Goal: Task Accomplishment & Management: Use online tool/utility

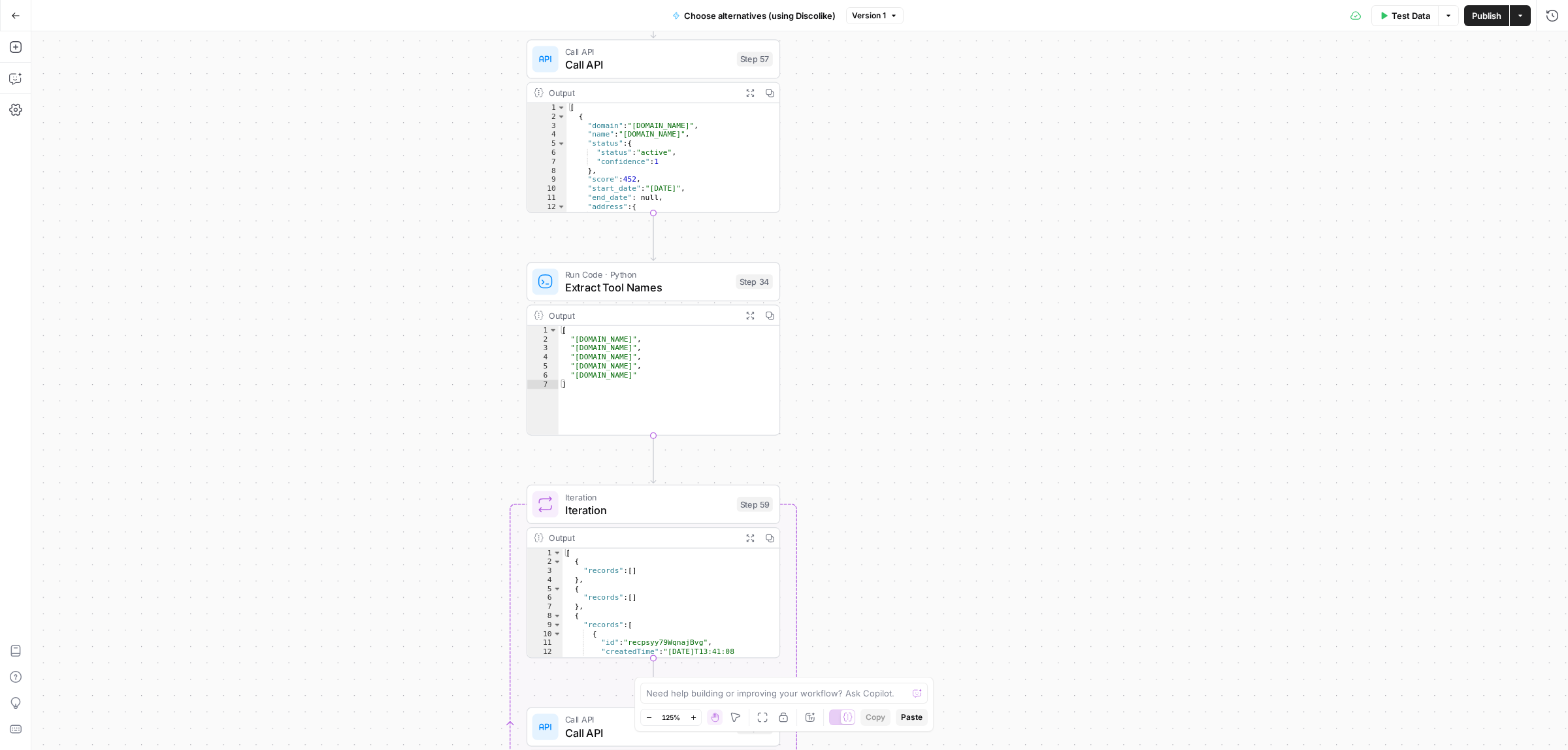
drag, startPoint x: 955, startPoint y: 149, endPoint x: 923, endPoint y: 279, distance: 133.9
click at [923, 279] on div "Workflow Input Settings Inputs Call API Call API Step 57 Output Expand Output C…" at bounding box center [800, 390] width 1537 height 719
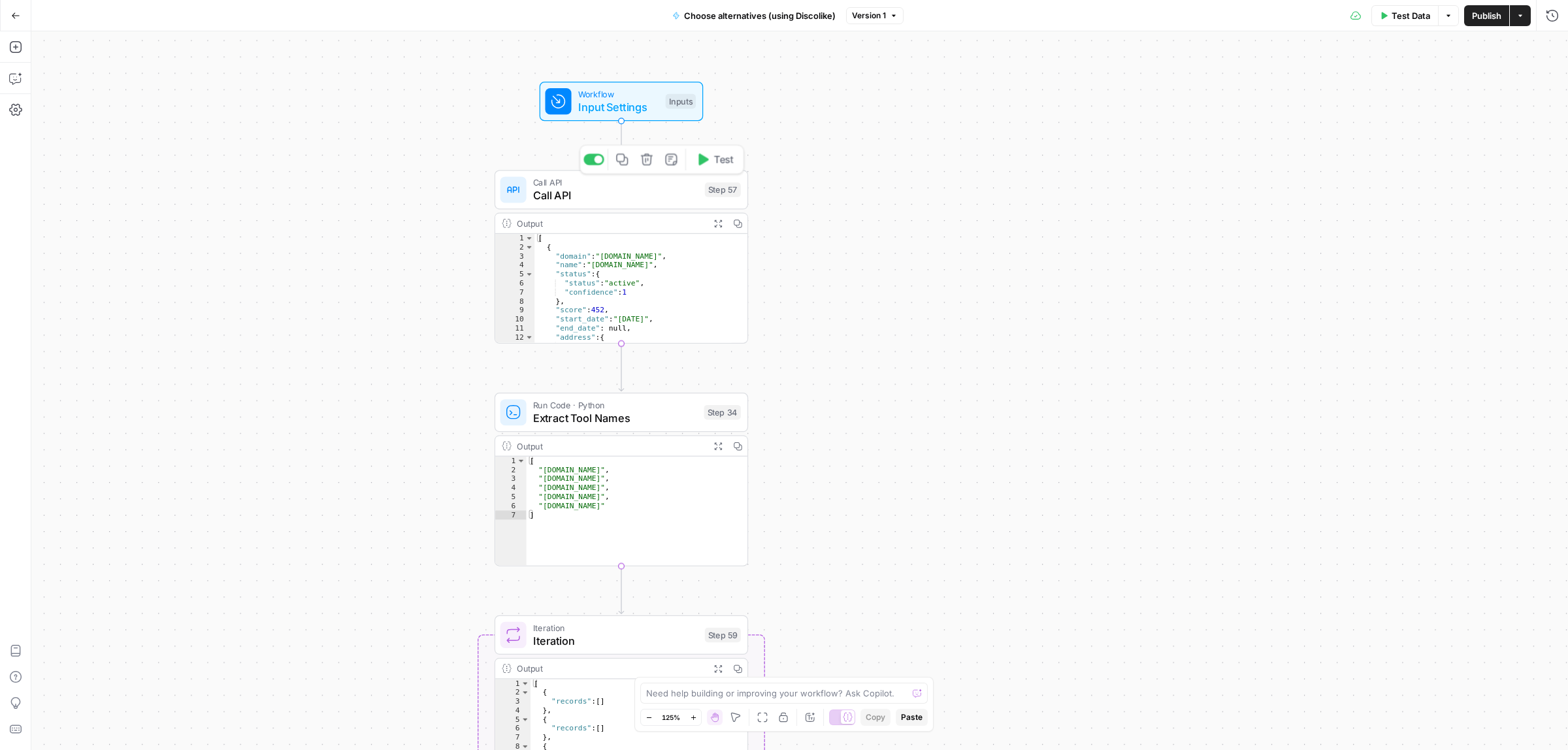
click at [618, 194] on span "Call API" at bounding box center [616, 195] width 166 height 16
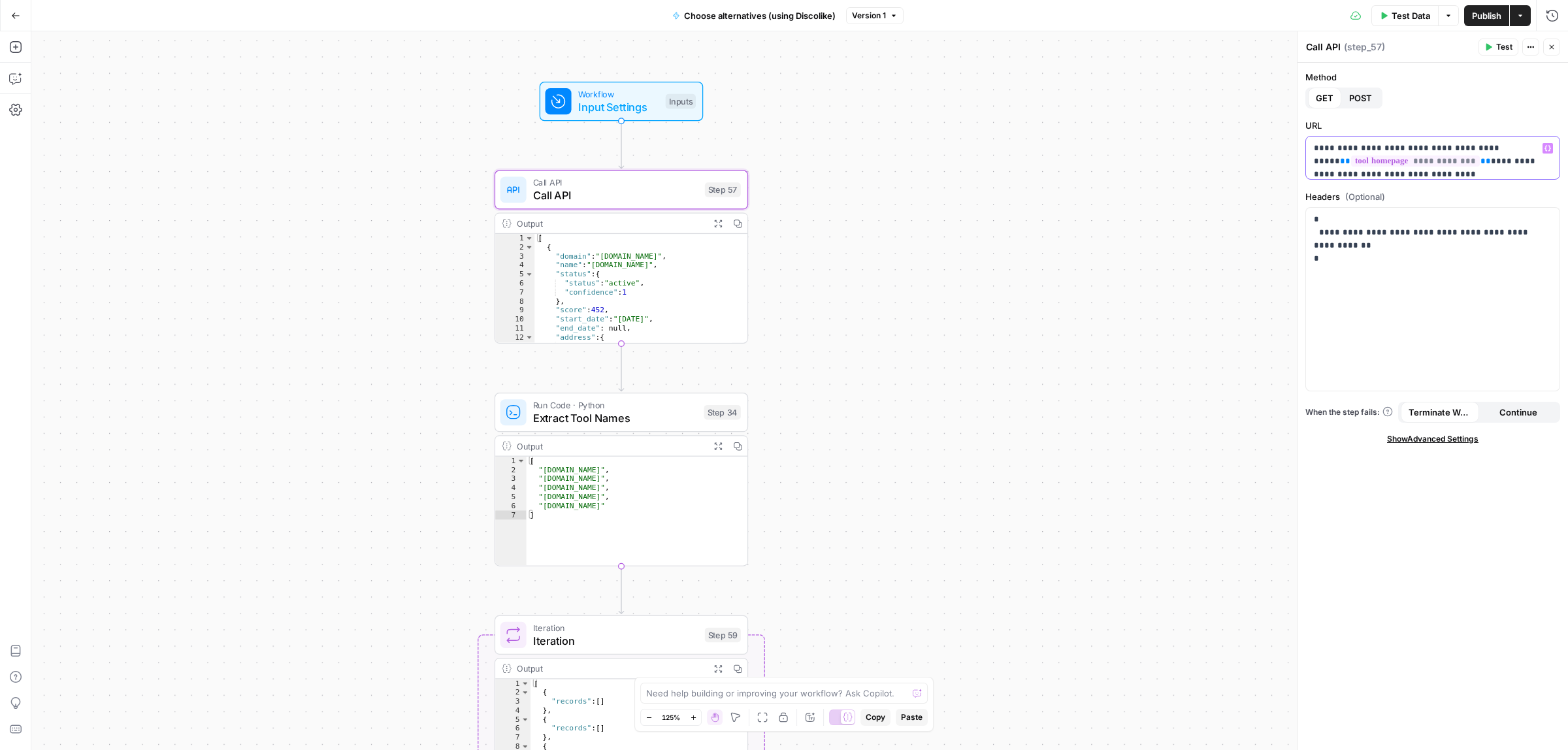
scroll to position [46, 0]
click at [1385, 168] on p "**********" at bounding box center [1426, 134] width 225 height 78
click at [1440, 158] on p "**********" at bounding box center [1426, 134] width 225 height 78
click at [1412, 15] on span "Test Data" at bounding box center [1411, 16] width 38 height 13
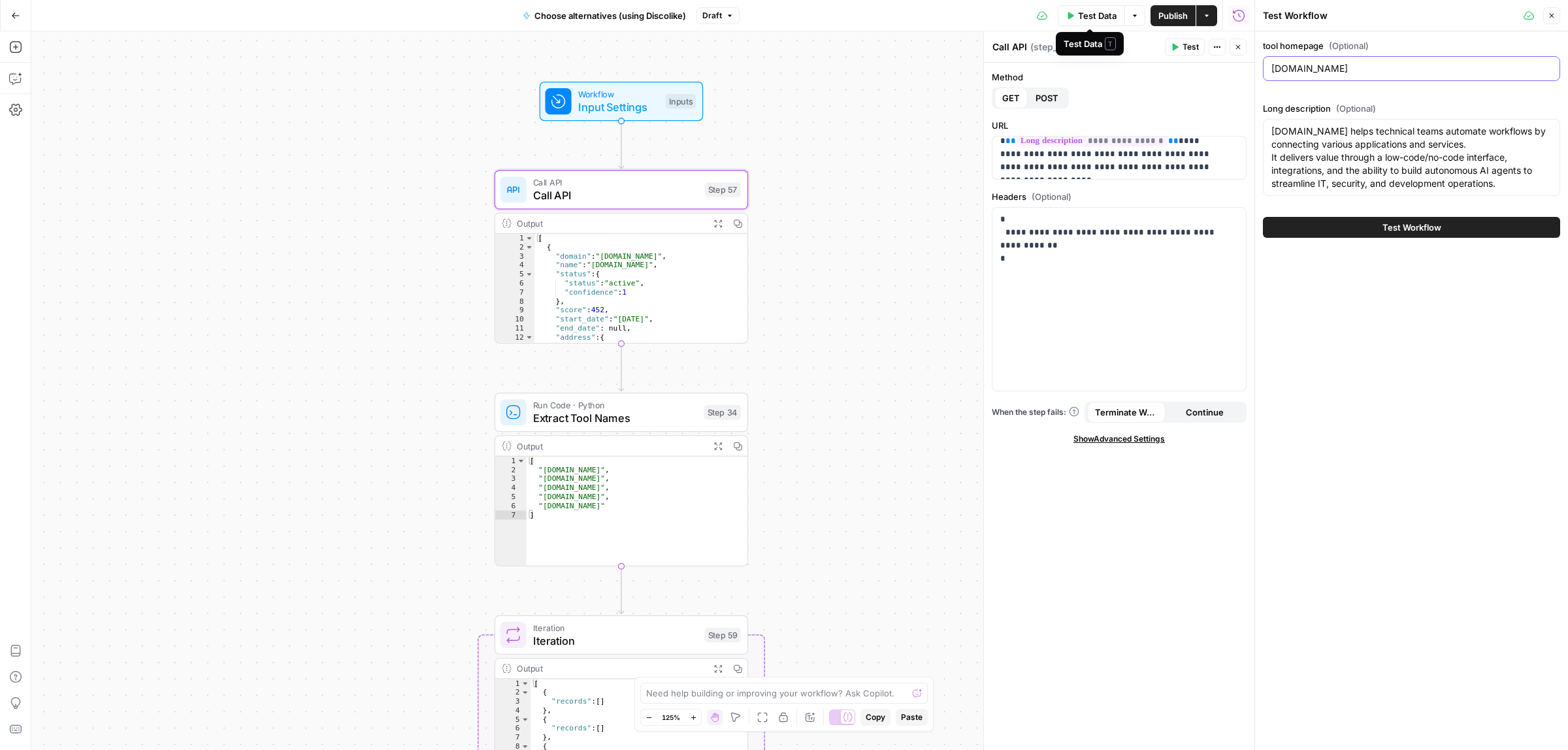
click at [1333, 68] on input "n8n.io" at bounding box center [1411, 68] width 280 height 13
click at [1372, 165] on textarea "n8n.io helps technical teams automate workflows by connecting various applicati…" at bounding box center [1411, 158] width 280 height 65
click at [1409, 230] on span "Test Workflow" at bounding box center [1412, 227] width 59 height 13
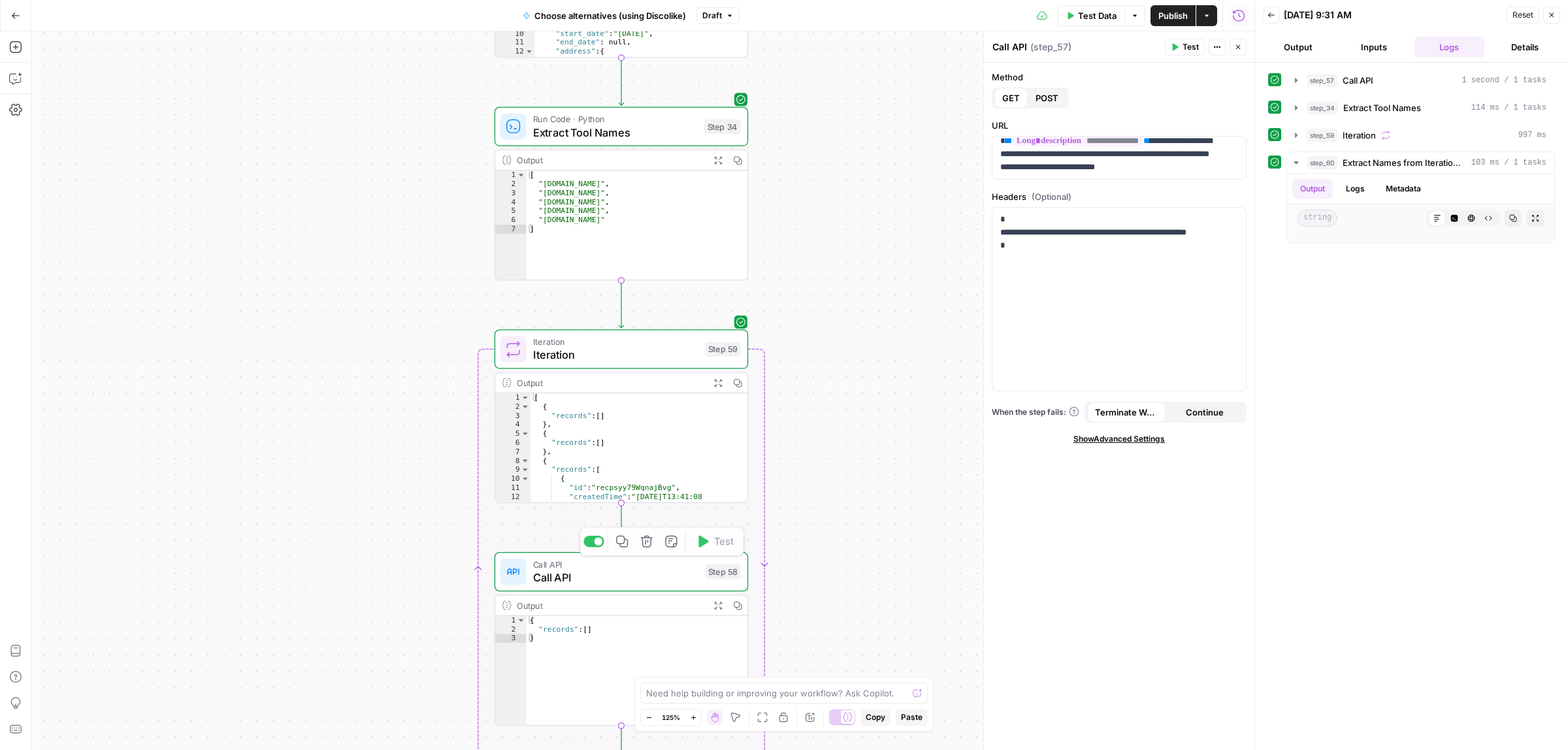
scroll to position [49, 0]
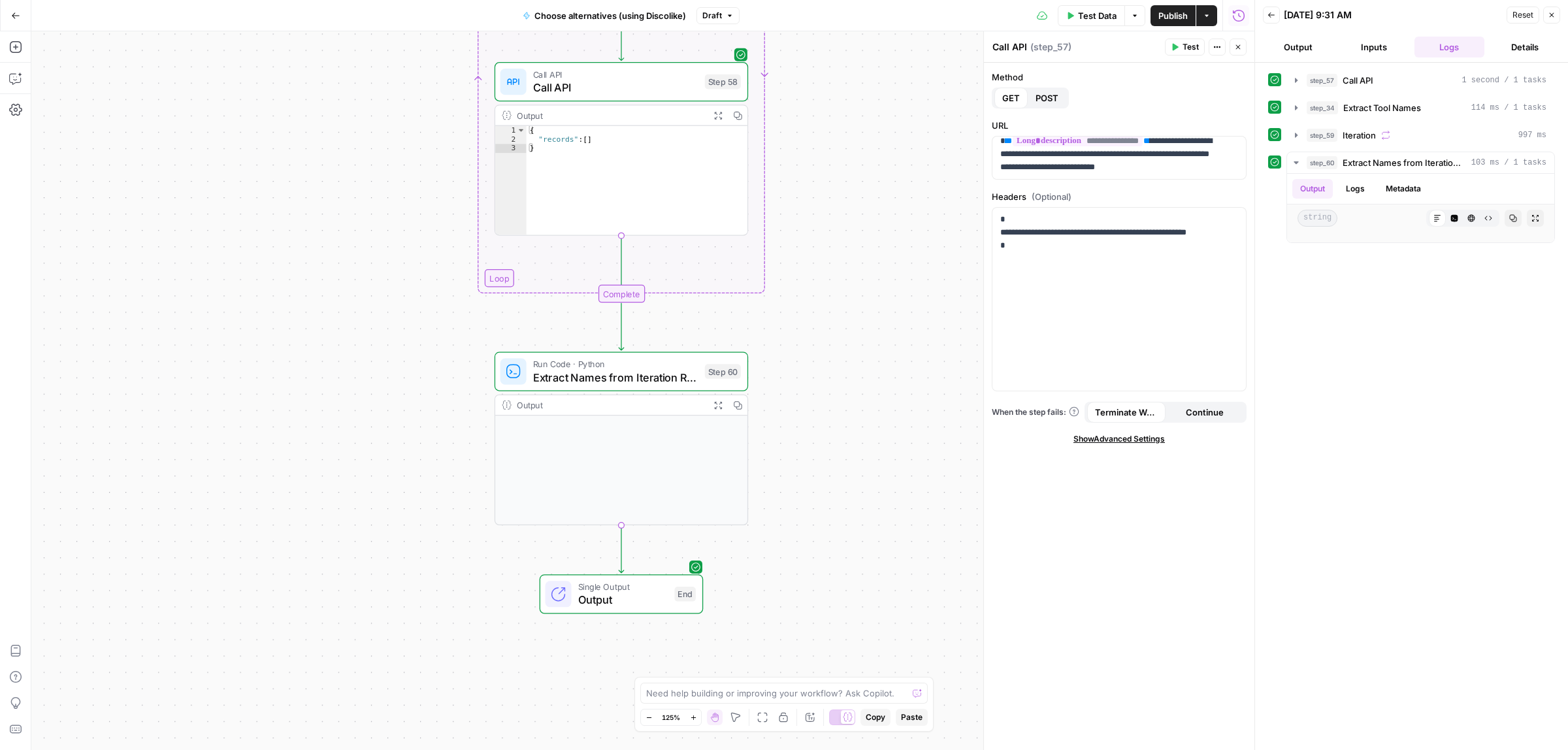
click at [647, 366] on span "Run Code · Python" at bounding box center [616, 364] width 166 height 13
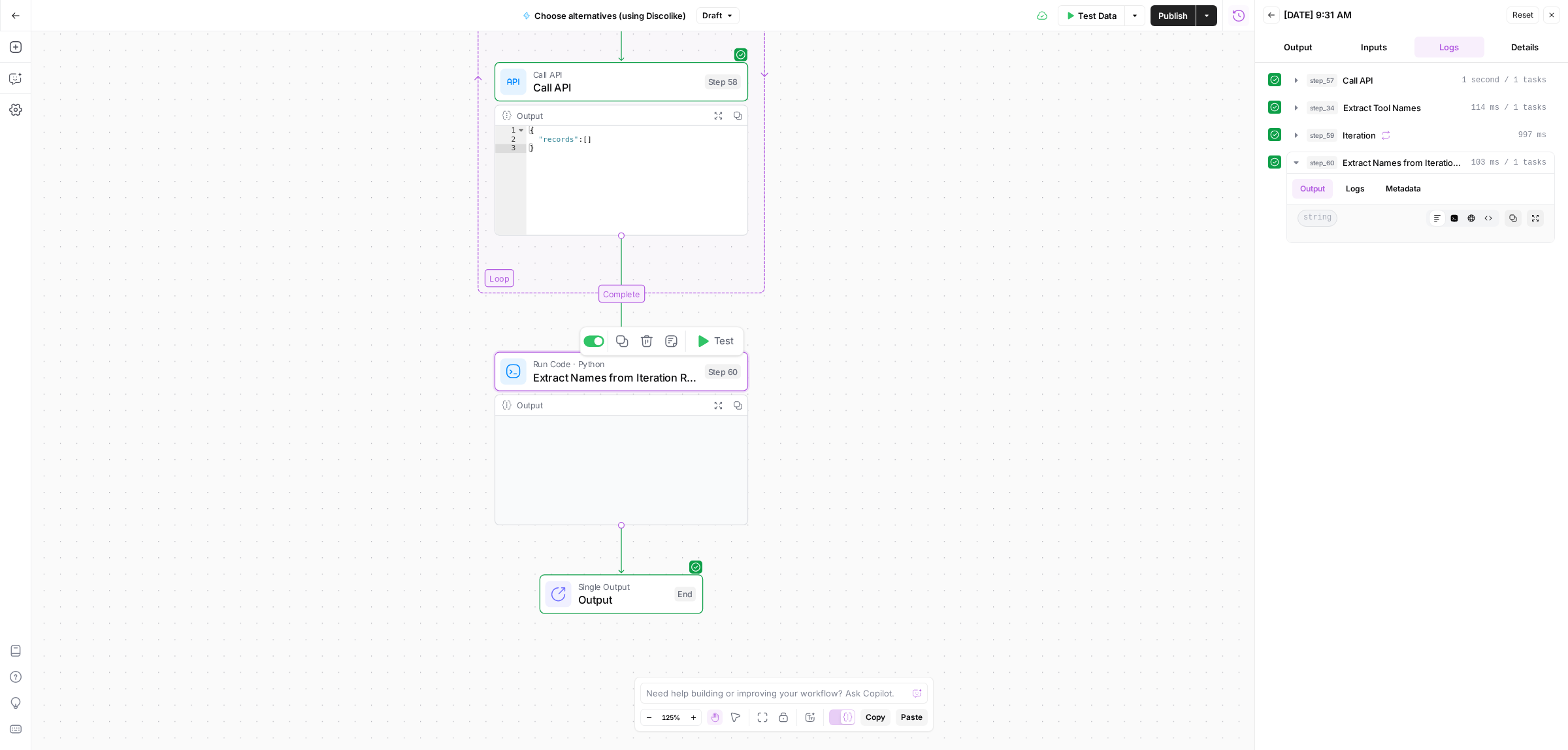
type textarea "Extract Names from Iteration Results"
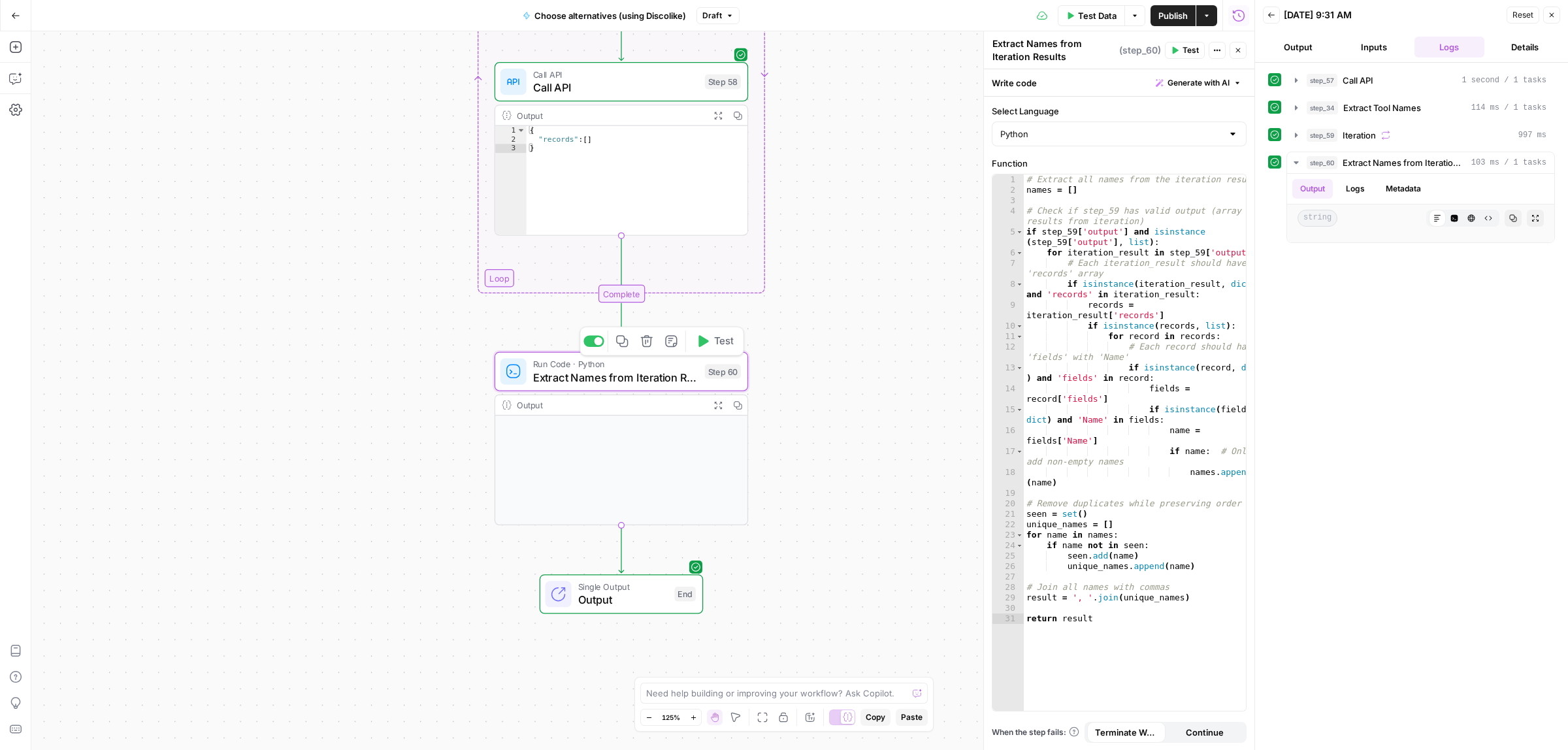
click at [719, 342] on span "Test" at bounding box center [724, 341] width 20 height 15
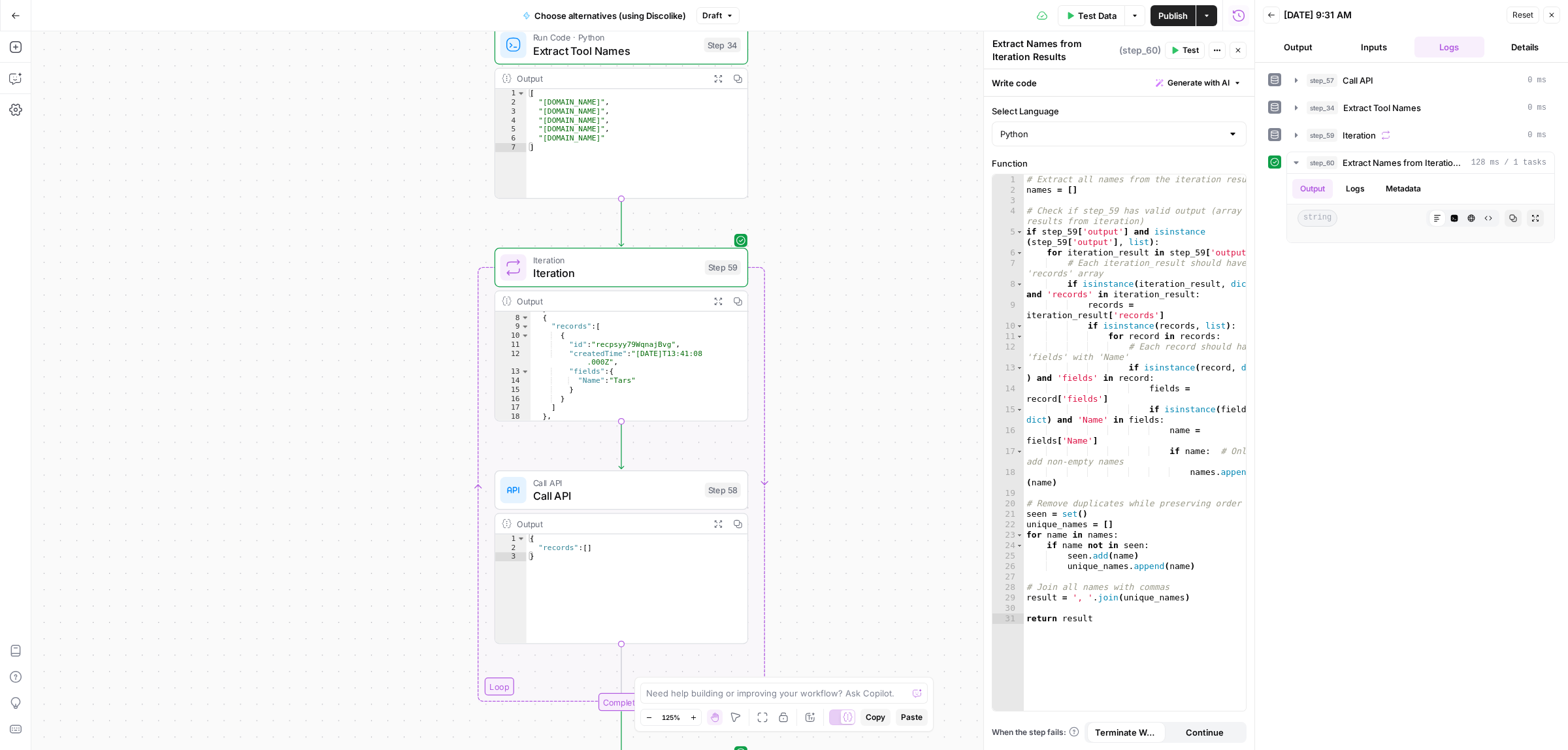
click at [711, 297] on button "Expand Output" at bounding box center [718, 301] width 20 height 20
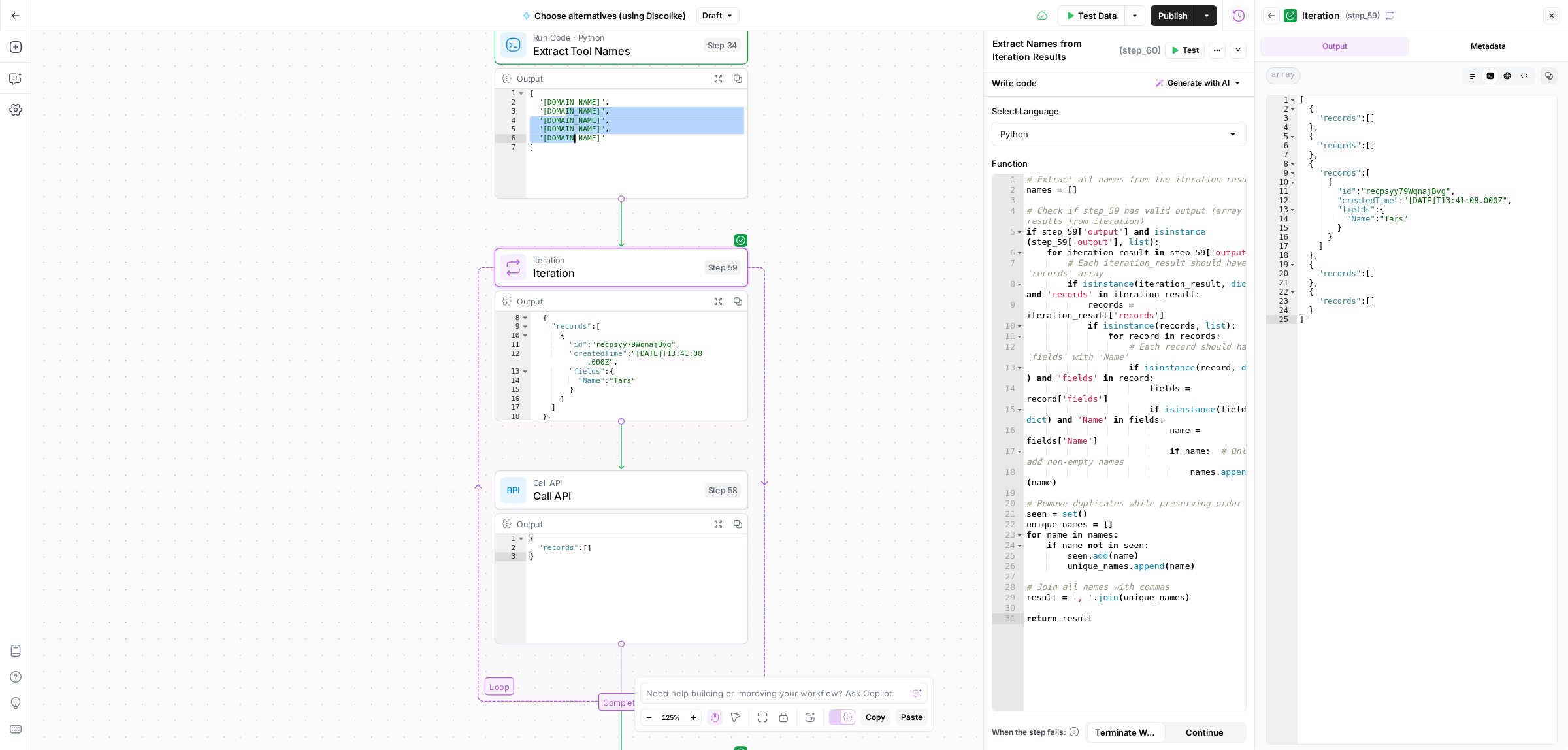
drag, startPoint x: 557, startPoint y: 105, endPoint x: 566, endPoint y: 132, distance: 28.5
click at [566, 132] on div "[ "8n8.io" , "n8n.cloud" , "a2n.io" , "alexk1919.com" , "ebartan.dev" ]" at bounding box center [637, 151] width 221 height 126
type textarea "**********"
click at [910, 161] on div "**********" at bounding box center [643, 390] width 1223 height 719
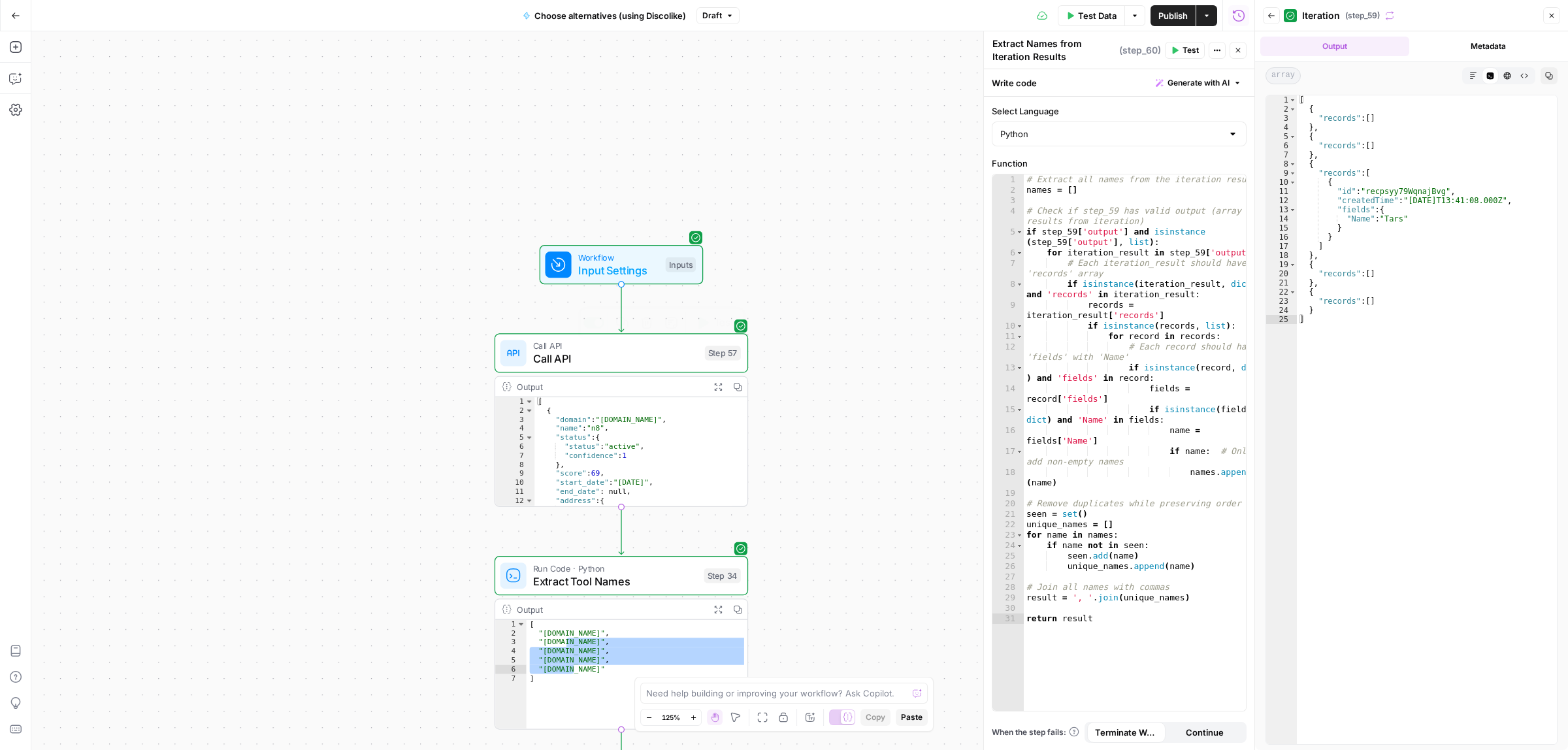
click at [617, 254] on span "Workflow" at bounding box center [618, 257] width 81 height 13
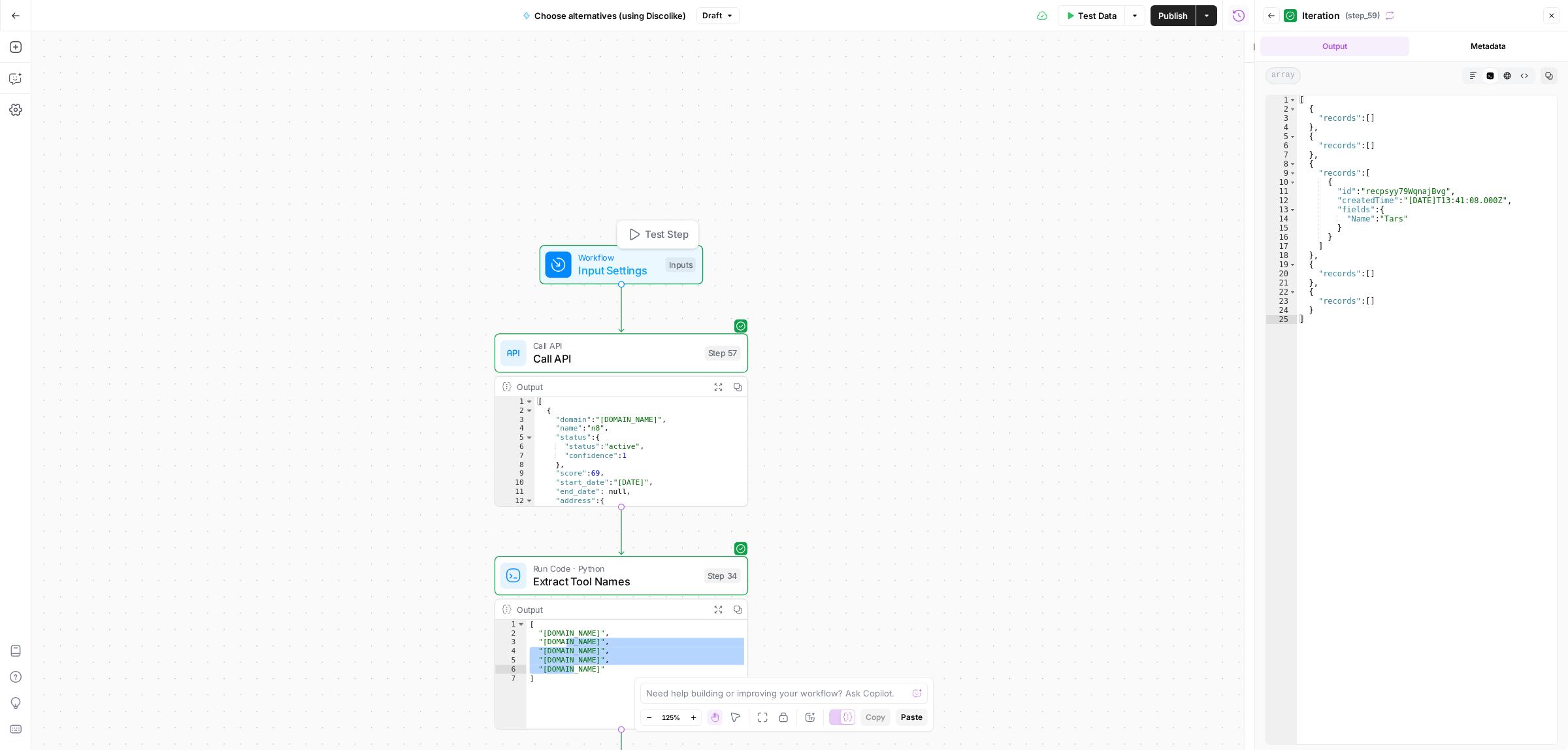
type textarea "Inputs"
click at [1068, 12] on icon "button" at bounding box center [1071, 16] width 6 height 7
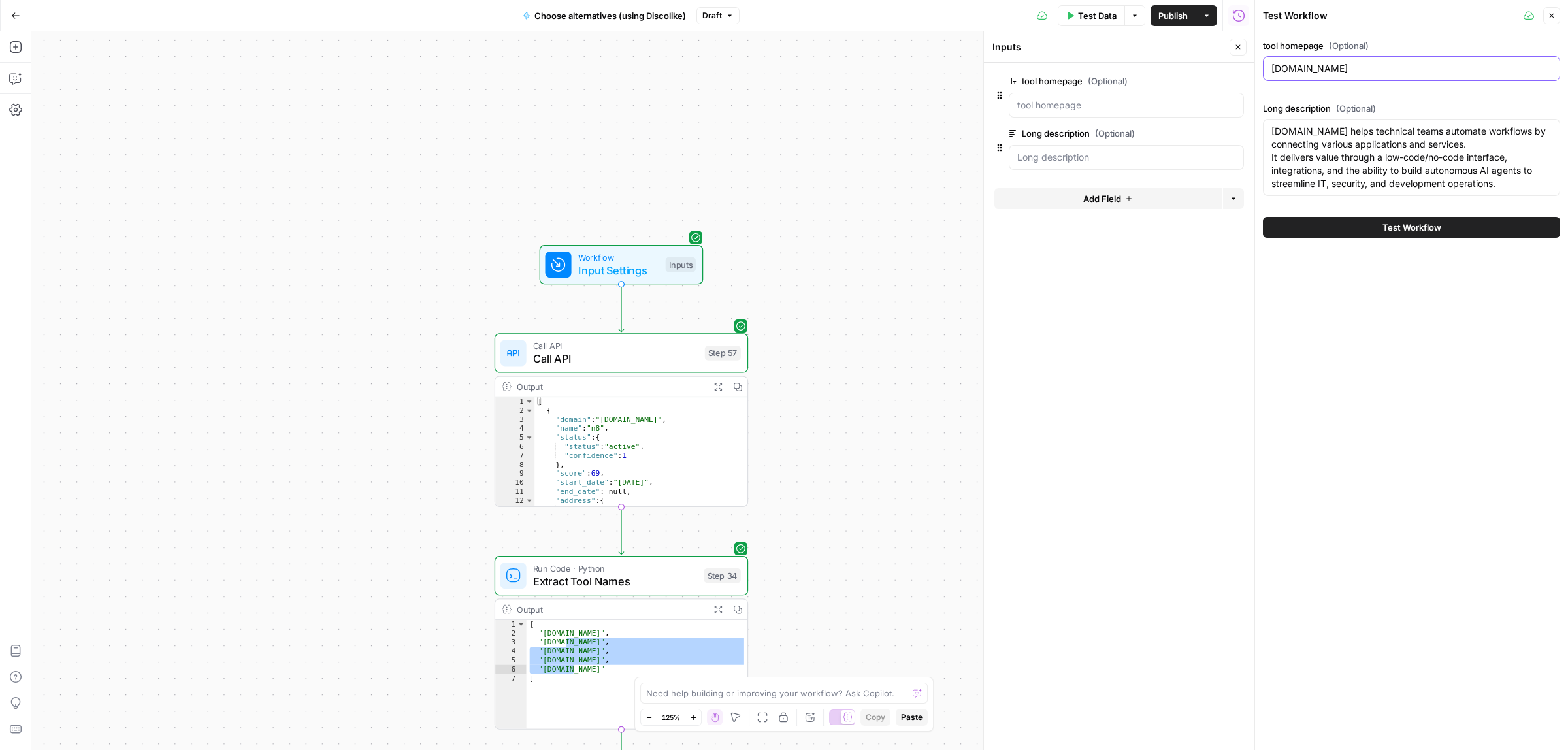
click at [1316, 73] on input "n8n.io" at bounding box center [1411, 68] width 280 height 13
click at [1316, 65] on input "n8n.io" at bounding box center [1411, 68] width 280 height 13
paste input "https://zapier.com/"
type input "https://zapier.com/"
drag, startPoint x: 1363, startPoint y: 190, endPoint x: 1382, endPoint y: 172, distance: 26.2
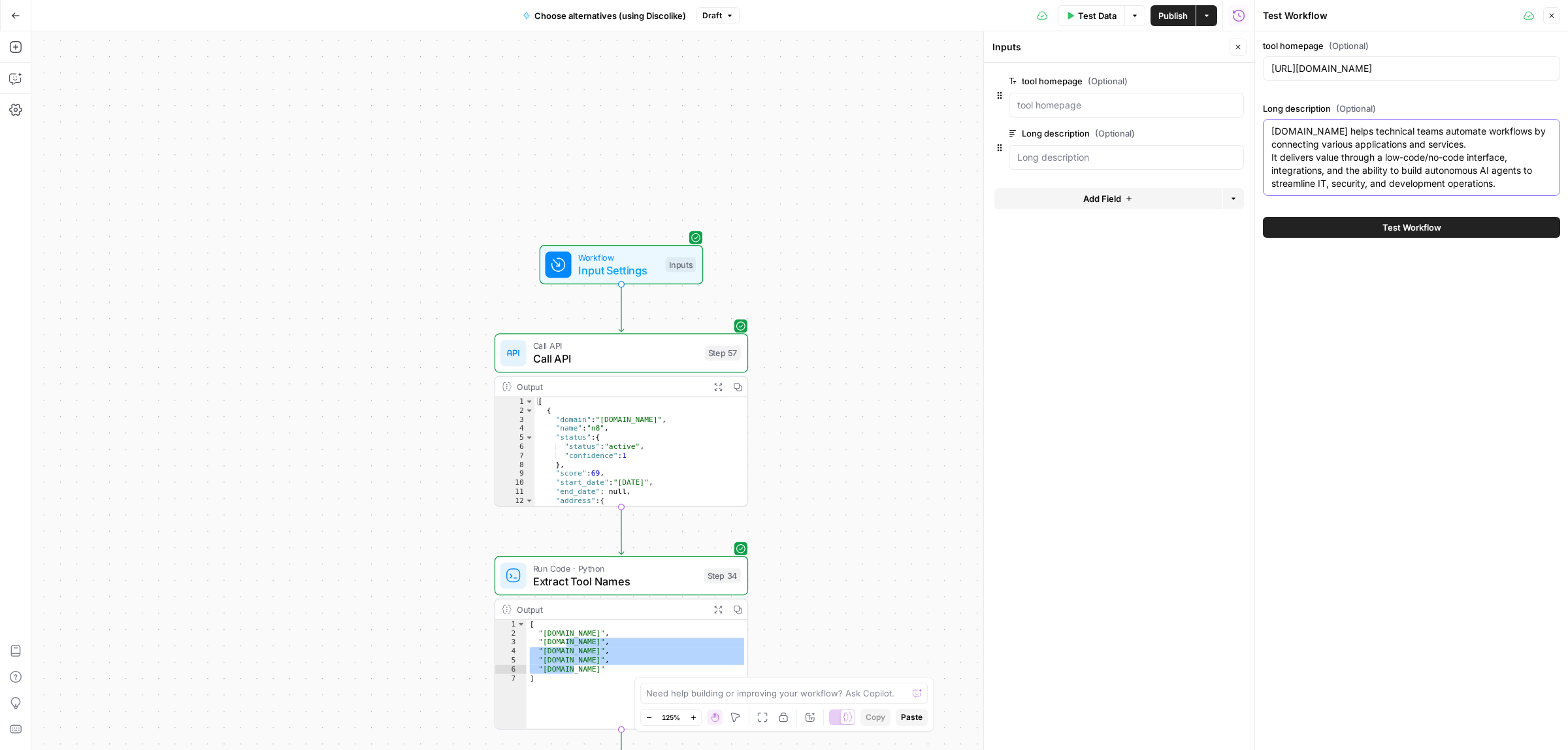
click at [1365, 190] on textarea "n8n.io helps technical teams automate workflows by connecting various applicati…" at bounding box center [1411, 158] width 280 height 65
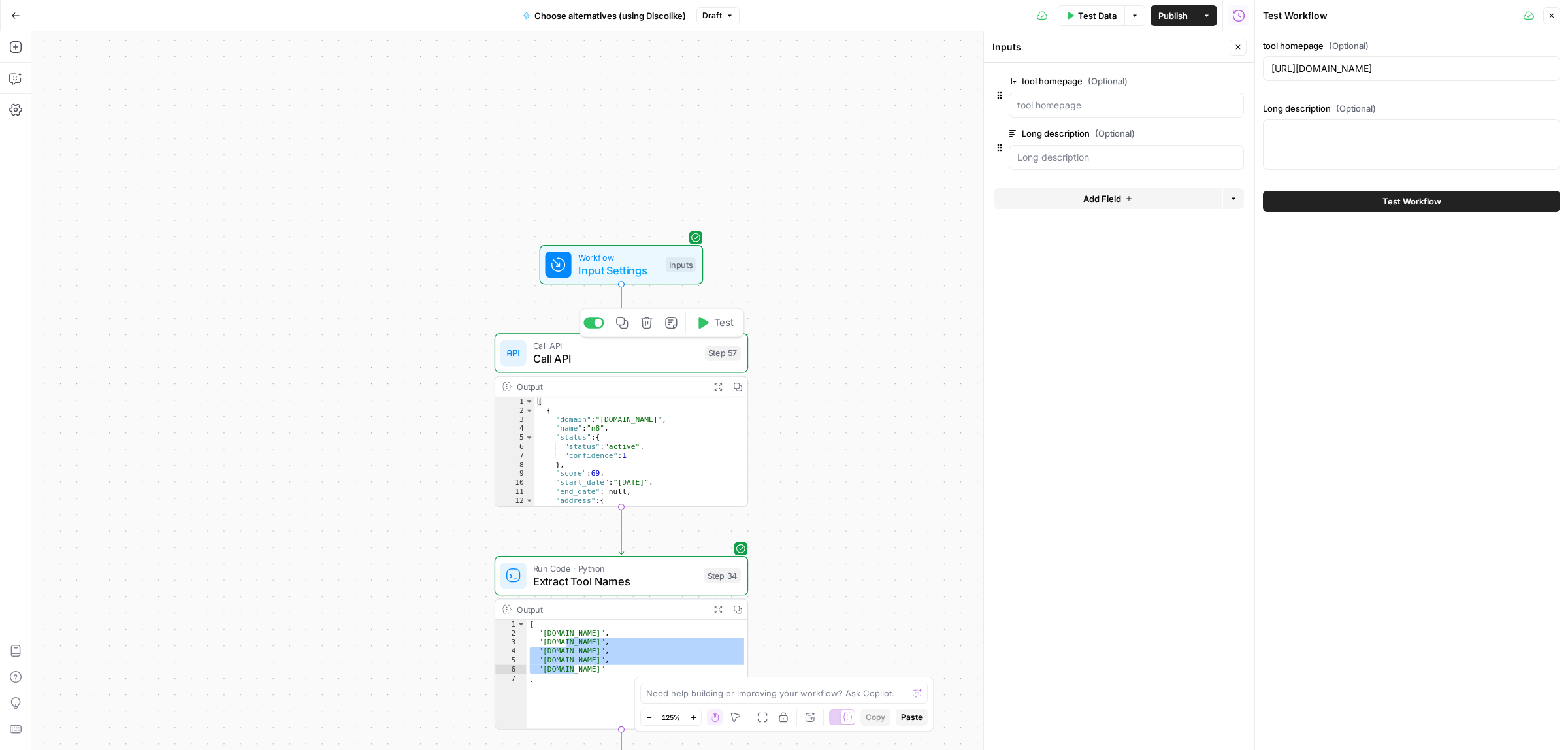
click at [1385, 196] on span "Test Workflow" at bounding box center [1412, 201] width 59 height 13
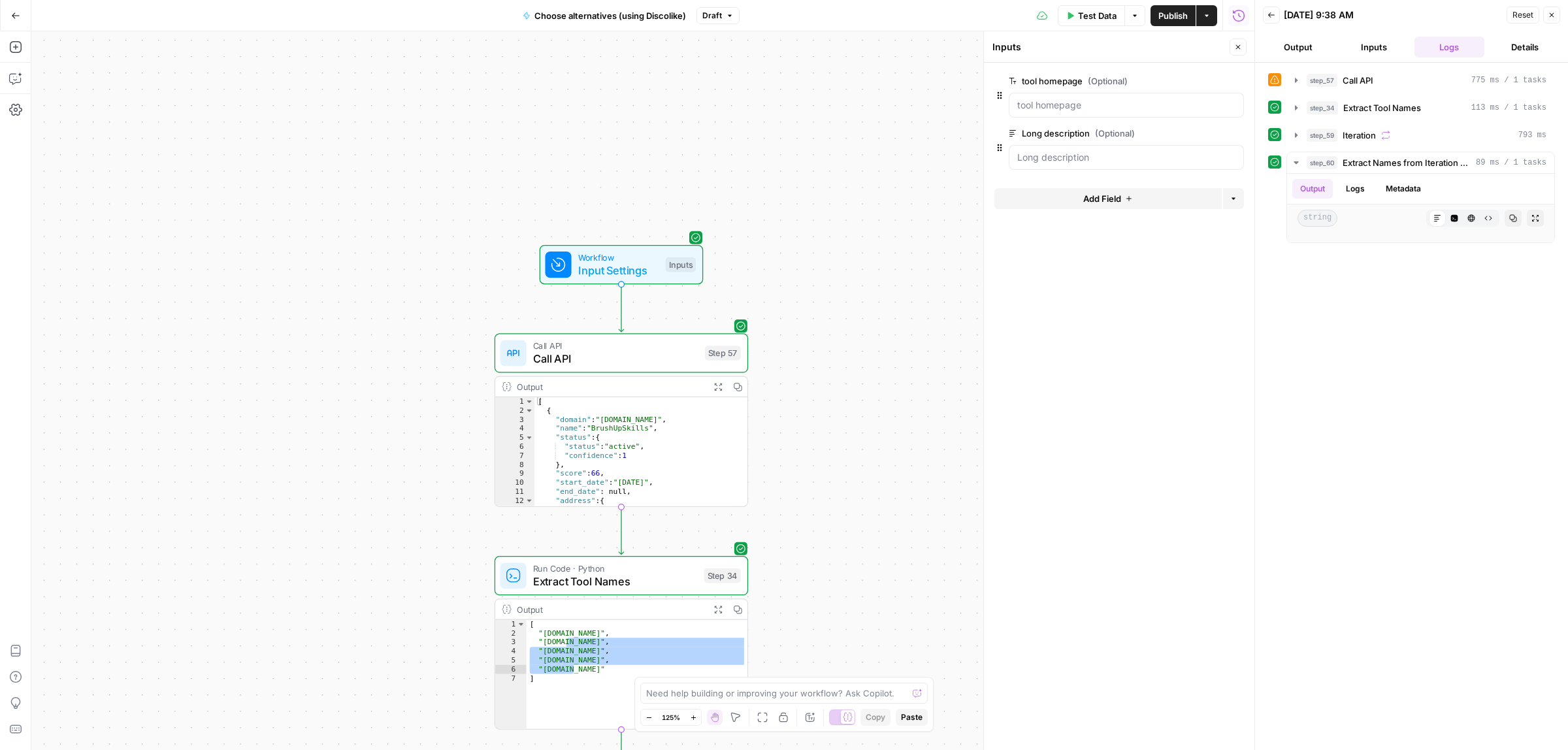
click at [719, 386] on icon "button" at bounding box center [718, 387] width 9 height 9
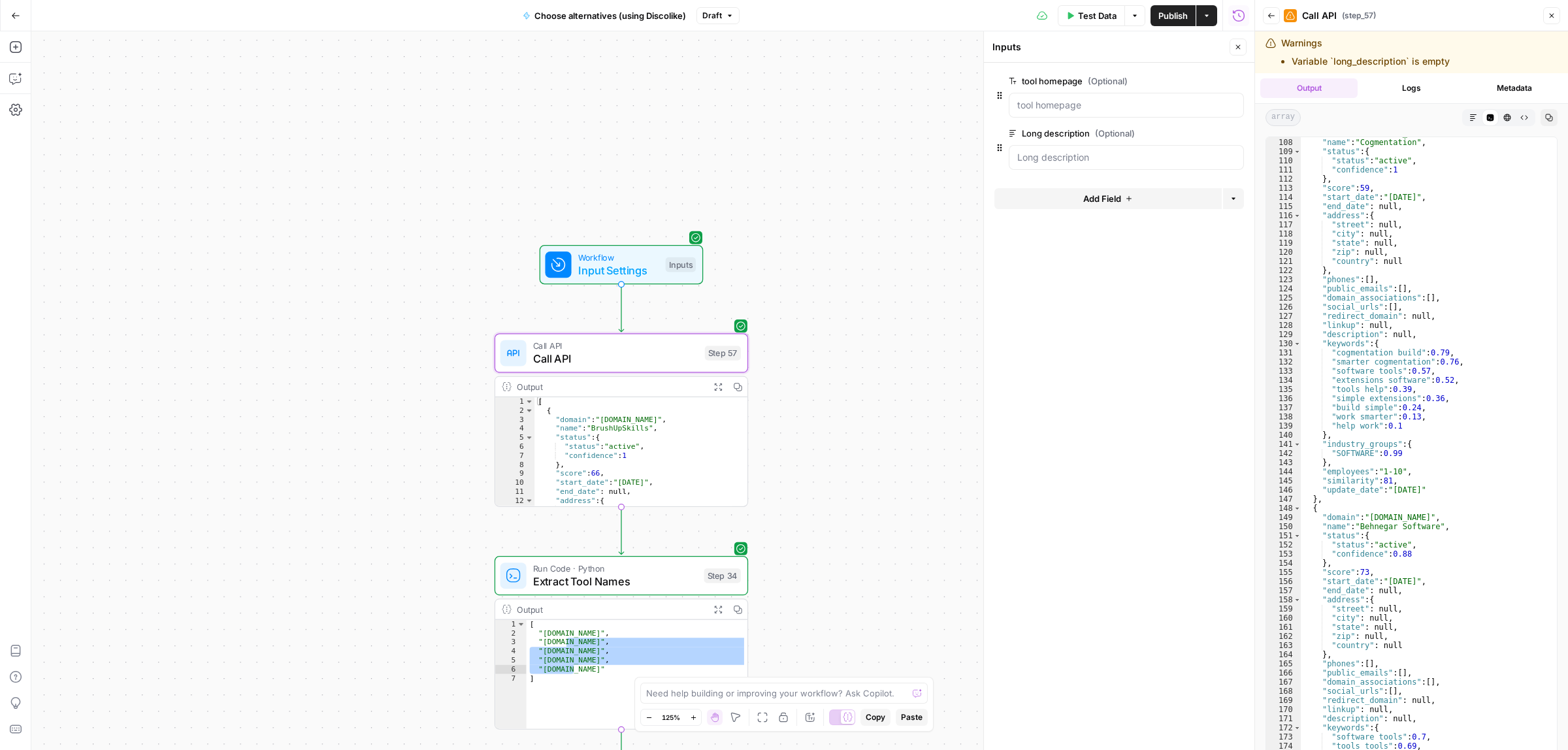
scroll to position [1225, 0]
click at [645, 367] on span "Call API" at bounding box center [616, 359] width 166 height 16
type textarea "Call API"
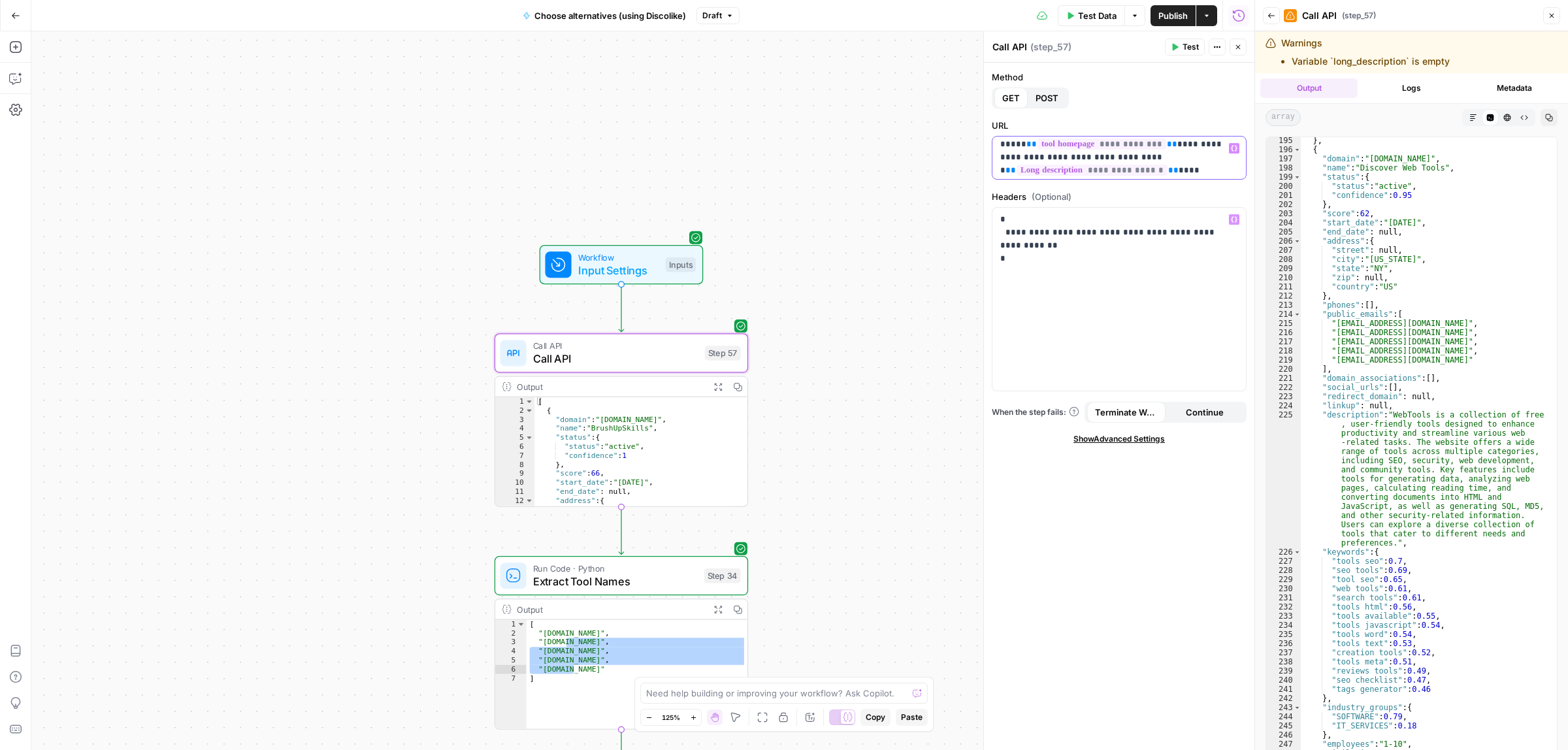
scroll to position [0, 0]
click at [1149, 159] on p "**********" at bounding box center [1112, 187] width 225 height 92
click at [1085, 151] on p "**********" at bounding box center [1112, 187] width 225 height 92
click at [1176, 43] on icon "button" at bounding box center [1174, 47] width 8 height 8
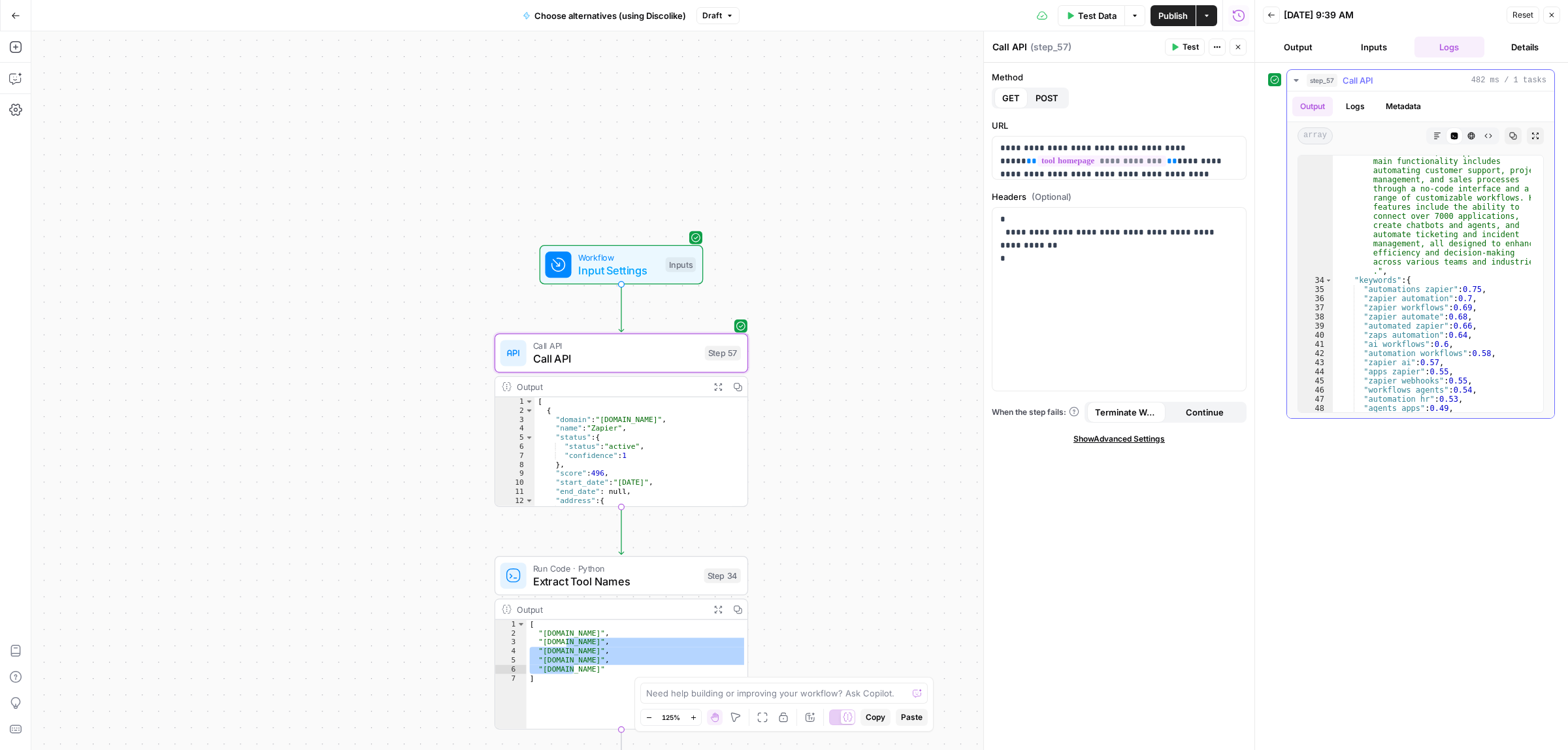
scroll to position [245, 0]
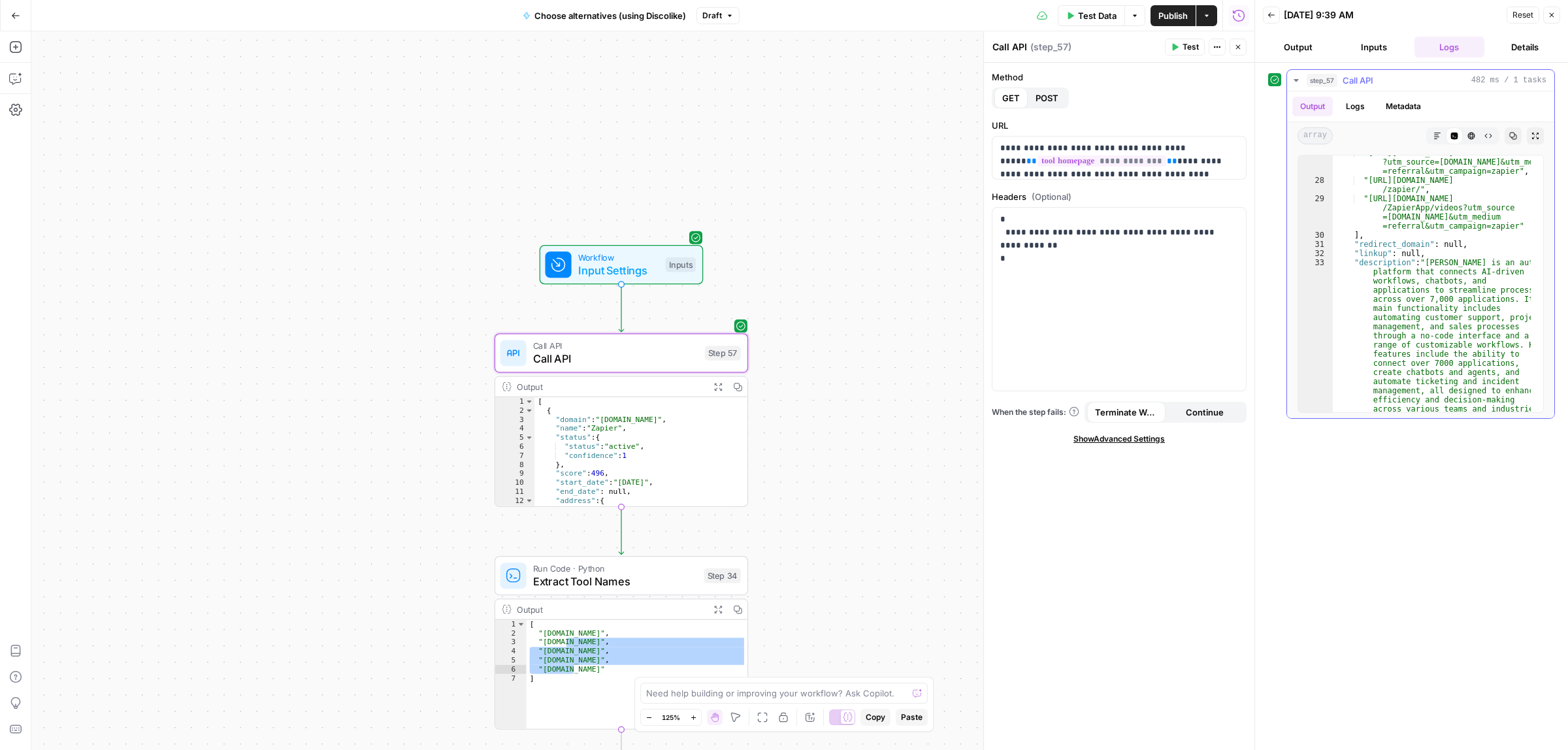
type textarea "**********"
drag, startPoint x: 1456, startPoint y: 262, endPoint x: 1491, endPoint y: 262, distance: 35.0
click at [1465, 262] on div ""https://www.facebook.com/zapierapp ?utm_source=zapier.com&utm_medium =referral…" at bounding box center [1432, 373] width 198 height 448
click at [1491, 262] on div ""https://www.facebook.com/zapierapp ?utm_source=zapier.com&utm_medium =referral…" at bounding box center [1432, 373] width 198 height 448
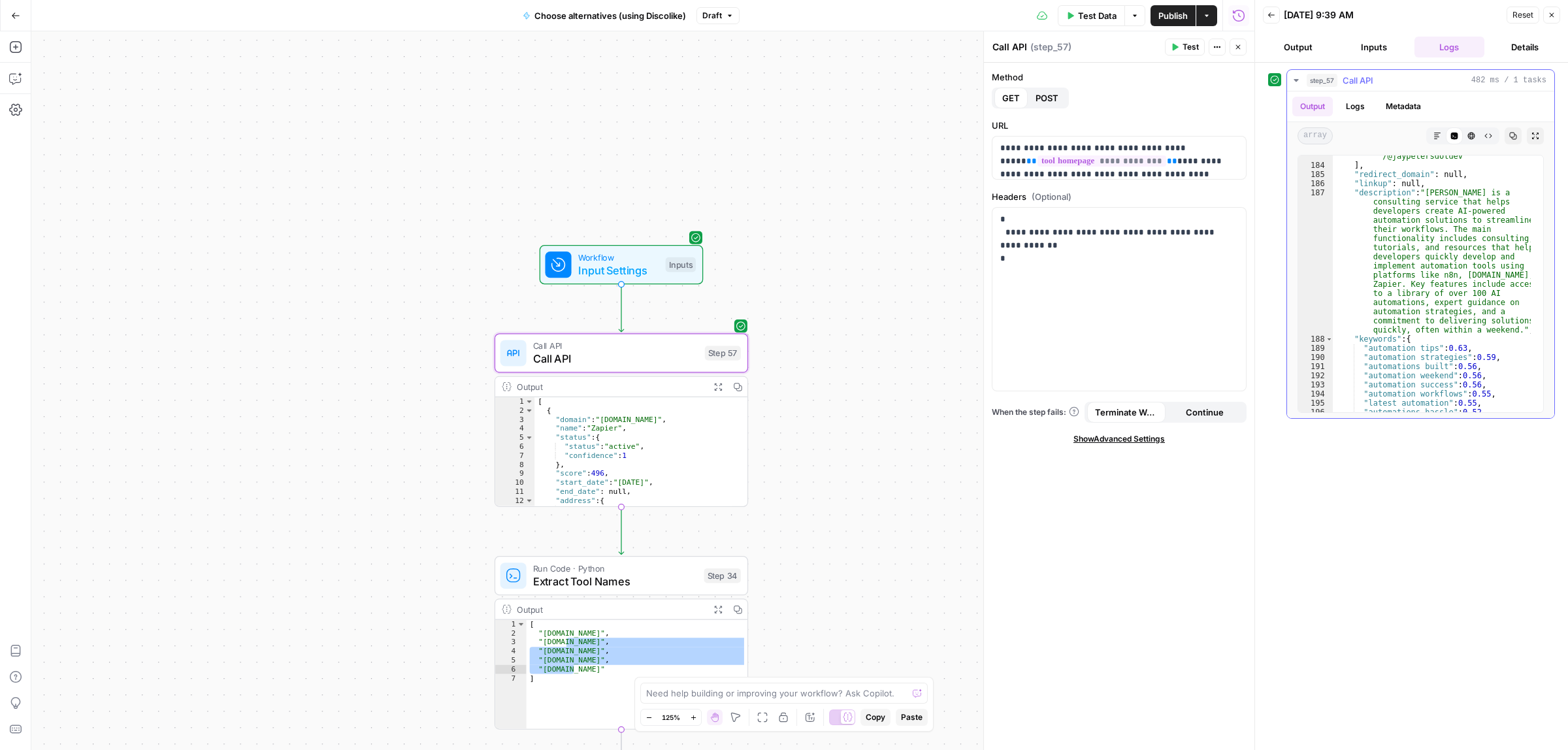
scroll to position [2450, 0]
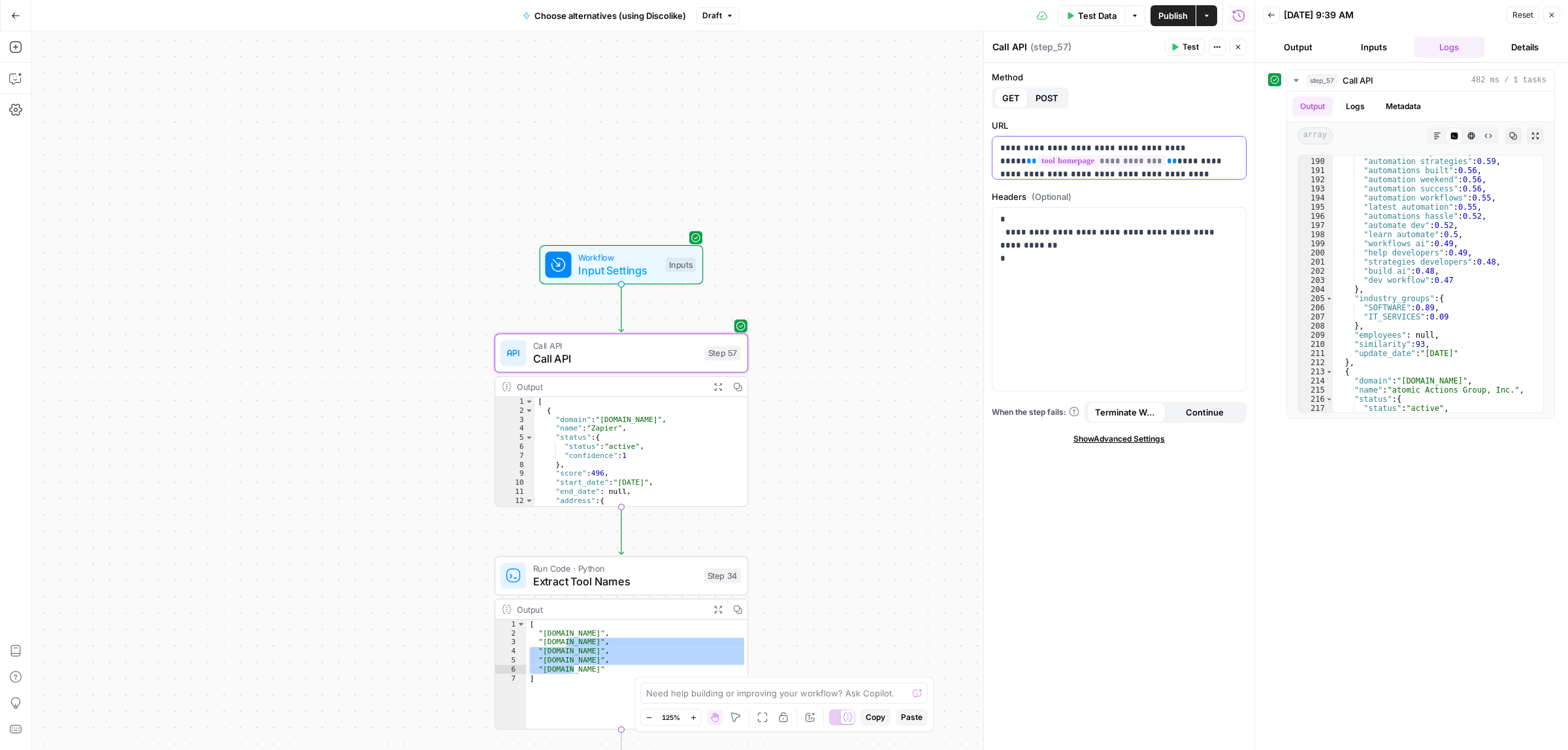
click at [1137, 160] on span "**********" at bounding box center [1101, 161] width 129 height 11
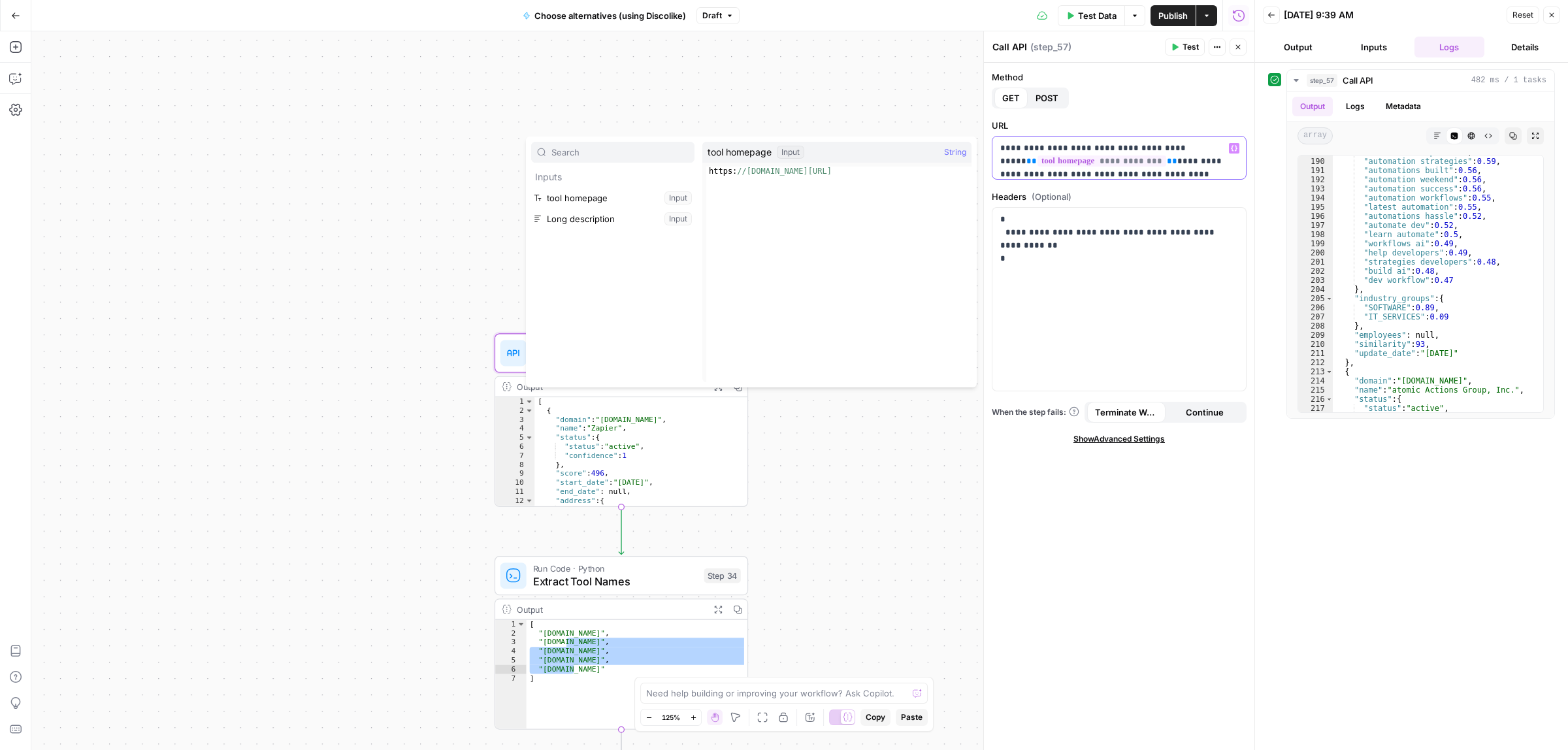
click at [1184, 150] on p "**********" at bounding box center [1112, 168] width 225 height 53
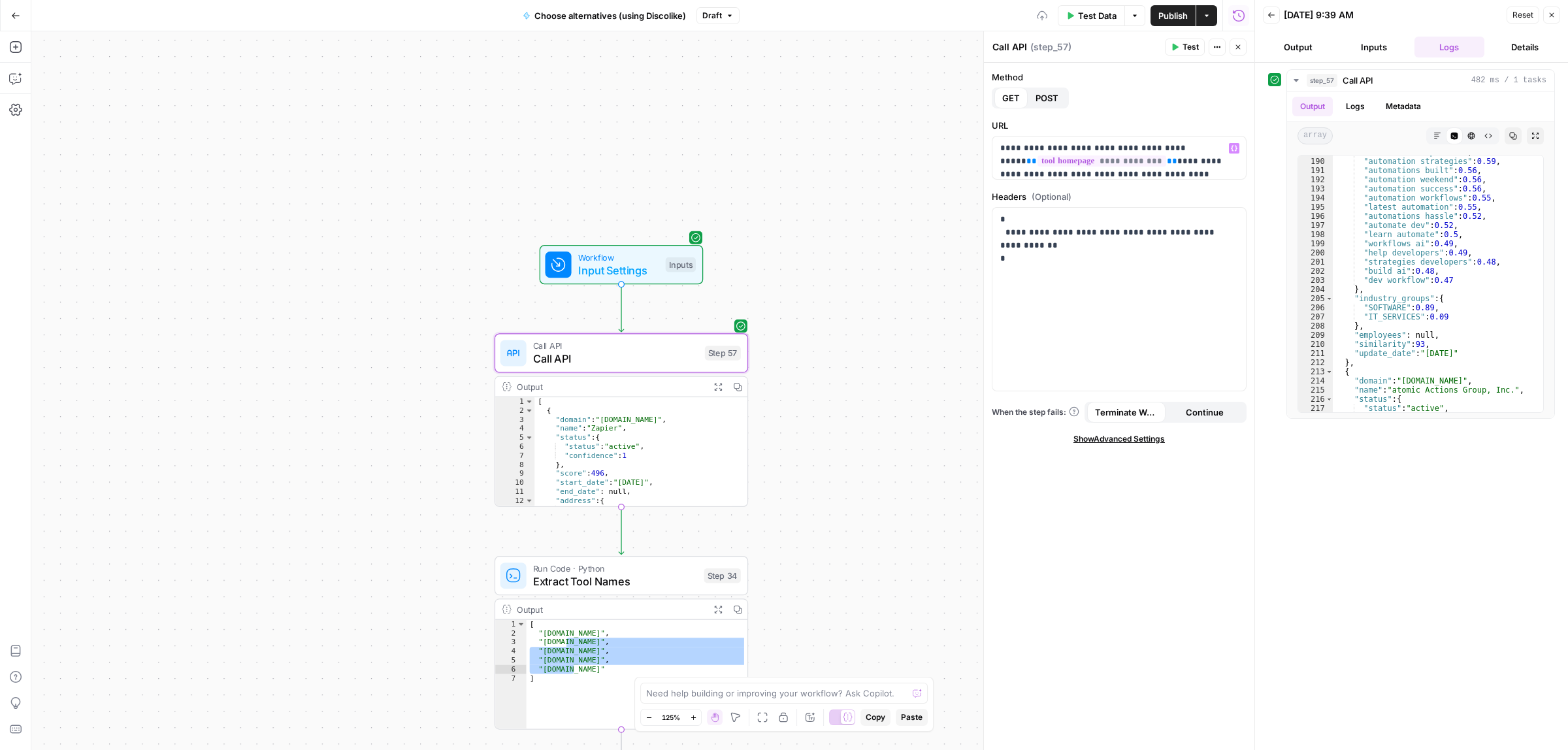
click at [1189, 51] on span "Test" at bounding box center [1190, 47] width 16 height 12
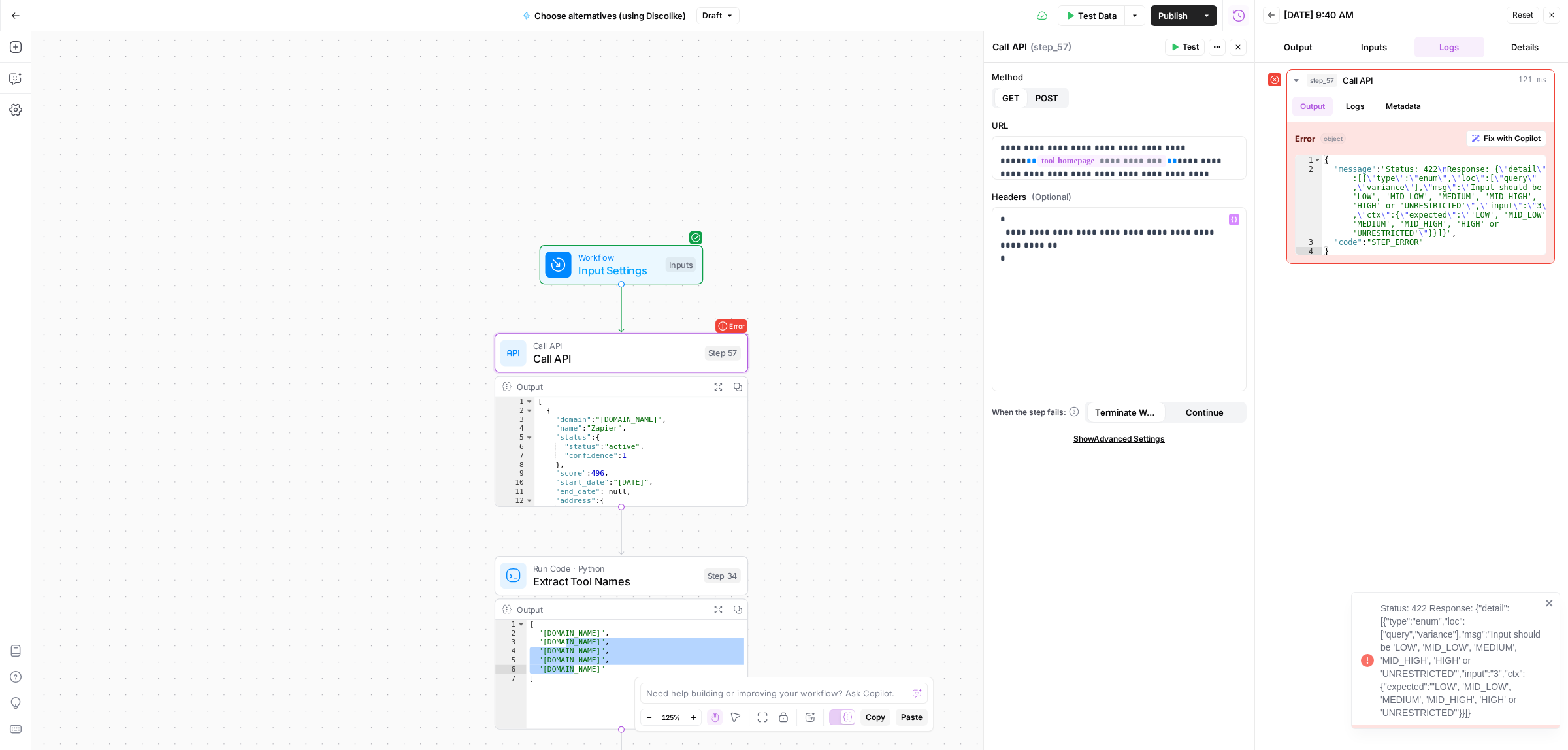
scroll to position [20, 0]
drag, startPoint x: 1095, startPoint y: 159, endPoint x: 1073, endPoint y: 162, distance: 22.2
click at [1073, 162] on p "**********" at bounding box center [1112, 148] width 225 height 53
click at [1077, 166] on p "**********" at bounding box center [1112, 148] width 225 height 53
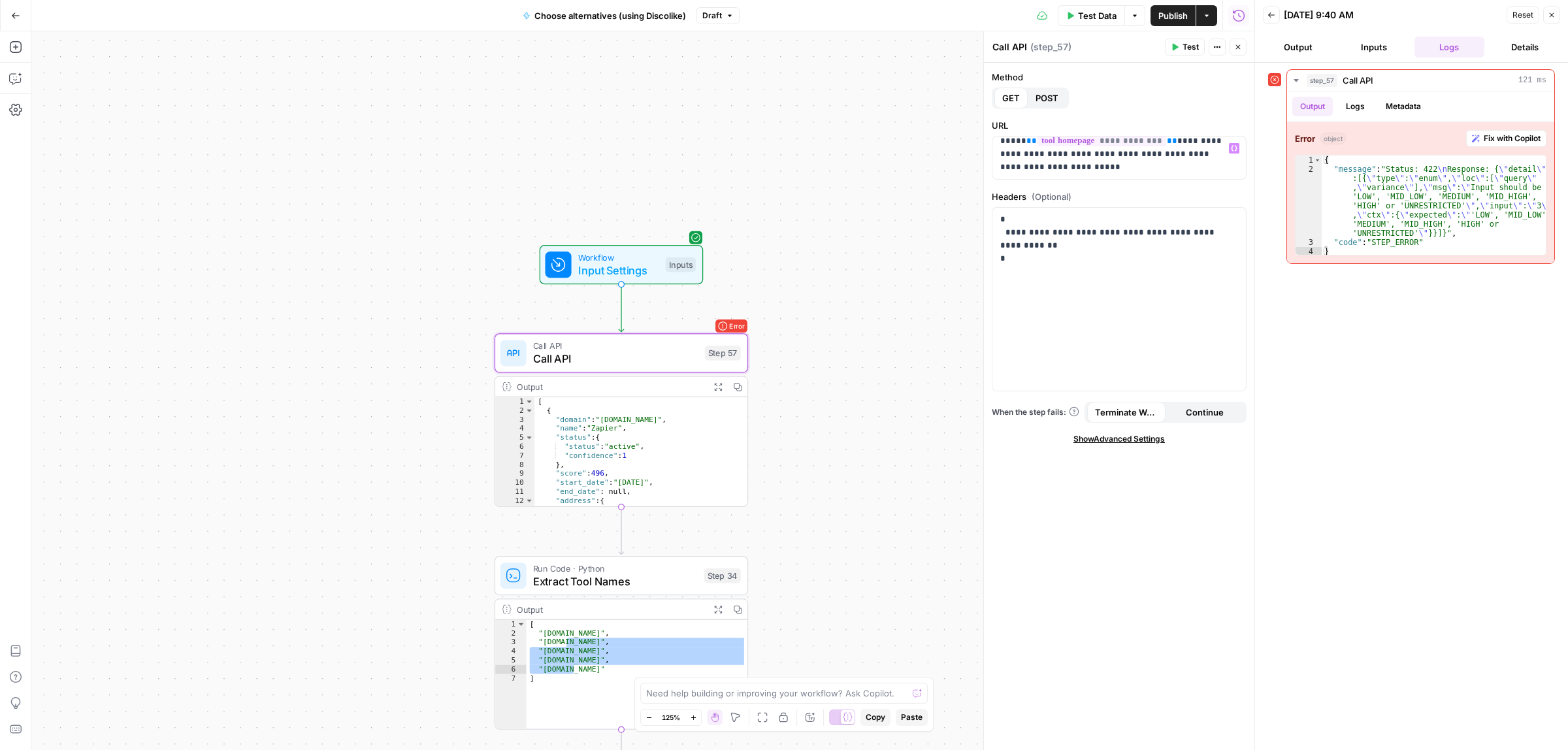
click at [1181, 47] on button "Test" at bounding box center [1185, 47] width 40 height 17
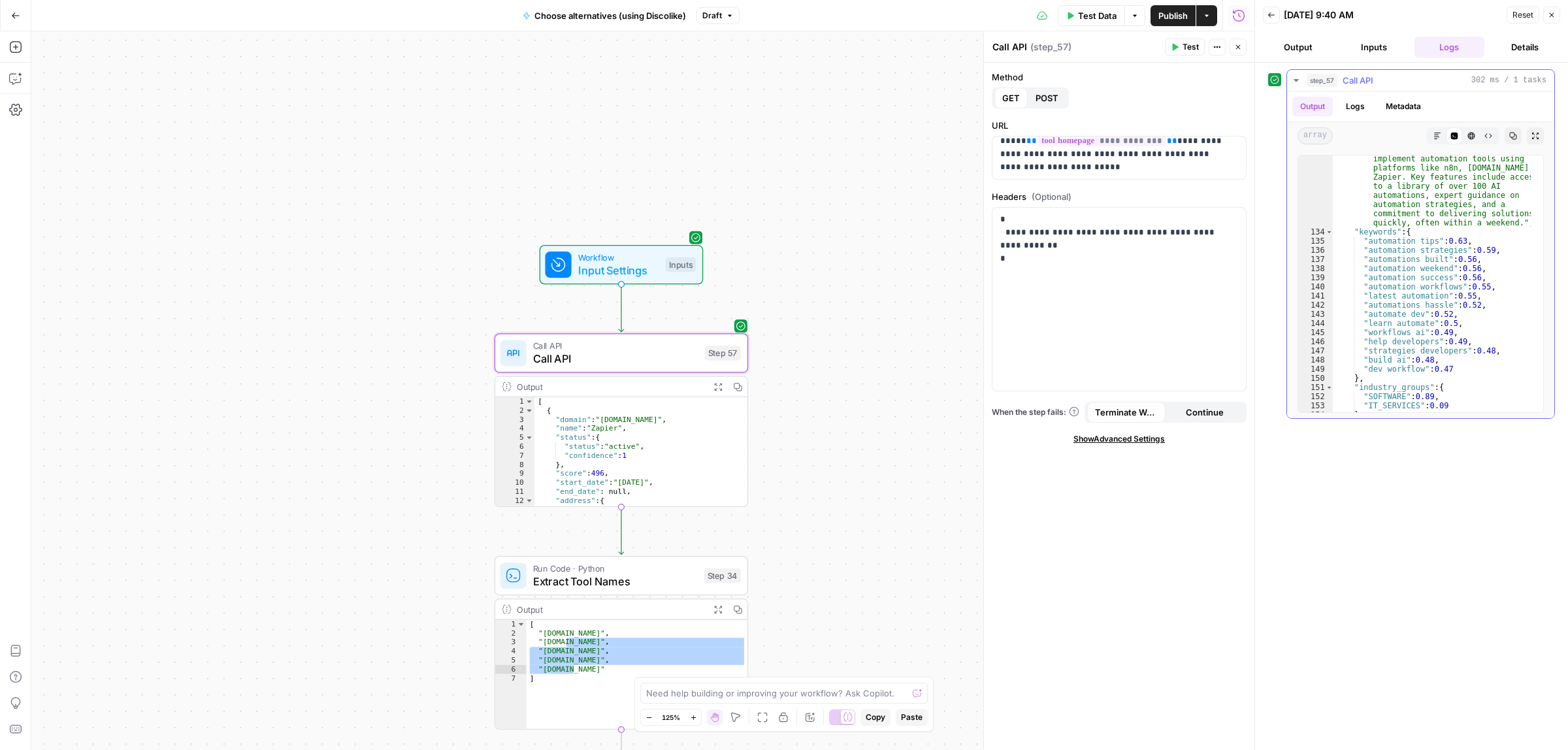
scroll to position [1862, 0]
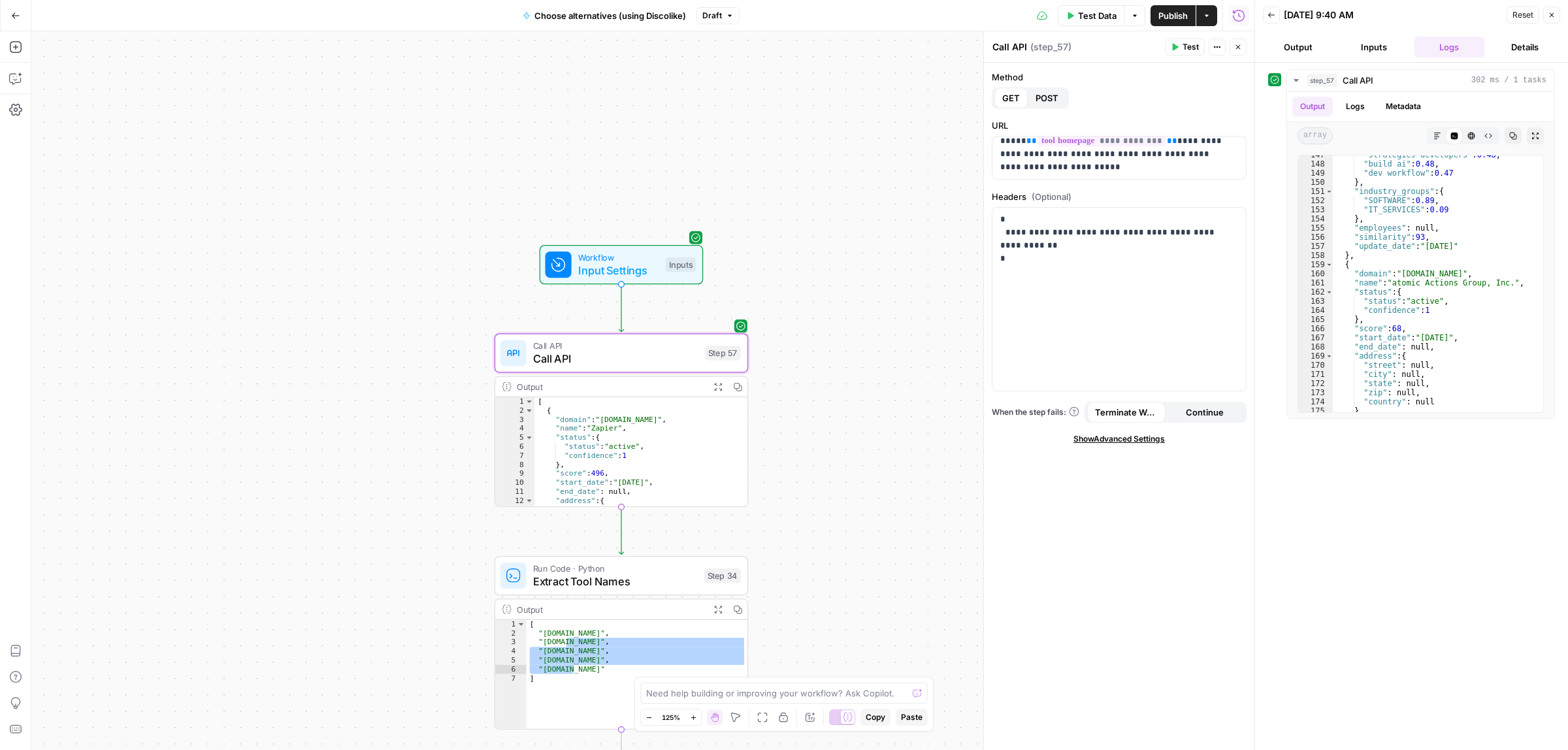
click at [608, 260] on span "Workflow" at bounding box center [618, 257] width 81 height 13
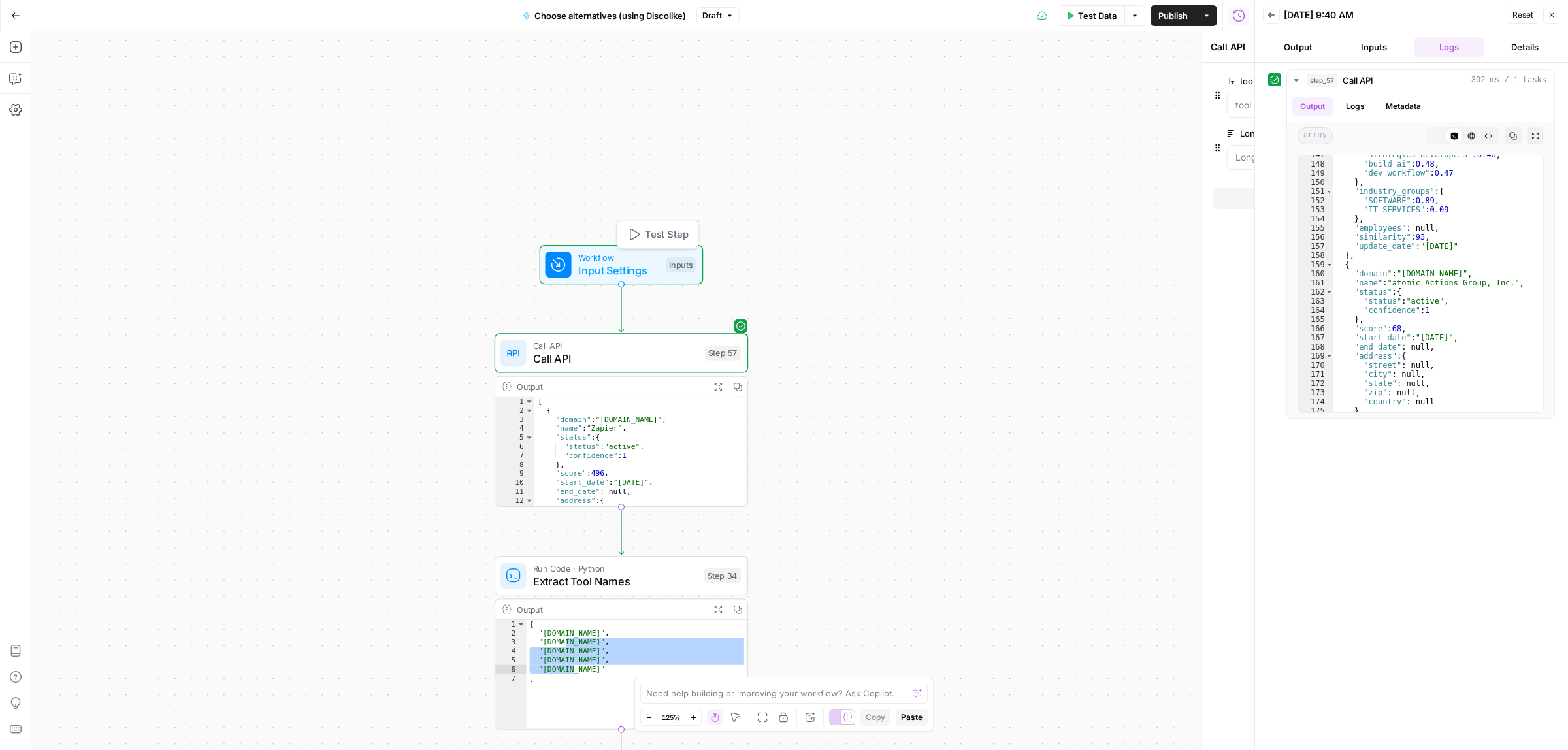
type textarea "Inputs"
click at [1085, 155] on description "Long description (Optional)" at bounding box center [1126, 157] width 218 height 13
click at [1128, 5] on button "Options" at bounding box center [1134, 15] width 21 height 21
click at [1089, 13] on span "Test Data" at bounding box center [1097, 16] width 38 height 13
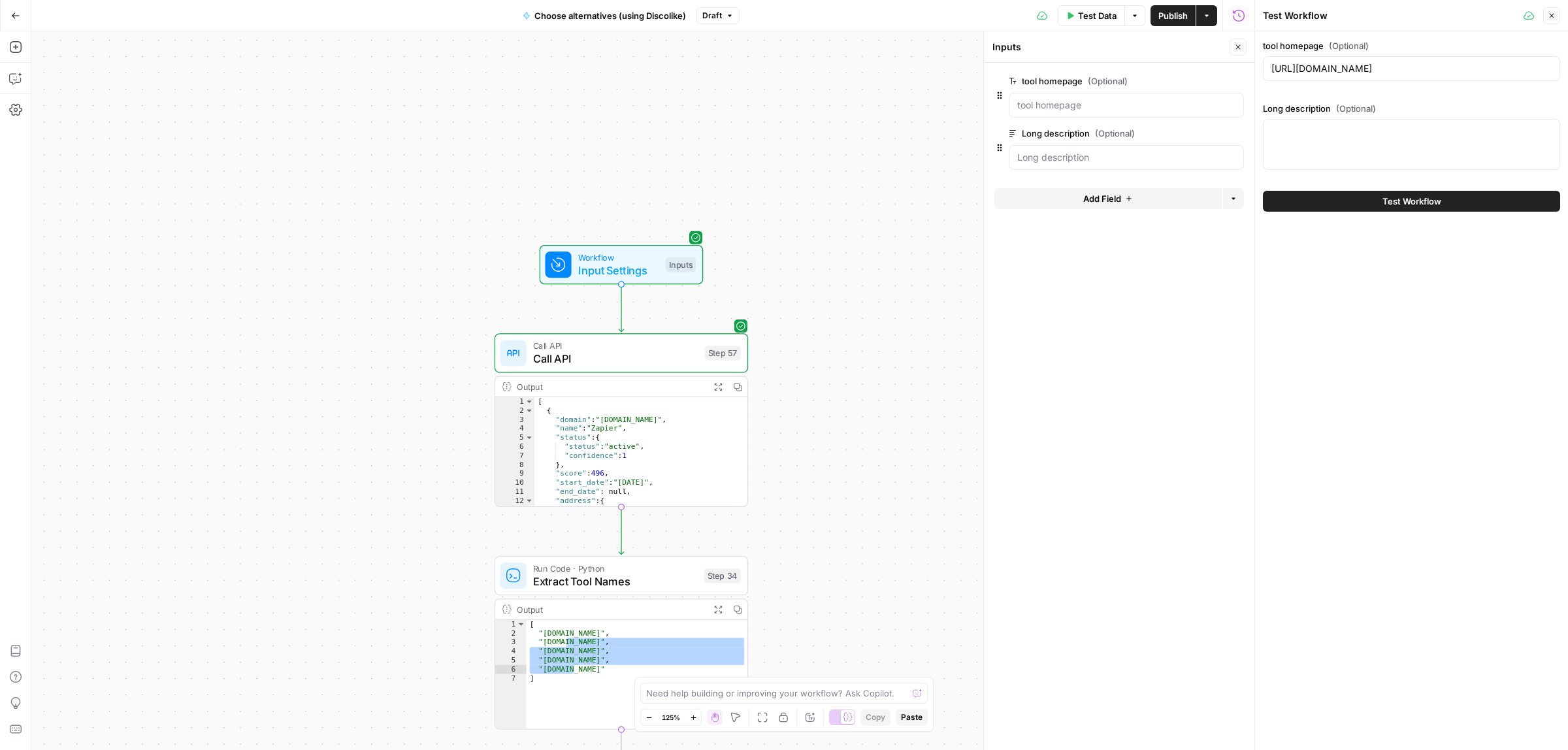
click at [1349, 149] on div at bounding box center [1411, 144] width 297 height 51
paste textarea "These tools connect your different software applications and run complex busine…"
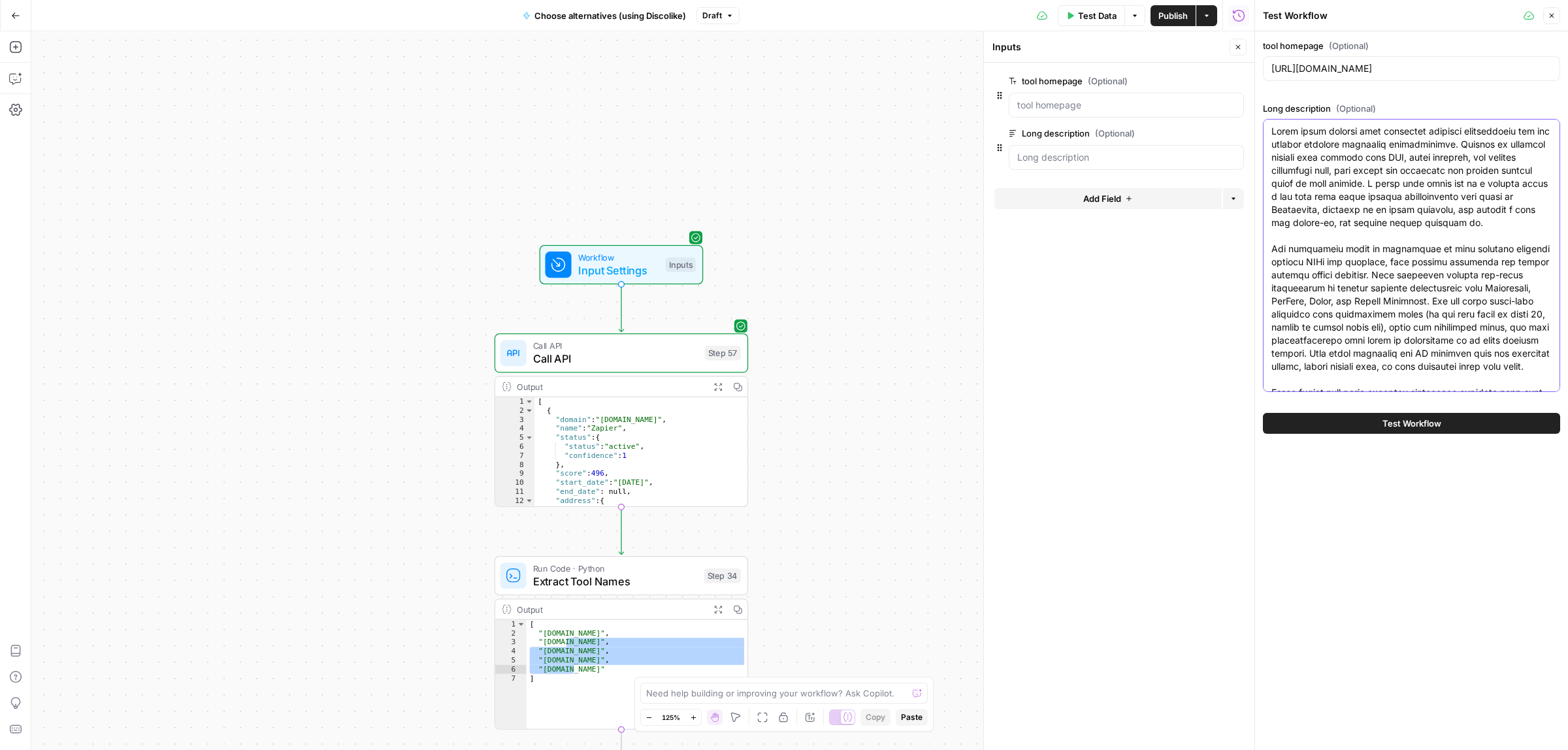
scroll to position [309, 0]
type textarea "These tools connect your different software applications and run complex busine…"
click at [1352, 416] on button "Test Workflow" at bounding box center [1411, 423] width 297 height 21
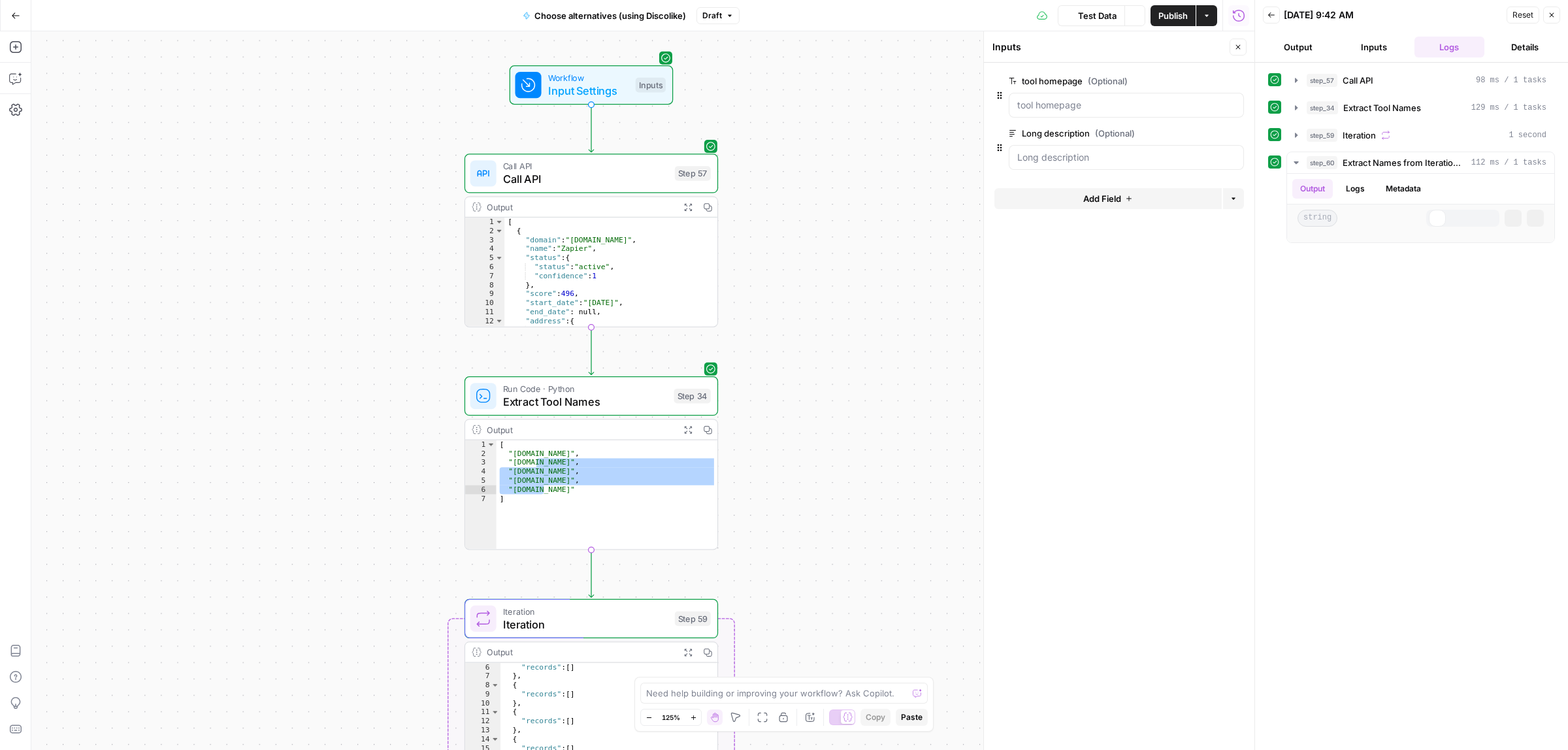
drag, startPoint x: 874, startPoint y: 481, endPoint x: 847, endPoint y: 374, distance: 110.4
click at [847, 374] on div "Workflow Input Settings Inputs Call API Call API Step 57 Output Expand Output C…" at bounding box center [643, 390] width 1223 height 719
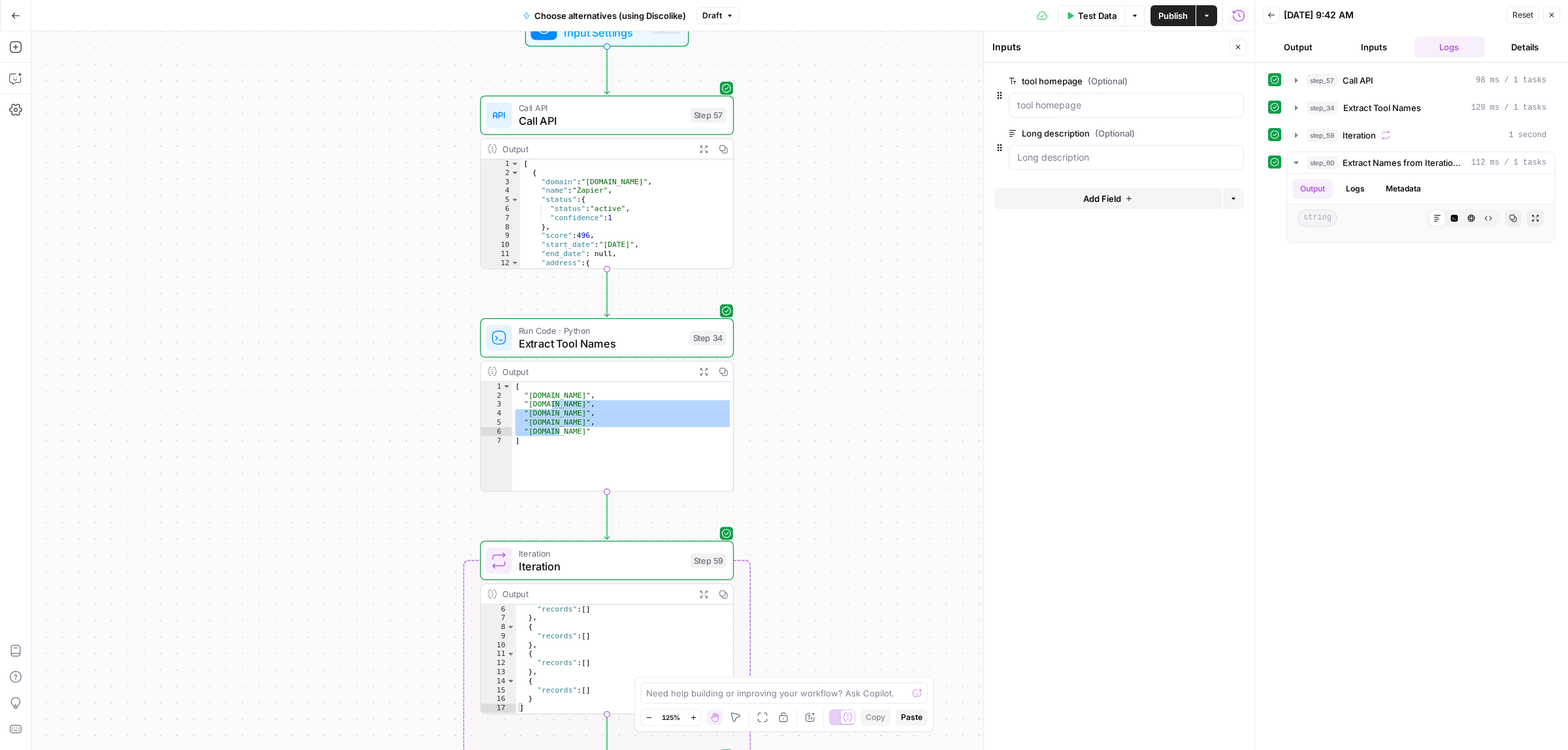
drag, startPoint x: 842, startPoint y: 405, endPoint x: 843, endPoint y: 291, distance: 114.0
click at [843, 291] on div "Workflow Input Settings Inputs Call API Call API Step 57 Output Expand Output C…" at bounding box center [643, 390] width 1223 height 719
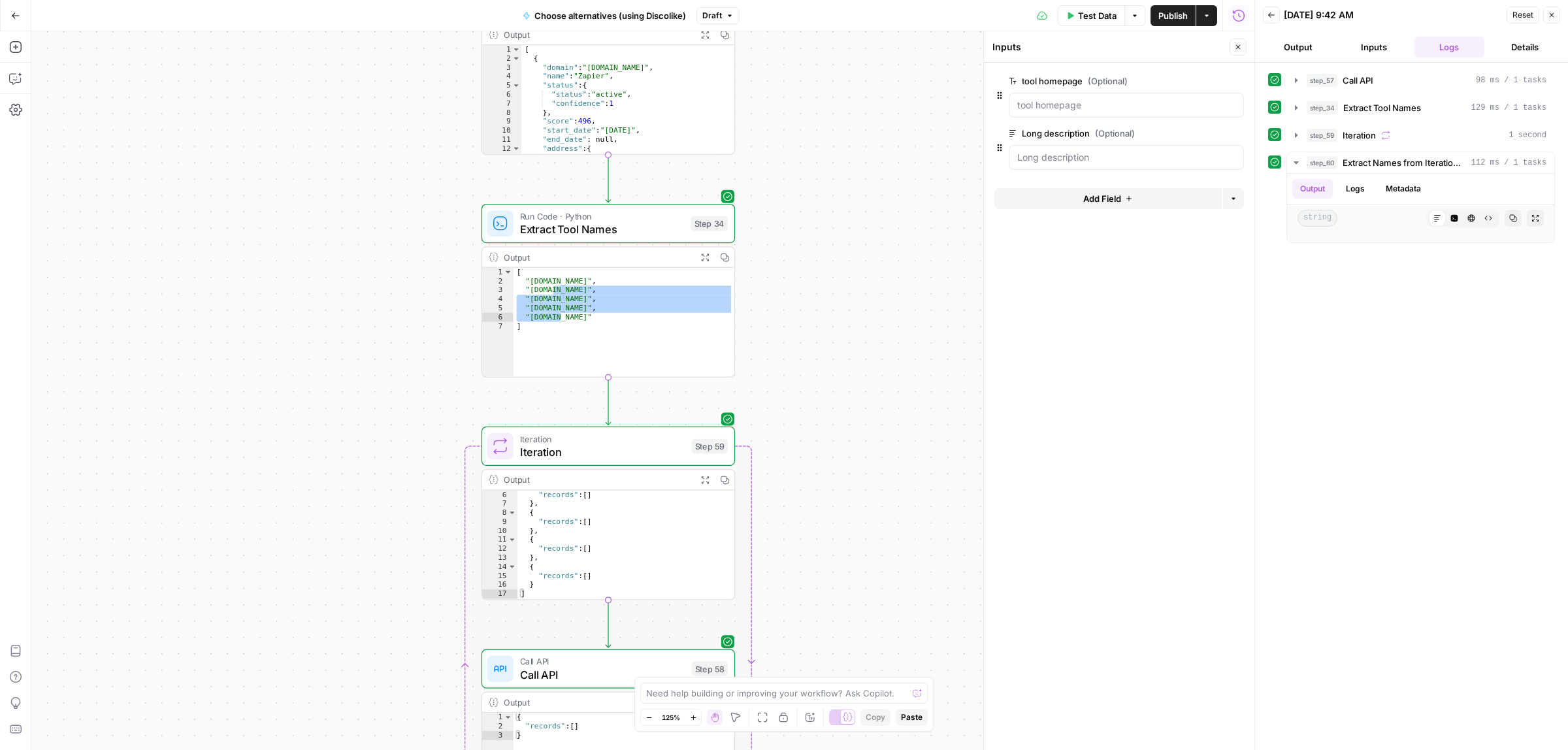
click at [575, 279] on div "[ "zapier-staging.com" , "marketiolab.com" , "jaypeters.dev" , "atomicactions.i…" at bounding box center [623, 331] width 221 height 126
drag, startPoint x: 549, startPoint y: 289, endPoint x: 559, endPoint y: 304, distance: 18.0
click at [554, 292] on div "[ "zapier-staging.com" , "marketiolab.com" , "jaypeters.dev" , "atomicactions.i…" at bounding box center [623, 331] width 221 height 126
click at [565, 304] on div "[ "zapier-staging.com" , "marketiolab.com" , "jaypeters.dev" , "atomicactions.i…" at bounding box center [623, 331] width 221 height 126
type textarea "**********"
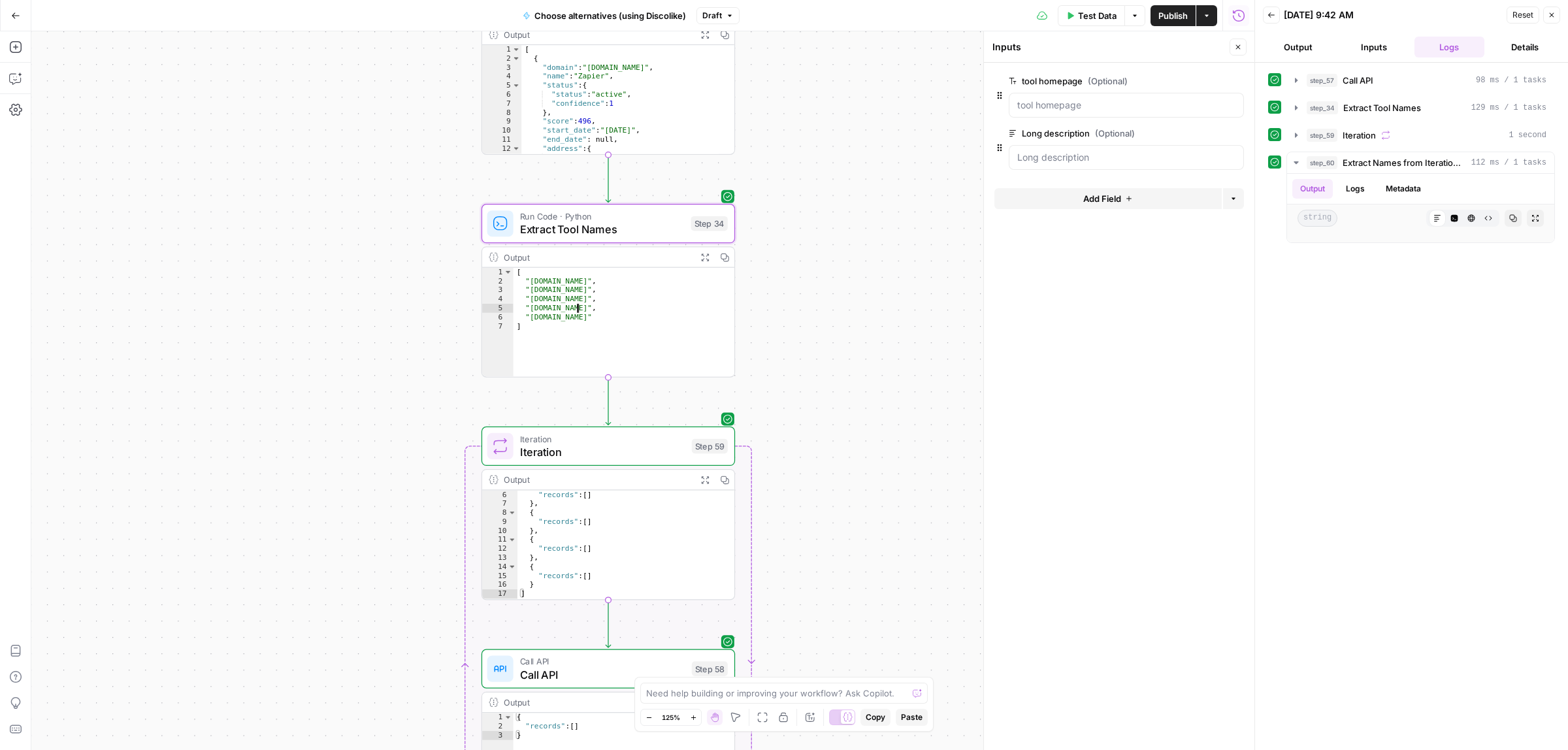
click at [702, 259] on icon "button" at bounding box center [704, 257] width 7 height 7
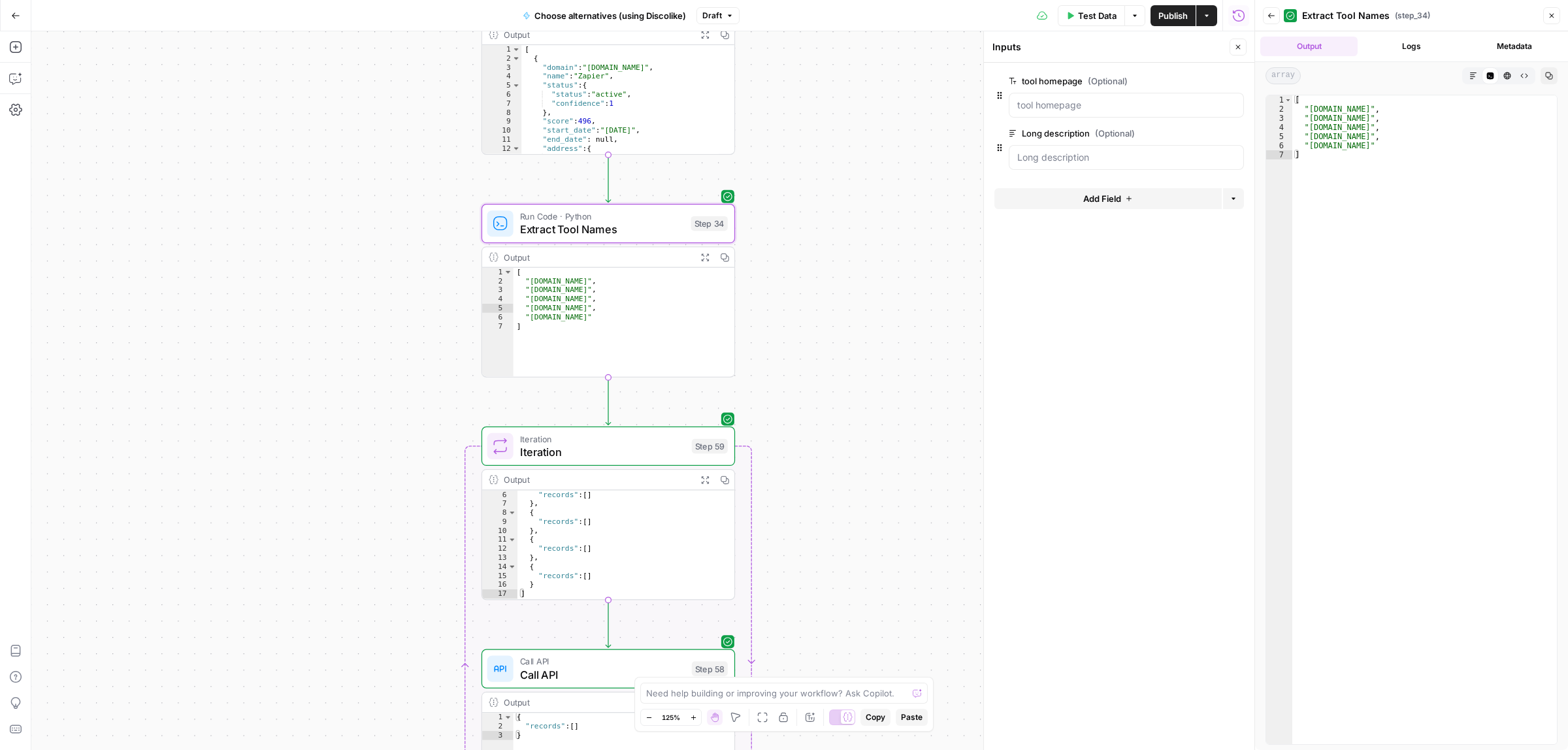
drag, startPoint x: 1341, startPoint y: 144, endPoint x: 1320, endPoint y: 144, distance: 21.0
click at [1329, 144] on div "[ "zapier-staging.com" , "marketiolab.com" , "jaypeters.dev" , "atomicactions.i…" at bounding box center [1424, 428] width 264 height 666
click at [1327, 245] on div "[ "zapier-staging.com" , "marketiolab.com" , "jaypeters.dev" , "atomicactions.i…" at bounding box center [1424, 428] width 264 height 666
type textarea "*"
drag, startPoint x: 807, startPoint y: 271, endPoint x: 807, endPoint y: 443, distance: 172.0
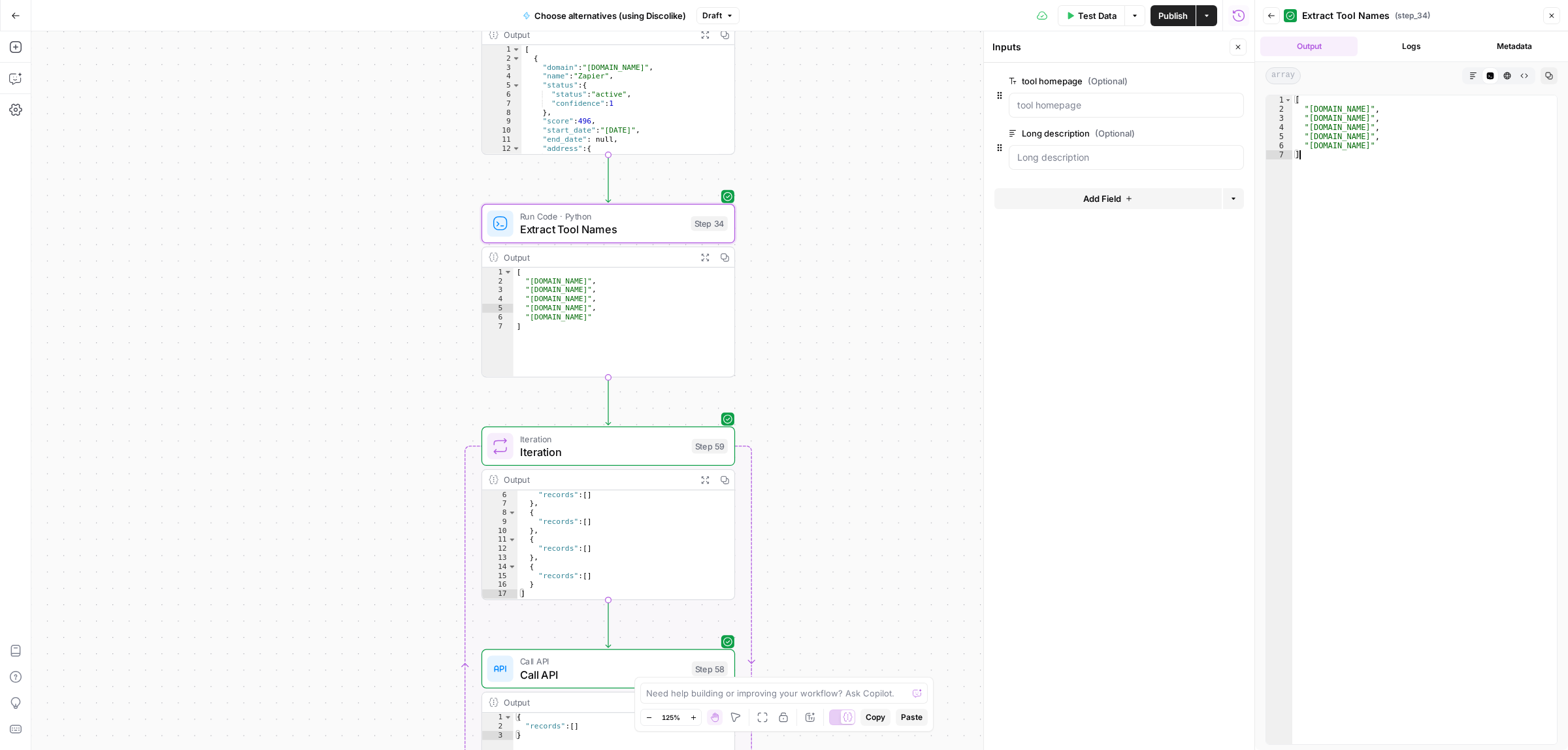
click at [807, 443] on div "**********" at bounding box center [643, 390] width 1223 height 719
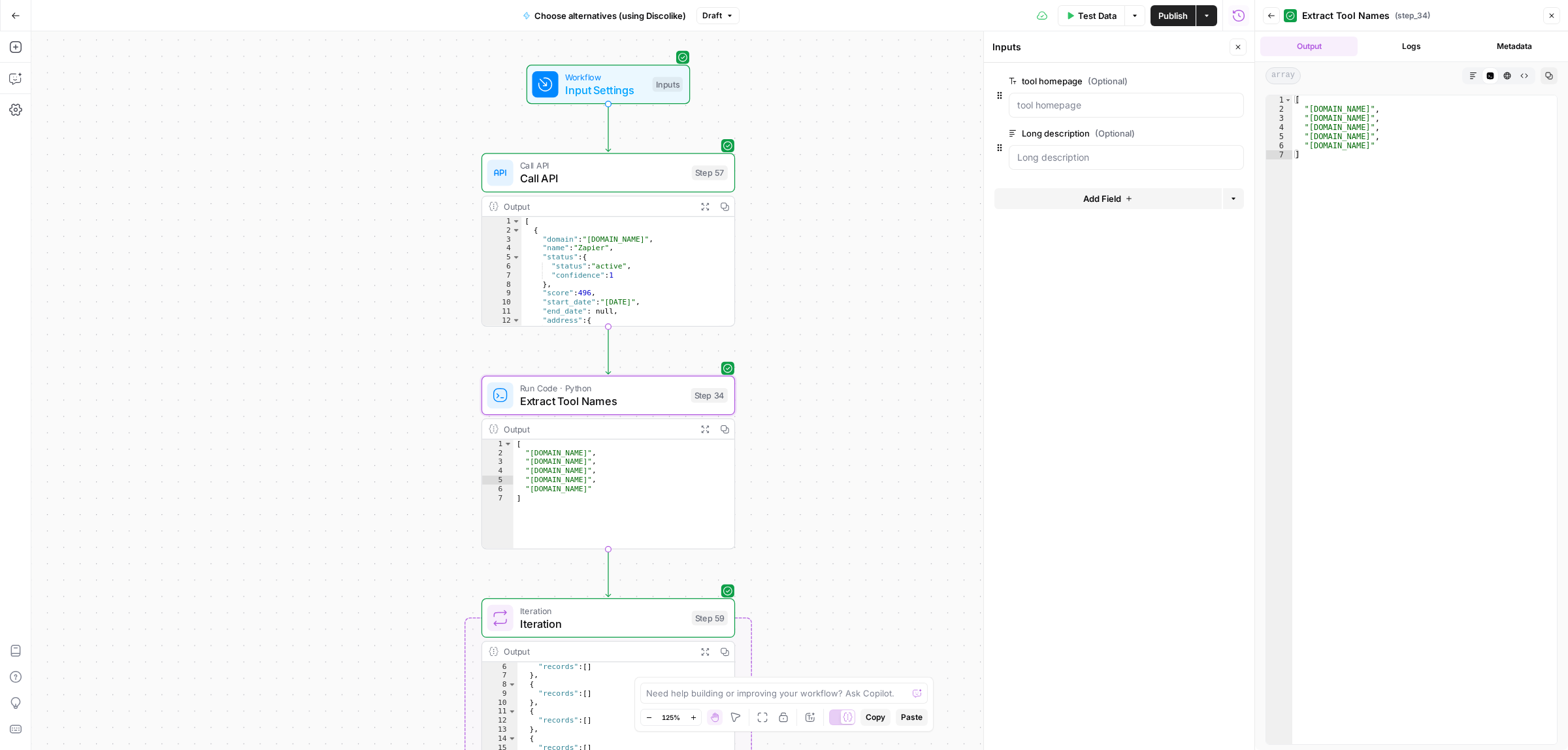
click at [628, 168] on span "Call API" at bounding box center [603, 165] width 166 height 13
type textarea "Call API"
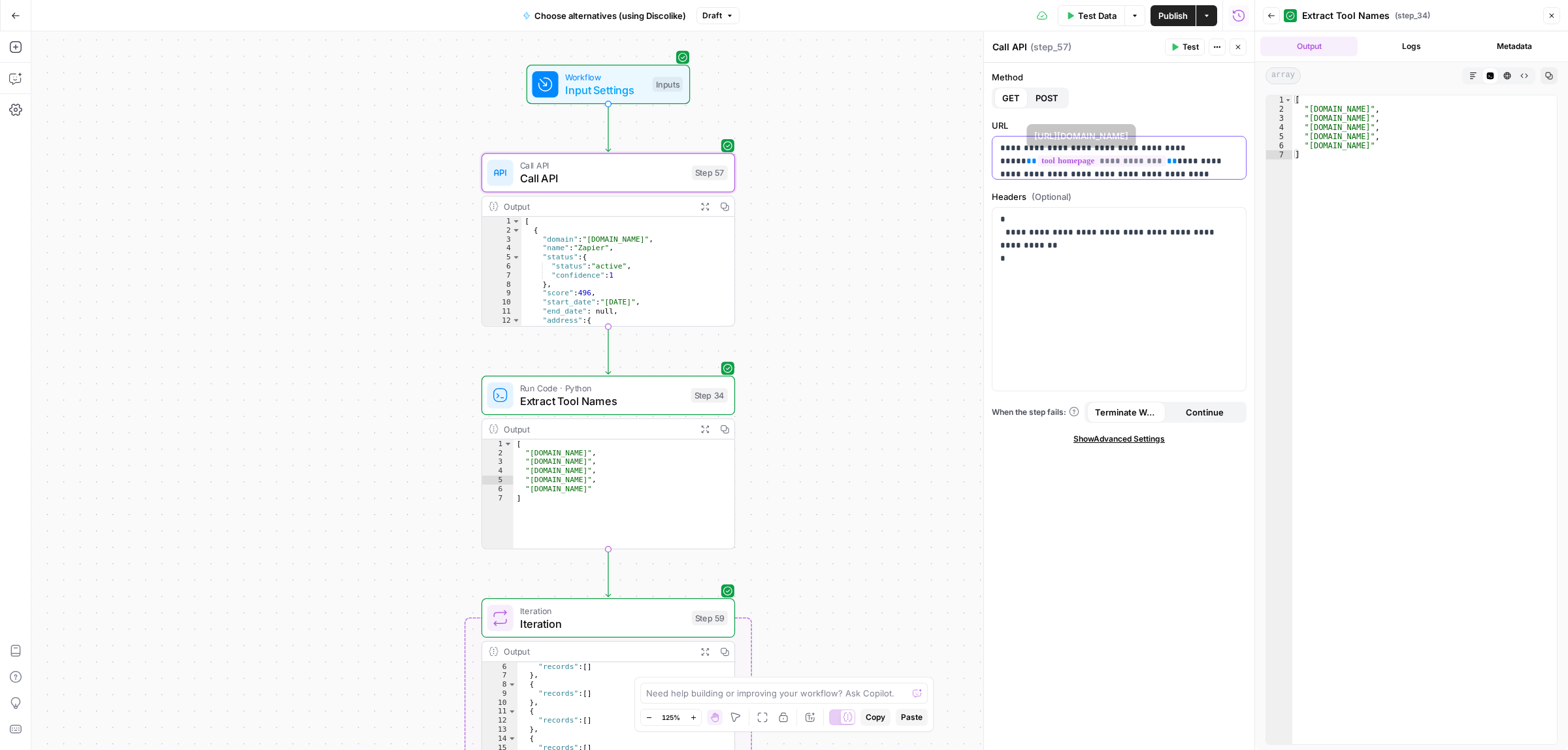
click at [1156, 154] on p "**********" at bounding box center [1112, 168] width 225 height 53
click at [1122, 168] on p "**********" at bounding box center [1112, 168] width 225 height 53
click at [1178, 44] on button "Test" at bounding box center [1185, 47] width 40 height 17
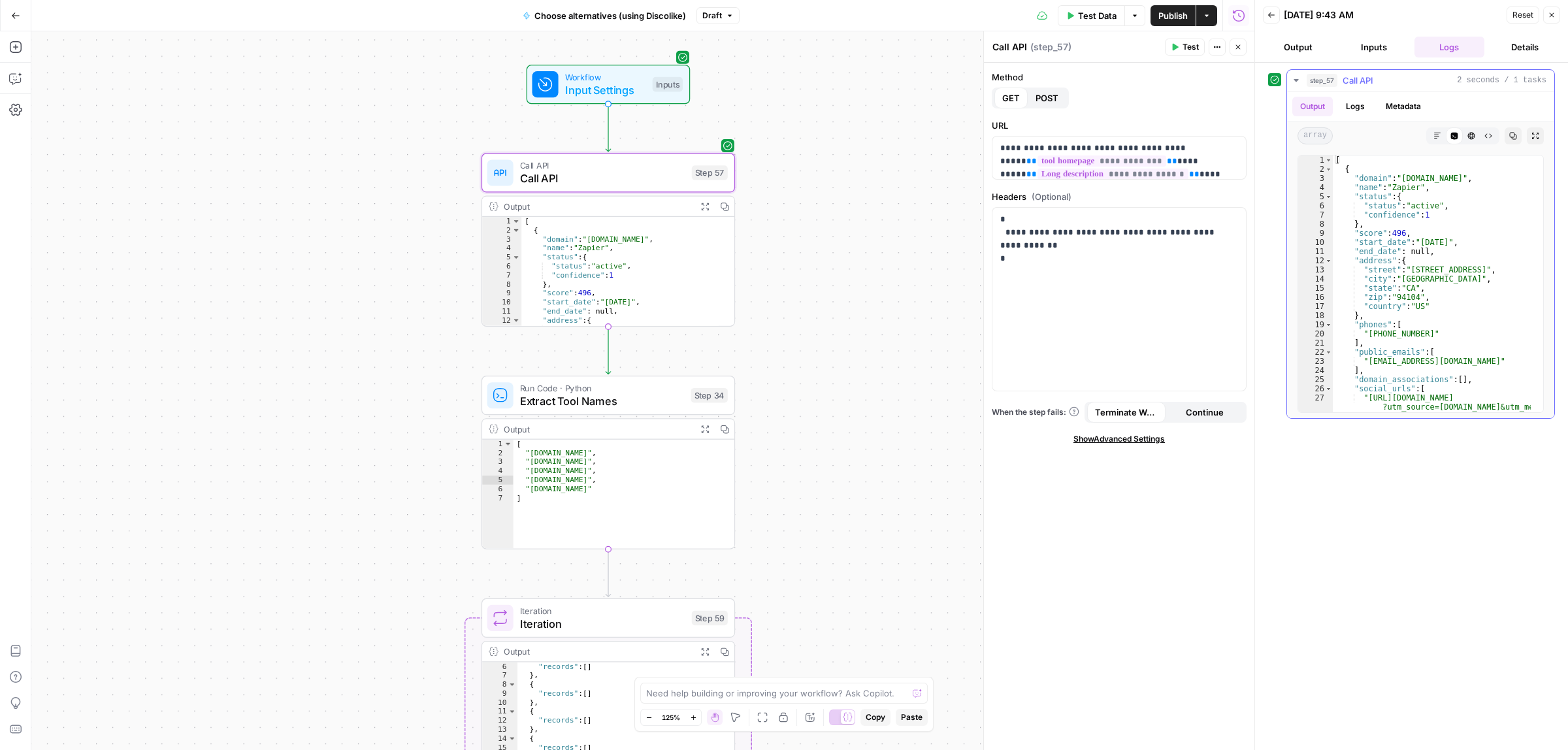
type textarea "**********"
drag, startPoint x: 1419, startPoint y: 181, endPoint x: 1468, endPoint y: 176, distance: 49.3
click at [1464, 177] on div "[ { "domain" : "zapier-staging.com" , "name" : "Zapier" , "status" : { "status"…" at bounding box center [1432, 302] width 198 height 293
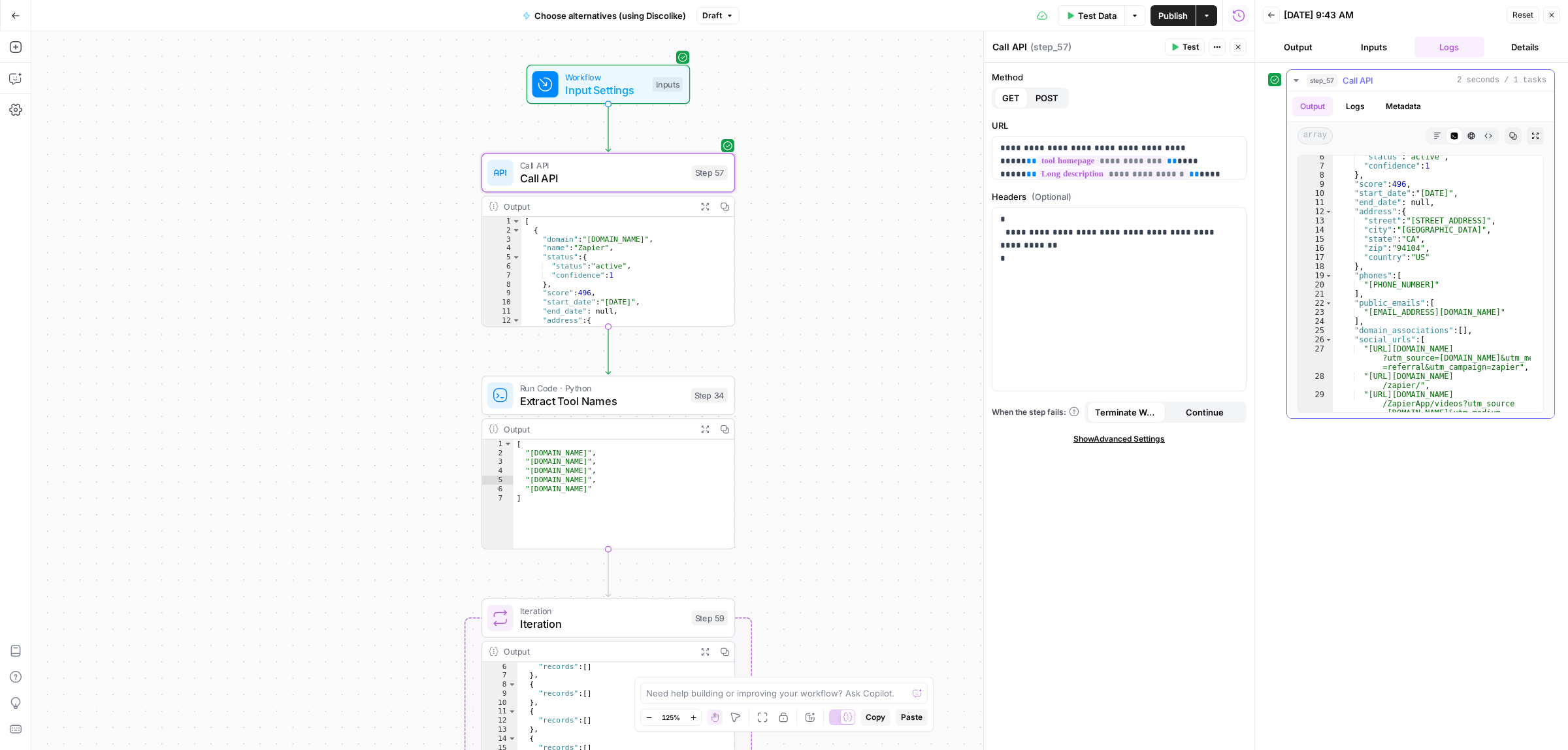
scroll to position [98, 0]
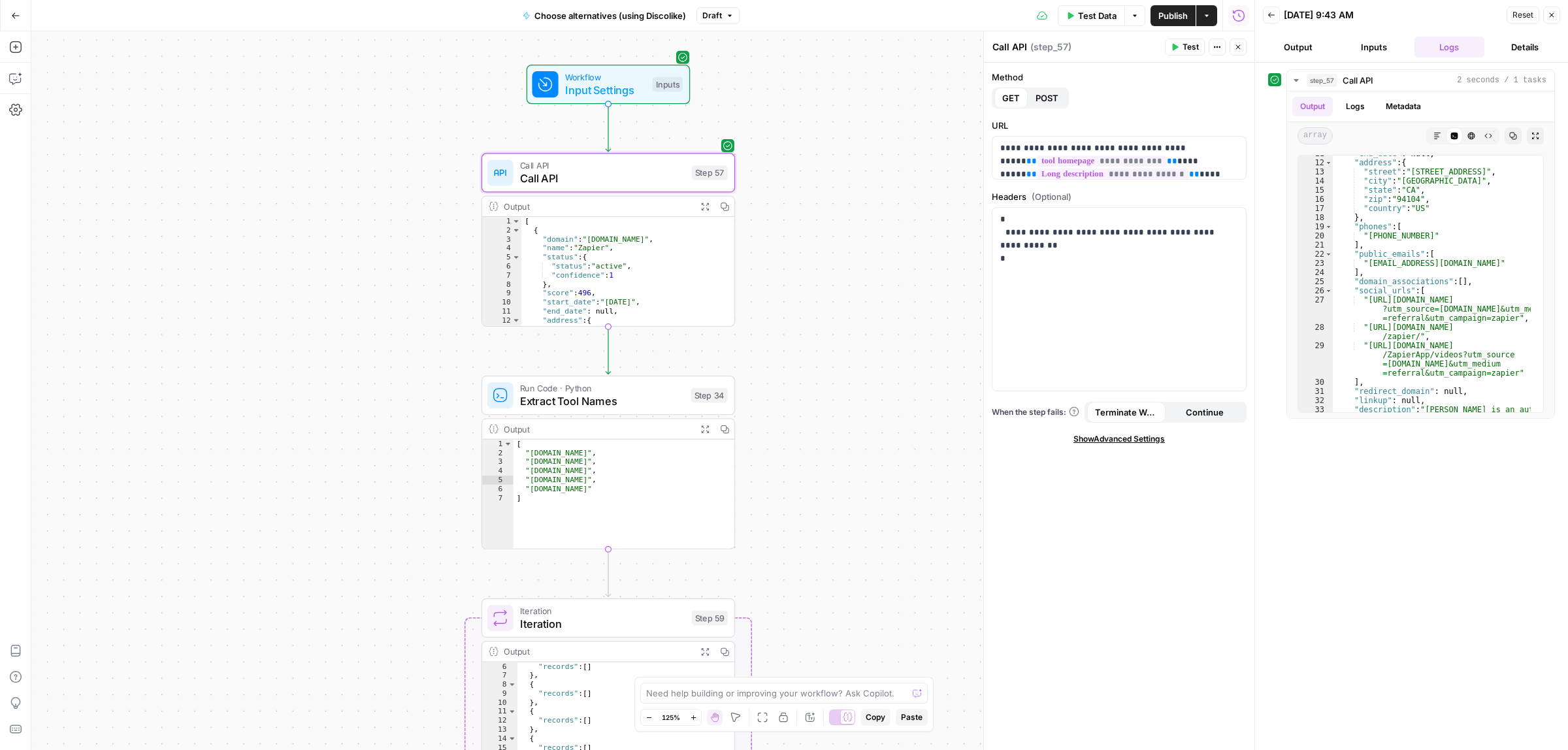
click at [570, 471] on div "[ "zapier-staging.com" , "marketiolab.com" , "jaypeters.dev" , "atomicactions.i…" at bounding box center [623, 503] width 221 height 126
click at [547, 479] on div "[ "zapier-staging.com" , "marketiolab.com" , "jaypeters.dev" , "atomicactions.i…" at bounding box center [623, 503] width 221 height 126
click at [703, 424] on icon "button" at bounding box center [704, 429] width 9 height 9
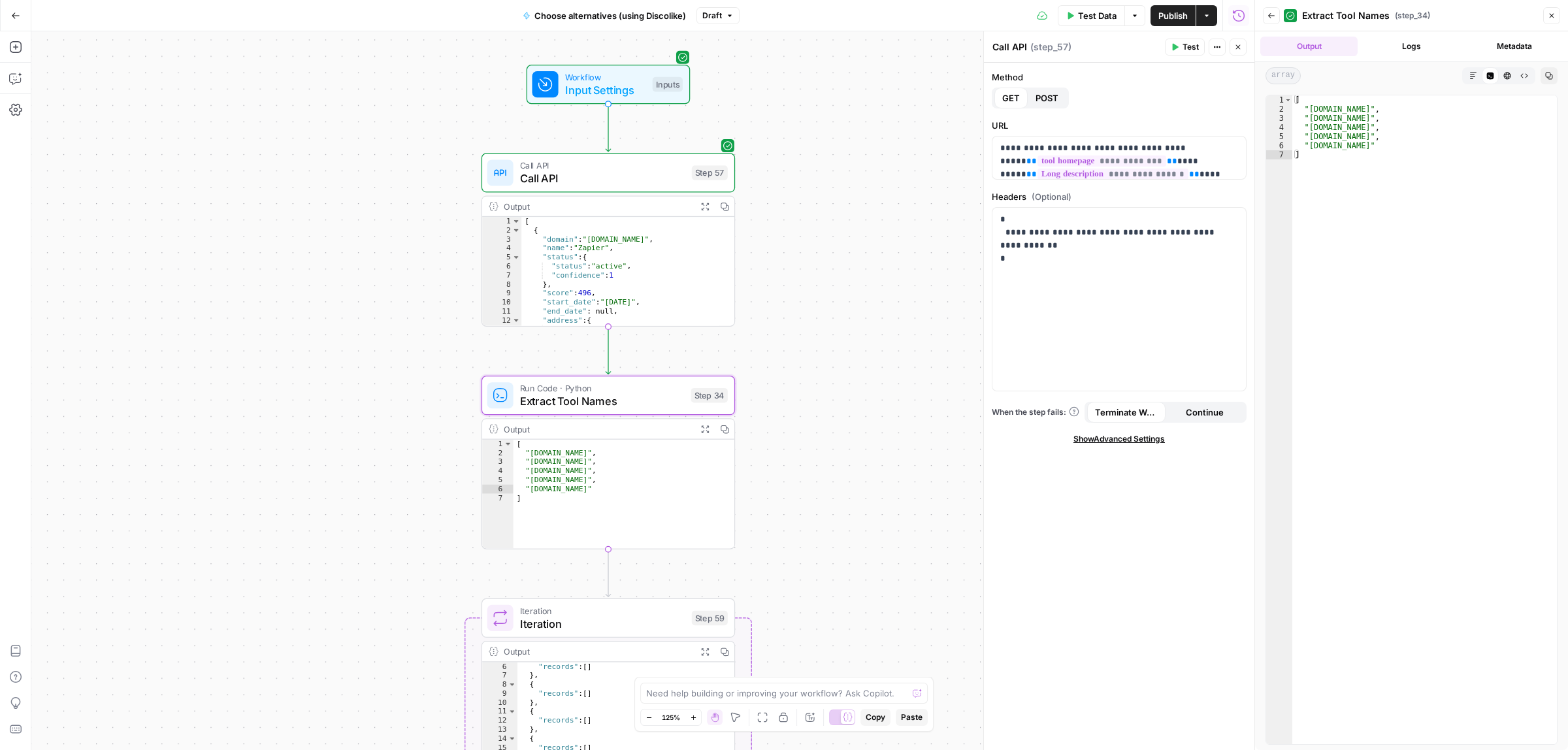
click at [713, 360] on span "Test" at bounding box center [711, 365] width 20 height 15
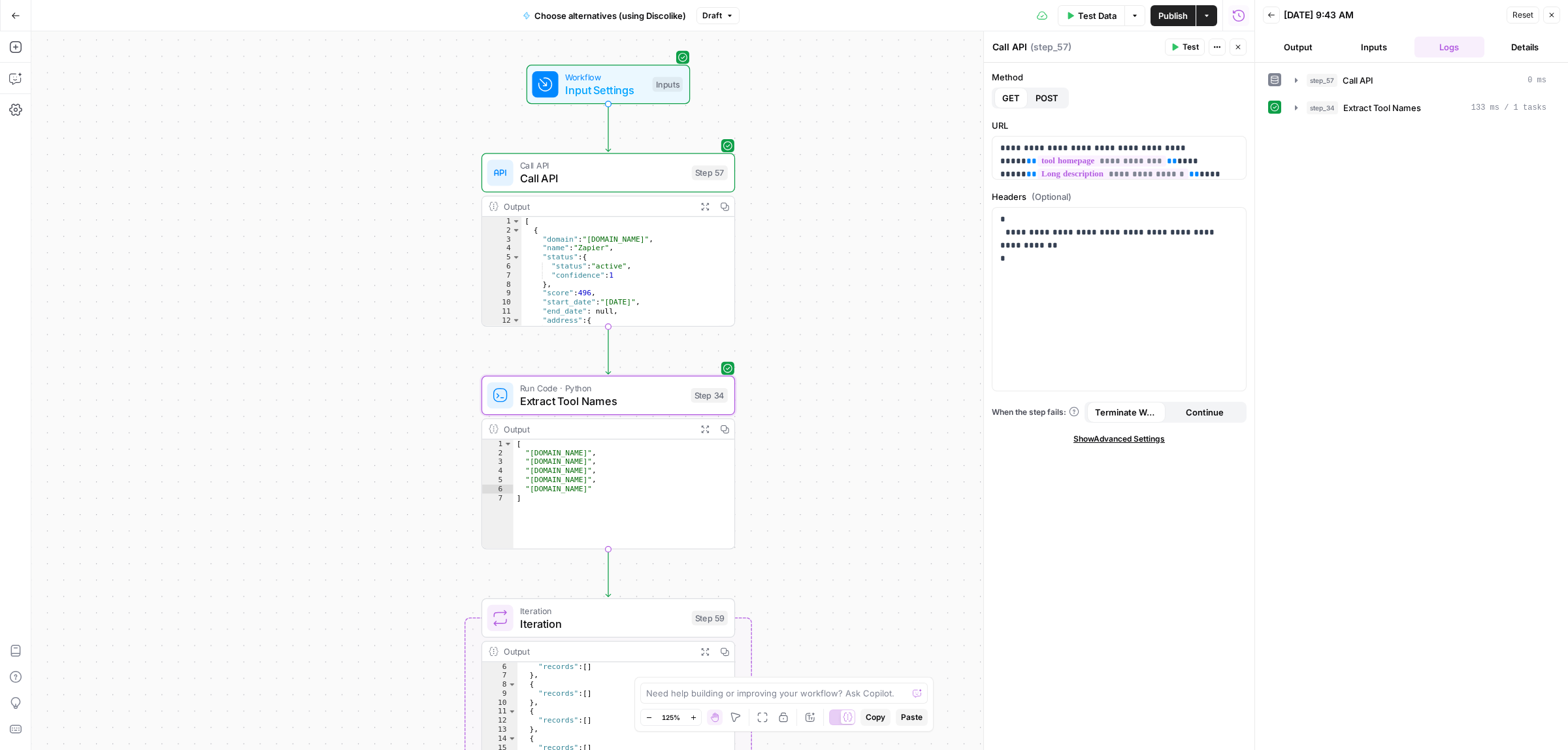
drag, startPoint x: 540, startPoint y: 484, endPoint x: 564, endPoint y: 495, distance: 26.4
click at [576, 484] on div "[ "zapier-staging.com" , "agentsea.ca" , "gzoo.net" , "grouplotse.com" , "atomi…" at bounding box center [623, 503] width 221 height 126
click at [569, 481] on div "[ "zapier-staging.com" , "agentsea.ca" , "gzoo.net" , "grouplotse.com" , "atomi…" at bounding box center [623, 503] width 221 height 126
type textarea "**********"
click at [797, 454] on div "**********" at bounding box center [643, 390] width 1223 height 719
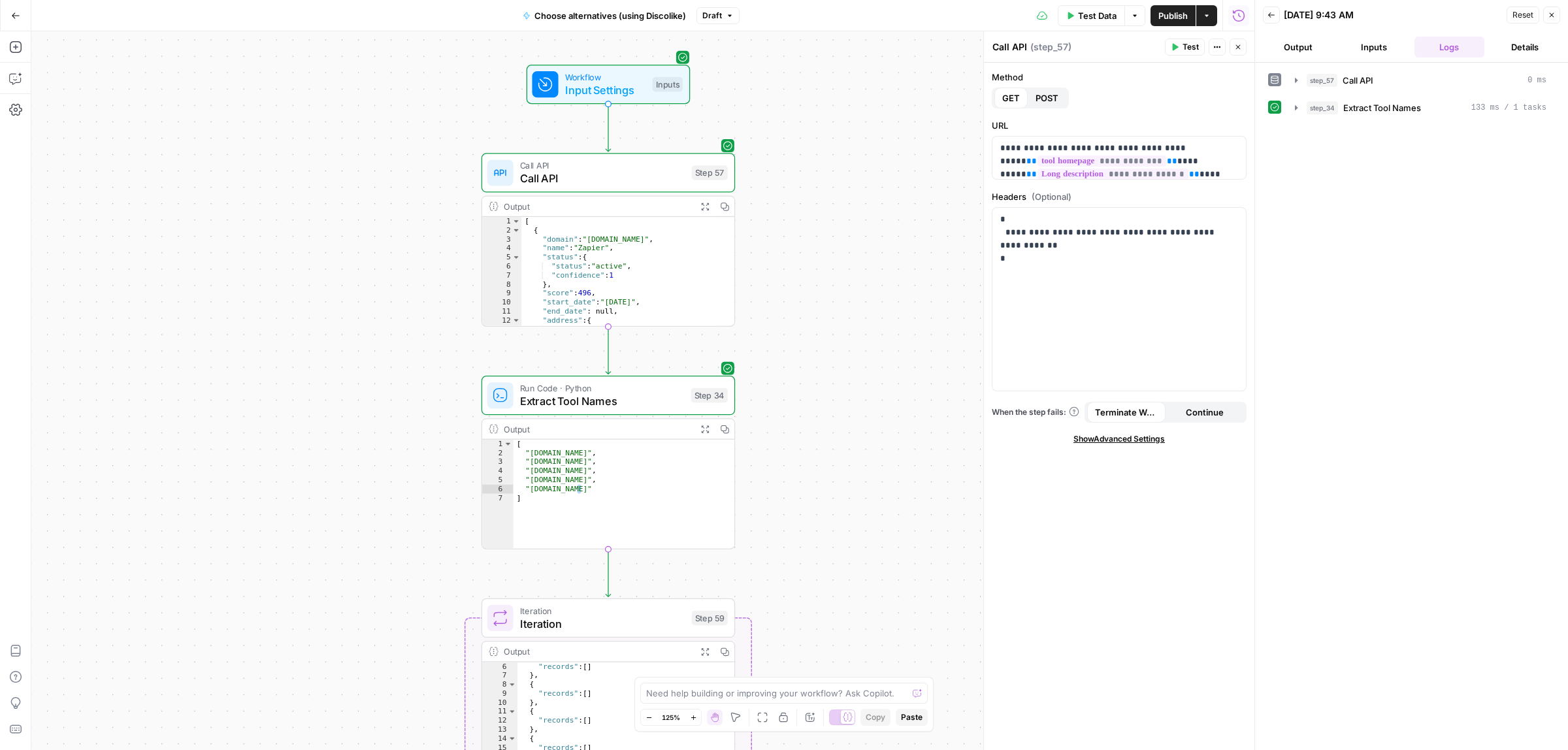
click at [635, 167] on span "Call API" at bounding box center [603, 165] width 166 height 13
click at [1208, 173] on div "**********" at bounding box center [1119, 158] width 253 height 43
click at [1203, 139] on p "**********" at bounding box center [1112, 141] width 225 height 65
click at [1206, 144] on p "**********" at bounding box center [1112, 141] width 225 height 65
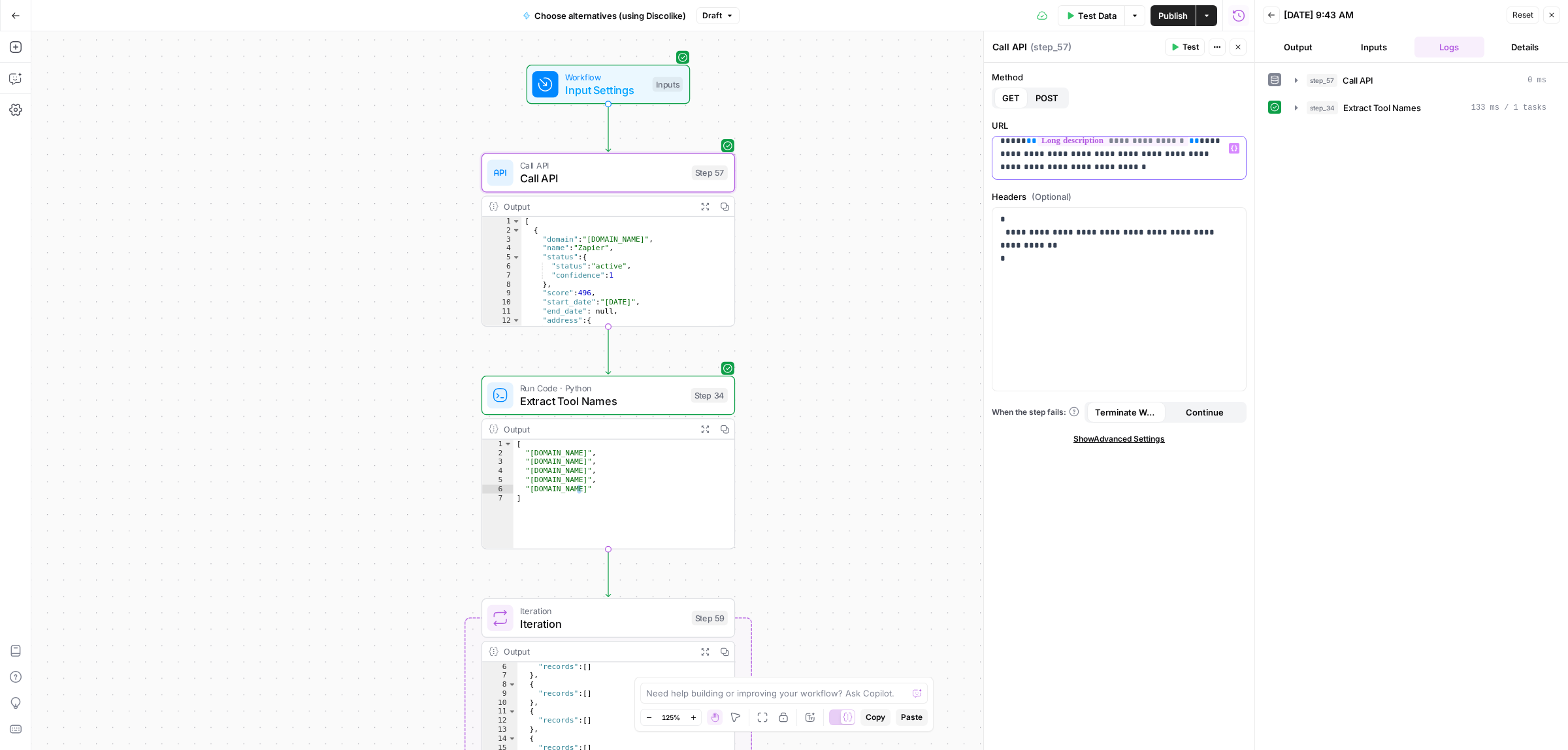
scroll to position [28, 0]
click at [1188, 53] on button "Test" at bounding box center [1185, 47] width 40 height 17
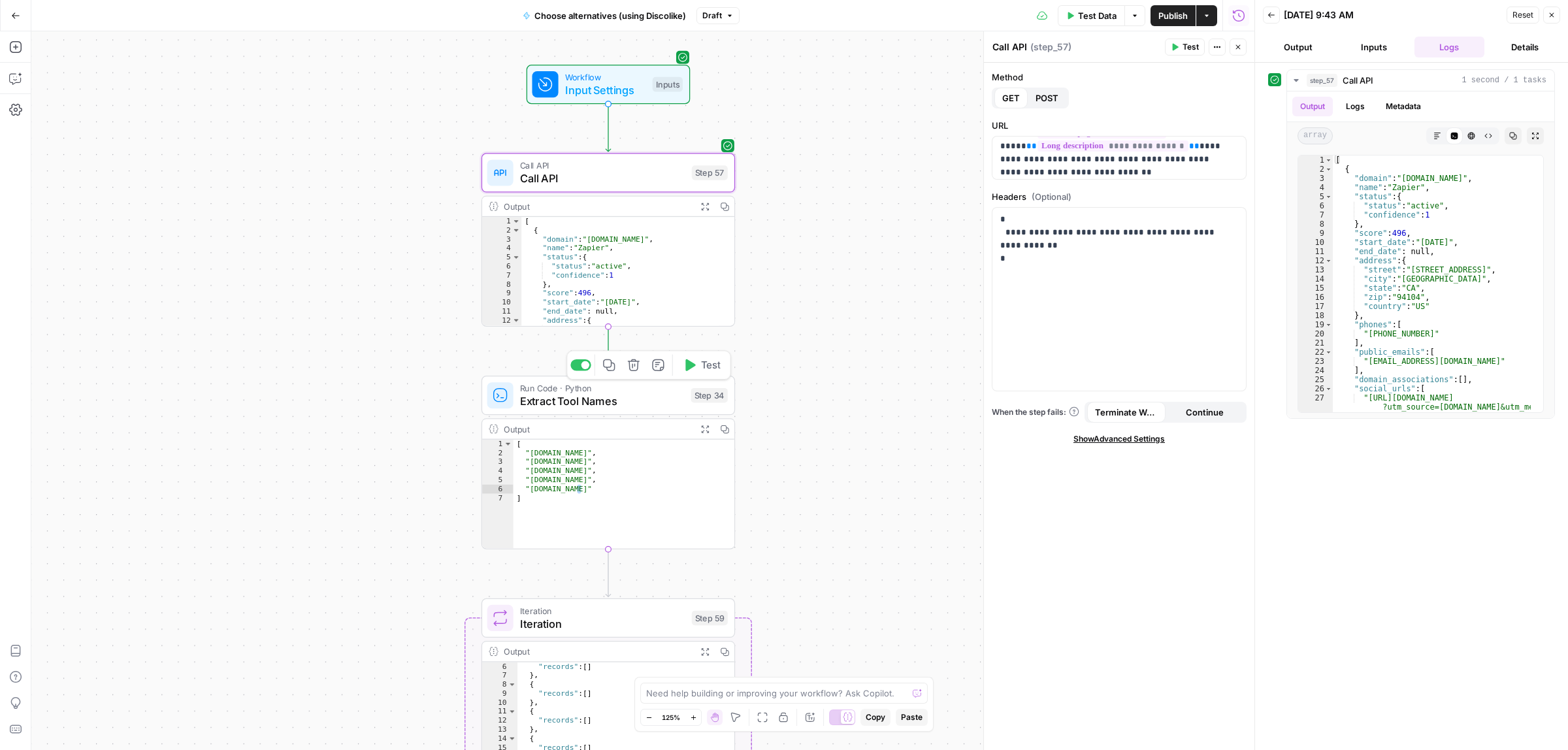
click at [706, 366] on span "Test" at bounding box center [711, 365] width 20 height 15
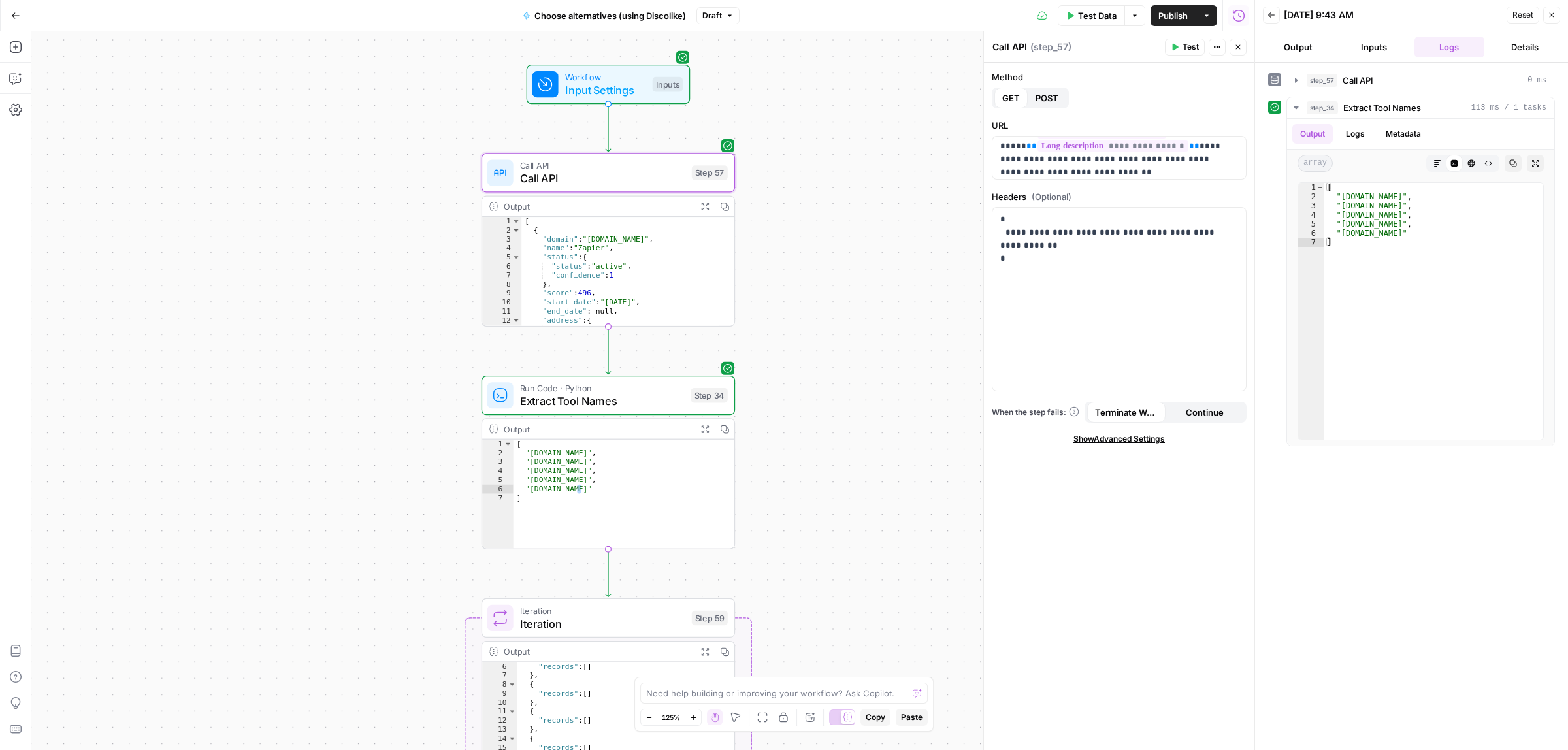
click at [561, 461] on div "[ "zapier-staging.com" , "close.com" , "datapad.nl" , "appseconnect.com" , "qui…" at bounding box center [623, 503] width 221 height 126
drag, startPoint x: 552, startPoint y: 468, endPoint x: 563, endPoint y: 473, distance: 12.1
click at [562, 468] on div "[ "zapier-staging.com" , "close.com" , "datapad.nl" , "appseconnect.com" , "qui…" at bounding box center [623, 503] width 221 height 126
drag, startPoint x: 550, startPoint y: 480, endPoint x: 571, endPoint y: 481, distance: 21.0
click at [577, 478] on div "[ "zapier-staging.com" , "close.com" , "datapad.nl" , "appseconnect.com" , "qui…" at bounding box center [623, 503] width 221 height 126
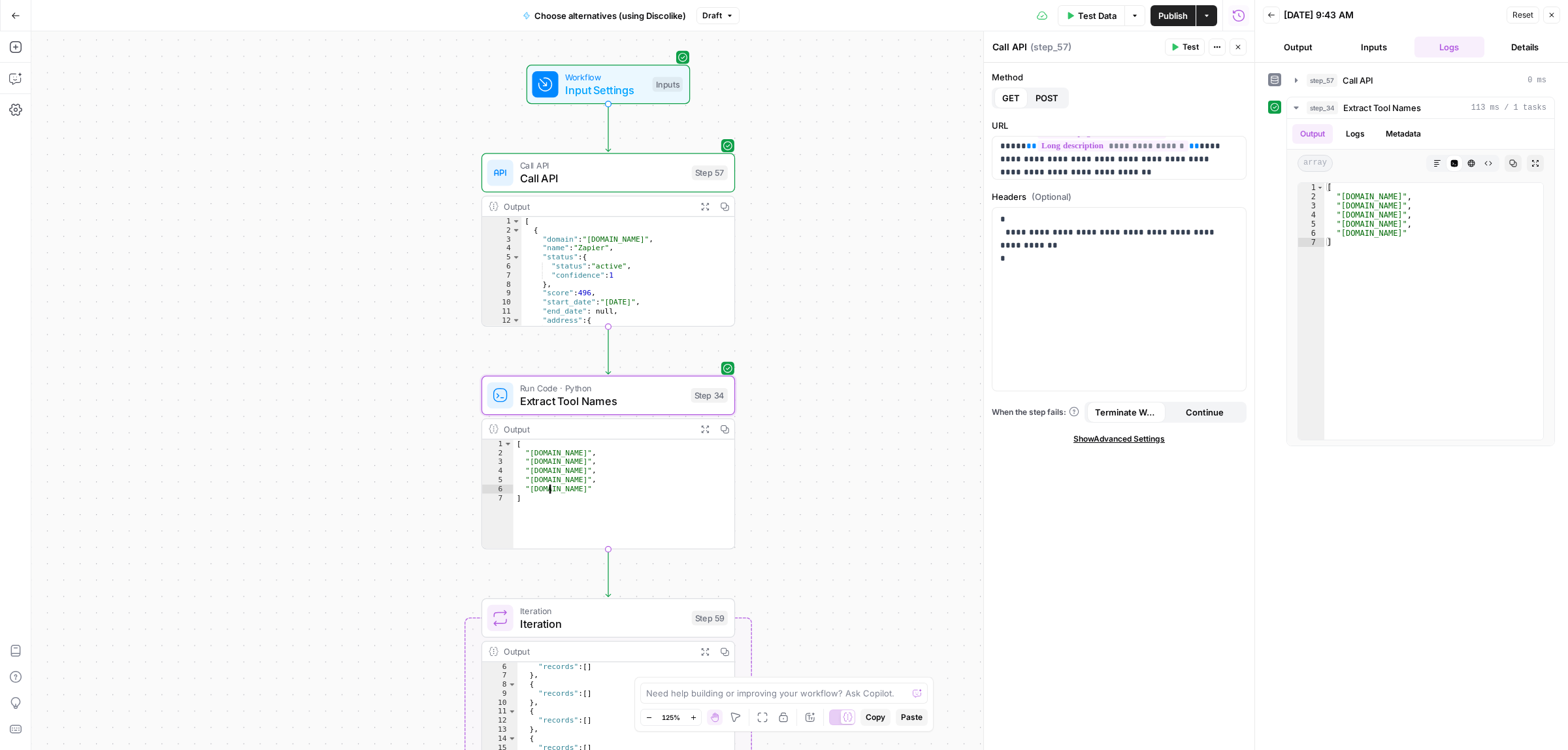
type textarea "**********"
click at [571, 481] on div "[ "zapier-staging.com" , "close.com" , "datapad.nl" , "appseconnect.com" , "qui…" at bounding box center [623, 494] width 221 height 109
click at [621, 173] on span "Call API" at bounding box center [603, 178] width 166 height 16
click at [1093, 166] on p "**********" at bounding box center [1112, 141] width 225 height 65
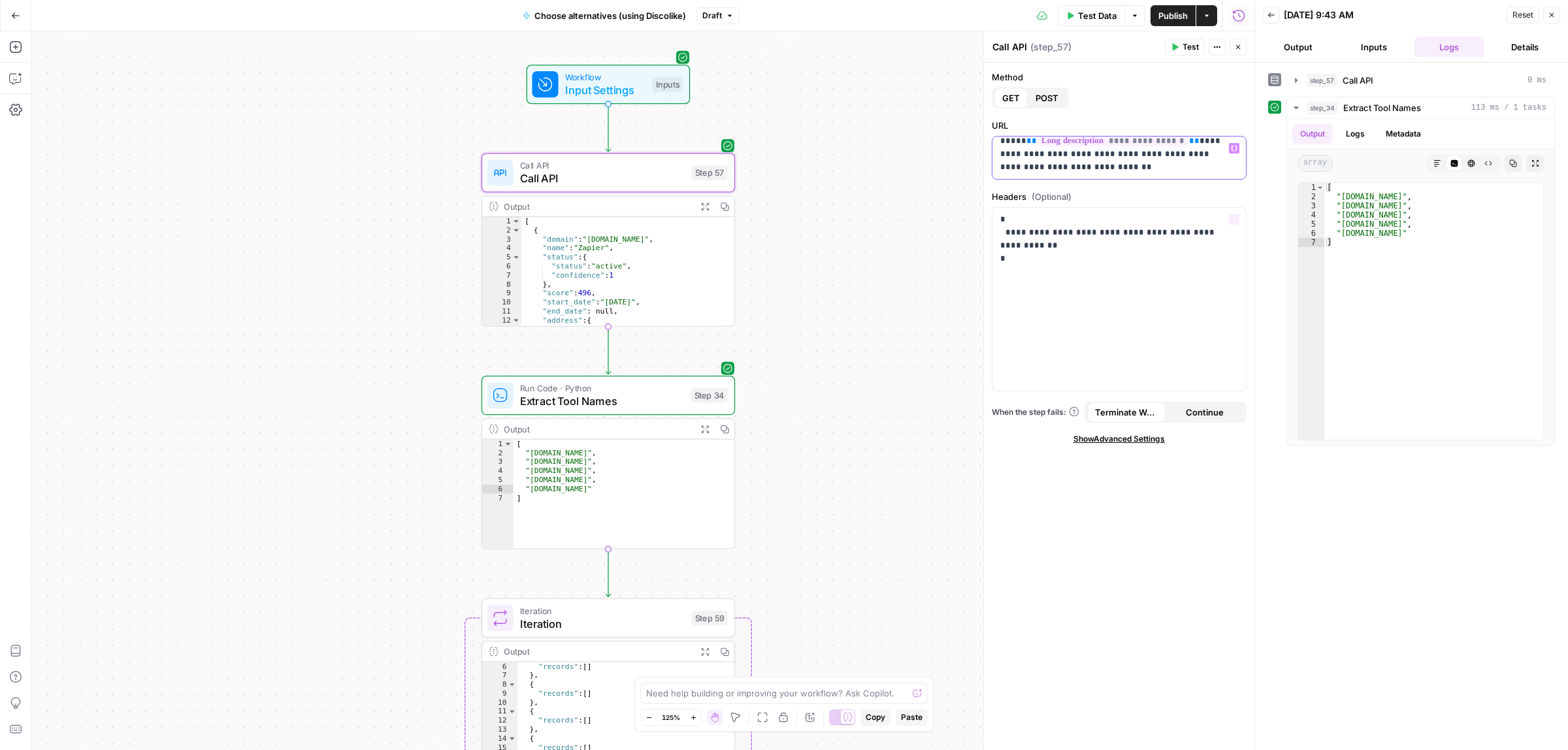
click at [1112, 158] on p "**********" at bounding box center [1112, 141] width 225 height 65
click at [1079, 16] on span "Test Data" at bounding box center [1097, 16] width 38 height 13
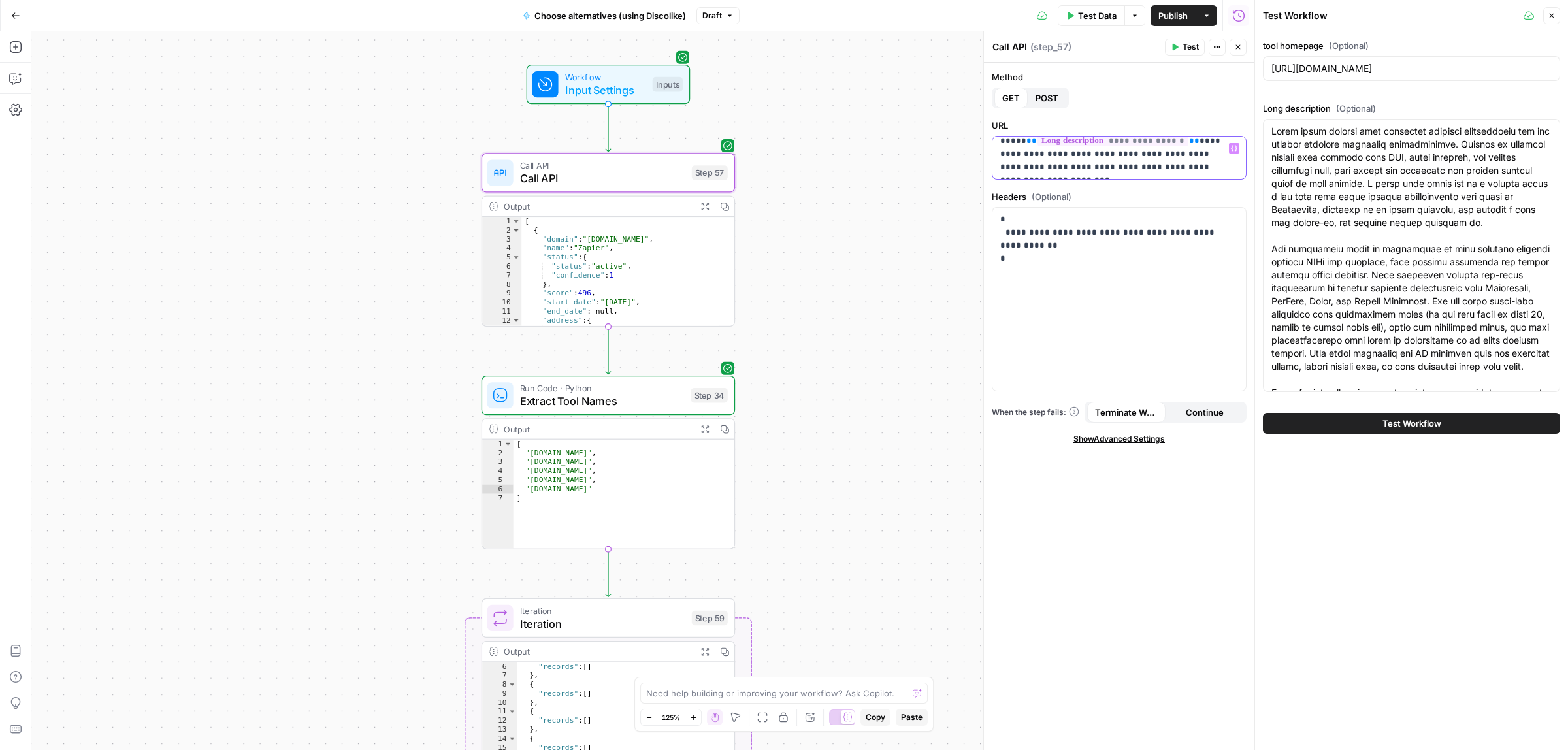
click at [1016, 168] on p "**********" at bounding box center [1112, 148] width 225 height 78
click at [1335, 69] on input "https://zapier.com/" at bounding box center [1411, 68] width 280 height 13
paste input "reply.io"
type input "reply.io"
click at [1336, 145] on textarea "Long description (Optional)" at bounding box center [1411, 393] width 280 height 536
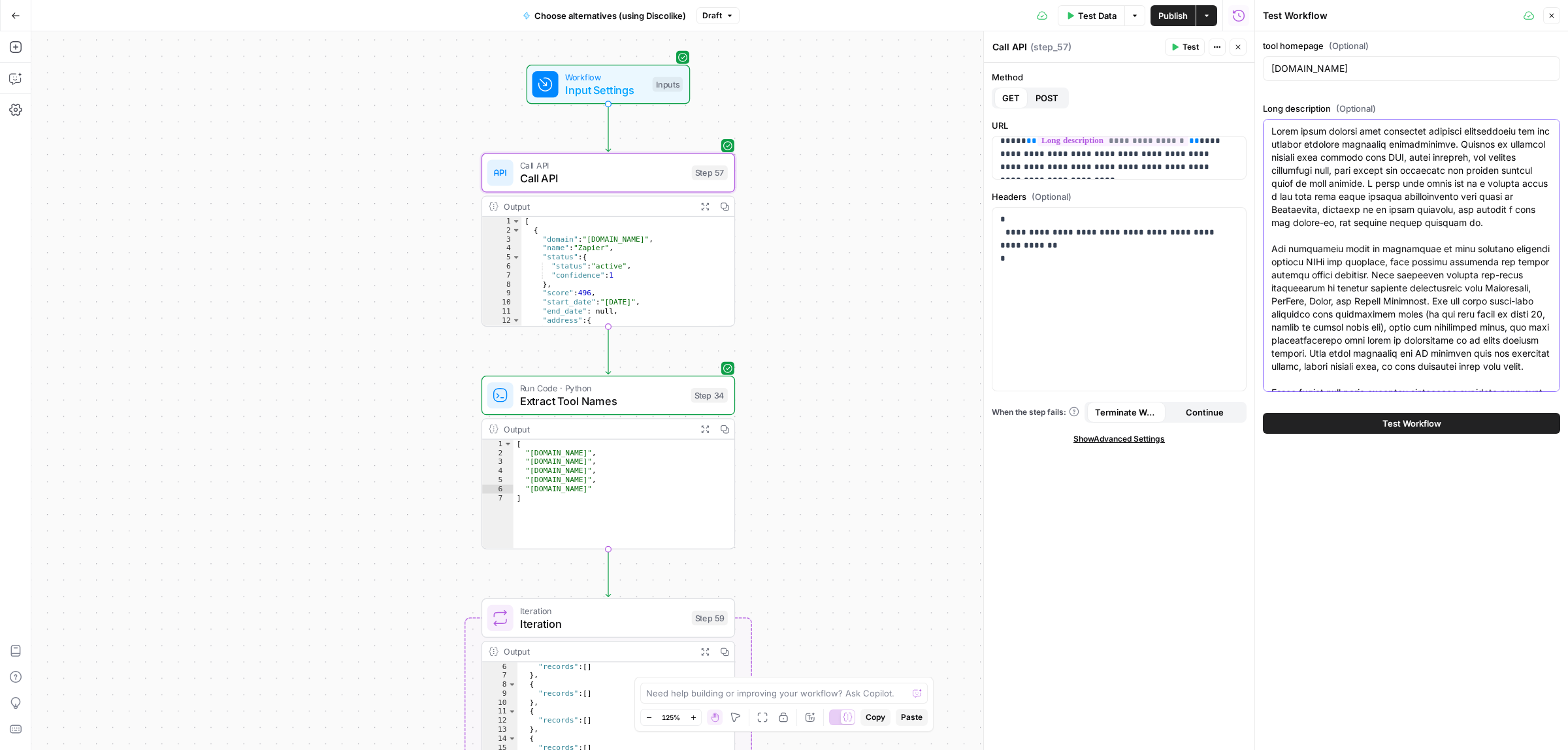
click at [1327, 236] on textarea "Long description (Optional)" at bounding box center [1411, 393] width 280 height 536
paste textarea "Multichannel Outreach tools let sales teams automate conversations with prospec…"
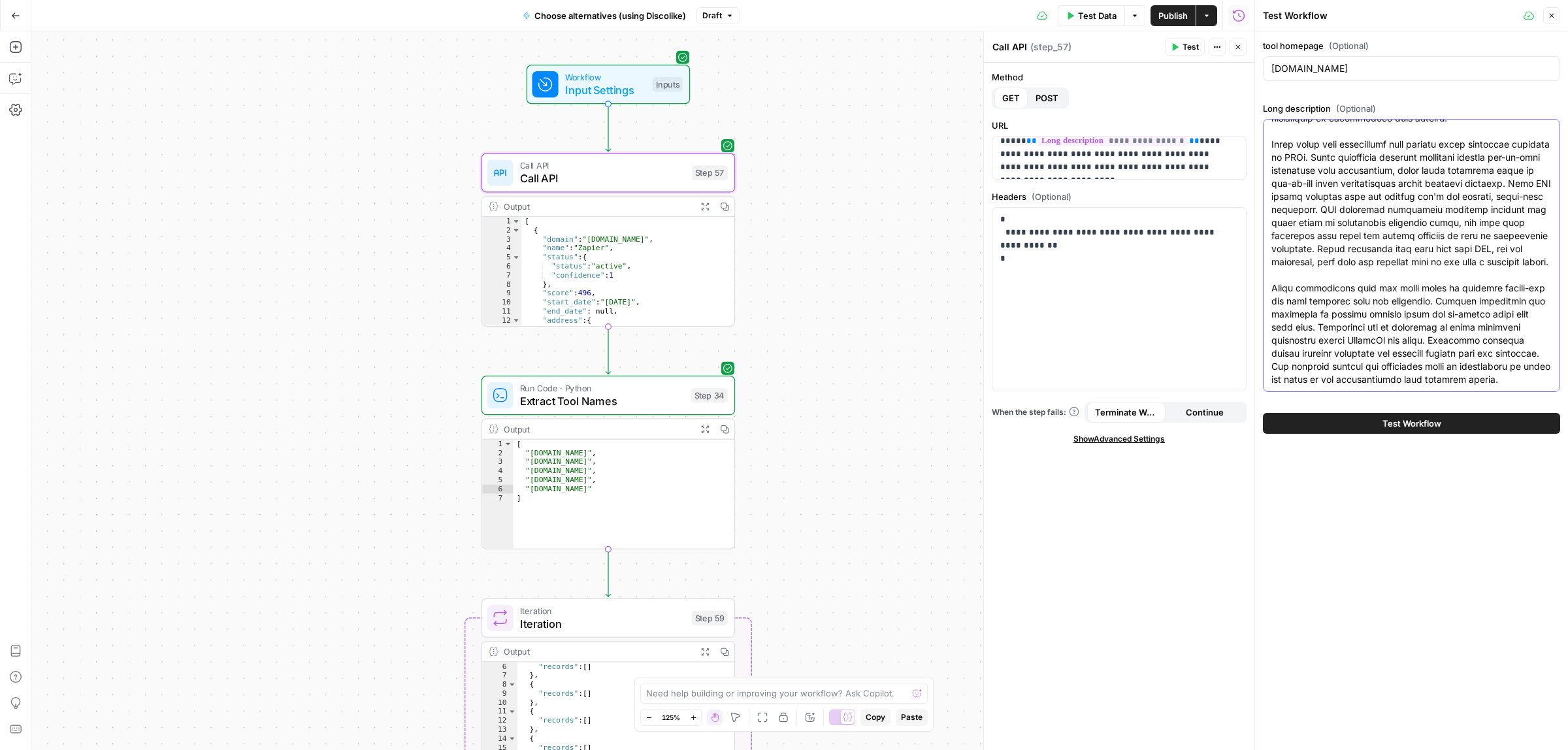
type textarea "Multichannel Outreach tools let sales teams automate conversations with prospec…"
click at [1419, 423] on span "Test Workflow" at bounding box center [1412, 423] width 59 height 13
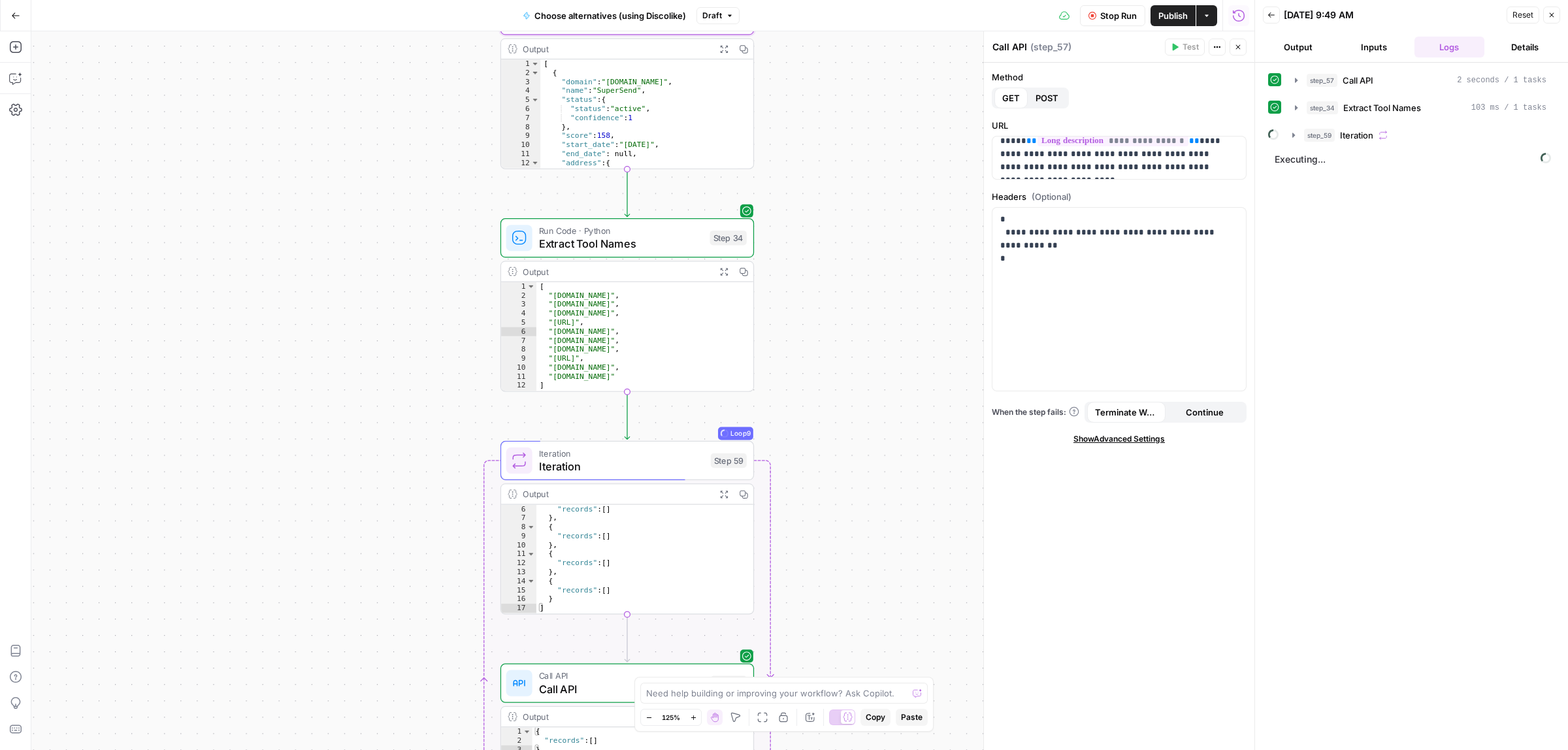
drag, startPoint x: 835, startPoint y: 492, endPoint x: 849, endPoint y: 336, distance: 156.6
click at [849, 336] on div "**********" at bounding box center [643, 390] width 1223 height 719
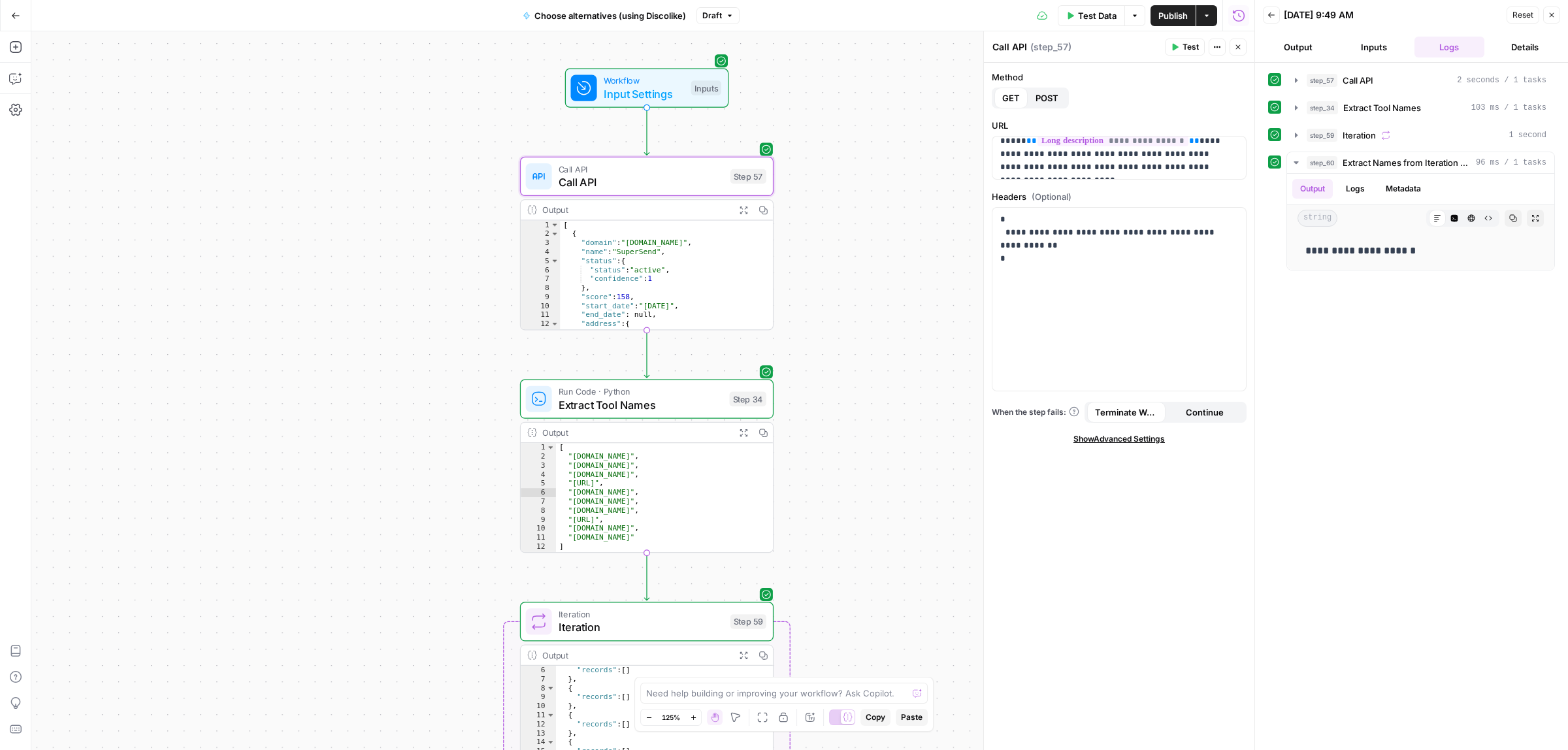
drag, startPoint x: 839, startPoint y: 198, endPoint x: 858, endPoint y: 365, distance: 168.1
click at [864, 380] on div "**********" at bounding box center [643, 390] width 1223 height 719
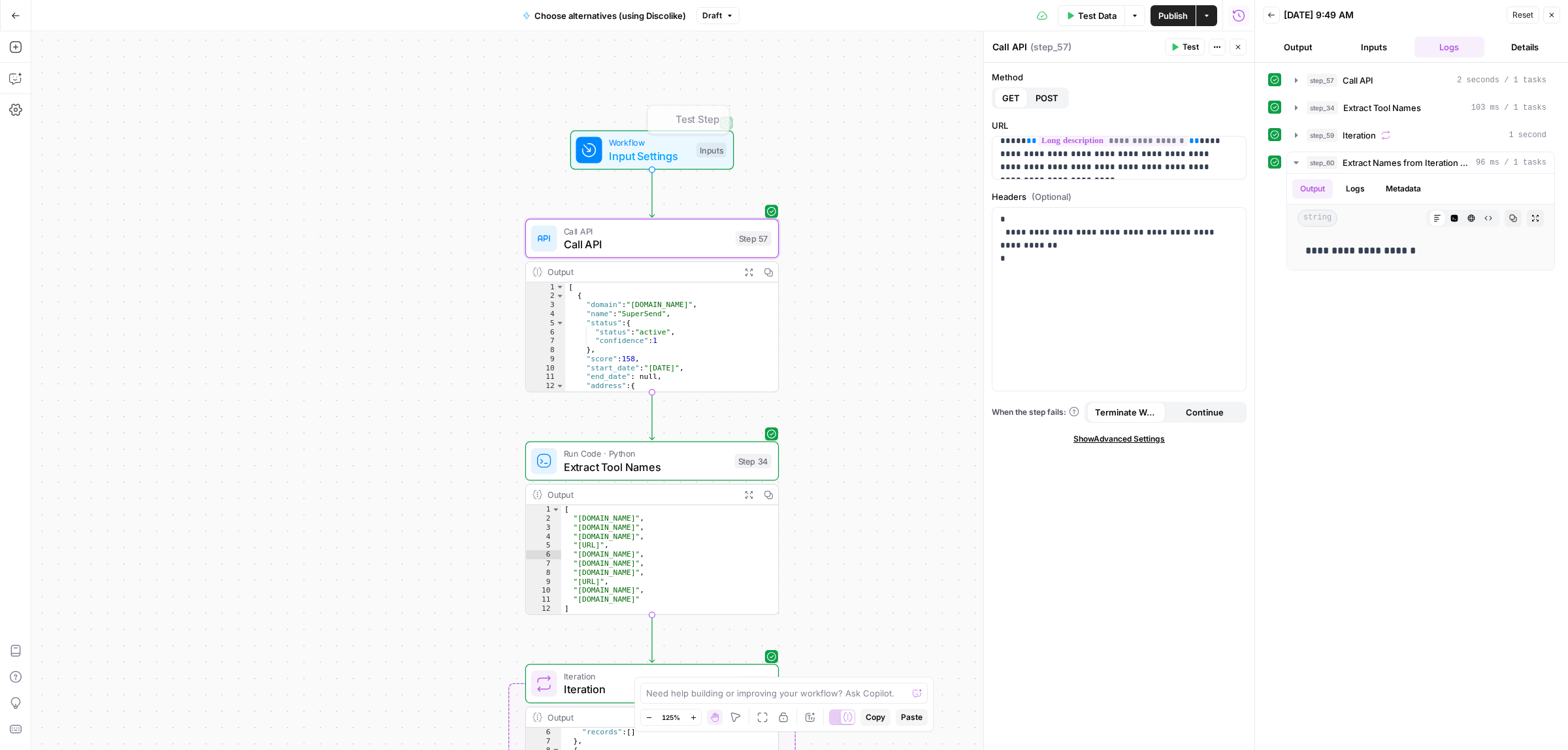
click at [649, 239] on span "Call API" at bounding box center [646, 244] width 166 height 16
drag, startPoint x: 1069, startPoint y: 166, endPoint x: 1215, endPoint y: 154, distance: 146.5
click at [1215, 154] on p "**********" at bounding box center [1112, 134] width 225 height 78
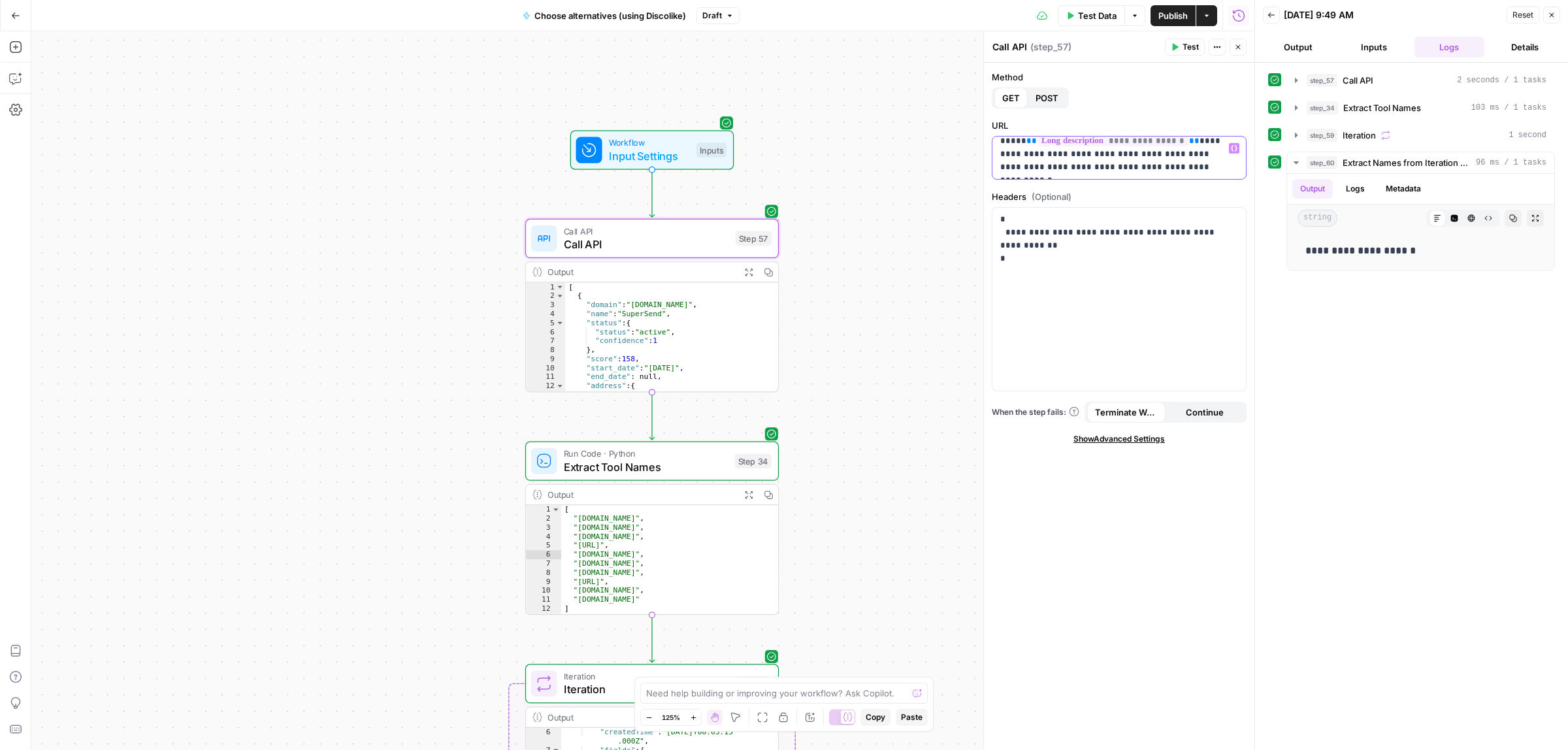
click at [1119, 166] on p "**********" at bounding box center [1112, 141] width 225 height 65
click at [1186, 48] on span "Test" at bounding box center [1190, 47] width 16 height 12
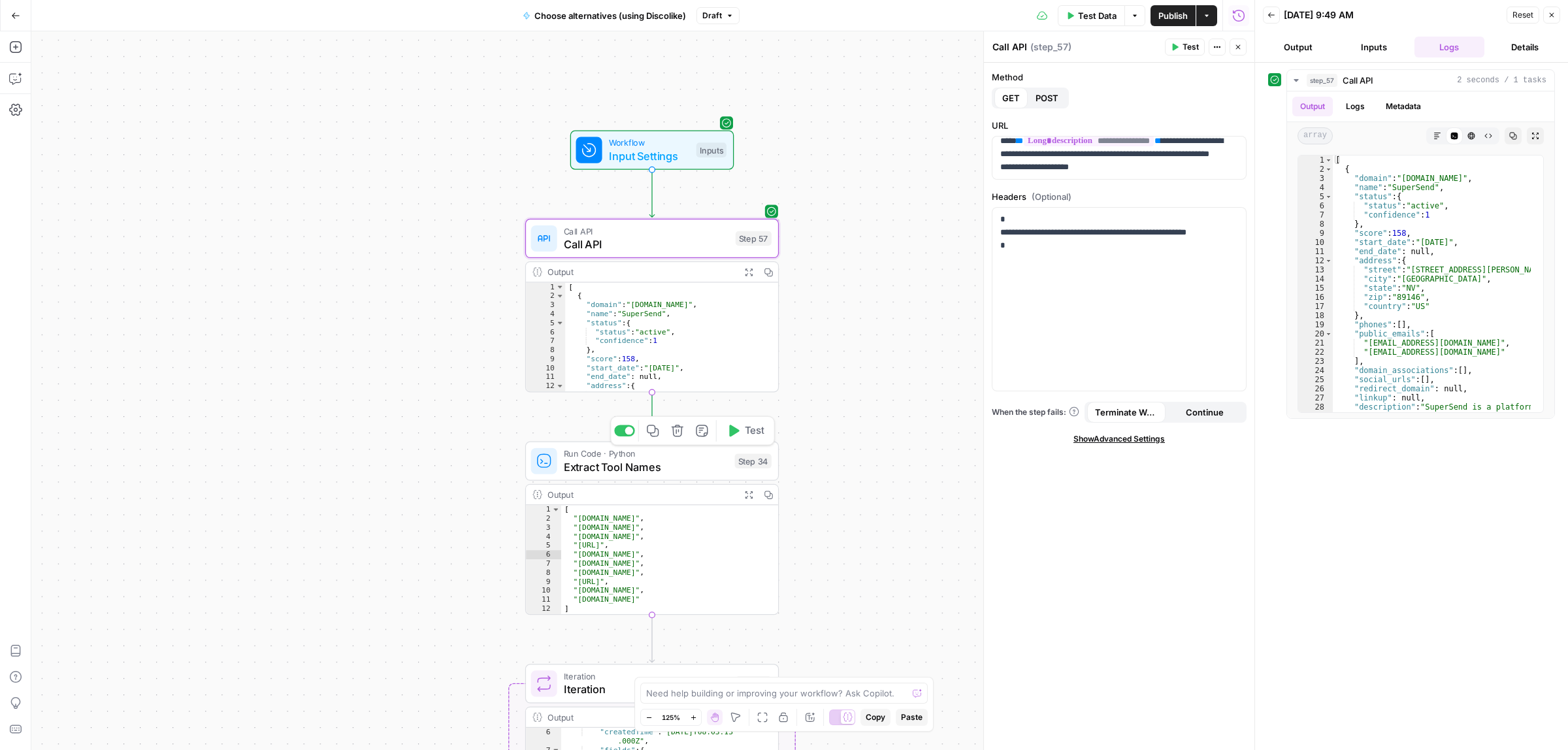
click at [746, 434] on span "Test" at bounding box center [755, 431] width 20 height 15
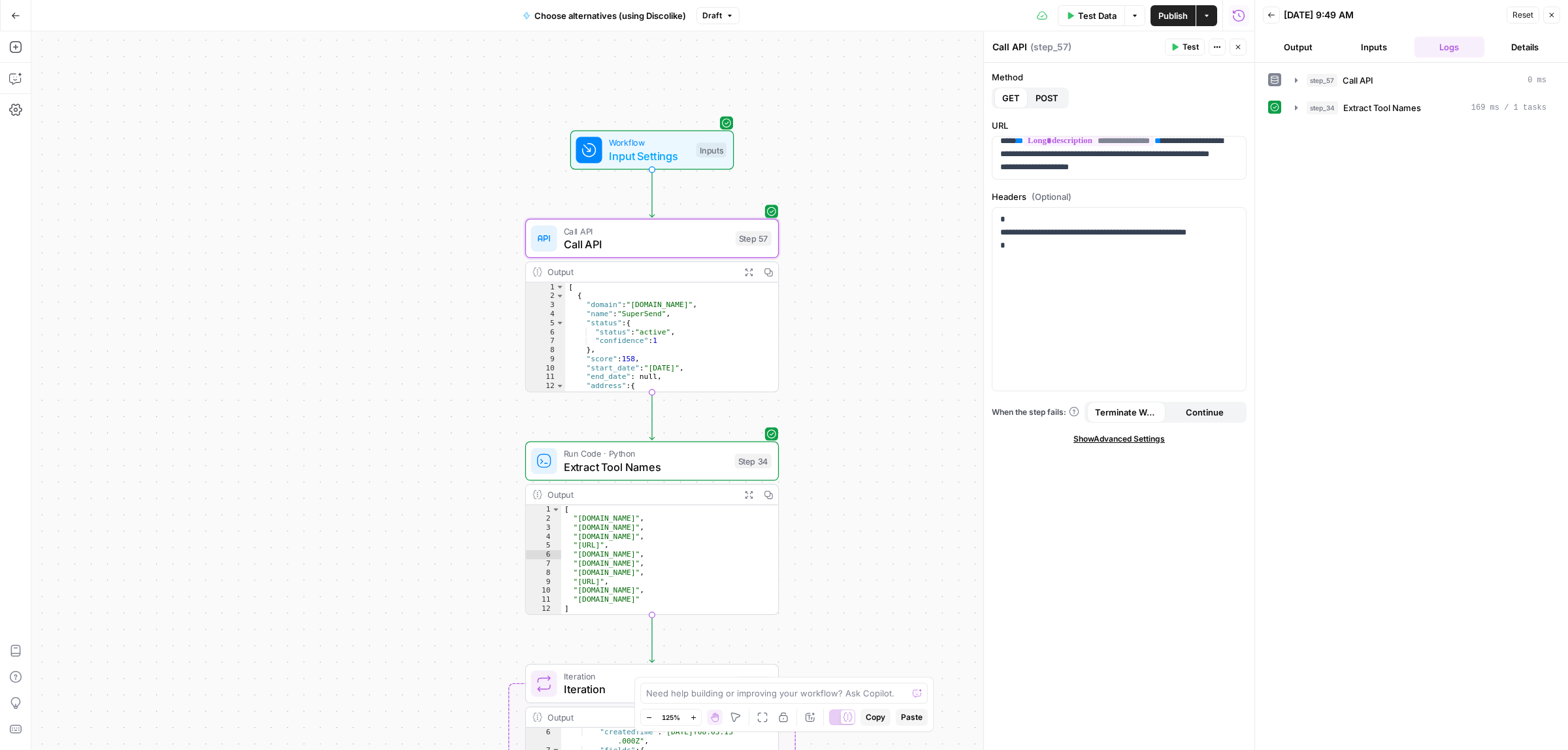
click at [744, 494] on icon "button" at bounding box center [748, 494] width 9 height 9
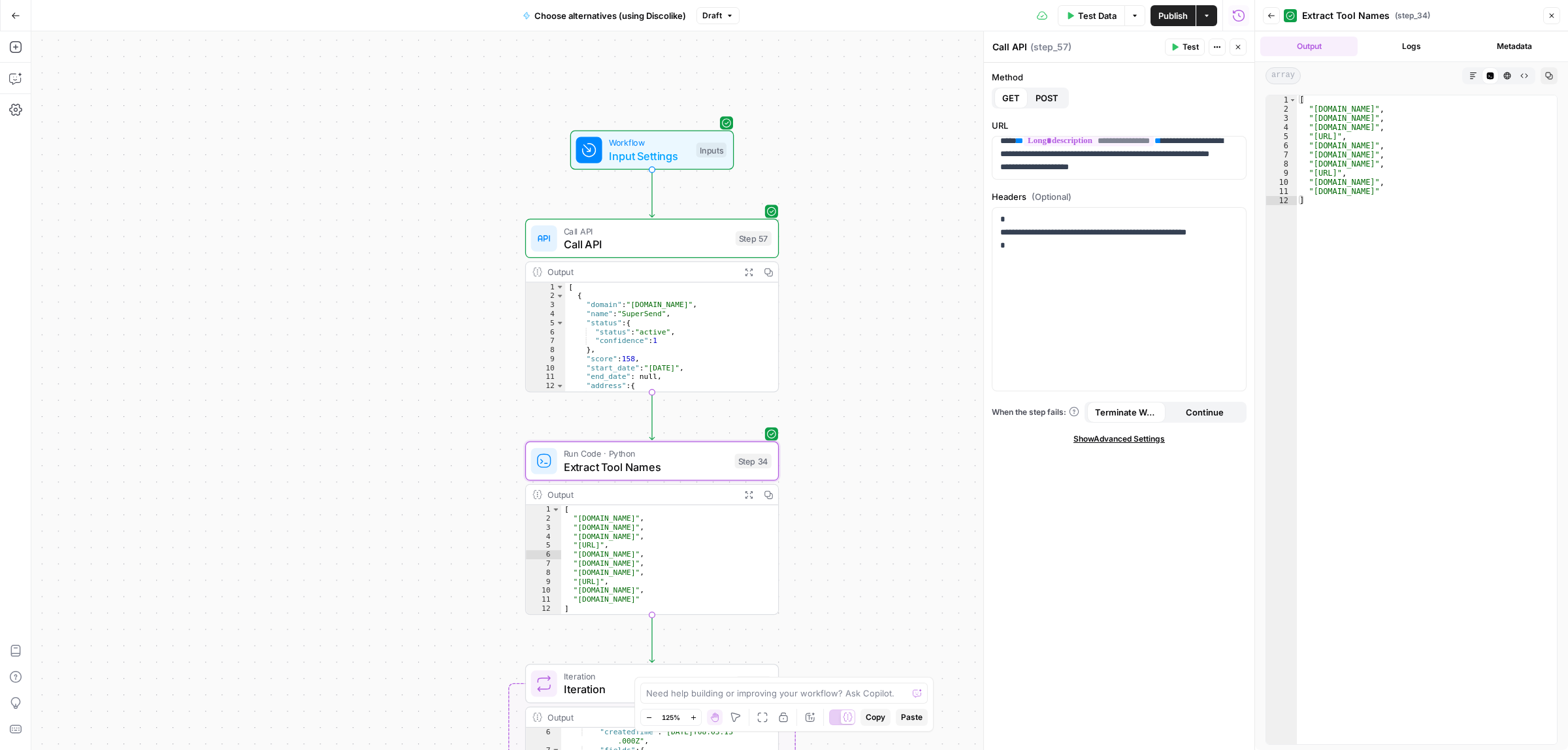
drag, startPoint x: 1331, startPoint y: 109, endPoint x: 1360, endPoint y: 111, distance: 29.1
click at [1359, 108] on div "[ "supersend.io" , "mailshake.com" , "leadcarnival.com" , "leadfwd.ai" , "sales…" at bounding box center [1427, 428] width 260 height 666
drag, startPoint x: 1333, startPoint y: 122, endPoint x: 1341, endPoint y: 122, distance: 8.0
click at [1341, 122] on div "[ "supersend.io" , "mailshake.com" , "leadcarnival.com" , "leadfwd.ai" , "sales…" at bounding box center [1427, 428] width 260 height 666
drag, startPoint x: 1339, startPoint y: 131, endPoint x: 1359, endPoint y: 136, distance: 20.6
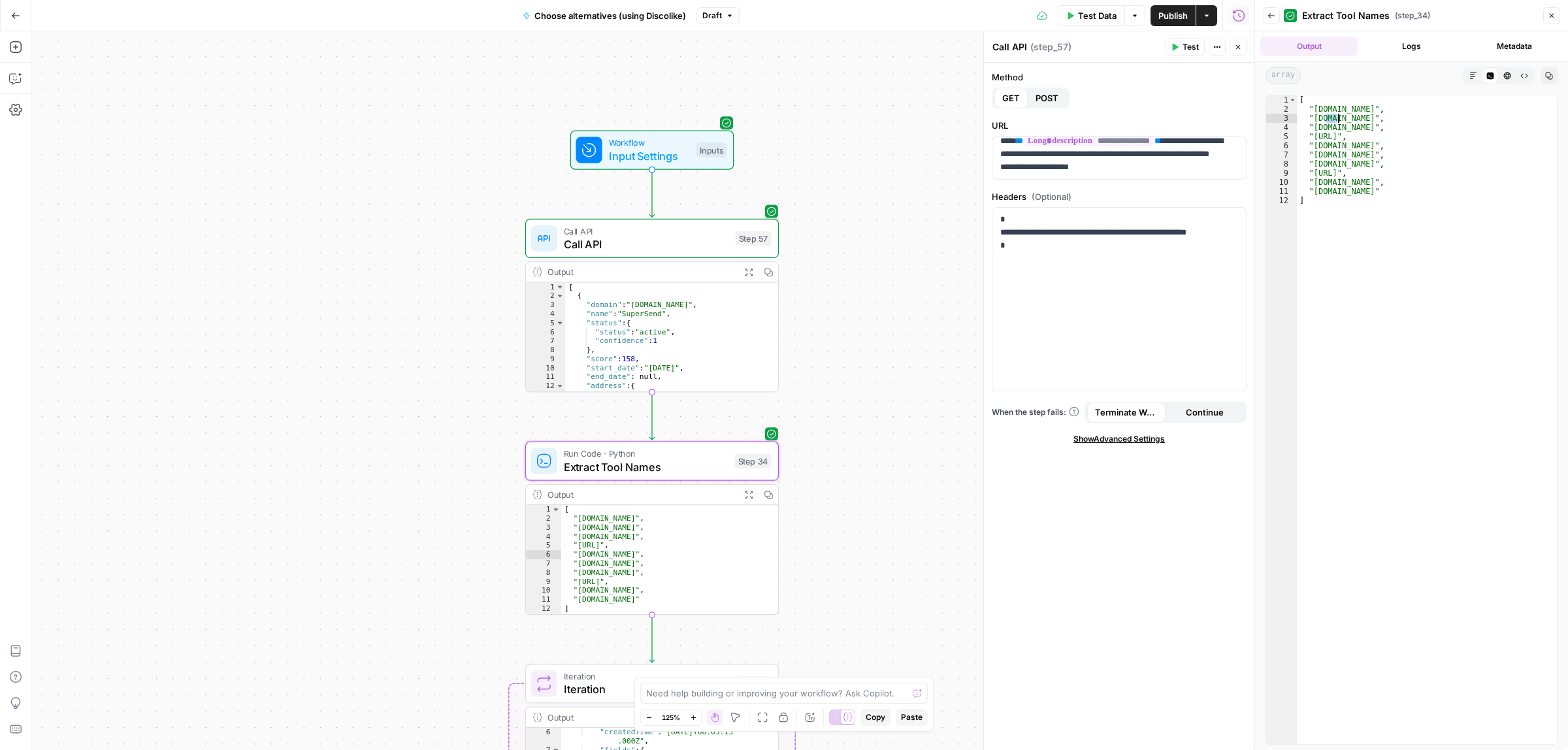
click at [1358, 129] on div "[ "supersend.io" , "mailshake.com" , "leadcarnival.com" , "leadfwd.ai" , "sales…" at bounding box center [1427, 428] width 260 height 666
drag, startPoint x: 1340, startPoint y: 181, endPoint x: 1356, endPoint y: 181, distance: 16.0
click at [1354, 181] on div "[ "supersend.io" , "mailshake.com" , "leadcarnival.com" , "leadfwd.ai" , "sales…" at bounding box center [1427, 428] width 260 height 666
drag, startPoint x: 1340, startPoint y: 190, endPoint x: 1363, endPoint y: 193, distance: 23.2
click at [1360, 191] on div "[ "supersend.io" , "mailshake.com" , "leadcarnival.com" , "leadfwd.ai" , "sales…" at bounding box center [1427, 428] width 260 height 666
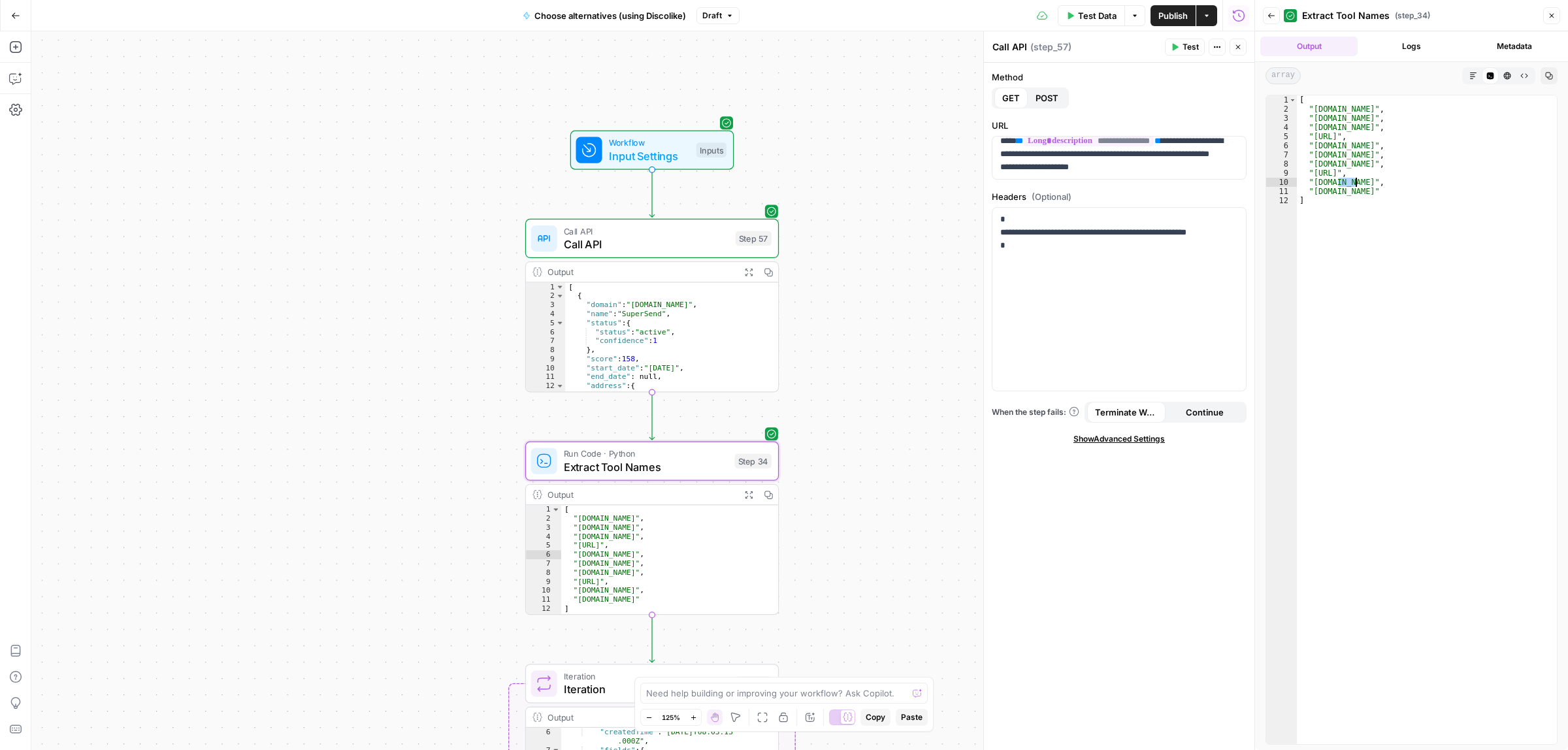
type textarea "**********"
click at [689, 265] on div "Output" at bounding box center [640, 272] width 187 height 13
drag, startPoint x: 1151, startPoint y: 161, endPoint x: 1154, endPoint y: 145, distance: 16.3
click at [1154, 145] on p "**********" at bounding box center [1112, 174] width 225 height 65
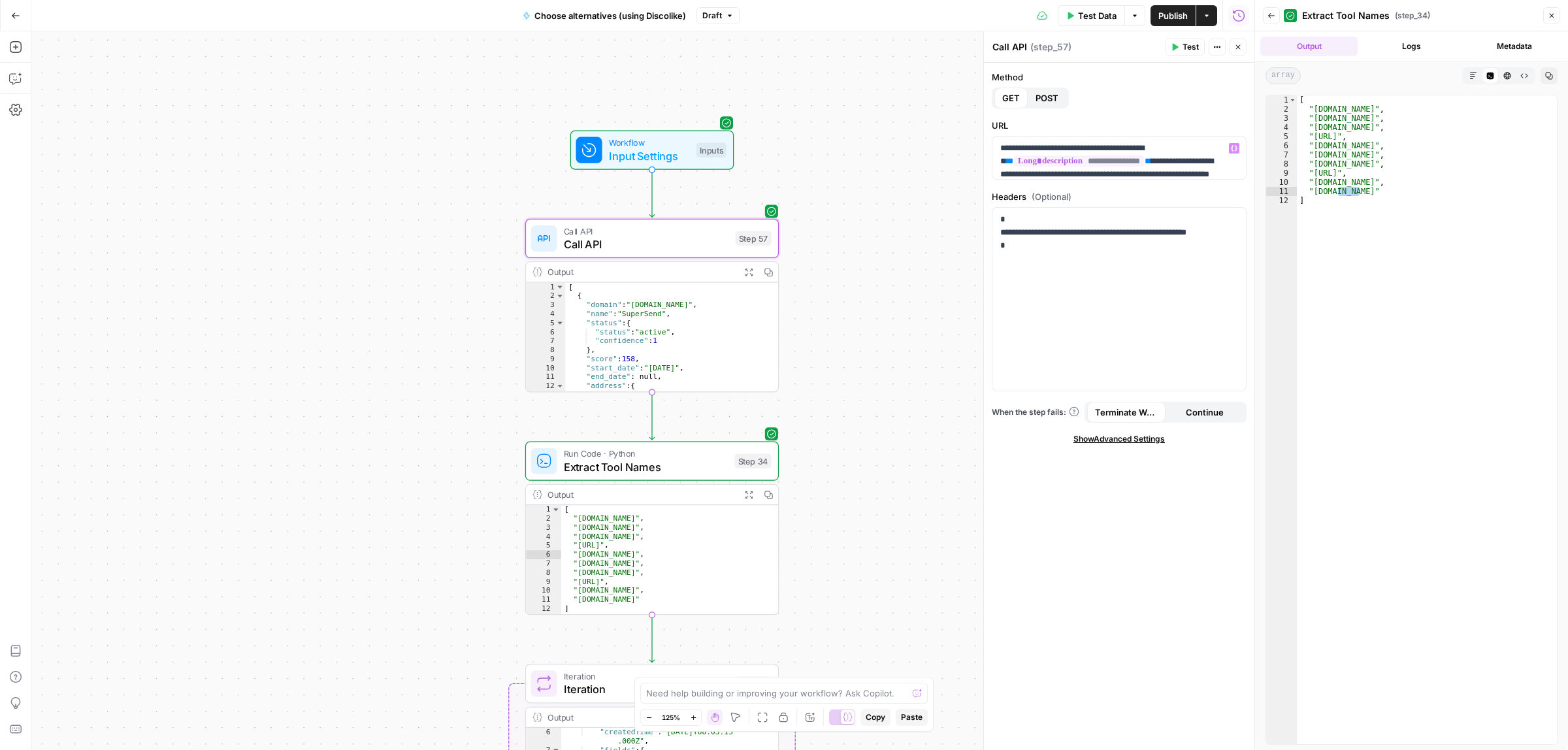
click at [1184, 49] on span "Test" at bounding box center [1190, 47] width 16 height 12
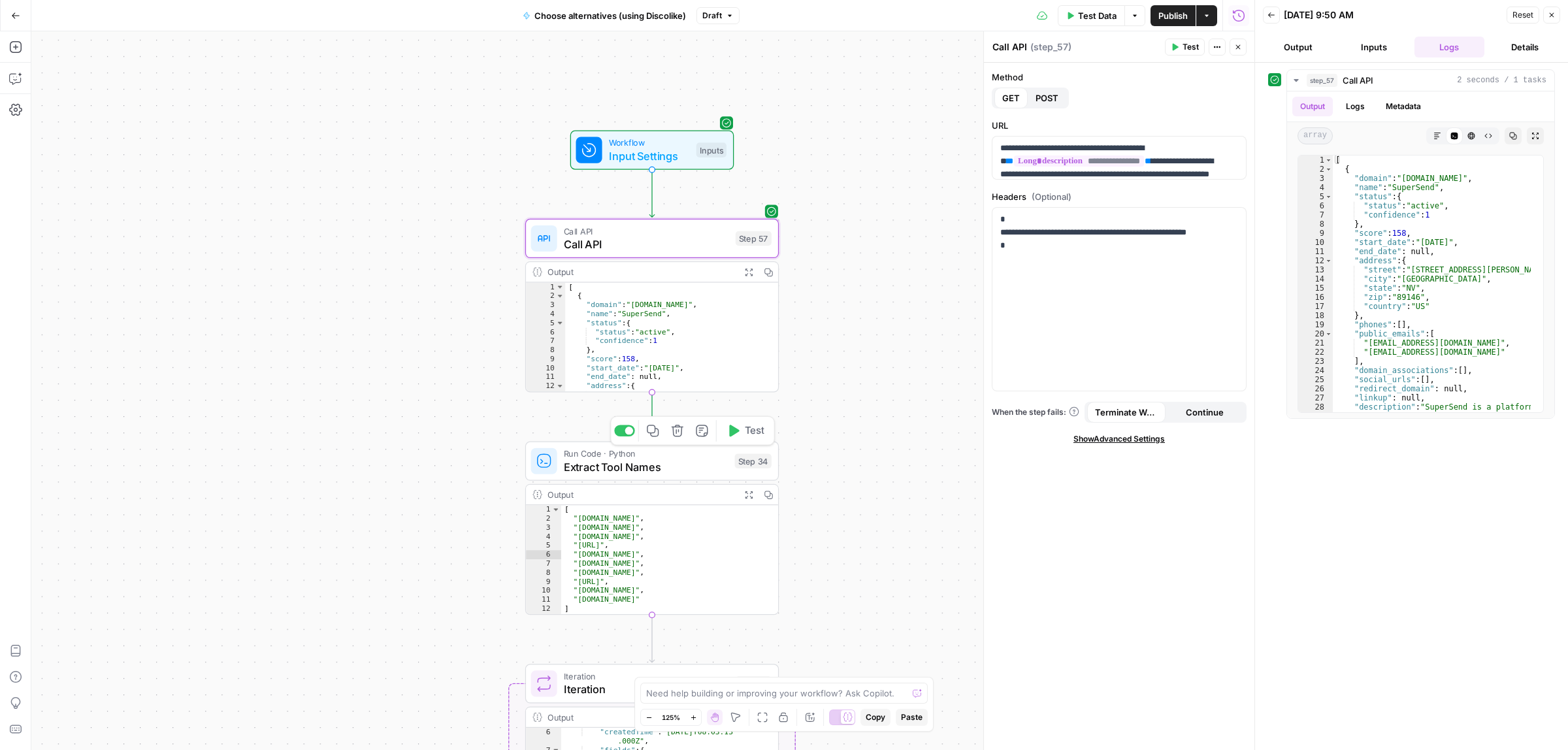
click at [753, 436] on span "Test" at bounding box center [755, 431] width 20 height 15
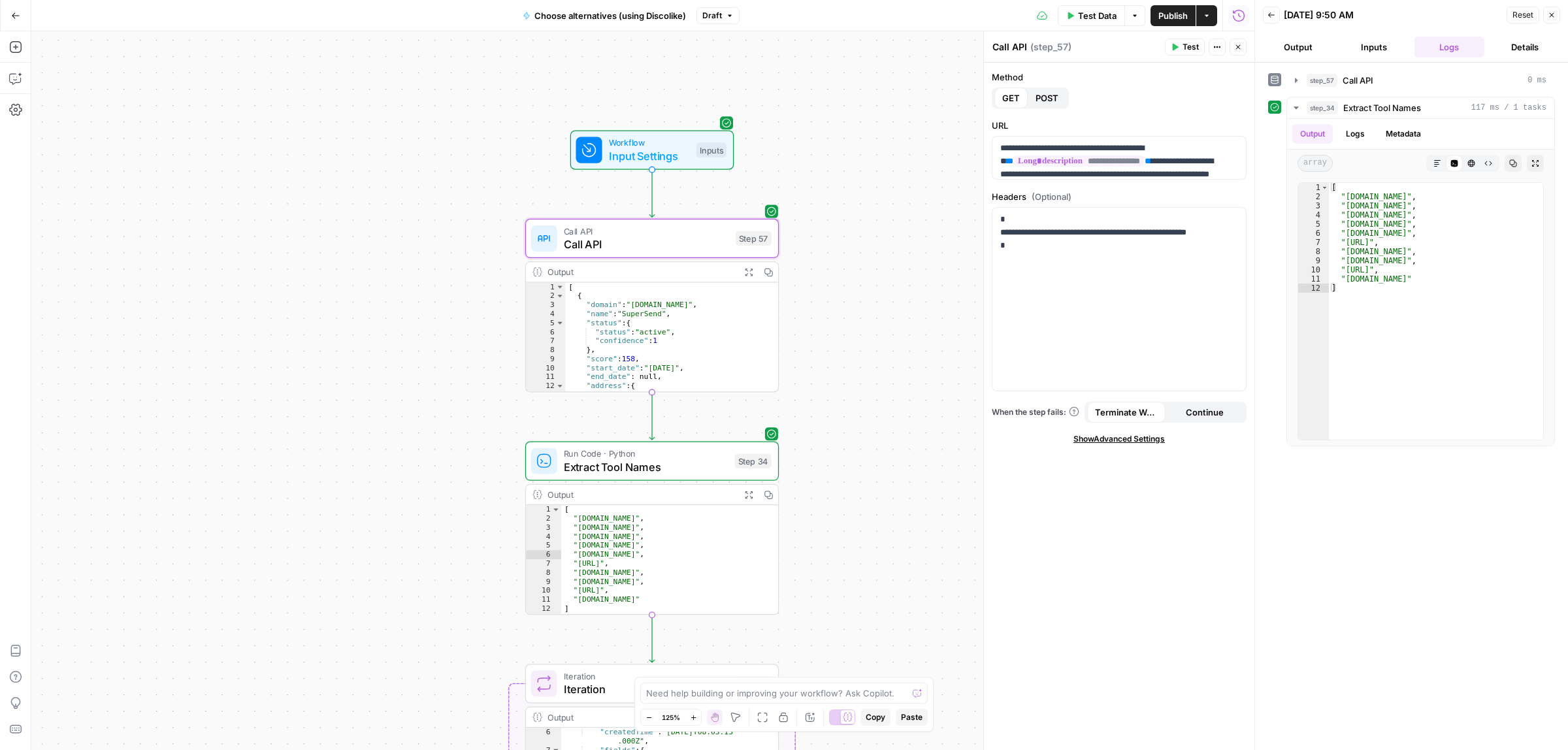
click at [1101, 11] on span "Test Data" at bounding box center [1097, 16] width 38 height 13
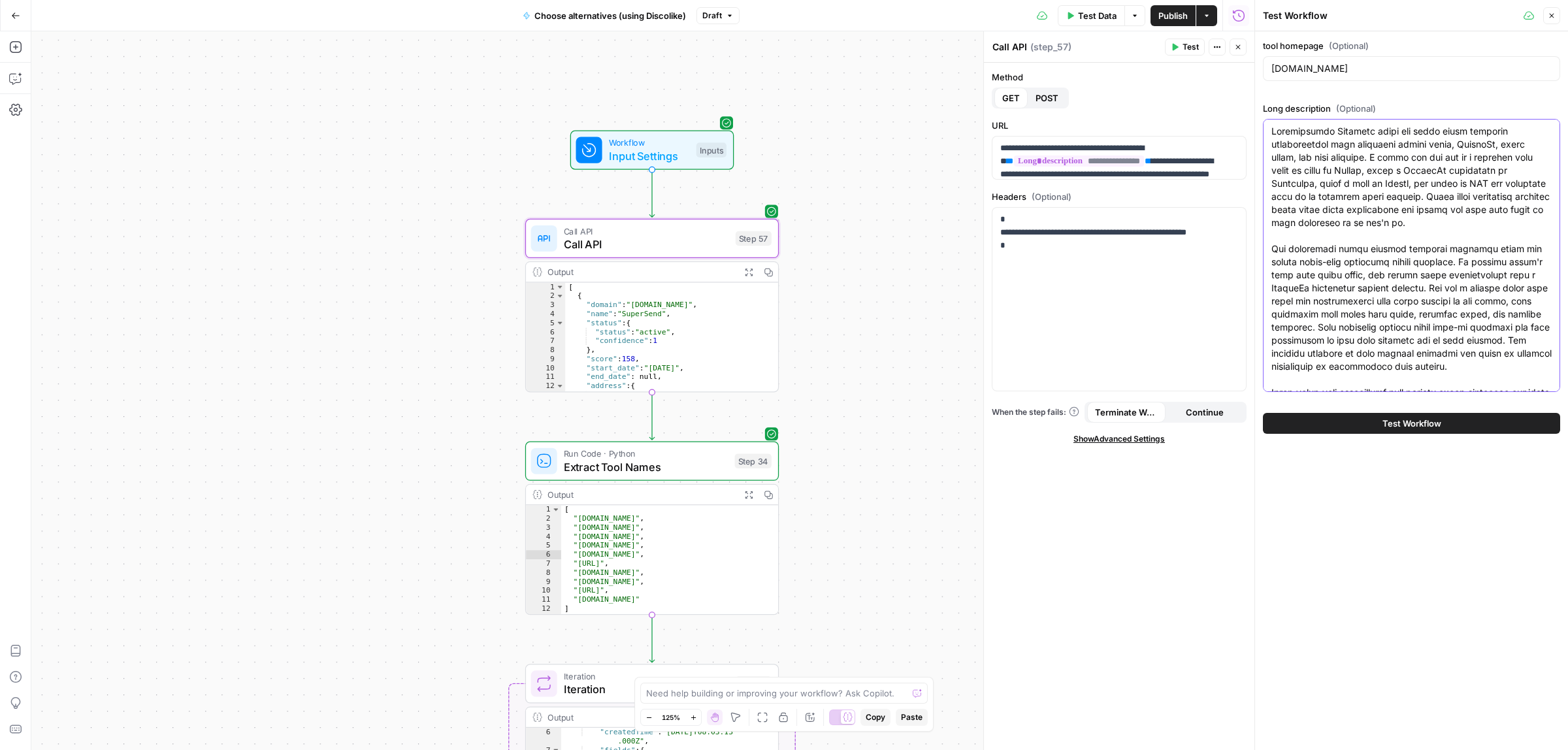
drag, startPoint x: 1398, startPoint y: 148, endPoint x: 1398, endPoint y: 167, distance: 19.0
click at [1398, 148] on textarea "Long description (Optional)" at bounding box center [1411, 380] width 280 height 510
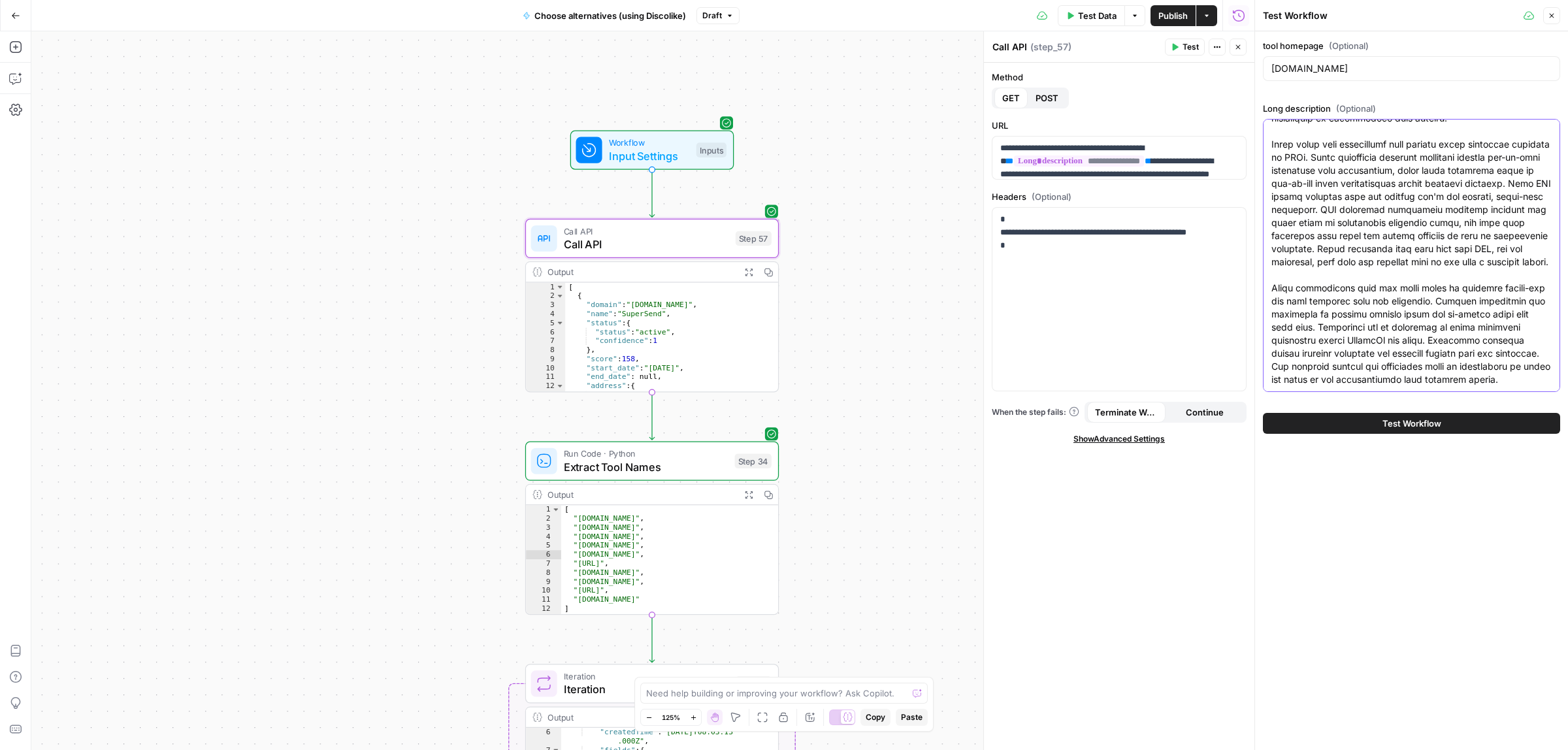
drag, startPoint x: 1392, startPoint y: 129, endPoint x: 1567, endPoint y: 532, distance: 439.4
click at [1567, 532] on div "tool homepage (Optional) reply.io Long description (Optional) Test Workflow" at bounding box center [1411, 390] width 313 height 719
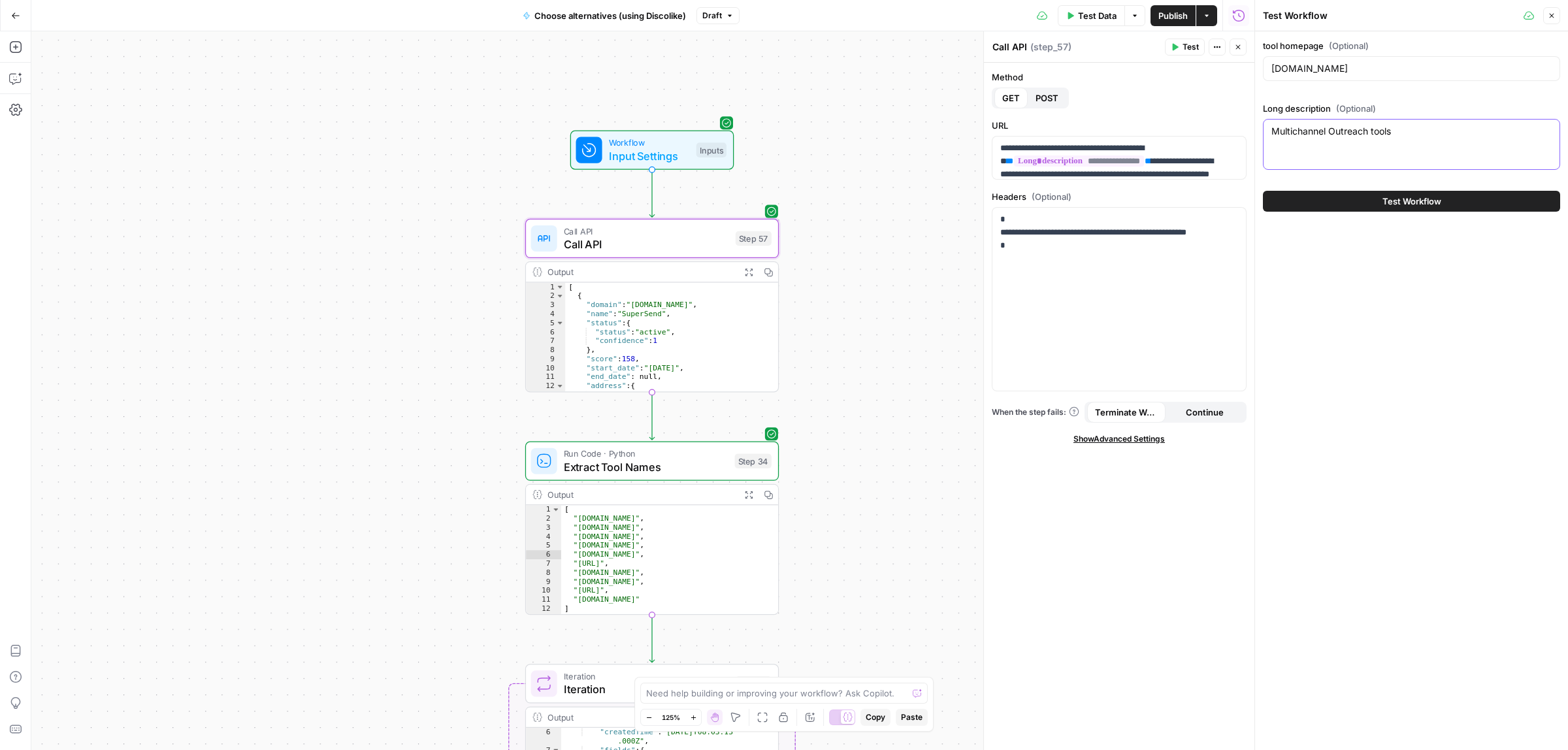
scroll to position [0, 0]
type textarea "Multichannel Outreach tools"
click at [1377, 205] on button "Test Workflow" at bounding box center [1411, 200] width 297 height 21
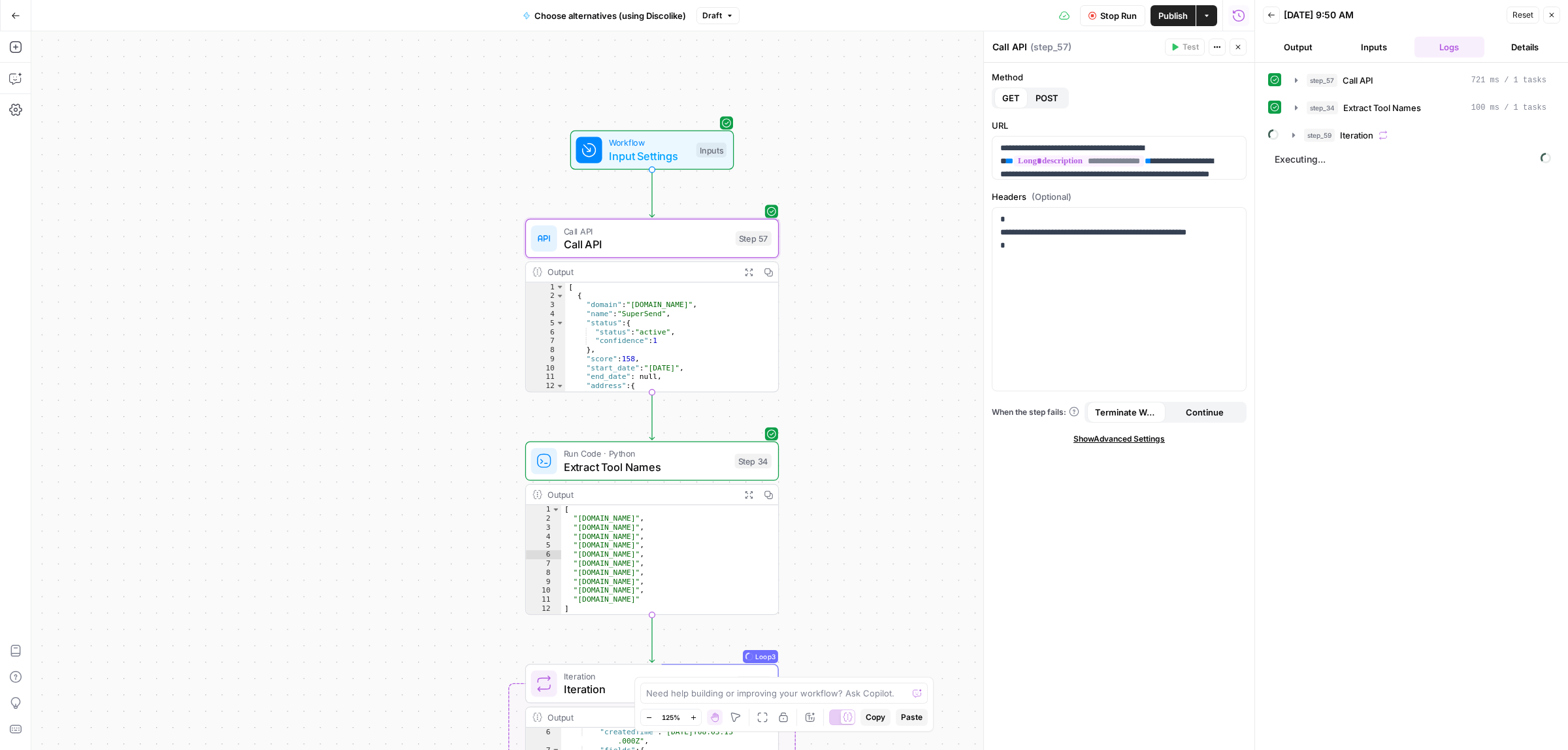
click at [1111, 16] on span "Stop Run" at bounding box center [1118, 16] width 36 height 13
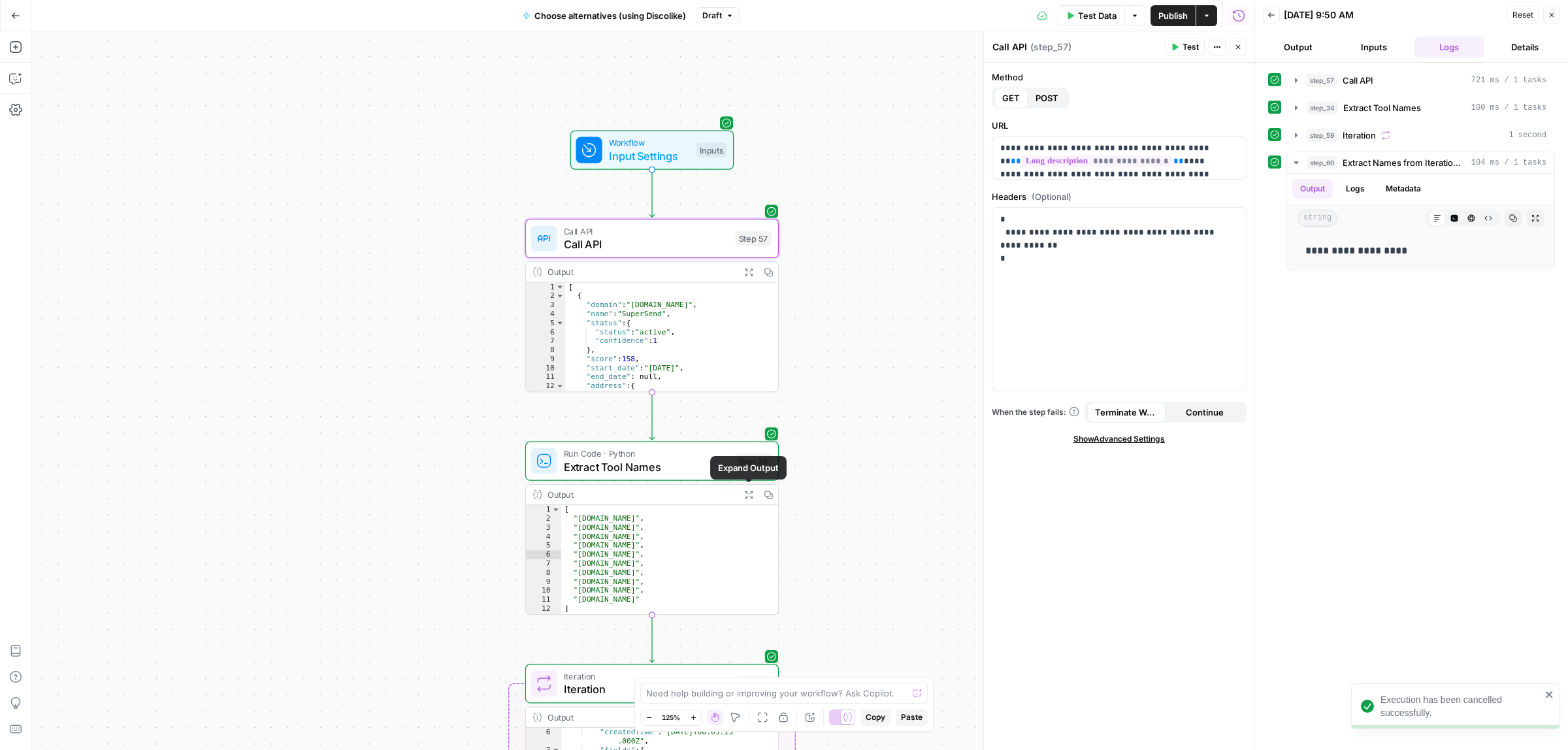
click at [742, 492] on button "Expand Output" at bounding box center [748, 495] width 20 height 20
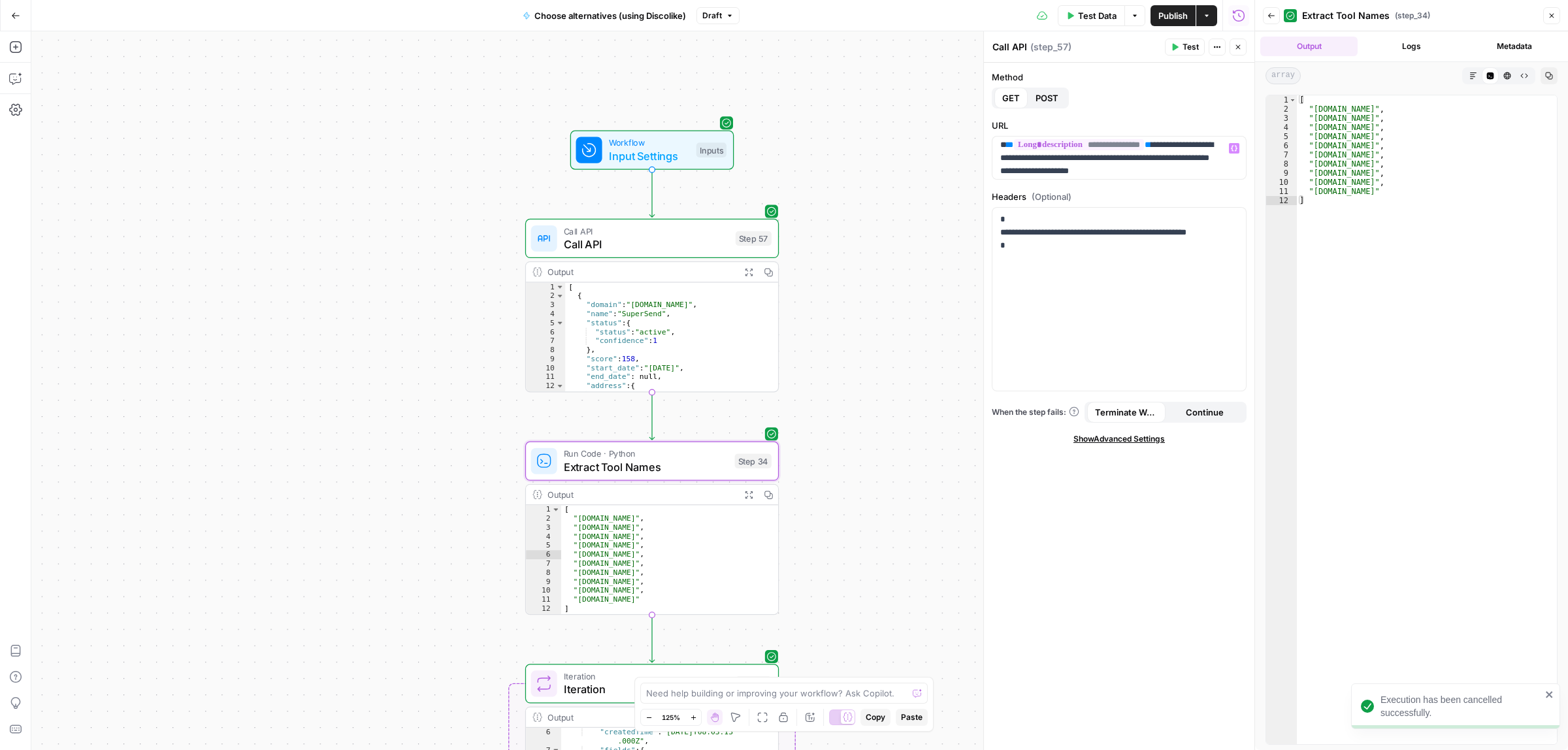
scroll to position [20, 0]
click at [1161, 151] on p "**********" at bounding box center [1112, 148] width 225 height 53
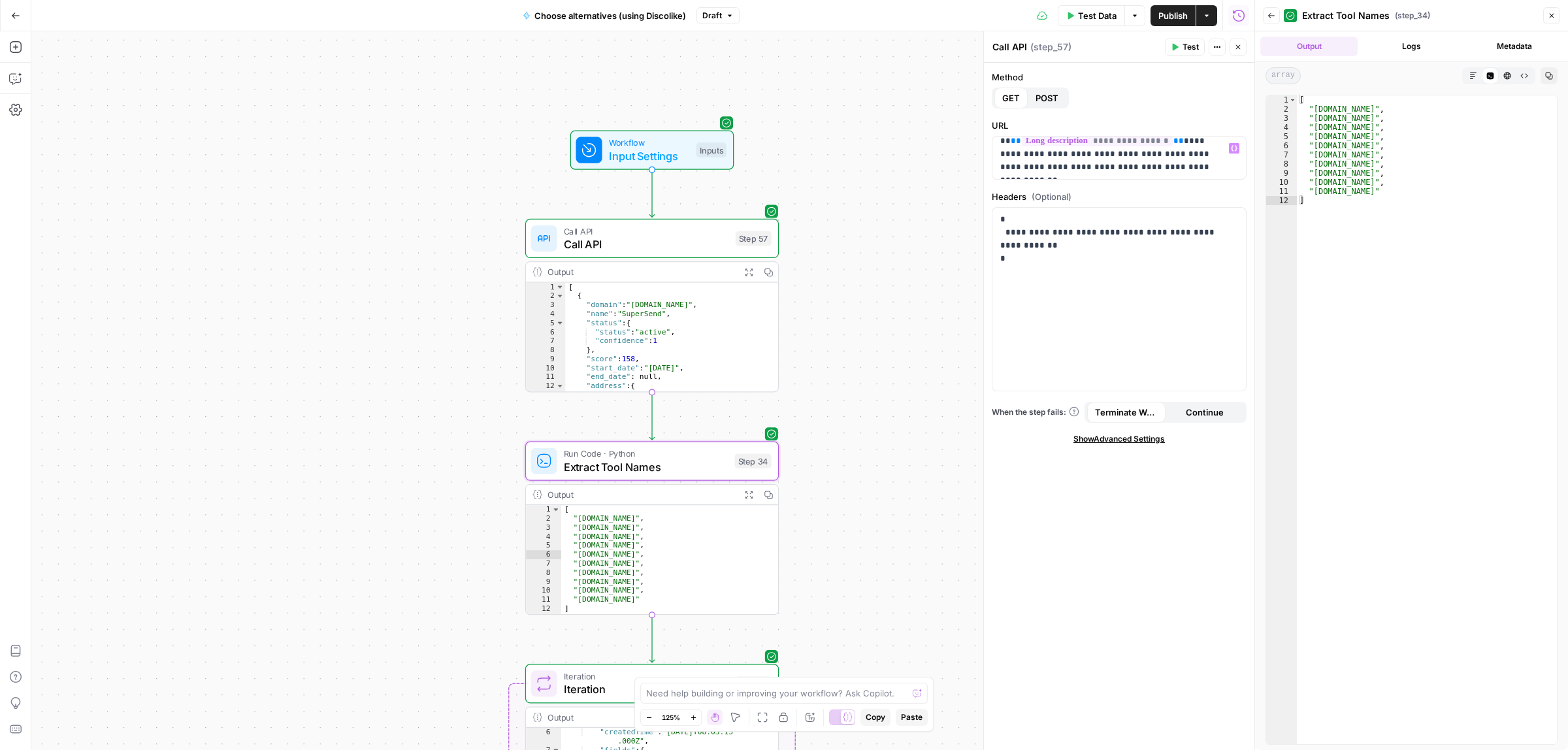
click at [1182, 46] on span "Test" at bounding box center [1190, 47] width 16 height 12
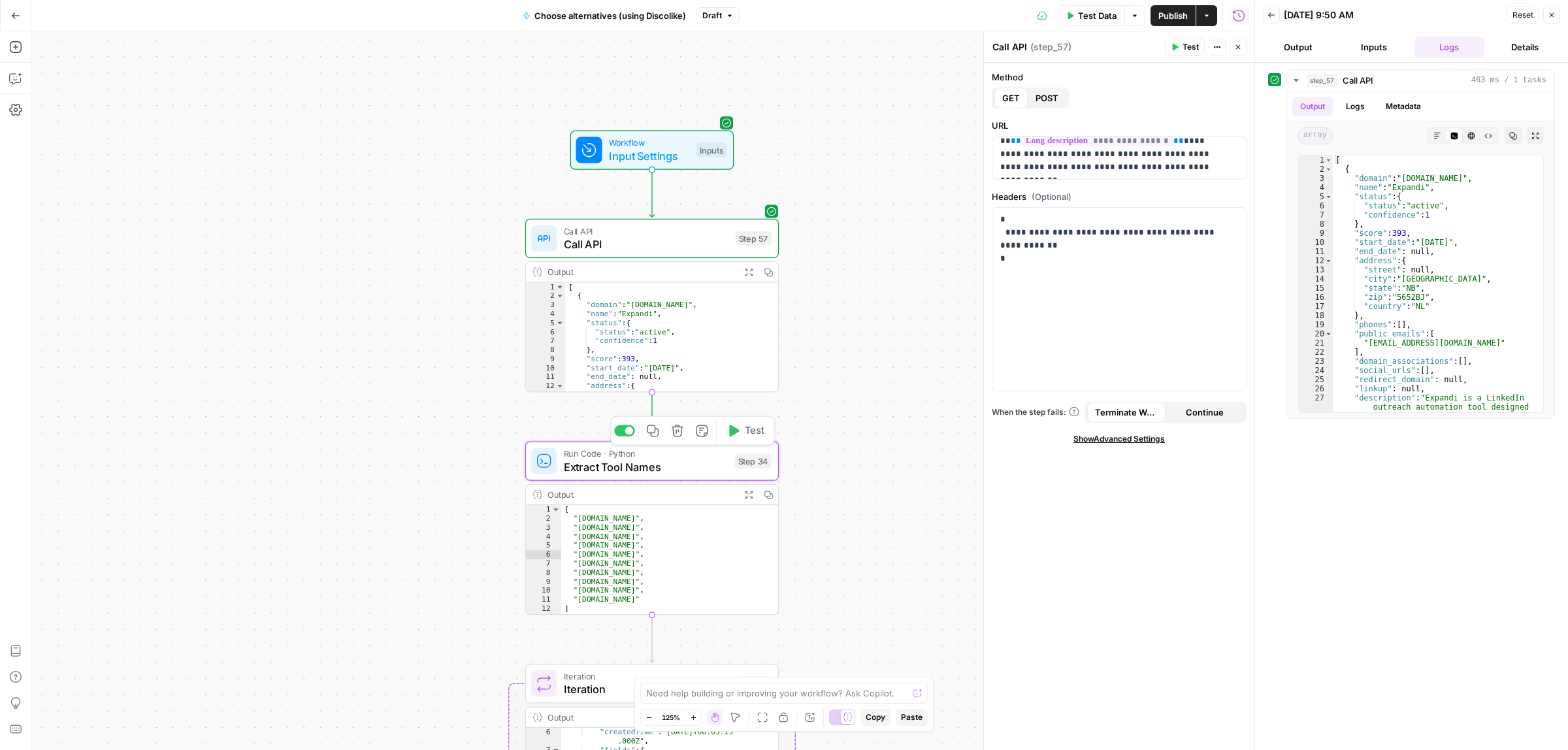
click at [742, 432] on button "Test" at bounding box center [746, 431] width 51 height 21
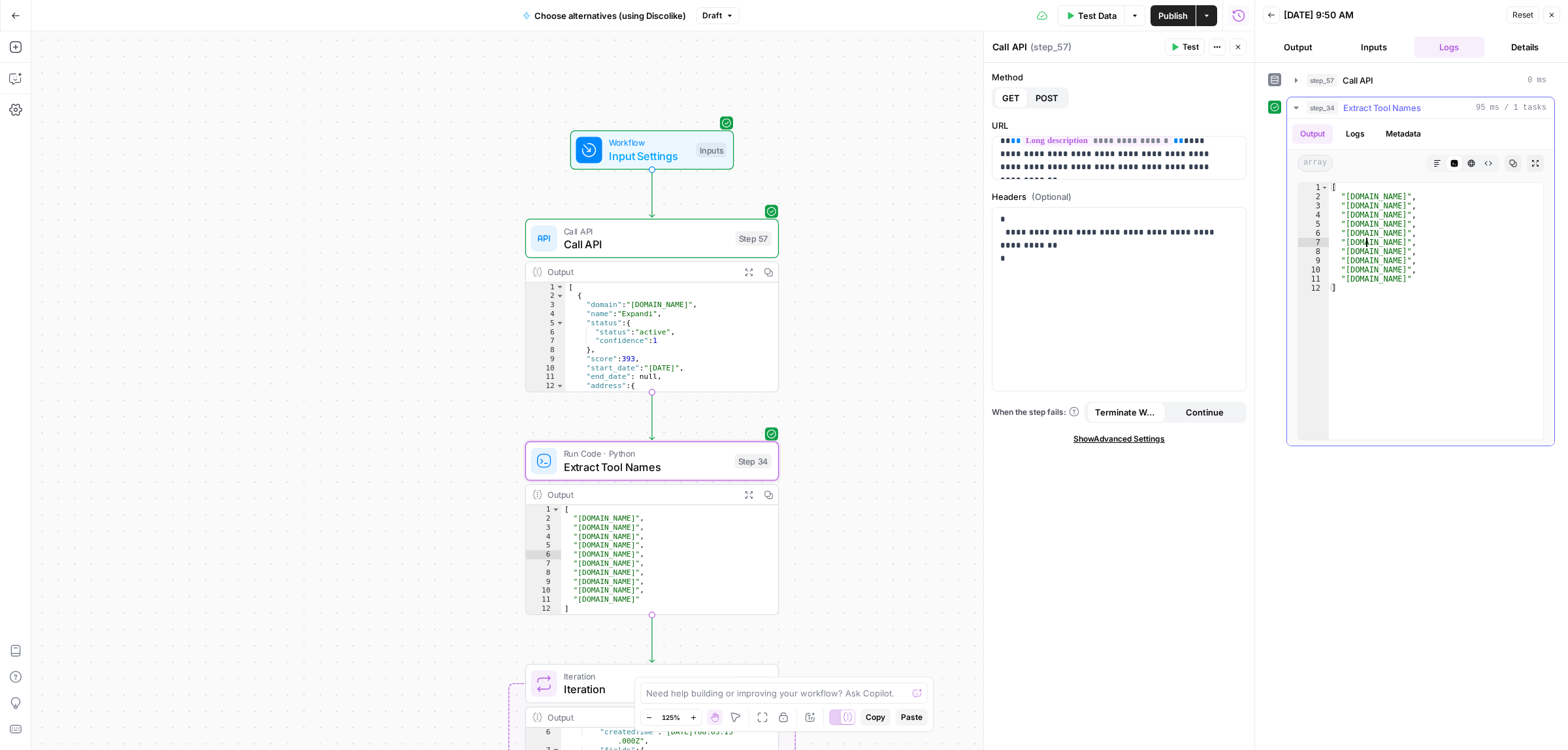
drag, startPoint x: 1365, startPoint y: 242, endPoint x: 1402, endPoint y: 244, distance: 37.1
click at [1402, 242] on div "[ "expandi.io" , "lemlist.com" , "growthlead.io" , "iseeinfo.com" , "meetalfred…" at bounding box center [1435, 320] width 214 height 274
click at [1412, 253] on div "[ "expandi.io" , "lemlist.com" , "growthlead.io" , "iseeinfo.com" , "meetalfred…" at bounding box center [1435, 320] width 214 height 274
drag, startPoint x: 1370, startPoint y: 264, endPoint x: 1375, endPoint y: 272, distance: 9.4
click at [1395, 263] on div "[ "expandi.io" , "lemlist.com" , "growthlead.io" , "iseeinfo.com" , "meetalfred…" at bounding box center [1435, 320] width 214 height 274
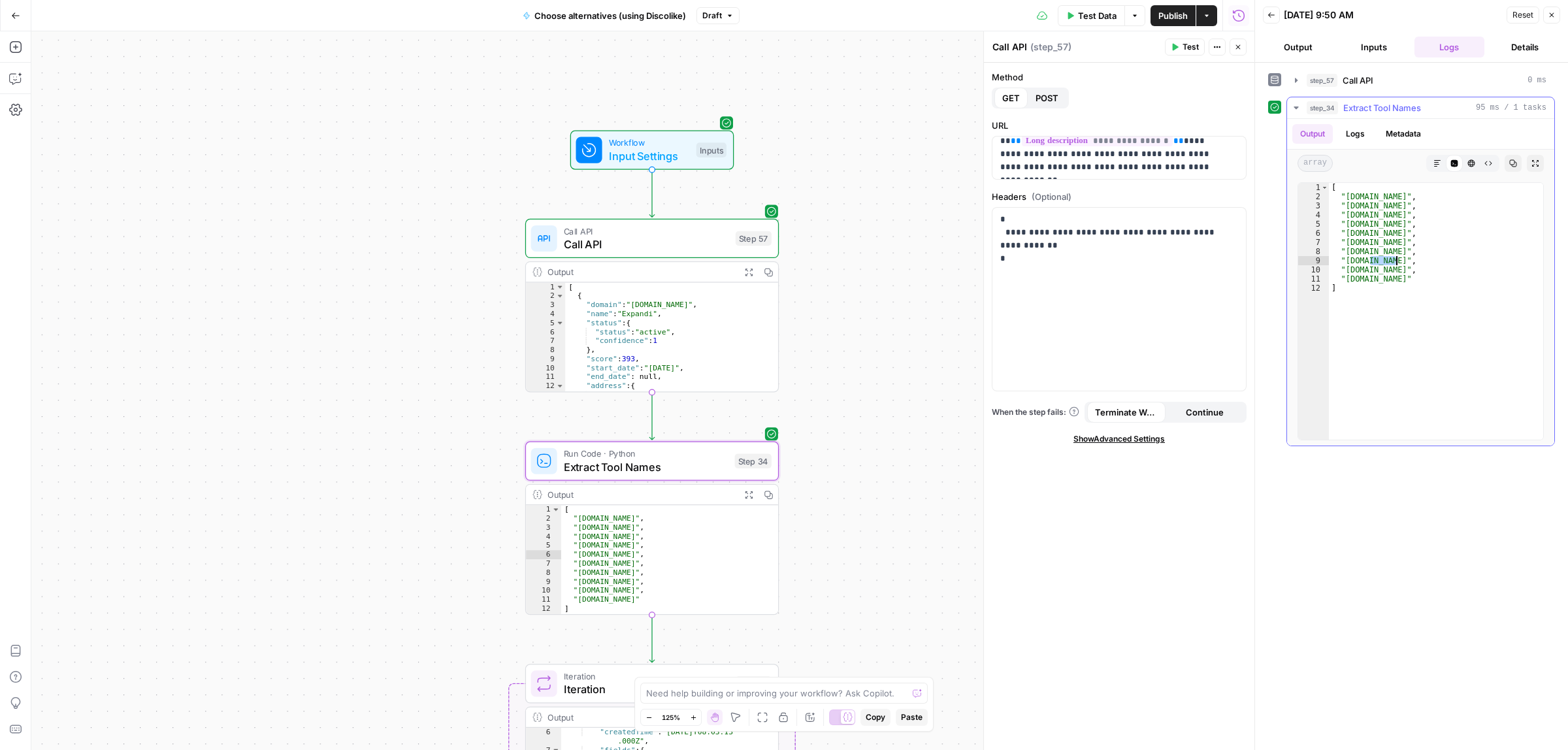
drag, startPoint x: 1368, startPoint y: 270, endPoint x: 1385, endPoint y: 271, distance: 17.0
click at [1385, 270] on div "[ "expandi.io" , "lemlist.com" , "growthlead.io" , "iseeinfo.com" , "meetalfred…" at bounding box center [1435, 320] width 214 height 274
click at [1367, 283] on div "[ "expandi.io" , "lemlist.com" , "growthlead.io" , "iseeinfo.com" , "meetalfred…" at bounding box center [1435, 320] width 214 height 274
drag, startPoint x: 1358, startPoint y: 217, endPoint x: 1398, endPoint y: 217, distance: 40.0
click at [1397, 217] on div "[ "expandi.io" , "lemlist.com" , "growthlead.io" , "iseeinfo.com" , "meetalfred…" at bounding box center [1435, 320] width 214 height 274
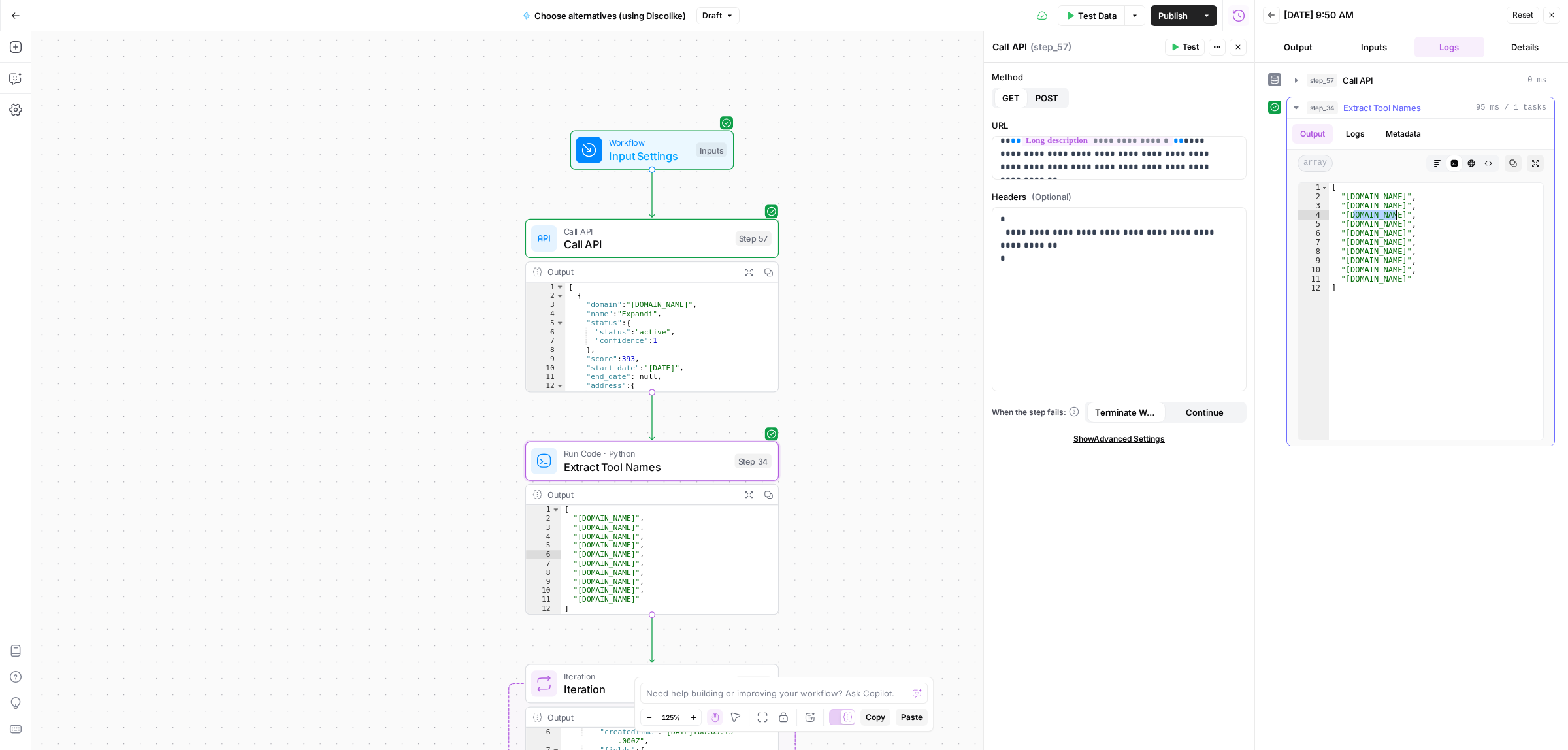
click at [1392, 230] on div "[ "expandi.io" , "lemlist.com" , "growthlead.io" , "iseeinfo.com" , "meetalfred…" at bounding box center [1435, 320] width 214 height 274
click at [1367, 216] on div "[ "expandi.io" , "lemlist.com" , "growthlead.io" , "iseeinfo.com" , "meetalfred…" at bounding box center [1435, 320] width 214 height 274
drag, startPoint x: 1382, startPoint y: 233, endPoint x: 1360, endPoint y: 234, distance: 22.0
click at [1360, 234] on div "[ "expandi.io" , "lemlist.com" , "growthlead.io" , "iseeinfo.com" , "meetalfred…" at bounding box center [1435, 320] width 214 height 274
click at [1368, 243] on div "[ "expandi.io" , "lemlist.com" , "growthlead.io" , "iseeinfo.com" , "meetalfred…" at bounding box center [1435, 320] width 214 height 274
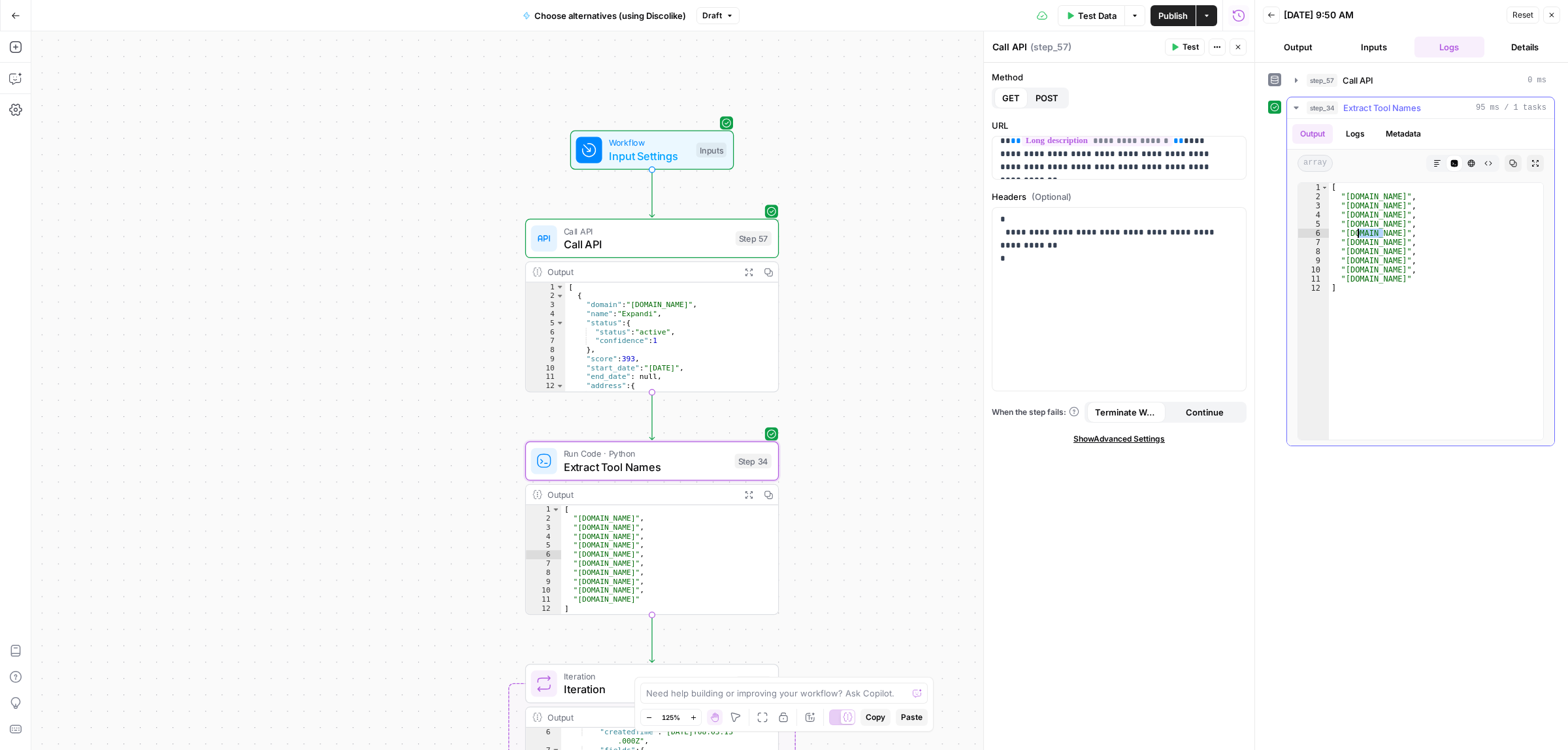
type textarea "**********"
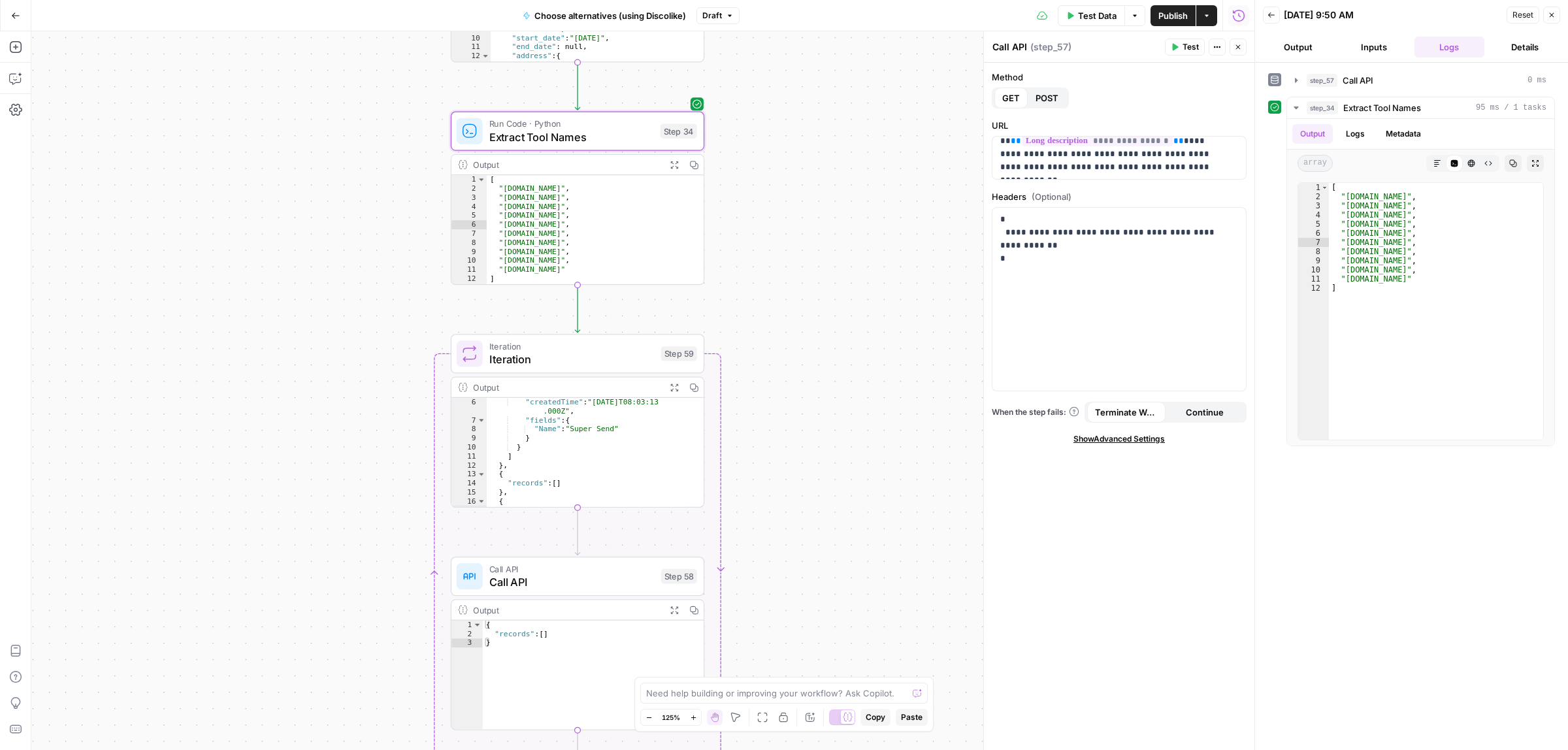
drag, startPoint x: 283, startPoint y: 149, endPoint x: 347, endPoint y: 366, distance: 226.2
click at [281, 138] on div "**********" at bounding box center [643, 390] width 1223 height 719
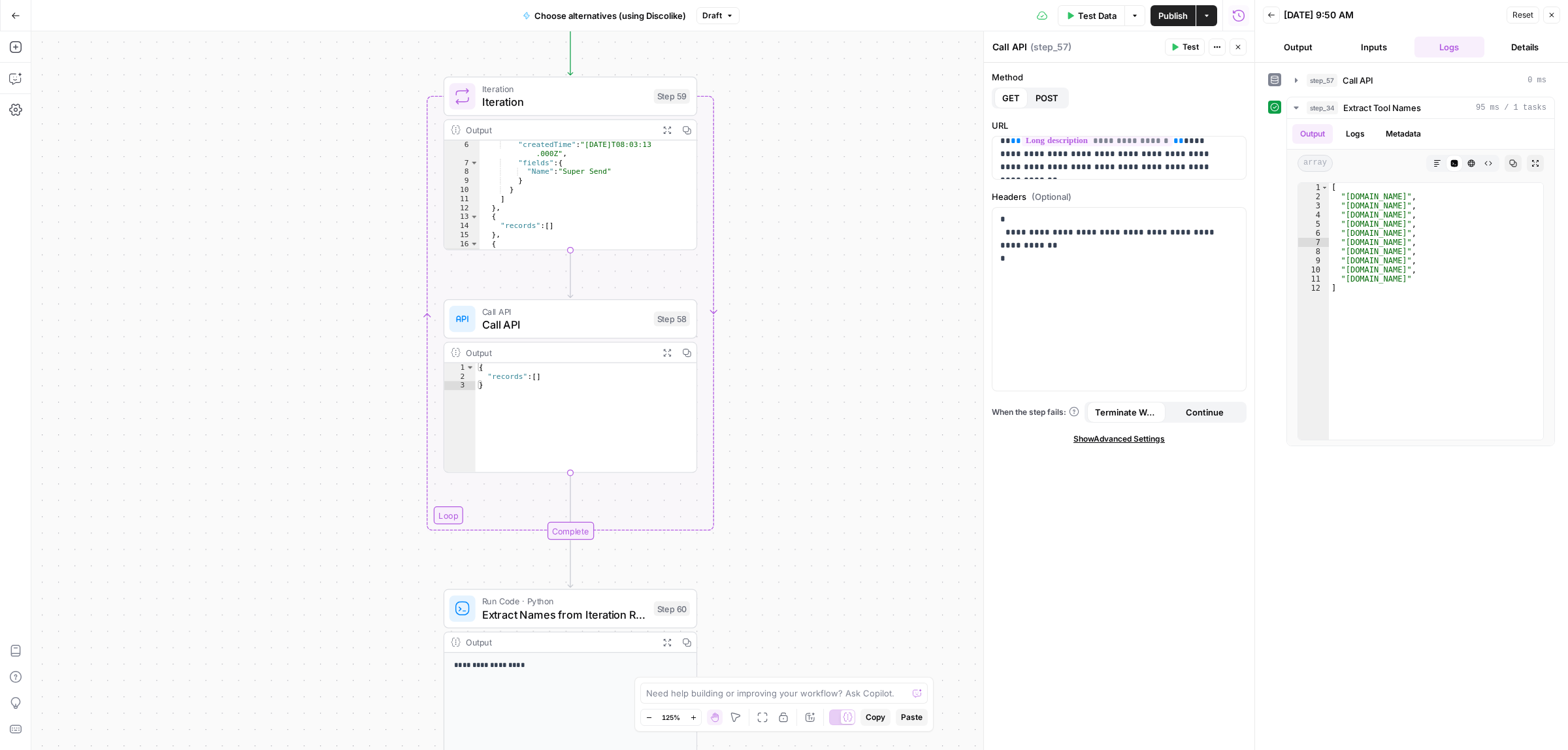
drag, startPoint x: 380, startPoint y: 404, endPoint x: 370, endPoint y: 203, distance: 201.2
click at [370, 203] on div "**********" at bounding box center [643, 390] width 1223 height 719
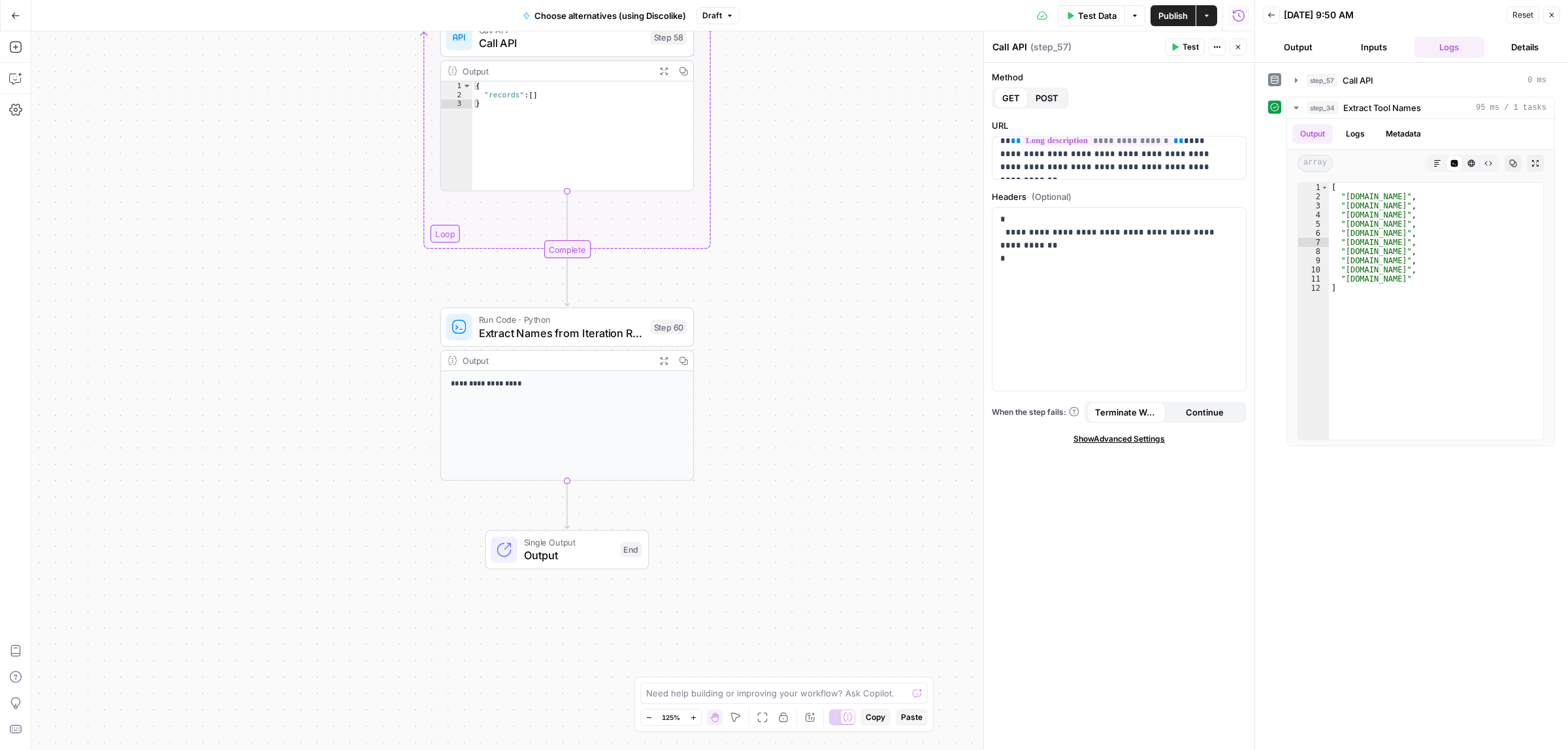
drag, startPoint x: 363, startPoint y: 252, endPoint x: 356, endPoint y: 488, distance: 236.1
click at [356, 488] on div "**********" at bounding box center [643, 390] width 1223 height 719
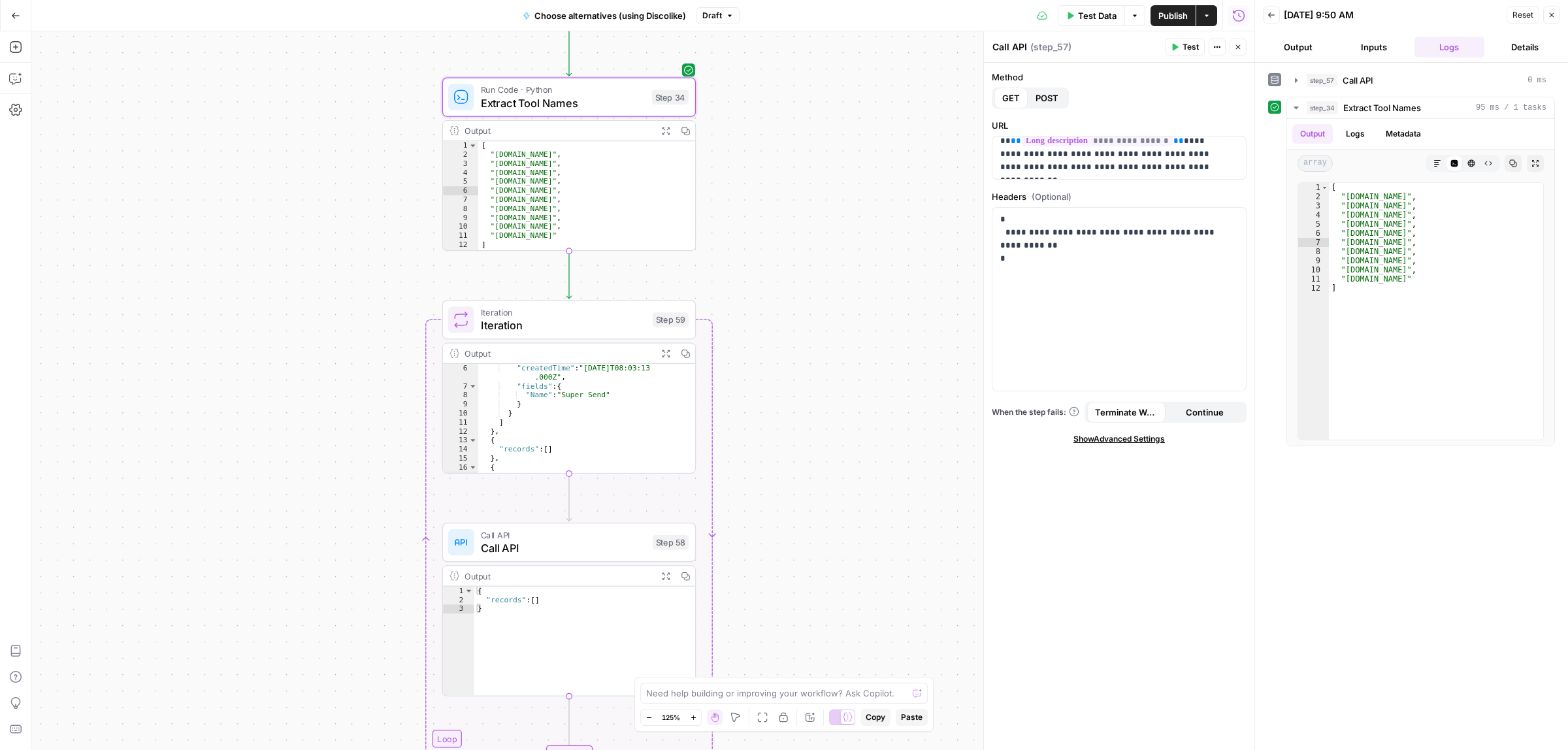
drag, startPoint x: 367, startPoint y: 156, endPoint x: 351, endPoint y: 572, distance: 416.3
click at [351, 572] on div "**********" at bounding box center [643, 390] width 1223 height 719
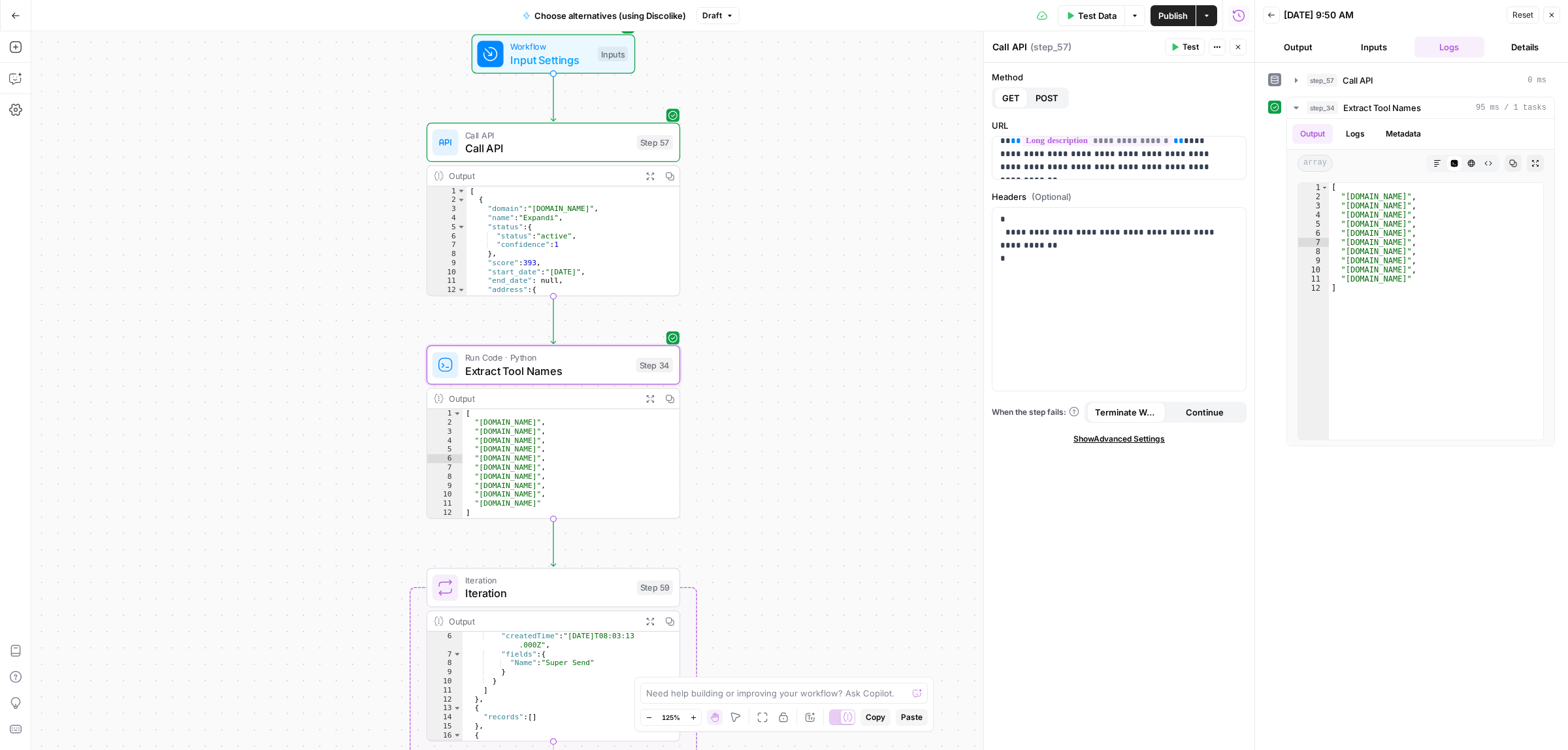
drag, startPoint x: 387, startPoint y: 208, endPoint x: 387, endPoint y: 537, distance: 329.0
click at [387, 537] on div "**********" at bounding box center [643, 390] width 1223 height 719
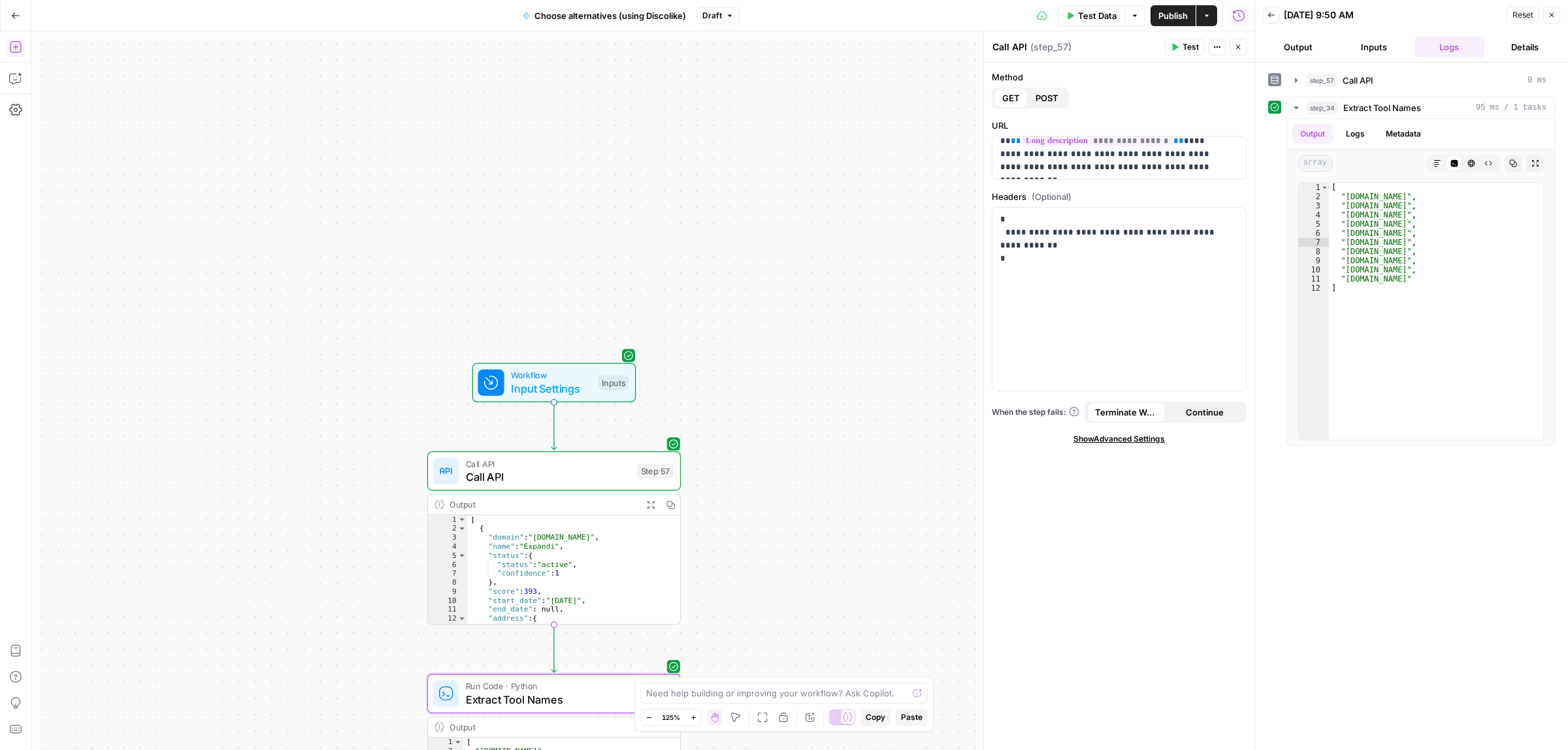
click at [20, 53] on icon "button" at bounding box center [15, 47] width 12 height 12
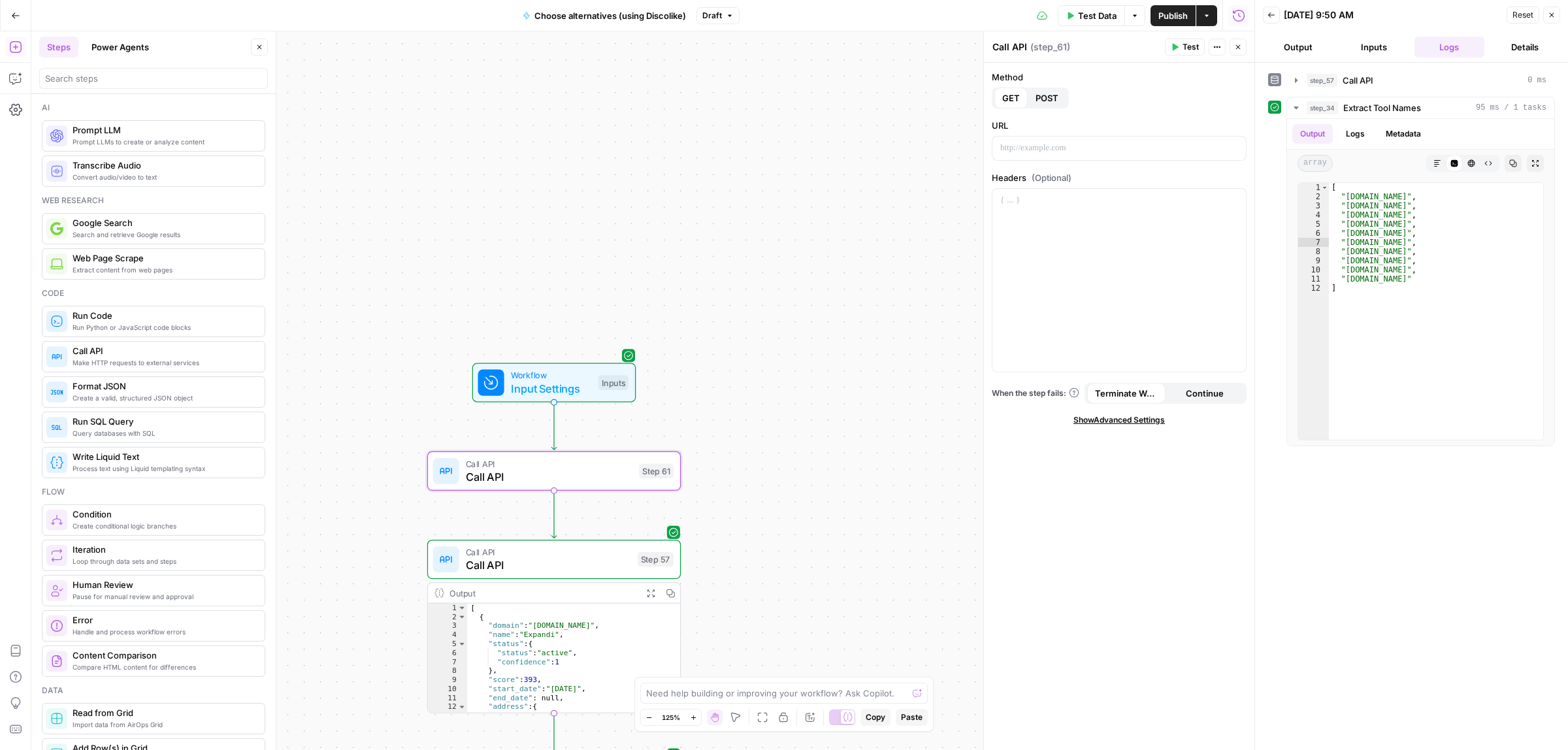
click at [551, 472] on span "Call API" at bounding box center [549, 476] width 167 height 16
click at [1098, 267] on div at bounding box center [1119, 296] width 254 height 183
click at [1067, 148] on p at bounding box center [1119, 148] width 238 height 13
click at [1081, 272] on div at bounding box center [1119, 296] width 254 height 183
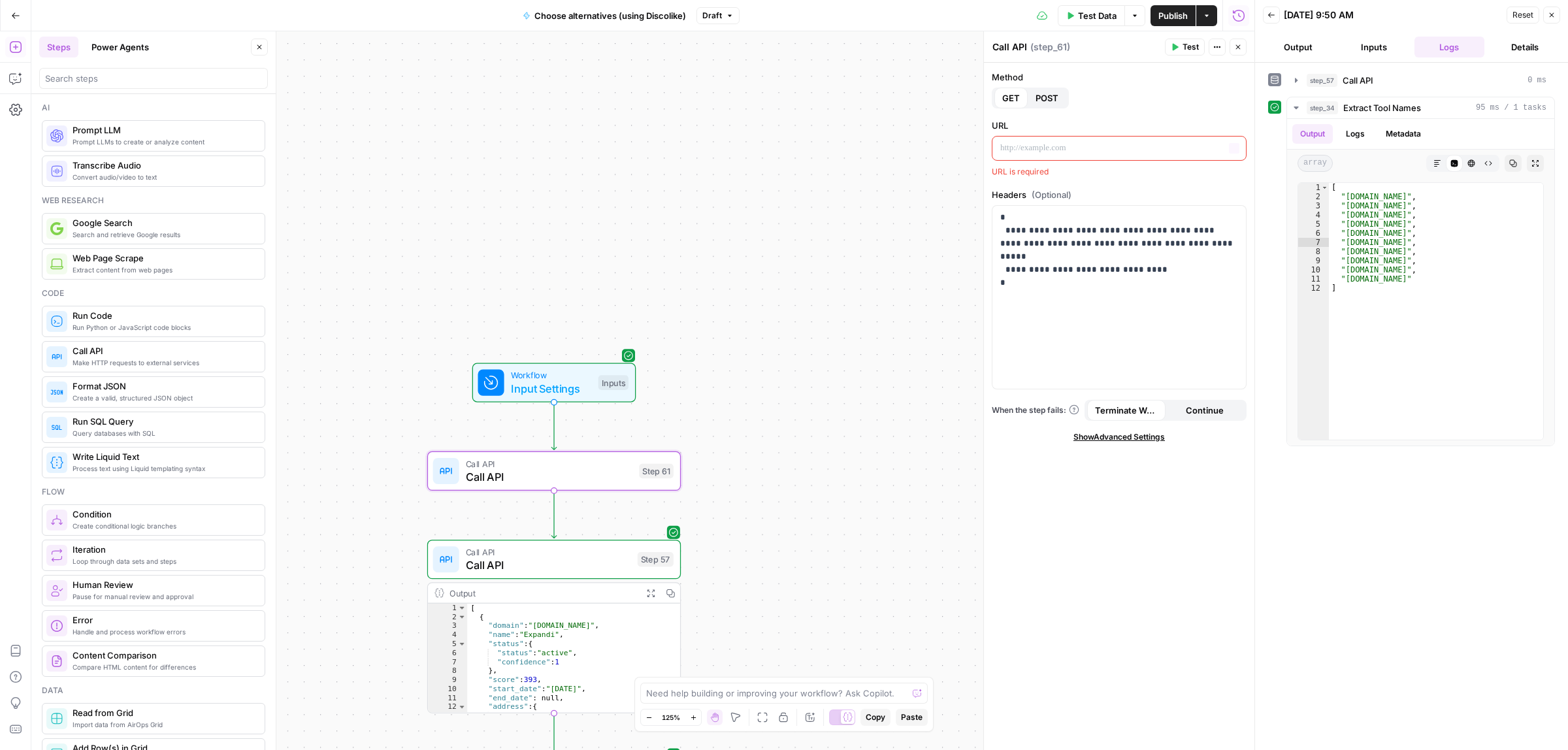
click at [1061, 100] on button "POST" at bounding box center [1047, 97] width 38 height 21
click at [1117, 148] on p at bounding box center [1119, 148] width 238 height 13
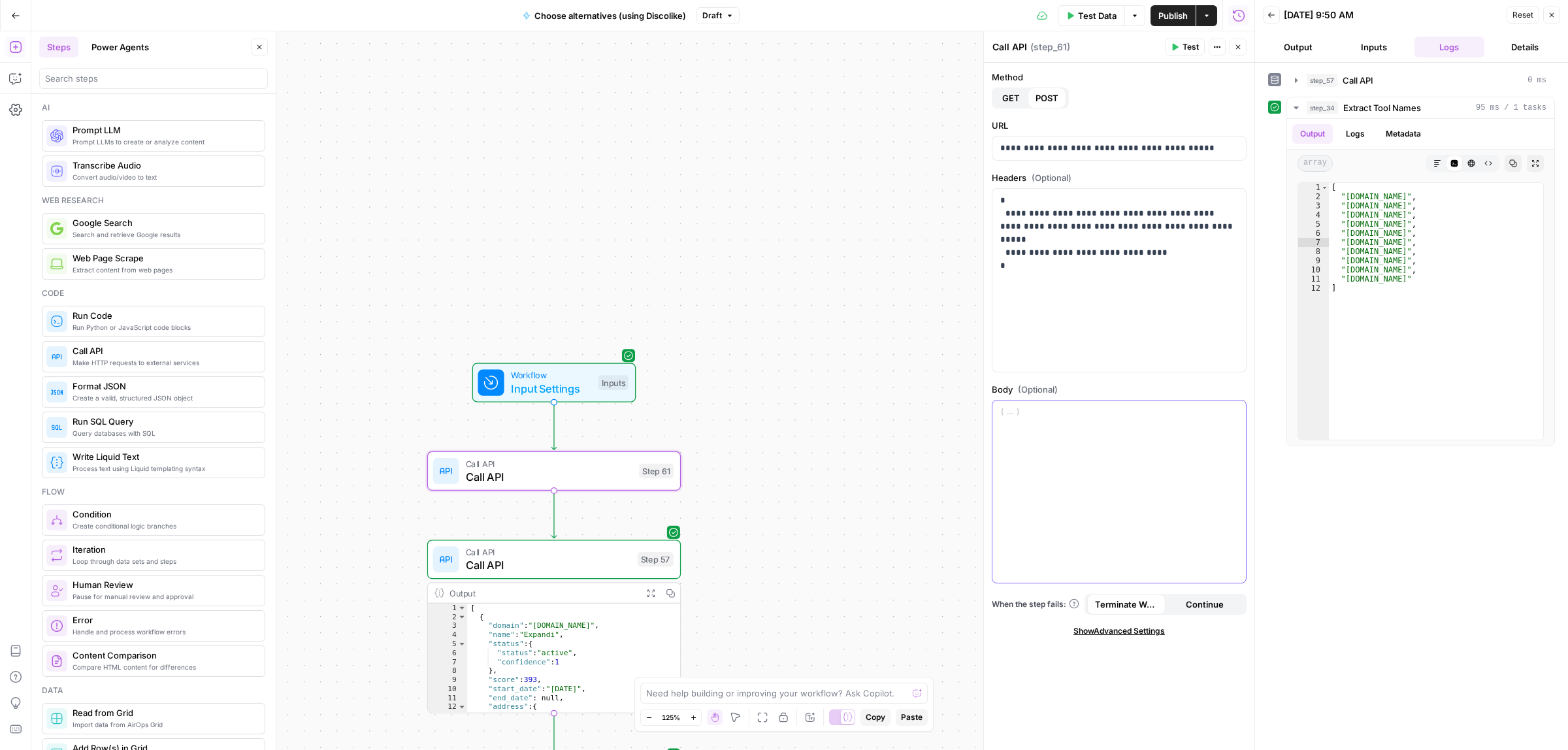
click at [1091, 456] on div at bounding box center [1119, 491] width 254 height 183
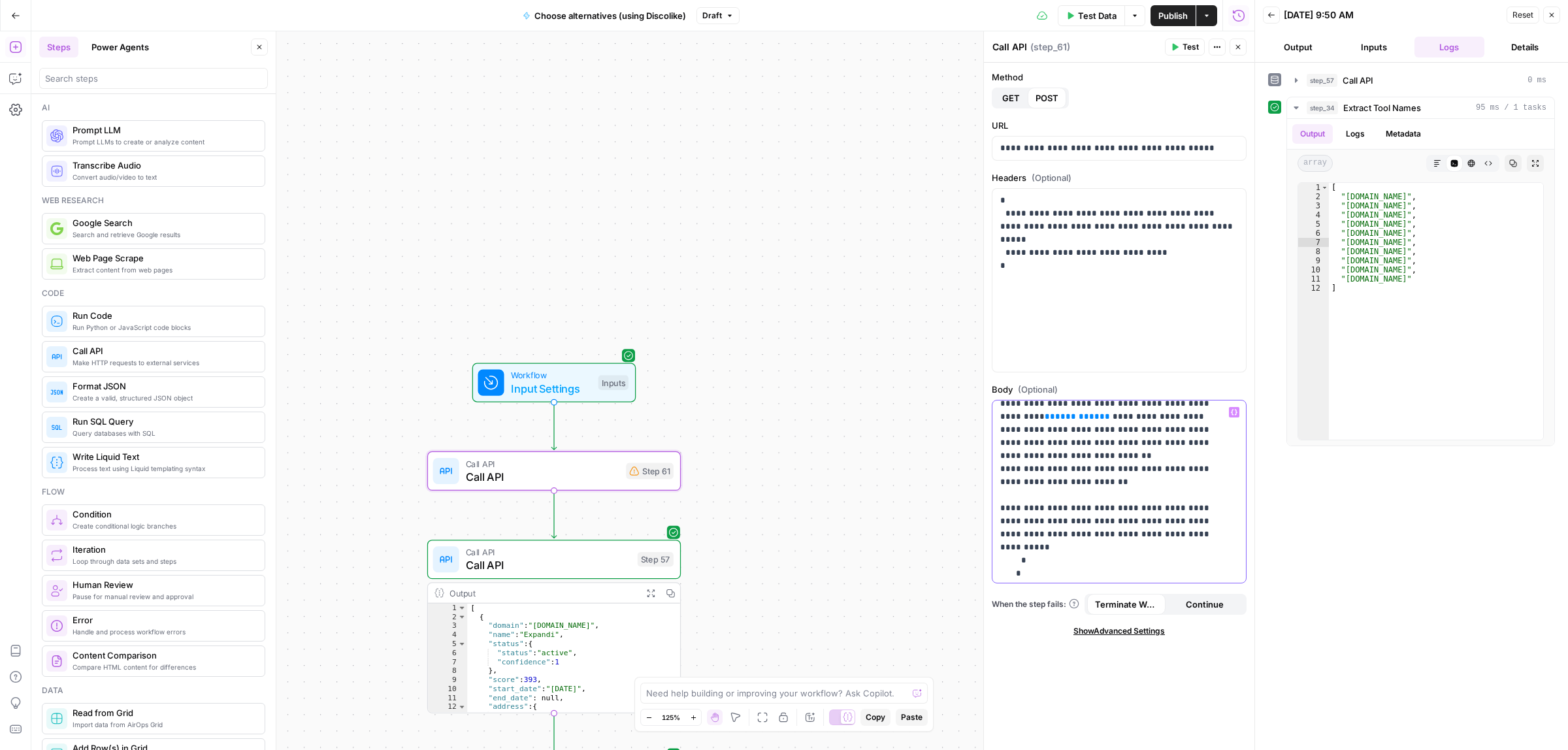
scroll to position [416, 0]
drag, startPoint x: 1145, startPoint y: 507, endPoint x: 1121, endPoint y: 442, distance: 69.3
click at [1121, 442] on p "**********" at bounding box center [1112, 284] width 225 height 588
click at [1151, 518] on p "**********" at bounding box center [1112, 284] width 225 height 588
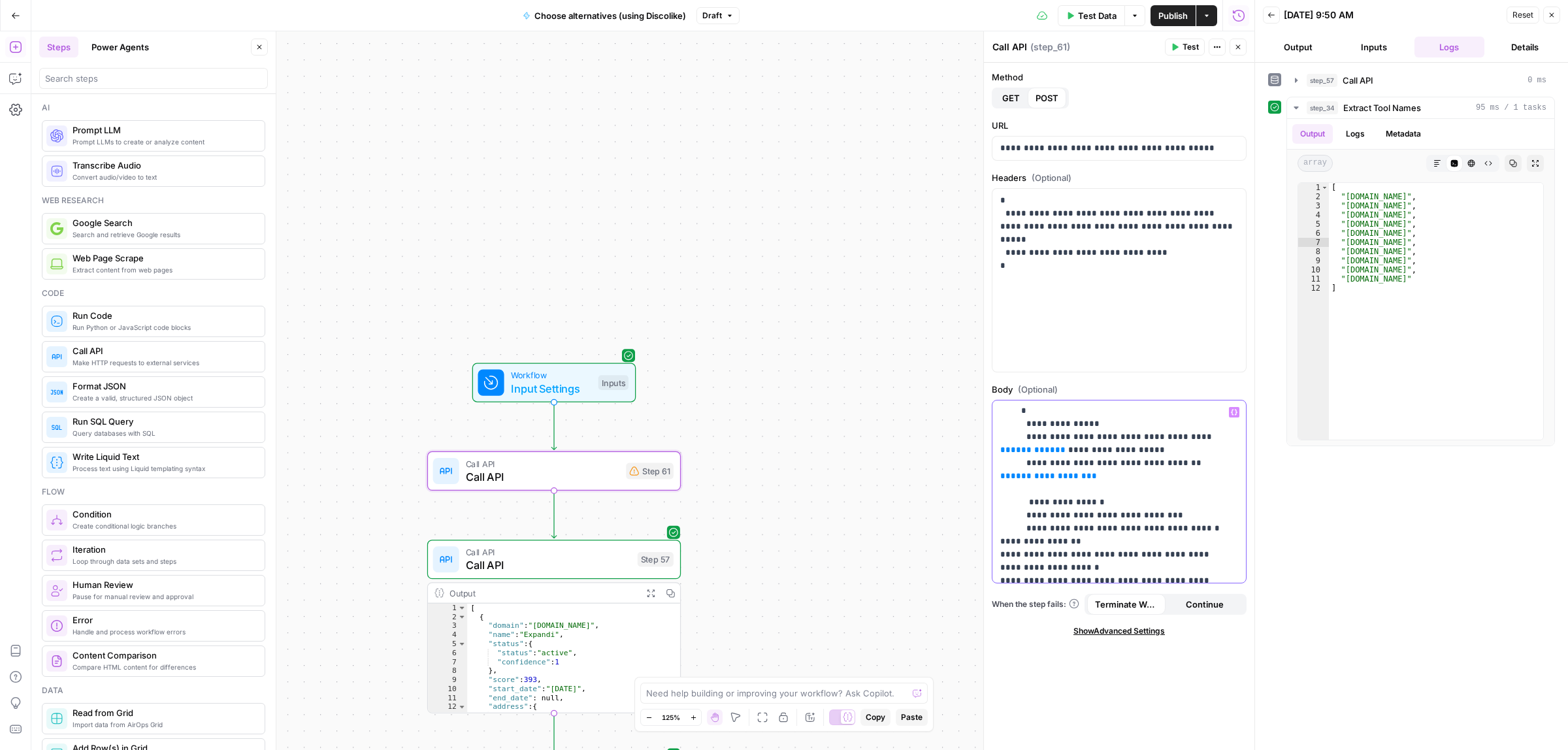
scroll to position [0, 0]
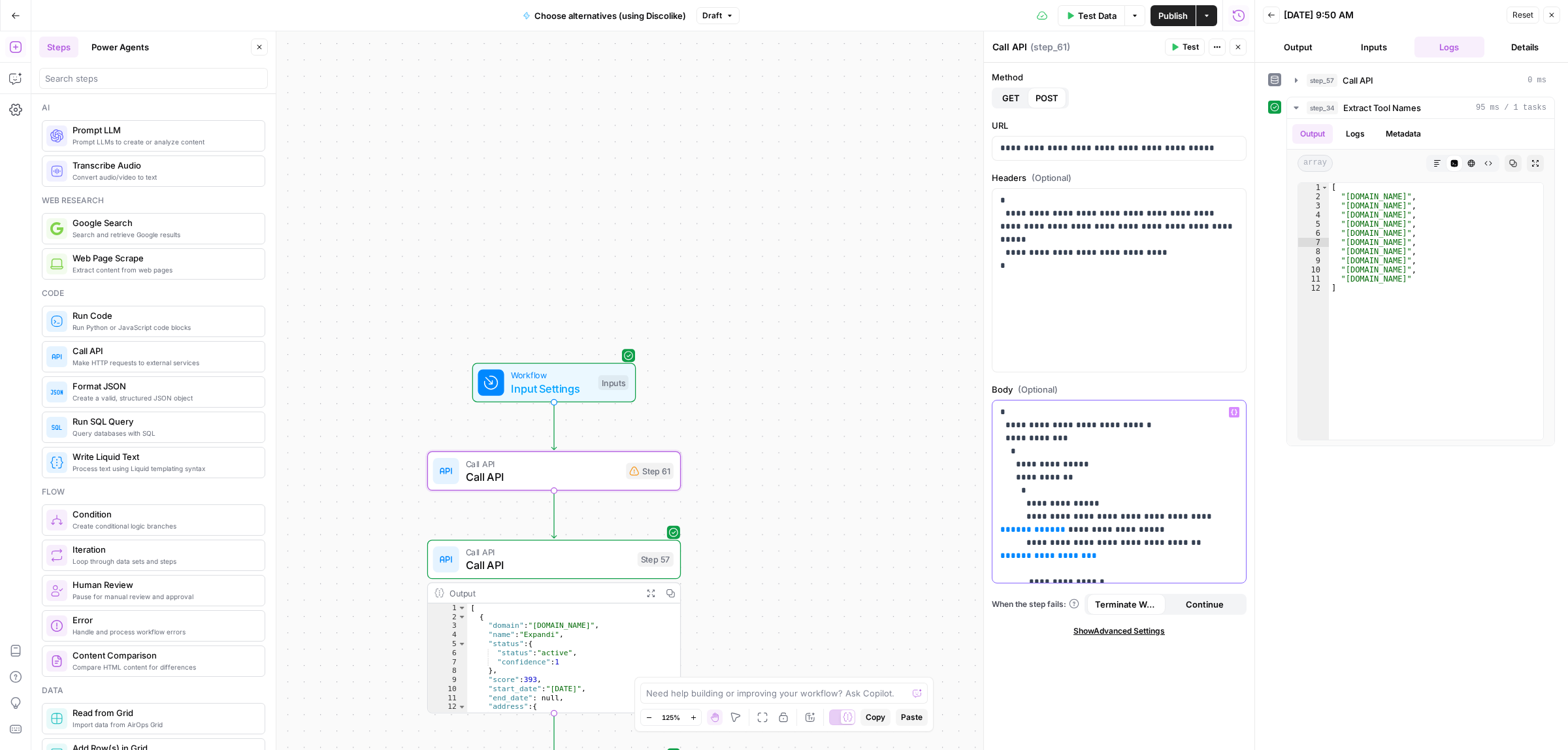
drag, startPoint x: 1144, startPoint y: 506, endPoint x: 1056, endPoint y: 523, distance: 89.6
click at [1056, 523] on p "**********" at bounding box center [1112, 700] width 225 height 588
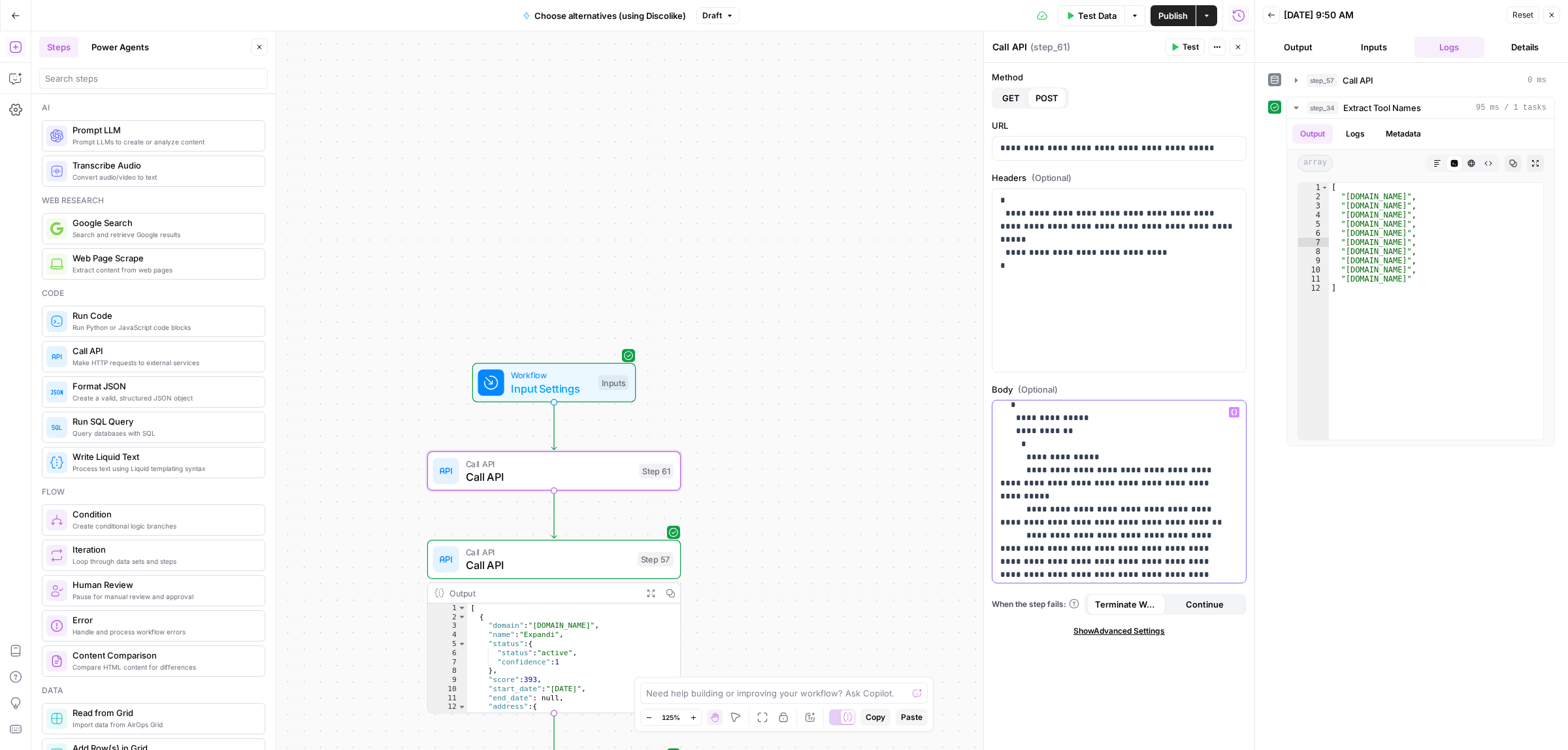
scroll to position [60, 0]
drag, startPoint x: 1134, startPoint y: 573, endPoint x: 1056, endPoint y: 461, distance: 136.5
click at [1056, 461] on p "**********" at bounding box center [1112, 496] width 225 height 301
click at [1117, 474] on p "**********" at bounding box center [1112, 496] width 225 height 301
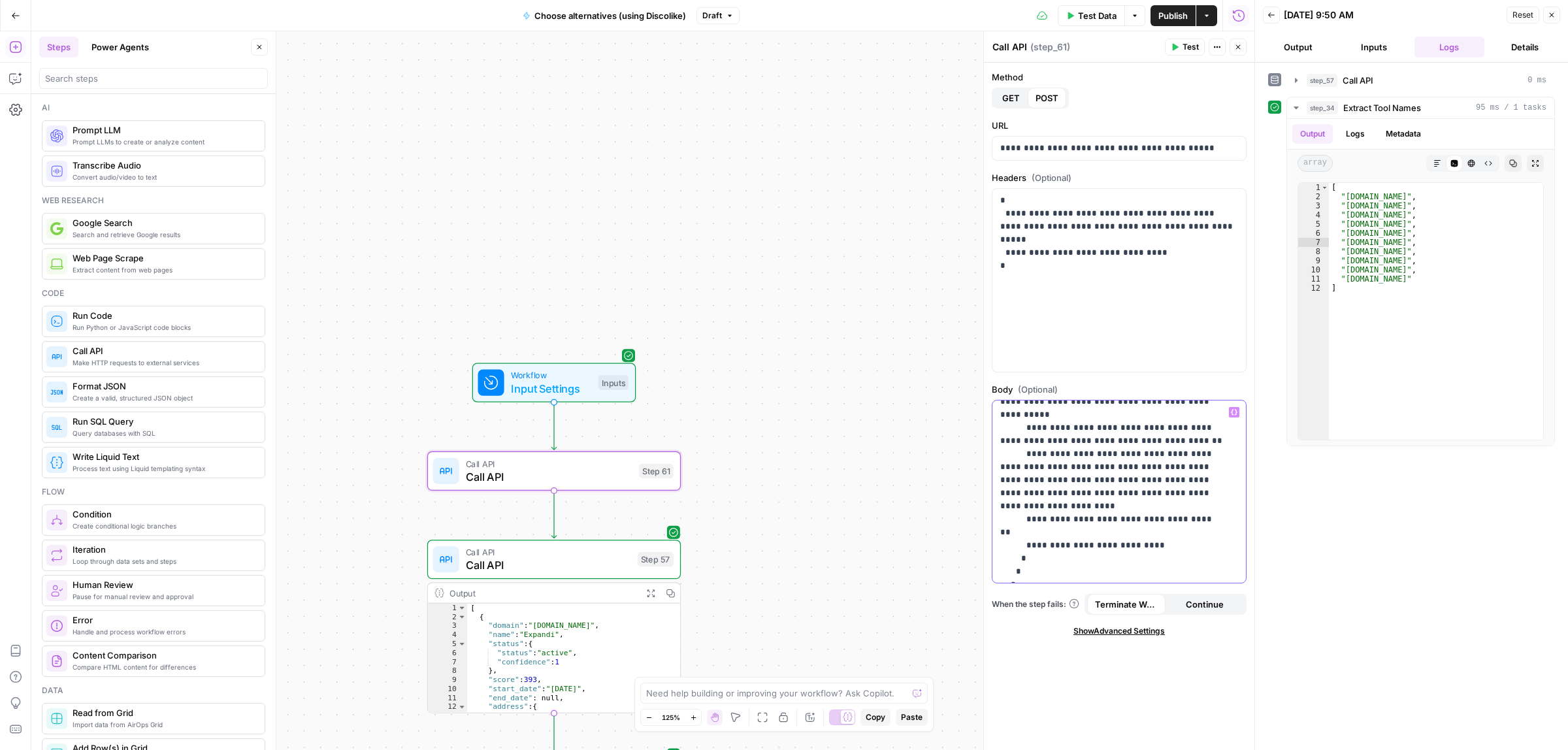
drag, startPoint x: 1057, startPoint y: 456, endPoint x: 1132, endPoint y: 507, distance: 90.7
click at [1132, 507] on p "**********" at bounding box center [1112, 428] width 225 height 301
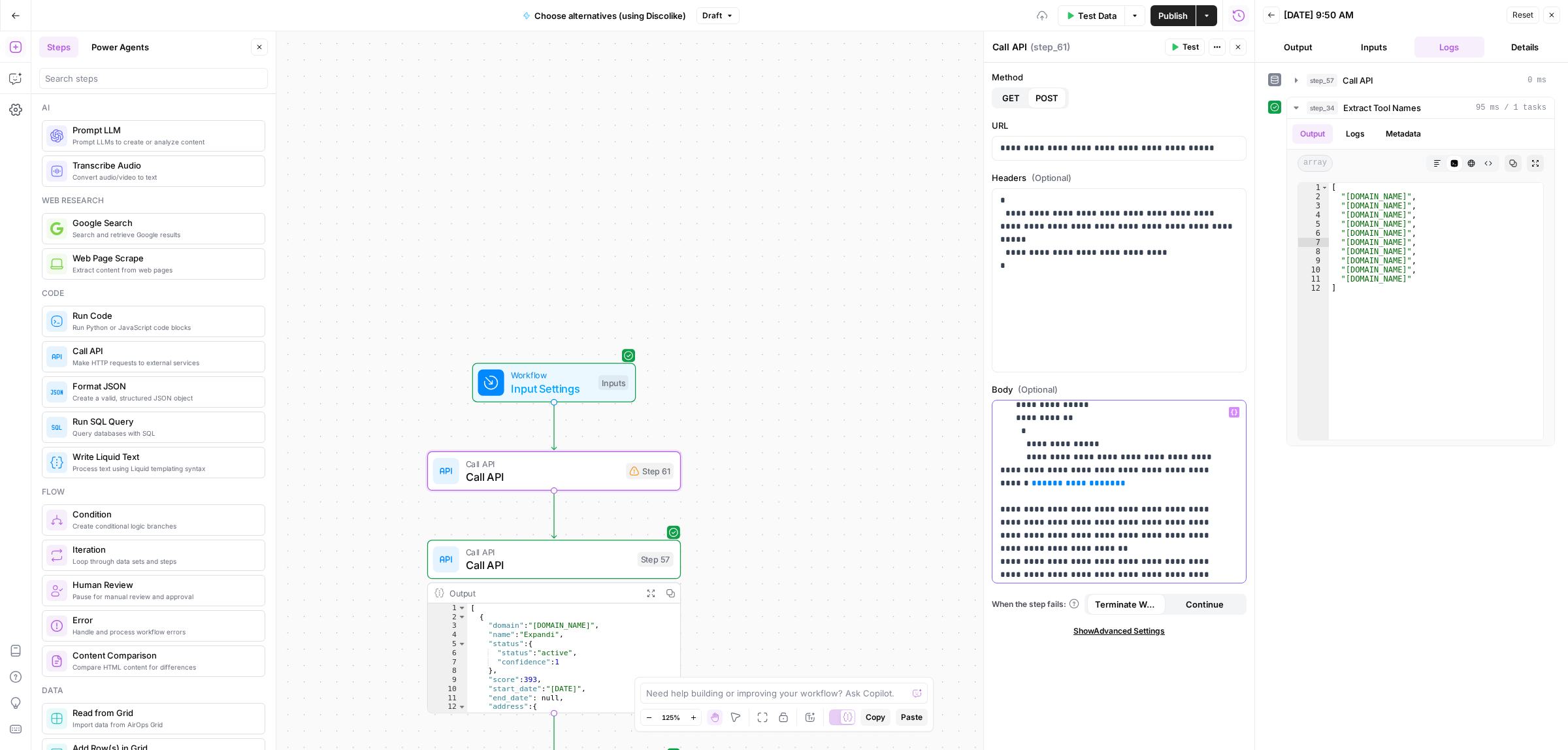
scroll to position [46, 0]
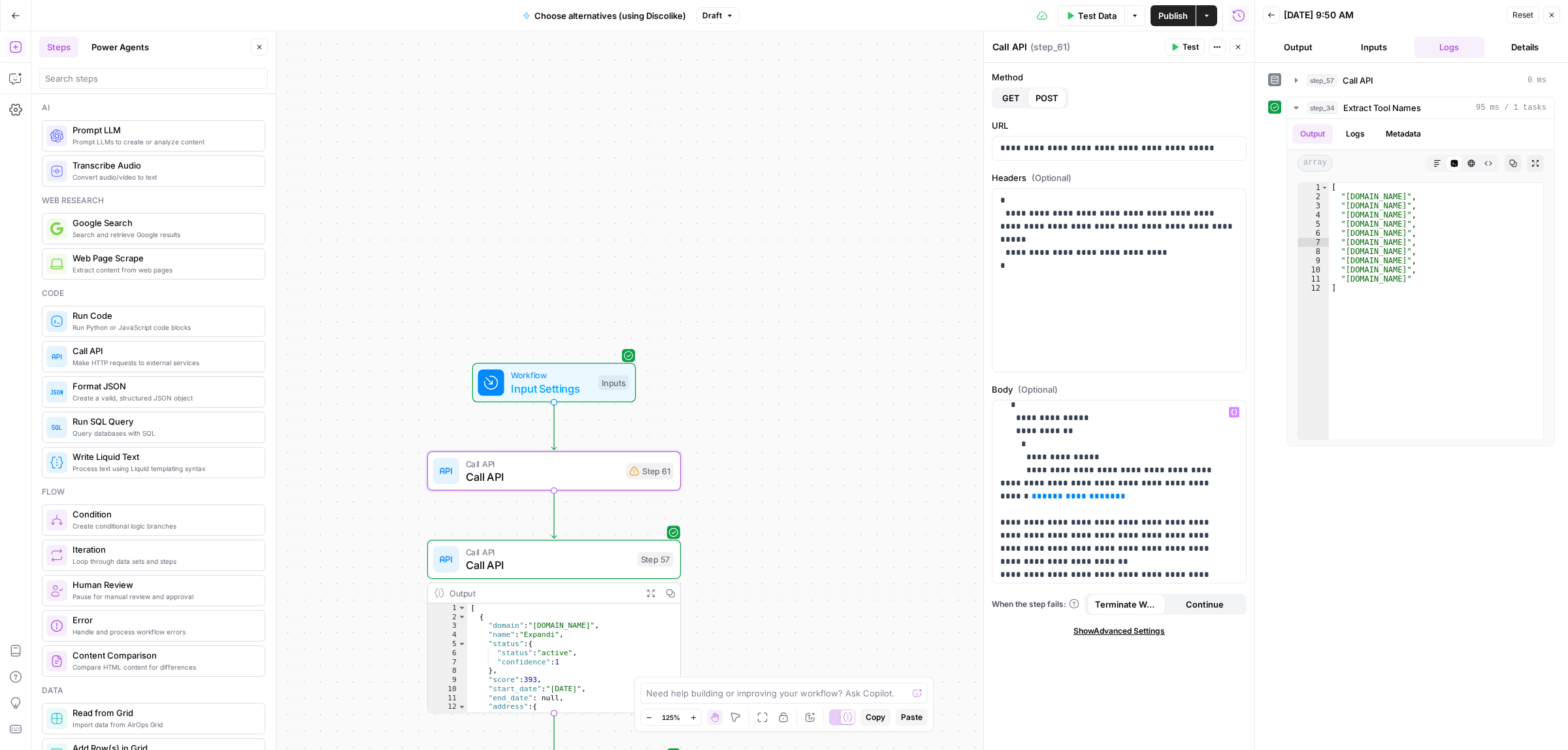
click at [563, 389] on span "Input Settings" at bounding box center [552, 388] width 81 height 16
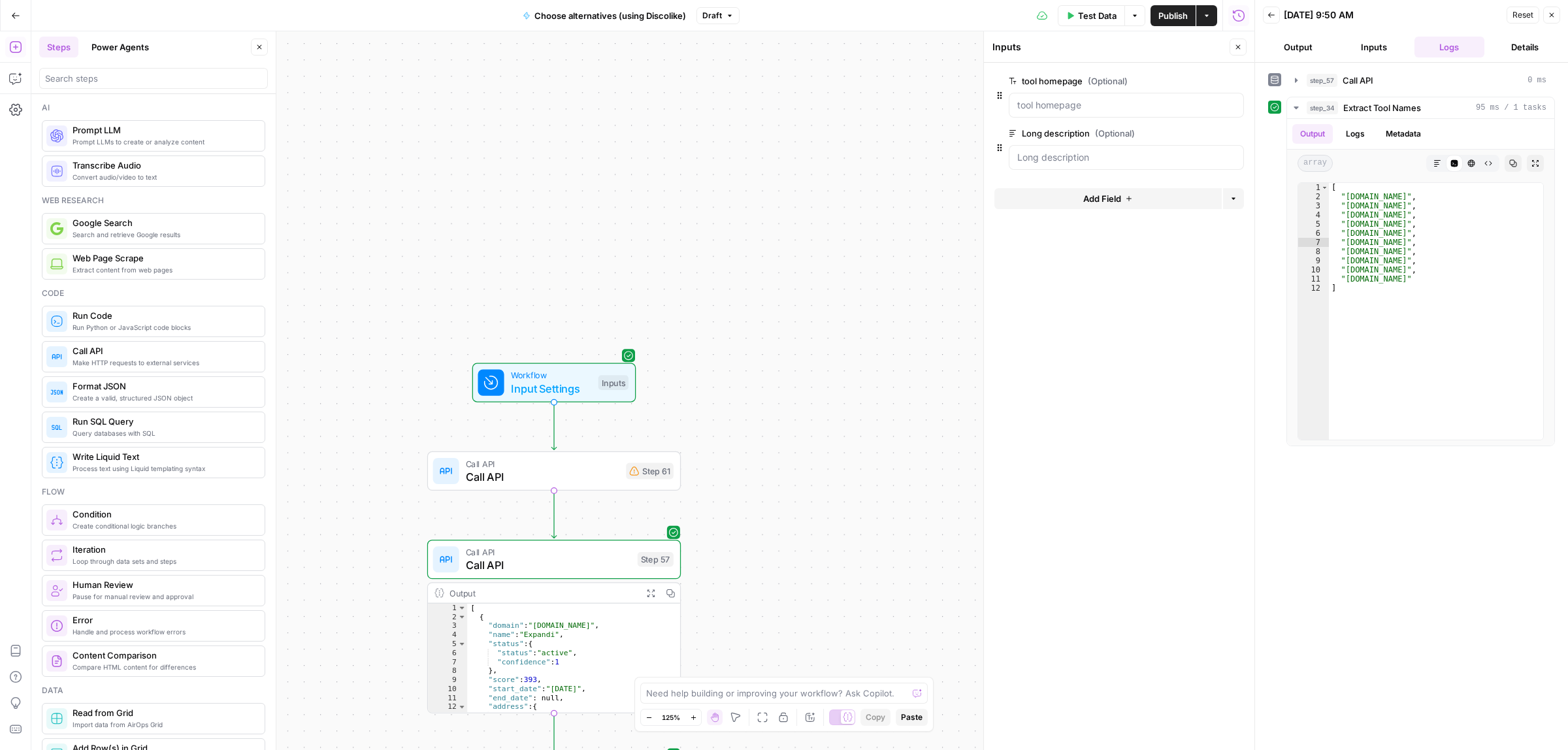
click at [554, 472] on span "Call API" at bounding box center [542, 476] width 154 height 16
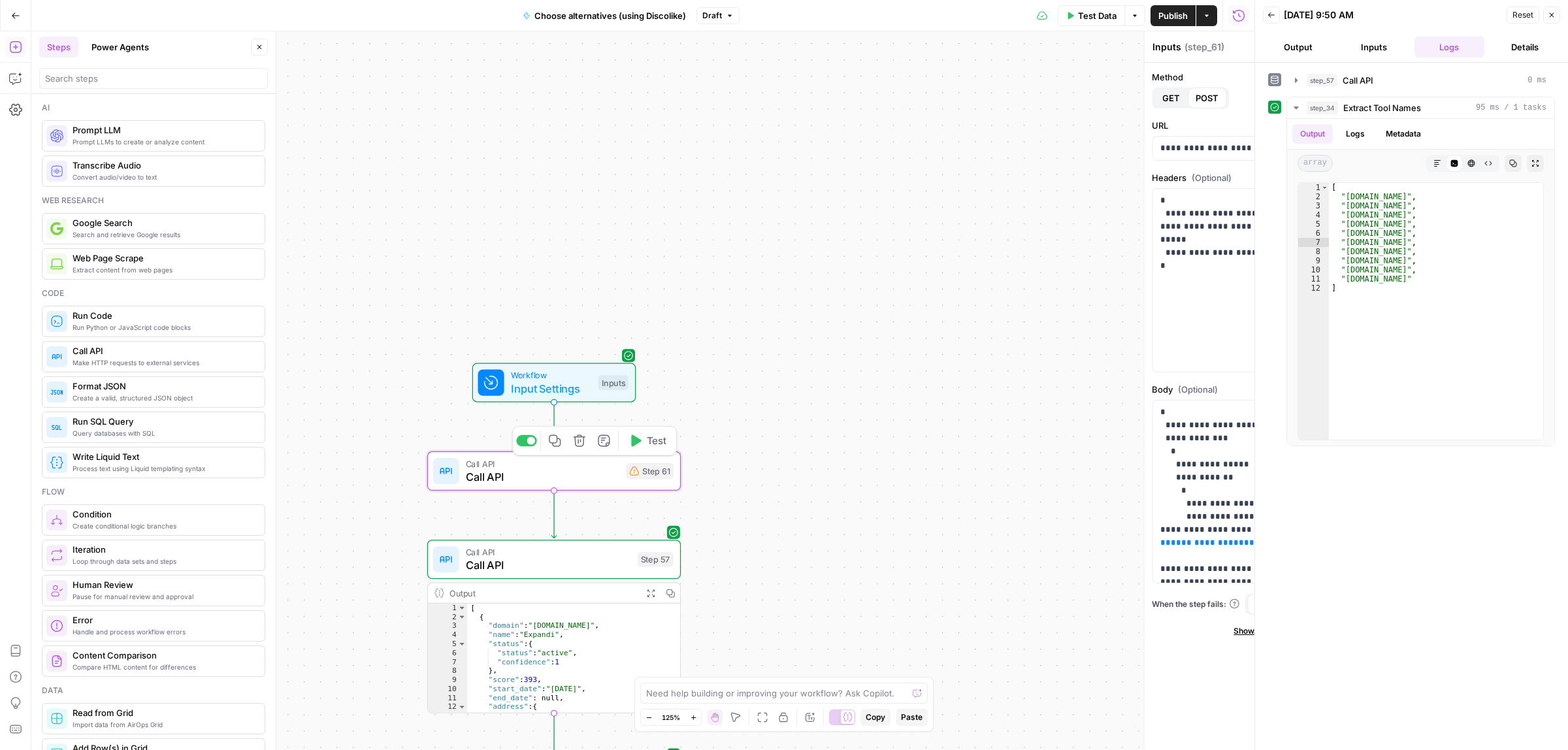
type textarea "Call API"
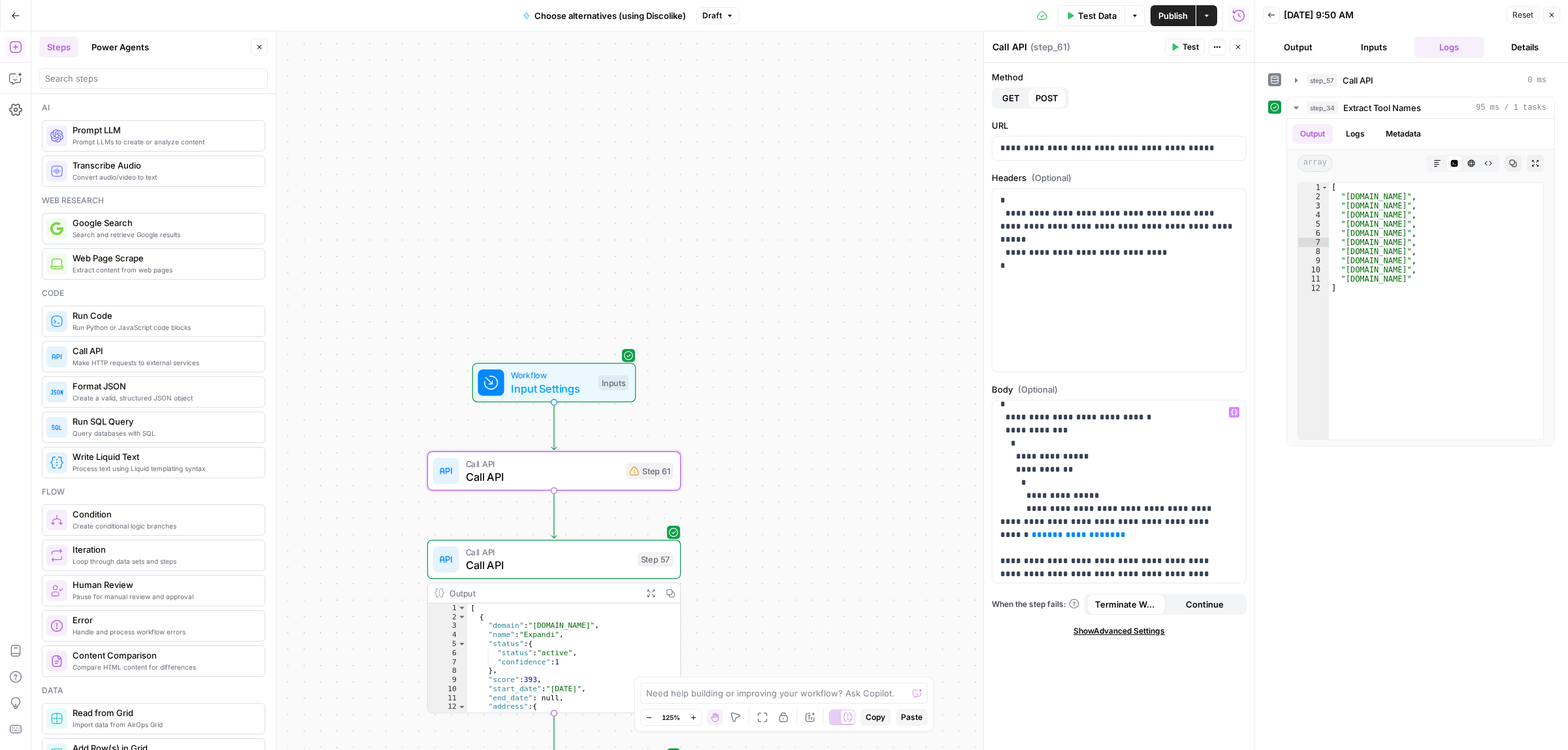
scroll to position [0, 0]
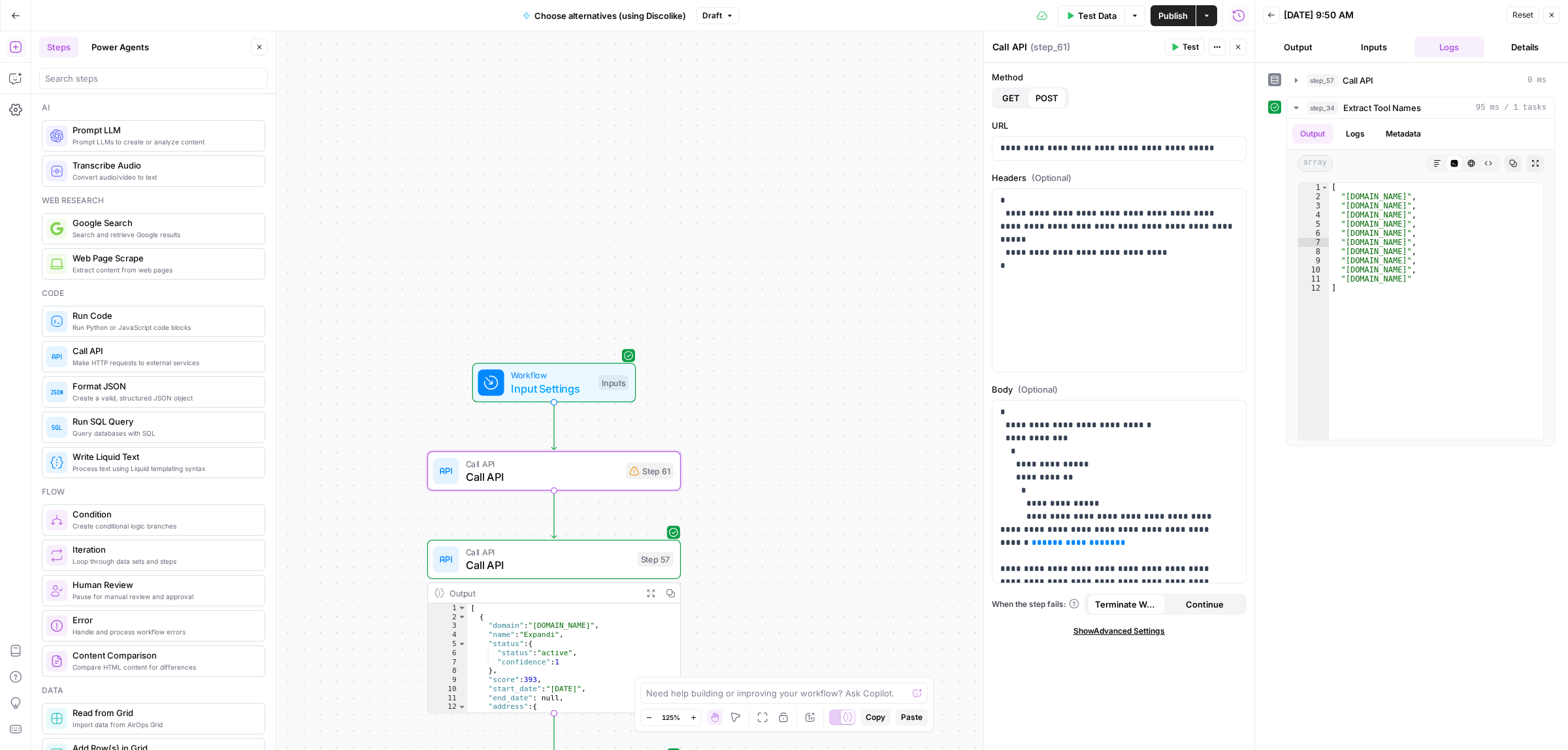
click at [585, 375] on span "Workflow" at bounding box center [552, 375] width 81 height 13
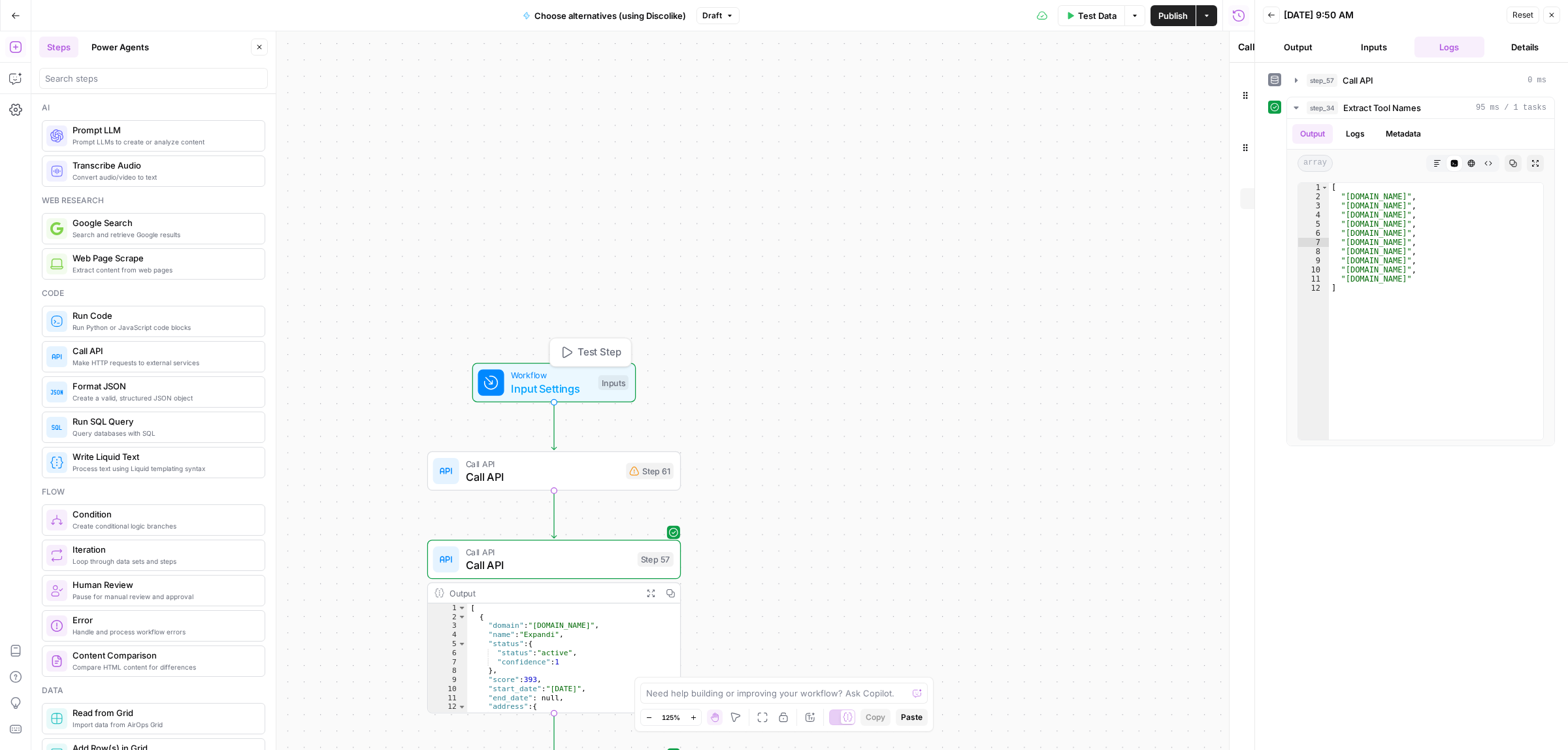
type textarea "Inputs"
click at [1206, 80] on span "edit field" at bounding box center [1195, 81] width 28 height 11
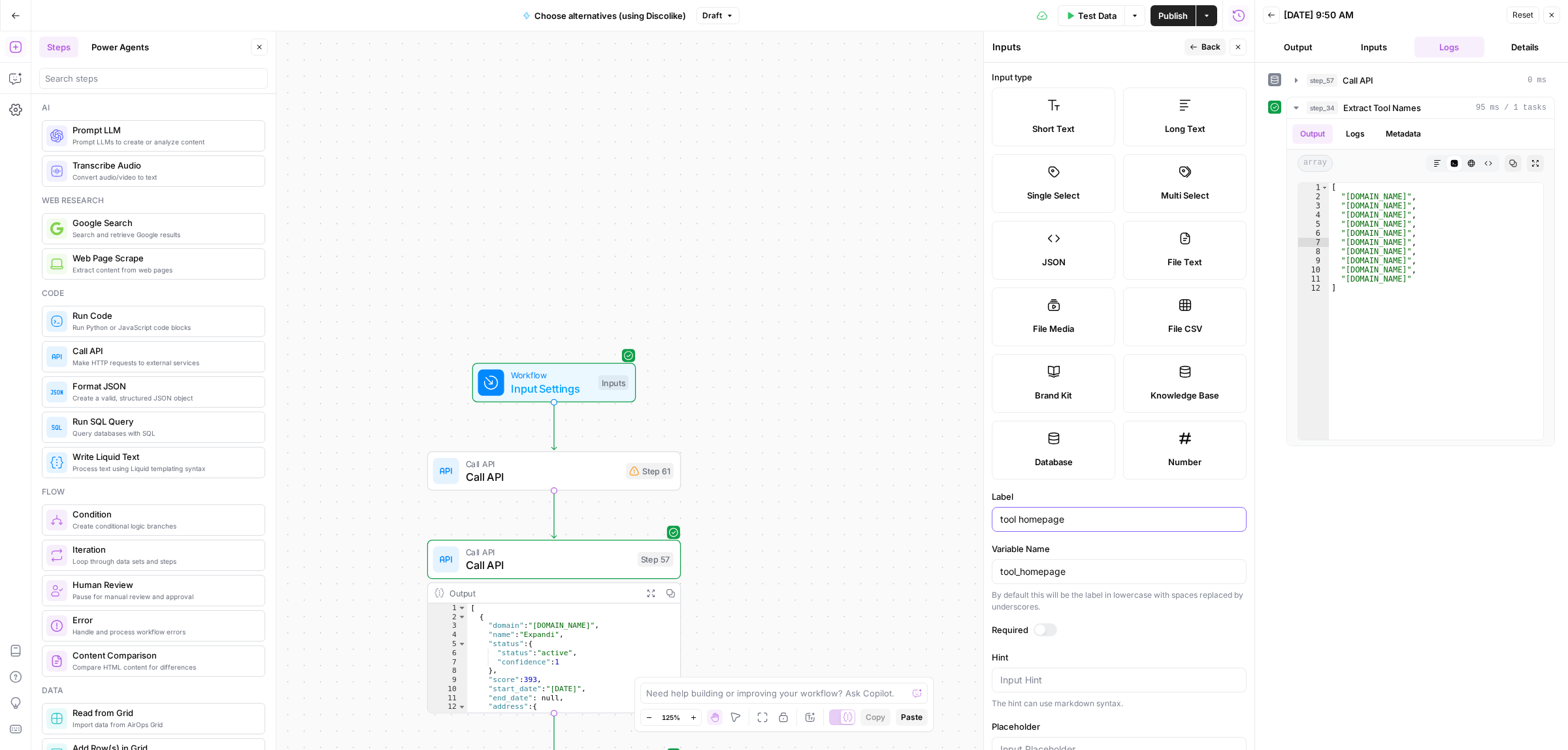
drag, startPoint x: 1016, startPoint y: 521, endPoint x: 955, endPoint y: 520, distance: 61.0
click at [955, 520] on body "ColdiQ New Home Browse Insights Opportunities Your Data Recent Grids Tools-Grid…" at bounding box center [784, 375] width 1568 height 750
type input "Tool homepage"
click at [1219, 43] on button "Back" at bounding box center [1205, 47] width 41 height 17
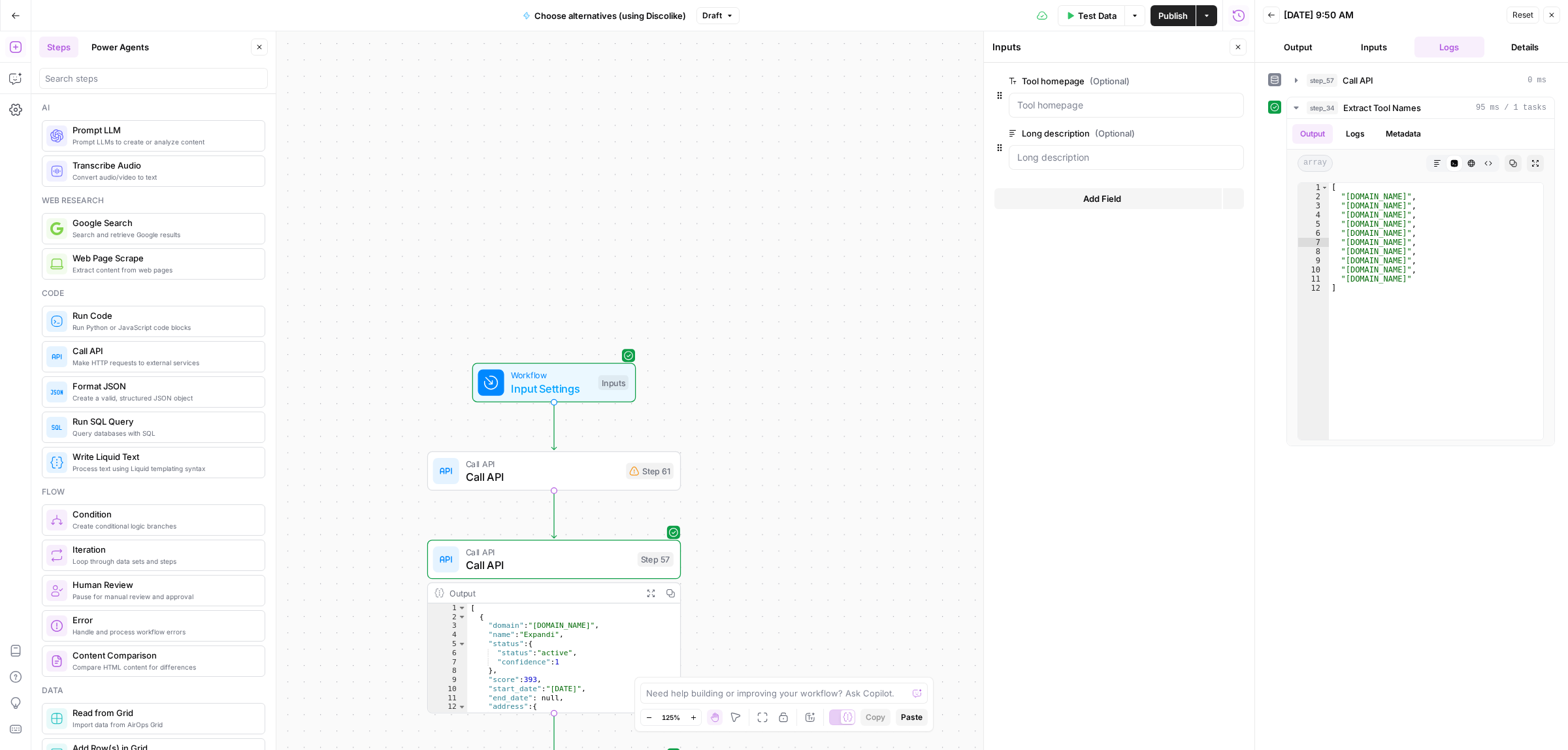
click at [1216, 44] on div "Inputs Inputs" at bounding box center [1108, 47] width 234 height 14
click at [1196, 134] on span "edit field" at bounding box center [1195, 133] width 28 height 11
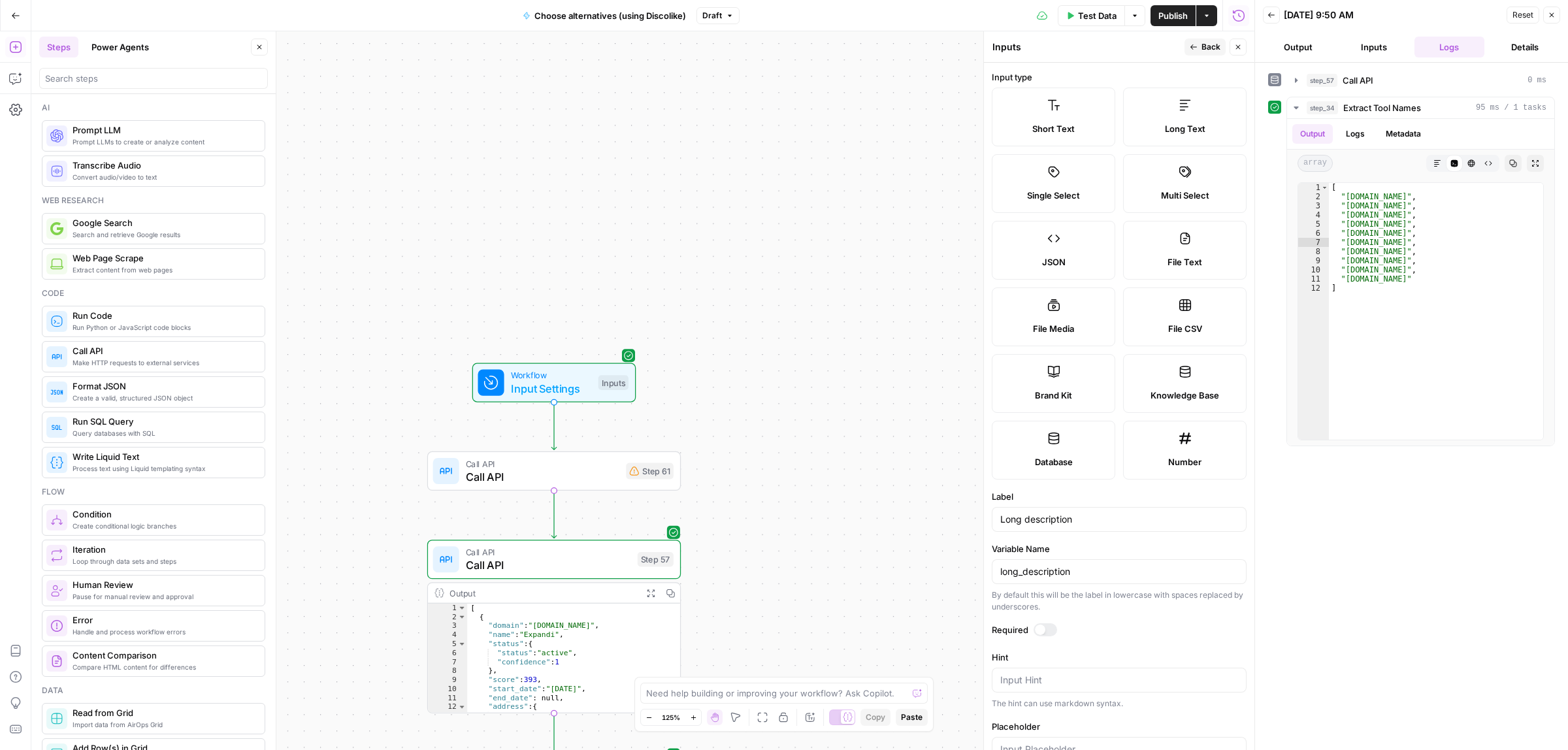
click at [1198, 45] on button "Back" at bounding box center [1205, 47] width 41 height 17
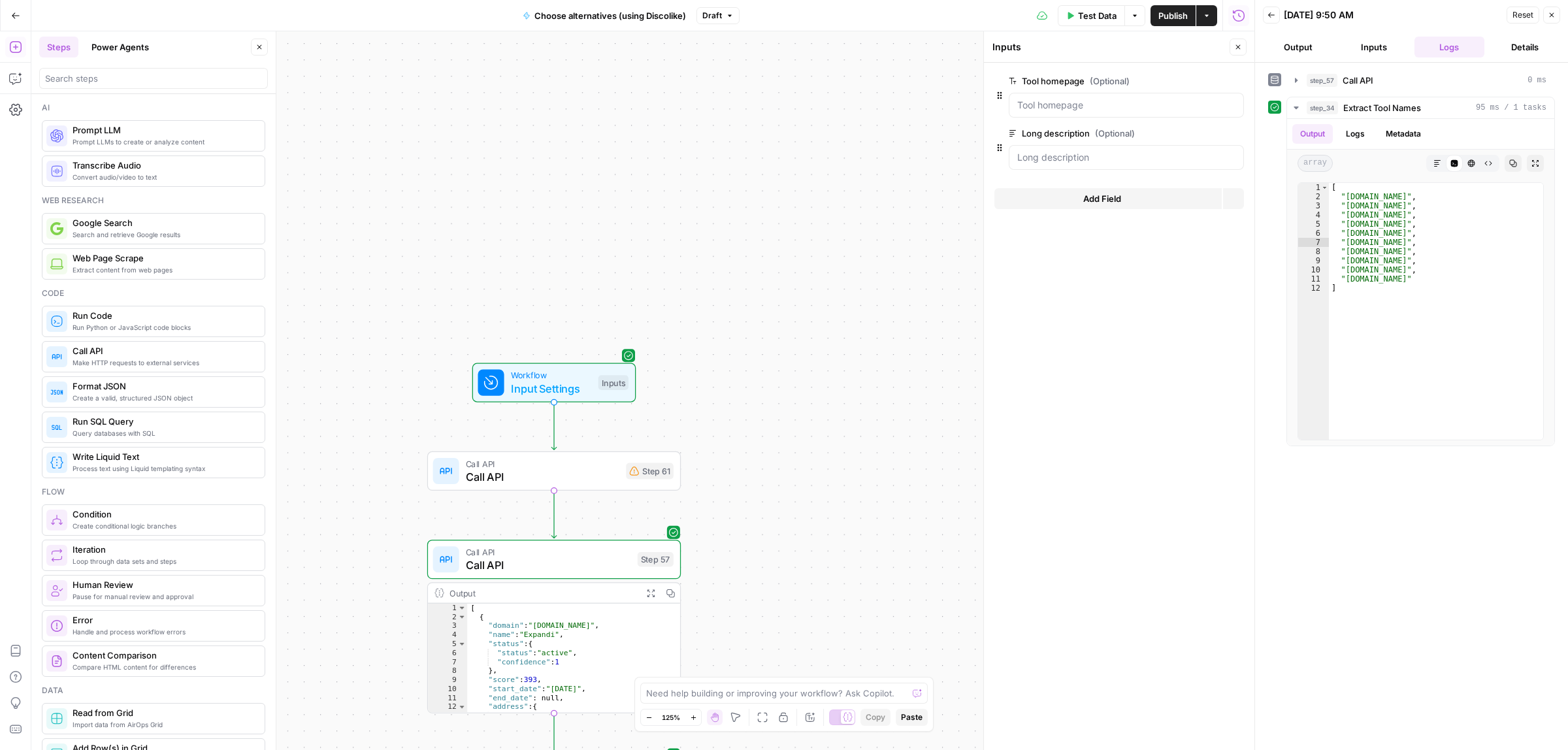
click at [1115, 195] on span "Add Field" at bounding box center [1102, 198] width 38 height 13
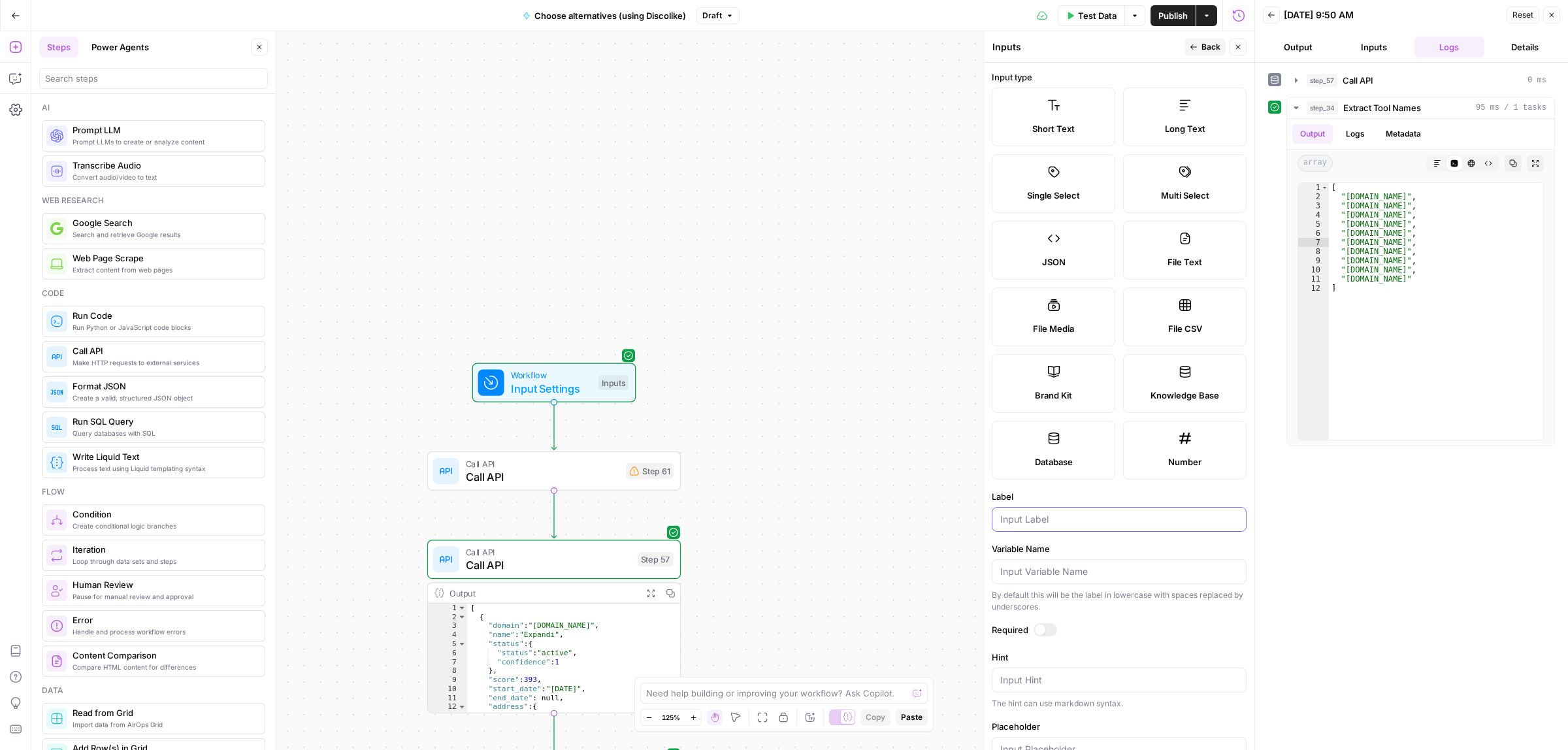
click at [1056, 518] on input "Label" at bounding box center [1119, 519] width 238 height 13
type input "Tool categories"
click at [1202, 39] on button "Back" at bounding box center [1205, 47] width 41 height 17
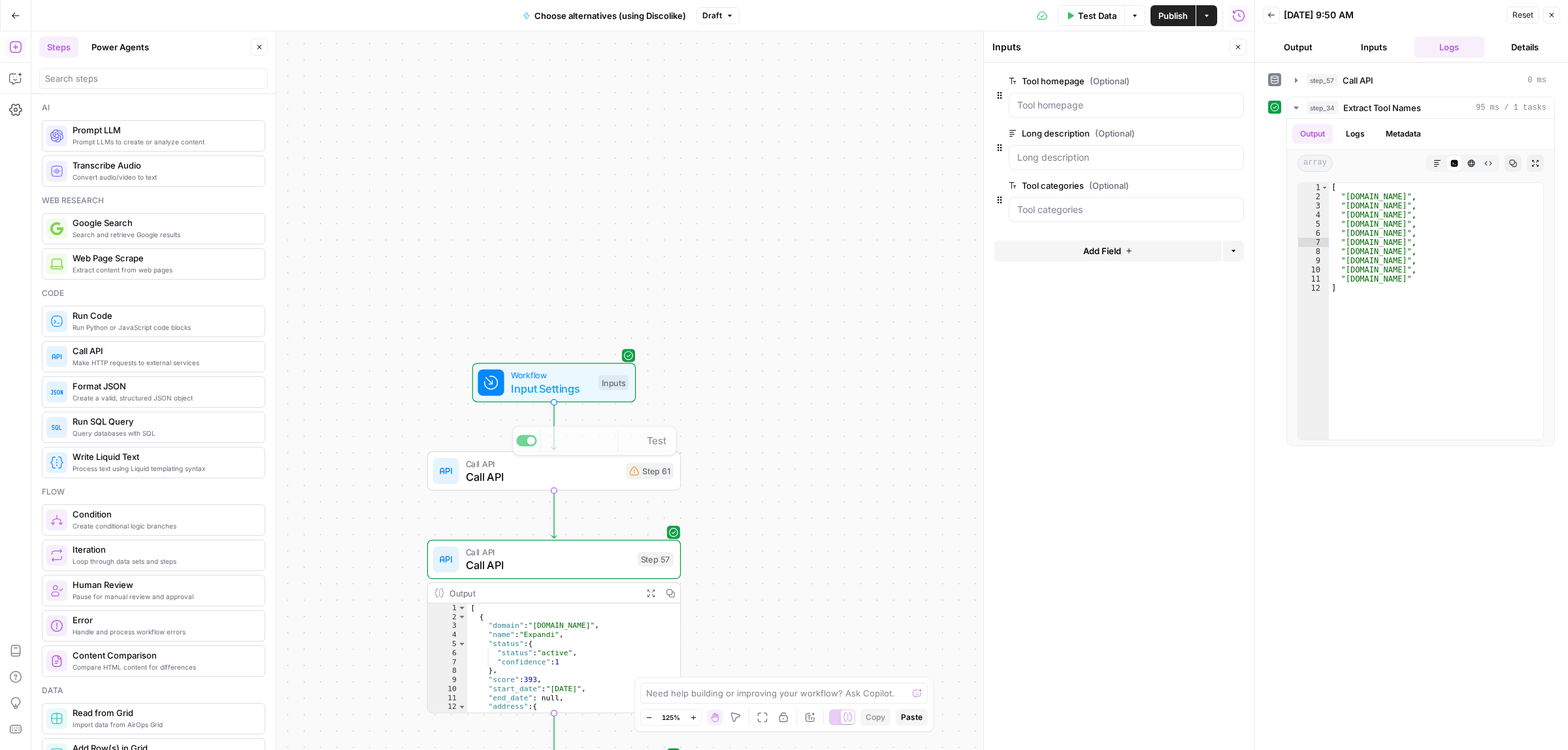
click at [559, 468] on span "Call API" at bounding box center [542, 476] width 154 height 16
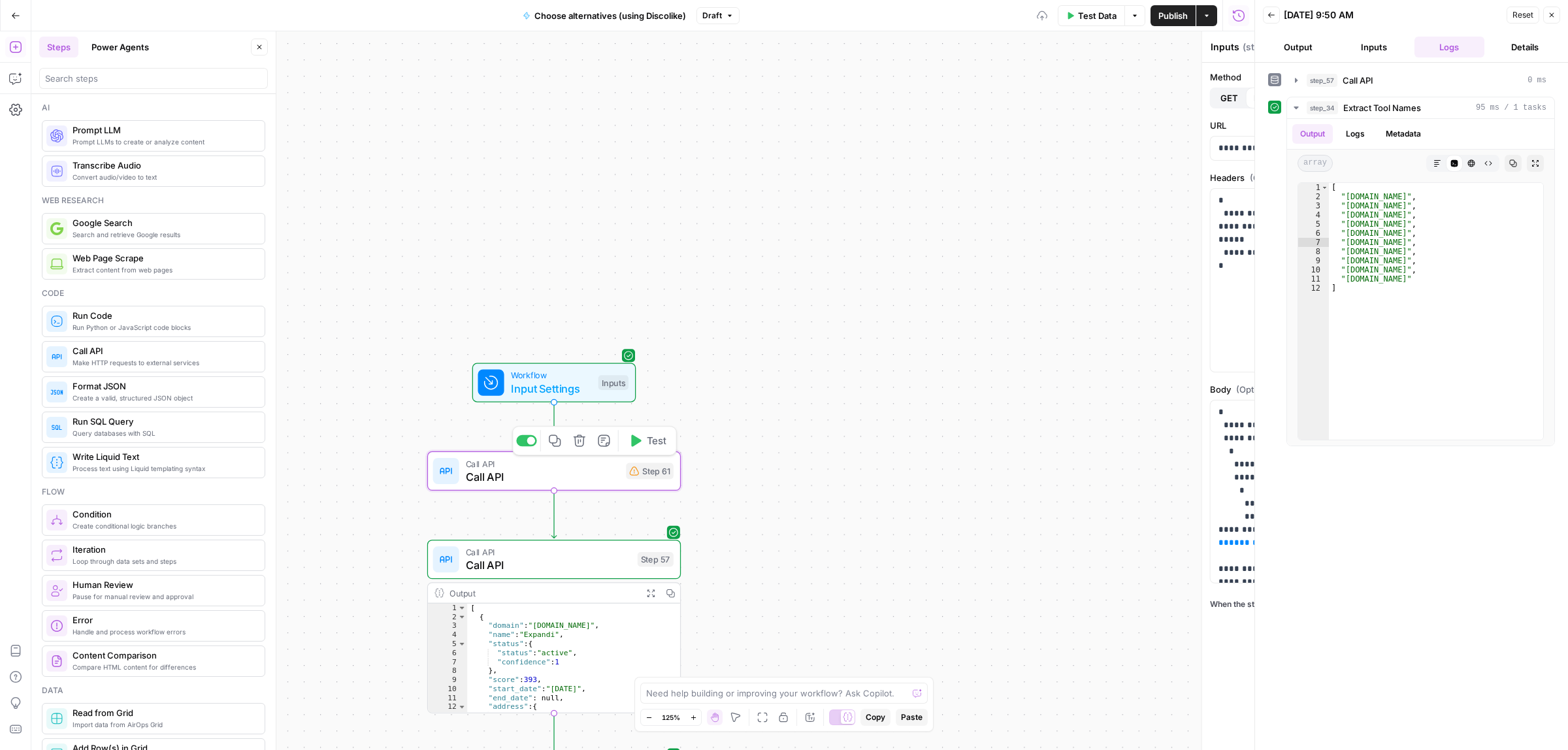
type textarea "Call API"
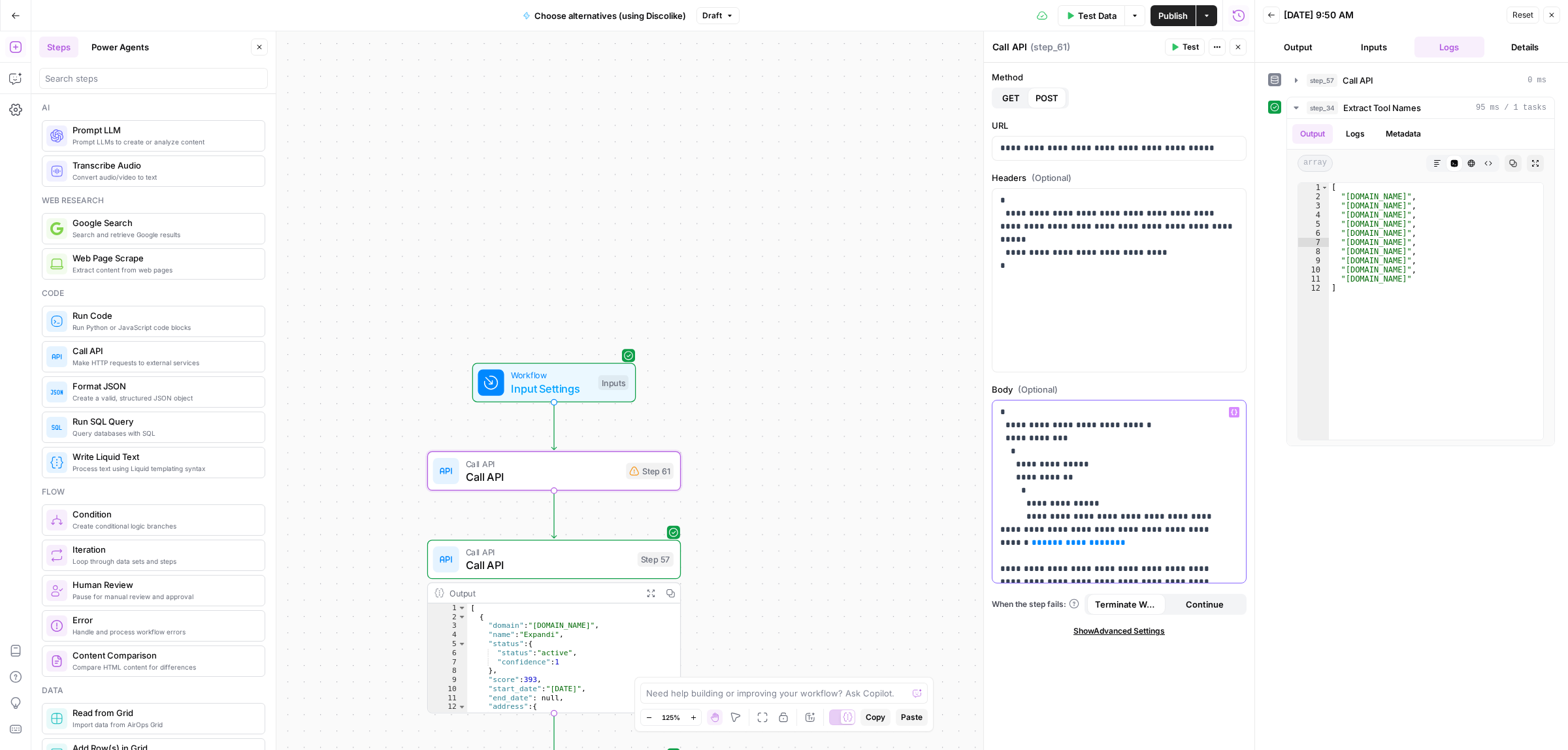
drag, startPoint x: 1096, startPoint y: 537, endPoint x: 994, endPoint y: 545, distance: 102.3
click at [994, 545] on div "**********" at bounding box center [1119, 491] width 254 height 183
click at [1235, 412] on icon "button" at bounding box center [1233, 412] width 6 height 6
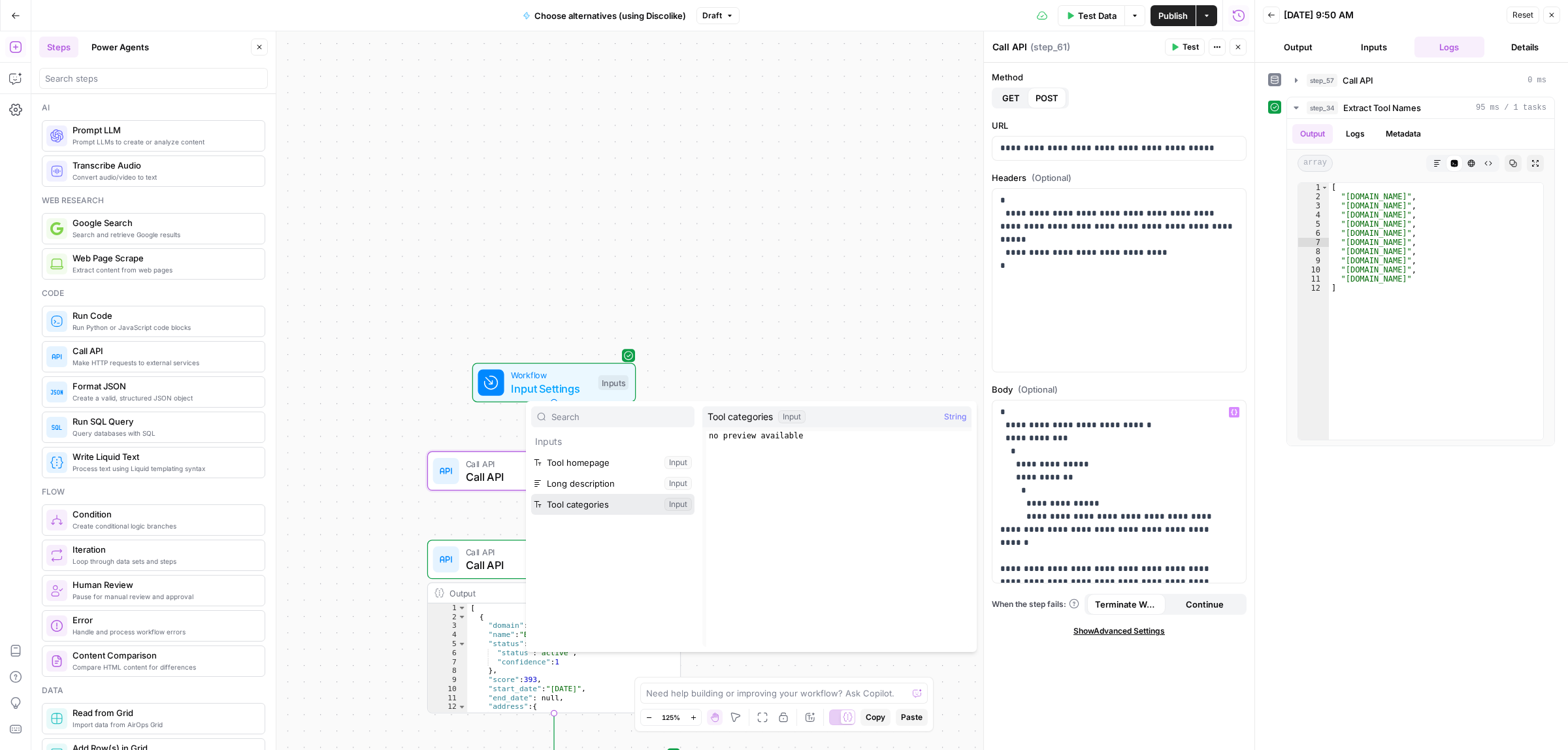
click at [566, 501] on button "Select variable Tool categories" at bounding box center [613, 504] width 163 height 21
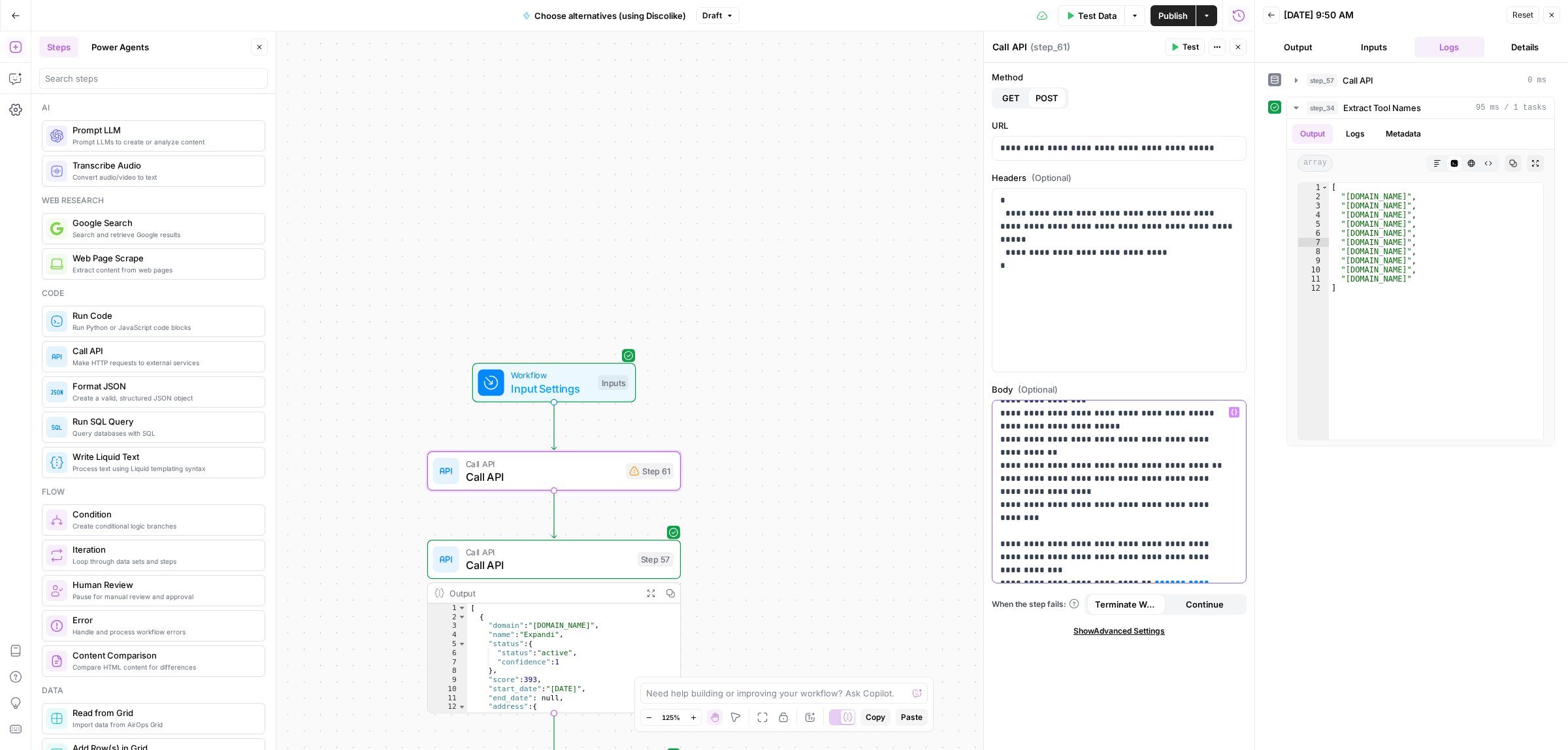
scroll to position [324, 0]
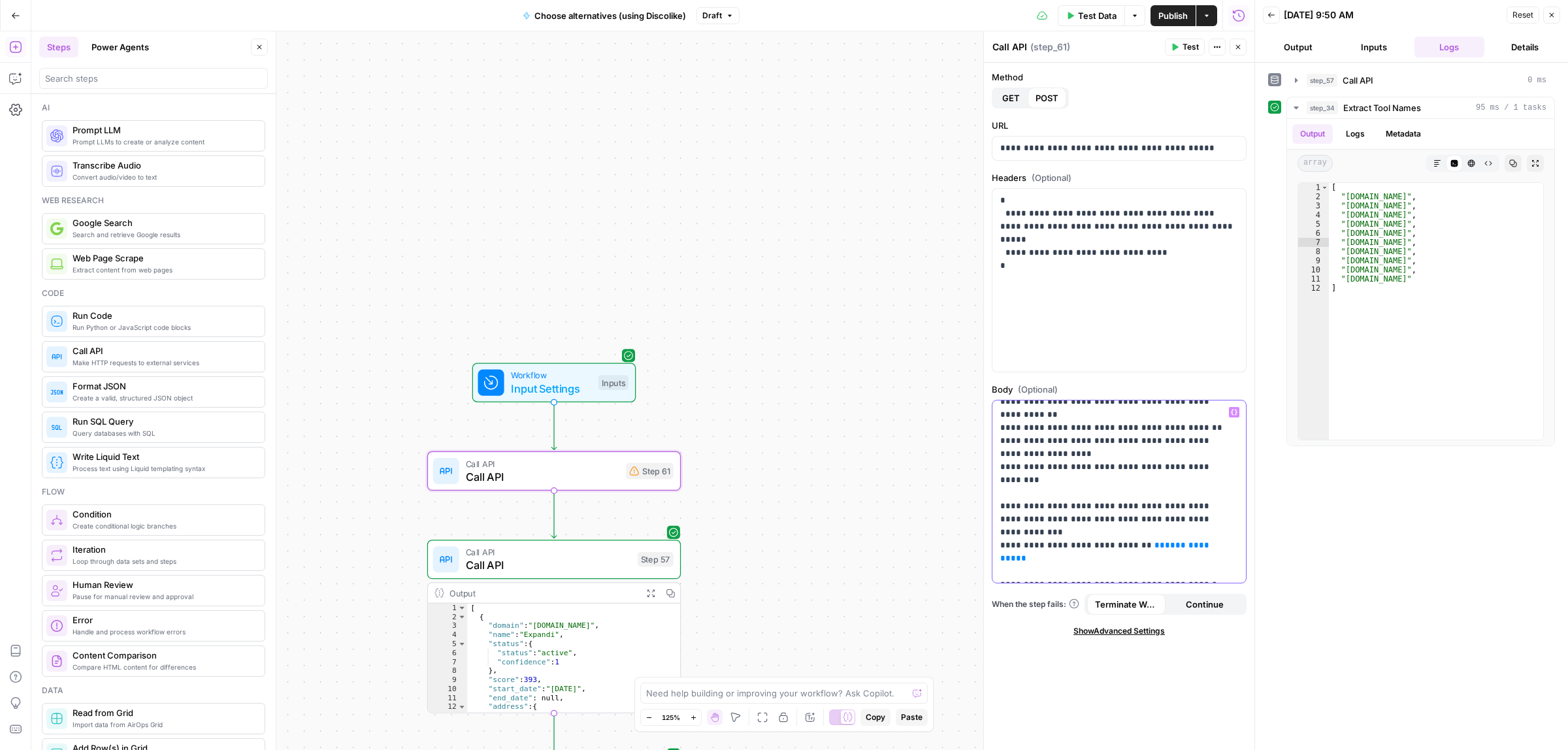
drag, startPoint x: 1227, startPoint y: 482, endPoint x: 1141, endPoint y: 482, distance: 86.0
click at [1141, 482] on div "**********" at bounding box center [1119, 491] width 253 height 182
click at [1235, 415] on icon "button" at bounding box center [1233, 412] width 6 height 6
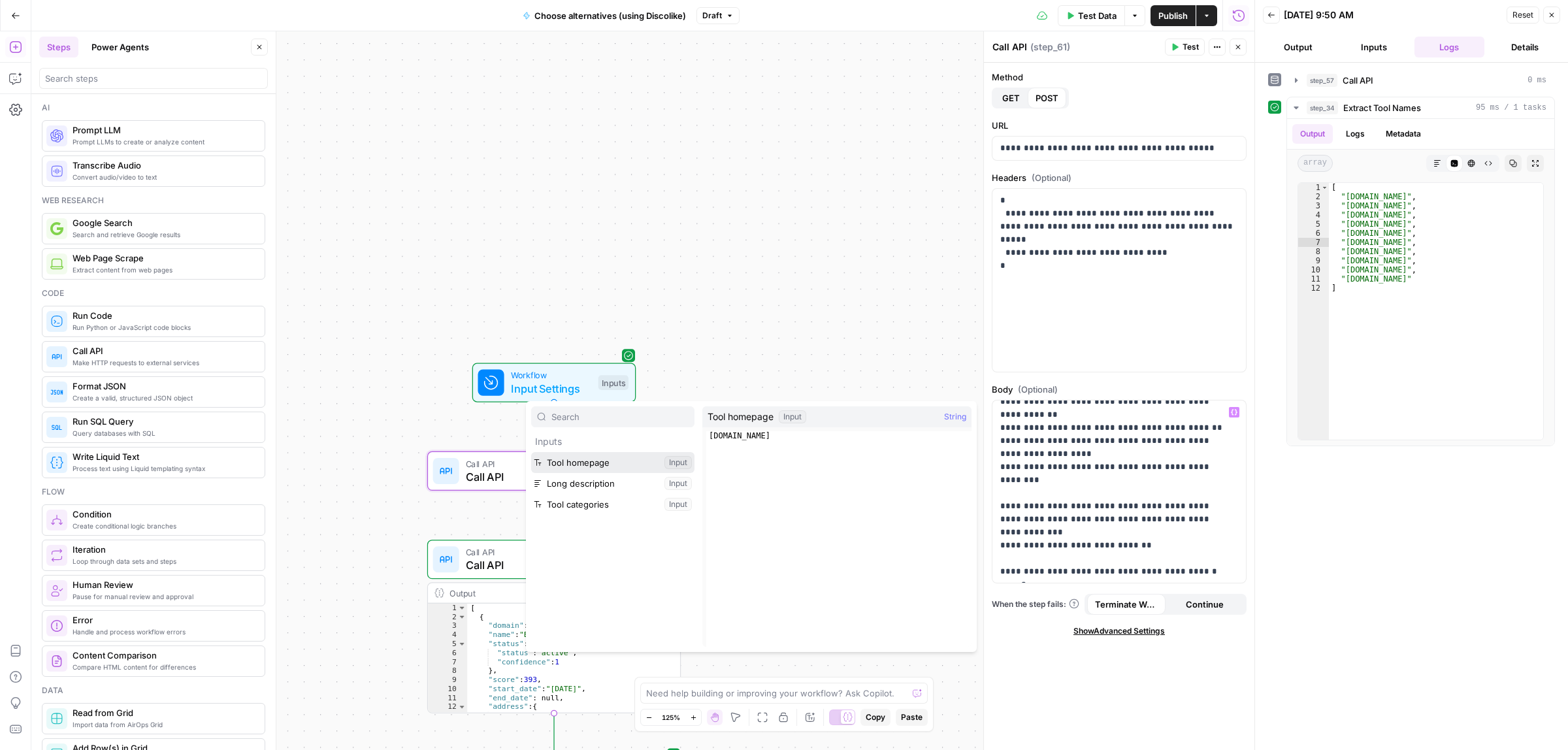
click at [566, 462] on button "Select variable Tool homepage" at bounding box center [613, 462] width 163 height 21
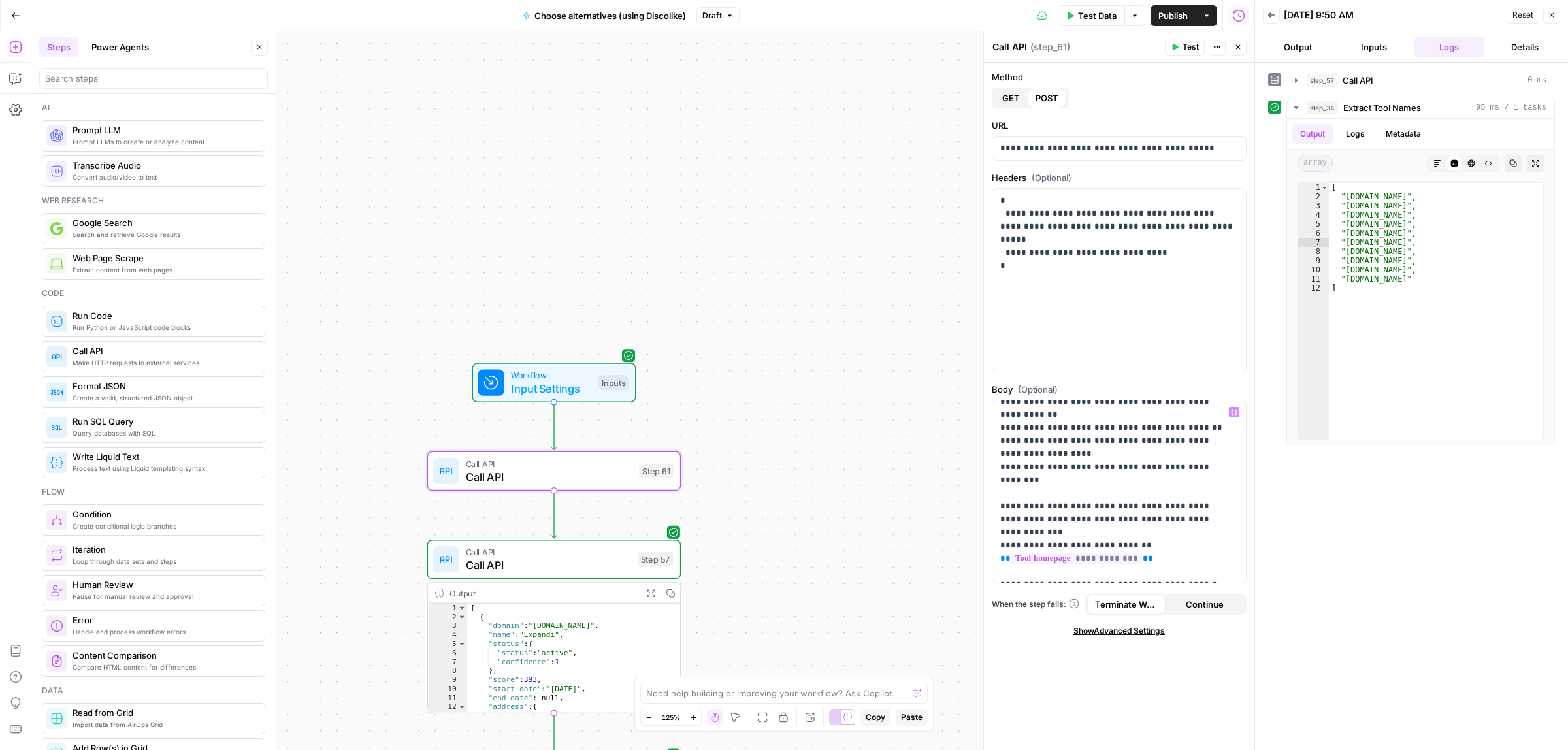
click at [1086, 12] on span "Test Data" at bounding box center [1097, 16] width 38 height 13
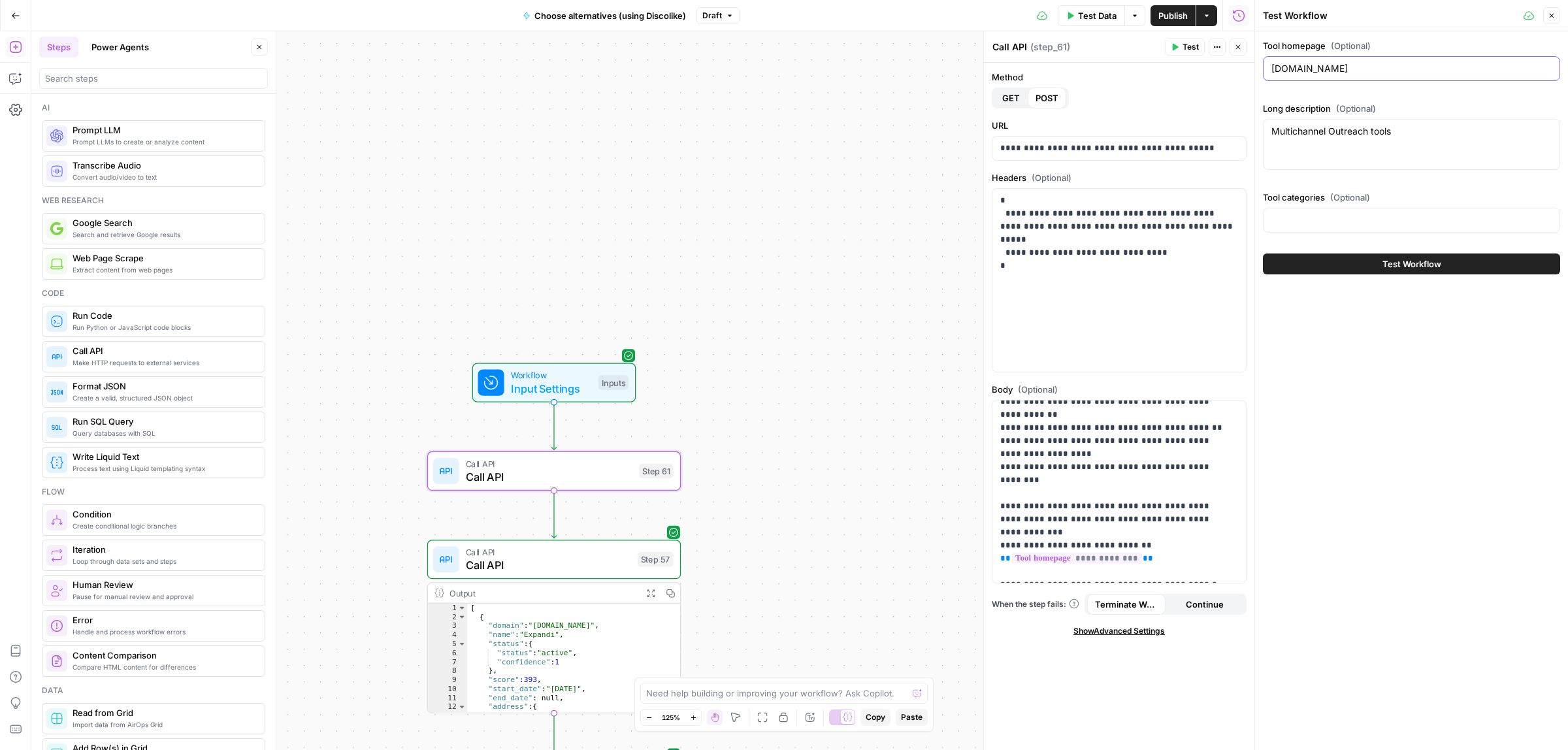
drag, startPoint x: 1313, startPoint y: 69, endPoint x: 1192, endPoint y: 63, distance: 121.1
click at [1192, 63] on body "ColdiQ New Home Browse Insights Opportunities Your Data Recent Grids Tools-Grid…" at bounding box center [784, 375] width 1568 height 750
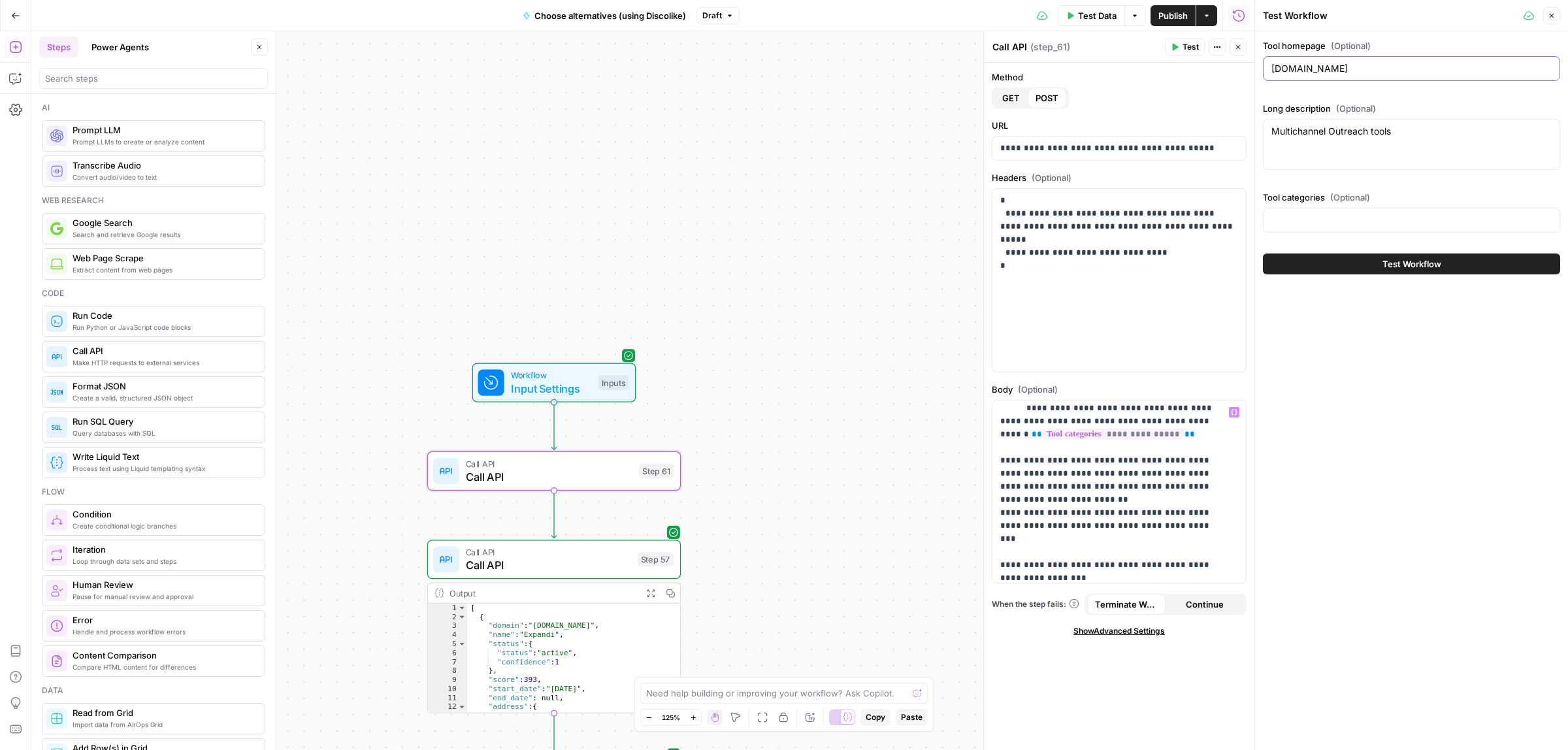
scroll to position [79, 0]
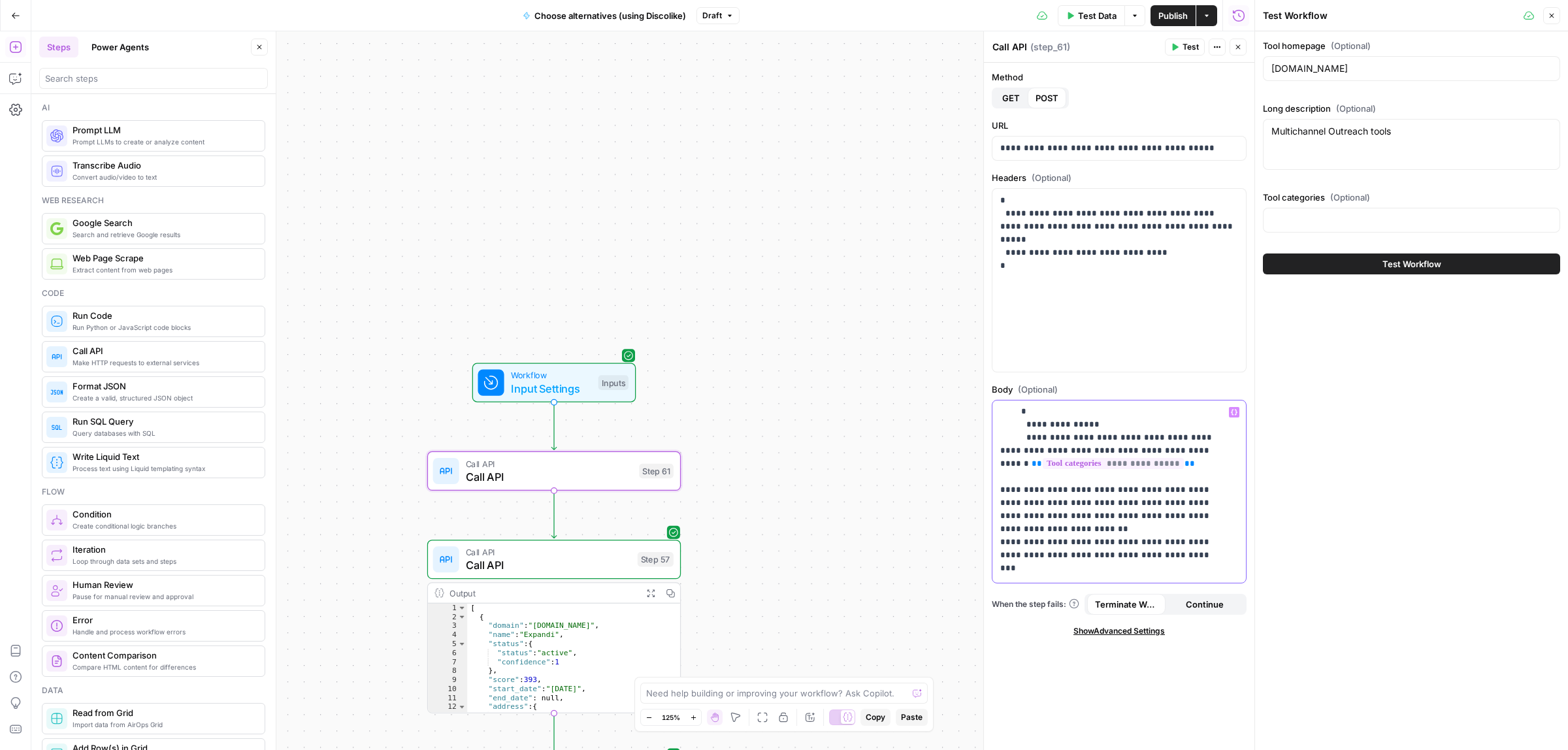
click at [1107, 439] on p "**********" at bounding box center [1112, 582] width 225 height 510
click at [1233, 413] on icon "button" at bounding box center [1233, 412] width 6 height 6
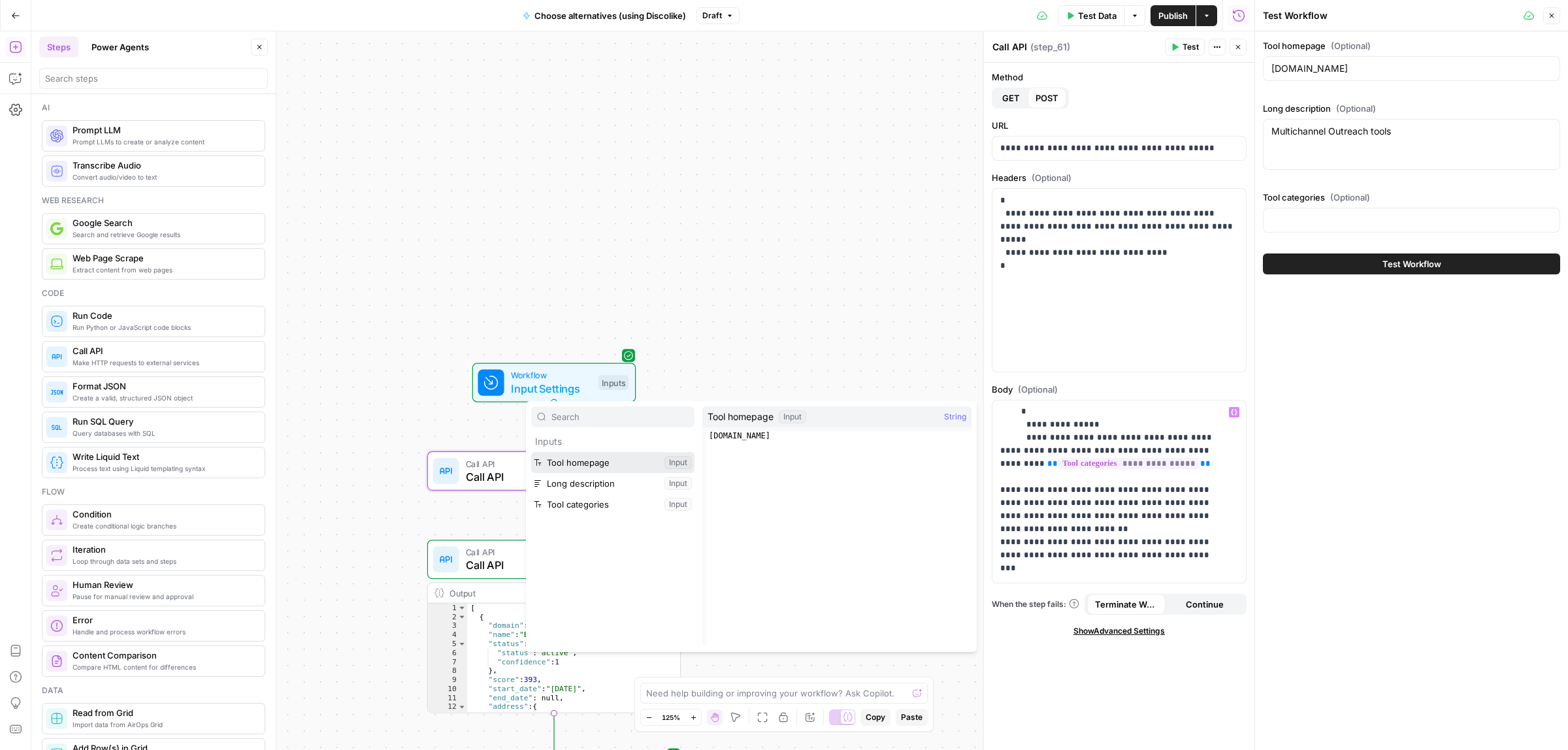
click at [579, 468] on button "Select variable Tool homepage" at bounding box center [613, 462] width 163 height 21
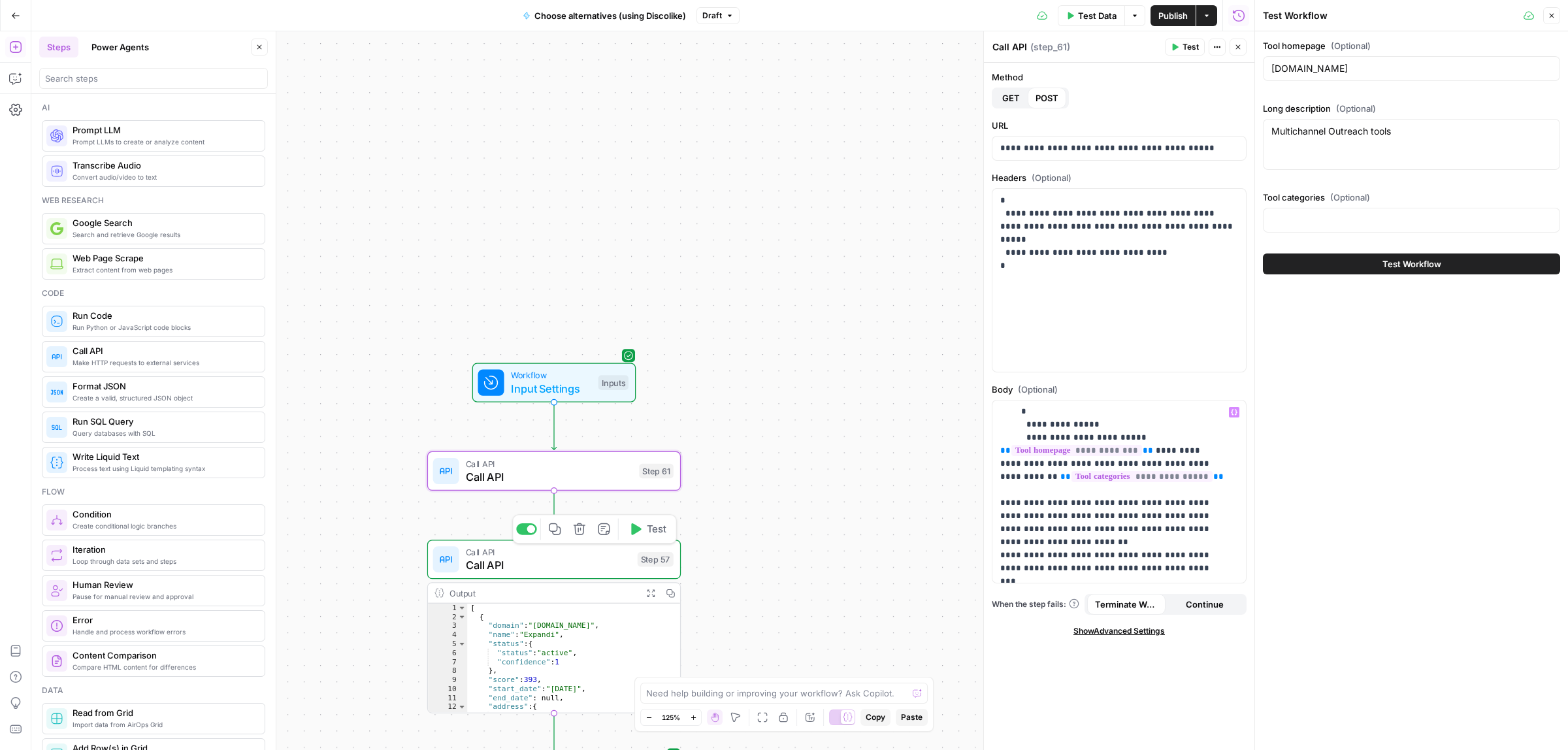
click at [512, 525] on div "Copy step Delete step Add Note Test" at bounding box center [595, 528] width 165 height 29
click at [520, 532] on div at bounding box center [526, 529] width 21 height 12
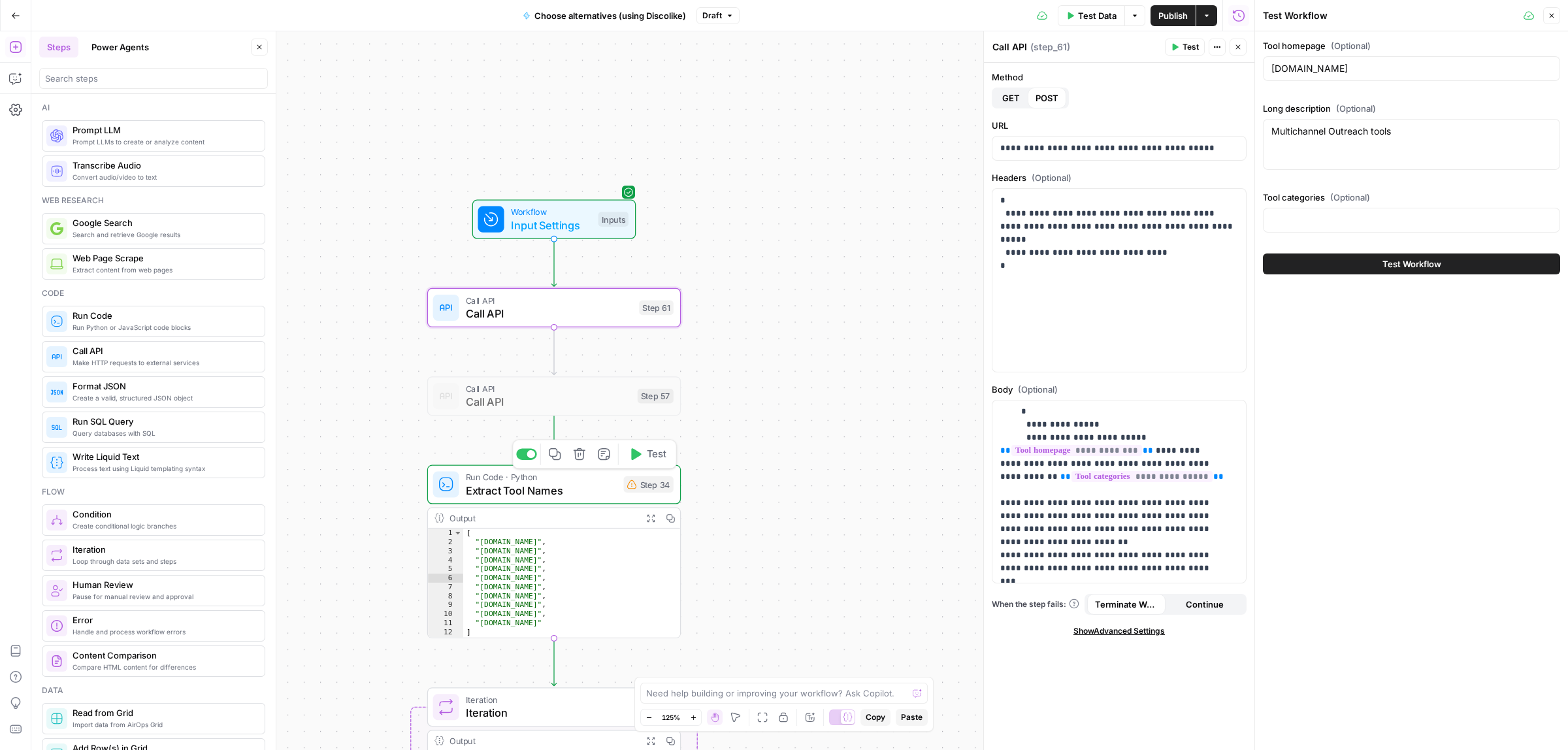
click at [530, 456] on div at bounding box center [532, 454] width 9 height 9
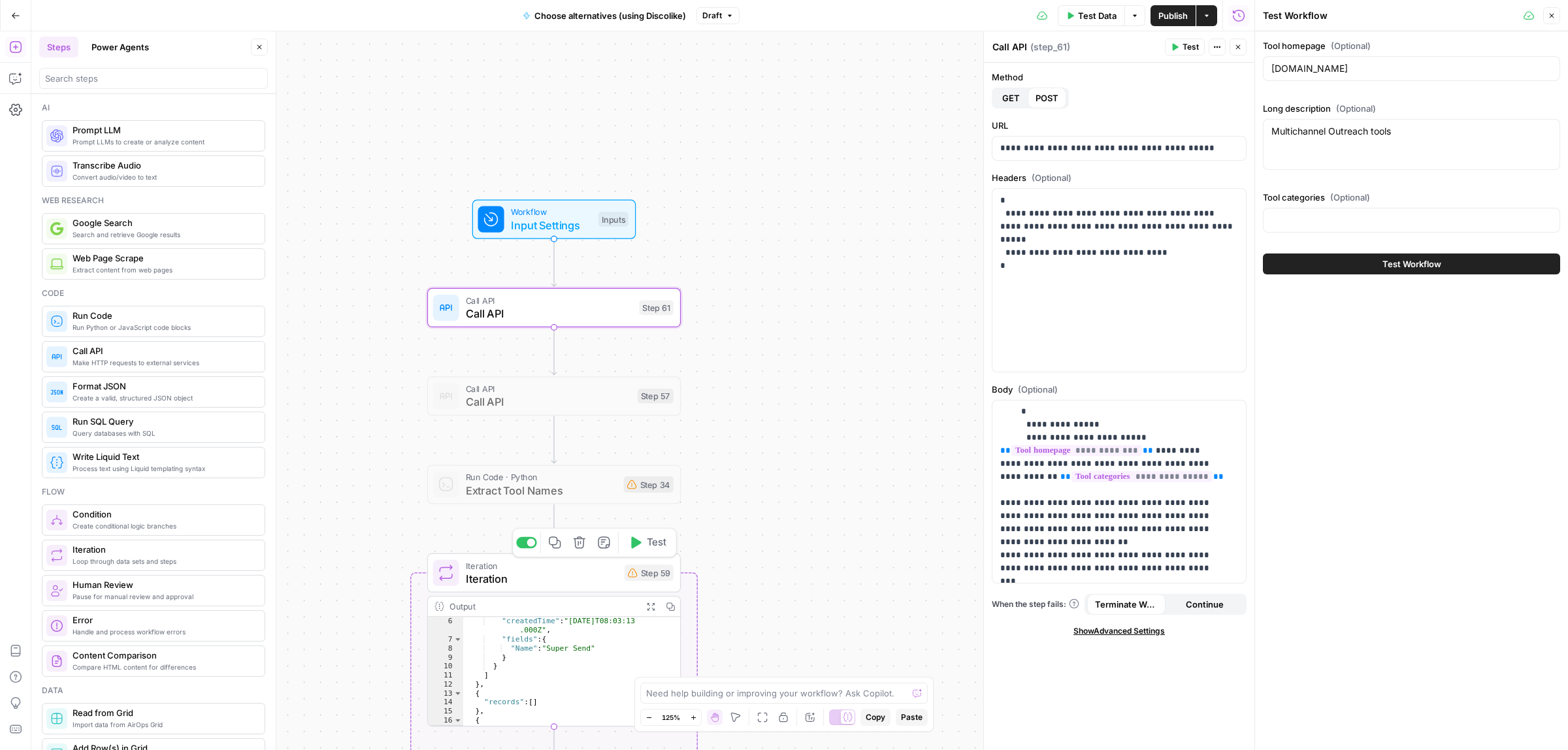
click at [530, 547] on div at bounding box center [526, 542] width 21 height 12
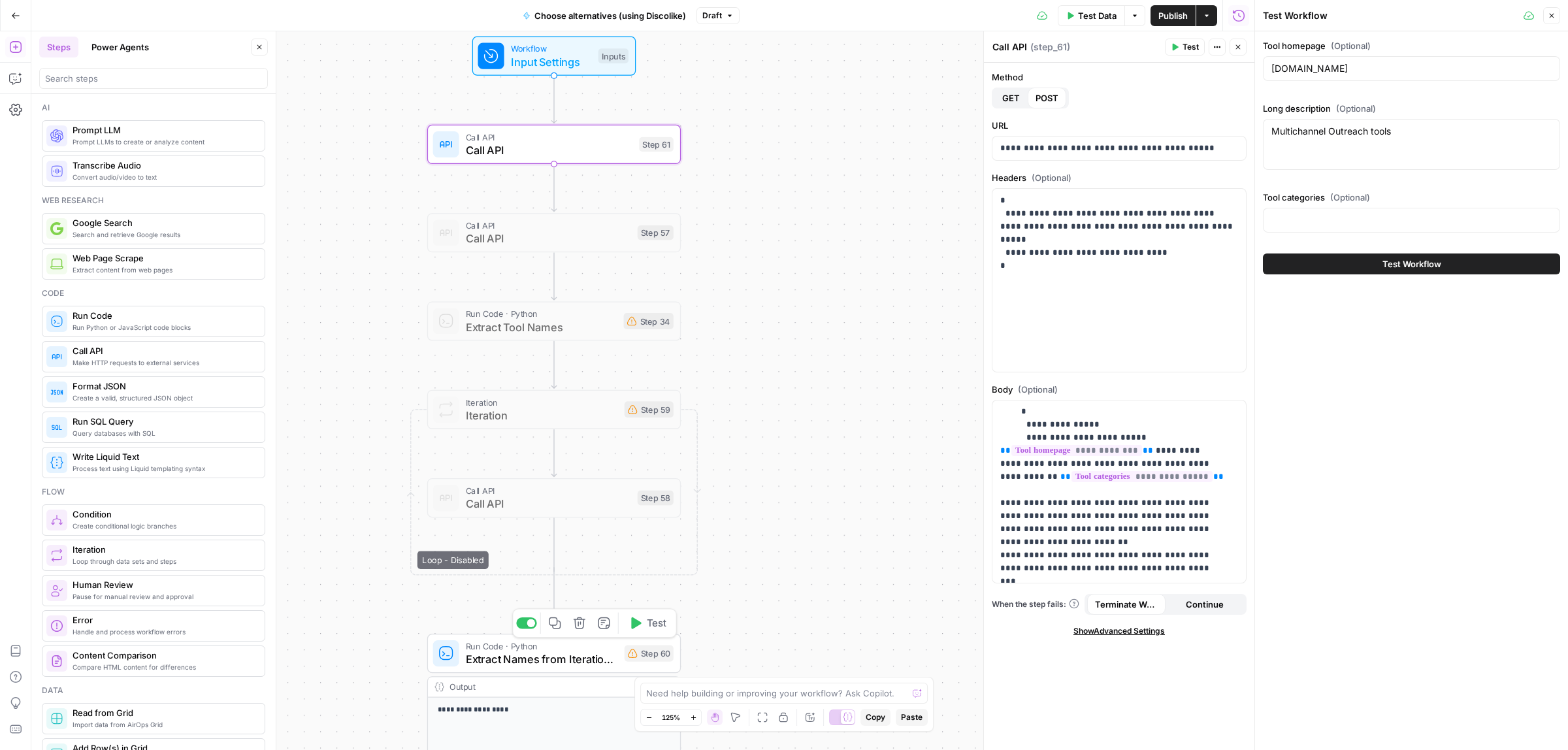
click at [529, 631] on div "Copy step Delete step Add Note Test" at bounding box center [595, 623] width 165 height 29
click at [529, 628] on div at bounding box center [526, 623] width 21 height 12
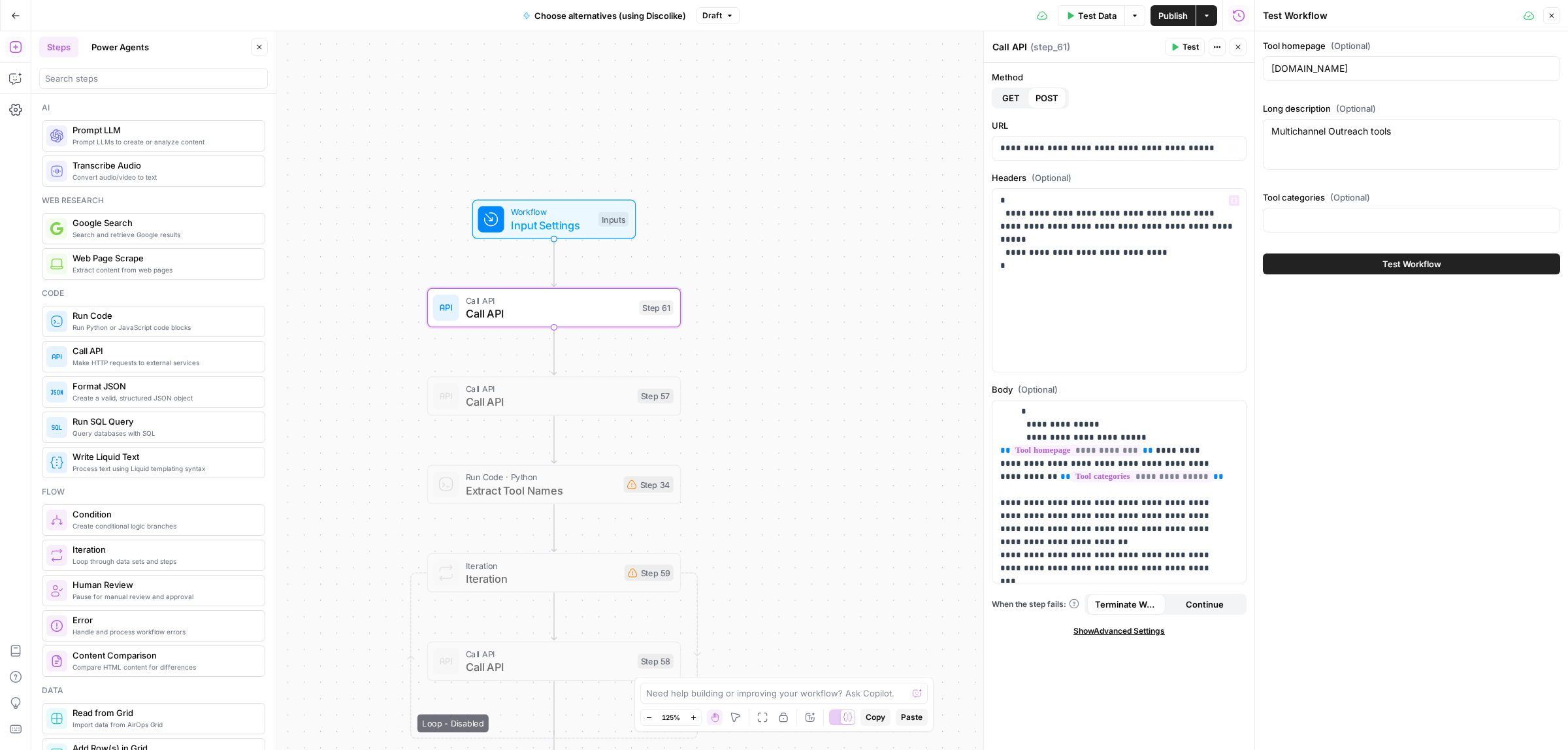
click at [1083, 9] on span "Test Data" at bounding box center [1097, 16] width 38 height 13
click at [1085, 20] on span "Test Data" at bounding box center [1097, 16] width 38 height 13
click at [1351, 69] on input "reply.io" at bounding box center [1411, 68] width 280 height 13
click at [559, 208] on span "Workflow" at bounding box center [552, 212] width 81 height 13
click at [539, 222] on span "Input Settings" at bounding box center [551, 225] width 81 height 16
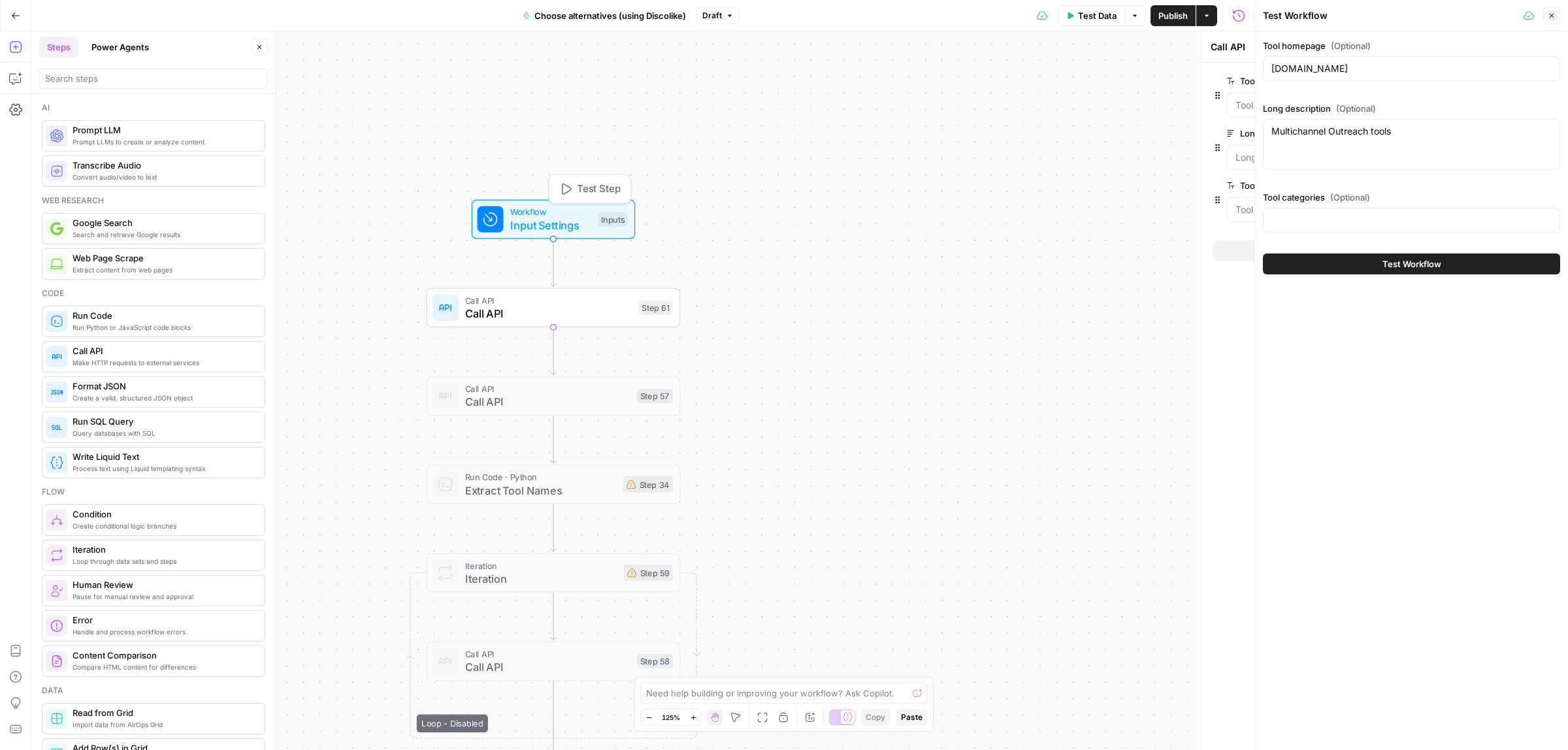
type textarea "Inputs"
click at [1198, 80] on span "edit field" at bounding box center [1195, 81] width 28 height 11
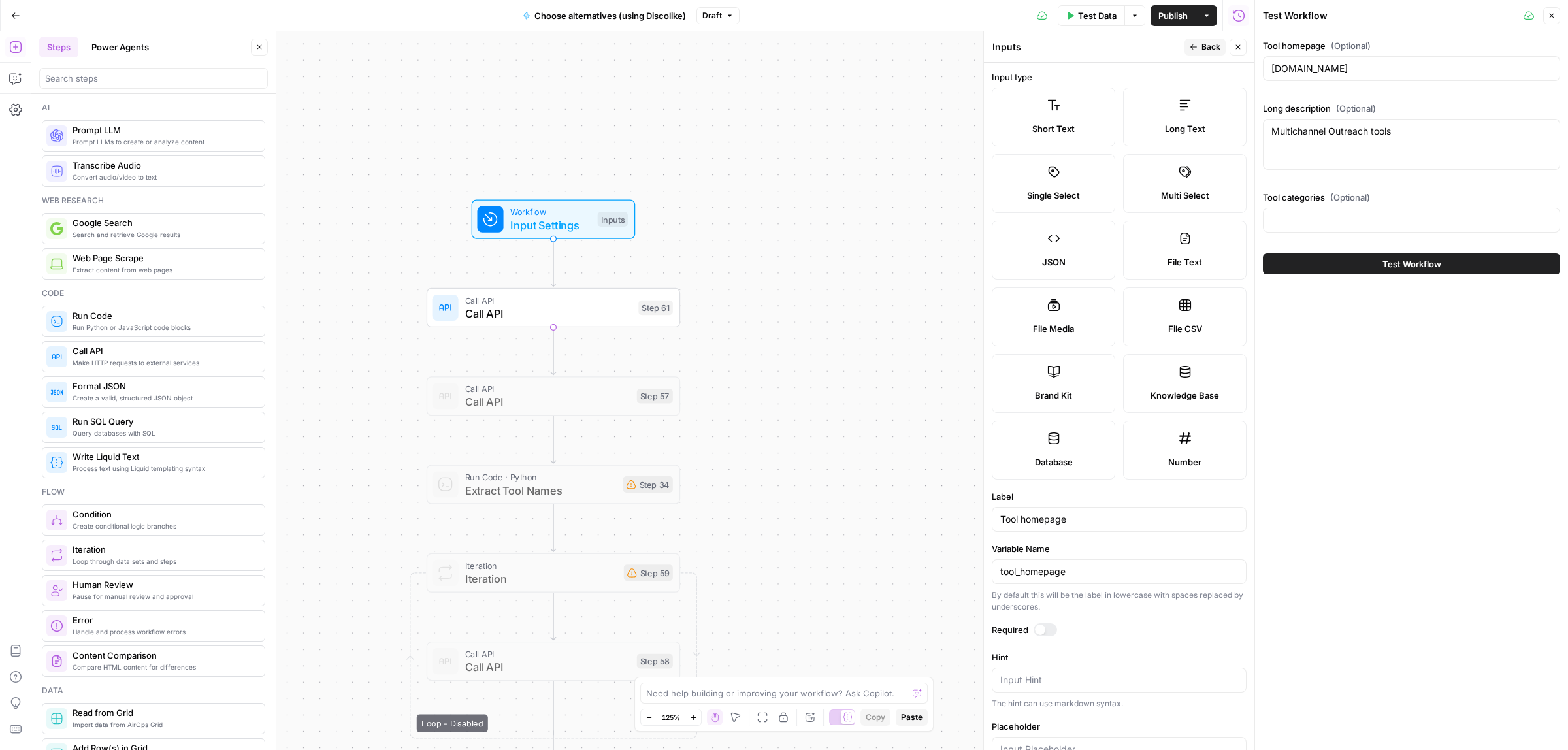
click at [1157, 116] on label "Long Text" at bounding box center [1185, 117] width 124 height 59
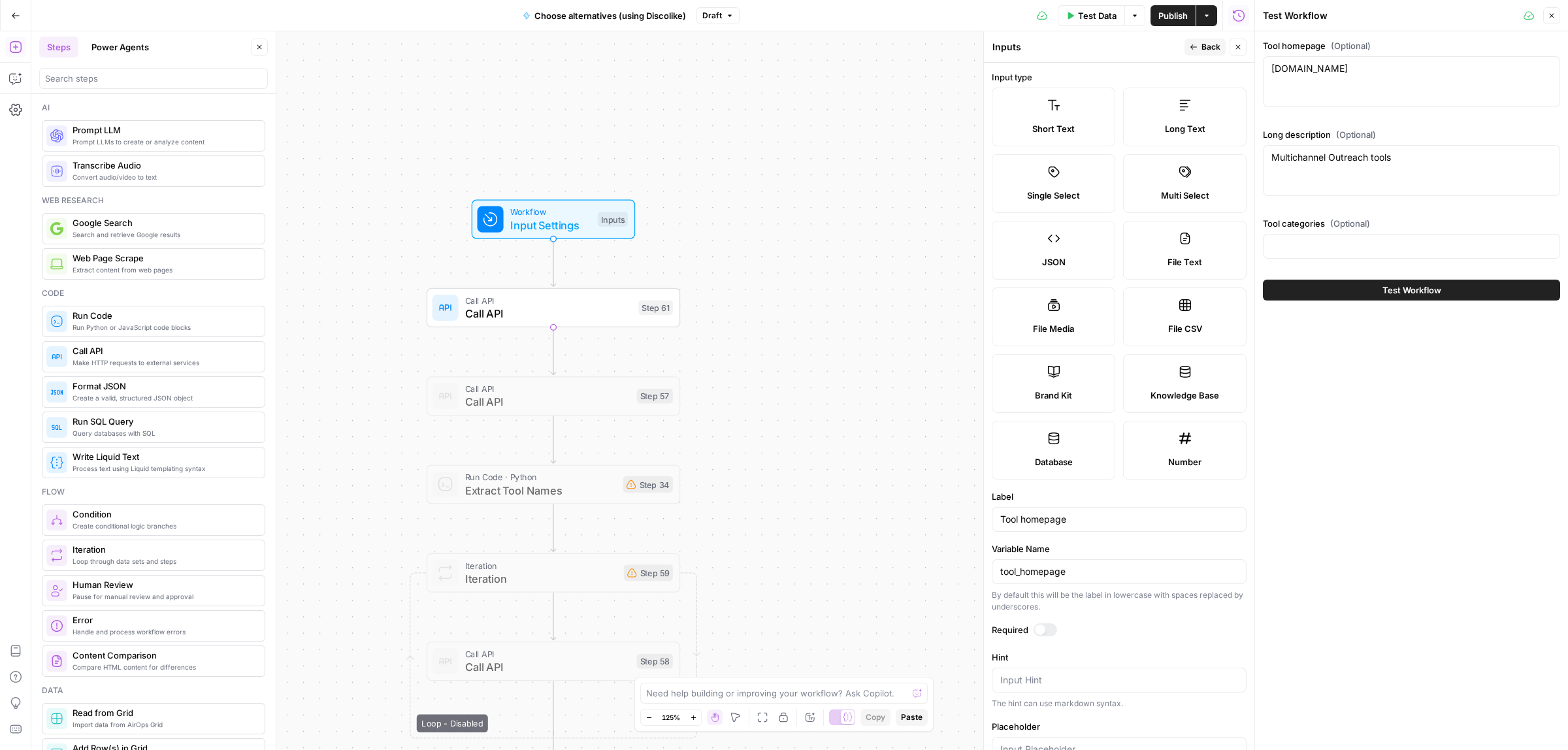
click at [1193, 47] on icon "button" at bounding box center [1193, 47] width 8 height 8
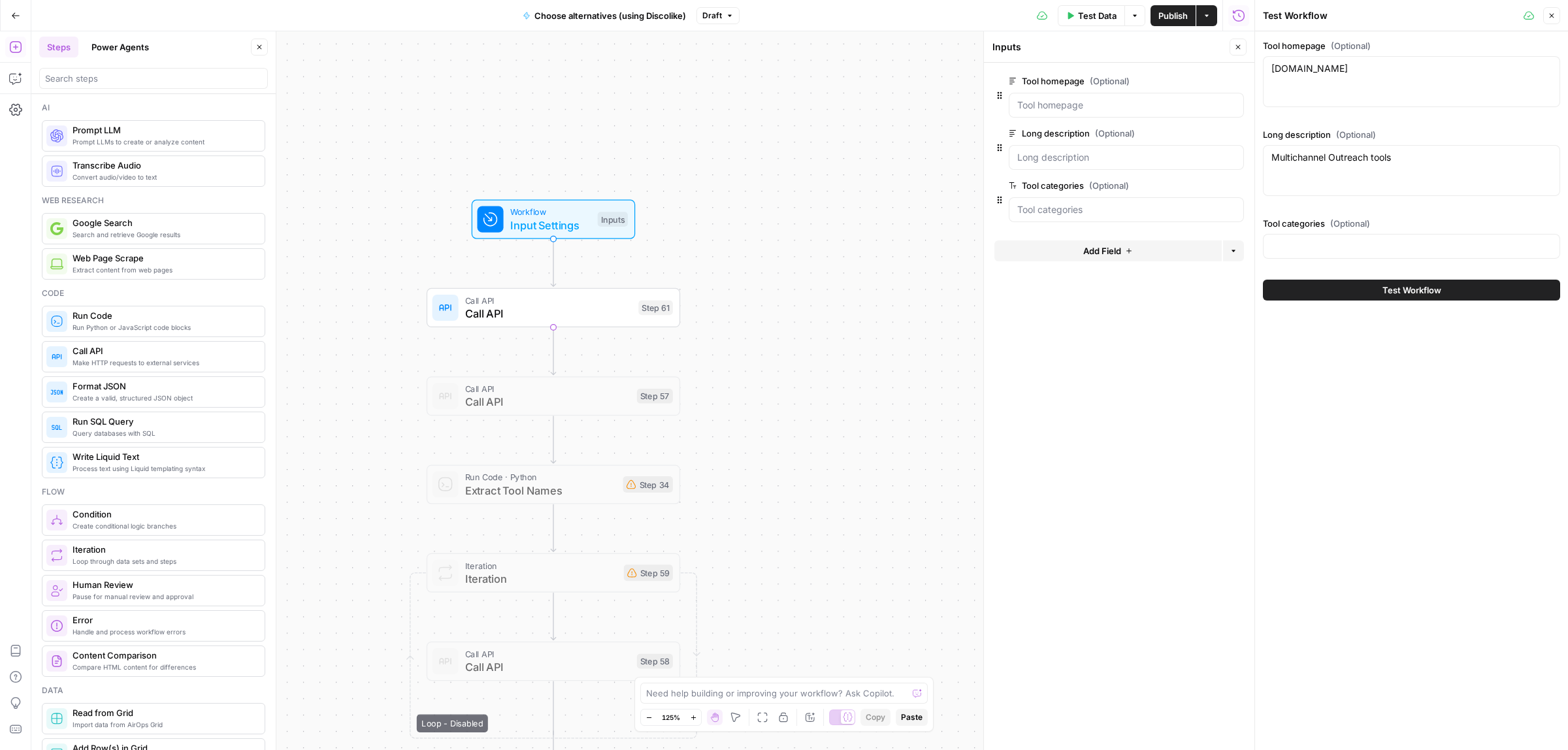
click at [477, 320] on span "Call API" at bounding box center [548, 313] width 167 height 16
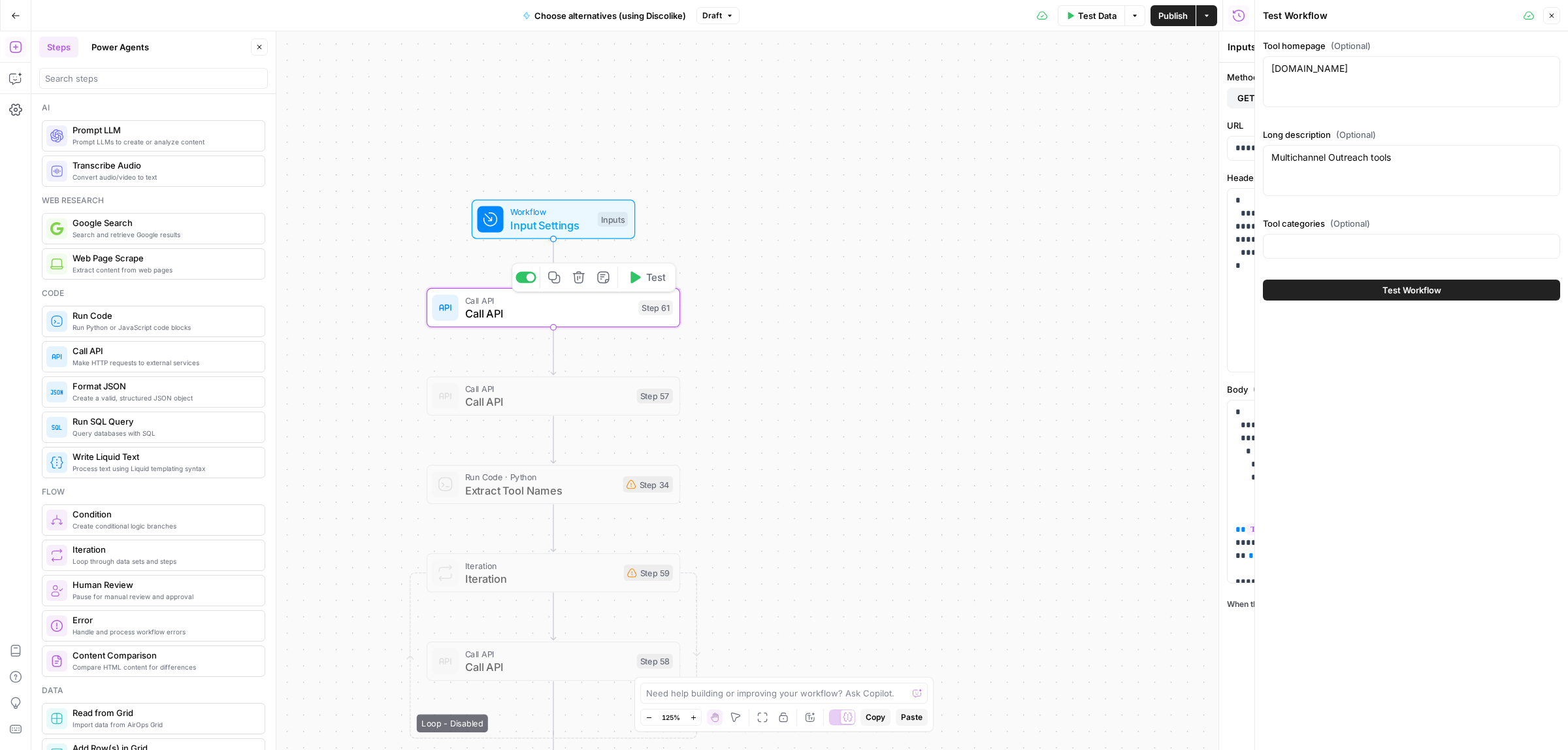
type textarea "Call API"
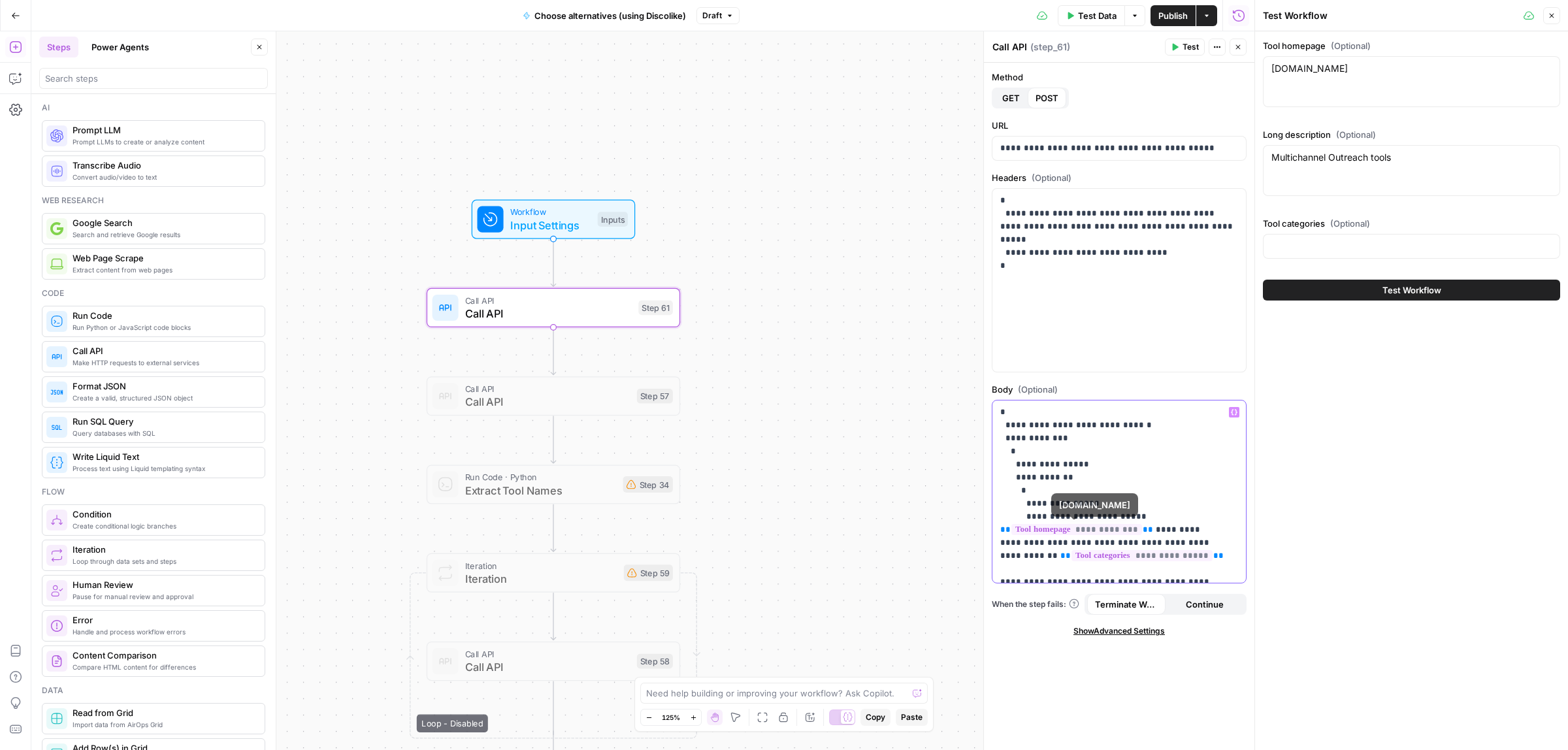
drag, startPoint x: 1147, startPoint y: 530, endPoint x: 969, endPoint y: 540, distance: 178.3
click at [969, 540] on body "ColdiQ New Home Browse Insights Opportunities Your Data Recent Grids Tools-Grid…" at bounding box center [784, 375] width 1568 height 750
click at [544, 230] on span "Input Settings" at bounding box center [551, 225] width 81 height 16
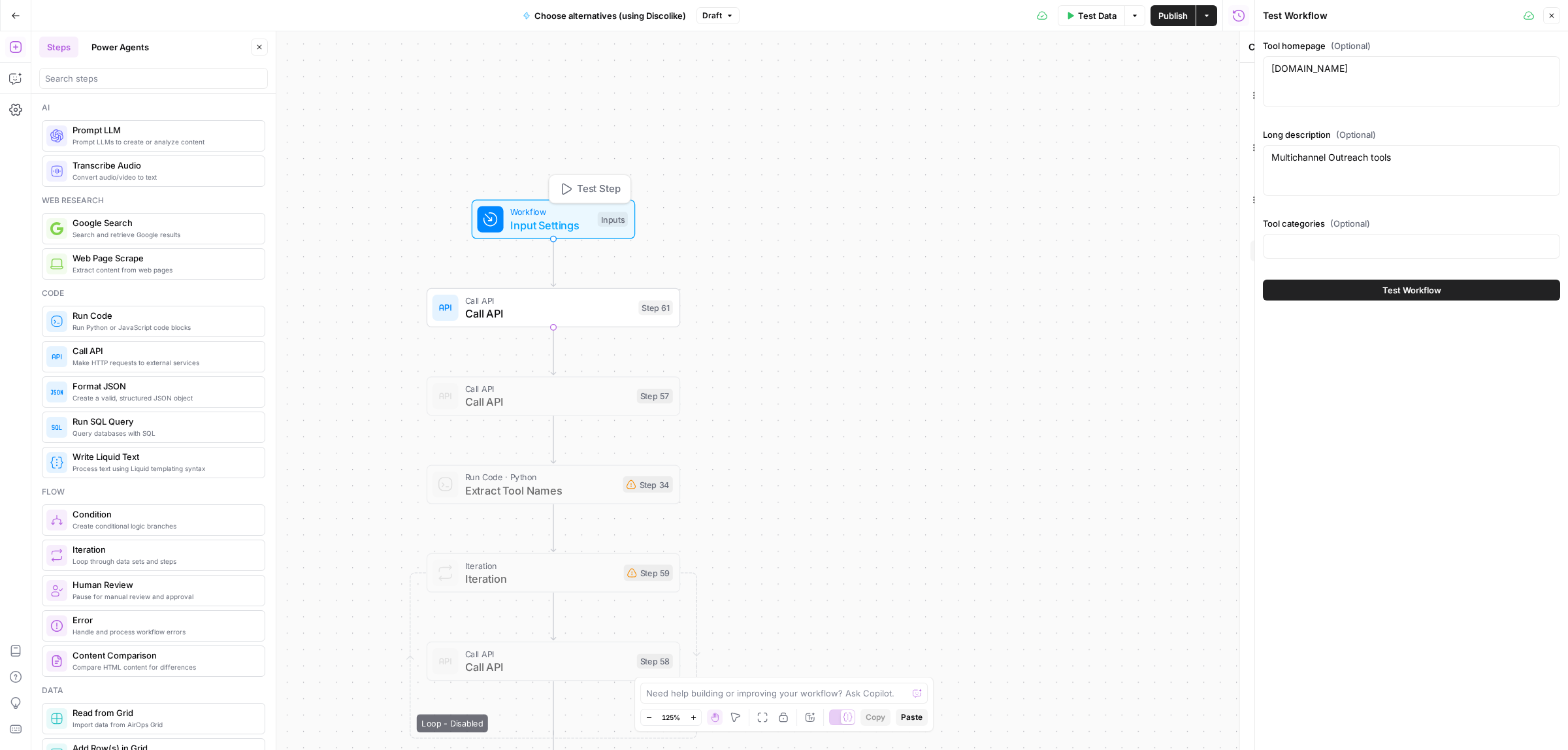
type textarea "Inputs"
click at [1088, 255] on span "Add Field" at bounding box center [1102, 251] width 38 height 13
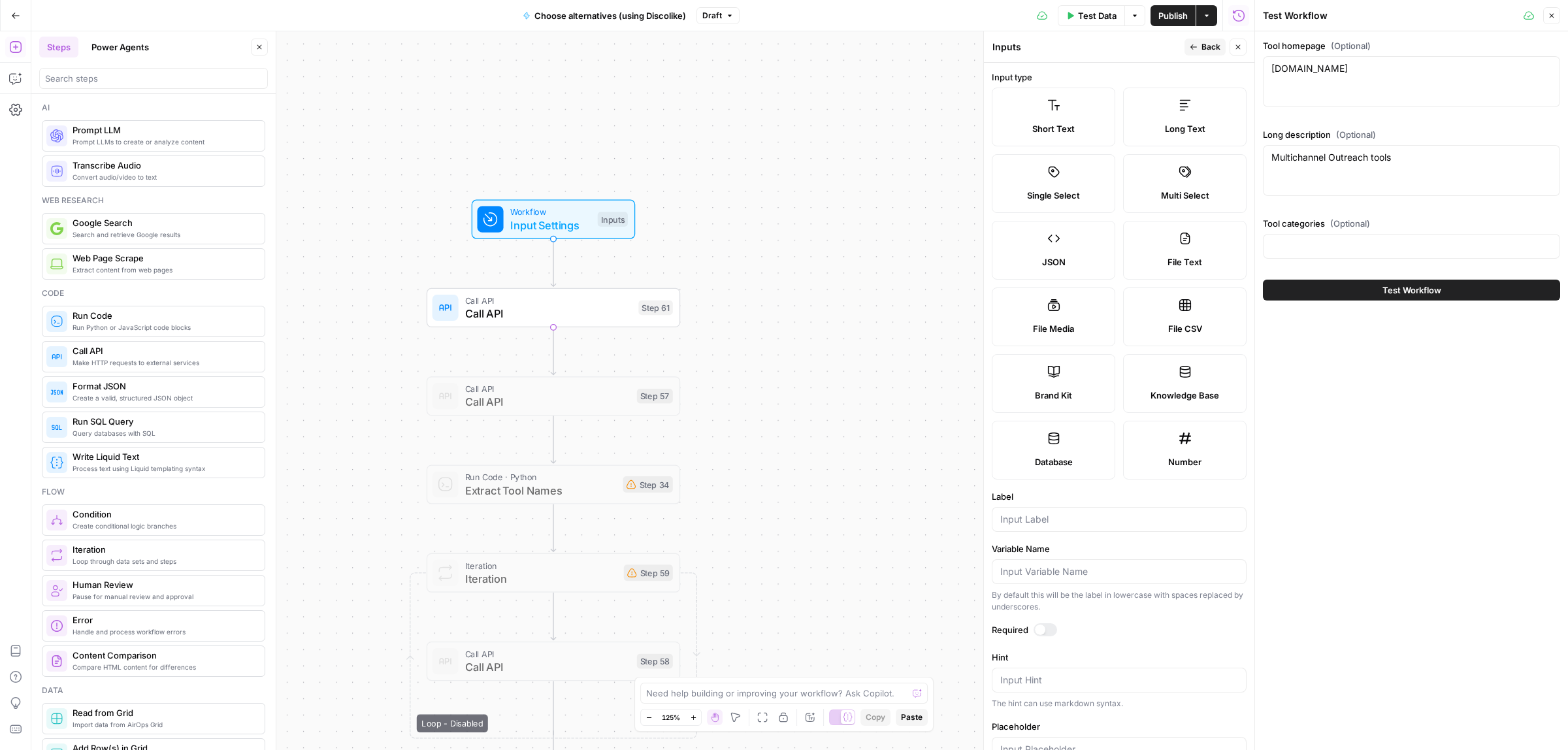
click at [1009, 513] on div at bounding box center [1119, 519] width 254 height 25
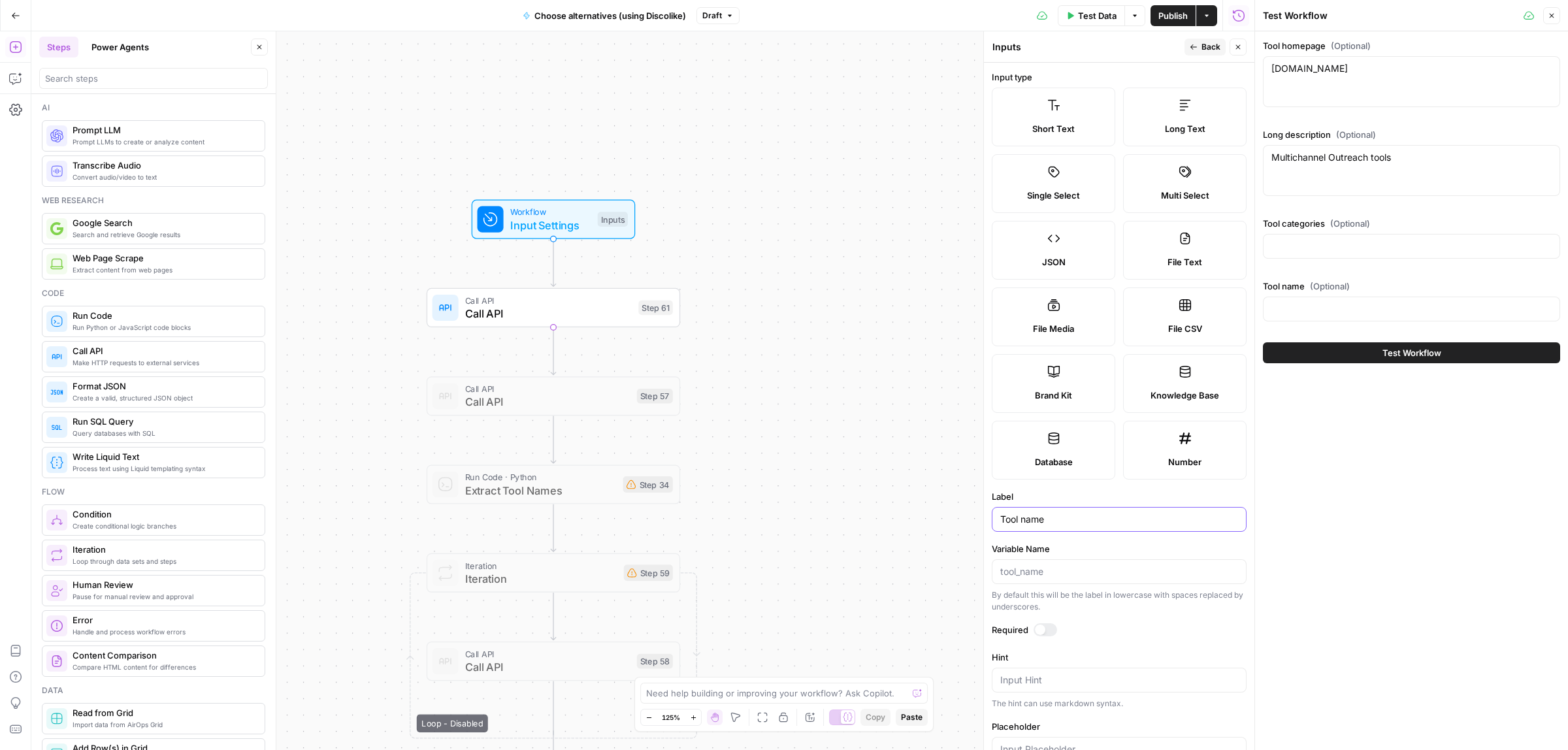
type input "Tool name"
click at [1209, 50] on span "Back" at bounding box center [1210, 47] width 19 height 12
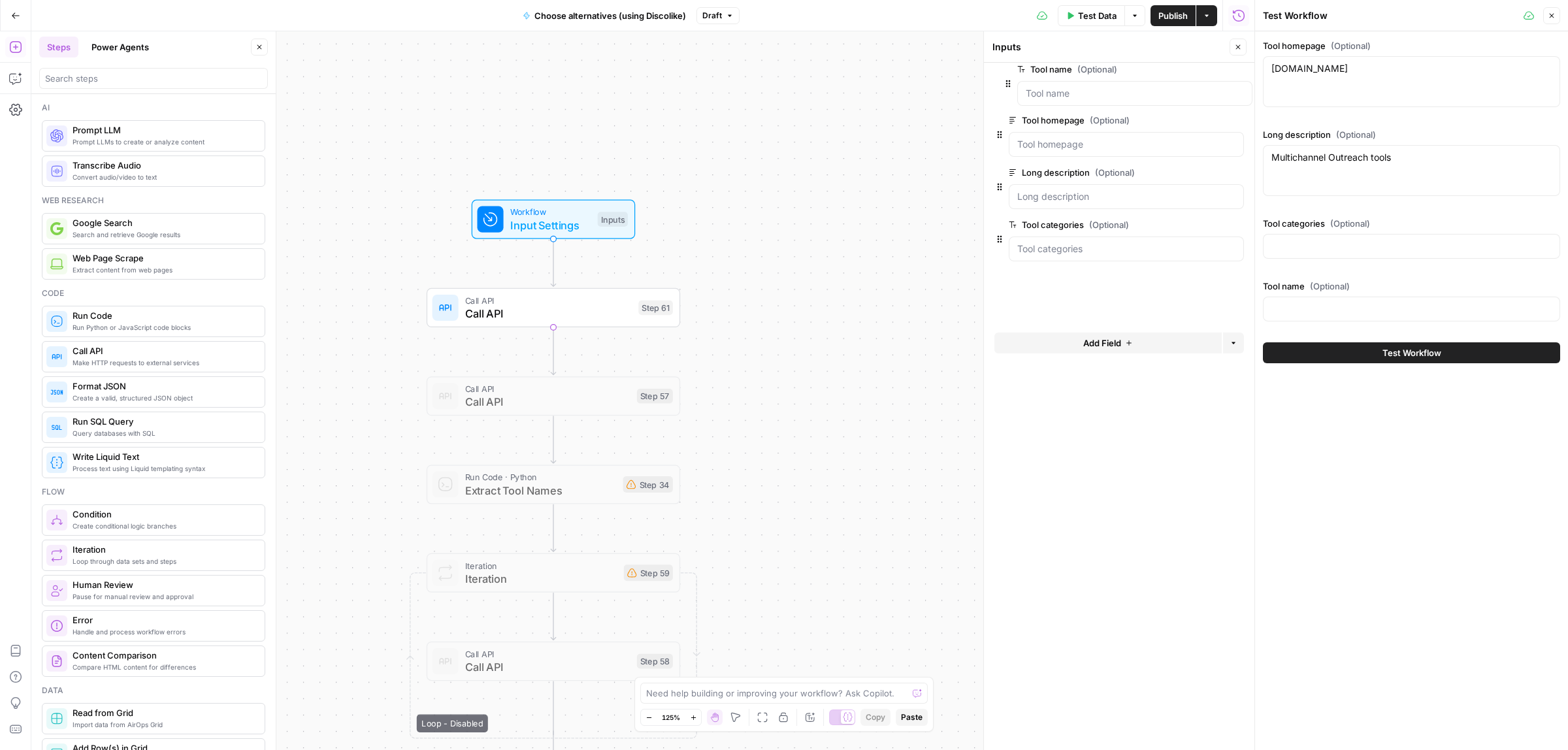
drag, startPoint x: 999, startPoint y: 252, endPoint x: 1007, endPoint y: 67, distance: 185.2
click at [530, 311] on span "Call API" at bounding box center [548, 313] width 167 height 16
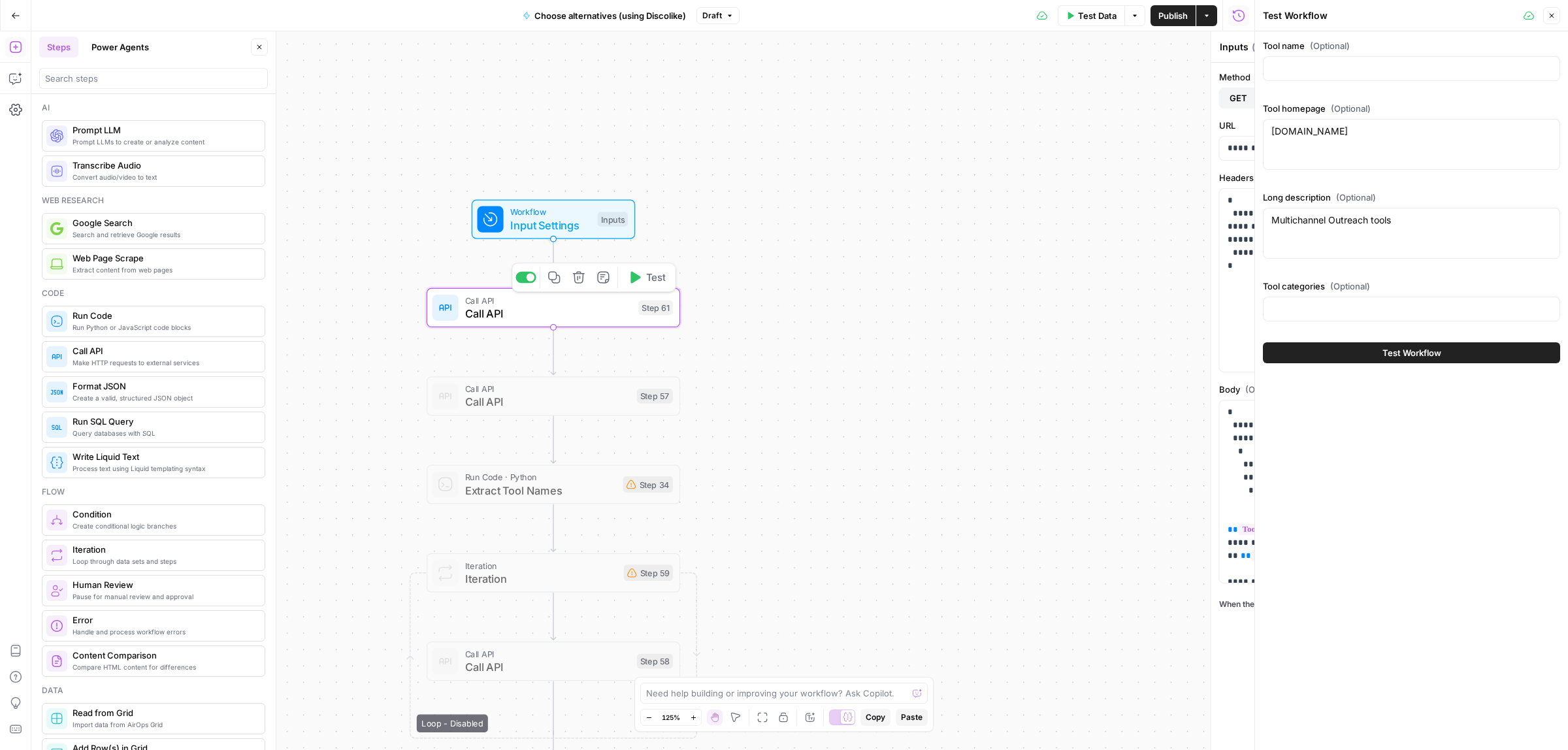
type textarea "Call API"
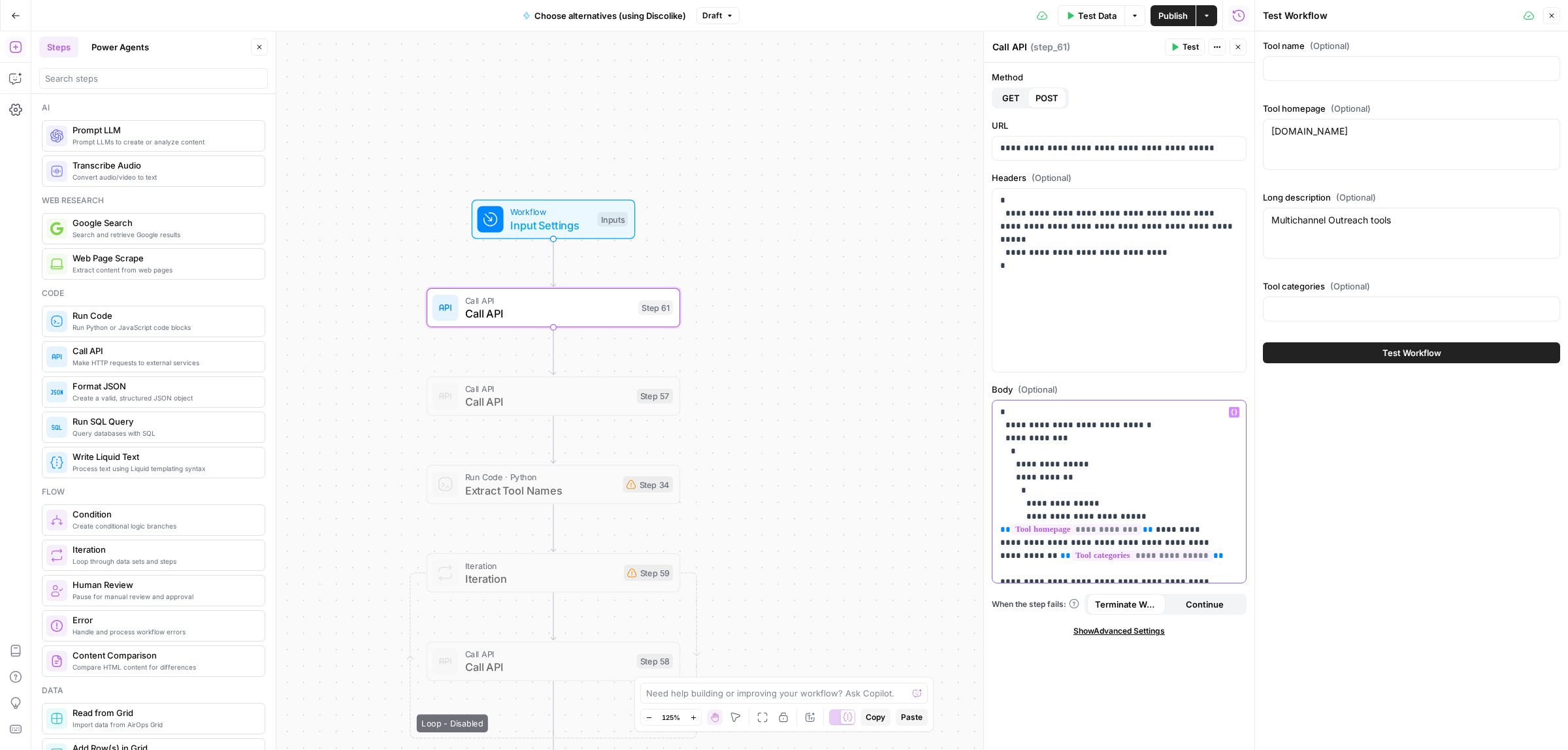
drag, startPoint x: 1148, startPoint y: 530, endPoint x: 997, endPoint y: 528, distance: 151.0
click at [993, 527] on div "**********" at bounding box center [1119, 491] width 254 height 183
drag, startPoint x: 1061, startPoint y: 517, endPoint x: 1069, endPoint y: 541, distance: 25.3
click at [1060, 517] on p "**********" at bounding box center [1112, 660] width 225 height 510
click at [1117, 520] on p "**********" at bounding box center [1112, 660] width 225 height 510
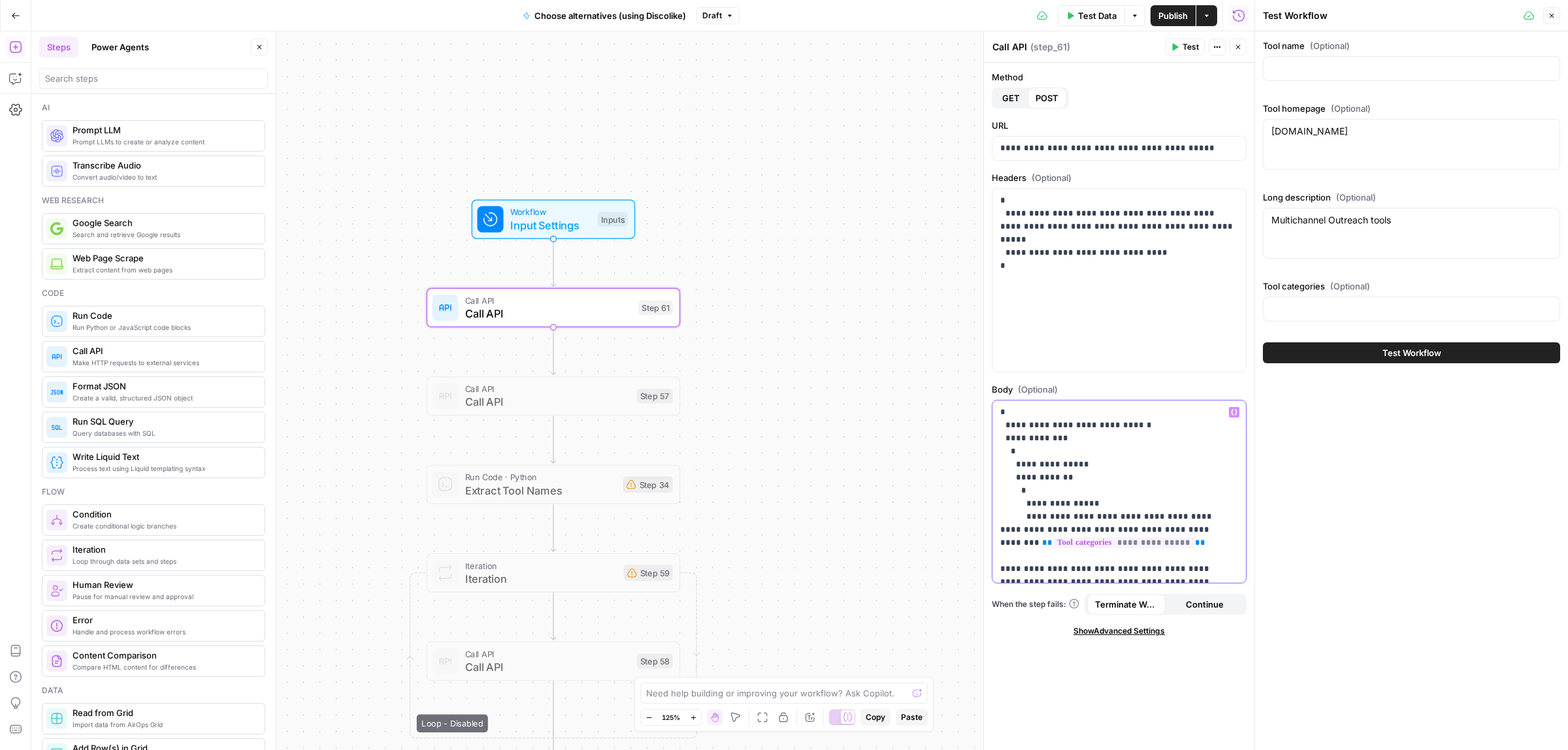
click at [1232, 414] on icon "button" at bounding box center [1233, 412] width 6 height 6
click at [591, 463] on button "Select variable Tool name" at bounding box center [613, 462] width 163 height 21
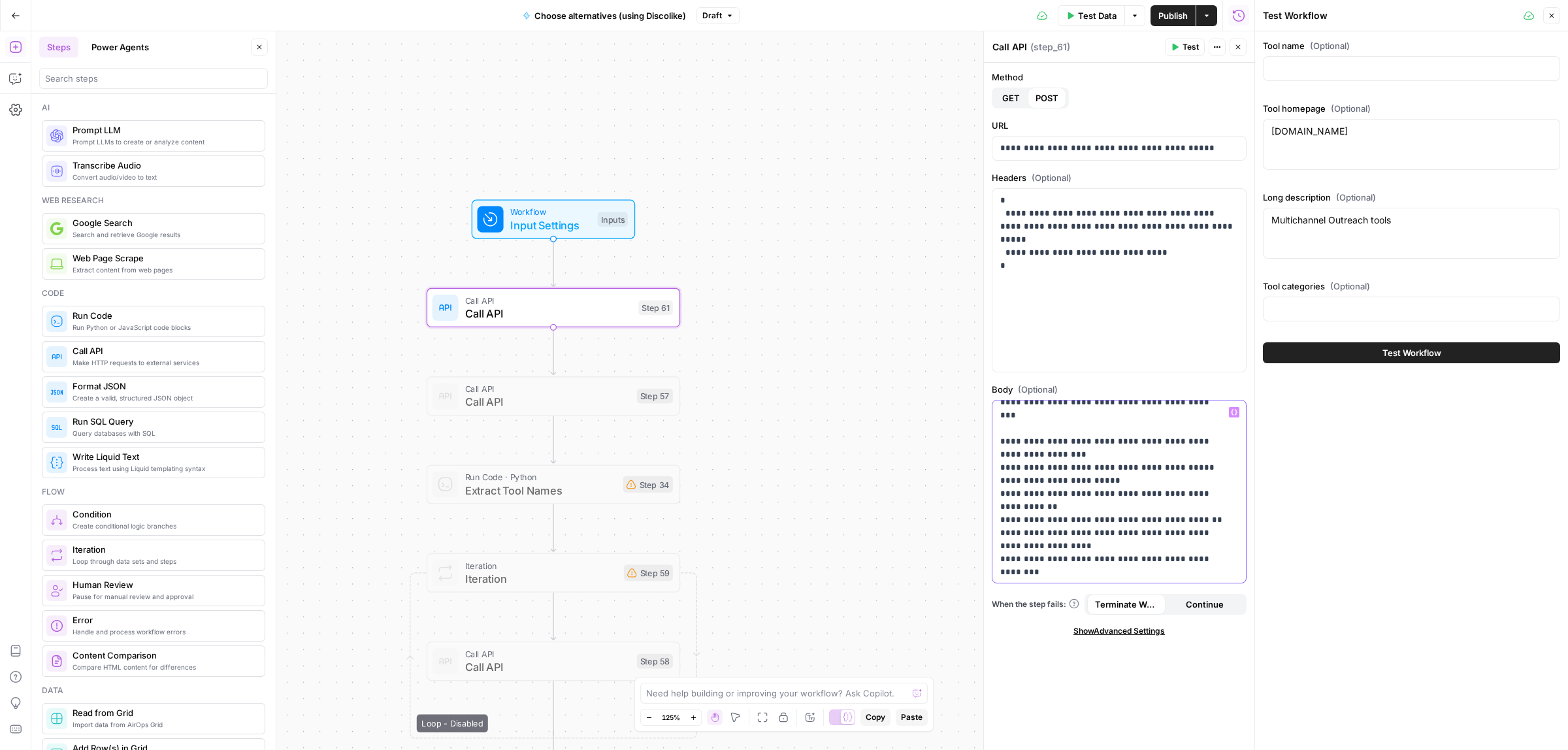
scroll to position [327, 0]
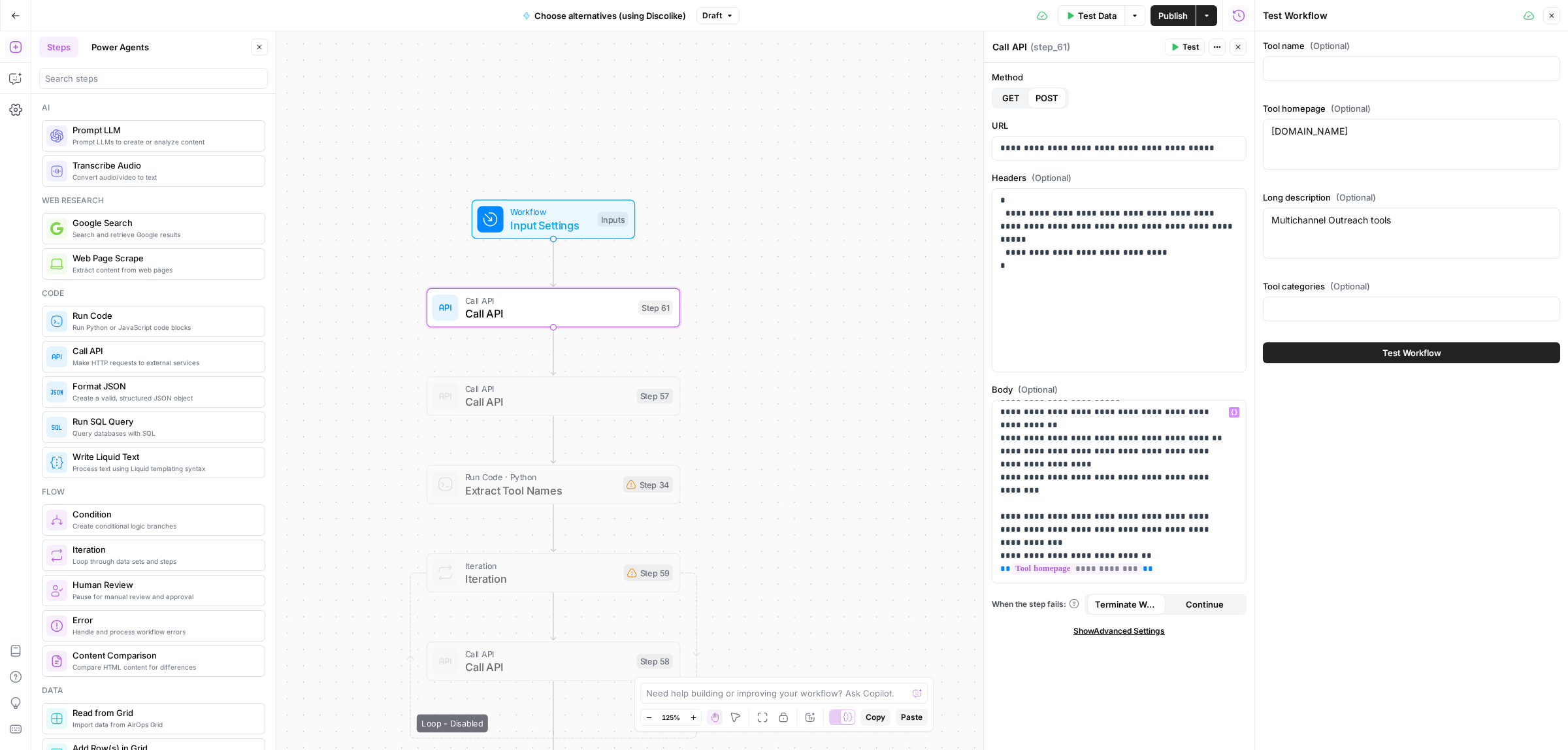
click at [541, 232] on span "Input Settings" at bounding box center [551, 225] width 81 height 16
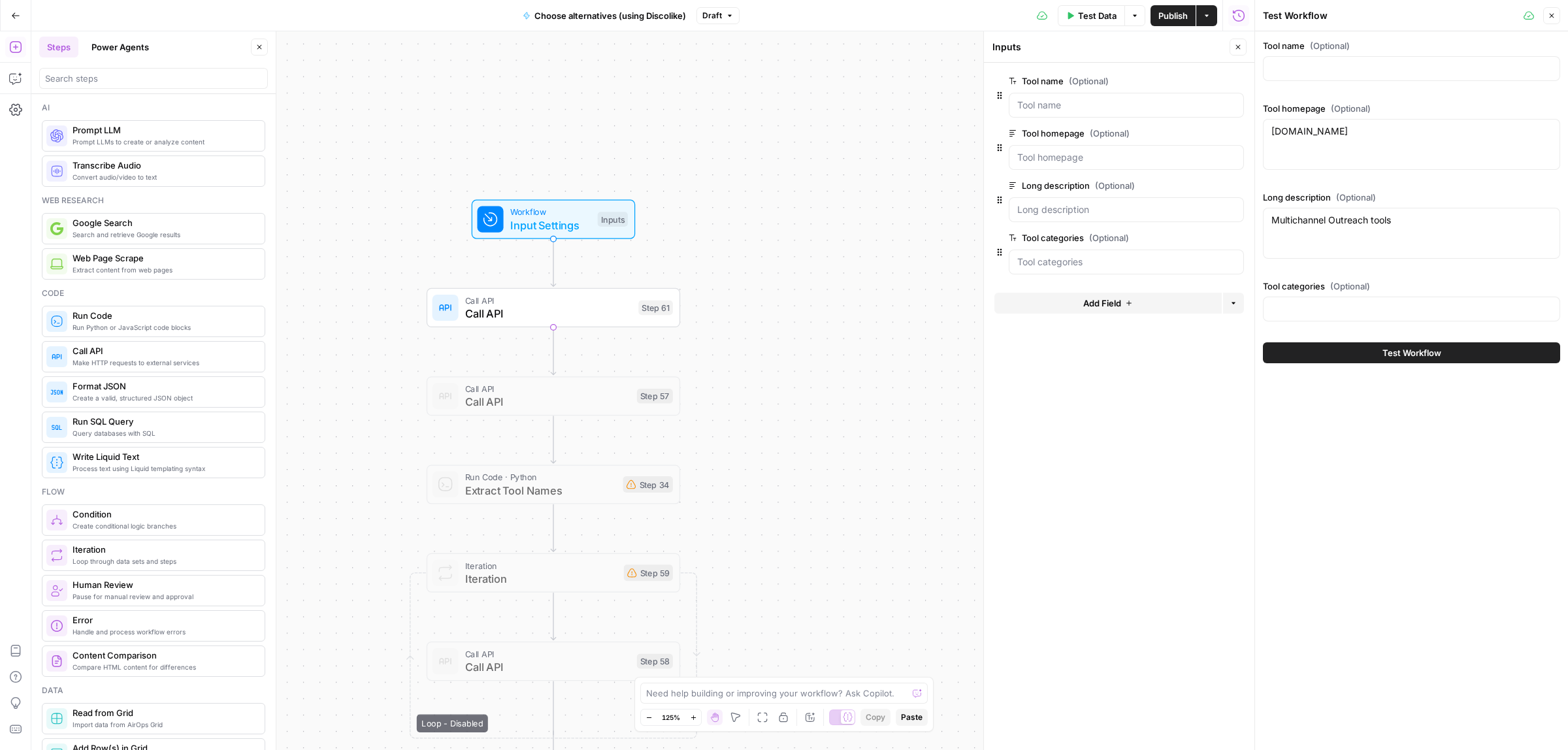
click at [549, 315] on span "Call API" at bounding box center [548, 313] width 167 height 16
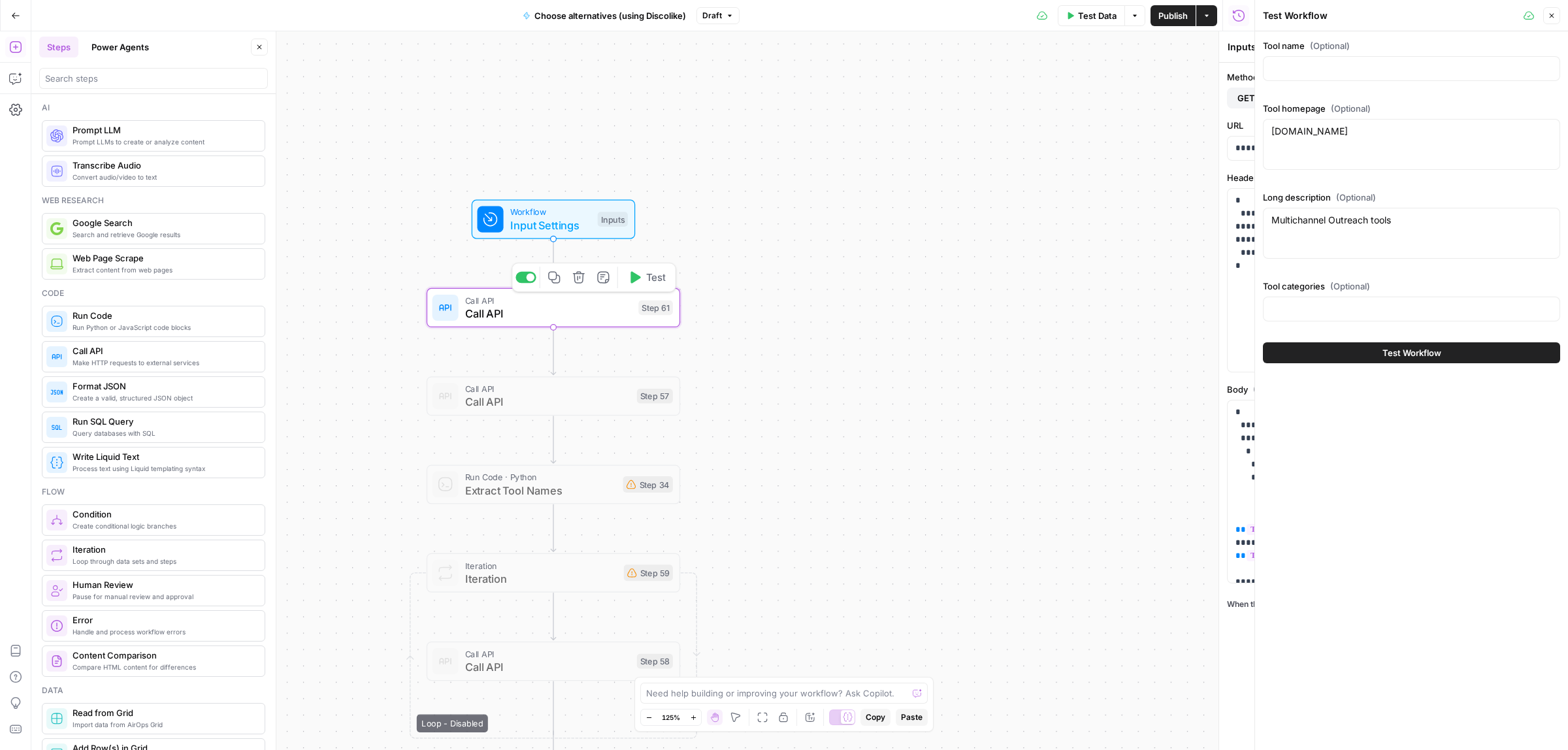
type textarea "Call API"
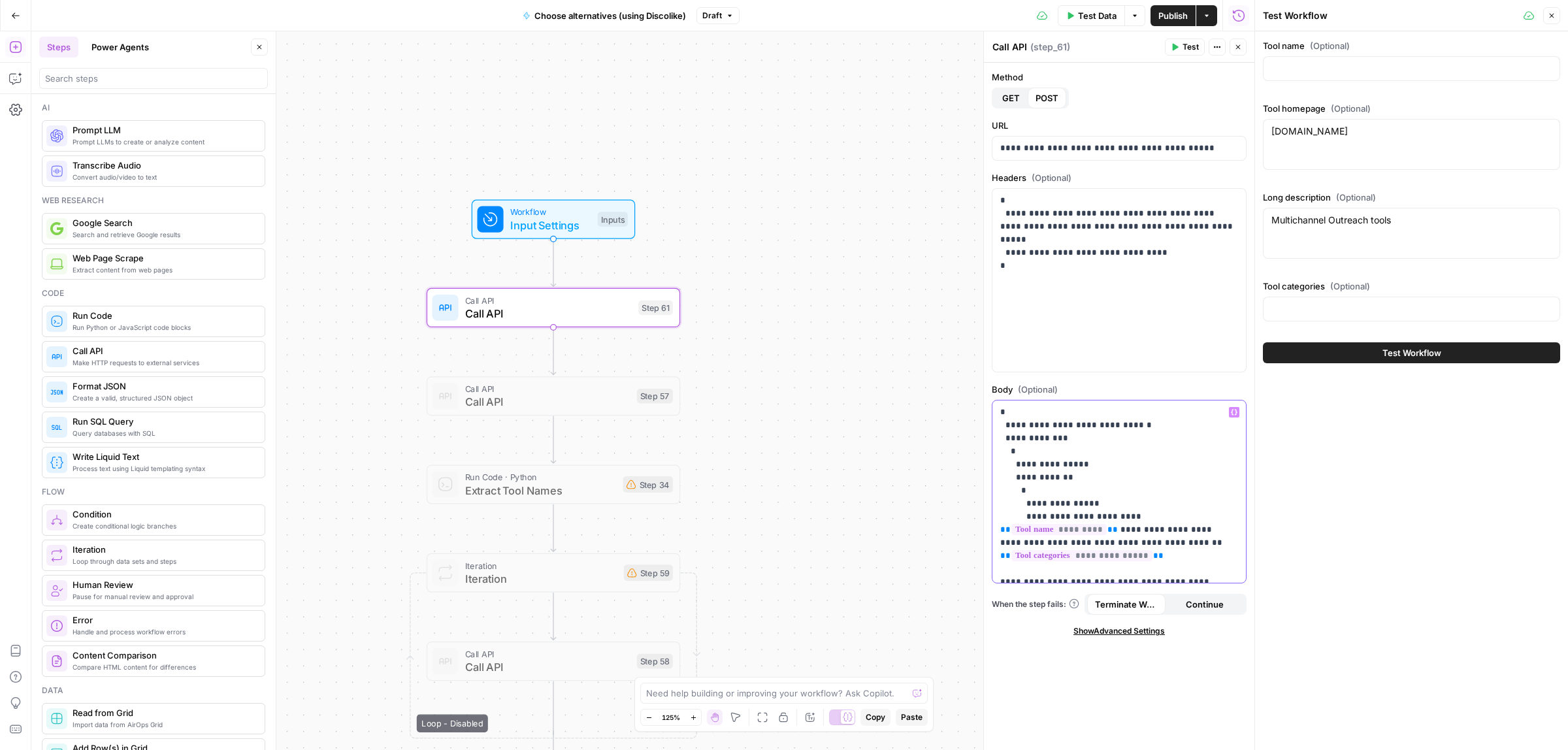
click at [1205, 549] on p "**********" at bounding box center [1112, 660] width 225 height 510
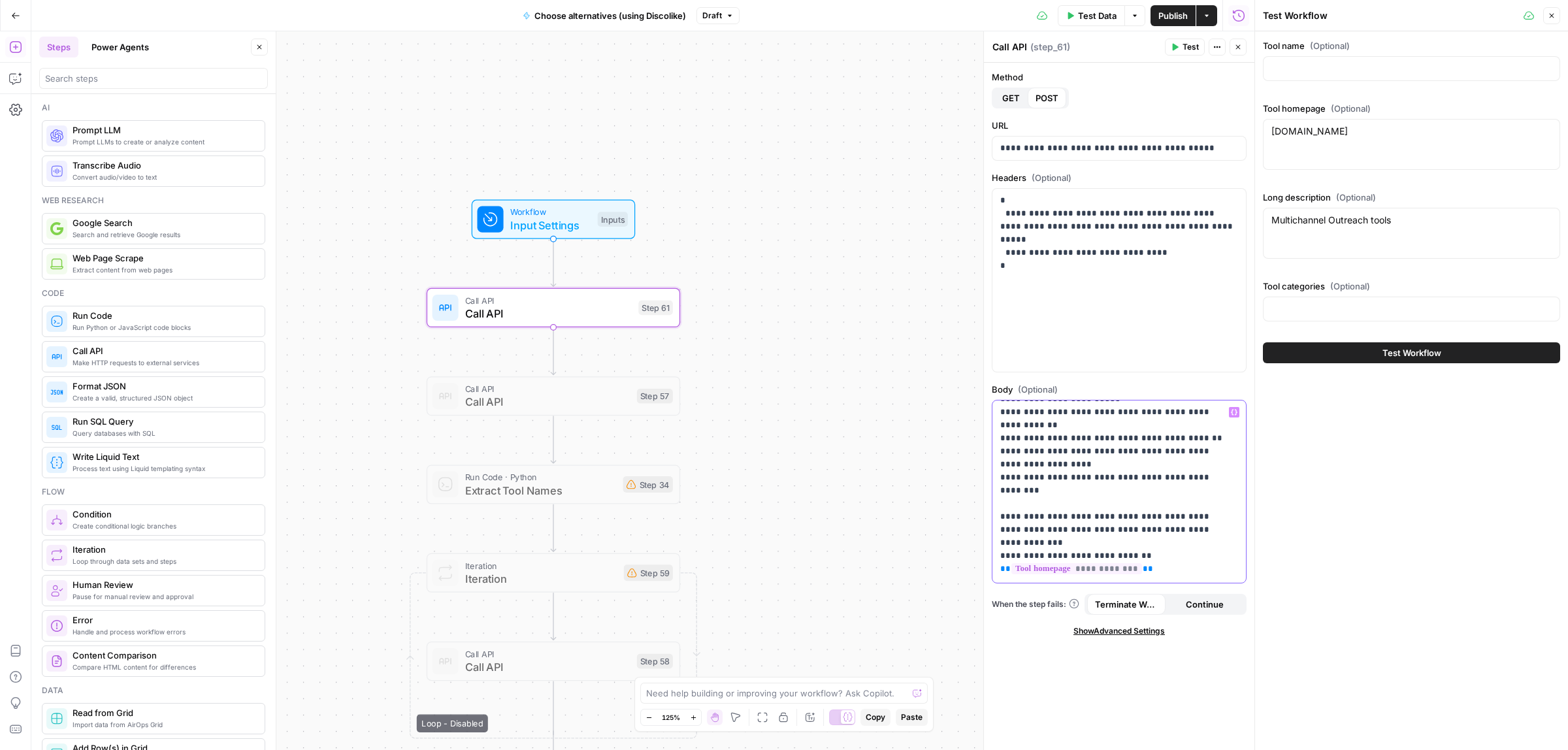
click at [1164, 495] on p "**********" at bounding box center [1112, 333] width 225 height 510
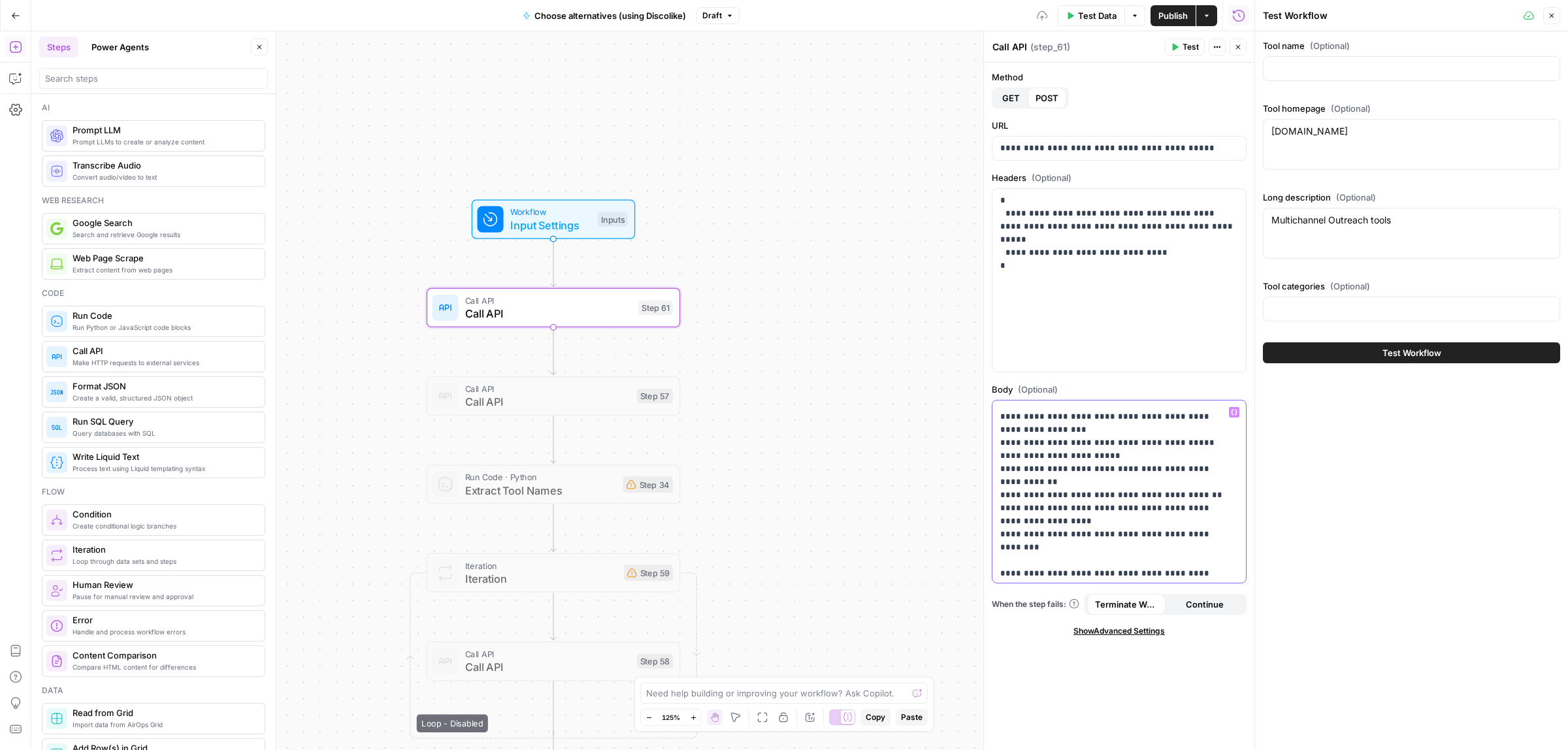
scroll to position [245, 0]
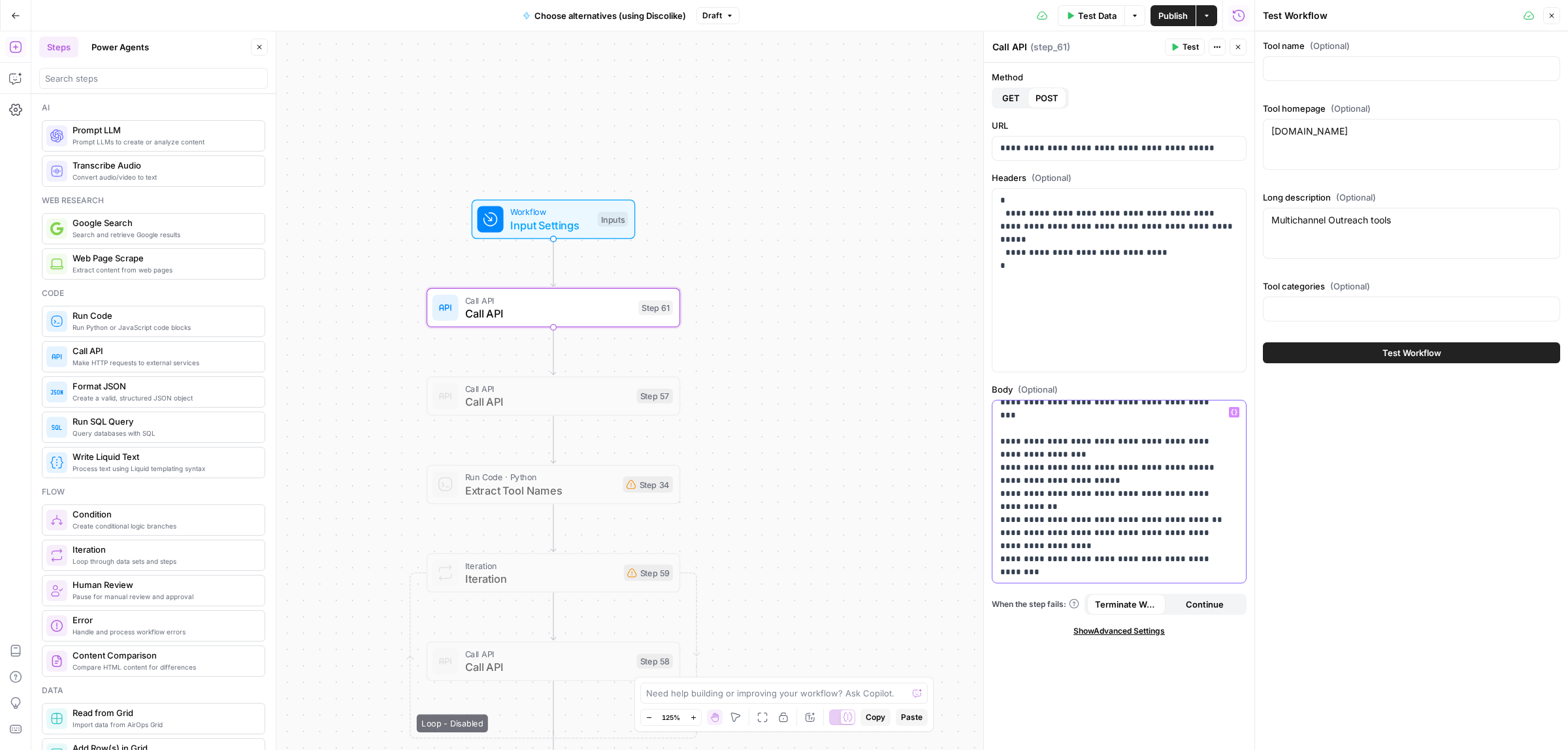
click at [1230, 412] on icon "button" at bounding box center [1233, 412] width 6 height 6
click at [614, 504] on button "Select variable Long description" at bounding box center [613, 504] width 163 height 21
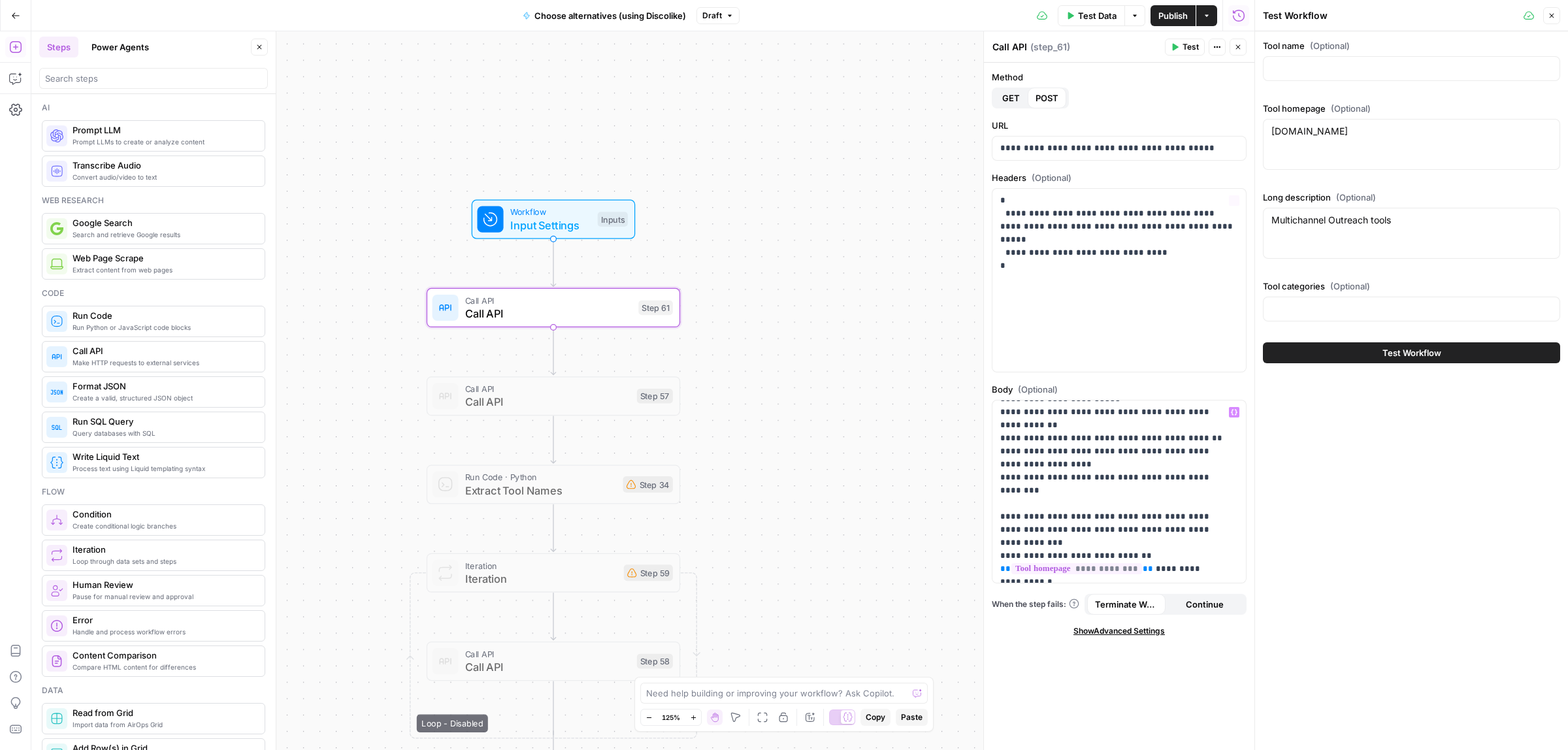
click at [1092, 11] on span "Test Data" at bounding box center [1097, 16] width 38 height 13
click at [1326, 141] on div "reply.io reply.io" at bounding box center [1411, 144] width 297 height 51
click at [1316, 58] on div at bounding box center [1411, 68] width 297 height 25
paste input "AirOps"
type input "AirOps"
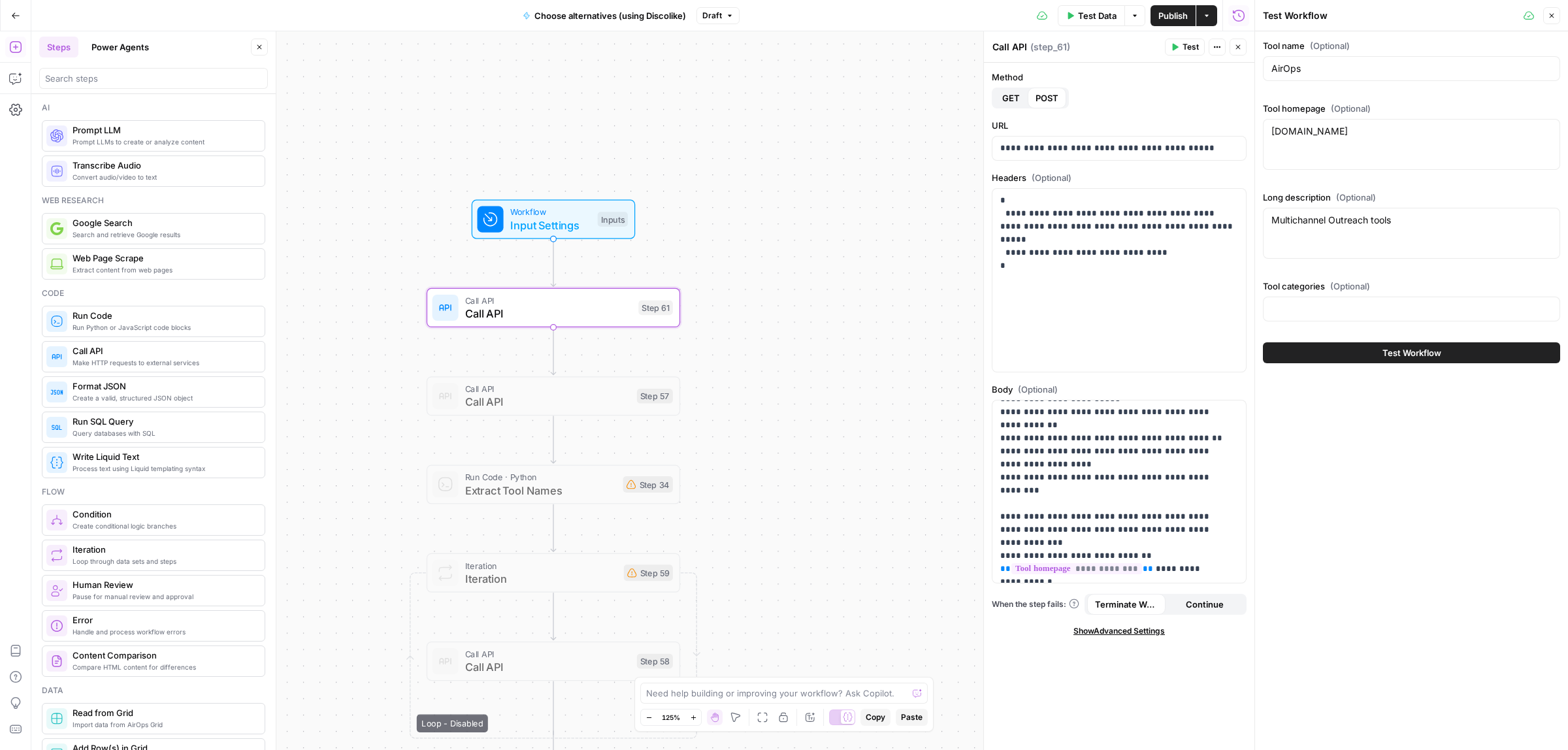
click at [1321, 139] on div "reply.io reply.io" at bounding box center [1411, 144] width 297 height 51
click at [1343, 295] on div "Tool categories (Optional)" at bounding box center [1411, 303] width 297 height 47
click at [1341, 306] on input "Tool categories (Optional)" at bounding box center [1411, 309] width 280 height 13
paste input "SEO Optimization Agents, Content Creation Tools"
type input "SEO Optimization Agents, Content Creation Tools"
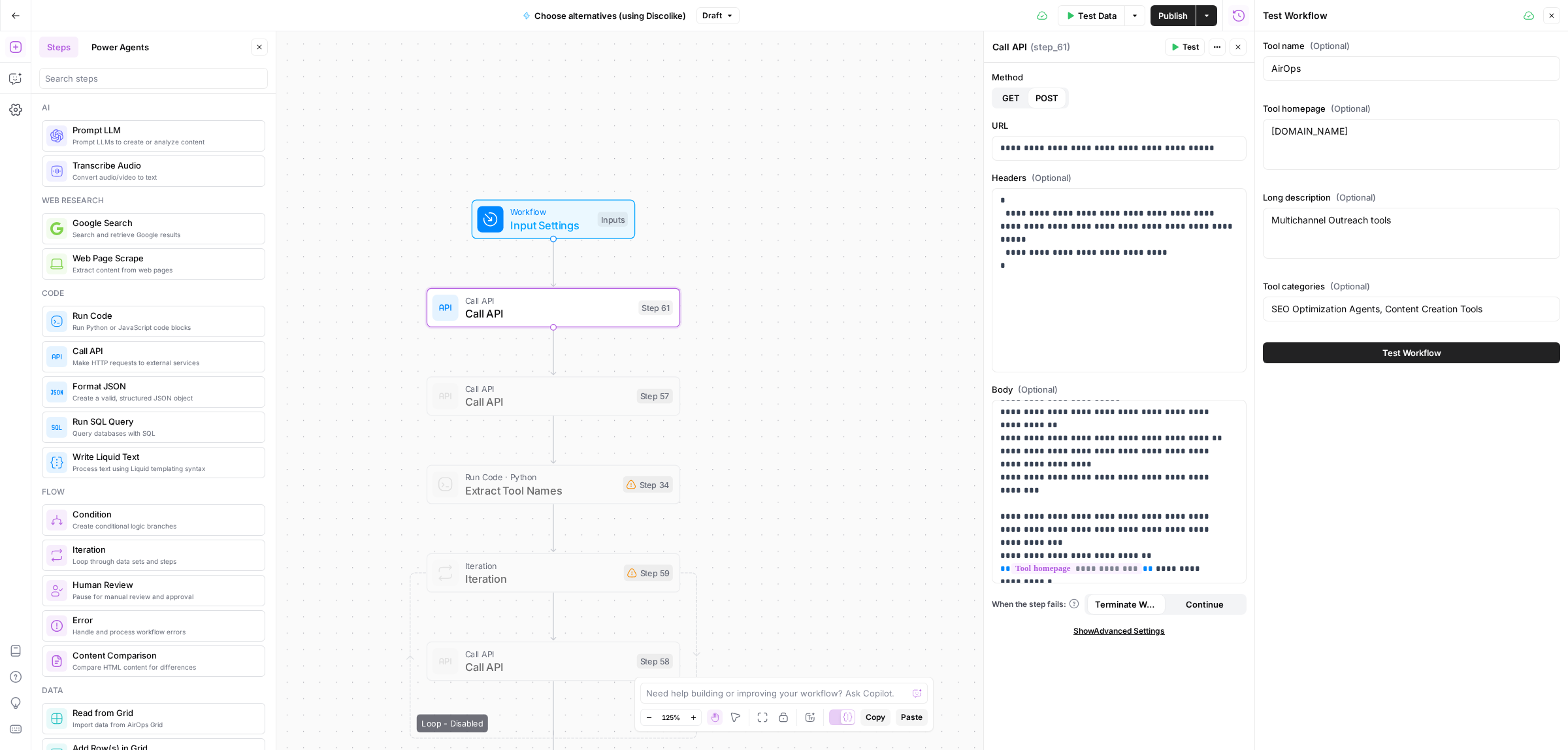
click at [1343, 246] on div "Multichannel Outreach tools Multichannel Outreach tools" at bounding box center [1411, 233] width 297 height 51
click at [1348, 223] on textarea "Multichannel Outreach tools" at bounding box center [1411, 220] width 280 height 13
paste textarea "AirOps is a platform that turns AI search insights into scalable content workfl…"
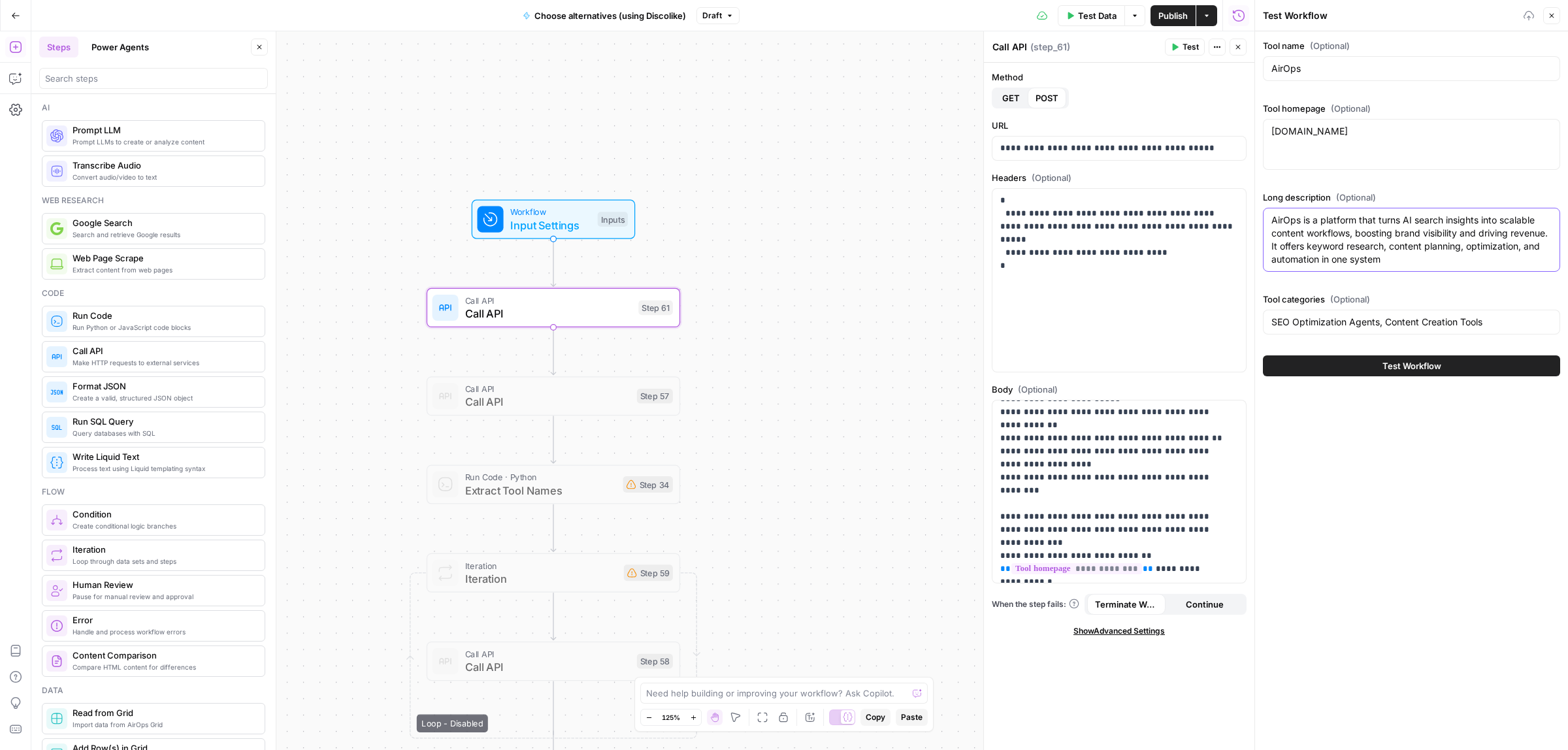
type textarea "AirOps is a platform that turns AI search insights into scalable content workfl…"
click at [1302, 144] on div "reply.io reply.io" at bounding box center [1411, 144] width 297 height 51
paste textarea ""Platform Back Explore our platform Visibility See exactly how you stack up in …"
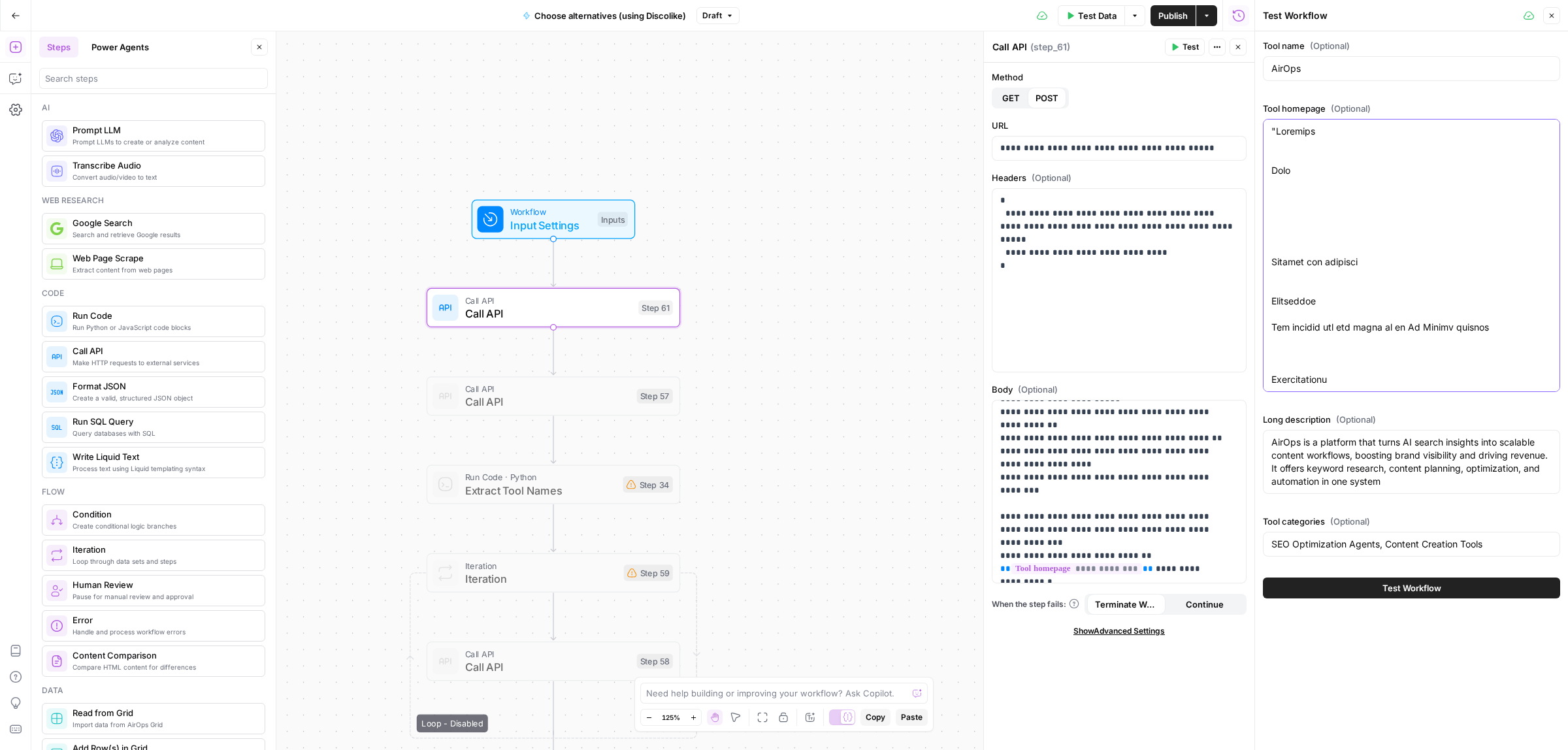
scroll to position [7194, 0]
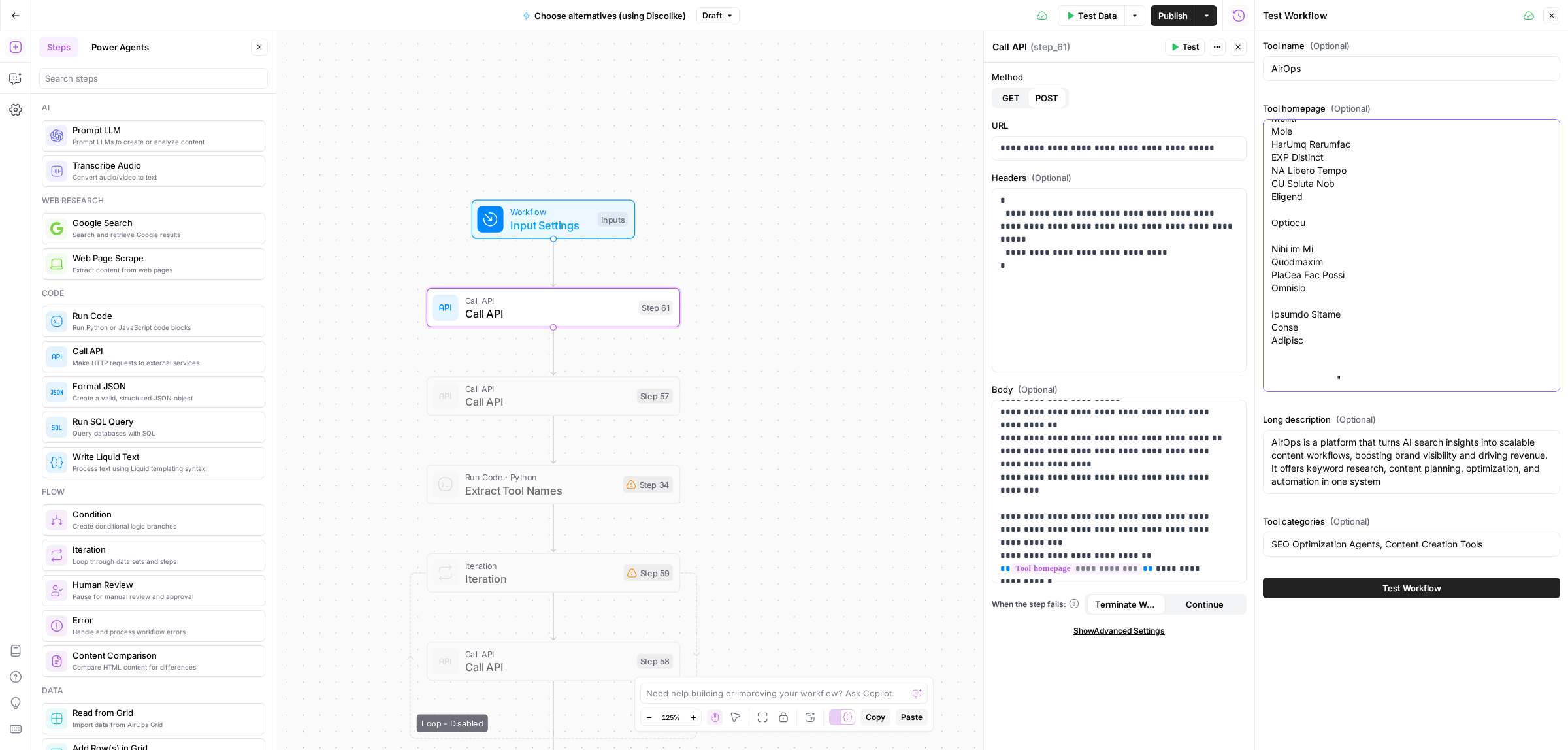
type textarea ""Platform Back Explore our platform Visibility See exactly how you stack up in …"
click at [1386, 580] on button "Test Workflow" at bounding box center [1411, 587] width 297 height 21
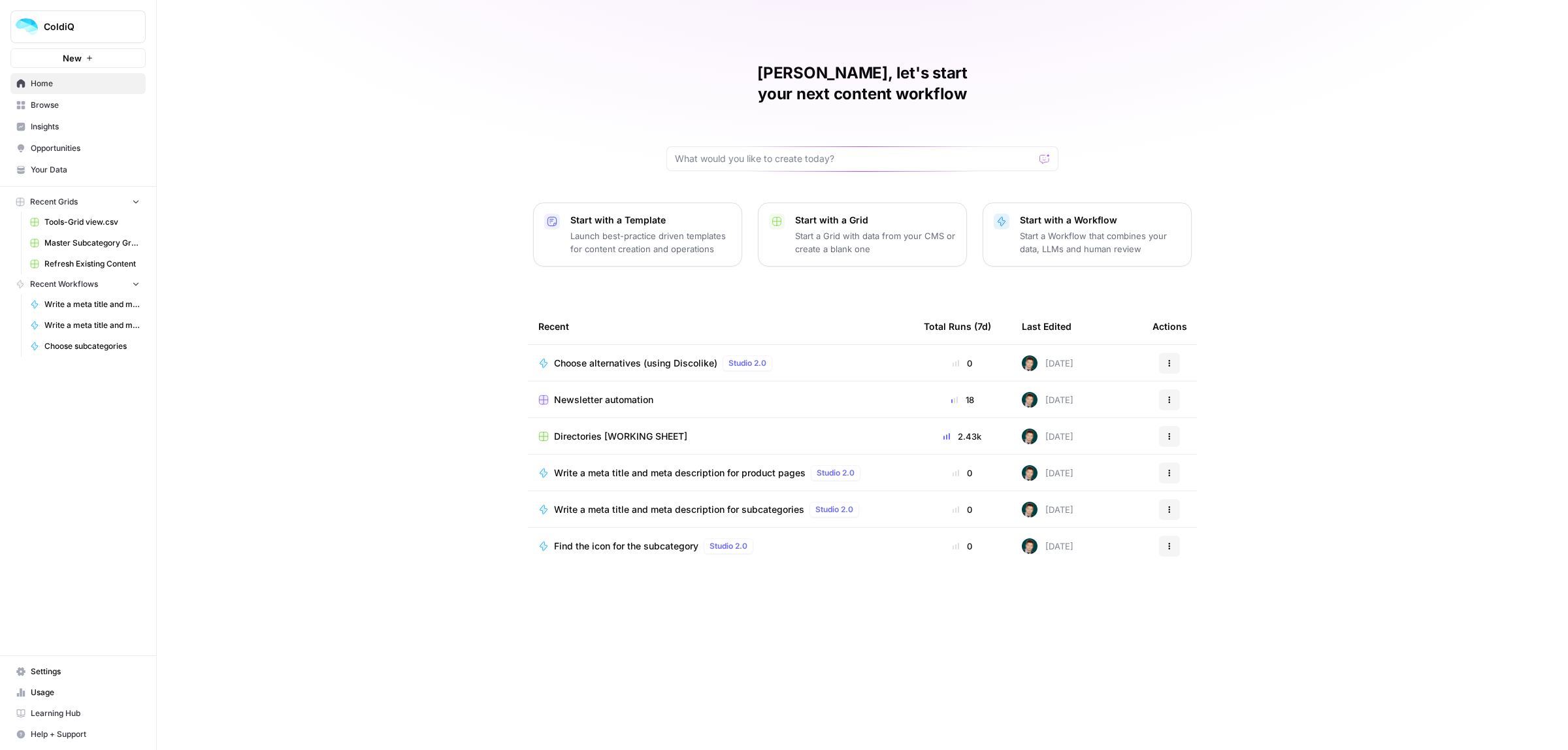
click at [628, 466] on span "Write a meta title and meta description for product pages" at bounding box center [680, 473] width 252 height 13
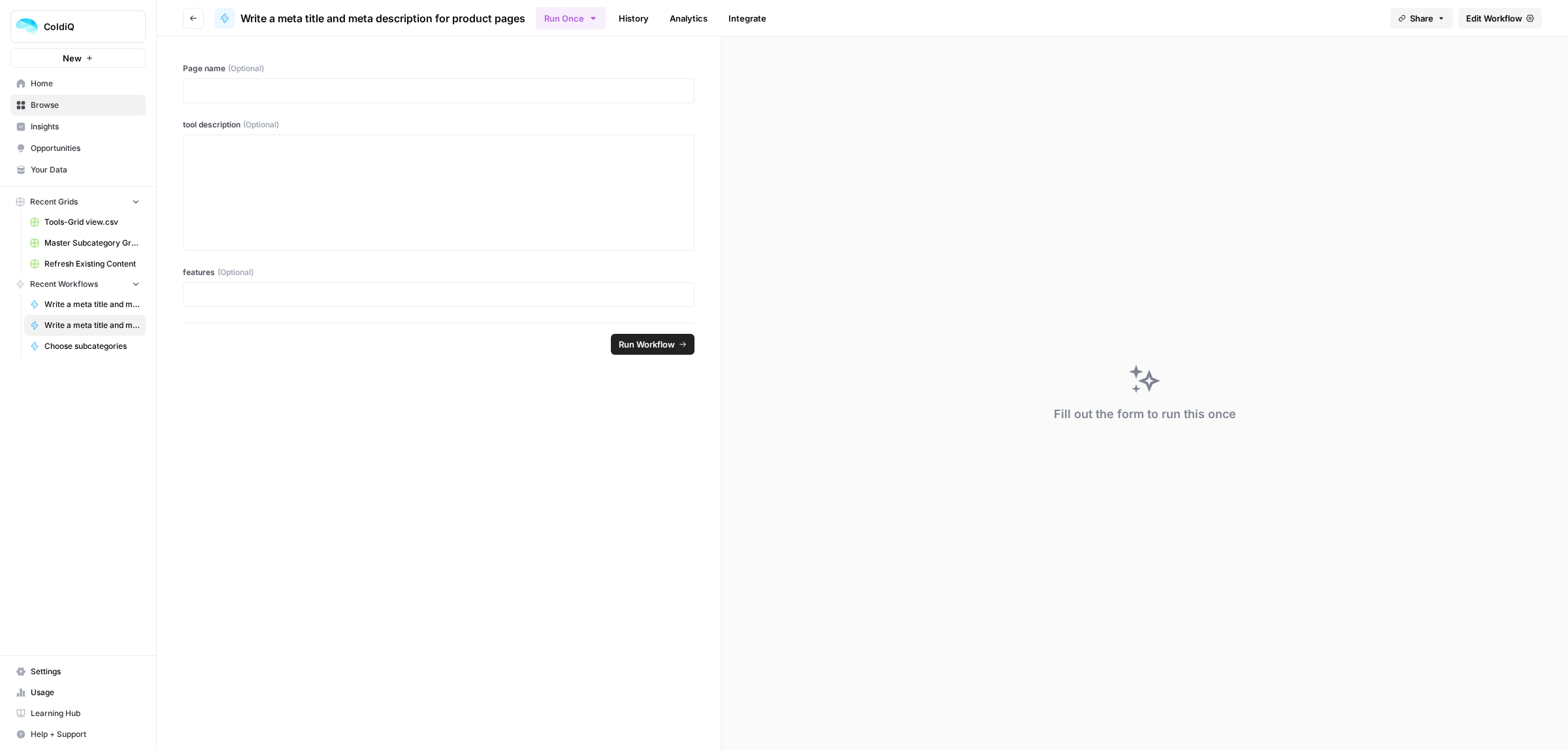
click at [1489, 15] on span "Edit Workflow" at bounding box center [1493, 18] width 56 height 13
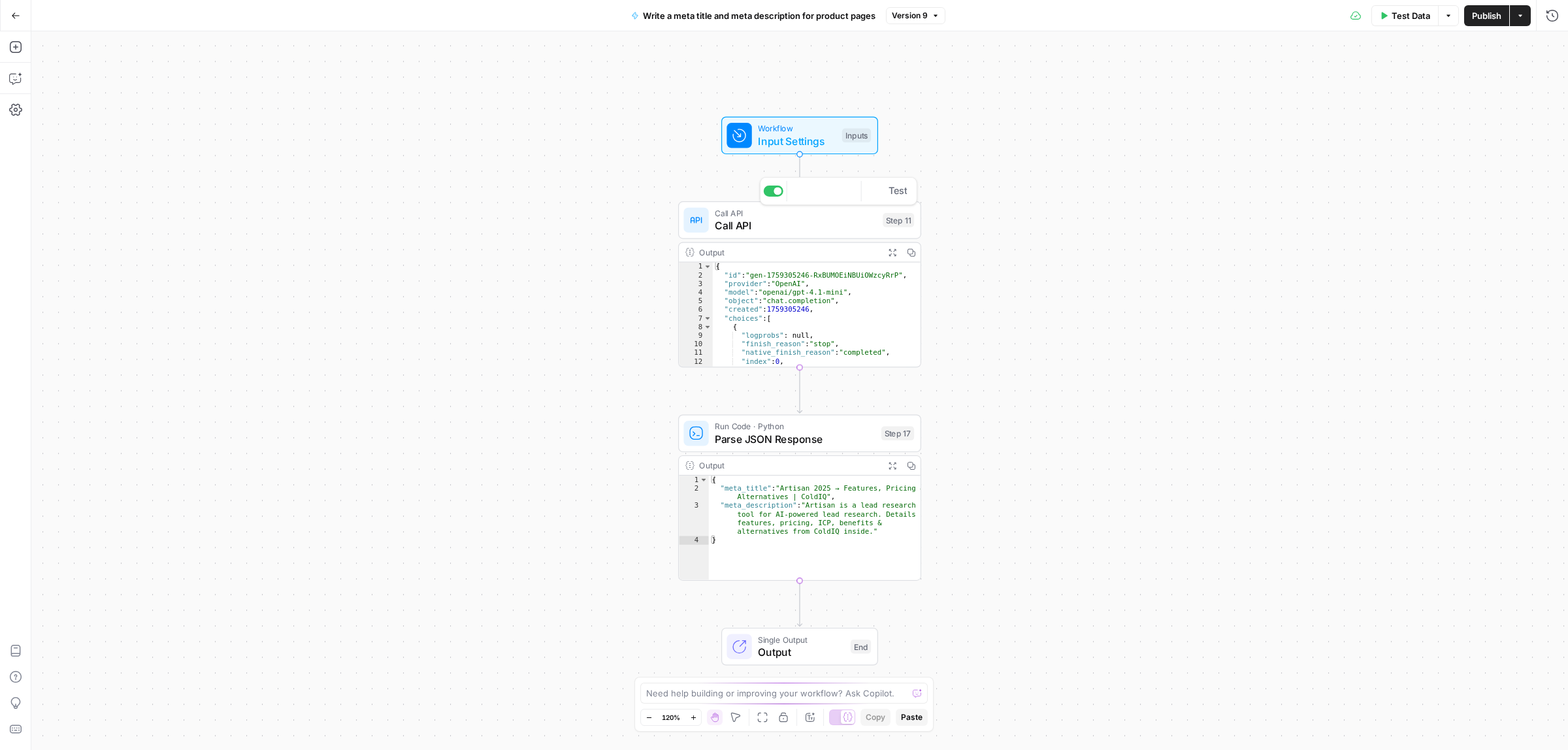
click at [825, 222] on span "Call API" at bounding box center [795, 225] width 161 height 16
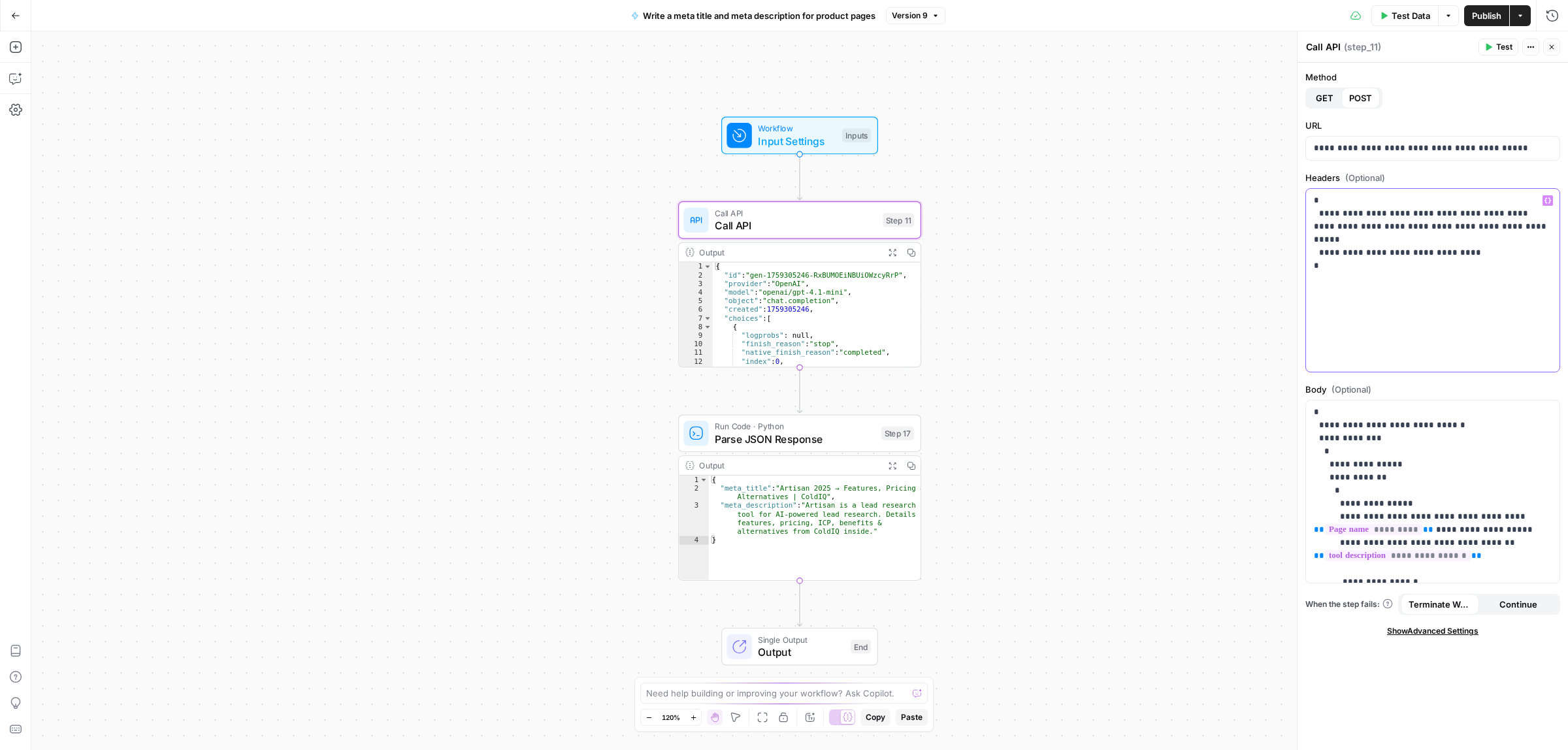
click at [1396, 259] on p "**********" at bounding box center [1432, 233] width 237 height 78
click at [1358, 134] on div "**********" at bounding box center [1432, 139] width 254 height 42
click at [1375, 157] on div "**********" at bounding box center [1432, 148] width 254 height 23
click at [1429, 495] on p "**********" at bounding box center [1426, 707] width 225 height 601
click at [775, 137] on span "Input Settings" at bounding box center [796, 141] width 77 height 16
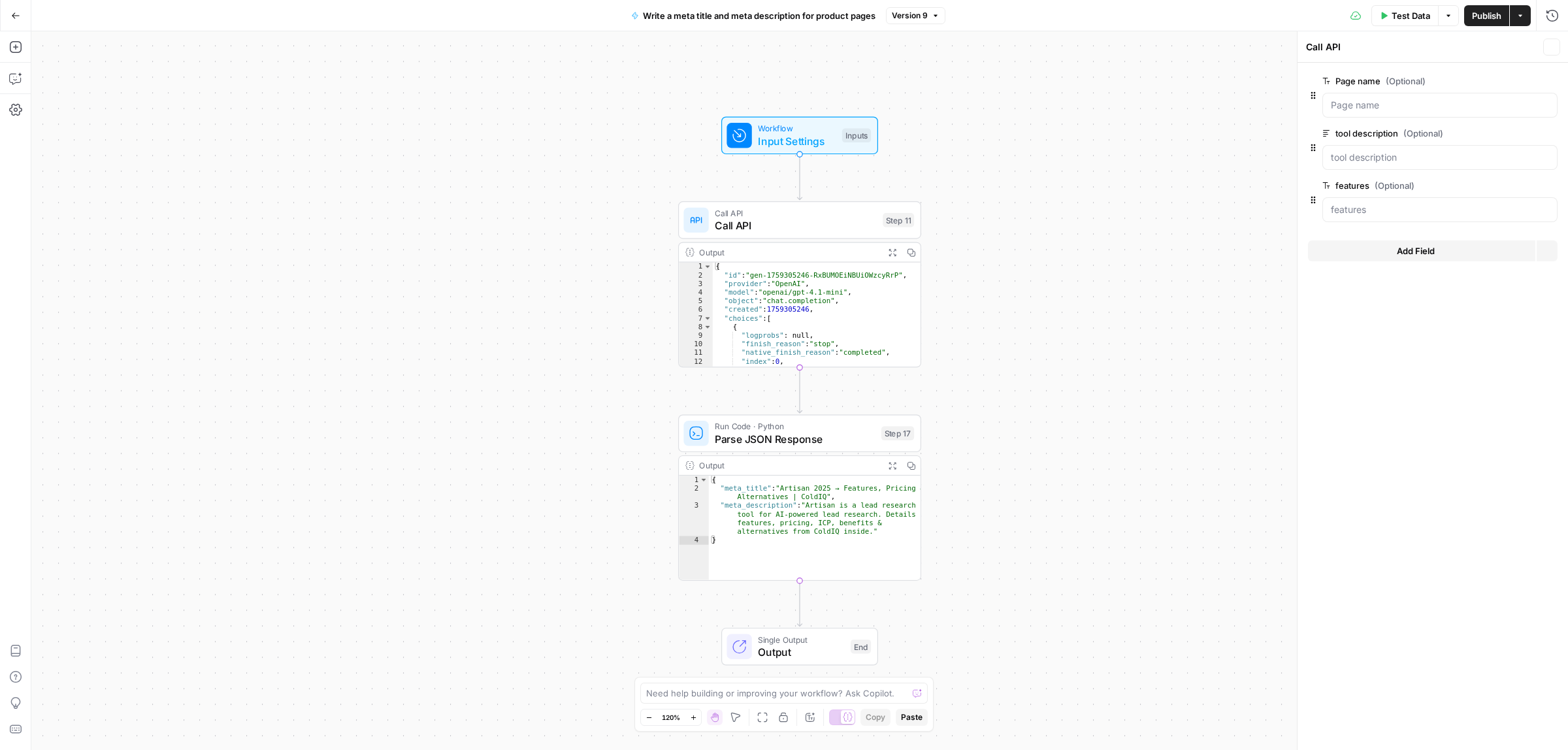
type textarea "Inputs"
click at [1523, 132] on button "edit field" at bounding box center [1513, 133] width 50 height 16
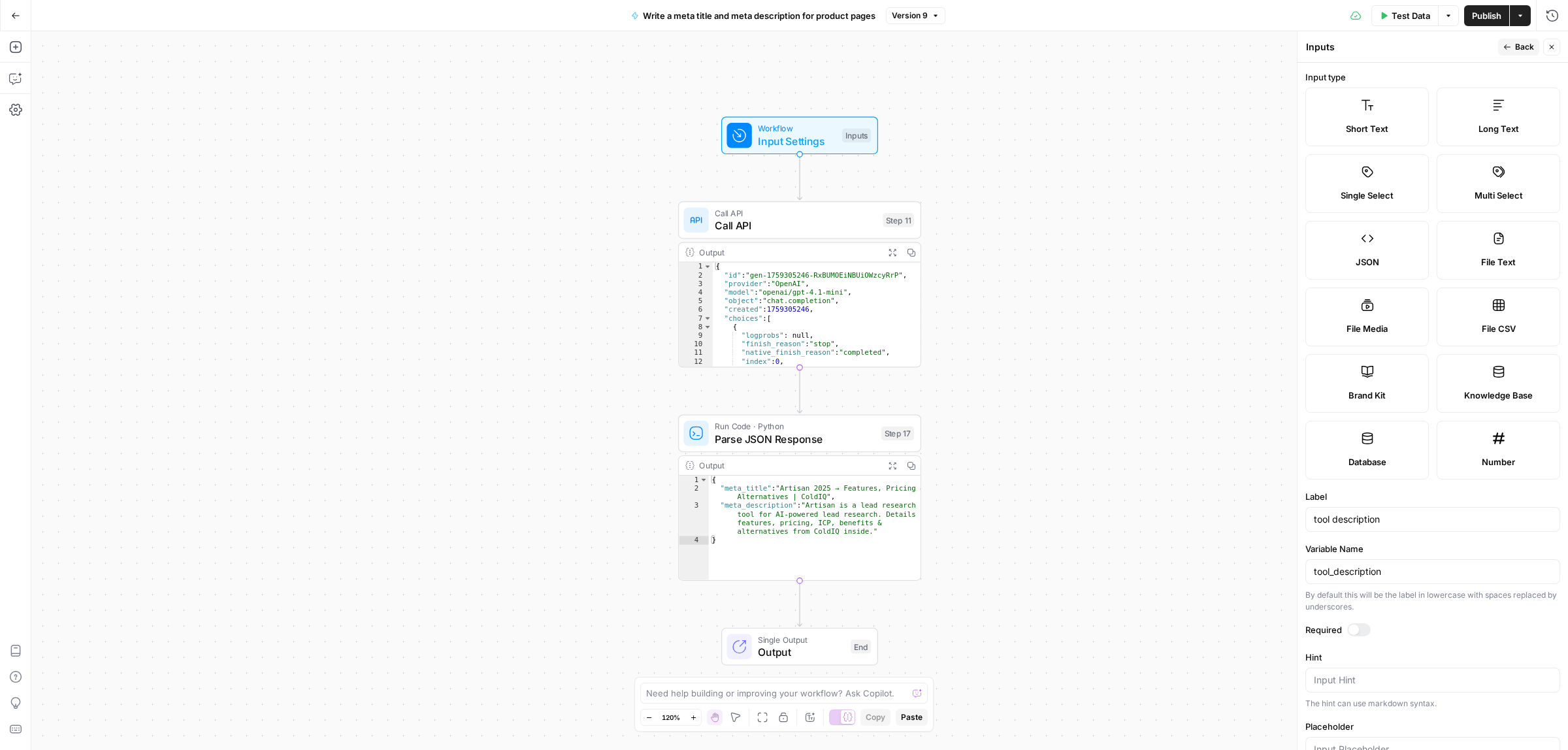
click at [1398, 512] on div "Label tool description" at bounding box center [1432, 510] width 254 height 42
click at [1405, 517] on input "tool description" at bounding box center [1432, 519] width 238 height 13
type input "page"
type input "Page categories"
click at [1405, 557] on div "Variable Name tool_description By default this will be the label in lowercase w…" at bounding box center [1432, 577] width 254 height 70
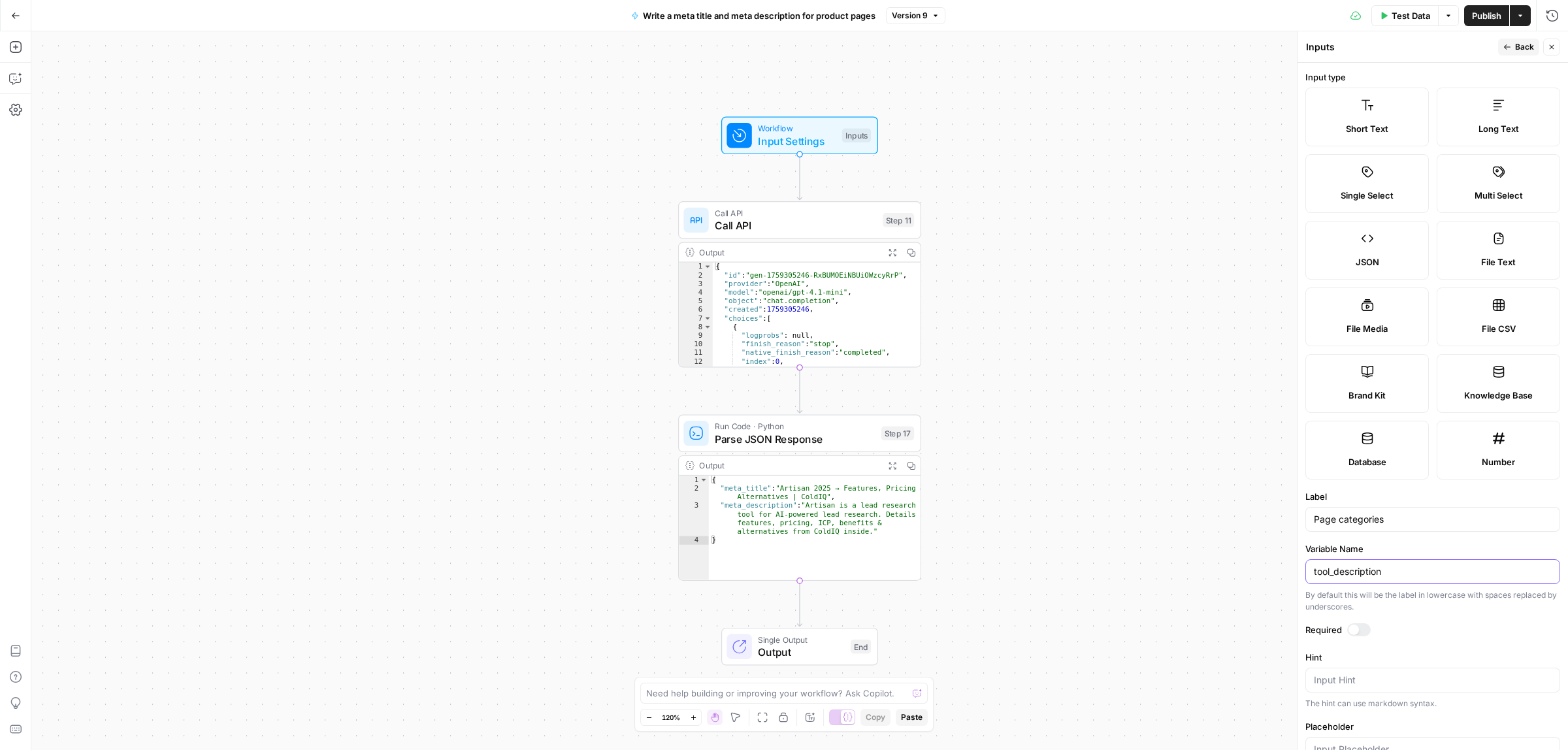
click at [1408, 569] on input "tool_description" at bounding box center [1432, 572] width 238 height 13
paste input "Page categories"
drag, startPoint x: 1324, startPoint y: 574, endPoint x: 1346, endPoint y: 595, distance: 30.4
click at [1324, 577] on input "Page categories" at bounding box center [1432, 572] width 238 height 13
type input "page_categories"
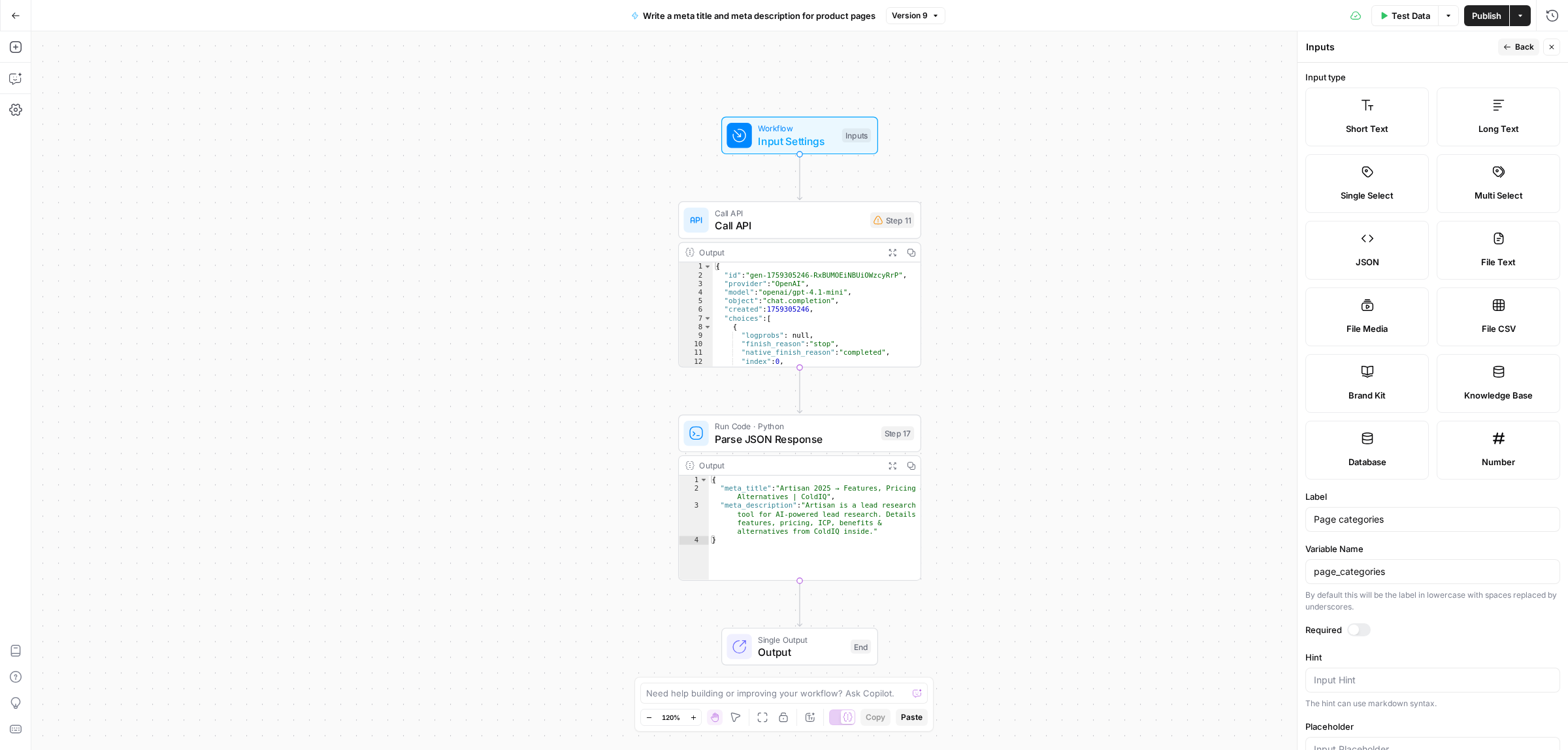
click at [827, 144] on span "Input Settings" at bounding box center [796, 141] width 77 height 16
click at [793, 129] on span "Workflow" at bounding box center [796, 128] width 77 height 12
click at [788, 141] on span "Input Settings" at bounding box center [796, 141] width 77 height 16
click at [1550, 34] on header "Inputs Inputs Close" at bounding box center [1432, 47] width 270 height 31
click at [1544, 54] on button "Close" at bounding box center [1552, 47] width 17 height 17
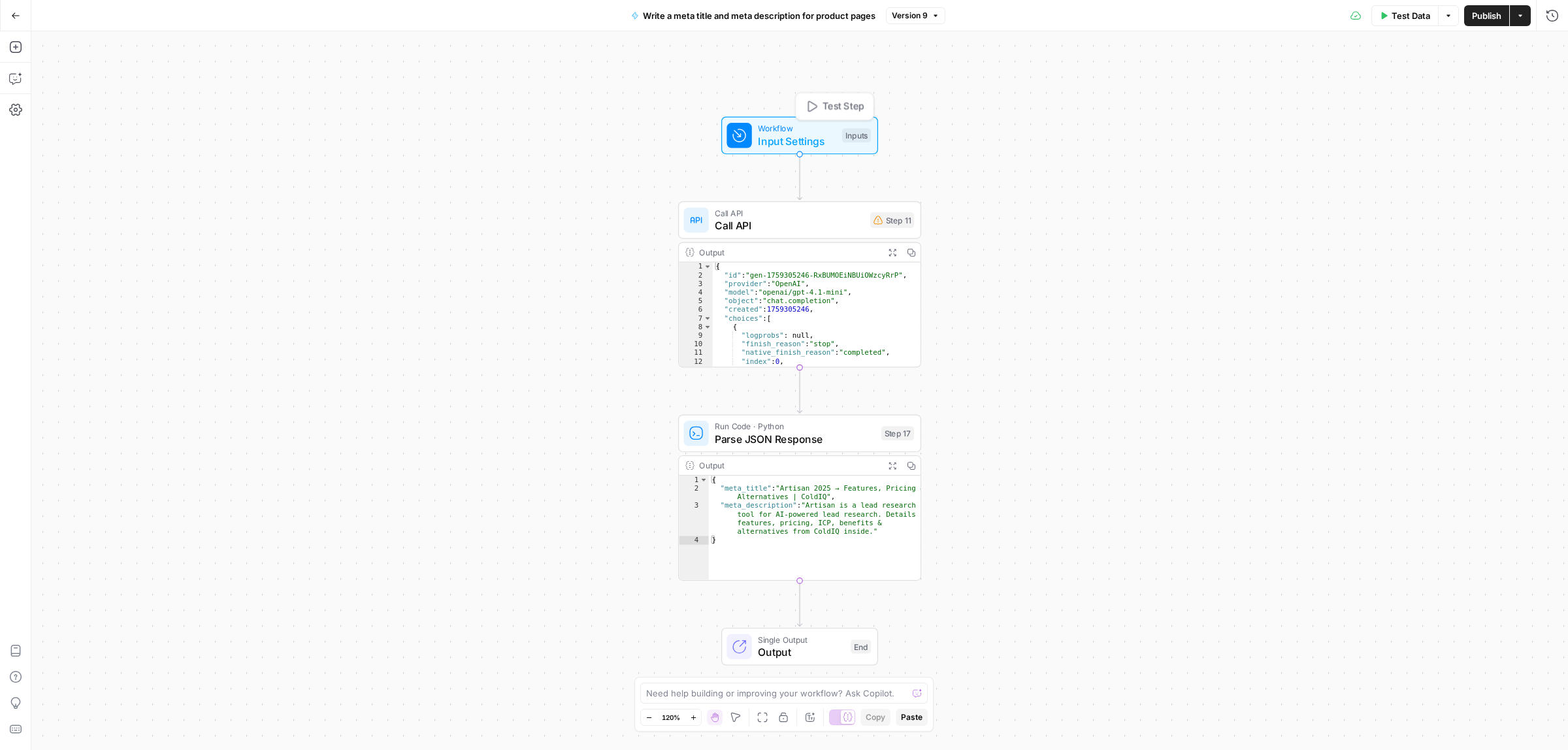
click at [758, 135] on span "Input Settings" at bounding box center [796, 141] width 77 height 16
click at [1504, 183] on span "edit field" at bounding box center [1508, 186] width 28 height 11
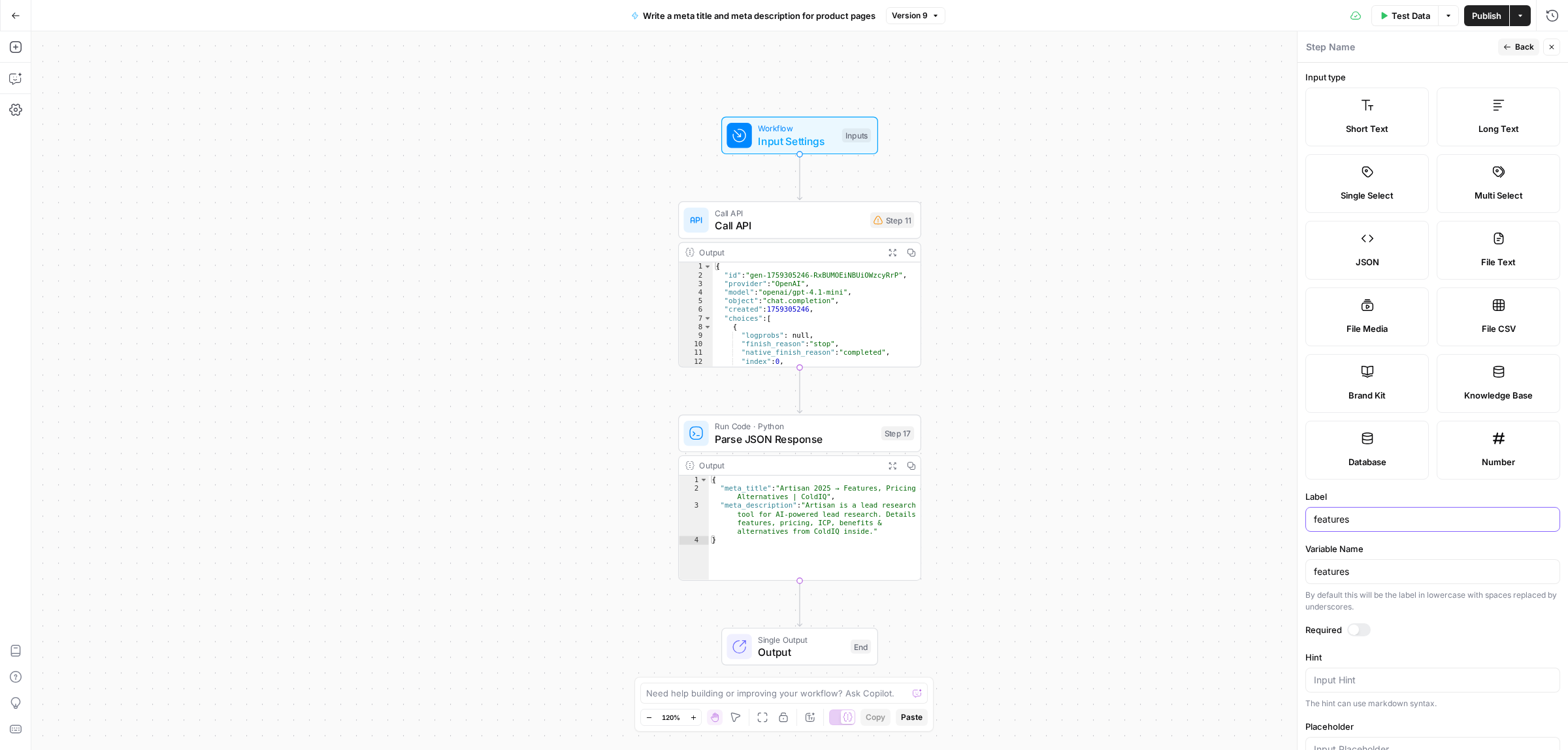
click at [1356, 520] on input "features" at bounding box center [1432, 519] width 238 height 13
type input "Page homepage"
click at [1374, 569] on input "features" at bounding box center [1432, 572] width 238 height 13
paste input "Page homepage"
drag, startPoint x: 1319, startPoint y: 572, endPoint x: 1321, endPoint y: 582, distance: 10.2
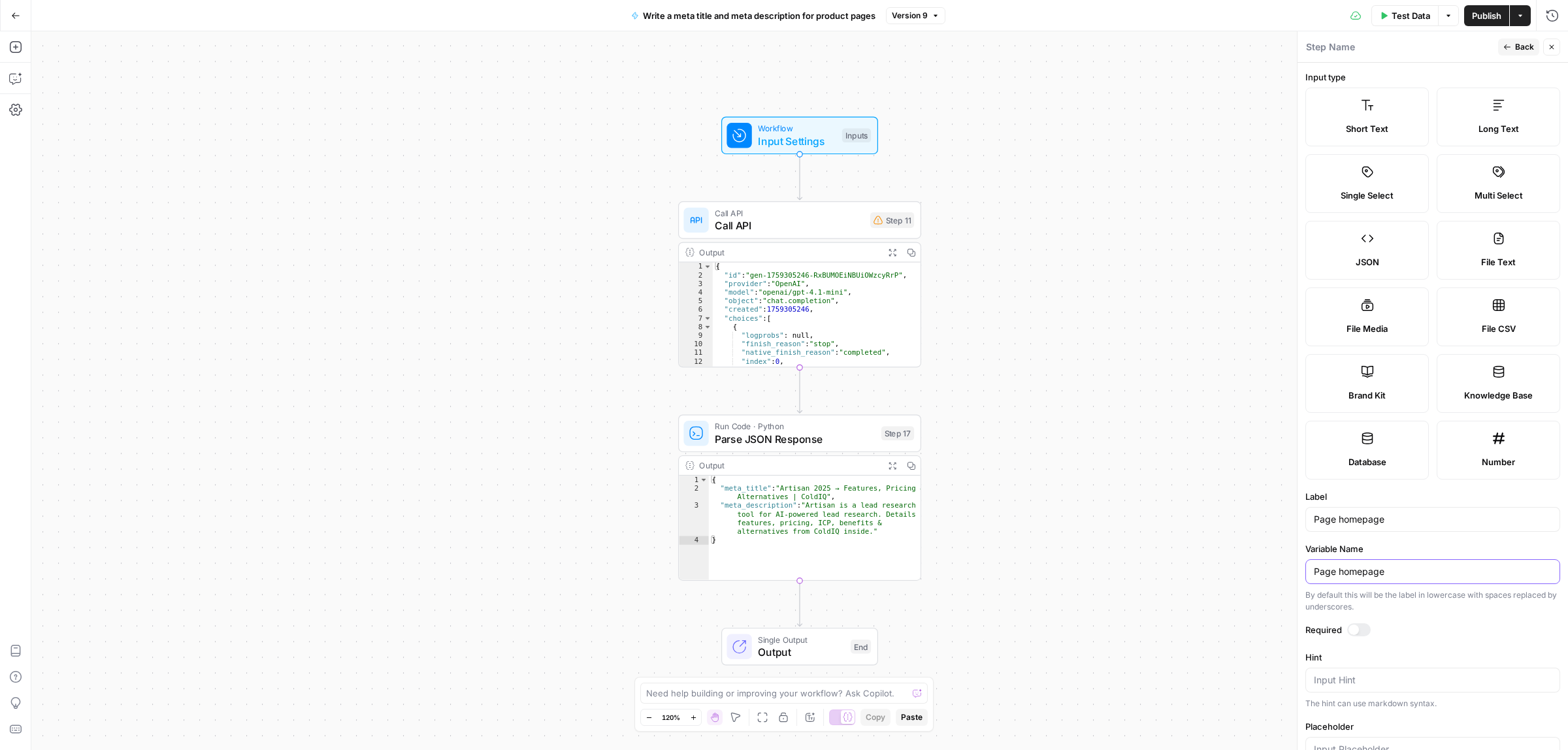
click at [1319, 577] on input "Page homepage" at bounding box center [1432, 572] width 238 height 13
type input "page_homepage"
click at [1529, 49] on span "Back" at bounding box center [1524, 47] width 19 height 12
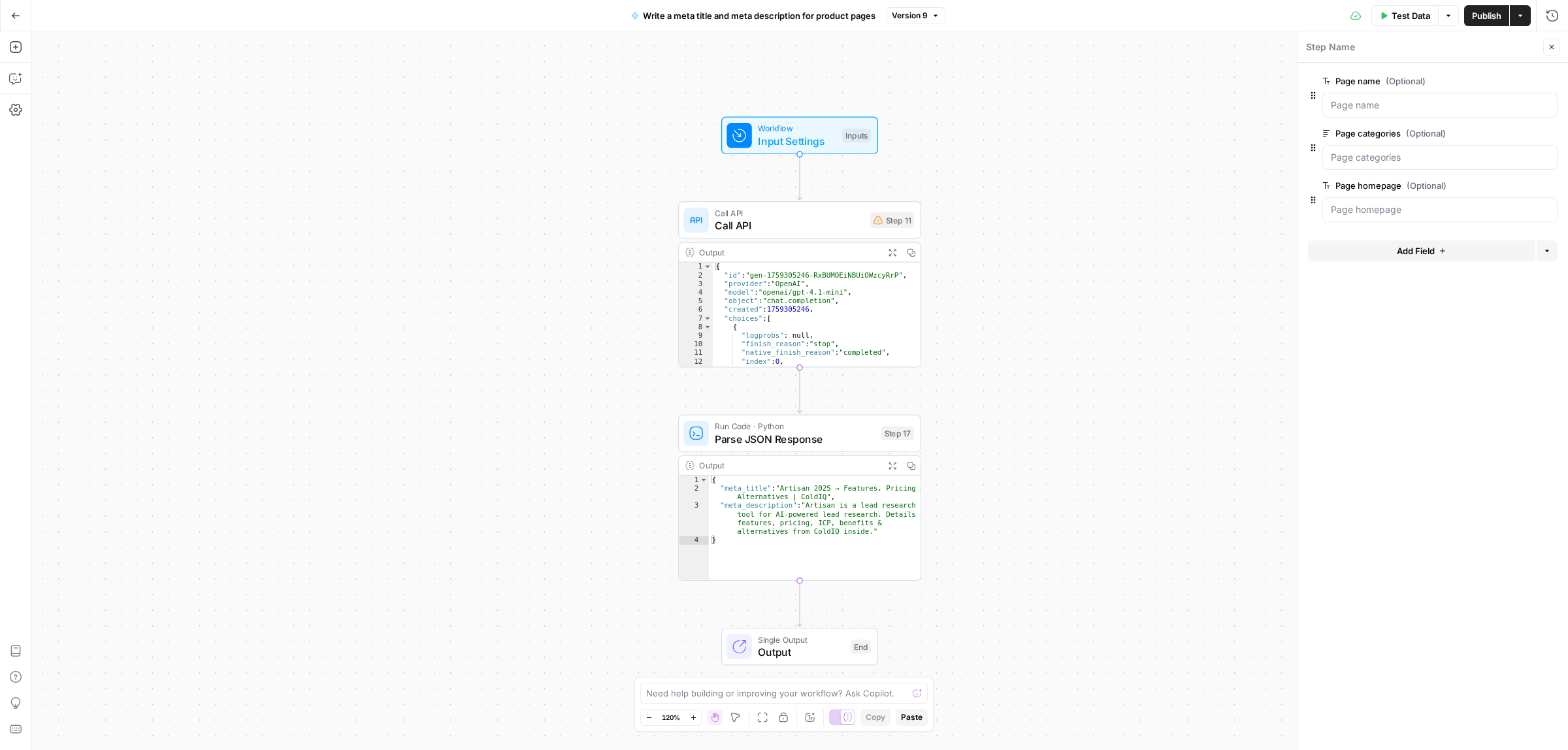
click at [758, 226] on span "Call API" at bounding box center [789, 225] width 149 height 16
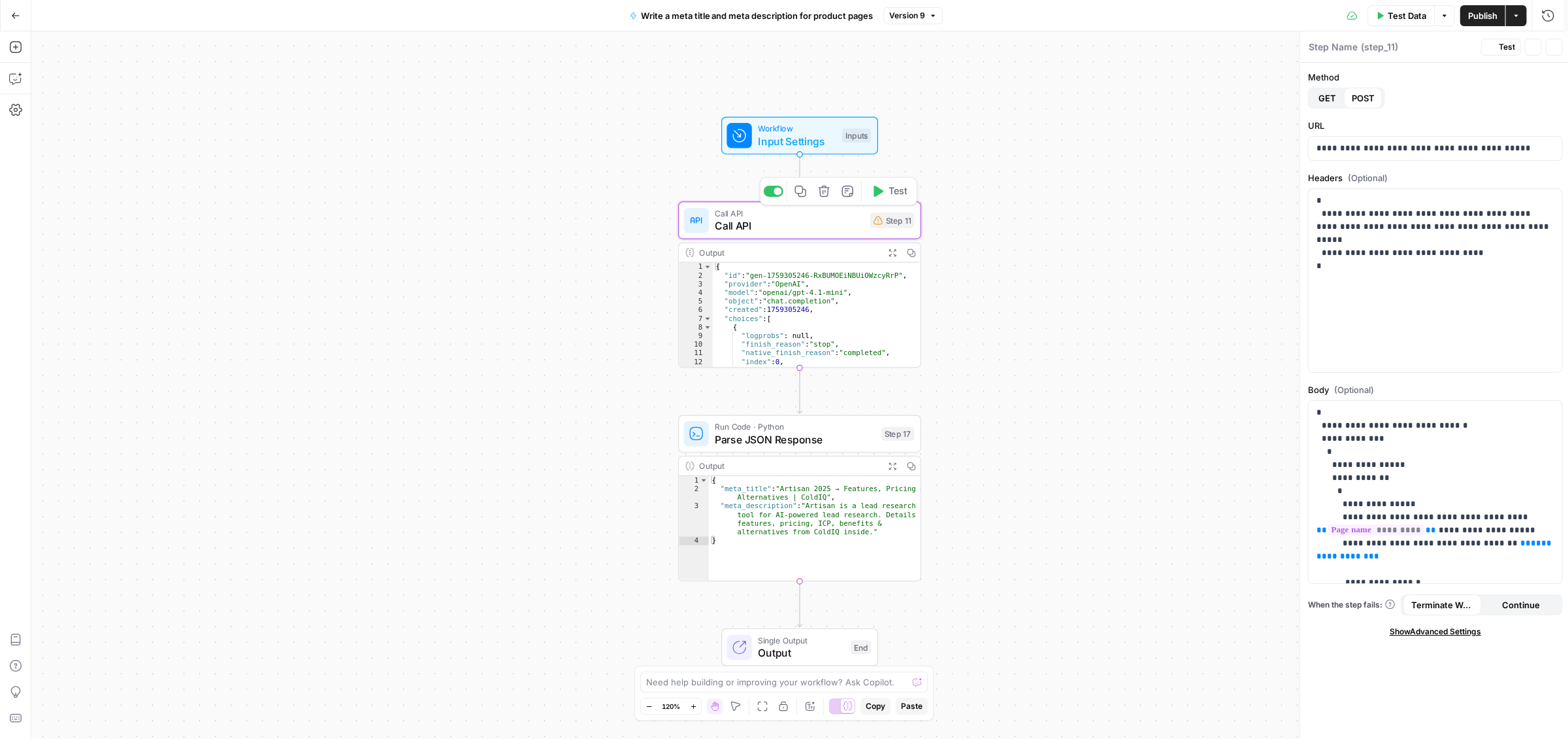
type textarea "Call API"
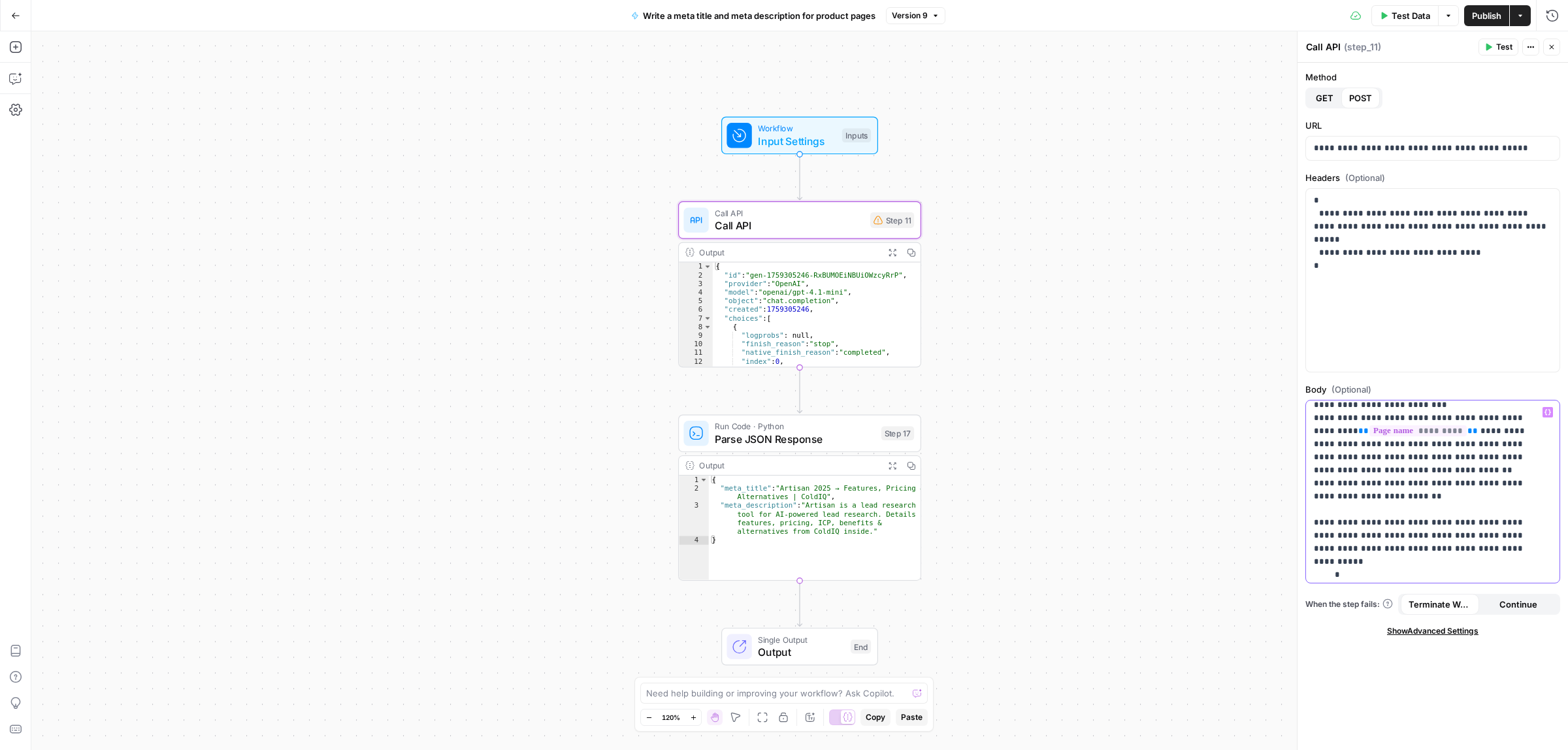
scroll to position [429, 0]
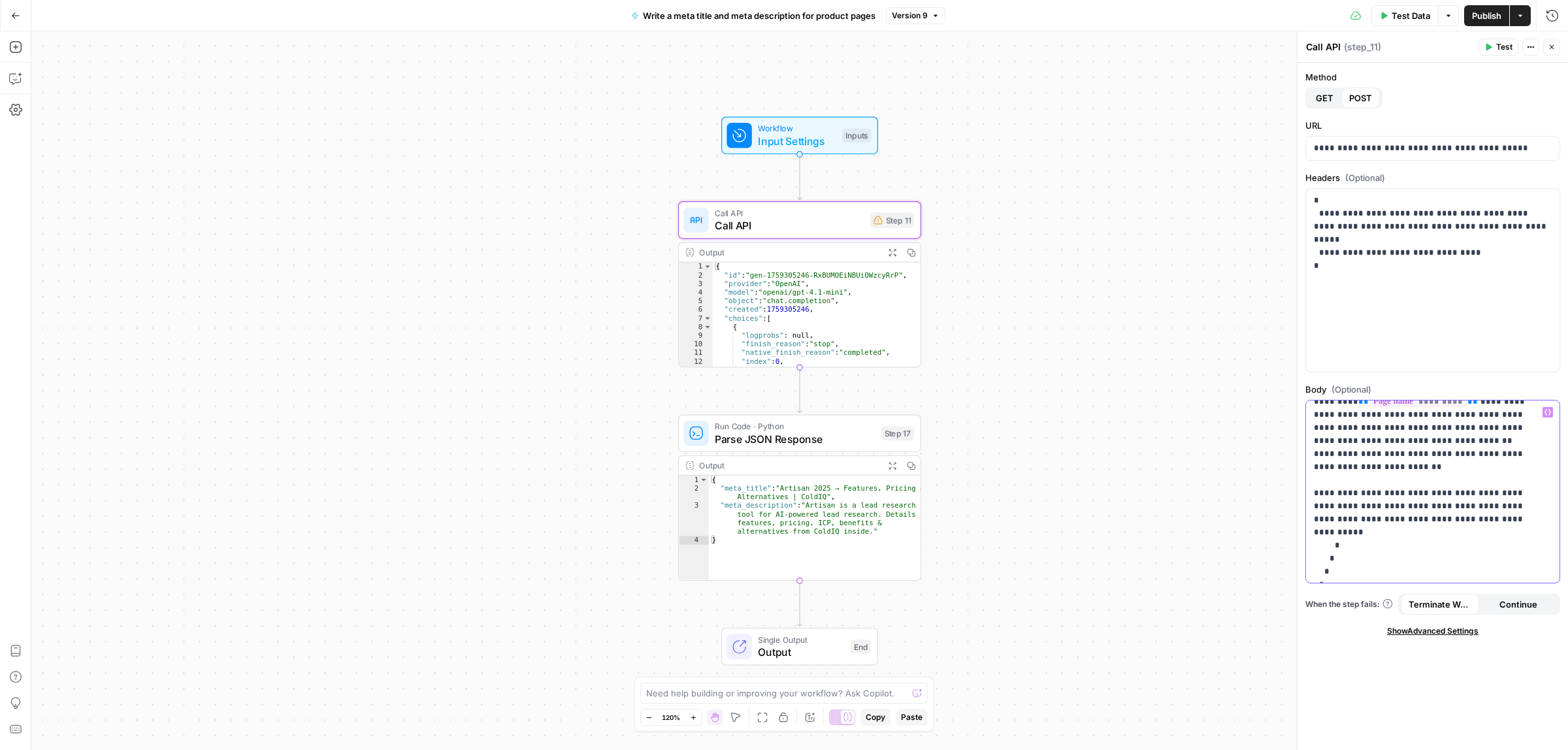
drag, startPoint x: 1369, startPoint y: 438, endPoint x: 1456, endPoint y: 510, distance: 112.9
click at [1456, 510] on p "**********" at bounding box center [1426, 278] width 225 height 601
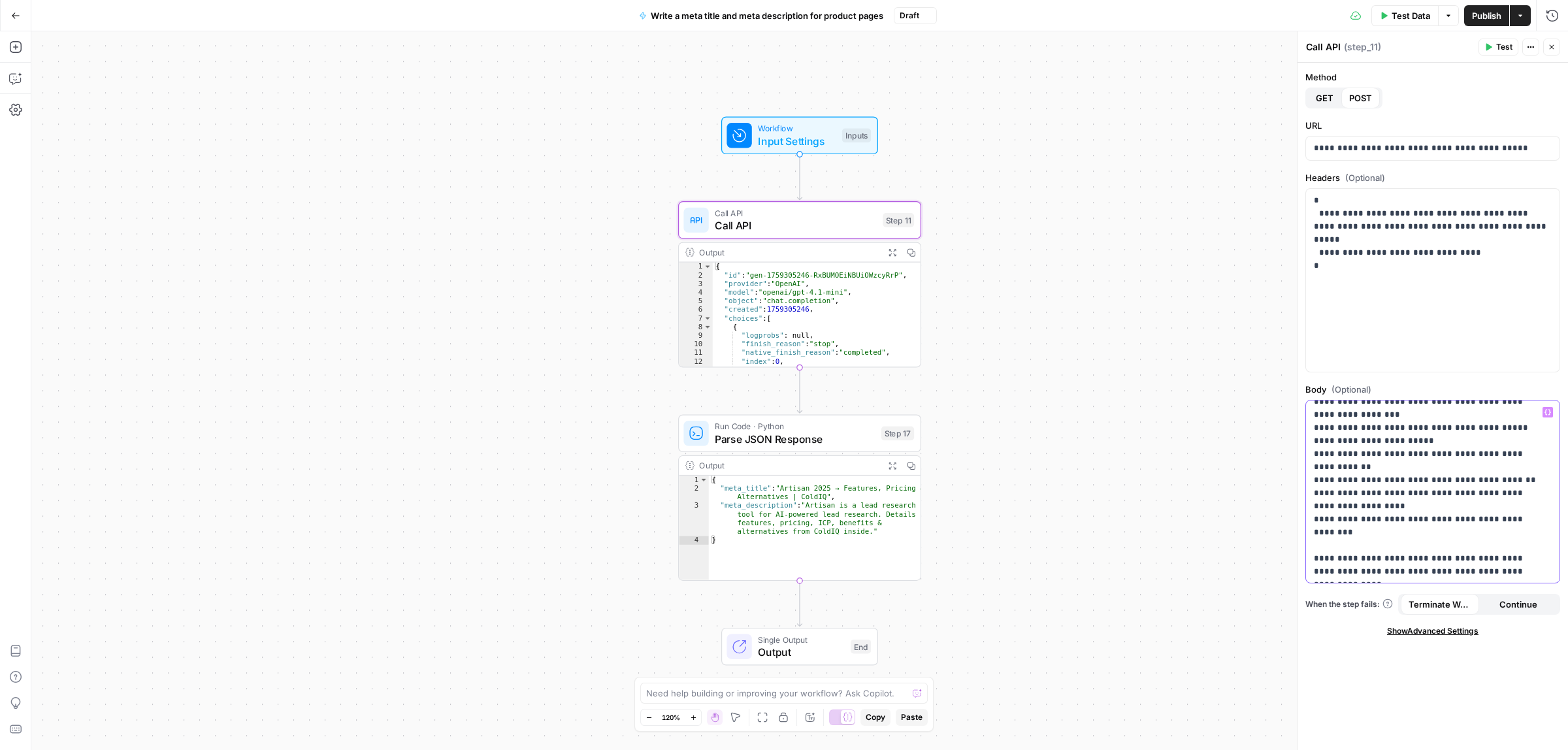
scroll to position [298, 0]
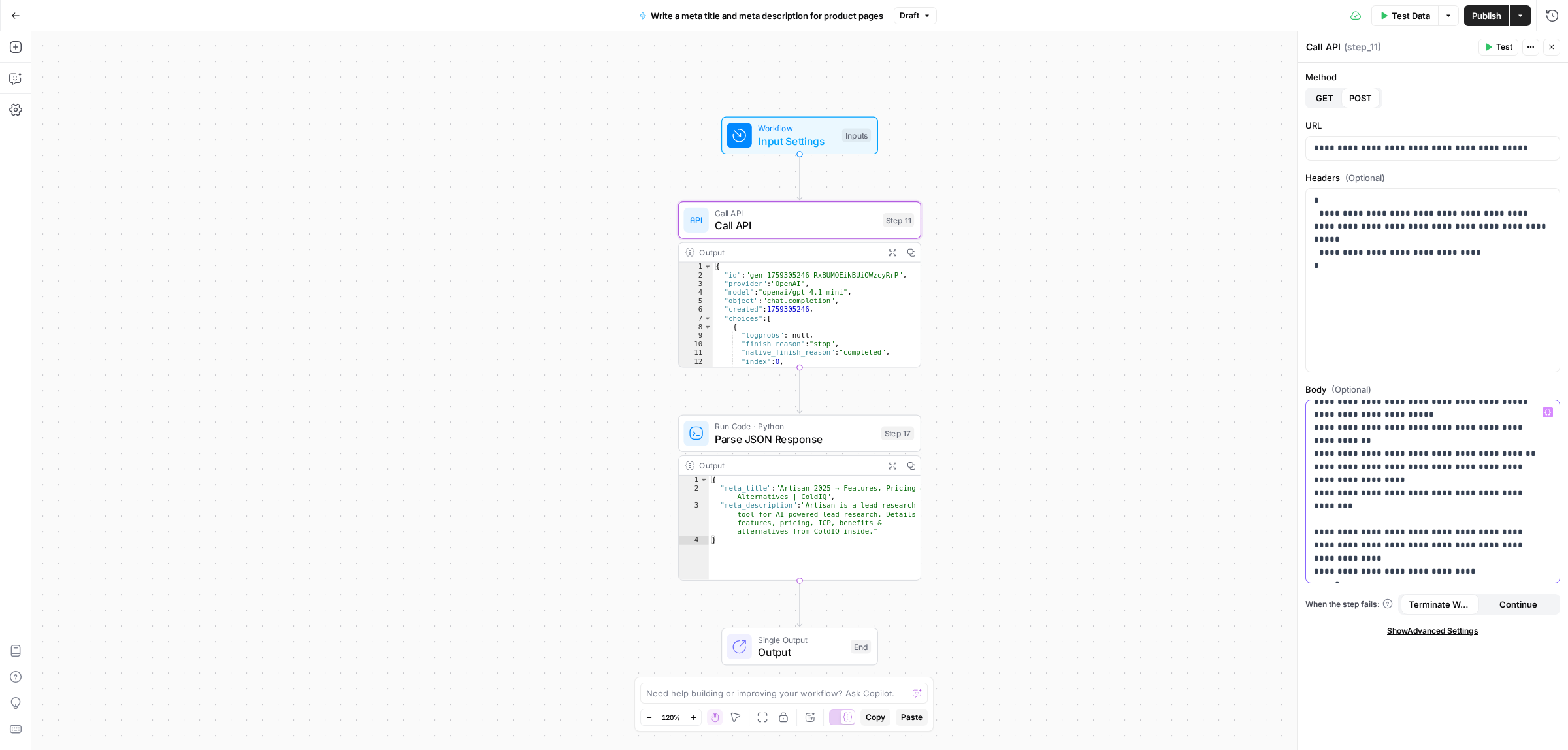
click at [1550, 412] on button "Variables Menu" at bounding box center [1547, 412] width 11 height 11
click at [881, 501] on button "Select variable Page homepage" at bounding box center [926, 504] width 163 height 21
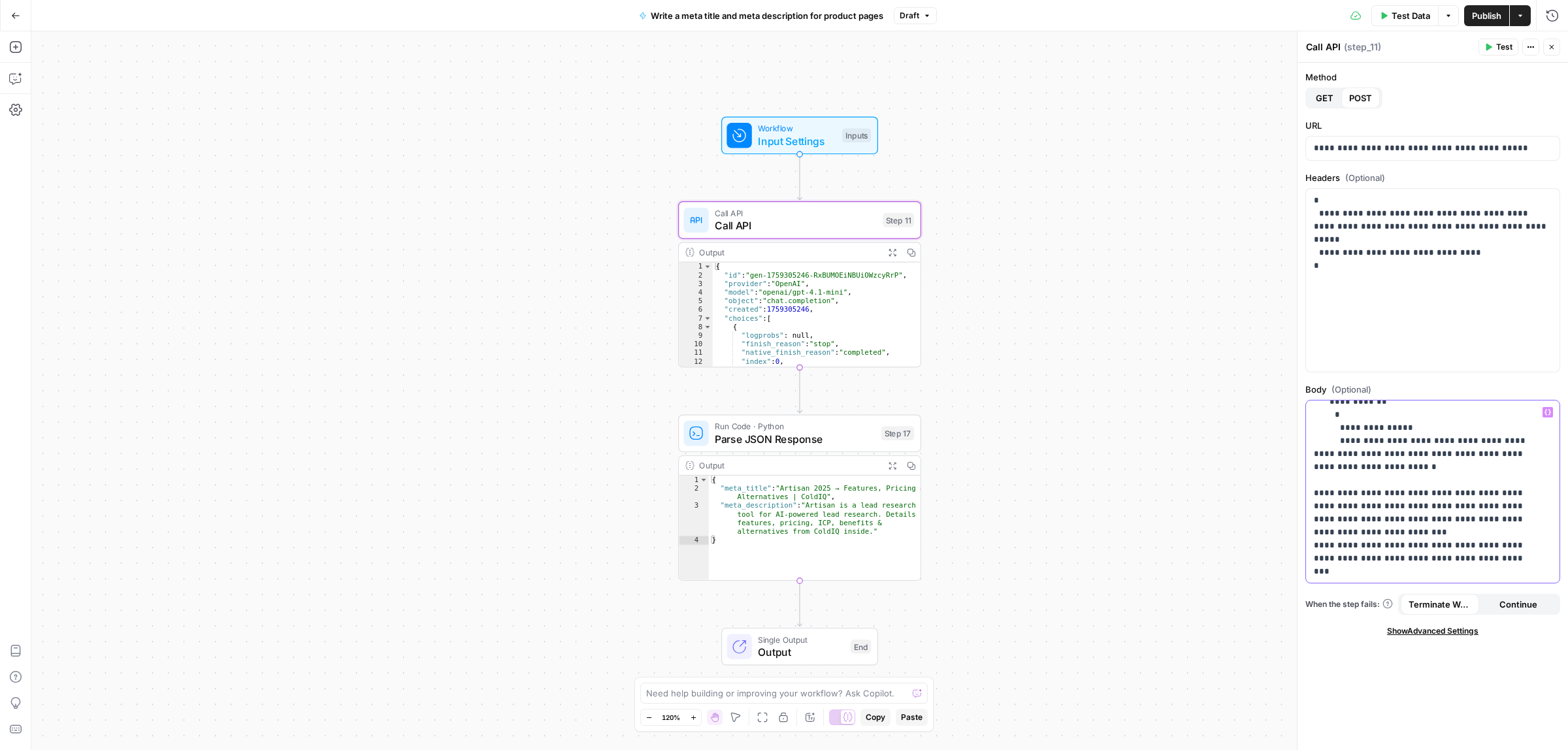
scroll to position [53, 0]
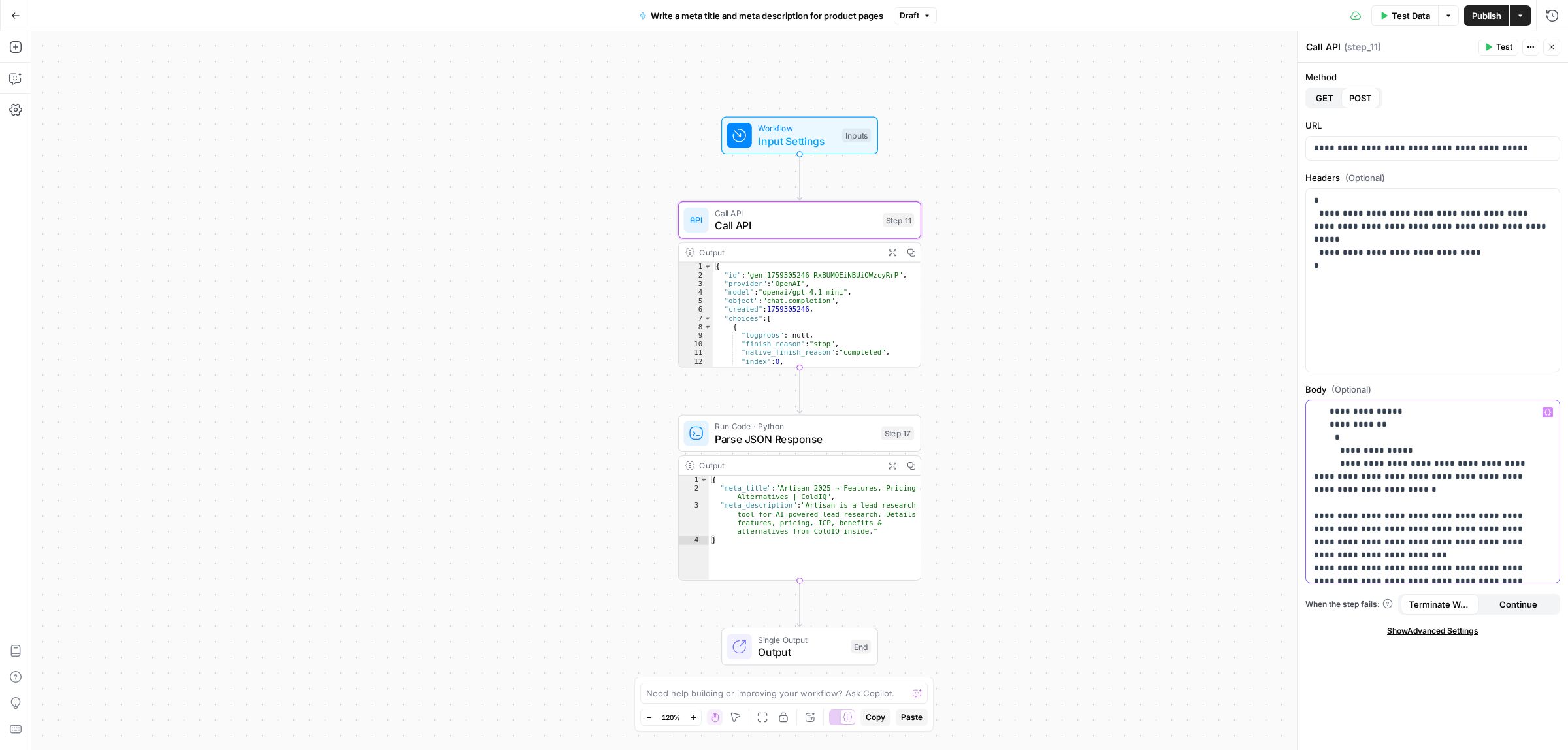
click at [1533, 518] on p "**********" at bounding box center [1426, 594] width 225 height 483
click at [1438, 484] on p "**********" at bounding box center [1426, 594] width 225 height 483
drag, startPoint x: 1445, startPoint y: 492, endPoint x: 1467, endPoint y: 478, distance: 26.1
click at [1467, 478] on p "**********" at bounding box center [1426, 594] width 225 height 483
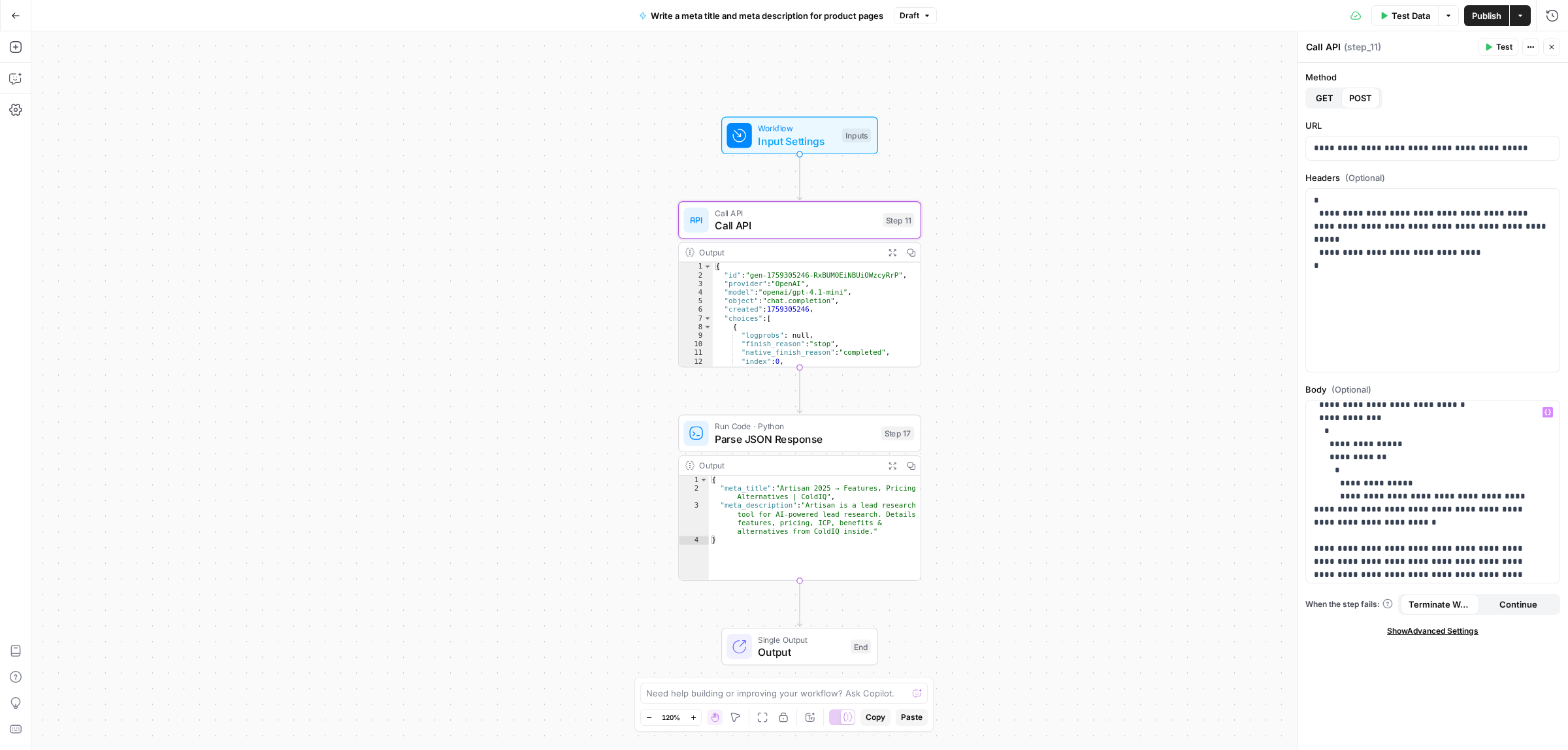
click at [1552, 409] on div "Variables Menu" at bounding box center [1547, 412] width 11 height 11
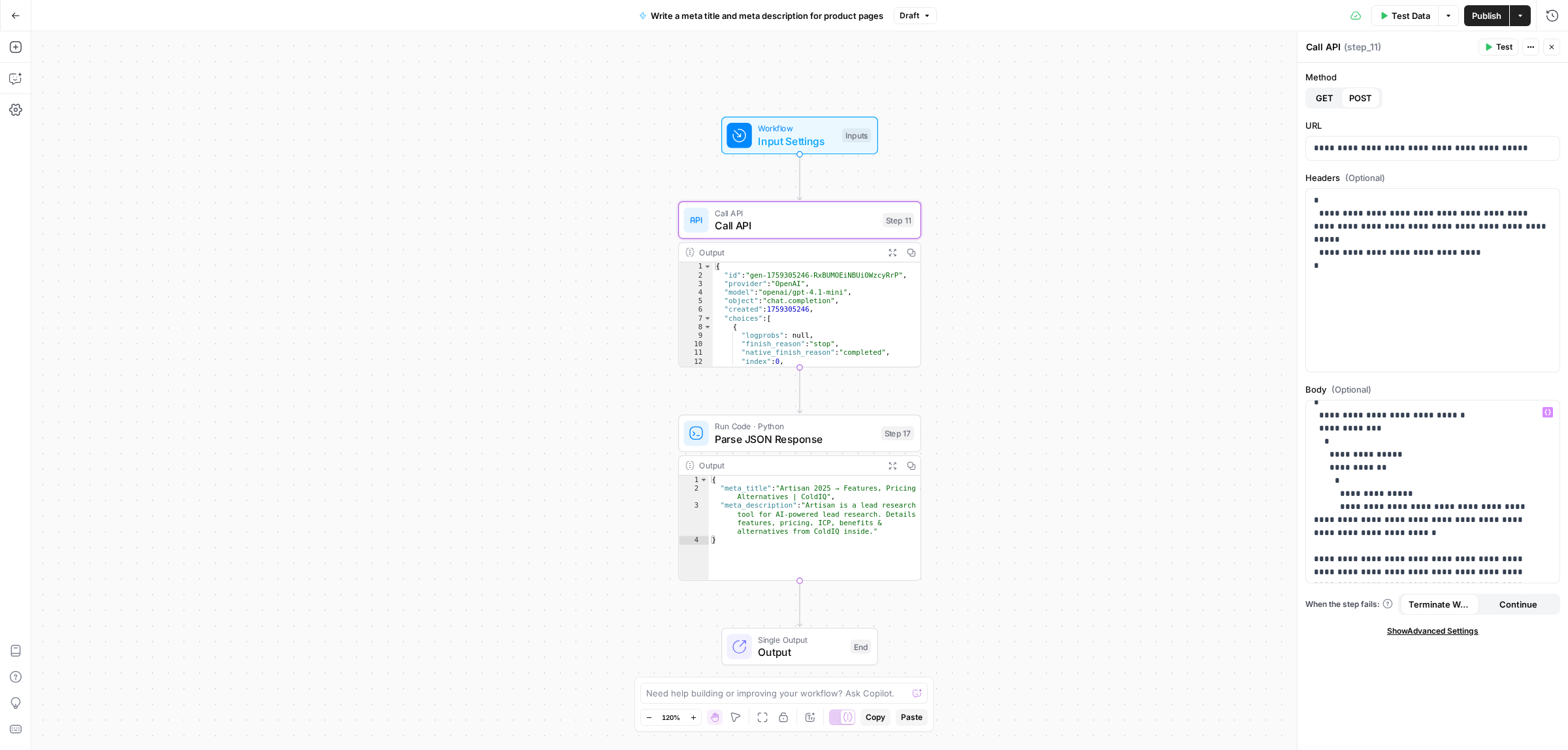
scroll to position [0, 0]
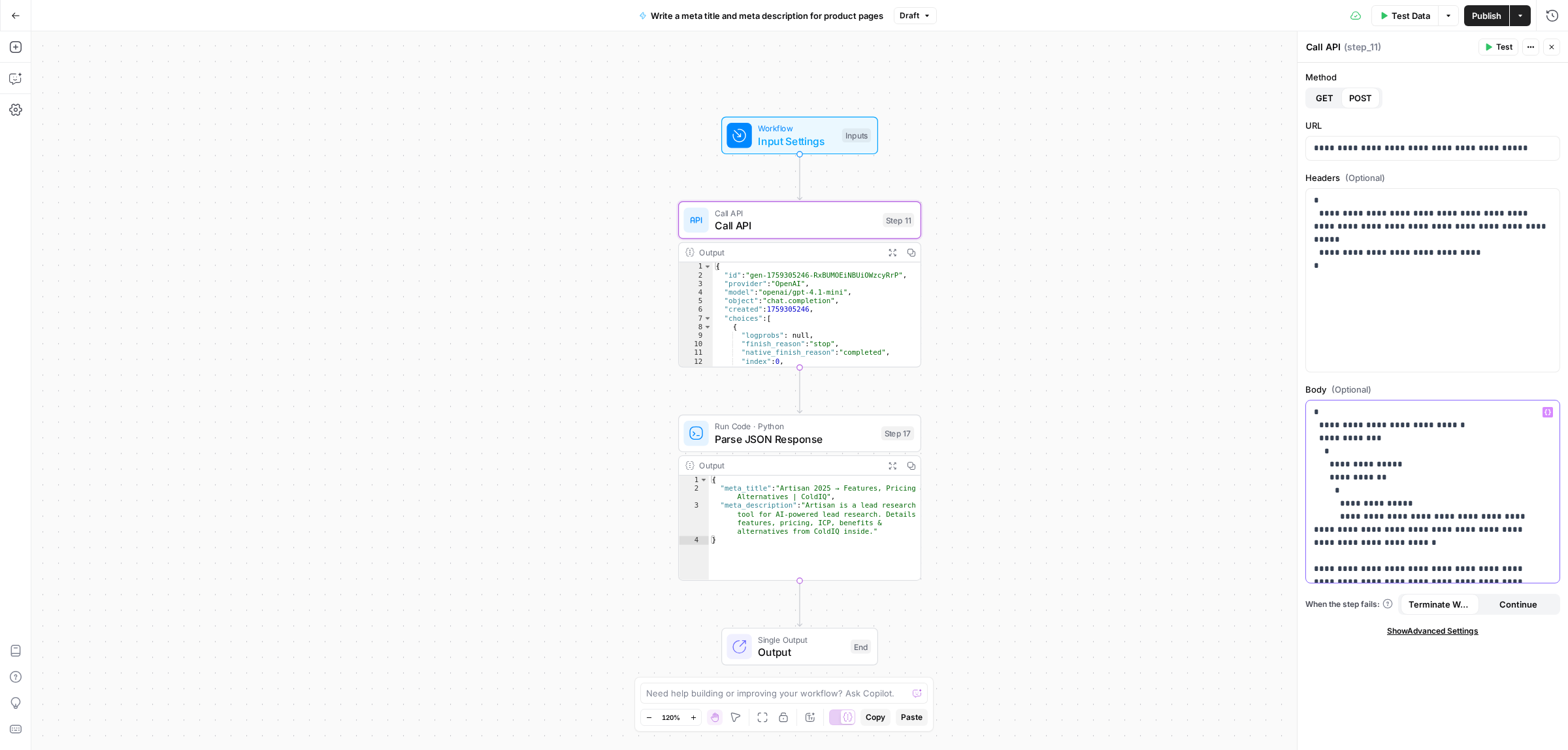
click at [1545, 415] on icon "button" at bounding box center [1547, 412] width 6 height 6
click at [902, 479] on button "Select variable Page categories" at bounding box center [926, 483] width 163 height 21
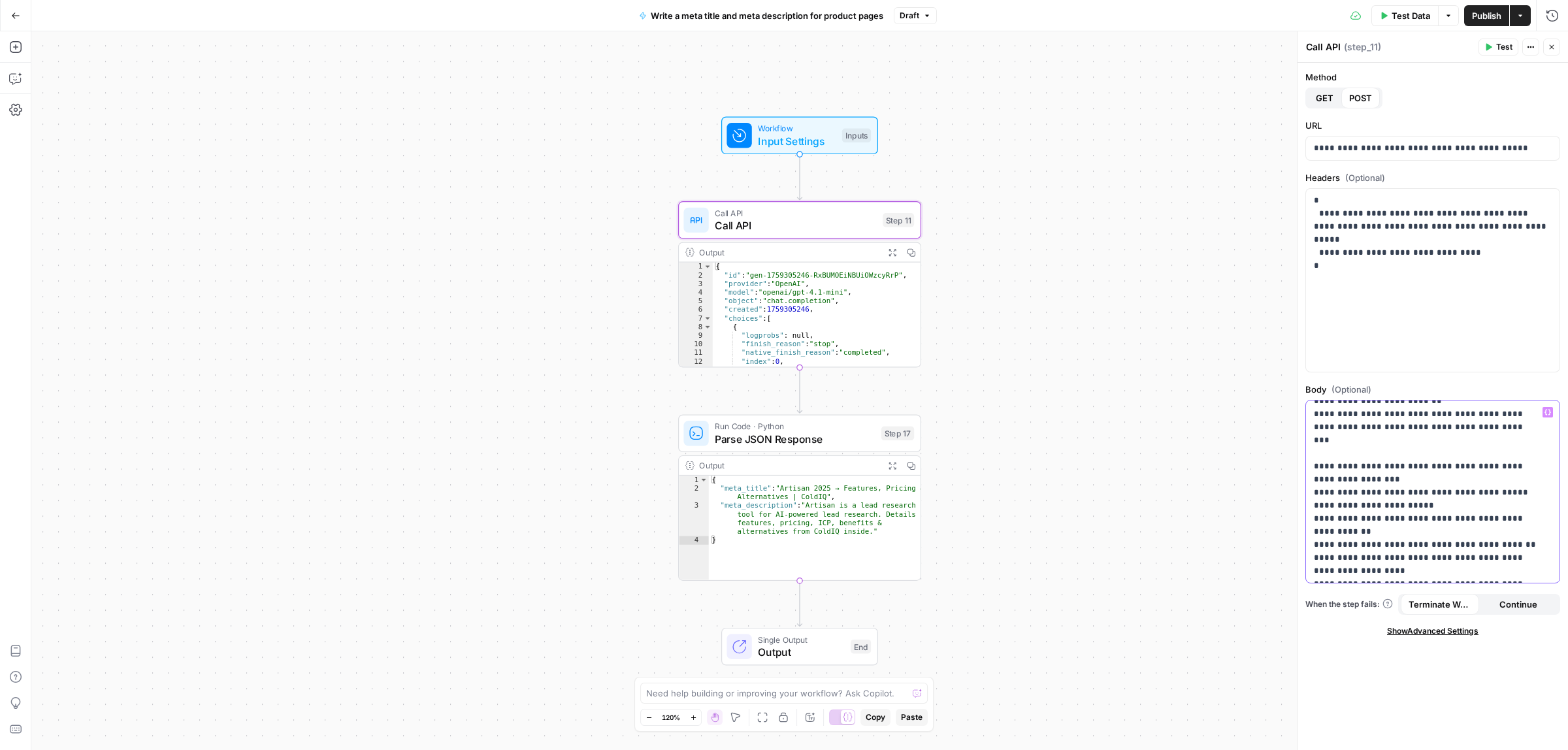
scroll to position [245, 0]
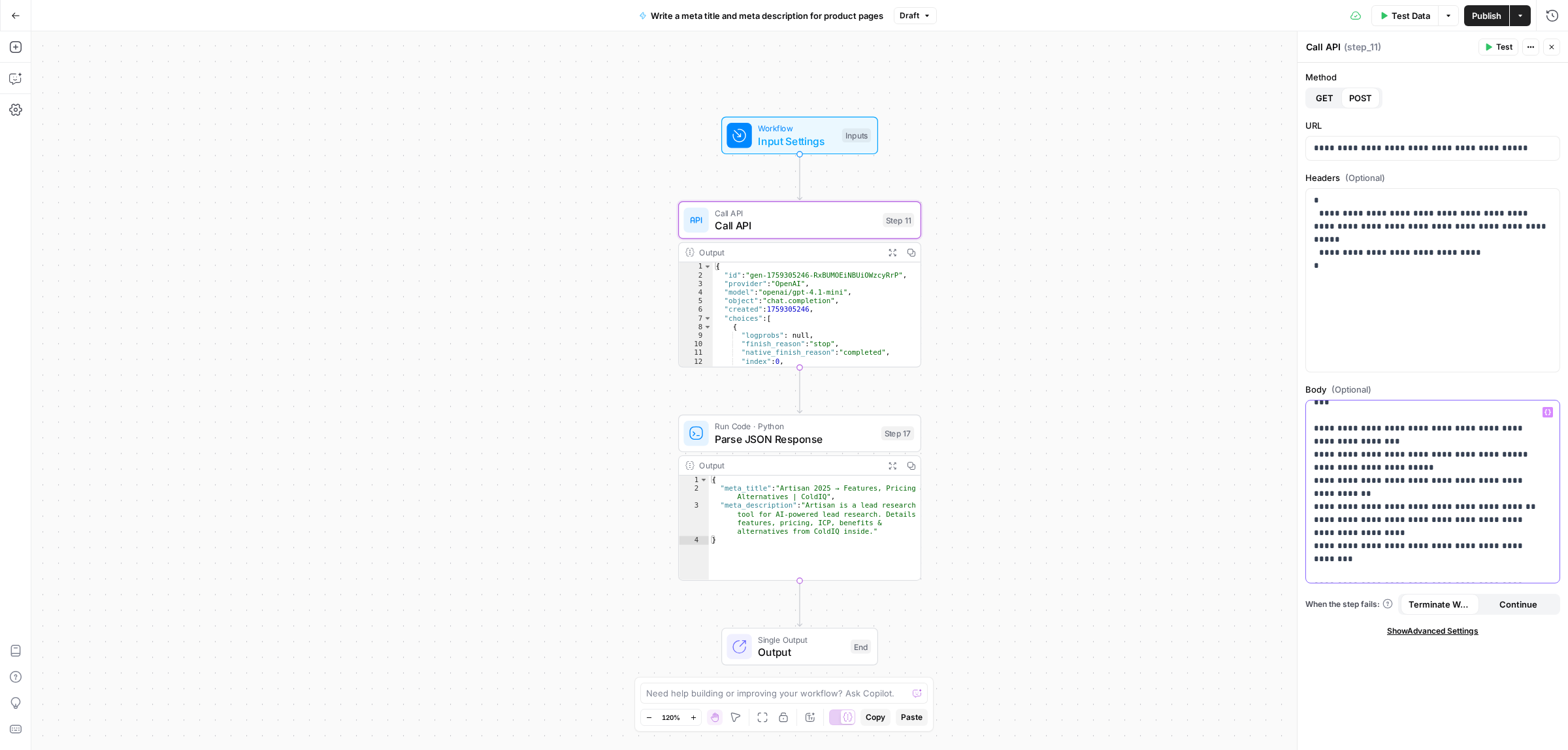
click at [1481, 537] on p "**********" at bounding box center [1426, 402] width 225 height 483
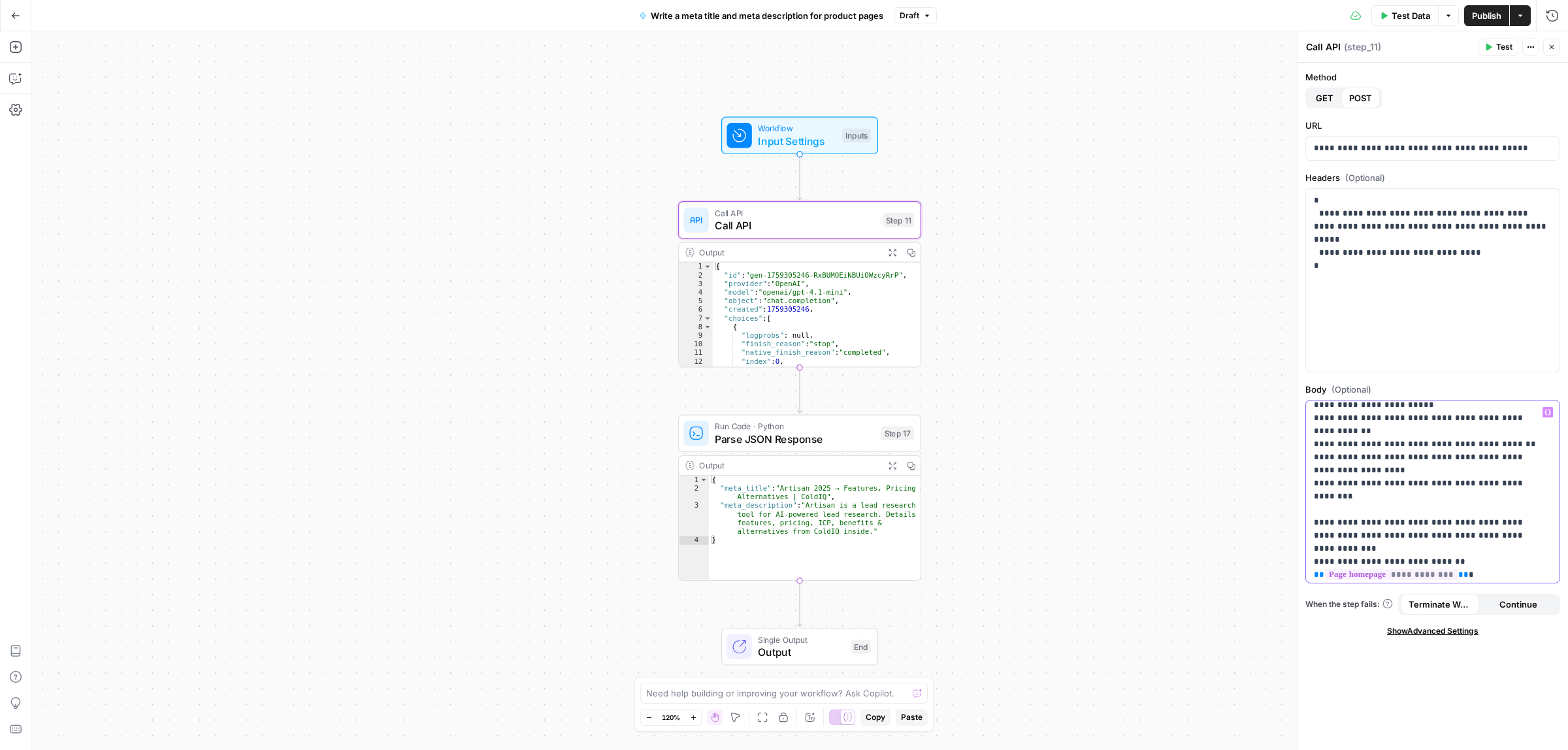
scroll to position [311, 0]
drag, startPoint x: 1468, startPoint y: 508, endPoint x: 1489, endPoint y: 551, distance: 47.9
click at [1471, 516] on p "**********" at bounding box center [1426, 336] width 225 height 483
click at [1400, 13] on span "Test Data" at bounding box center [1411, 16] width 38 height 13
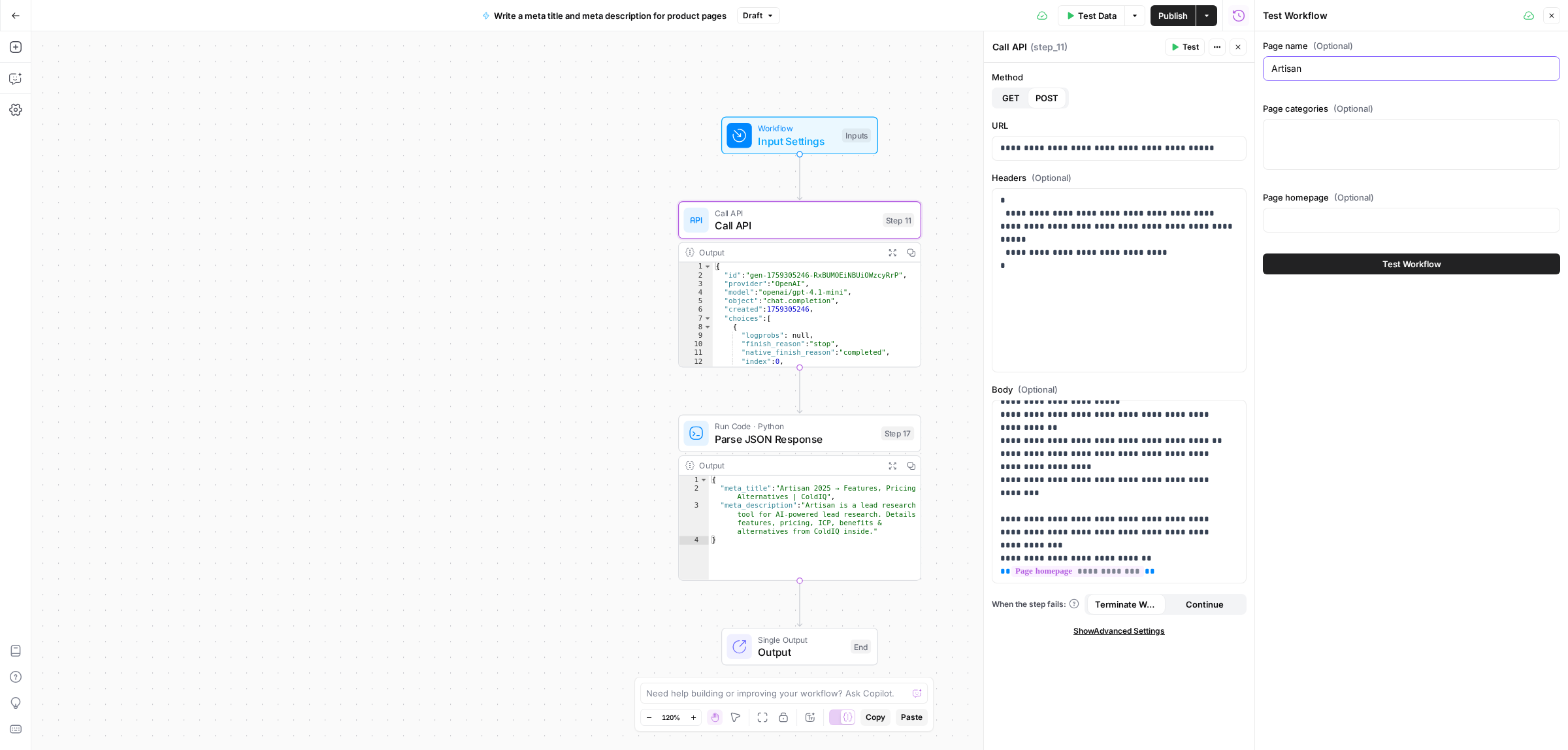
click at [1321, 69] on input "Artisan" at bounding box center [1411, 68] width 280 height 13
click at [1117, 490] on p "**********" at bounding box center [1112, 349] width 225 height 510
drag, startPoint x: 1170, startPoint y: 532, endPoint x: 1076, endPoint y: 493, distance: 101.8
click at [1076, 493] on p "**********" at bounding box center [1112, 349] width 225 height 510
click at [1139, 461] on p "**********" at bounding box center [1112, 349] width 225 height 510
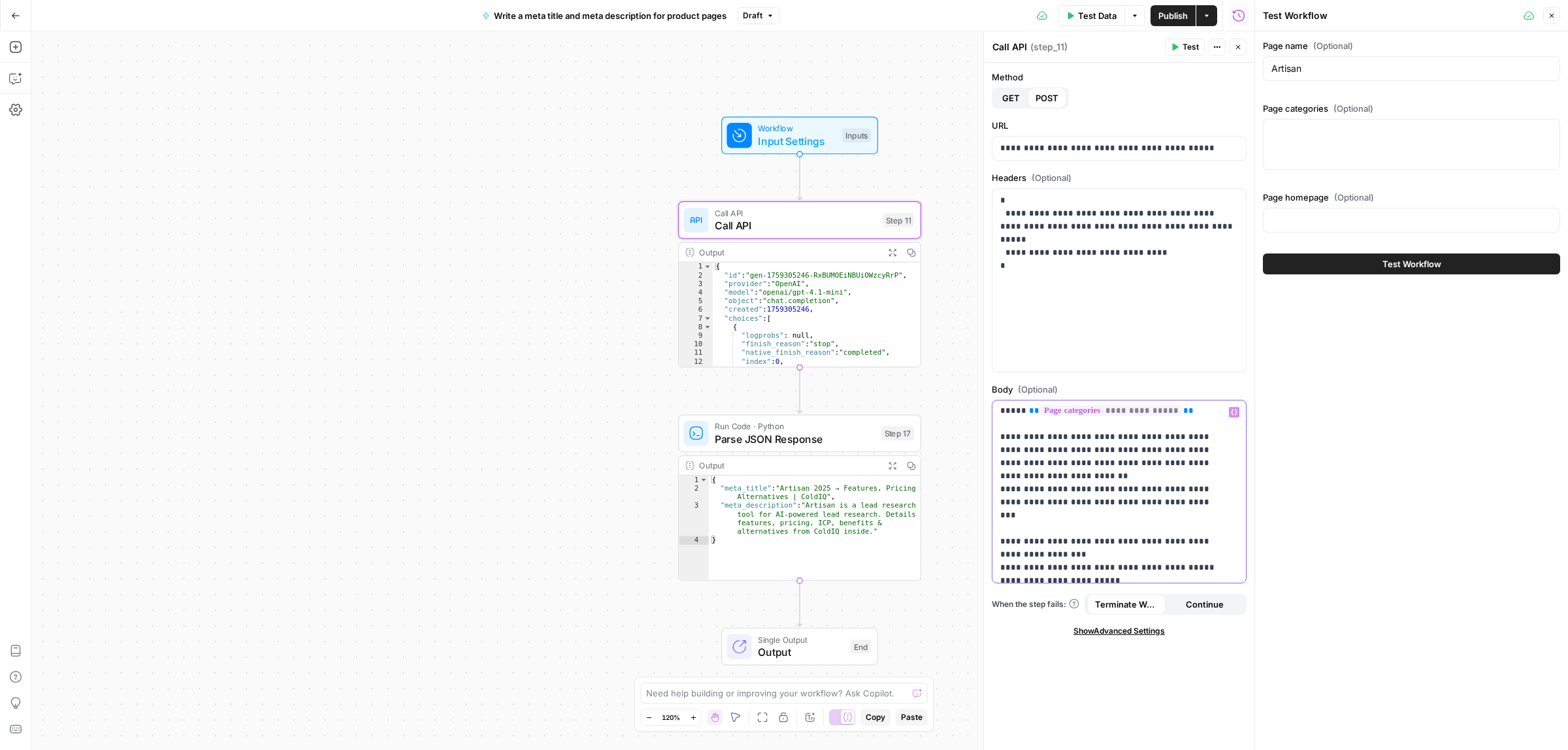
scroll to position [74, 0]
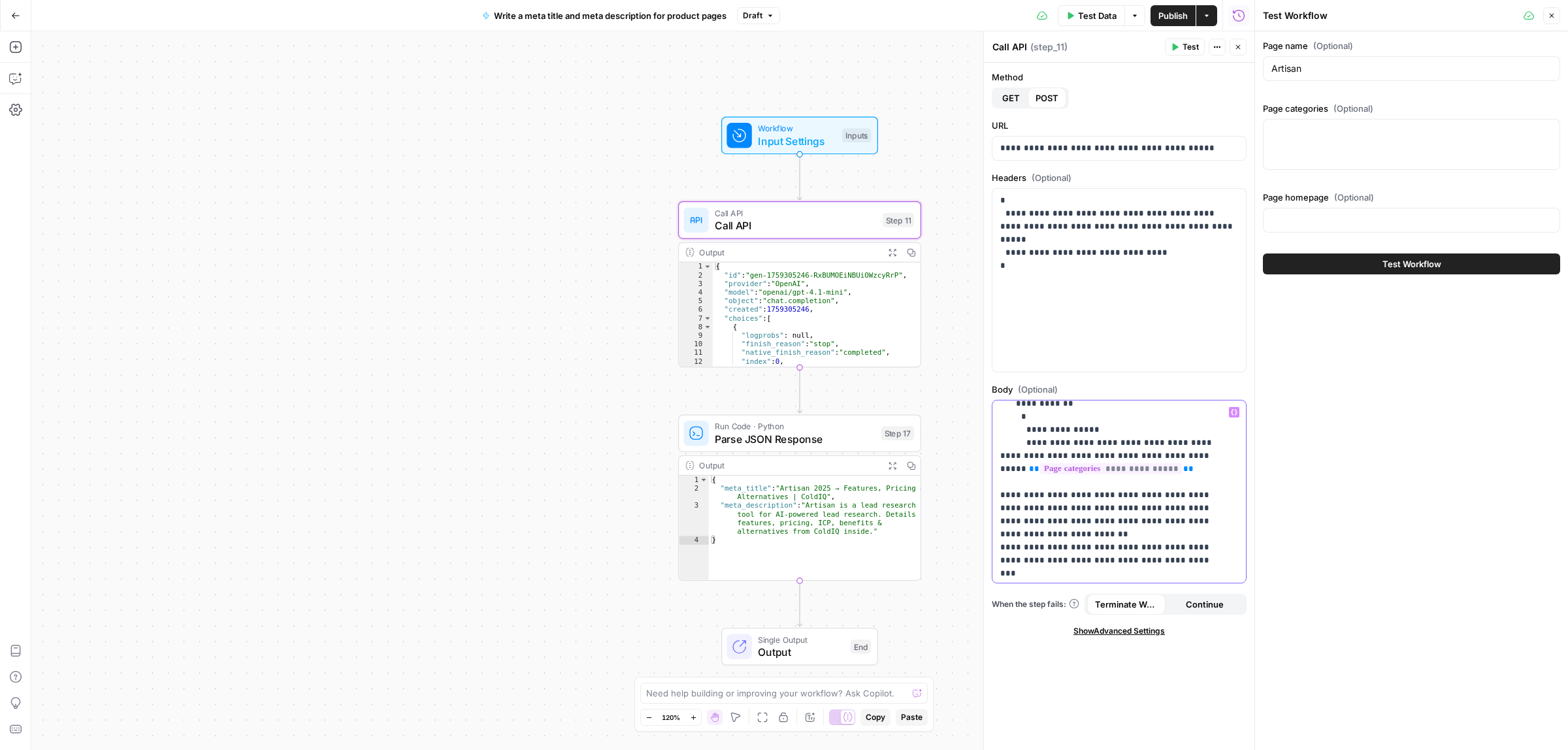
drag, startPoint x: 1170, startPoint y: 533, endPoint x: 1056, endPoint y: 446, distance: 143.4
click at [1056, 446] on p "**********" at bounding box center [1112, 586] width 225 height 510
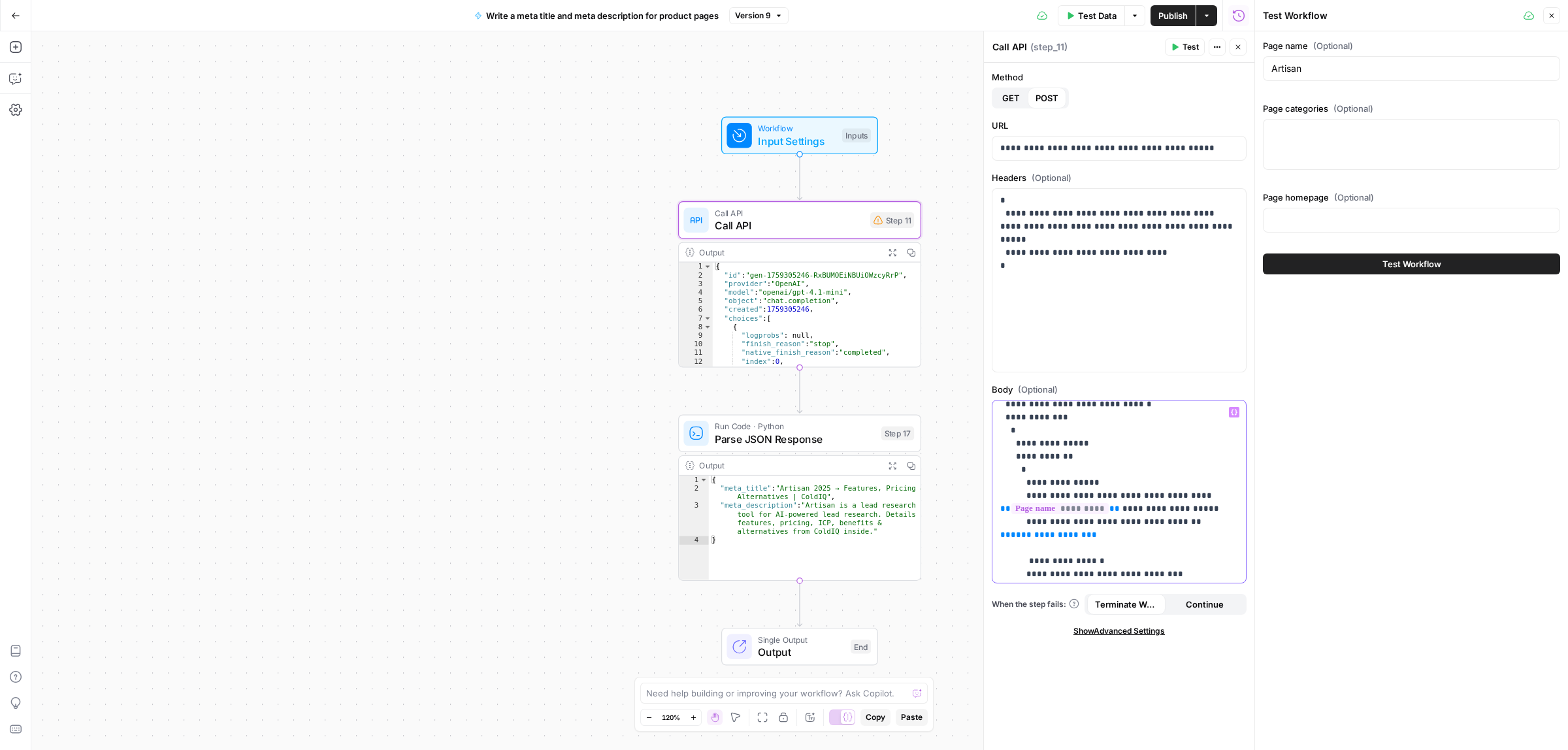
scroll to position [0, 0]
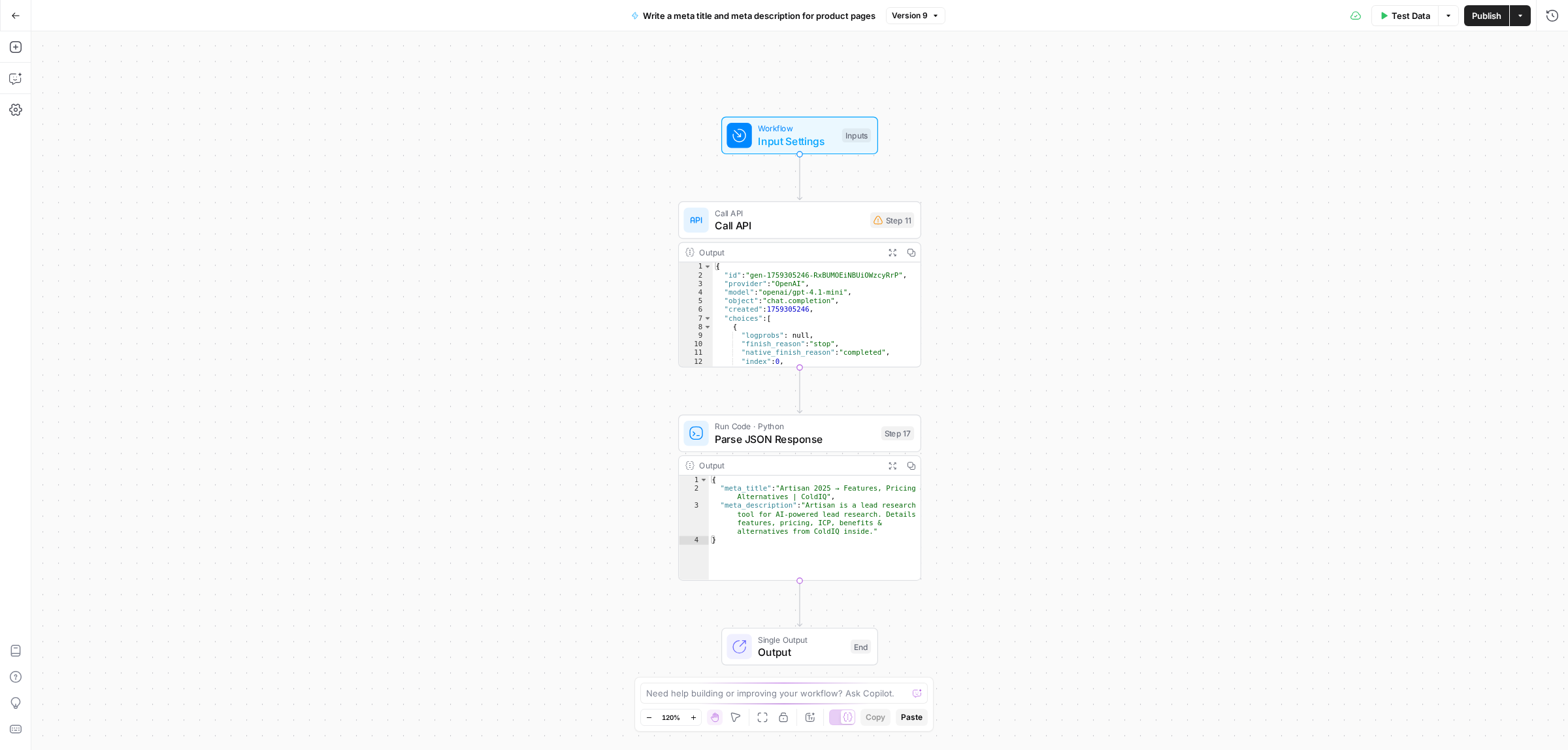
click at [787, 223] on span "Call API" at bounding box center [789, 225] width 149 height 16
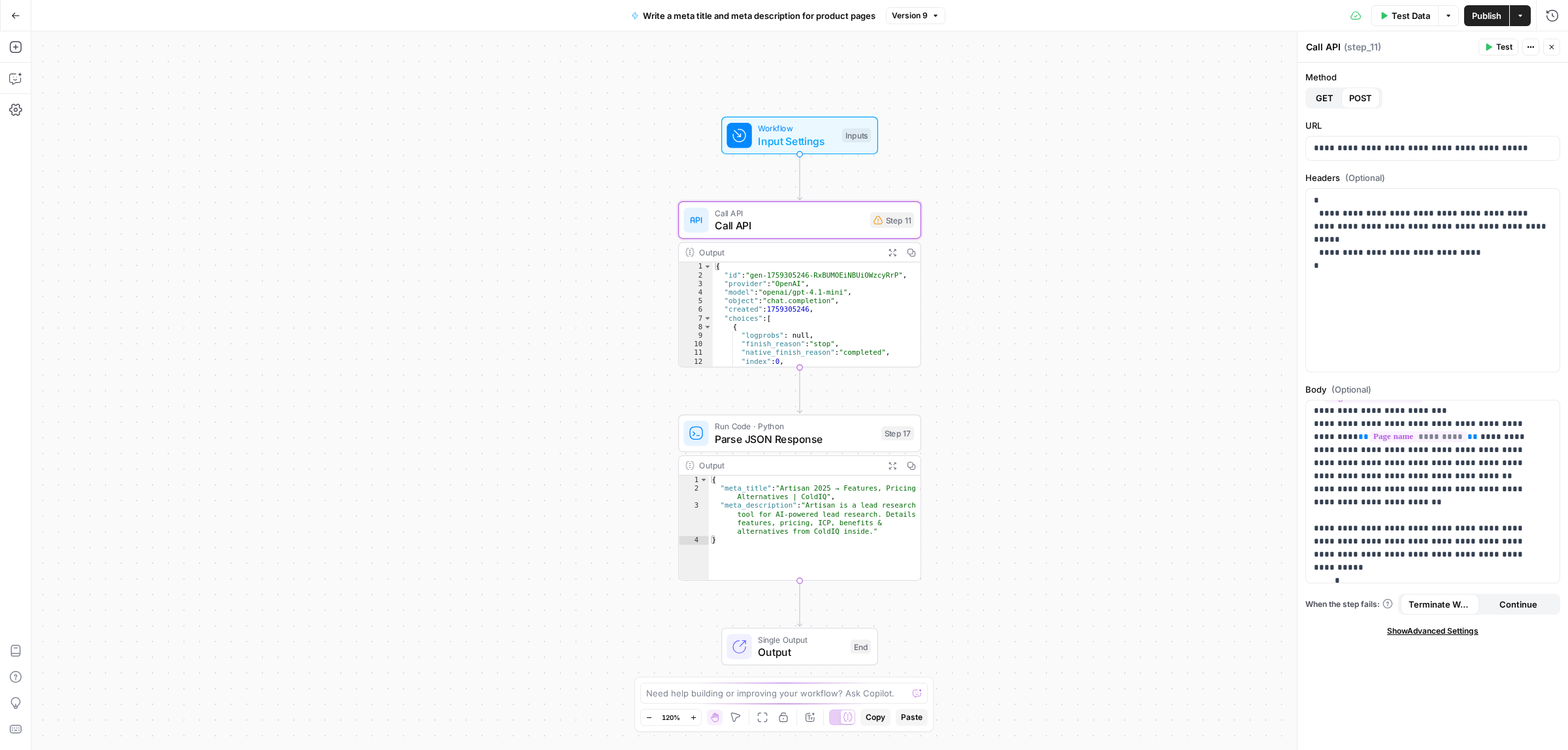
scroll to position [347, 0]
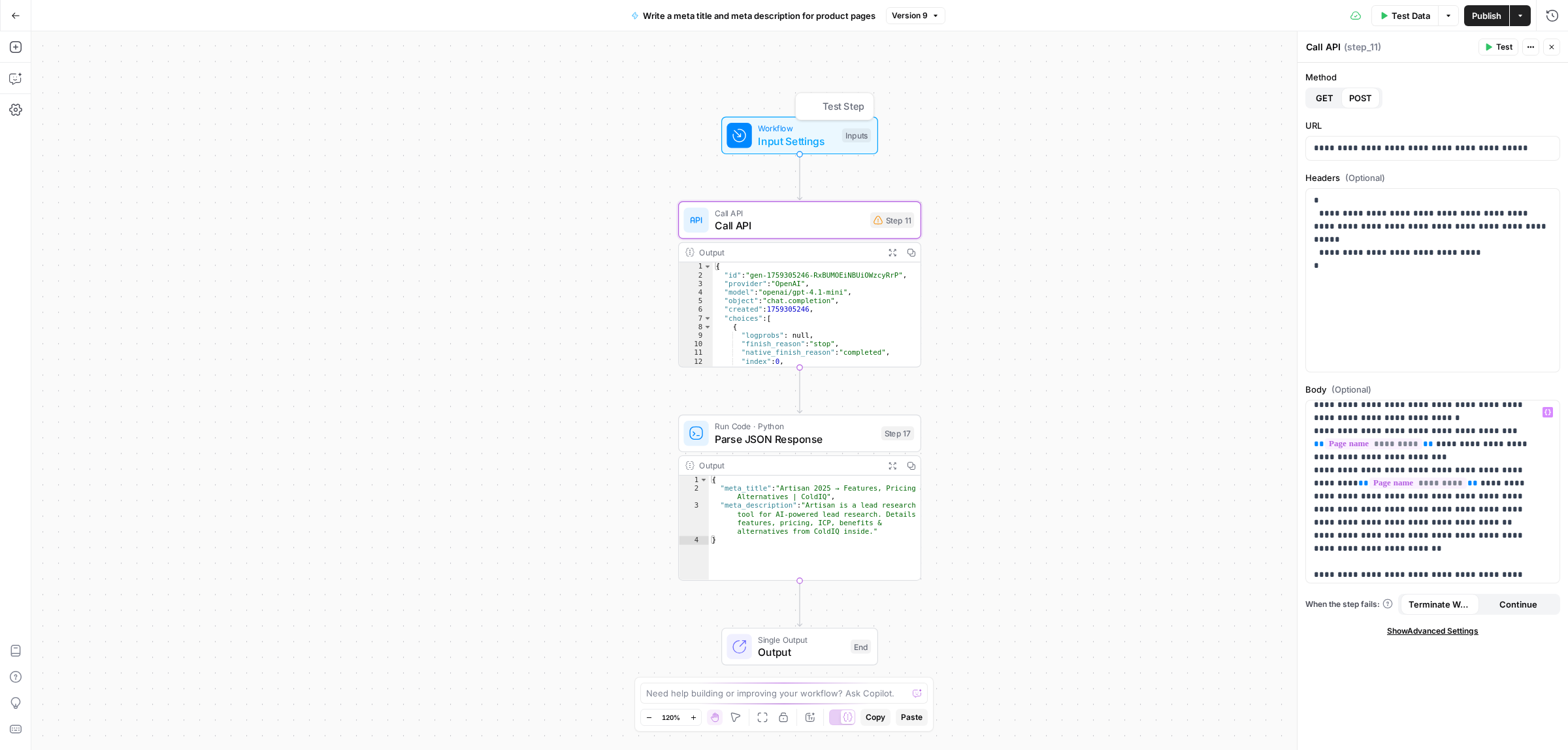
click at [770, 123] on span "Workflow" at bounding box center [796, 128] width 77 height 12
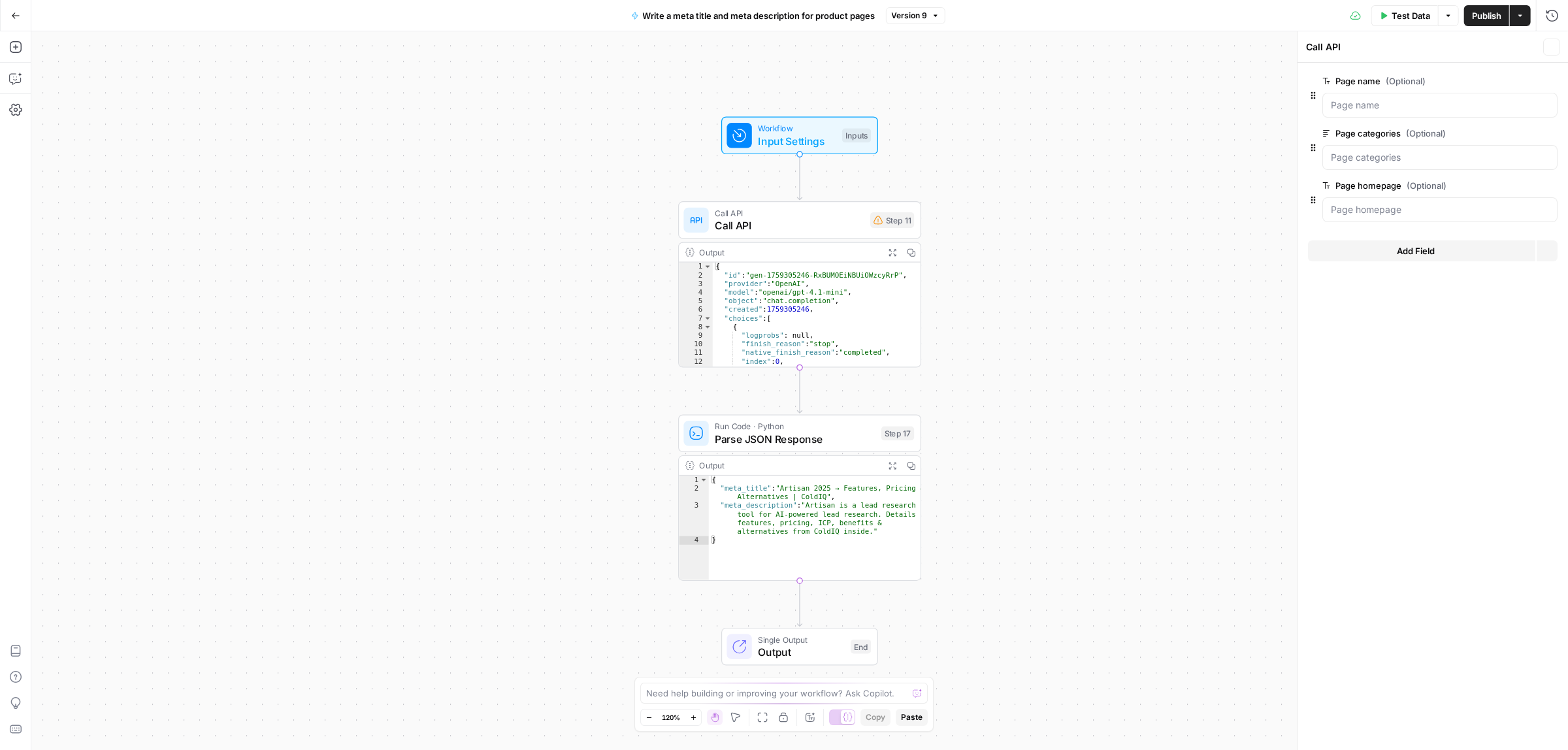
type textarea "Inputs"
click at [1504, 135] on span "edit field" at bounding box center [1508, 133] width 28 height 11
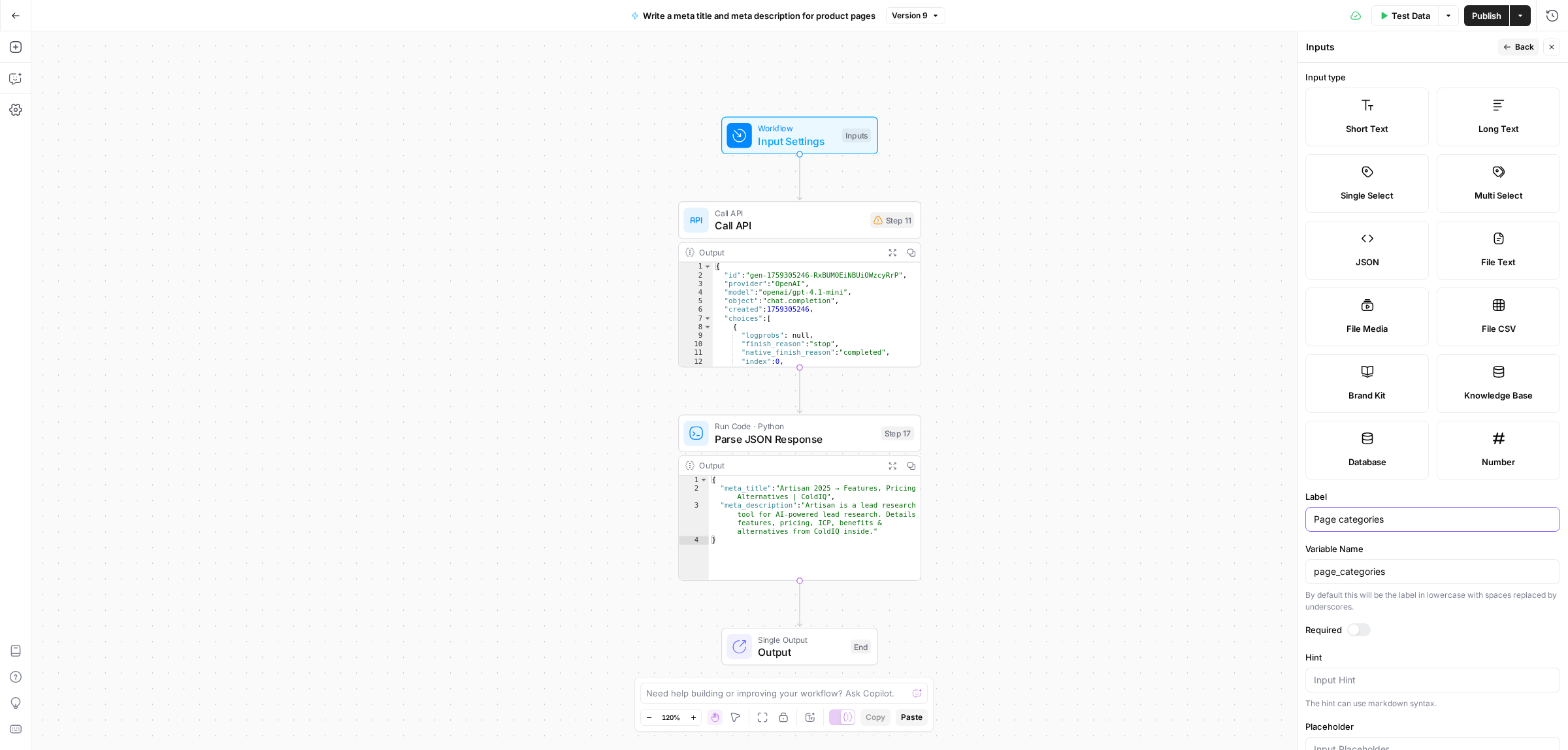
drag, startPoint x: 1385, startPoint y: 516, endPoint x: 1339, endPoint y: 518, distance: 46.0
click at [1339, 518] on input "Page categories" at bounding box center [1432, 519] width 238 height 13
drag, startPoint x: 1399, startPoint y: 523, endPoint x: 1337, endPoint y: 520, distance: 62.1
click at [1337, 520] on input "Page description" at bounding box center [1432, 519] width 238 height 13
type input "Page description"
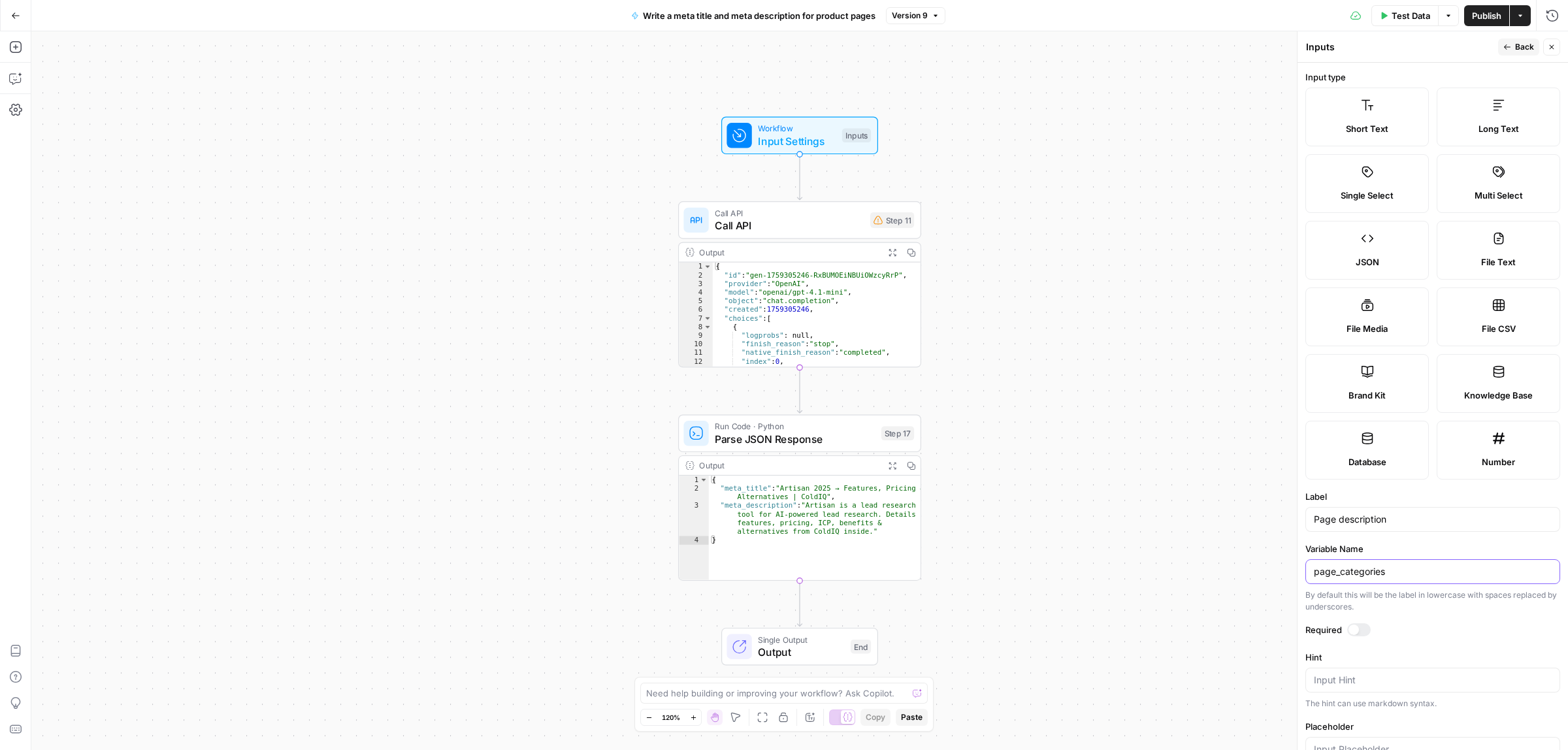
drag, startPoint x: 1396, startPoint y: 573, endPoint x: 1341, endPoint y: 574, distance: 55.0
click at [1341, 574] on input "page_categories" at bounding box center [1432, 572] width 238 height 13
paste input "description"
type input "page_description"
click at [802, 220] on span "Call API" at bounding box center [789, 225] width 149 height 16
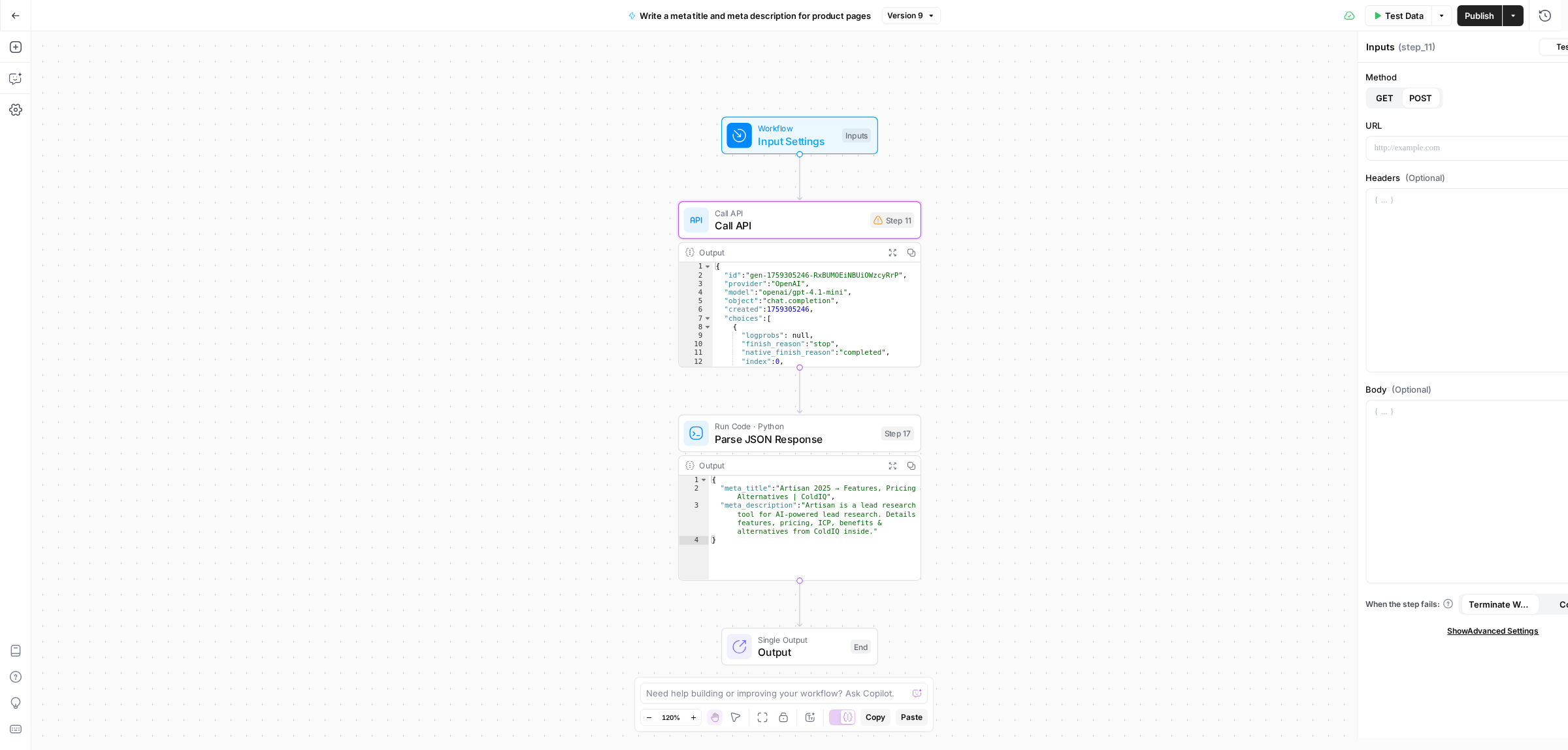
type textarea "Call API"
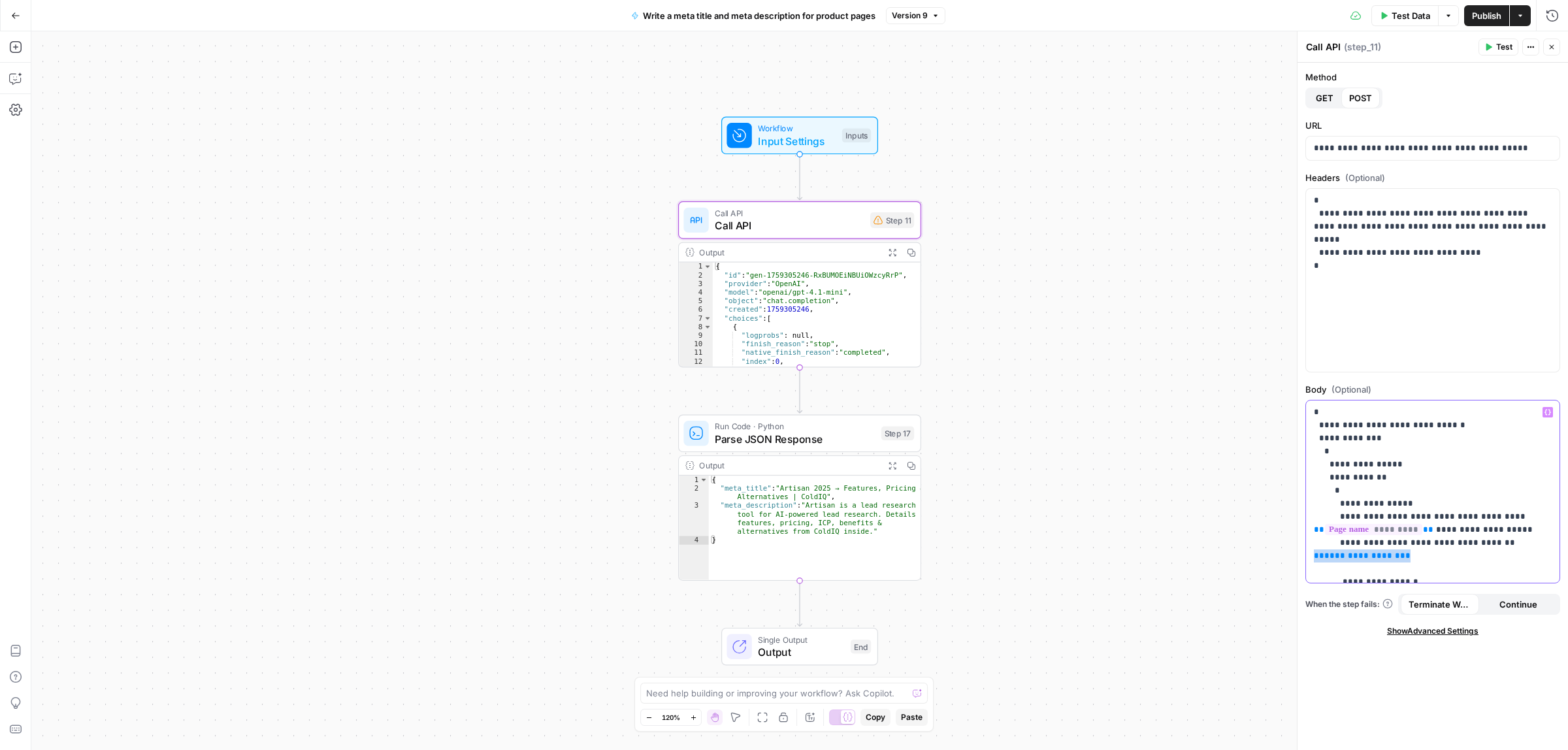
drag, startPoint x: 1395, startPoint y: 557, endPoint x: 1292, endPoint y: 553, distance: 103.1
click at [1296, 553] on div "**********" at bounding box center [1432, 391] width 271 height 719
click at [1547, 416] on button "Variables Menu" at bounding box center [1547, 412] width 11 height 11
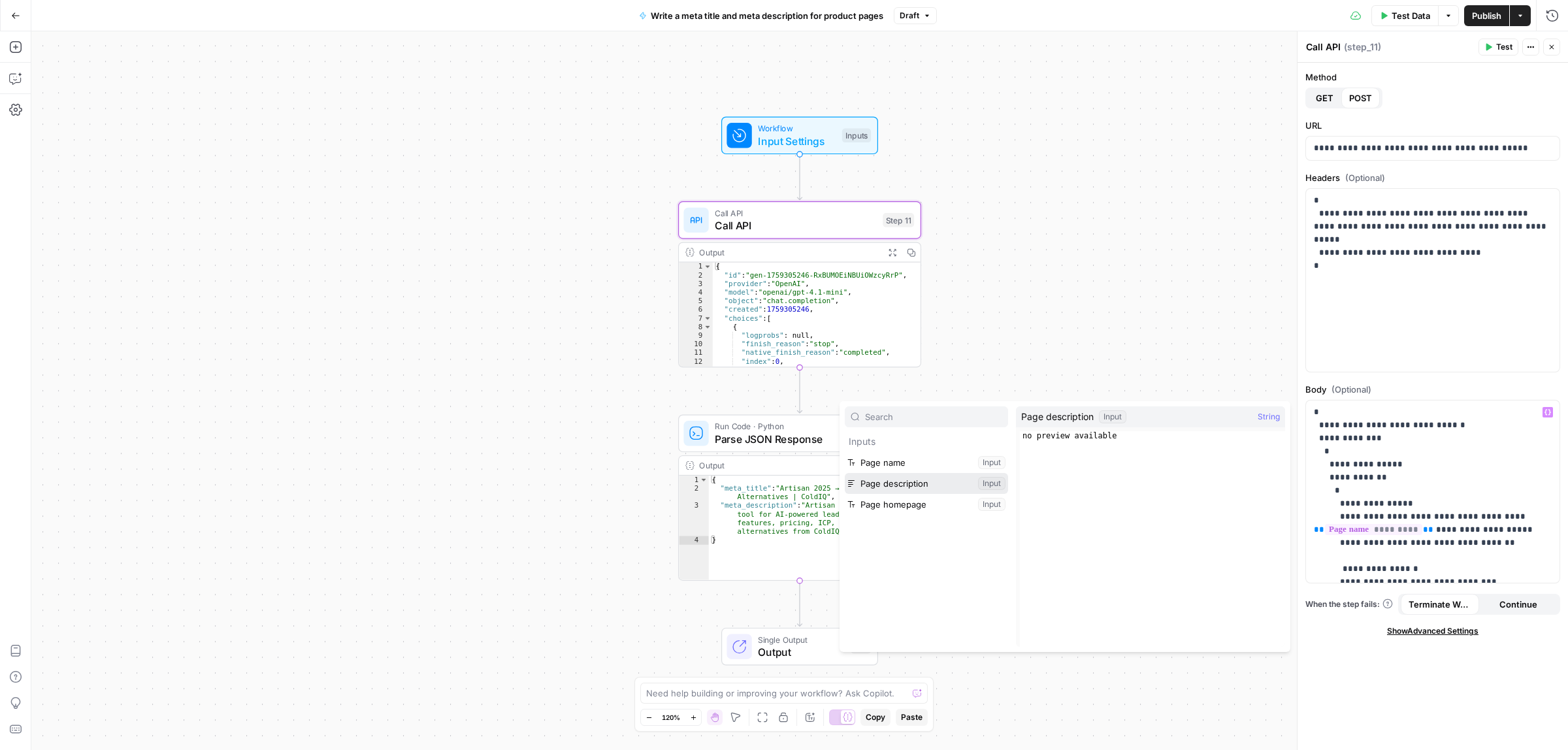
click at [938, 486] on button "Select variable Page description" at bounding box center [926, 483] width 163 height 21
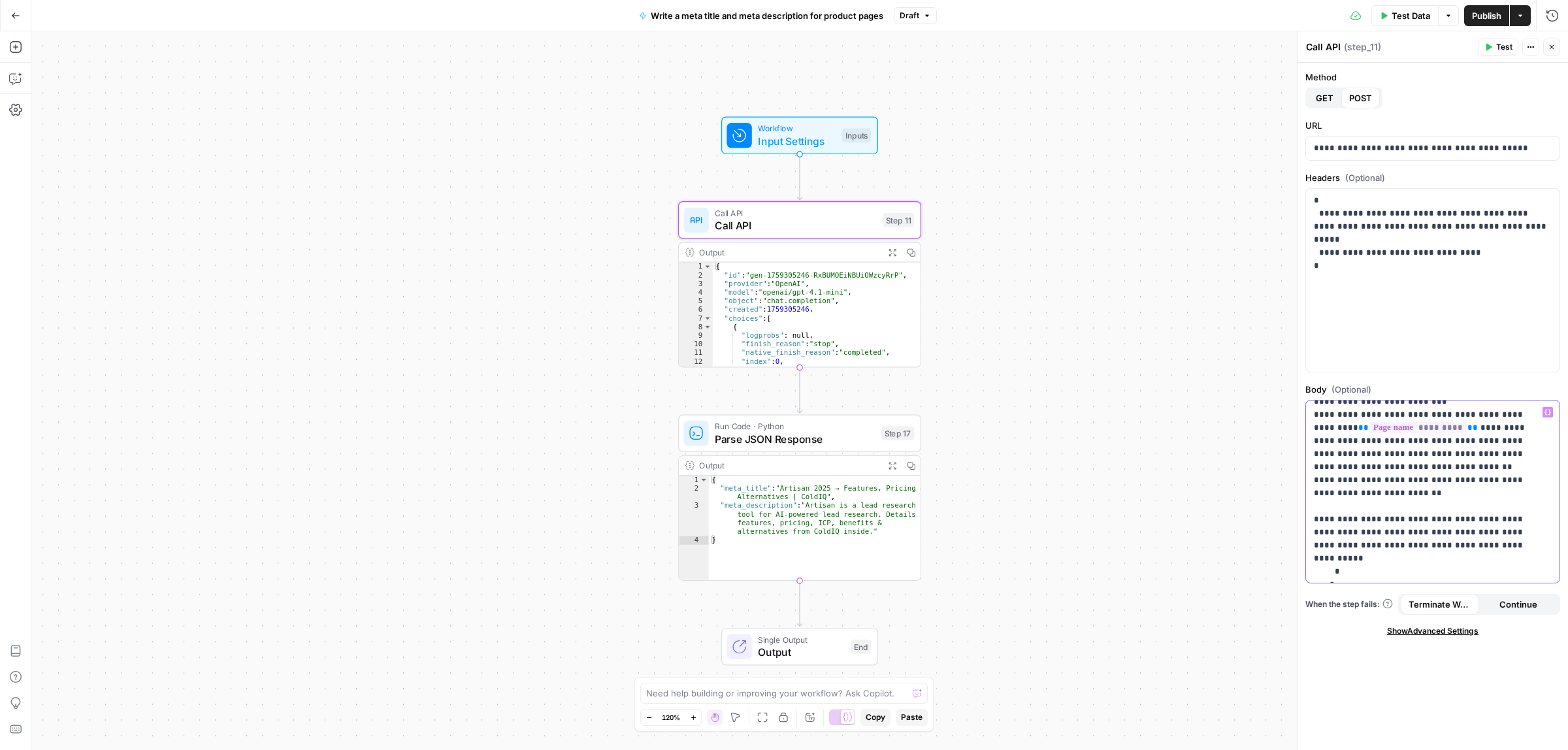
scroll to position [408, 0]
click at [854, 436] on span "Parse JSON Response" at bounding box center [794, 439] width 160 height 16
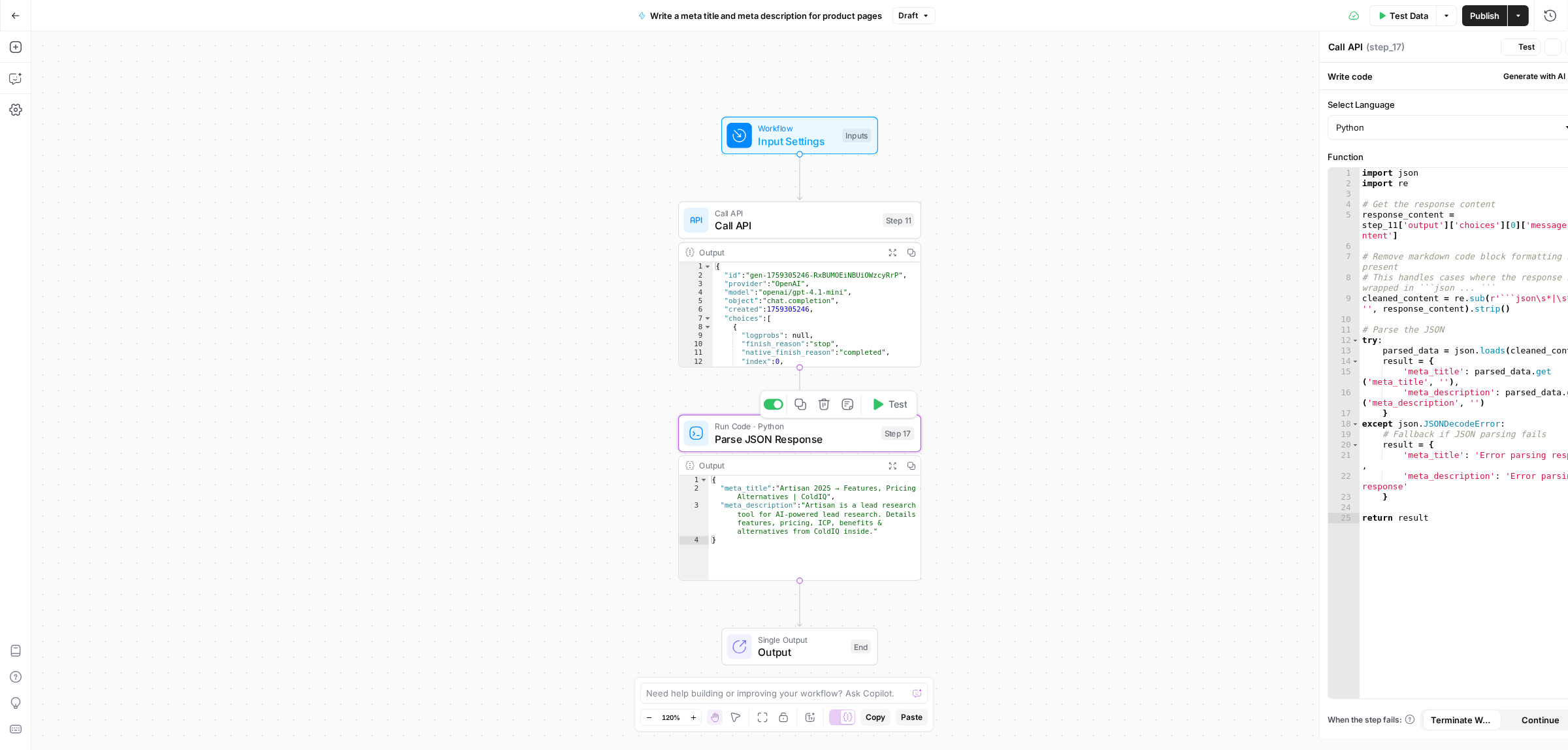
type textarea "Parse JSON Response"
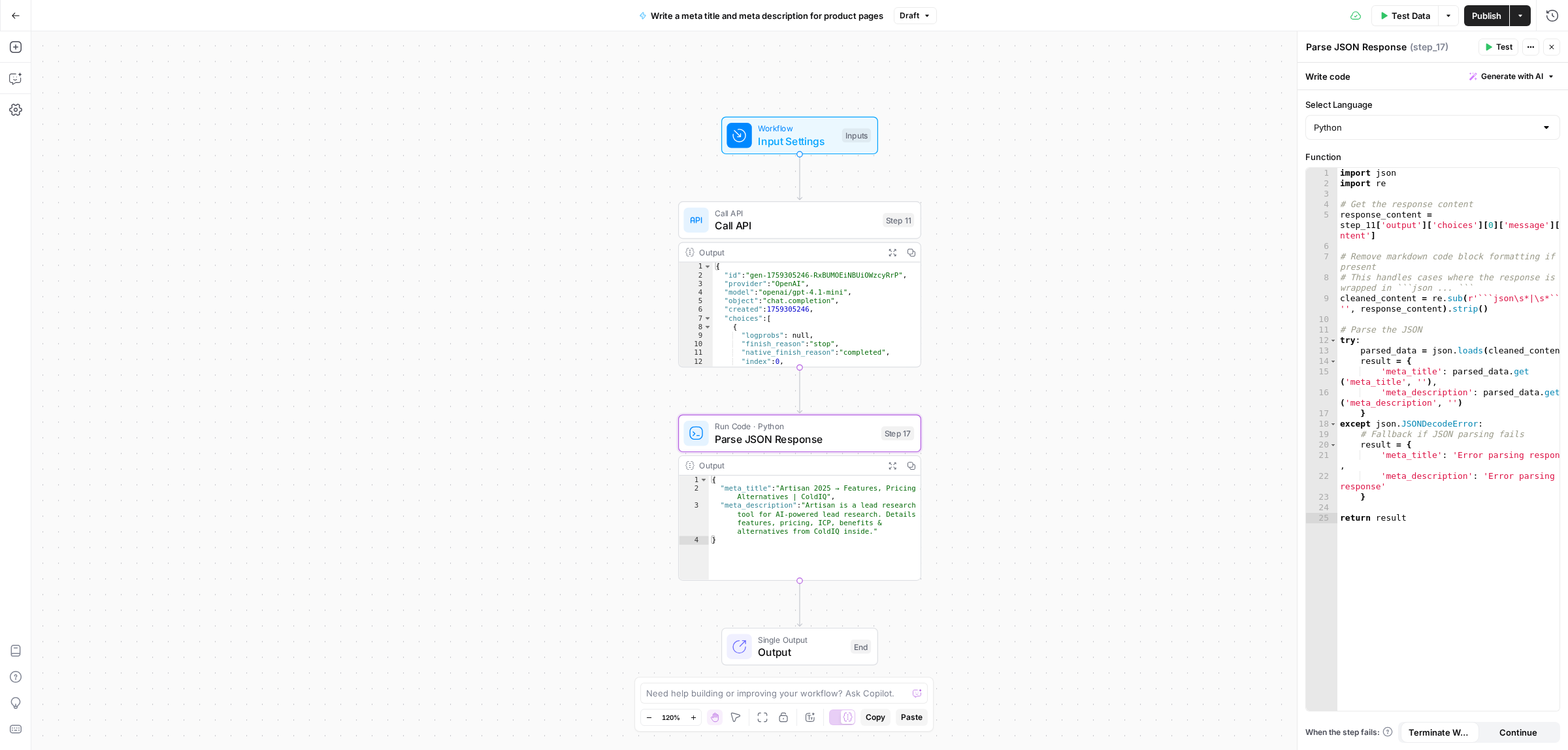
click at [787, 244] on div "Output Expand Output Copy" at bounding box center [800, 253] width 242 height 20
click at [892, 11] on div "Write a meta title and meta description for product pages Draft" at bounding box center [784, 15] width 306 height 21
click at [912, 11] on span "Draft" at bounding box center [910, 16] width 20 height 12
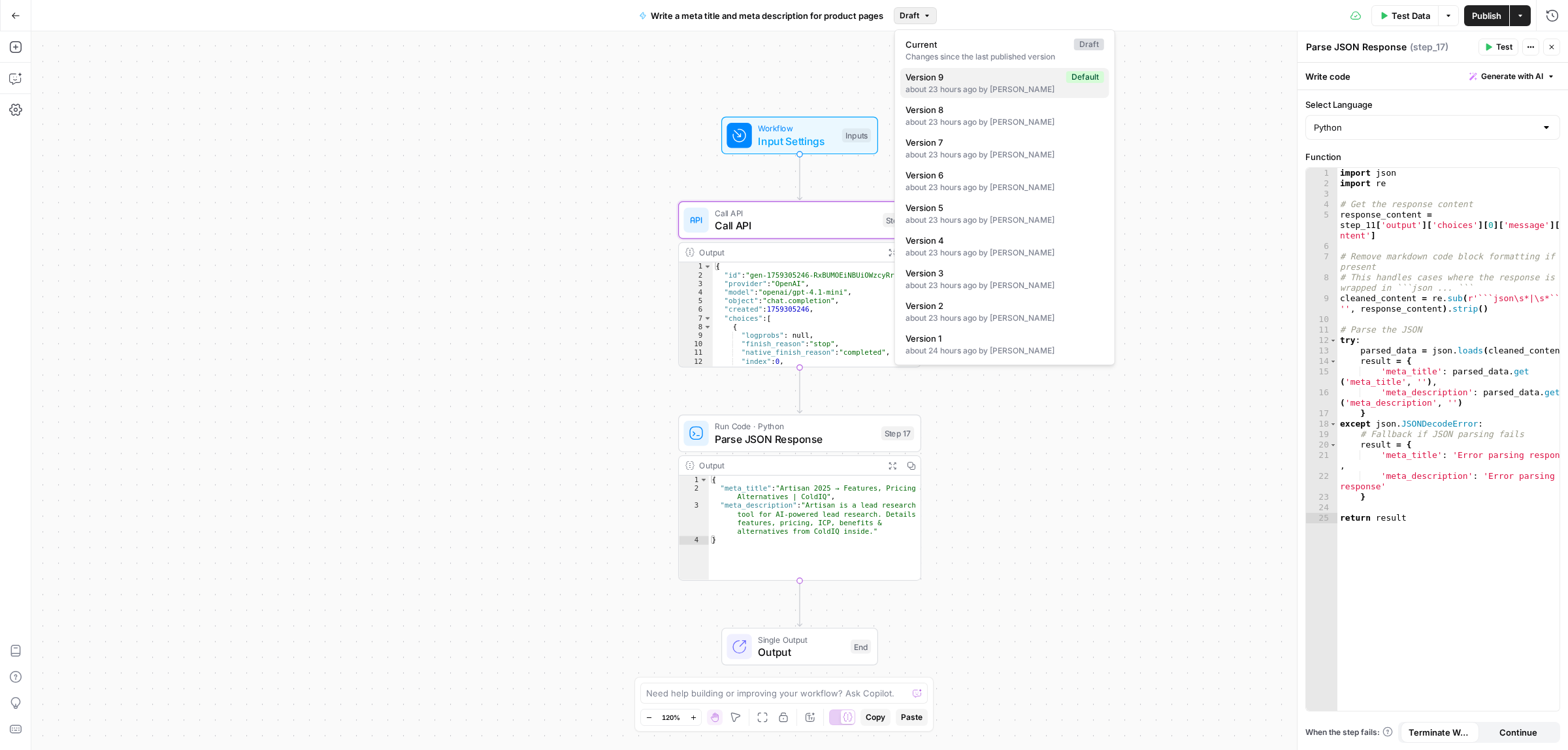
click at [967, 85] on div "about 23 hours ago by Eugene Suslov" at bounding box center [1004, 90] width 198 height 12
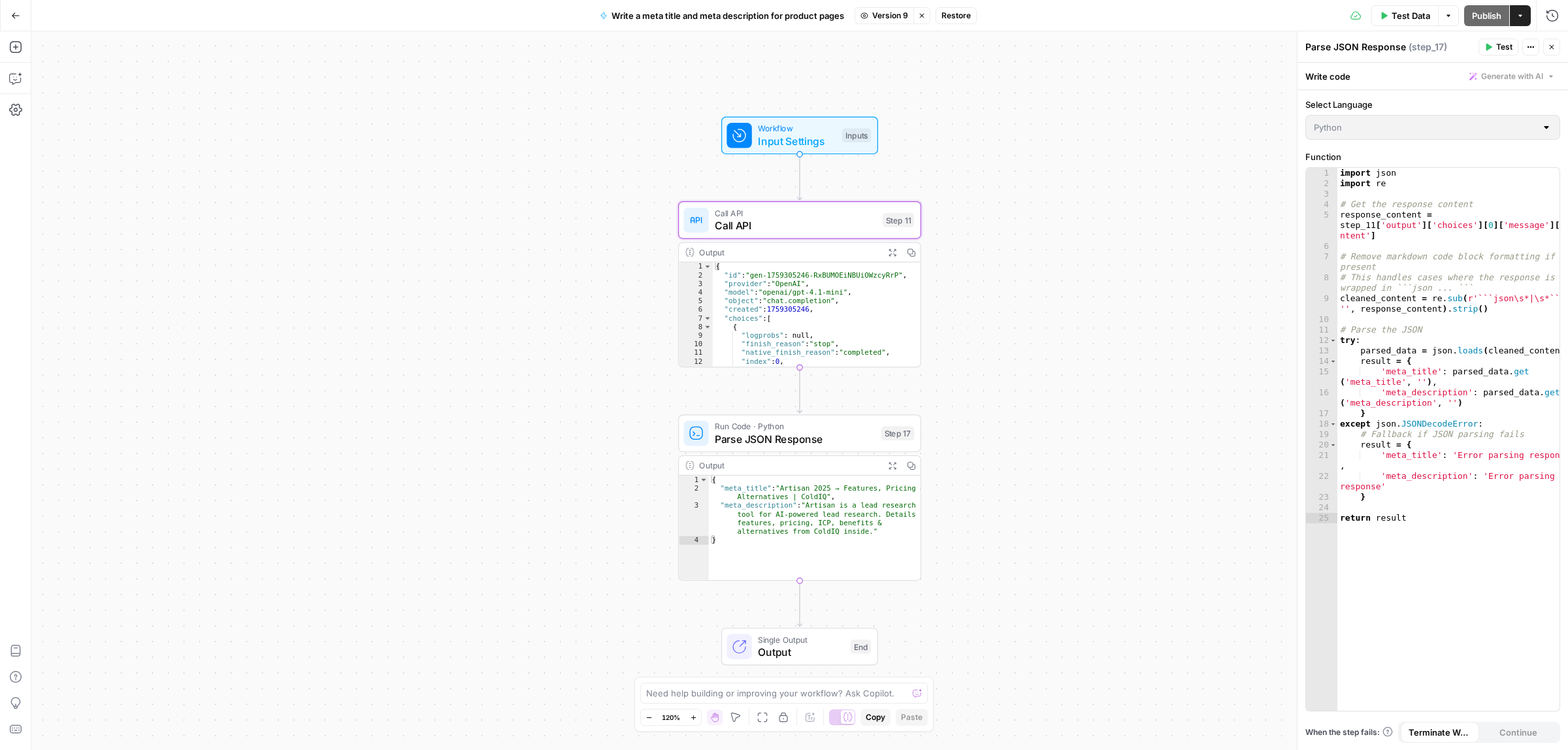
click at [813, 133] on span "Input Settings" at bounding box center [796, 141] width 77 height 16
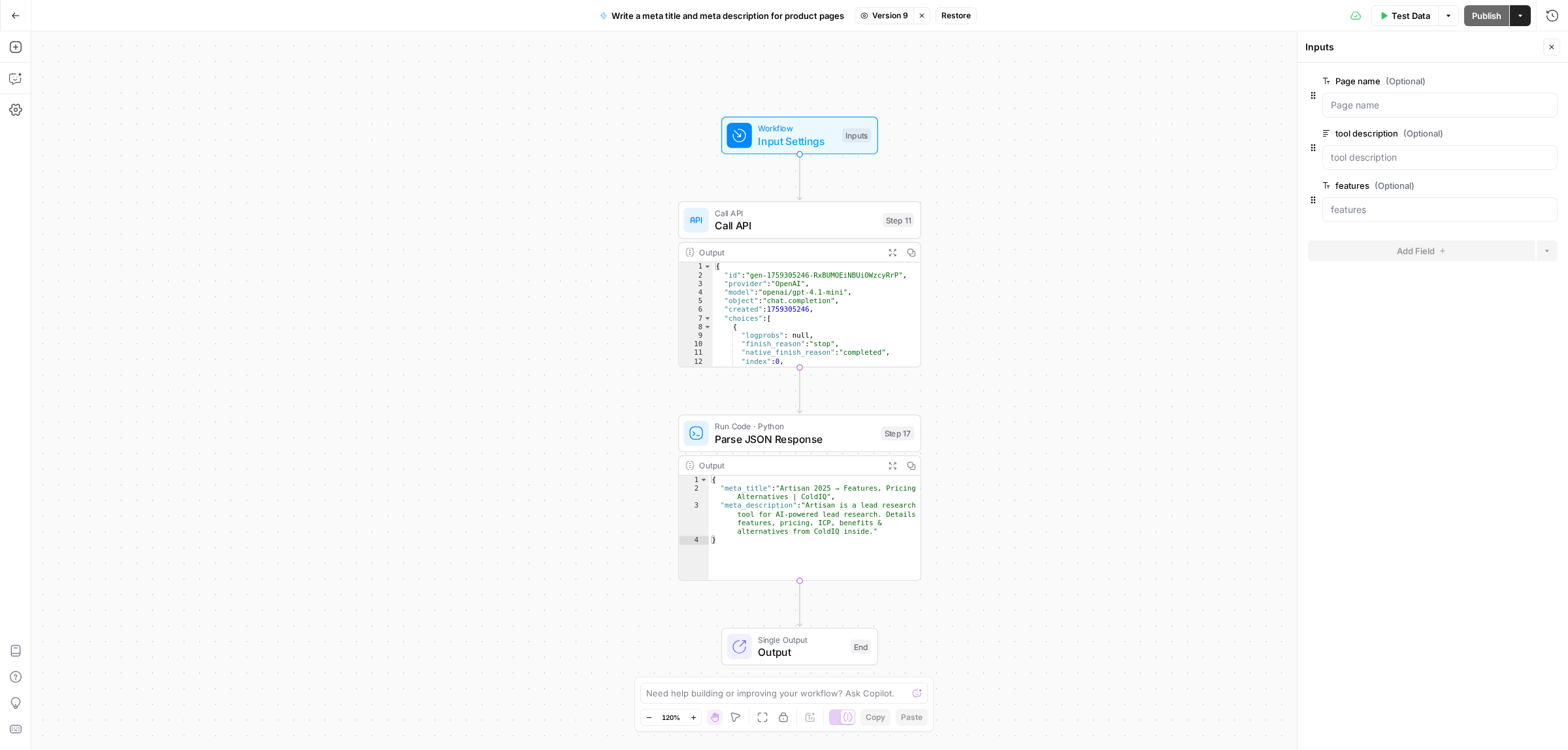
click at [950, 17] on span "Restore" at bounding box center [955, 16] width 29 height 12
click at [756, 144] on button "Restore" at bounding box center [740, 151] width 50 height 23
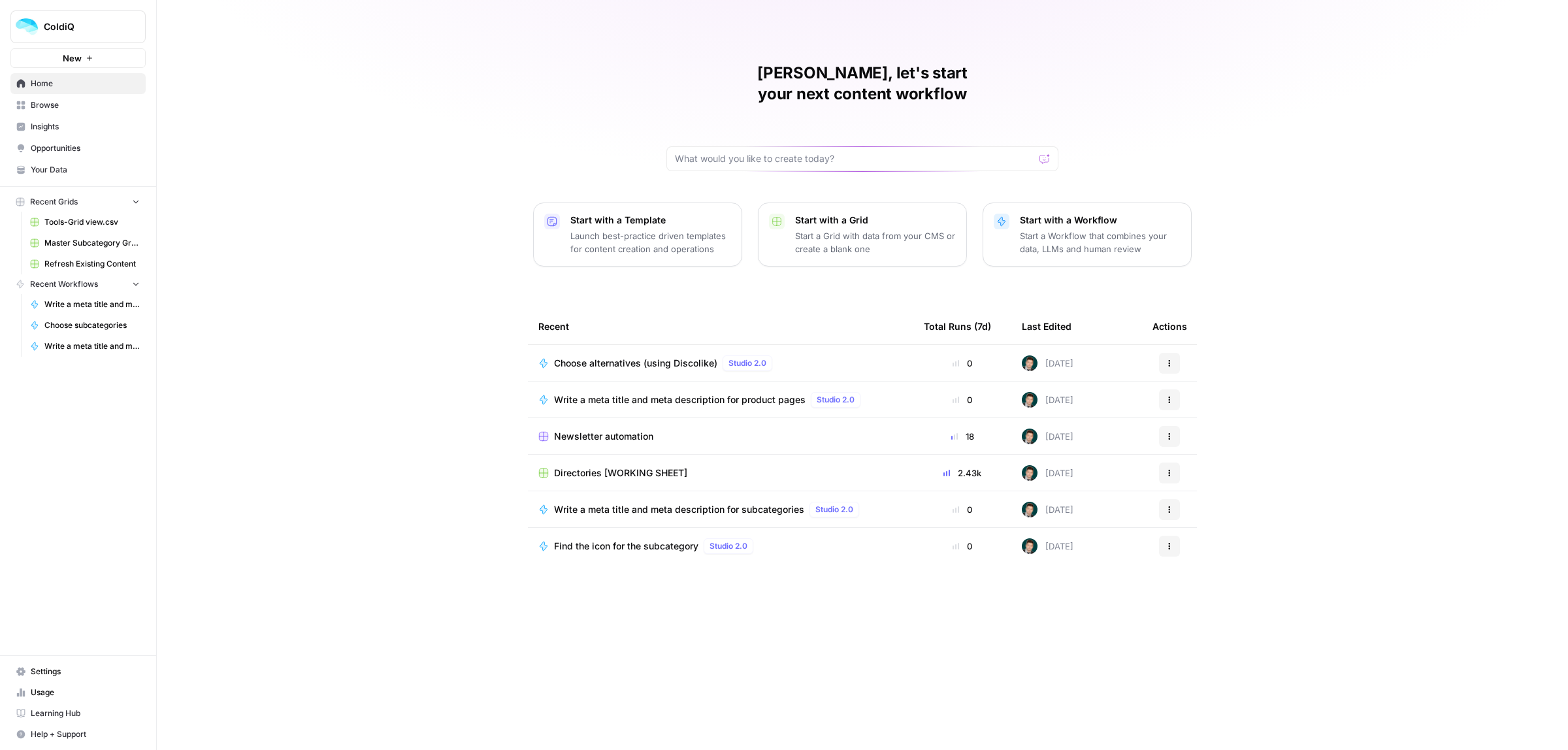
click at [601, 466] on span "Directories [WORKING SHEET]" at bounding box center [620, 473] width 133 height 13
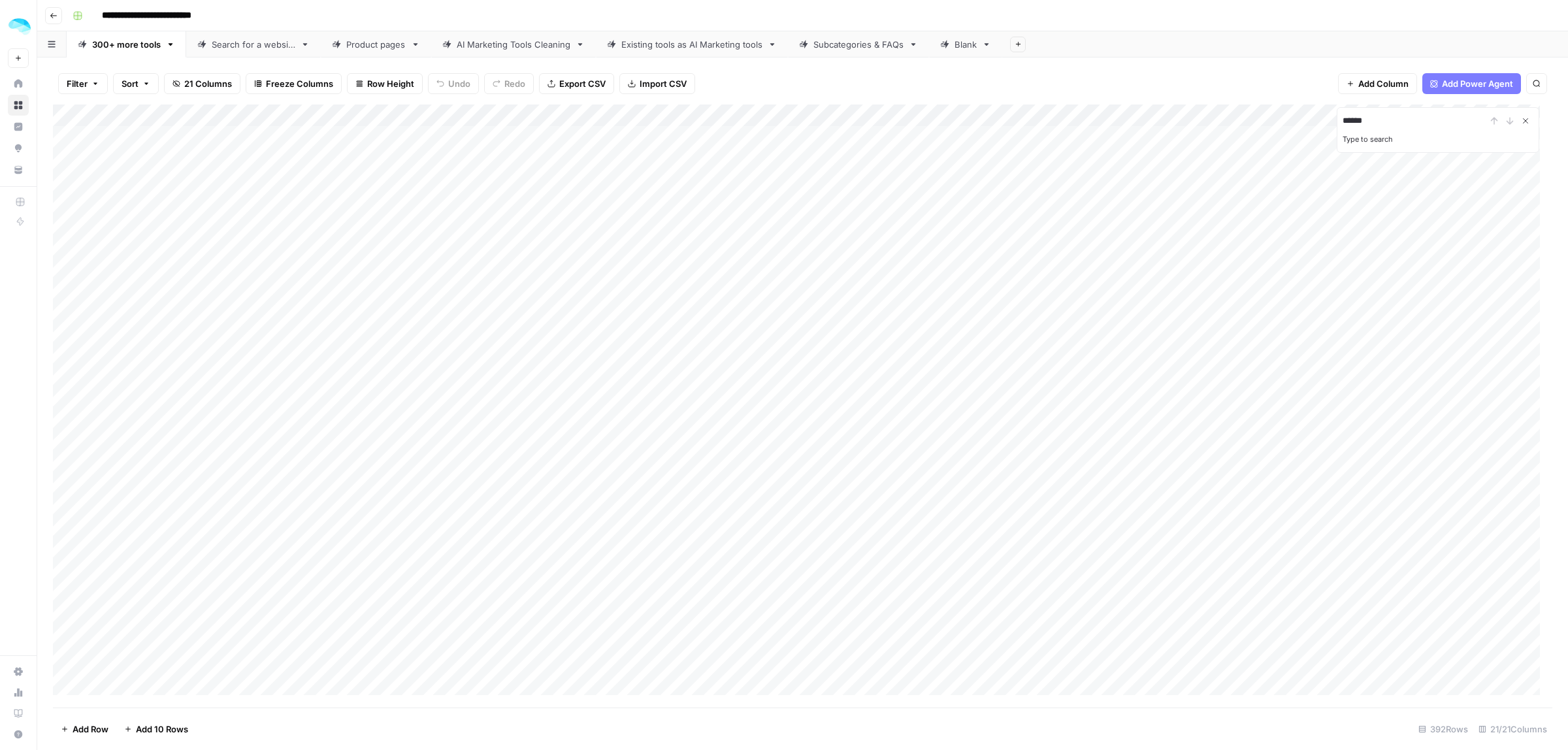
type input "******"
click at [1524, 122] on icon "Close Search" at bounding box center [1525, 121] width 11 height 11
click at [367, 44] on div "Product pages" at bounding box center [376, 44] width 60 height 13
type input "******"
click at [1505, 118] on icon "Next Result" at bounding box center [1510, 121] width 11 height 11
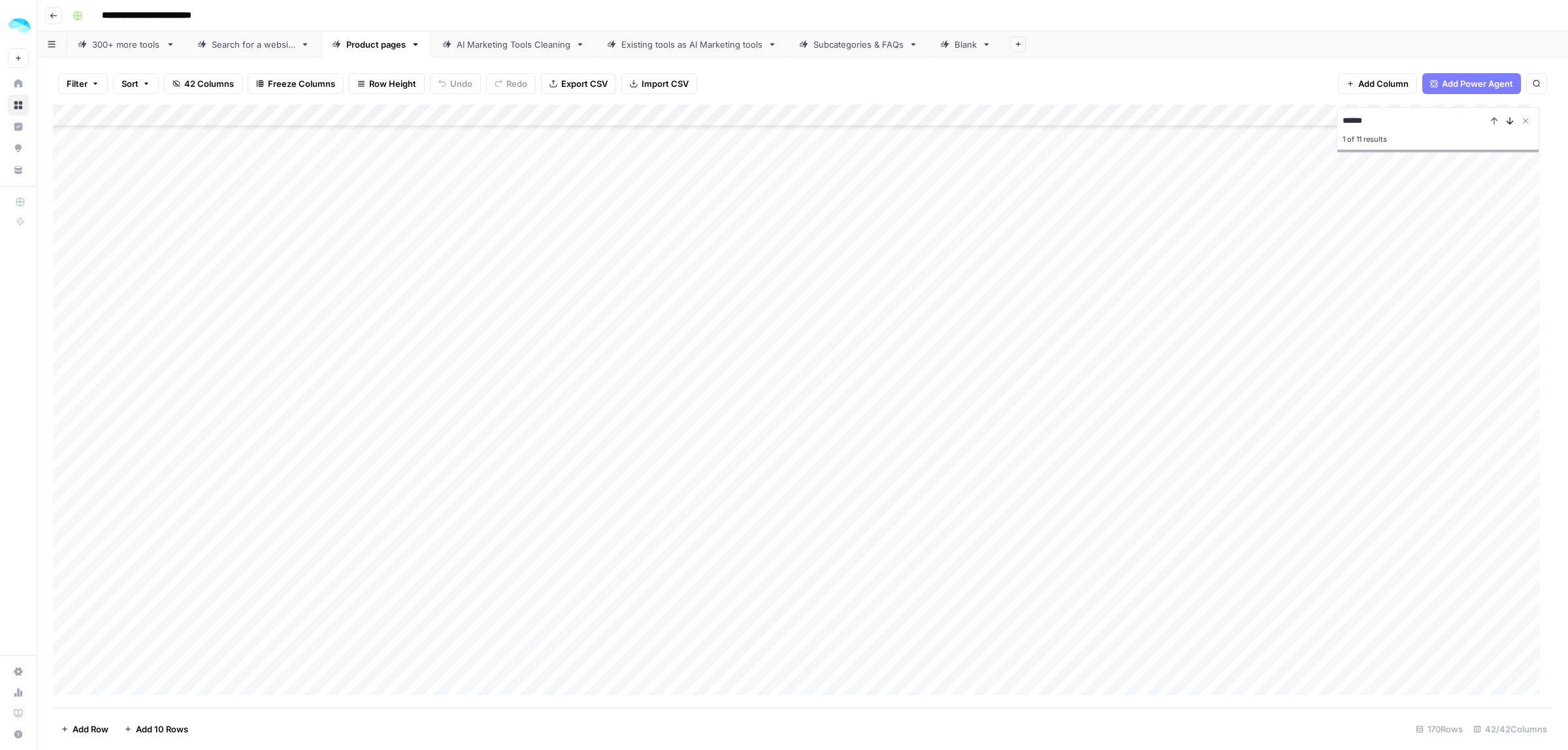
scroll to position [341, 0]
click at [936, 680] on div "Add Column" at bounding box center [802, 406] width 1499 height 603
click at [276, 156] on div "Add Column" at bounding box center [802, 406] width 1499 height 603
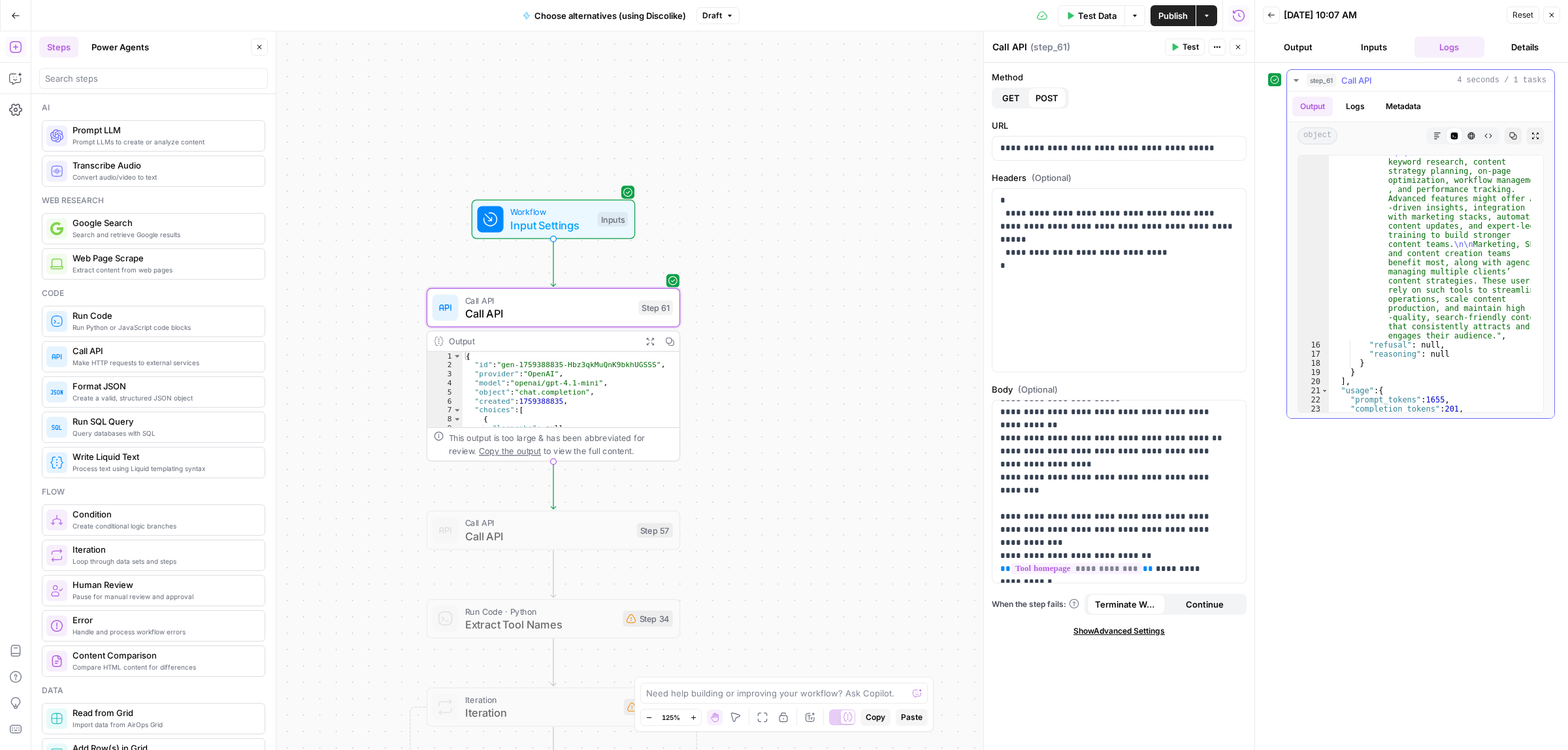
scroll to position [356, 0]
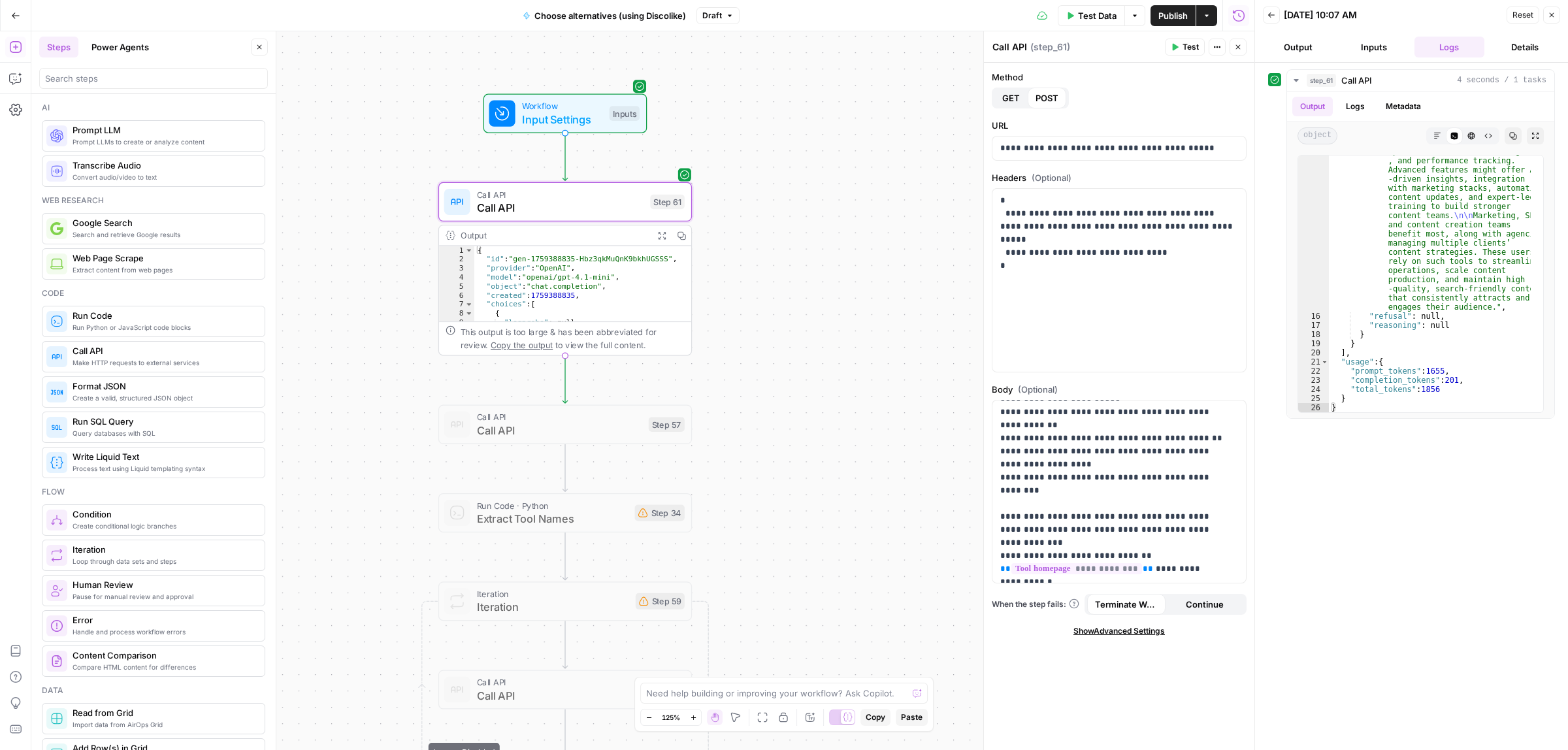
drag, startPoint x: 861, startPoint y: 409, endPoint x: 874, endPoint y: 303, distance: 106.8
click at [874, 303] on div "Workflow Input Settings Inputs Call API Call API Step 61 Output Expand Output C…" at bounding box center [643, 390] width 1223 height 719
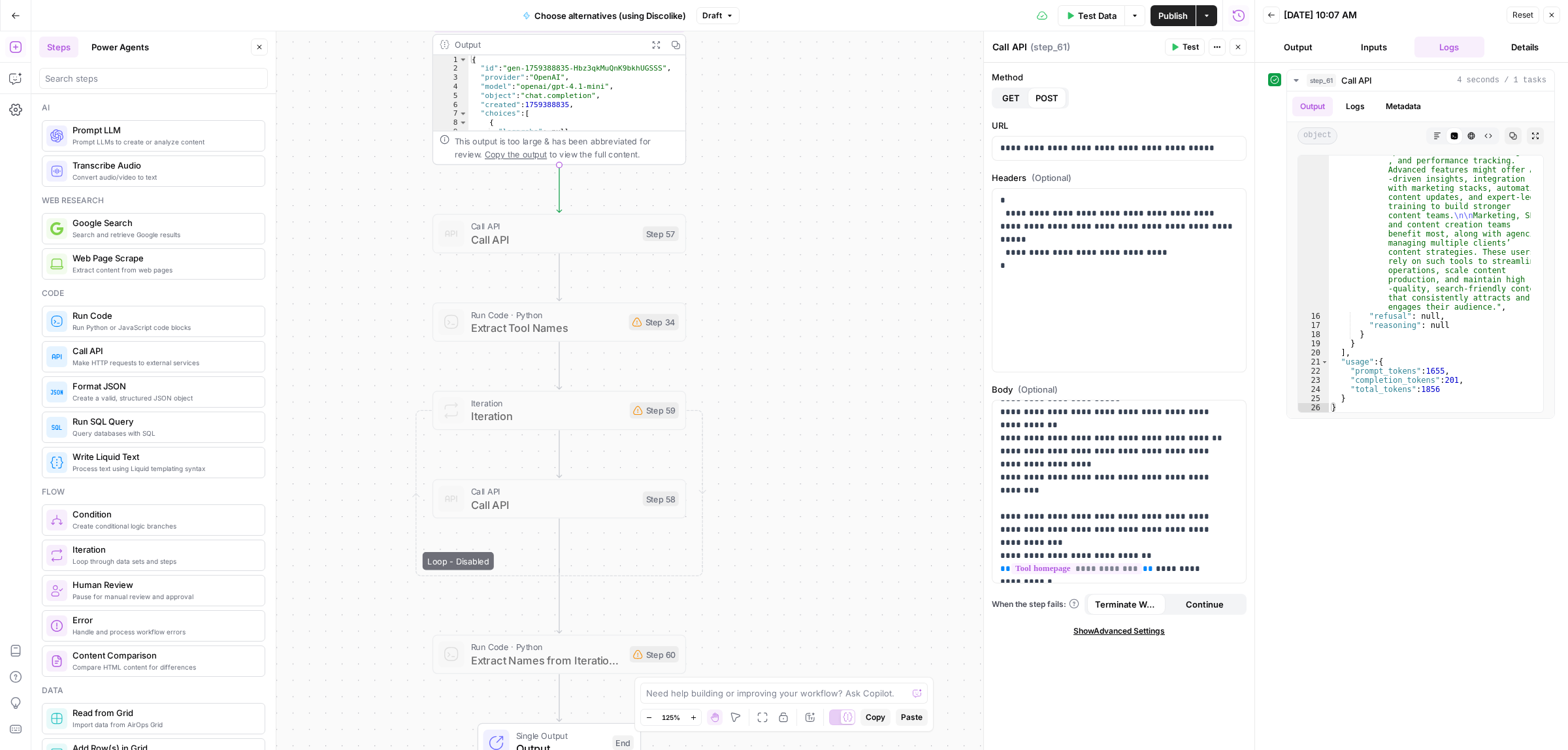
drag, startPoint x: 842, startPoint y: 348, endPoint x: 843, endPoint y: 331, distance: 17.0
click at [843, 331] on div "Workflow Input Settings Inputs Call API Call API Step 61 Output Expand Output C…" at bounding box center [643, 390] width 1223 height 719
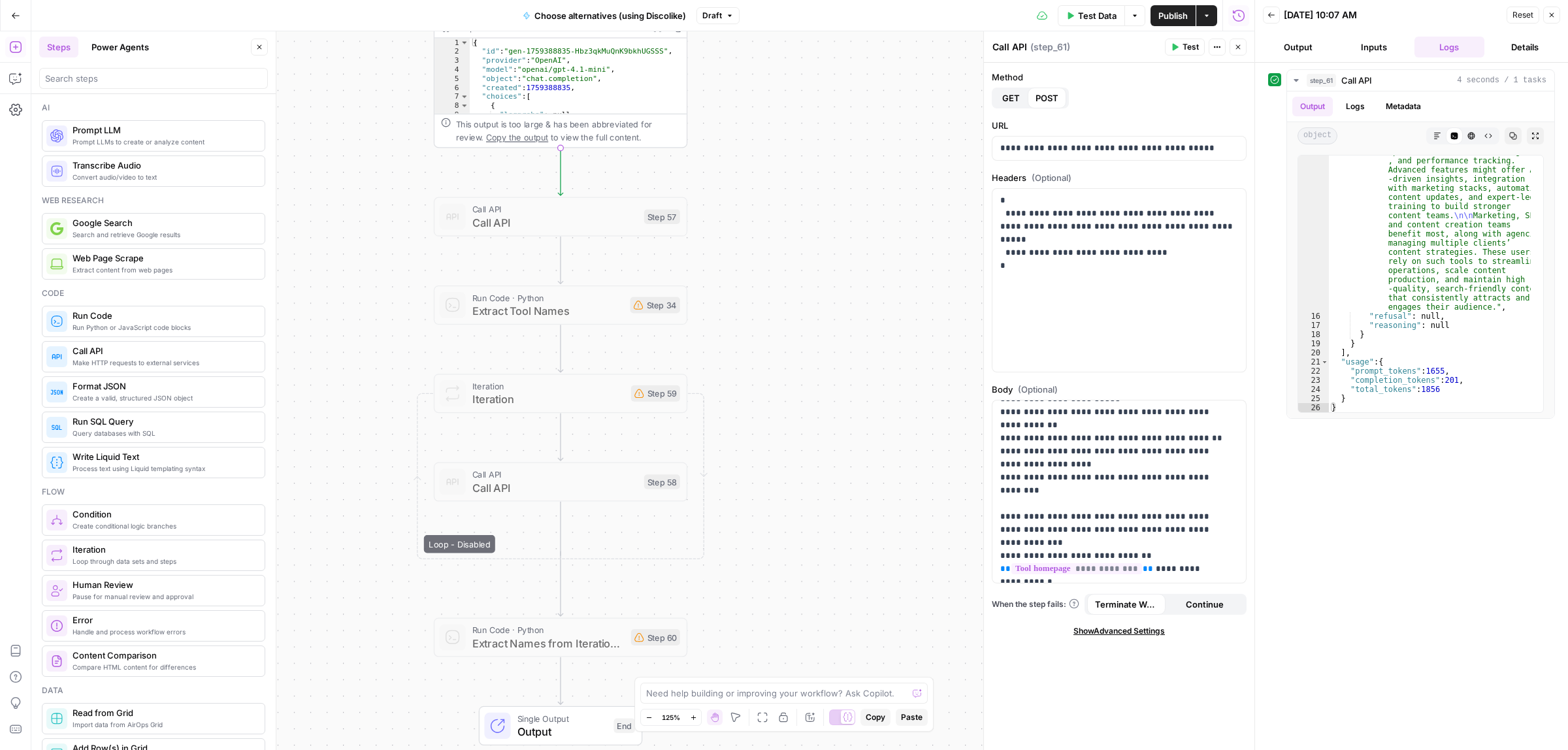
drag, startPoint x: 732, startPoint y: 543, endPoint x: 722, endPoint y: 375, distance: 168.3
click at [723, 375] on div "Workflow Input Settings Inputs Call API Call API Step 61 Output Expand Output C…" at bounding box center [643, 390] width 1223 height 719
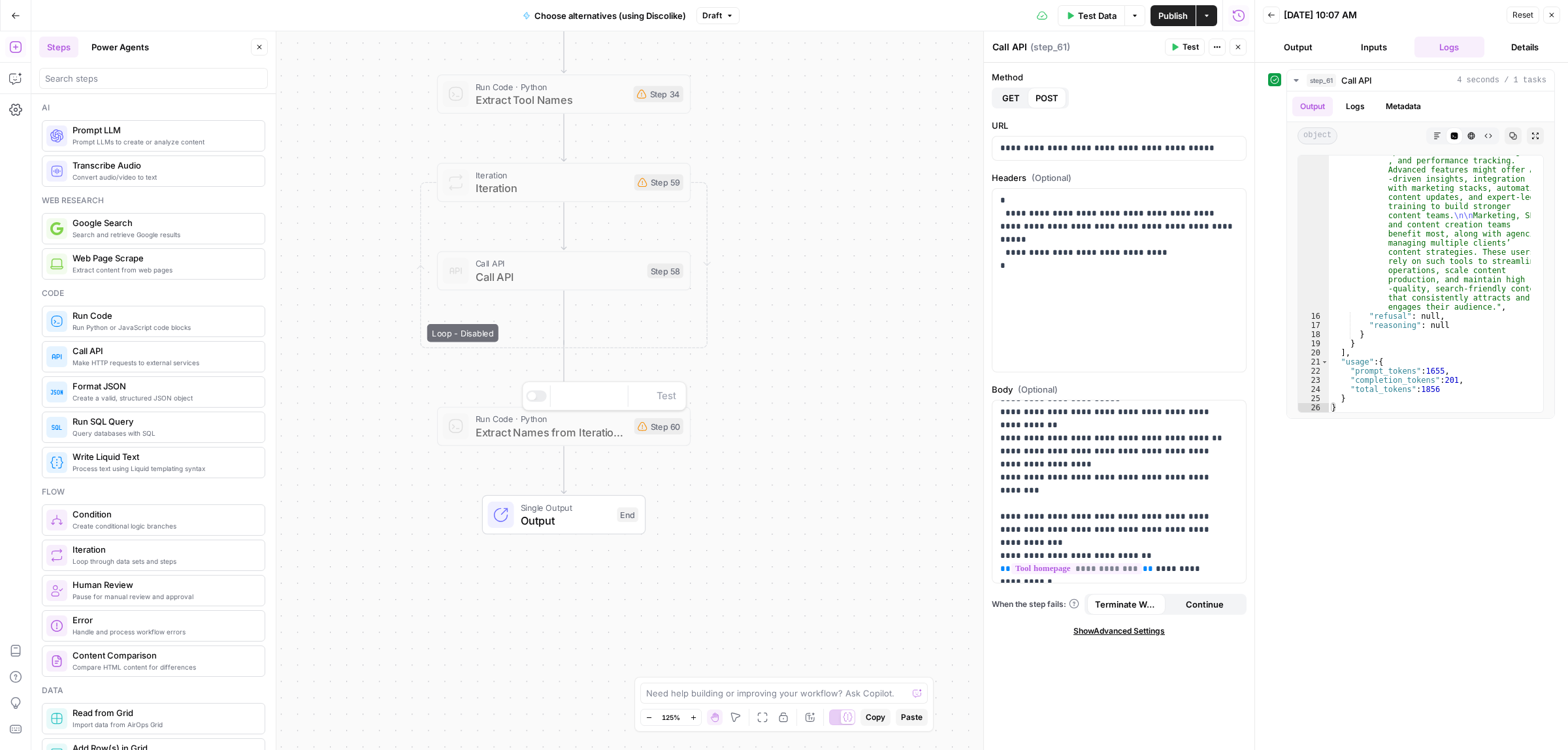
click at [520, 426] on span "Extract Names from Iteration Results" at bounding box center [552, 432] width 152 height 16
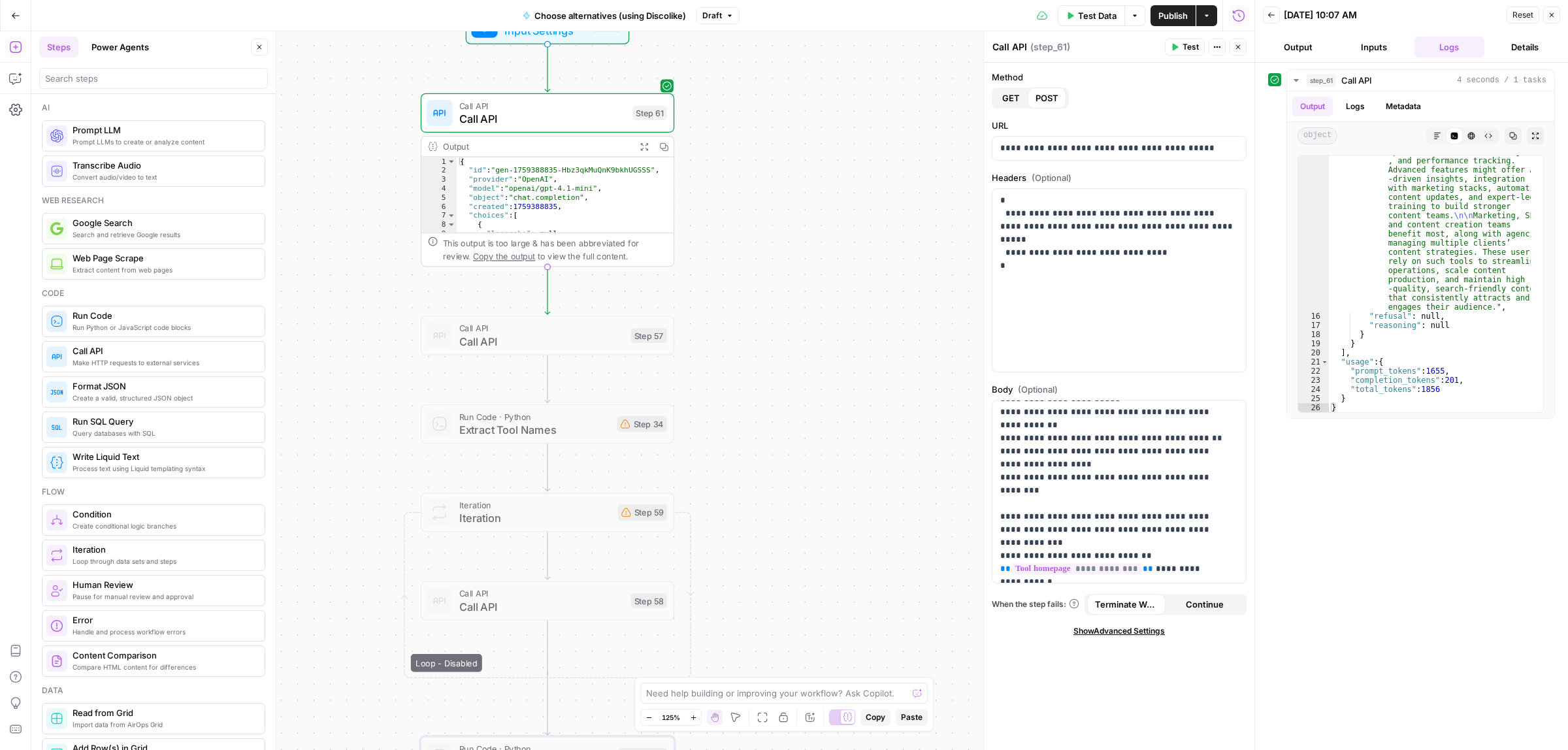
drag, startPoint x: 832, startPoint y: 217, endPoint x: 815, endPoint y: 550, distance: 333.4
click at [815, 550] on div "Workflow Input Settings Inputs Call API Call API Step 61 Output Expand Output C…" at bounding box center [643, 390] width 1223 height 719
click at [18, 74] on icon "button" at bounding box center [20, 75] width 4 height 4
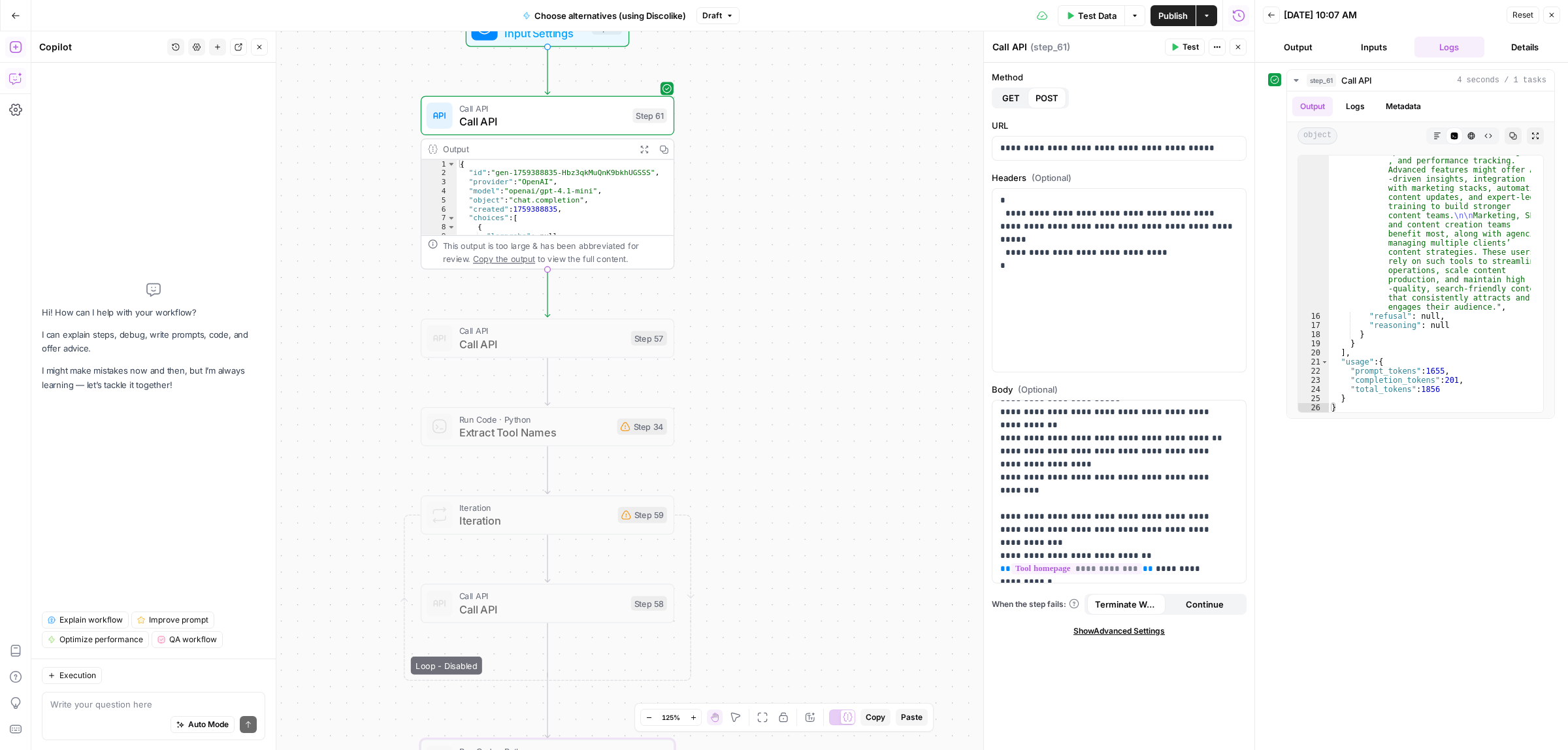
click at [122, 713] on div "Auto Mode Send" at bounding box center [154, 725] width 206 height 28
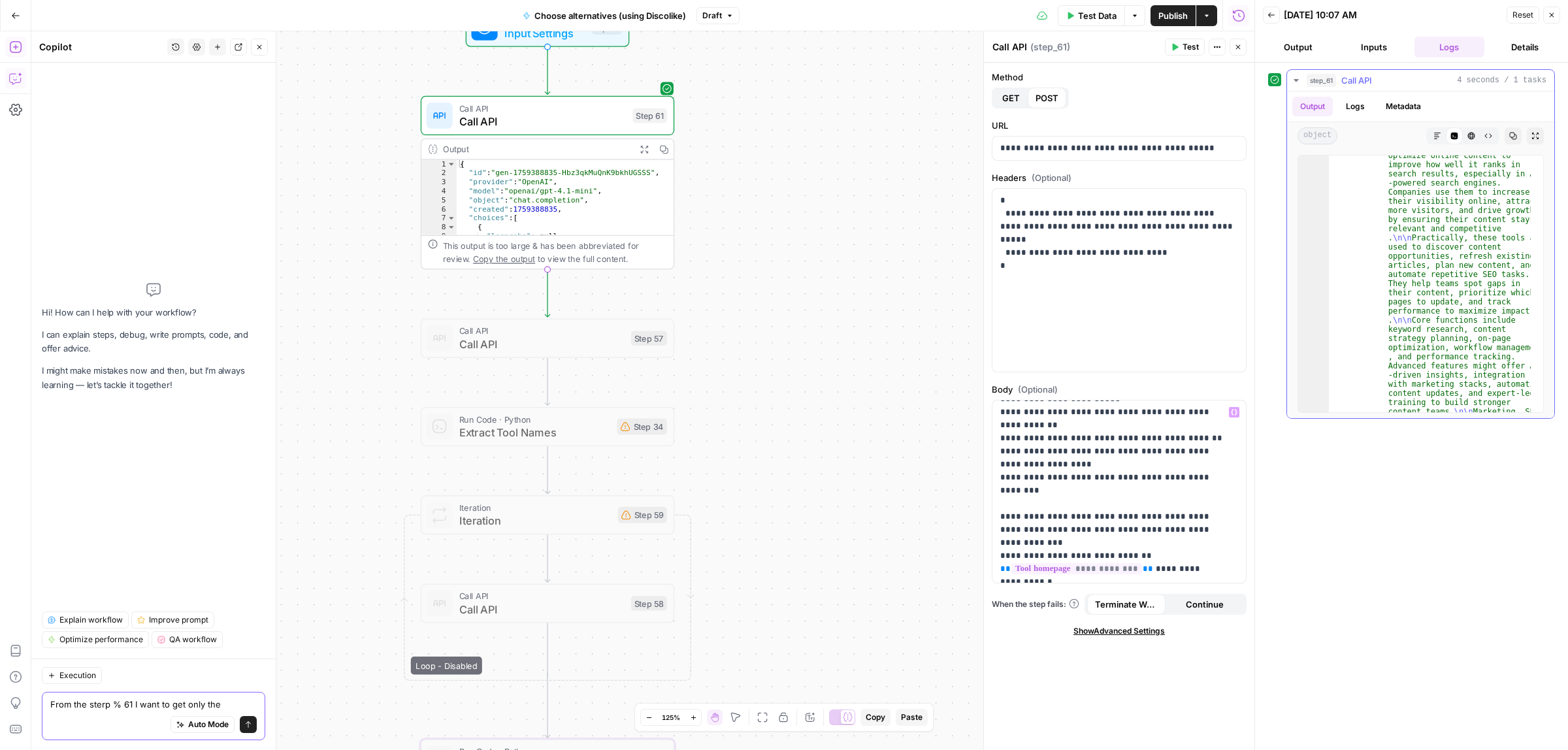
scroll to position [13, 0]
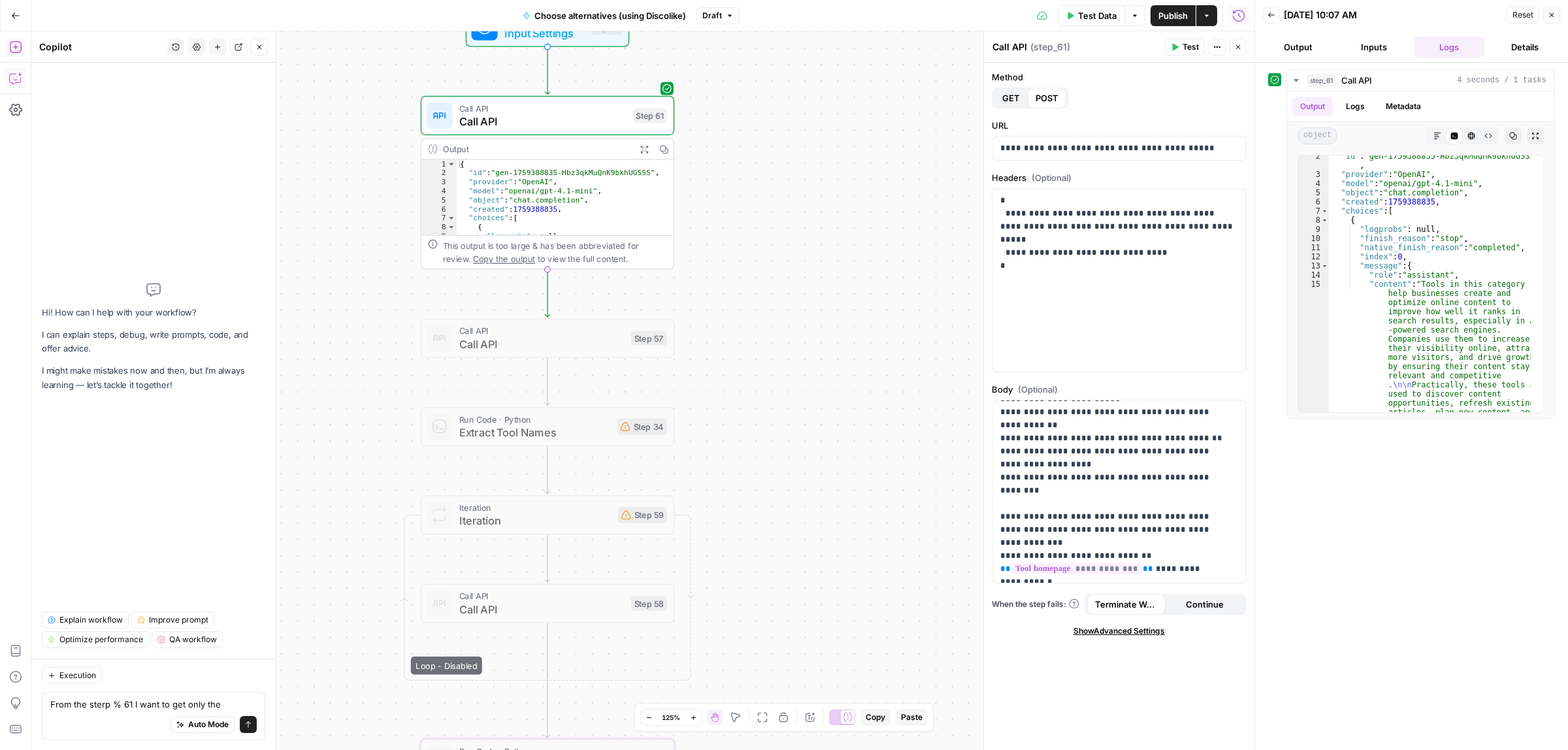
click at [240, 700] on div "Auto Mode will automatically modify and execute the workflow" at bounding box center [201, 691] width 173 height 23
click at [132, 707] on div "Auto Mode will automatically modify and execute the workflow" at bounding box center [202, 691] width 209 height 36
click at [82, 709] on textarea "From the sterp % 61 I want to get only the" at bounding box center [154, 705] width 206 height 13
type textarea "From the sterp % 61 I want to get only the choices > message > content. Let's u…"
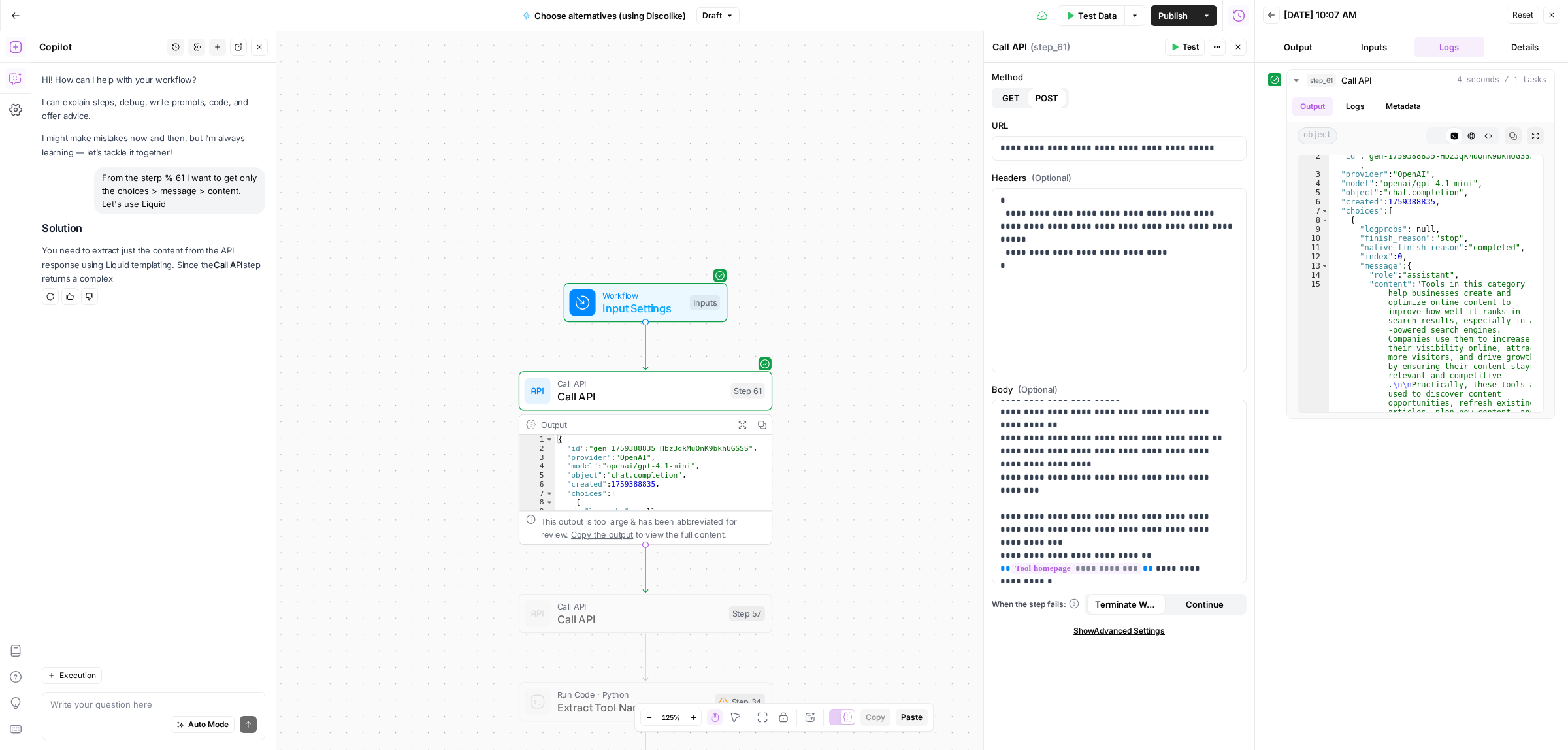
click at [49, 298] on icon "button" at bounding box center [50, 296] width 8 height 8
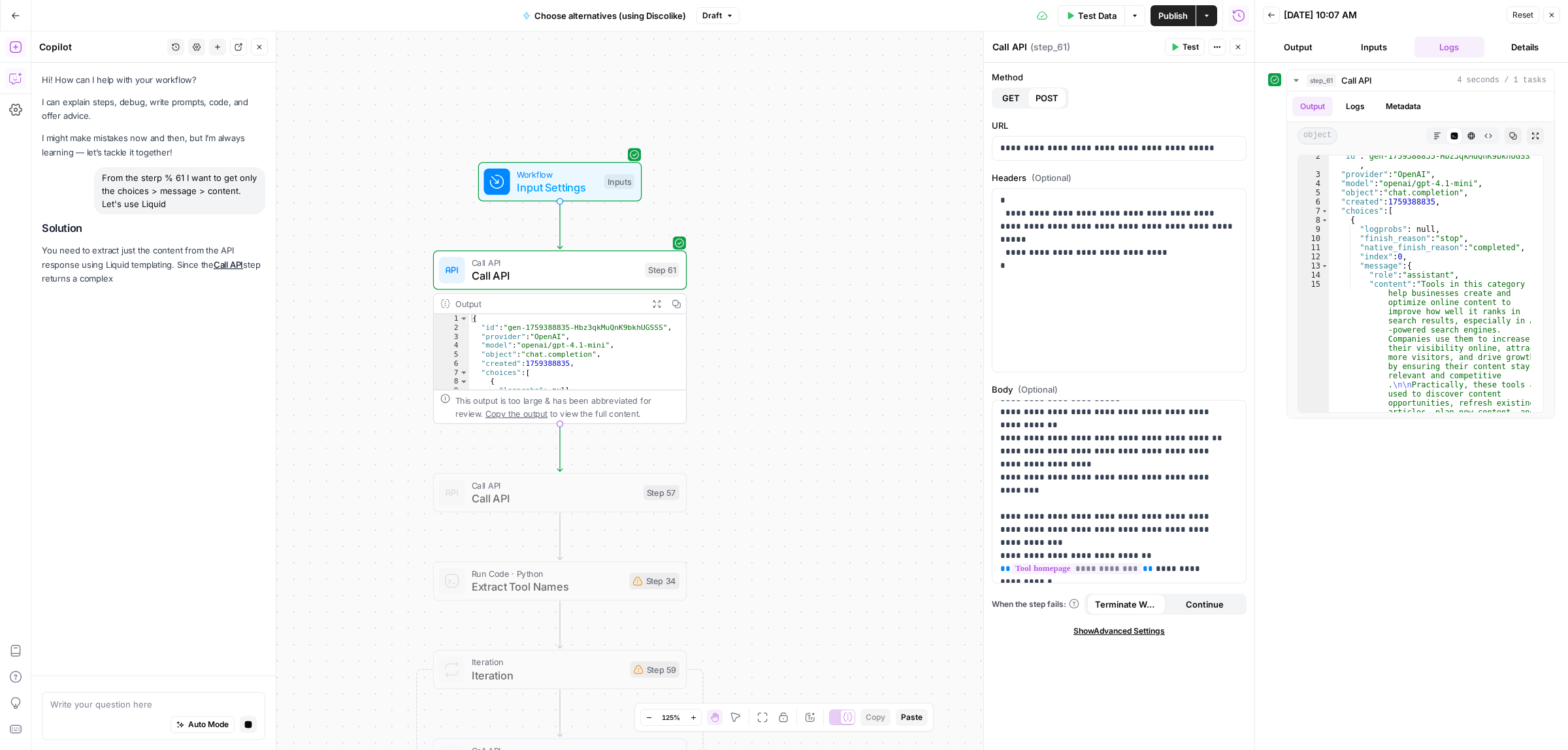
drag, startPoint x: 431, startPoint y: 598, endPoint x: 344, endPoint y: 478, distance: 148.2
click at [344, 478] on div "Workflow Input Settings Inputs Call API Call API Step 61 Output Expand Output C…" at bounding box center [643, 390] width 1223 height 719
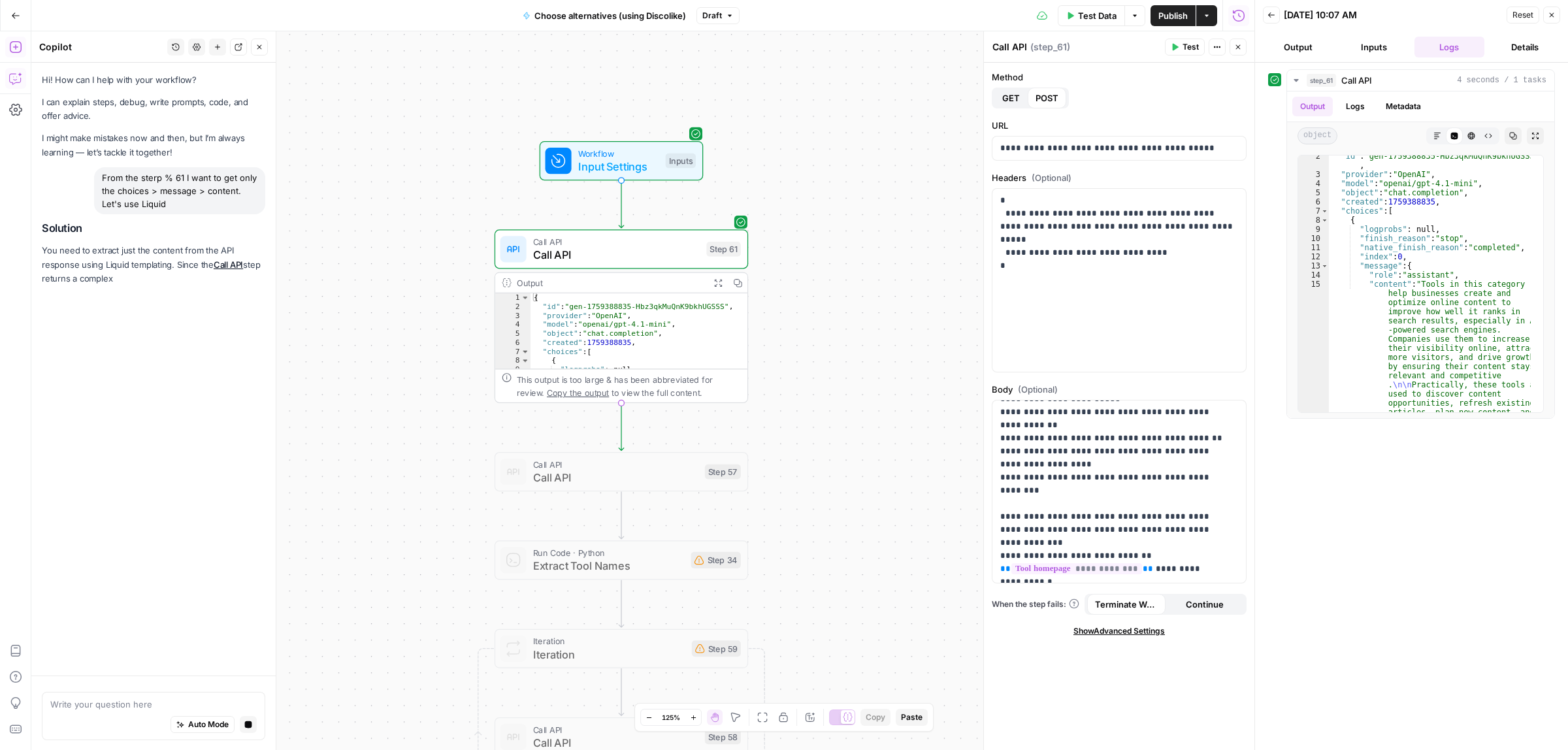
drag, startPoint x: 425, startPoint y: 400, endPoint x: 413, endPoint y: 370, distance: 32.3
click at [413, 370] on div "Workflow Input Settings Inputs Call API Call API Step 61 Output Expand Output C…" at bounding box center [643, 390] width 1223 height 719
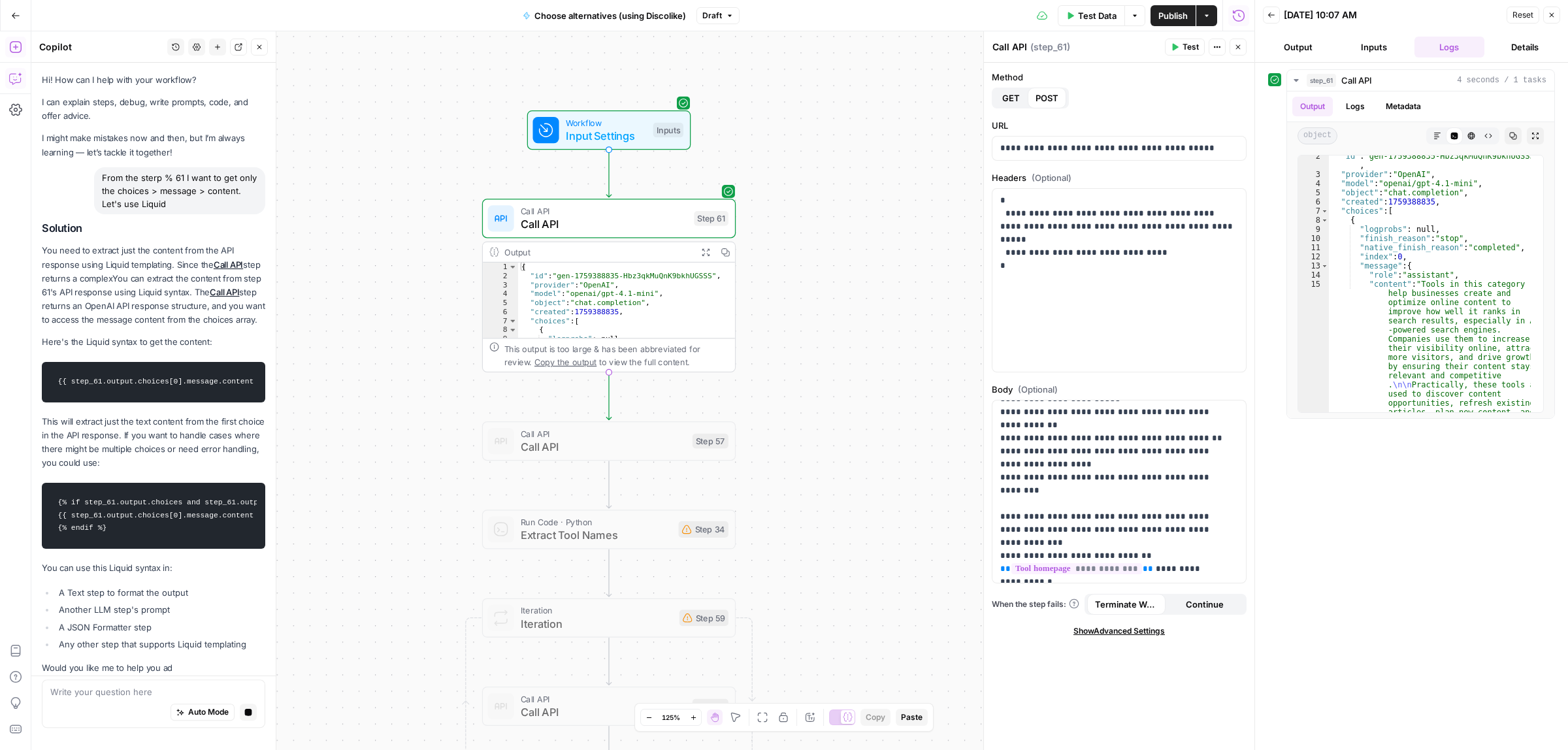
scroll to position [17, 0]
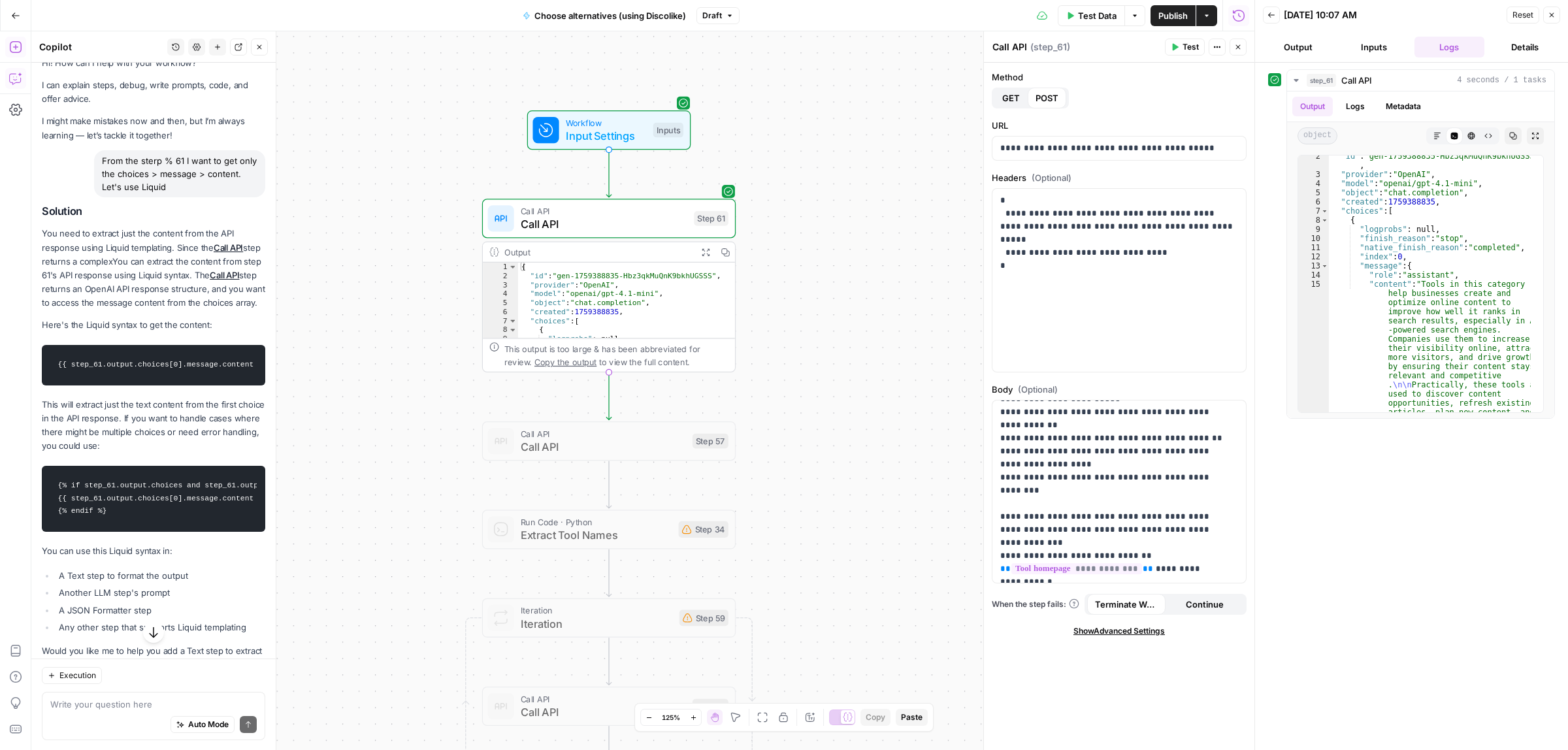
click at [542, 444] on span "Call API" at bounding box center [603, 446] width 166 height 16
click at [584, 413] on div "Workflow Input Settings Inputs Call API Call API Step 61 Output Expand Output C…" at bounding box center [643, 390] width 1223 height 719
click at [583, 441] on span "Call API" at bounding box center [603, 446] width 166 height 16
click at [585, 415] on div at bounding box center [581, 411] width 21 height 12
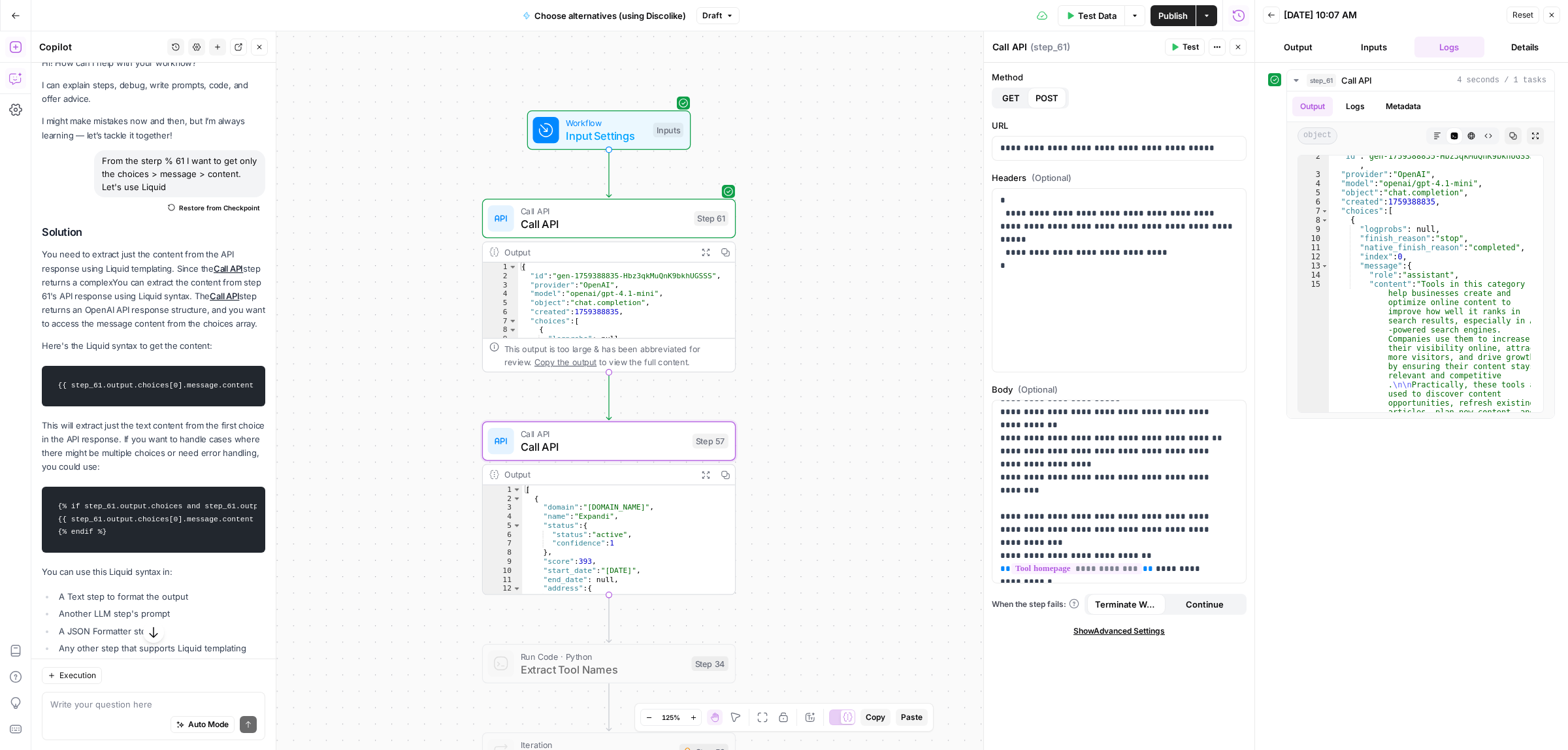
click at [618, 451] on span "Call API" at bounding box center [603, 446] width 166 height 16
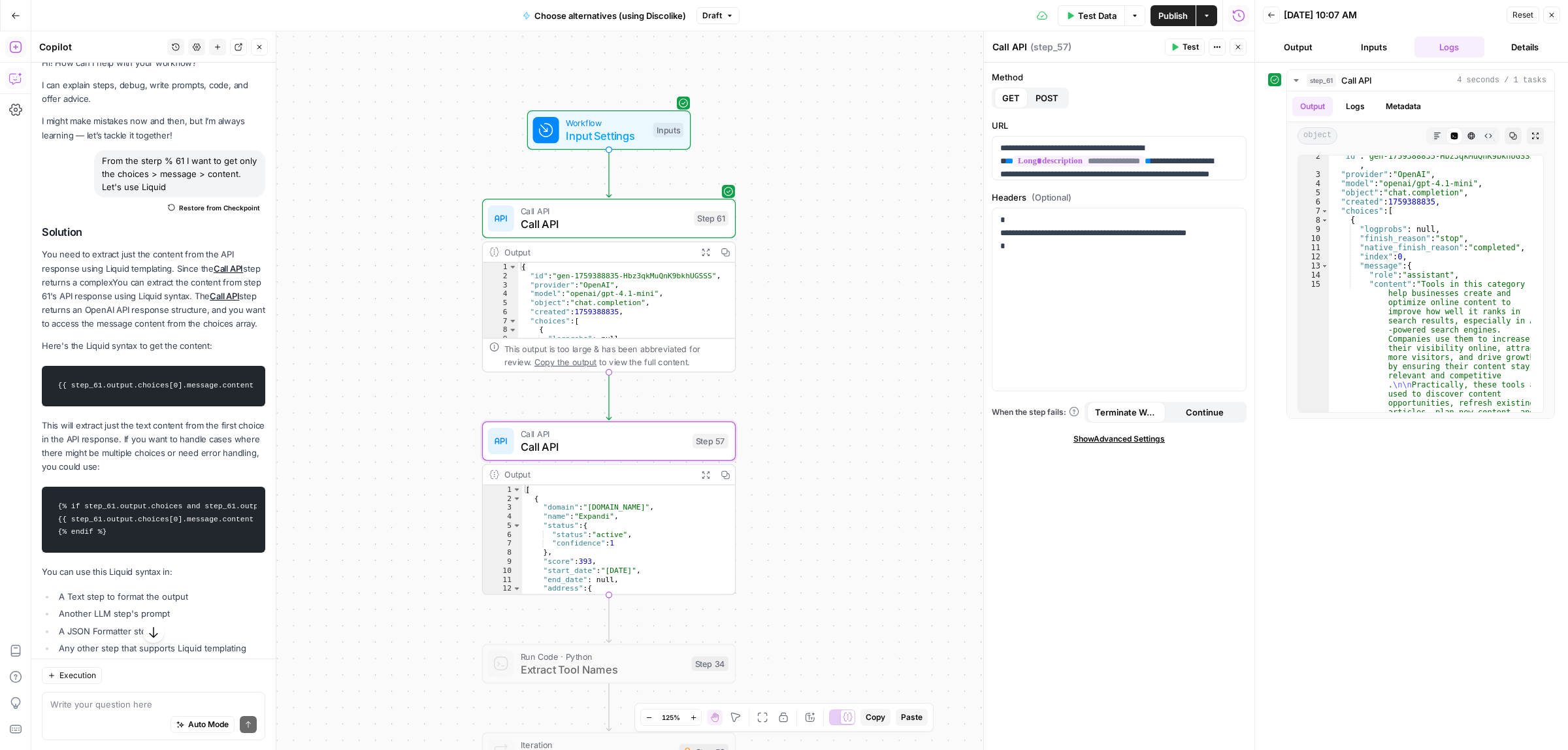
scroll to position [0, 12]
drag, startPoint x: 246, startPoint y: 399, endPoint x: 63, endPoint y: 393, distance: 183.1
click at [63, 393] on pre "{{ step_61.output.choices[0].message.content }}" at bounding box center [154, 386] width 223 height 41
click at [111, 391] on code "{{ step_61.output.choices[0].message.content }}" at bounding box center [154, 386] width 206 height 28
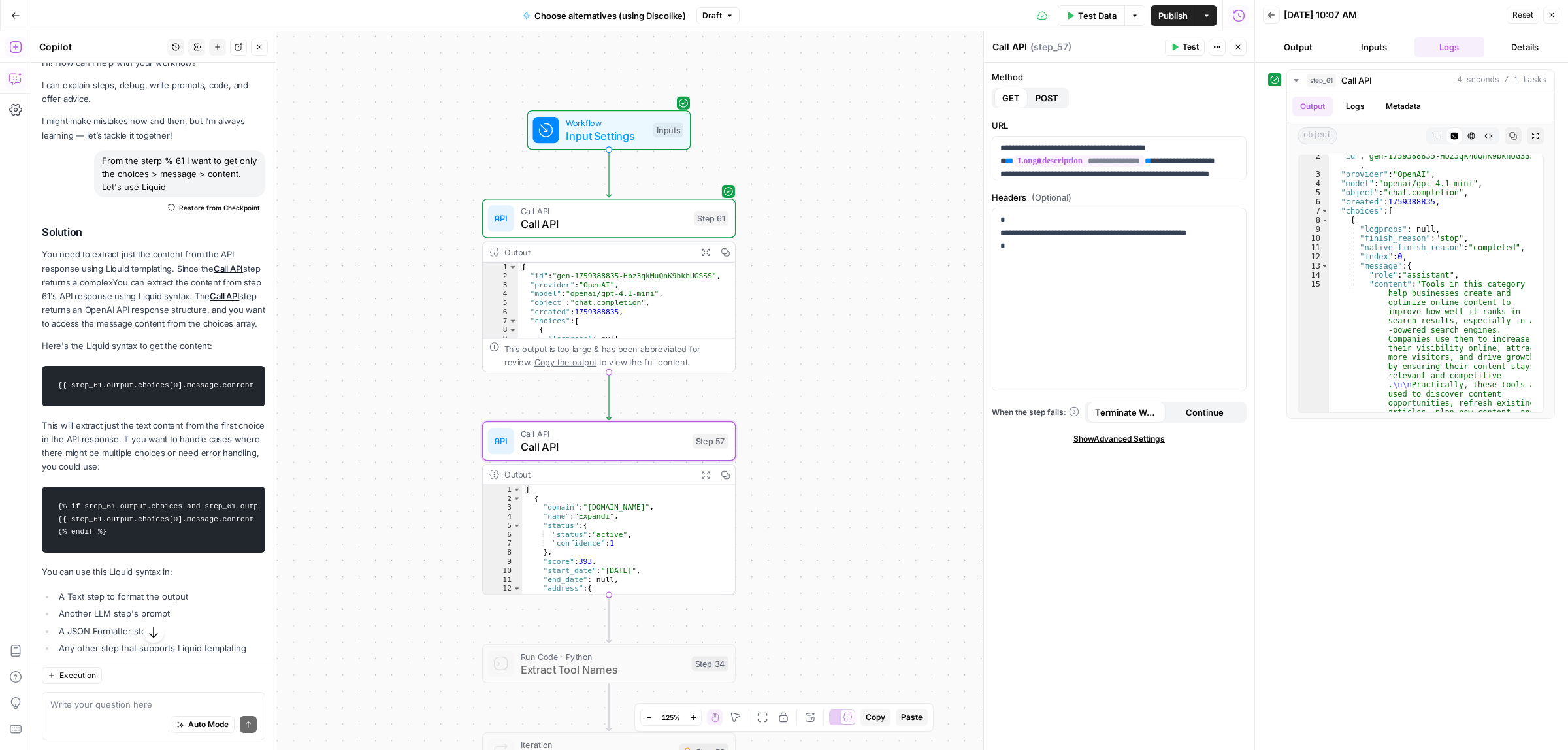
scroll to position [0, 12]
drag, startPoint x: 55, startPoint y: 400, endPoint x: 239, endPoint y: 407, distance: 184.1
click at [239, 400] on code "{{ step_61.output.choices[0].message.content }}" at bounding box center [154, 386] width 206 height 28
copy code "{{ step_61.output.choices[0].message.content }}"
click at [1151, 162] on span "**" at bounding box center [1147, 161] width 6 height 9
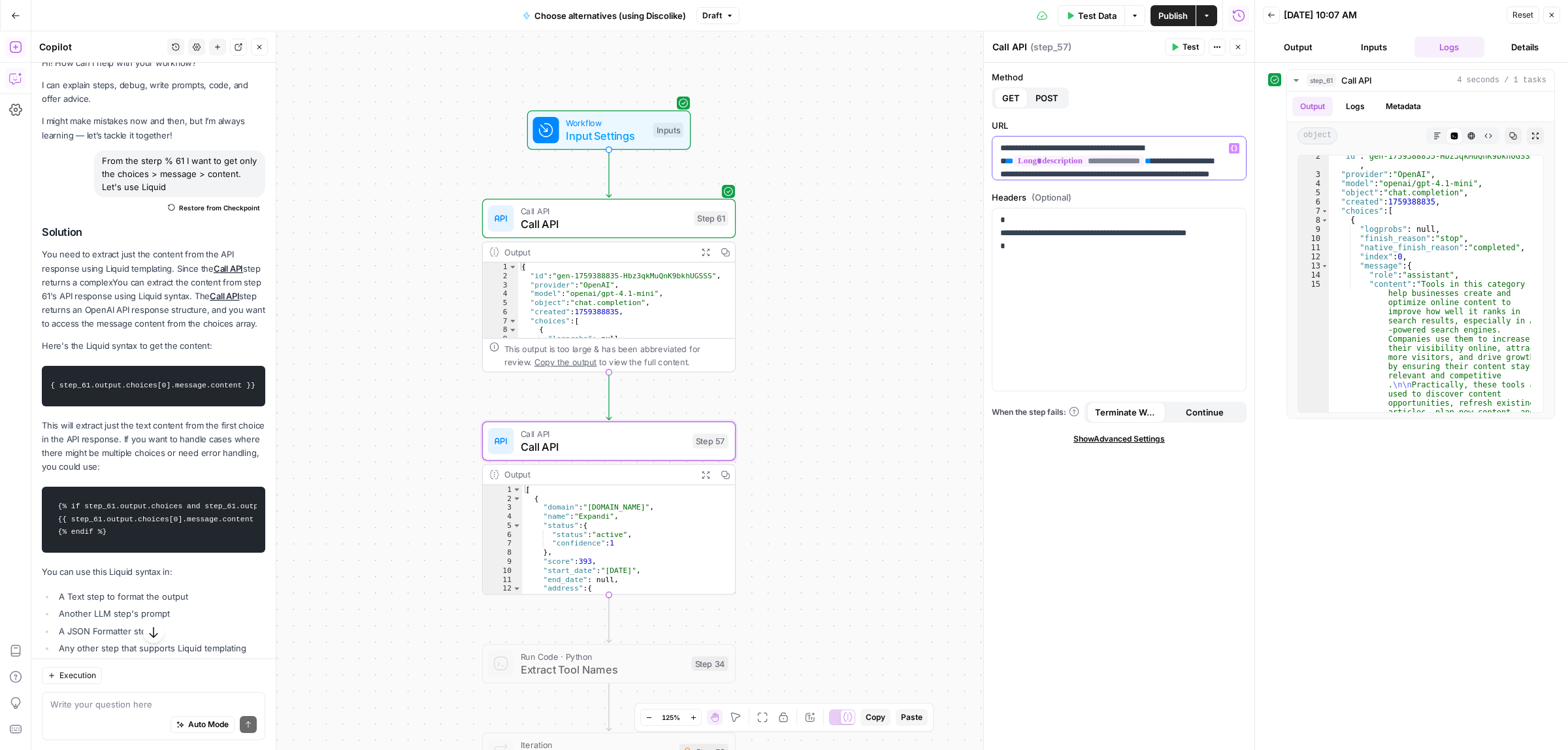
drag, startPoint x: 1157, startPoint y: 161, endPoint x: 997, endPoint y: 162, distance: 160.0
click at [997, 162] on div "**********" at bounding box center [1119, 158] width 254 height 43
click at [1196, 47] on span "Test" at bounding box center [1190, 47] width 16 height 12
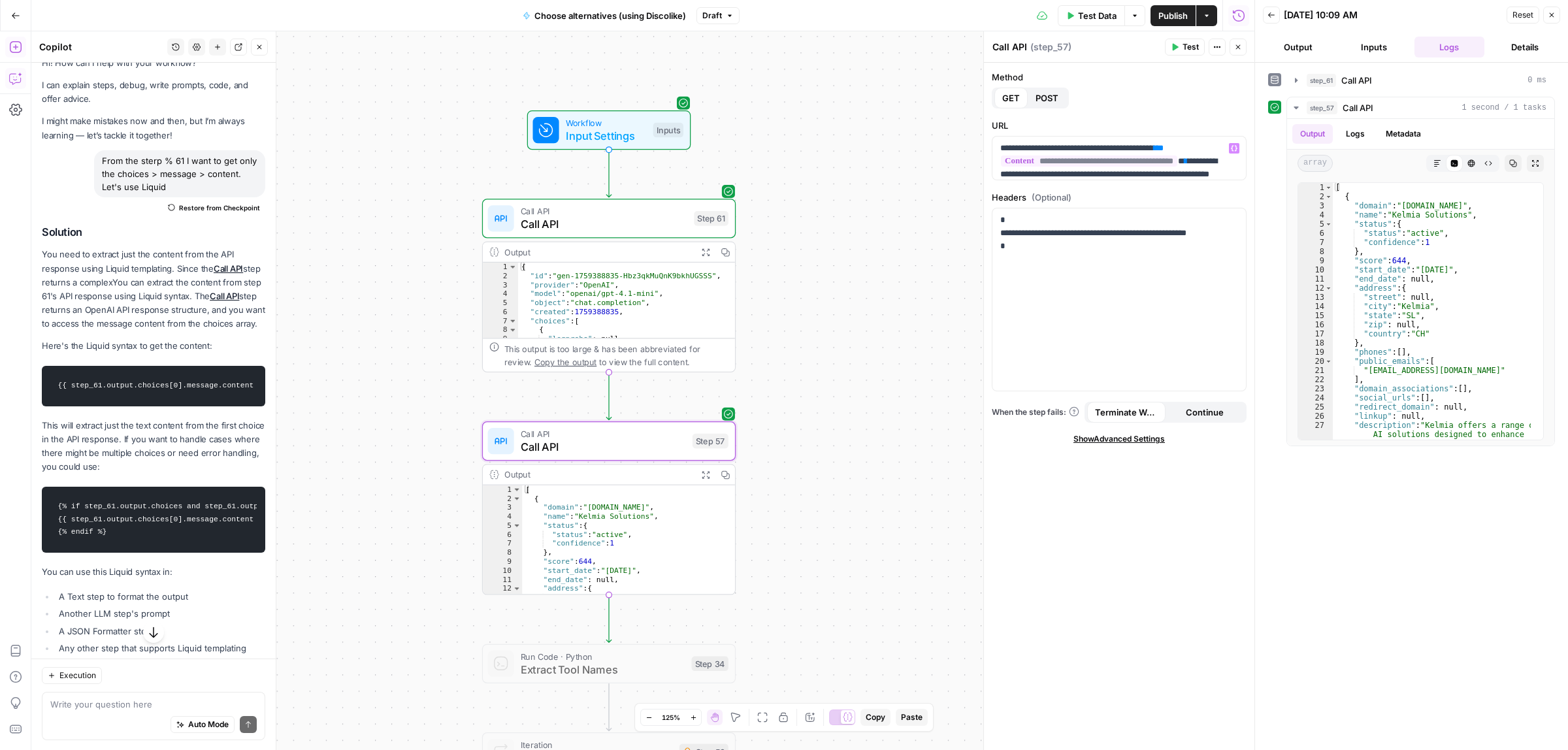
scroll to position [33, 0]
click at [1017, 156] on p "**********" at bounding box center [1112, 141] width 225 height 65
click at [1198, 151] on p "**********" at bounding box center [1112, 141] width 225 height 65
click at [704, 195] on span "Test" at bounding box center [711, 188] width 20 height 15
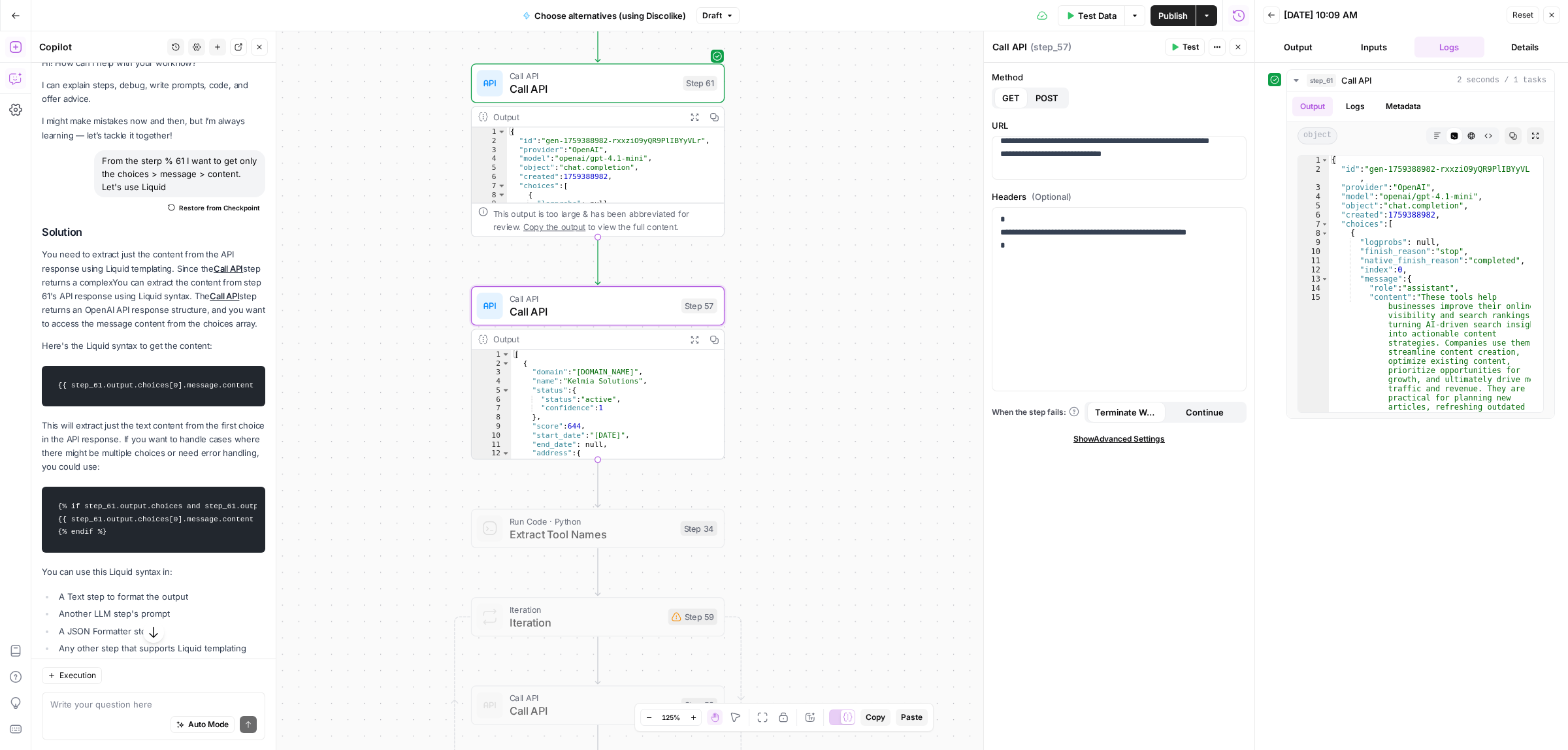
drag, startPoint x: 789, startPoint y: 454, endPoint x: 776, endPoint y: 316, distance: 138.6
click at [776, 316] on div "Workflow Input Settings Inputs Call API Call API Step 61 Output Expand Output C…" at bounding box center [643, 390] width 1223 height 719
click at [697, 275] on span "Test" at bounding box center [699, 272] width 20 height 15
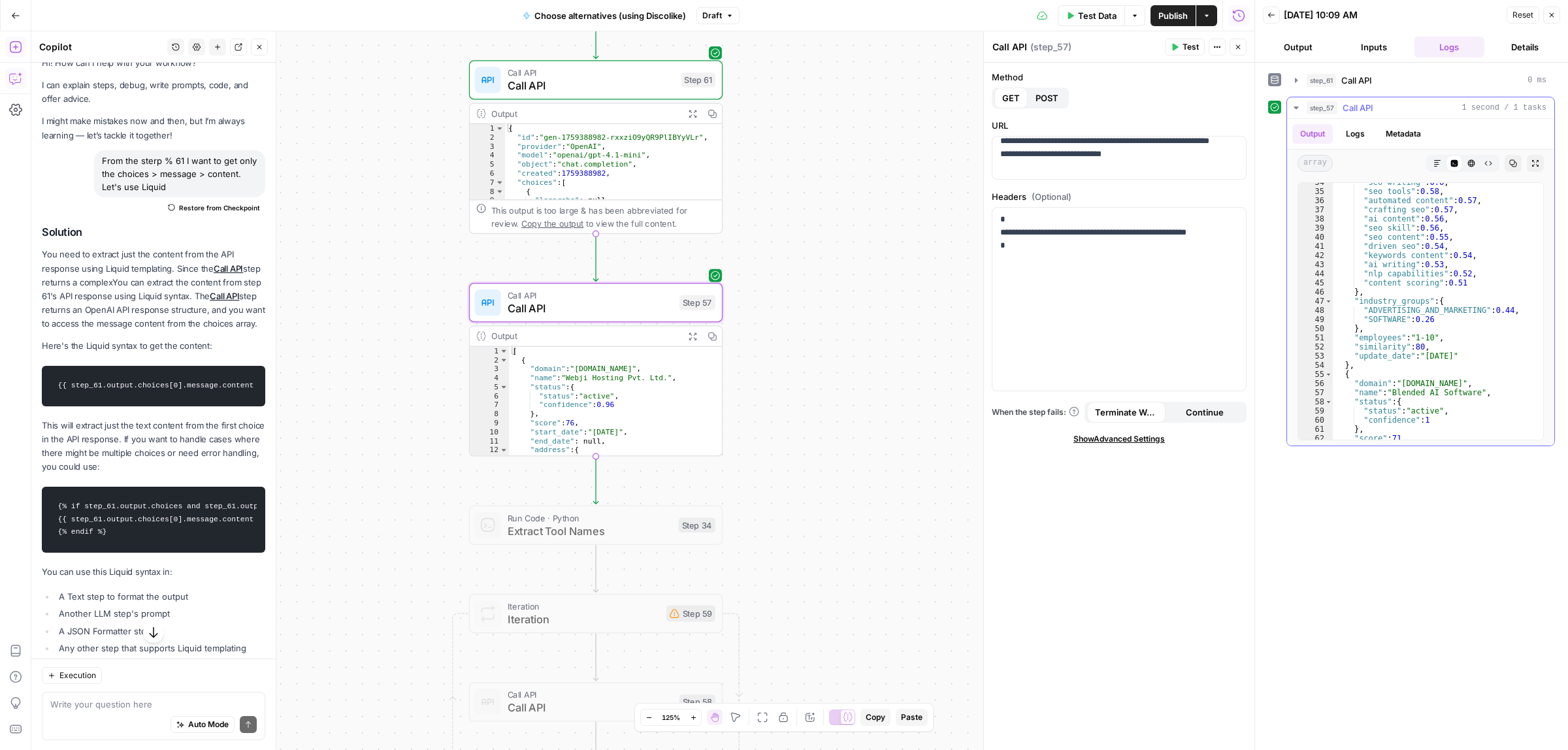
scroll to position [539, 0]
click at [562, 498] on div "Workflow Input Settings Inputs Call API Call API Step 61 Output Expand Output C…" at bounding box center [643, 390] width 1223 height 719
drag, startPoint x: 570, startPoint y: 524, endPoint x: 567, endPoint y: 498, distance: 26.2
click at [570, 523] on span "Extract Tool Names" at bounding box center [591, 530] width 165 height 16
click at [569, 494] on div at bounding box center [569, 495] width 21 height 12
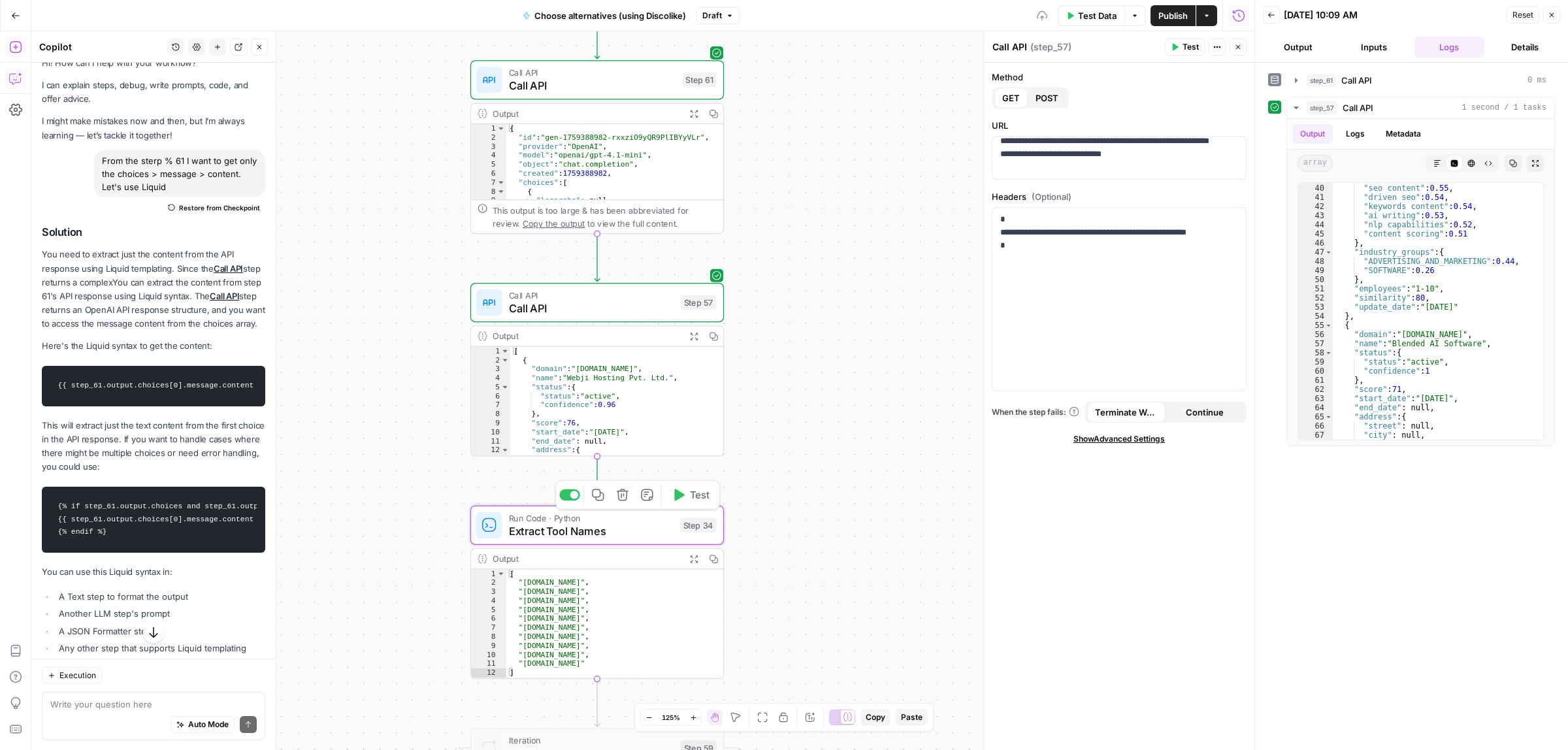
click at [709, 493] on button "Test" at bounding box center [691, 495] width 51 height 21
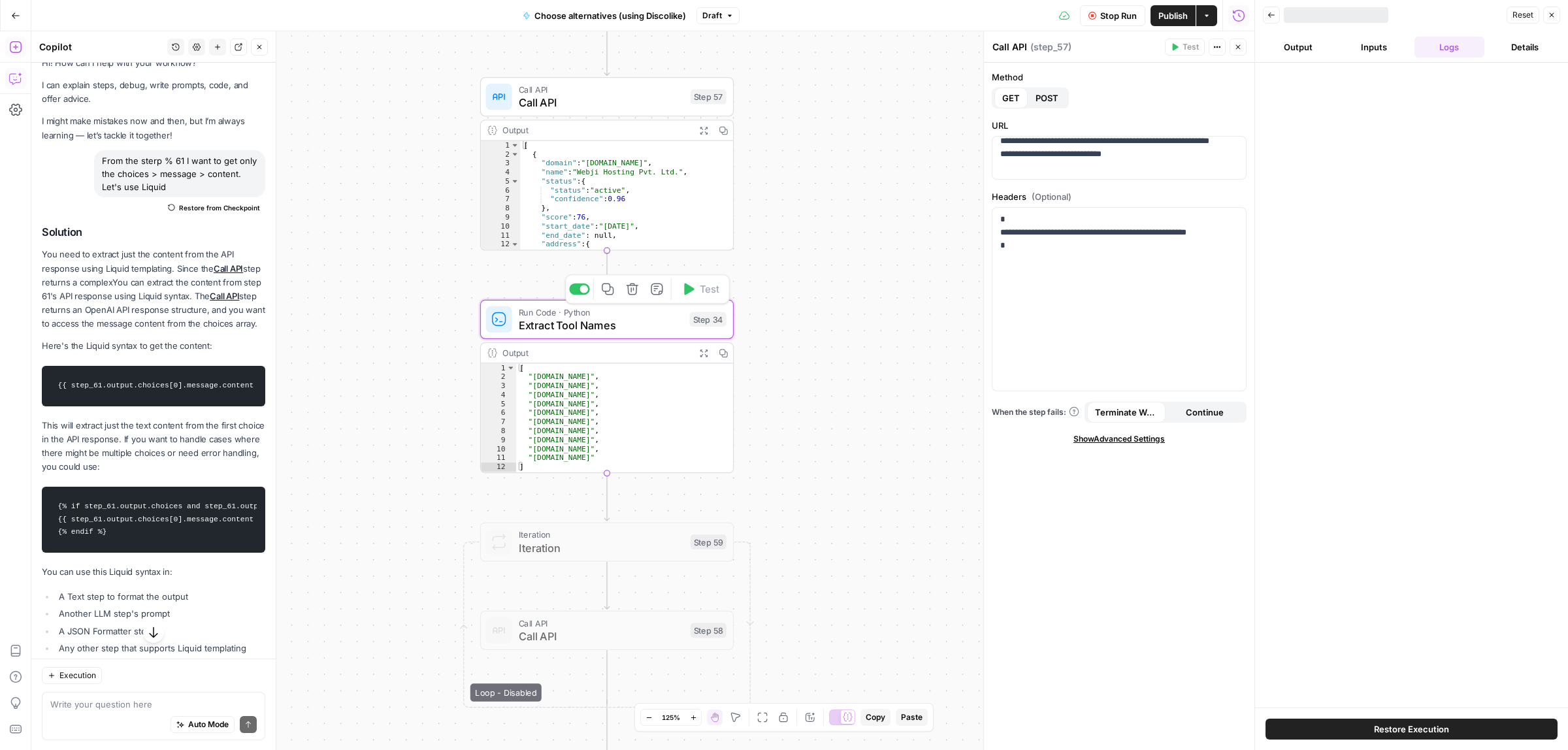
drag, startPoint x: 849, startPoint y: 547, endPoint x: 854, endPoint y: 377, distance: 170.1
click at [854, 377] on div "Workflow Input Settings Inputs Call API Call API Step 61 Output Expand Output C…" at bounding box center [643, 390] width 1223 height 719
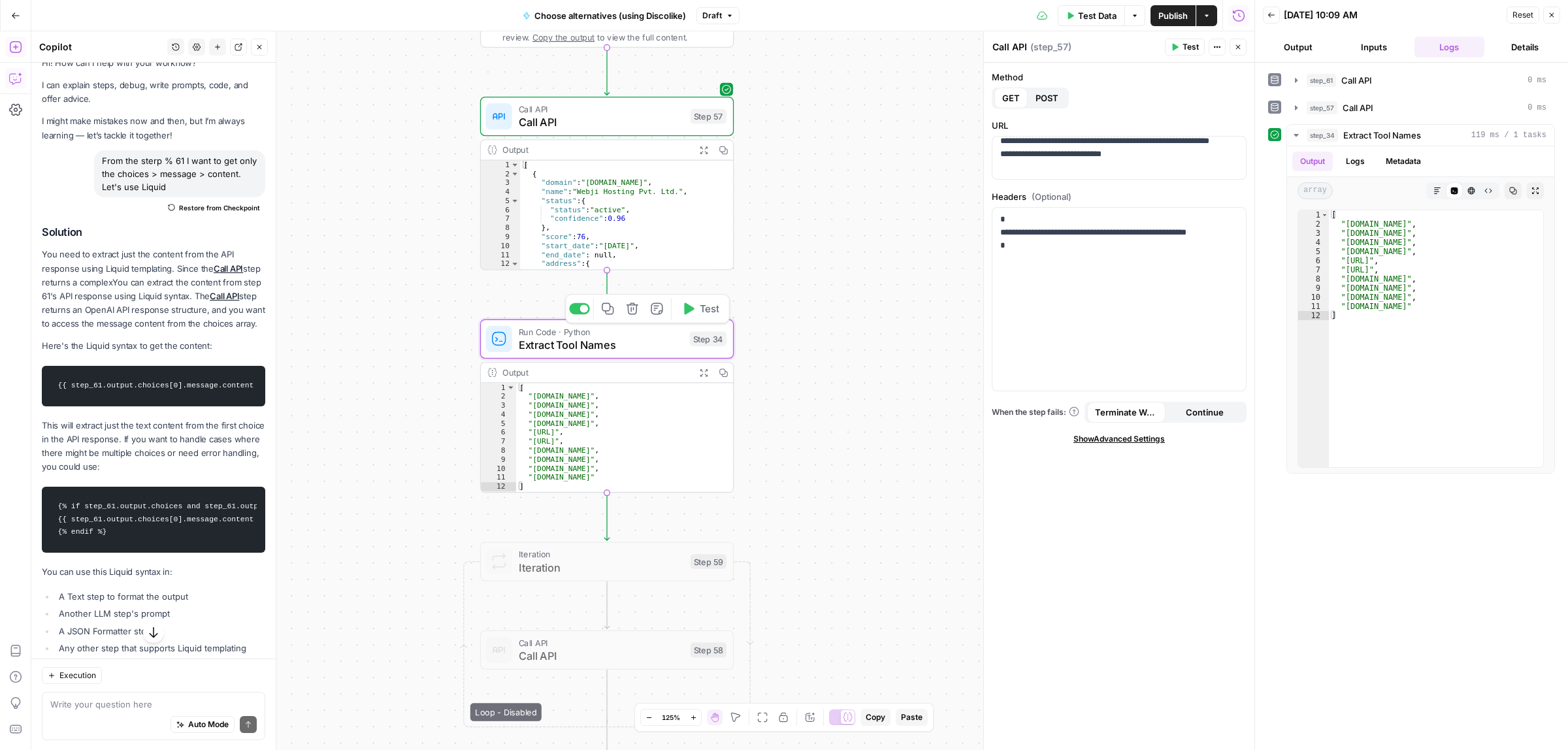
drag, startPoint x: 811, startPoint y: 262, endPoint x: 822, endPoint y: 429, distance: 167.4
click at [822, 429] on div "Workflow Input Settings Inputs Call API Call API Step 61 Output Expand Output C…" at bounding box center [643, 390] width 1223 height 719
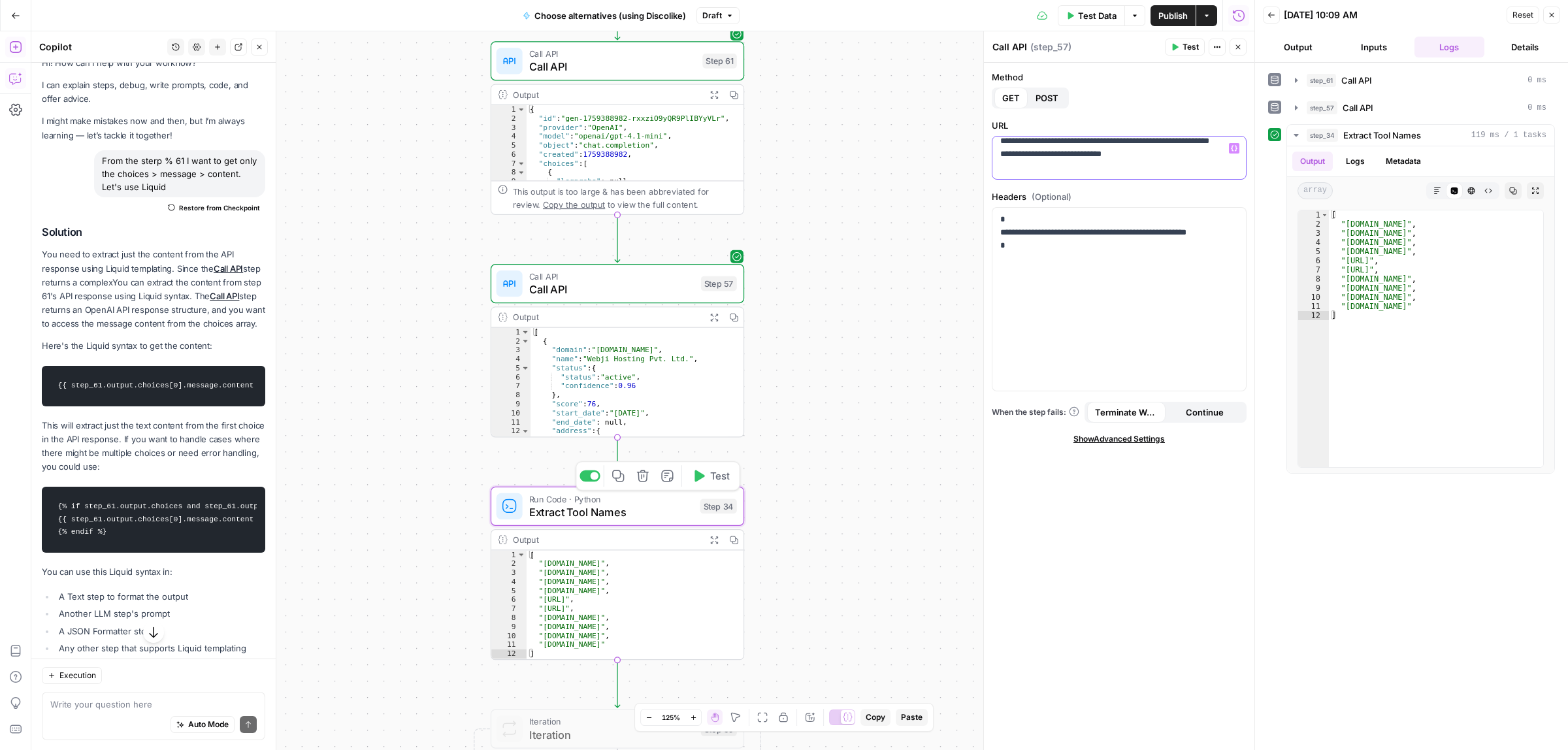
drag, startPoint x: 1063, startPoint y: 152, endPoint x: 1135, endPoint y: 152, distance: 72.0
click at [1124, 152] on p "**********" at bounding box center [1112, 141] width 225 height 65
click at [1135, 152] on p "**********" at bounding box center [1112, 141] width 225 height 65
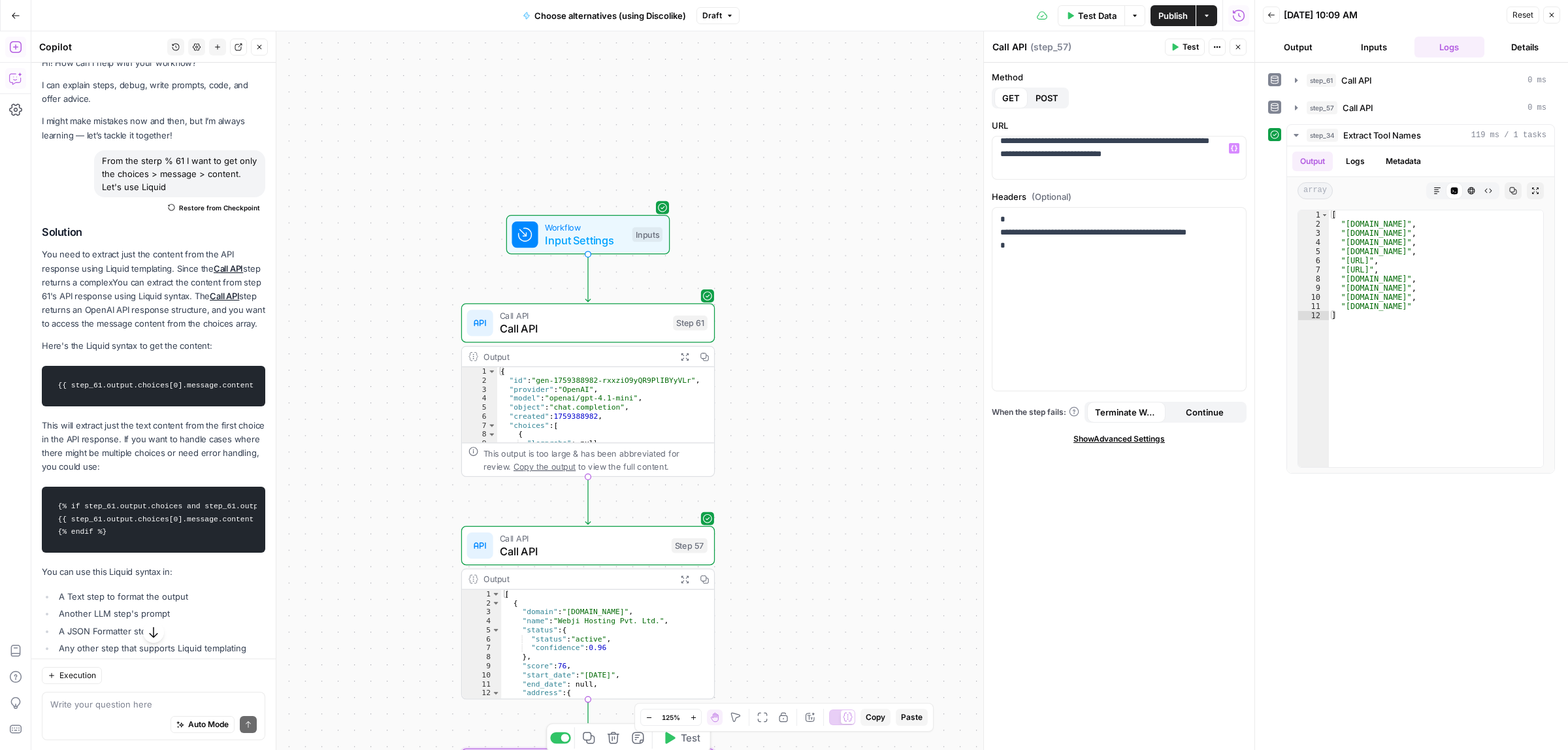
drag, startPoint x: 807, startPoint y: 359, endPoint x: 807, endPoint y: 416, distance: 57.0
click at [807, 415] on div "Workflow Input Settings Inputs Call API Call API Step 61 Output Expand Output C…" at bounding box center [643, 390] width 1223 height 719
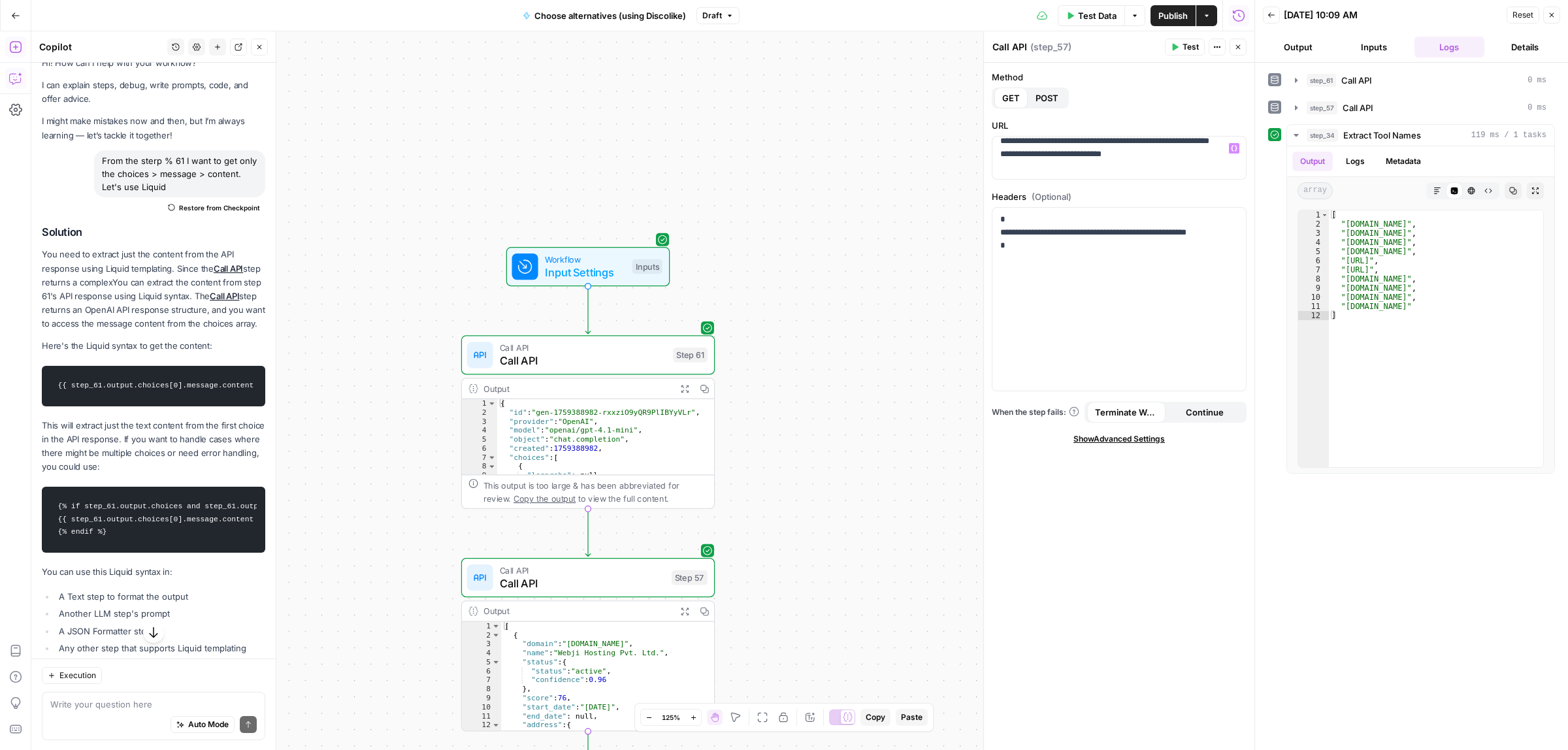
click at [687, 382] on button "Expand Output" at bounding box center [684, 389] width 20 height 20
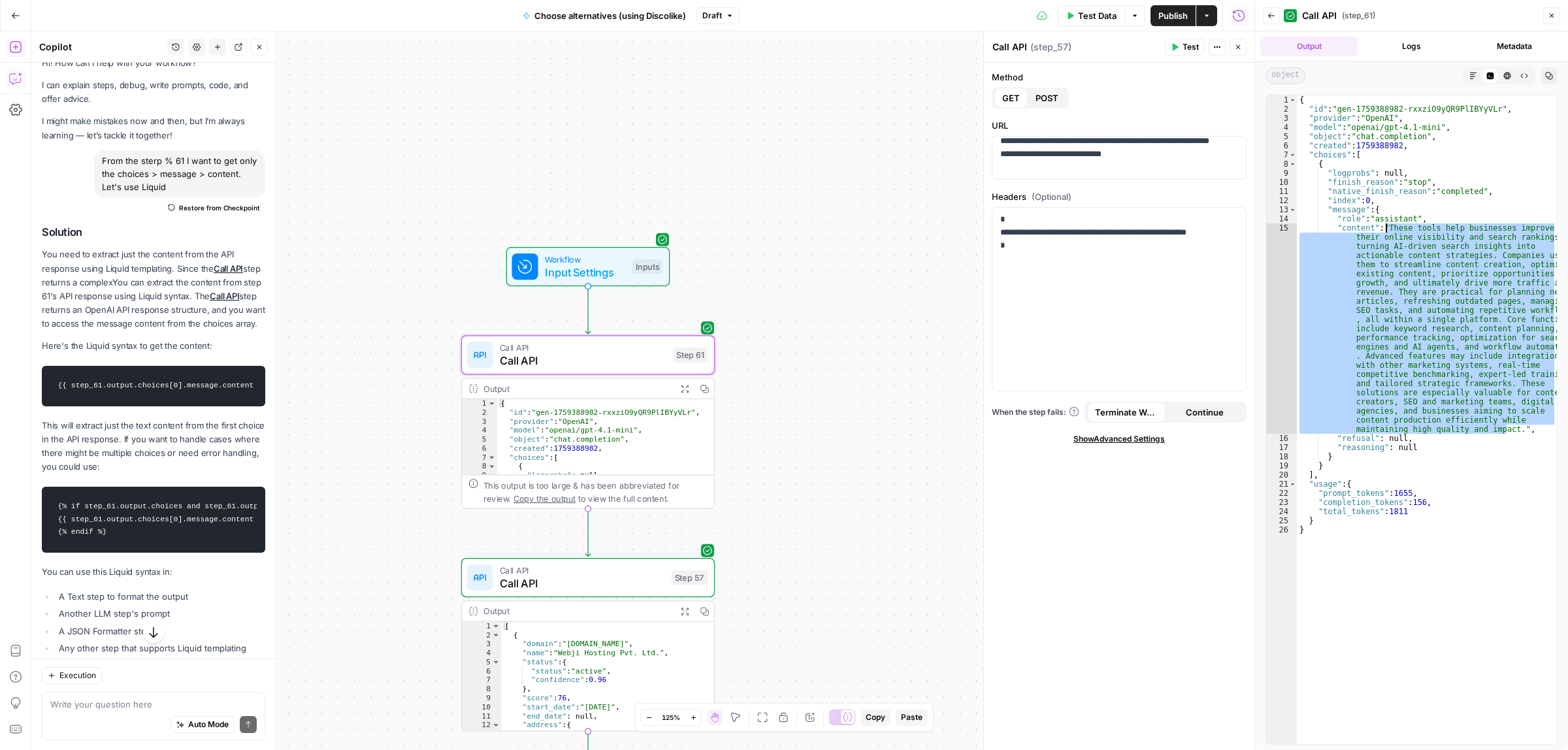
drag, startPoint x: 1506, startPoint y: 433, endPoint x: 1387, endPoint y: 227, distance: 237.9
click at [1387, 227] on div "{ "id" : "gen-1759388982-rxxziO9yQR9PlIBYyVLr" , "provider" : "OpenAI" , "model…" at bounding box center [1427, 428] width 260 height 666
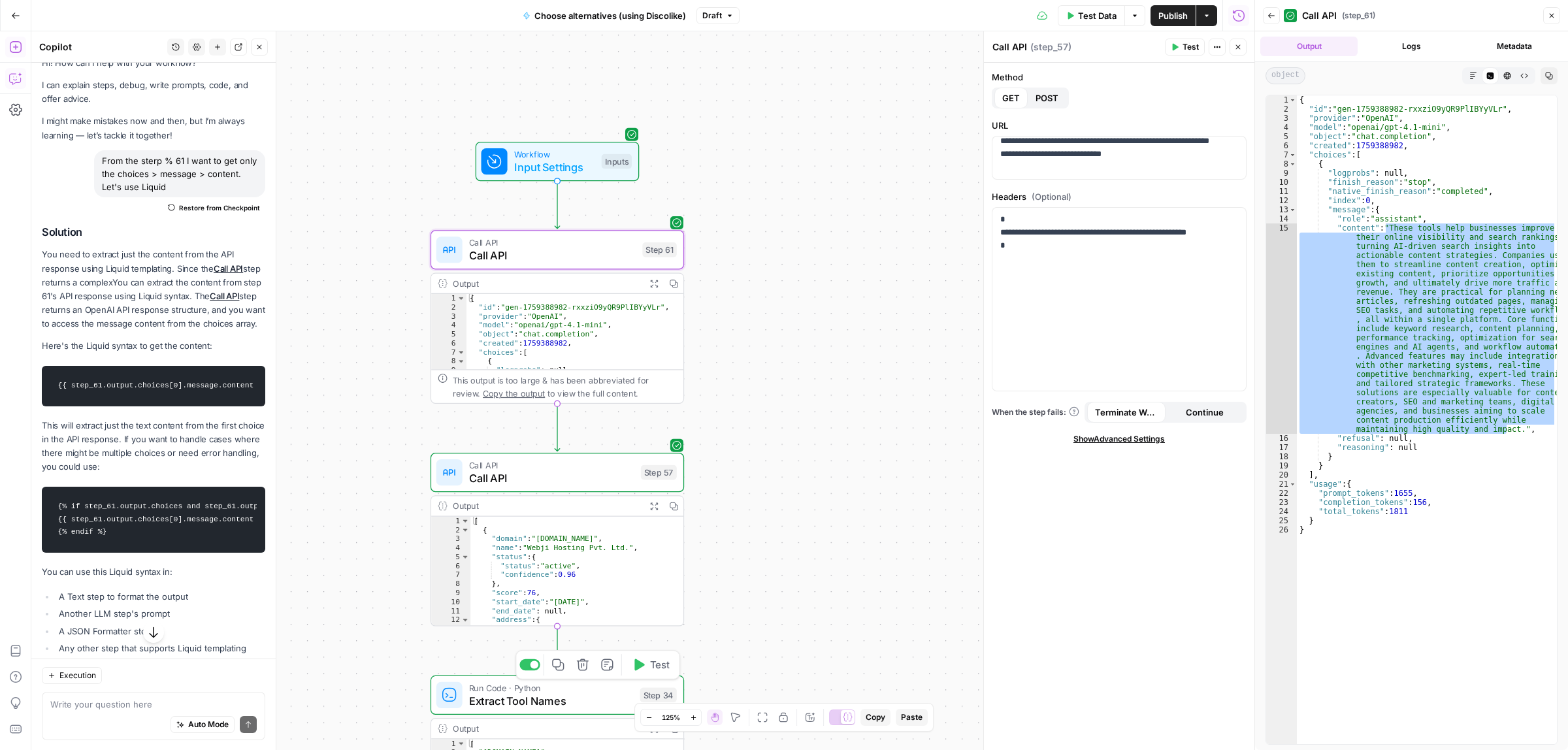
drag, startPoint x: 870, startPoint y: 320, endPoint x: 842, endPoint y: 214, distance: 109.6
click at [843, 214] on div "Workflow Input Settings Inputs Call API Call API Step 61 Output Expand Output C…" at bounding box center [643, 390] width 1223 height 719
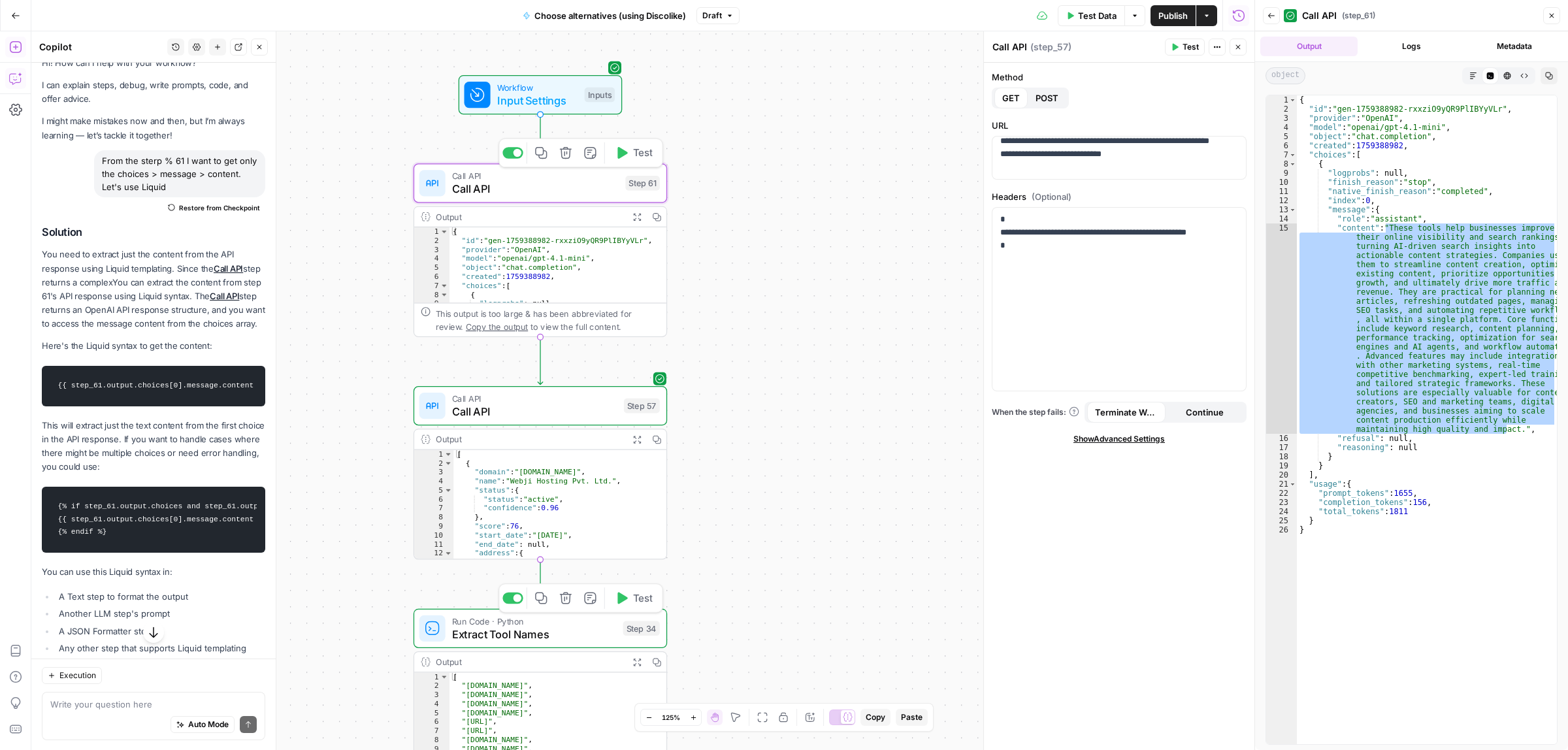
click at [520, 191] on span "Call API" at bounding box center [535, 189] width 167 height 16
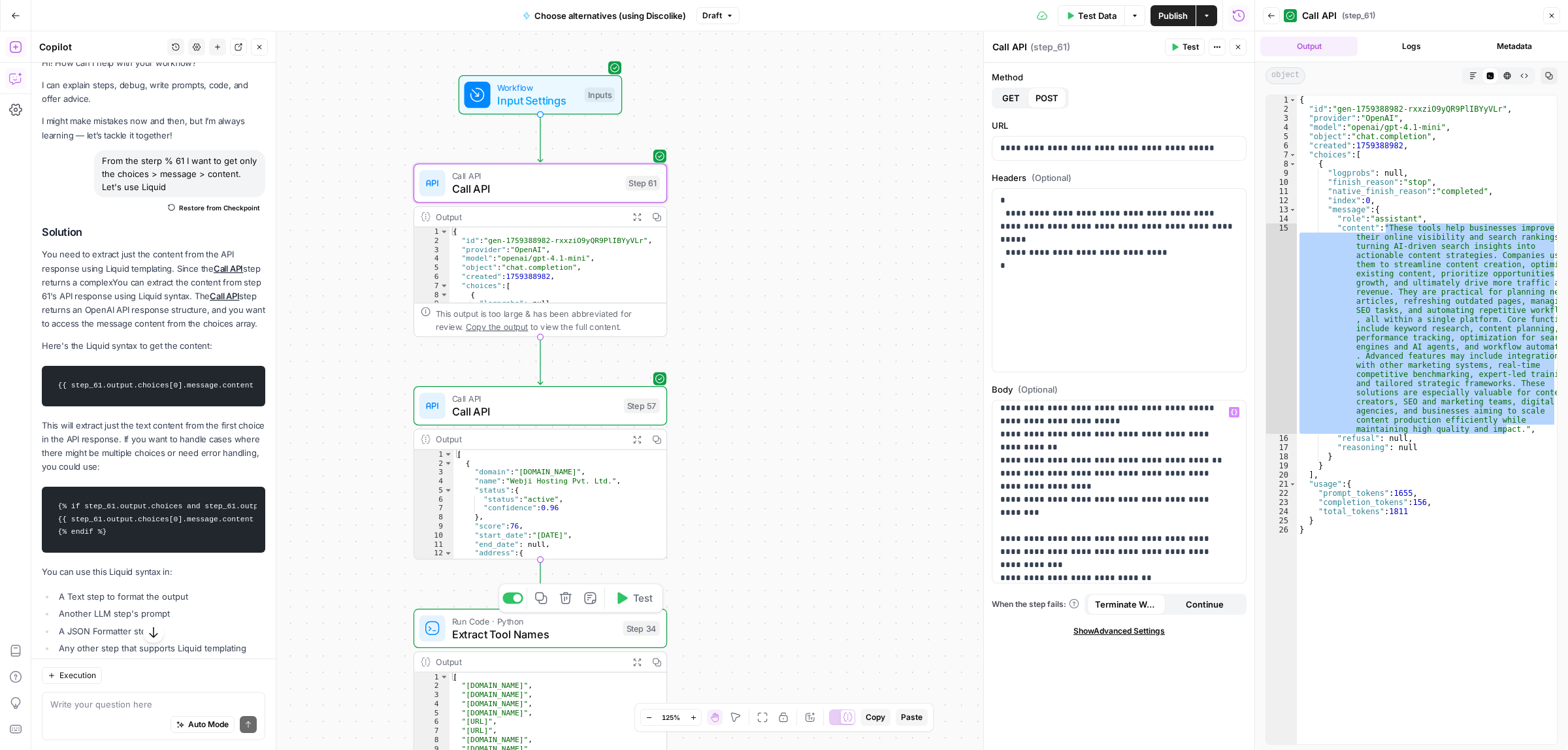
scroll to position [327, 0]
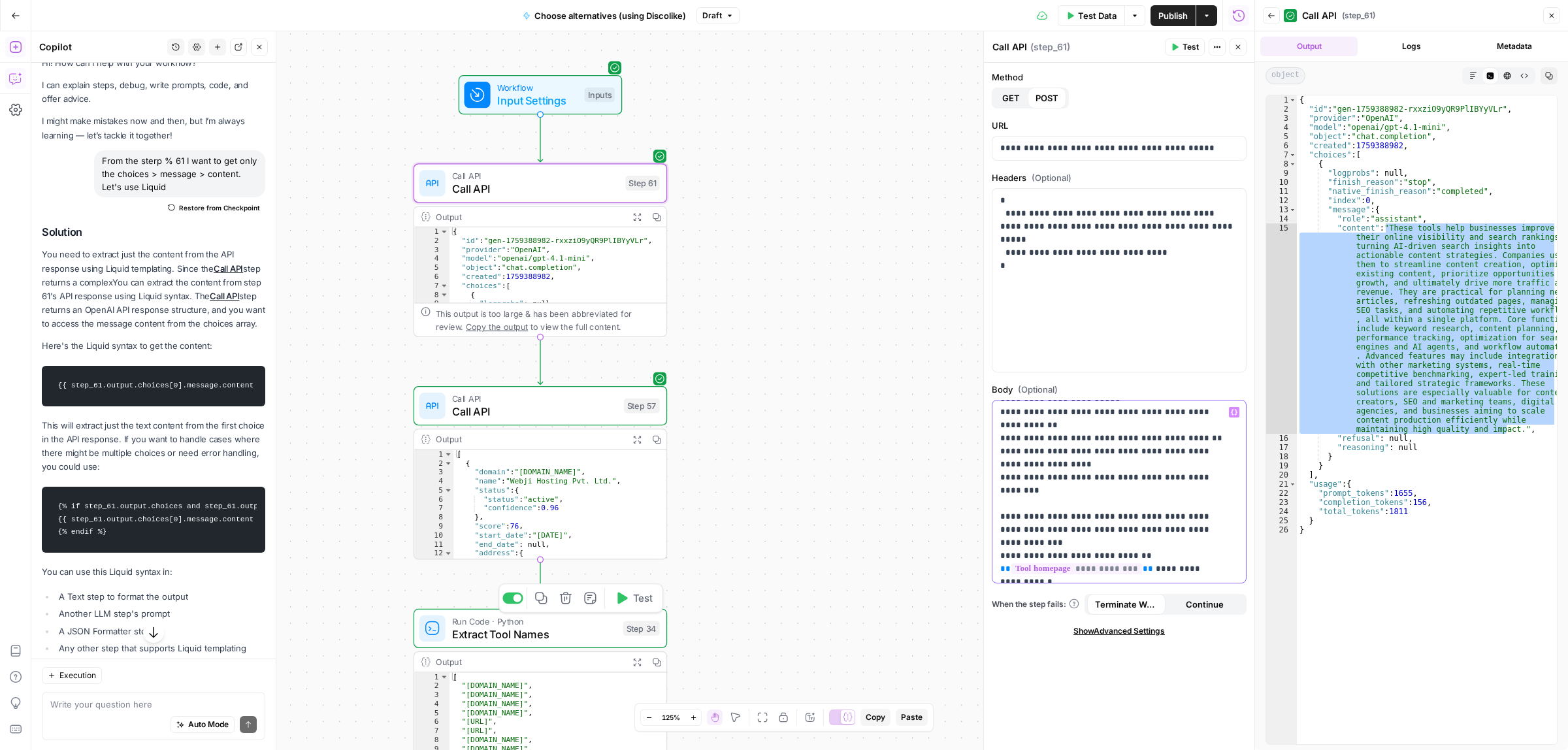
click at [1171, 534] on p "**********" at bounding box center [1112, 340] width 225 height 523
click at [1223, 504] on p "**********" at bounding box center [1112, 340] width 225 height 523
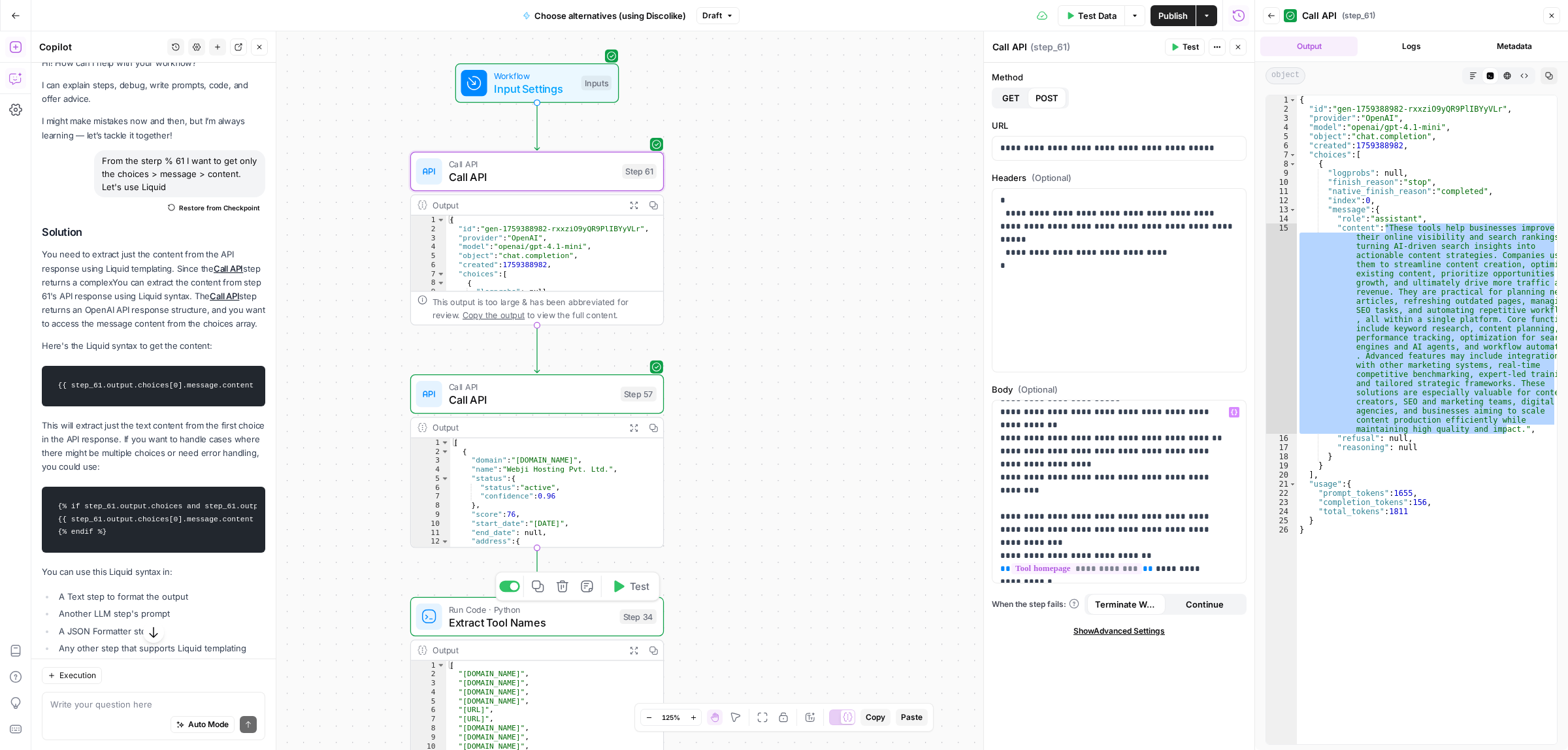
drag, startPoint x: 808, startPoint y: 399, endPoint x: 802, endPoint y: 436, distance: 37.5
click at [802, 436] on div "Workflow Input Settings Inputs Call API Call API Step 61 Output Expand Output C…" at bounding box center [643, 390] width 1223 height 719
click at [505, 139] on div at bounding box center [509, 141] width 21 height 12
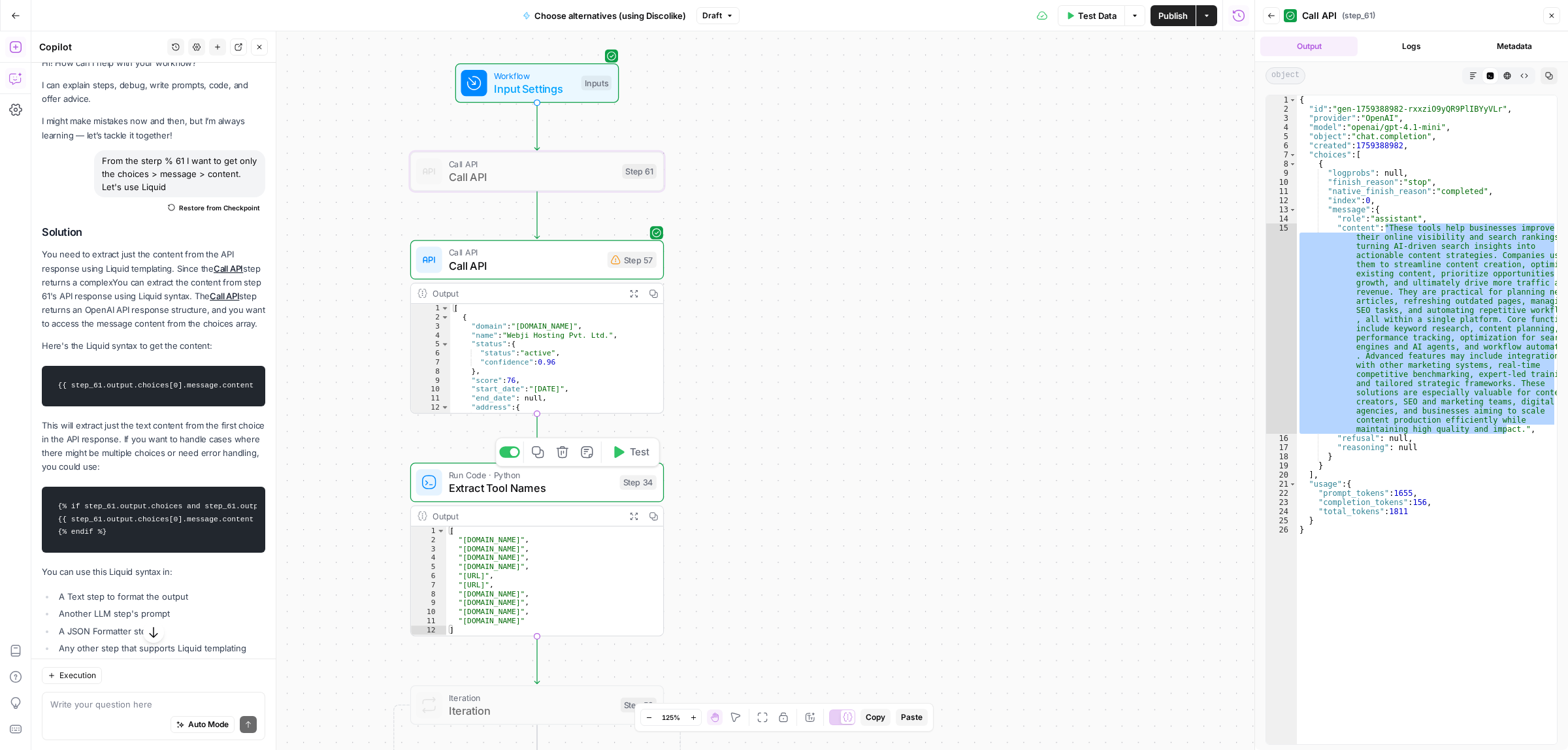
click at [544, 262] on span "Call API" at bounding box center [525, 265] width 152 height 16
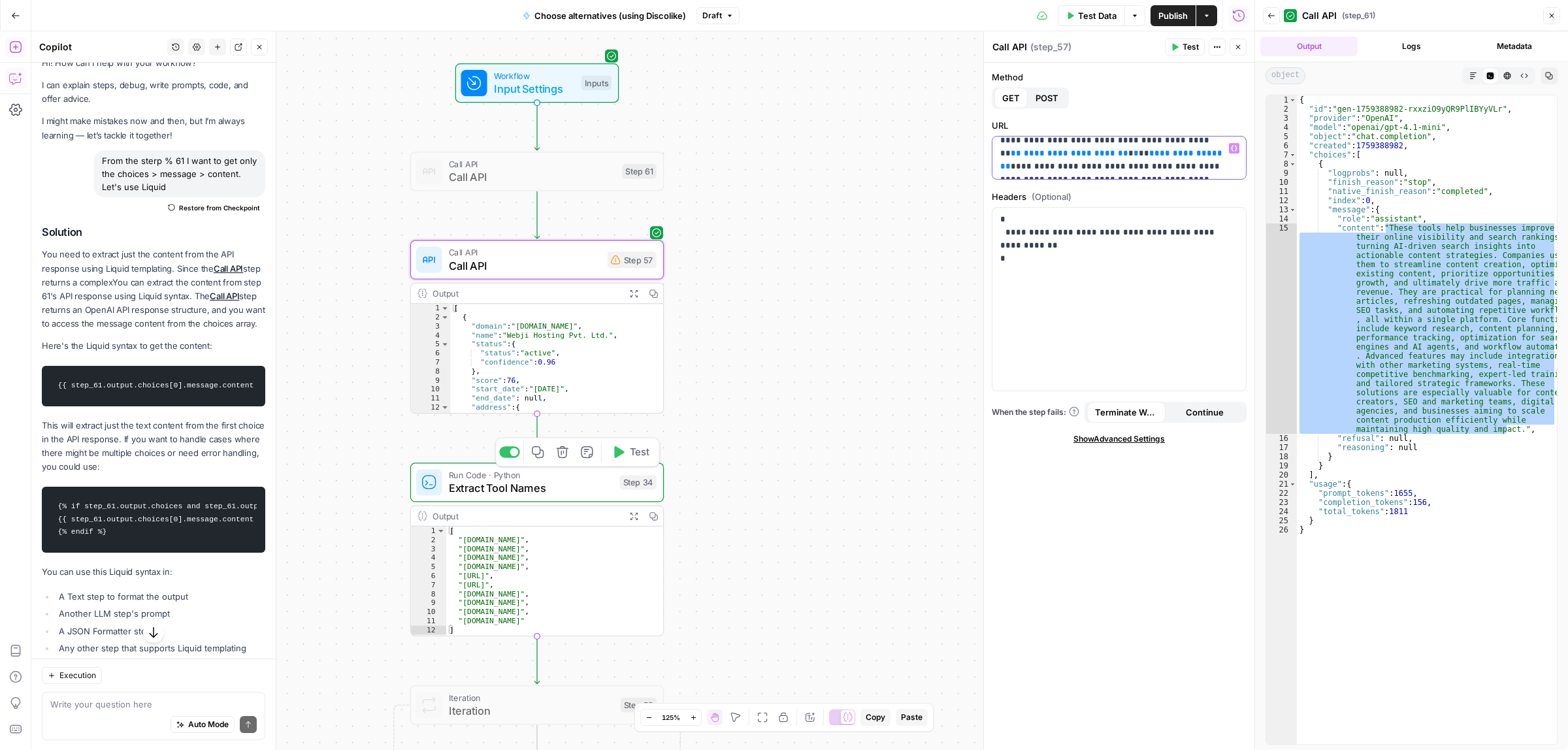
scroll to position [0, 0]
drag, startPoint x: 1187, startPoint y: 173, endPoint x: 1147, endPoint y: 150, distance: 46.1
click at [1147, 150] on p "**********" at bounding box center [1112, 174] width 225 height 65
paste div
drag, startPoint x: 1114, startPoint y: 158, endPoint x: 1116, endPoint y: 172, distance: 14.1
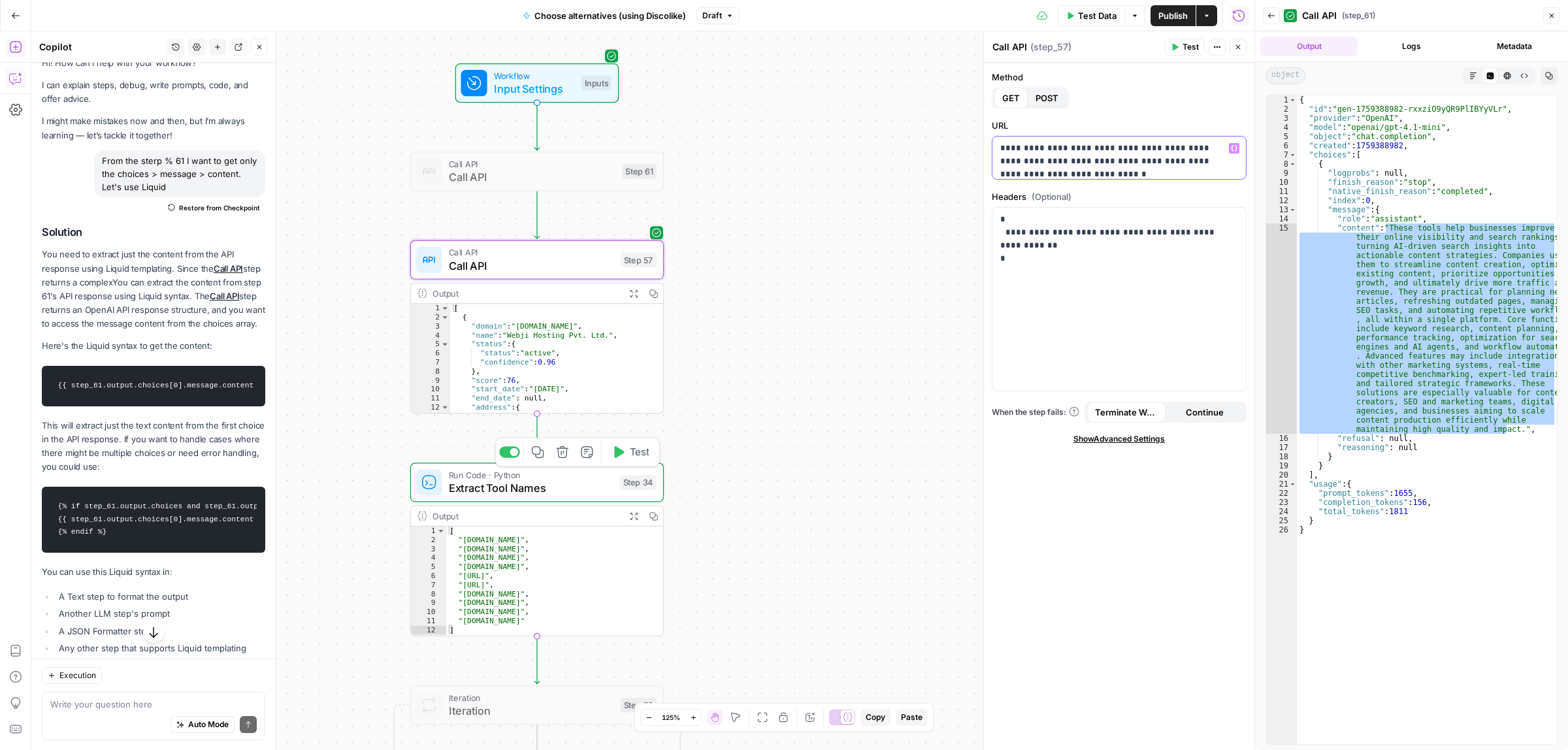
click at [1112, 160] on p "**********" at bounding box center [1112, 161] width 225 height 39
drag, startPoint x: 1051, startPoint y: 173, endPoint x: 1100, endPoint y: 171, distance: 49.0
click at [1089, 171] on p "**********" at bounding box center [1112, 161] width 225 height 39
click at [1109, 170] on p "**********" at bounding box center [1112, 154] width 225 height 39
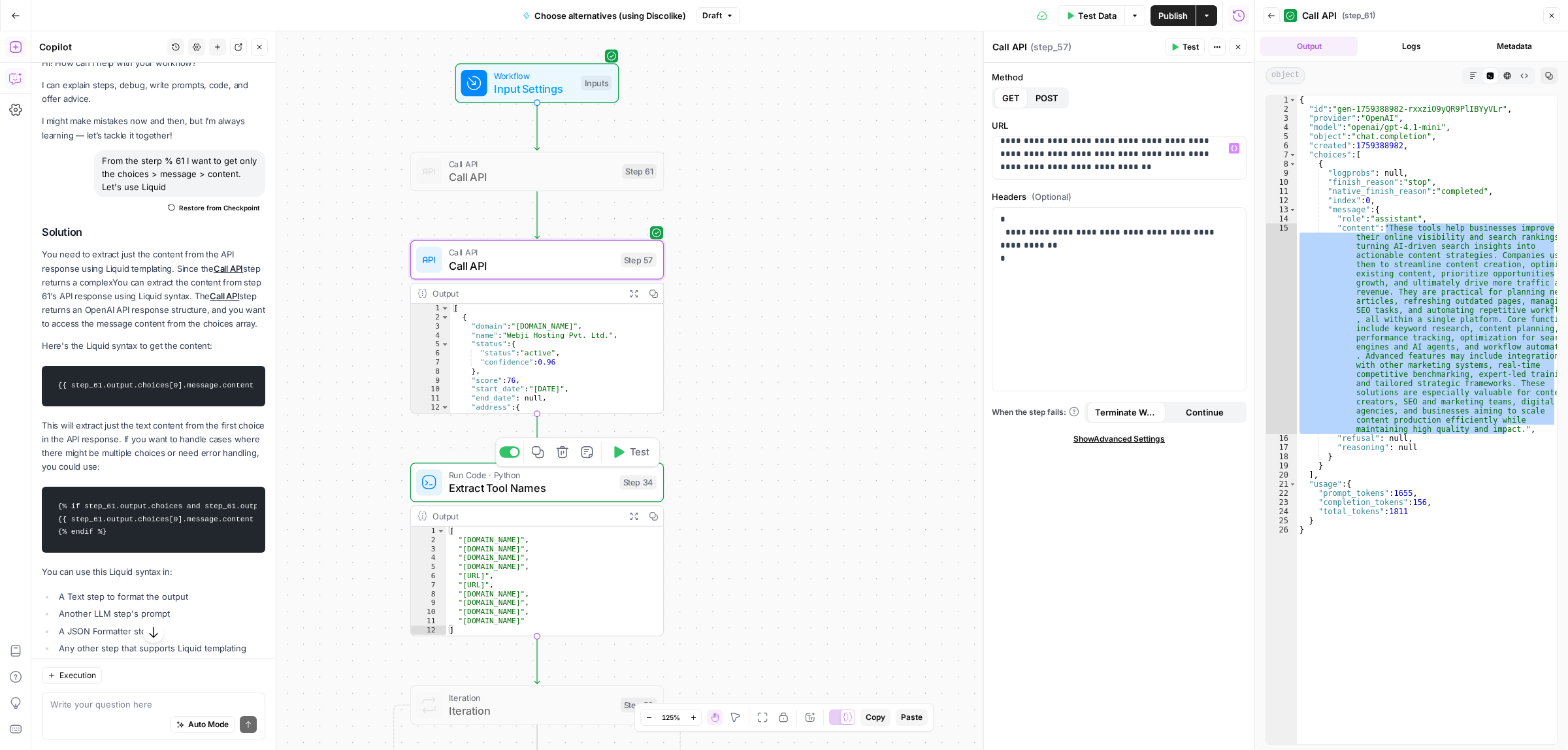
click at [1190, 45] on span "Test" at bounding box center [1190, 47] width 16 height 12
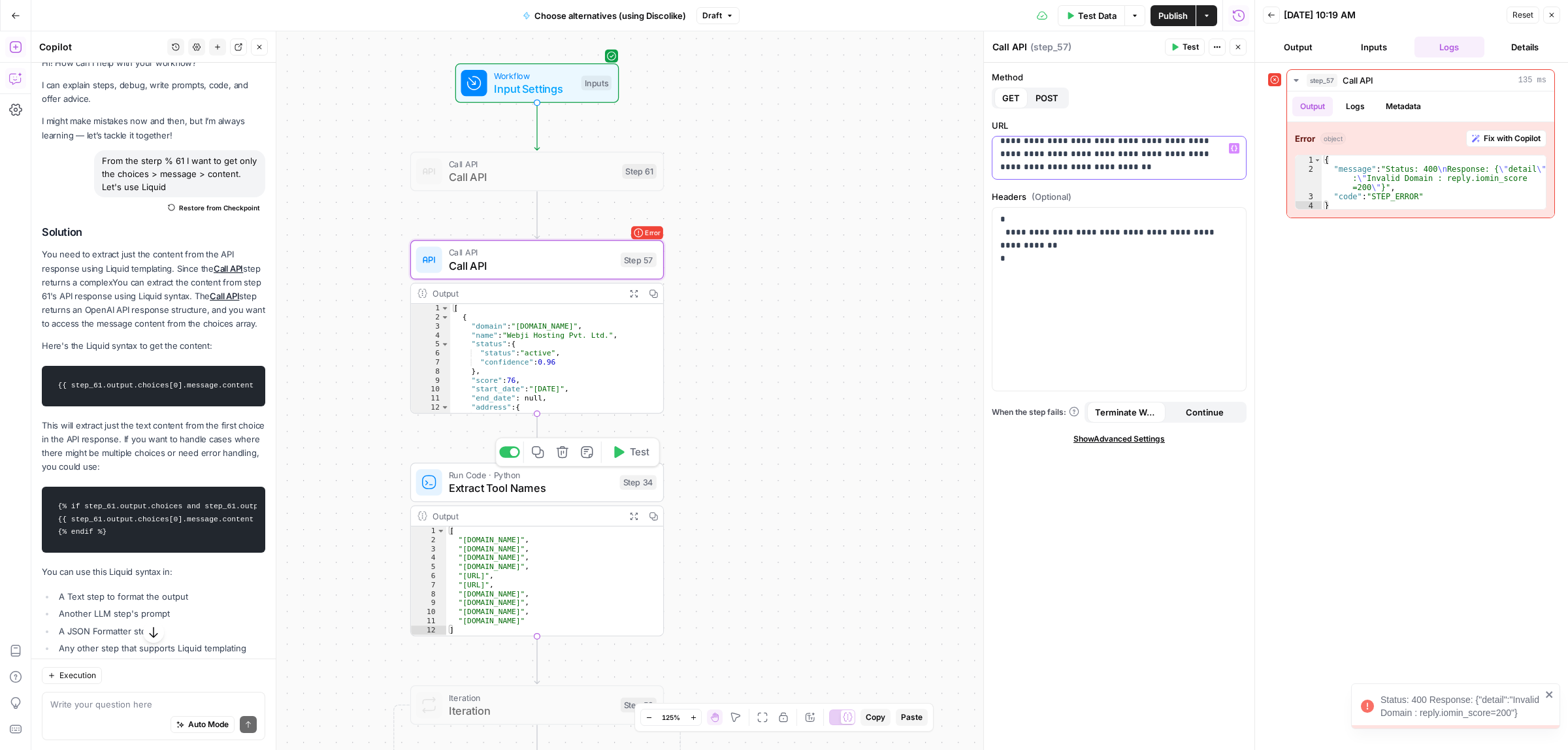
click at [1067, 154] on p "**********" at bounding box center [1112, 154] width 225 height 39
click at [1193, 47] on span "Test" at bounding box center [1190, 47] width 16 height 12
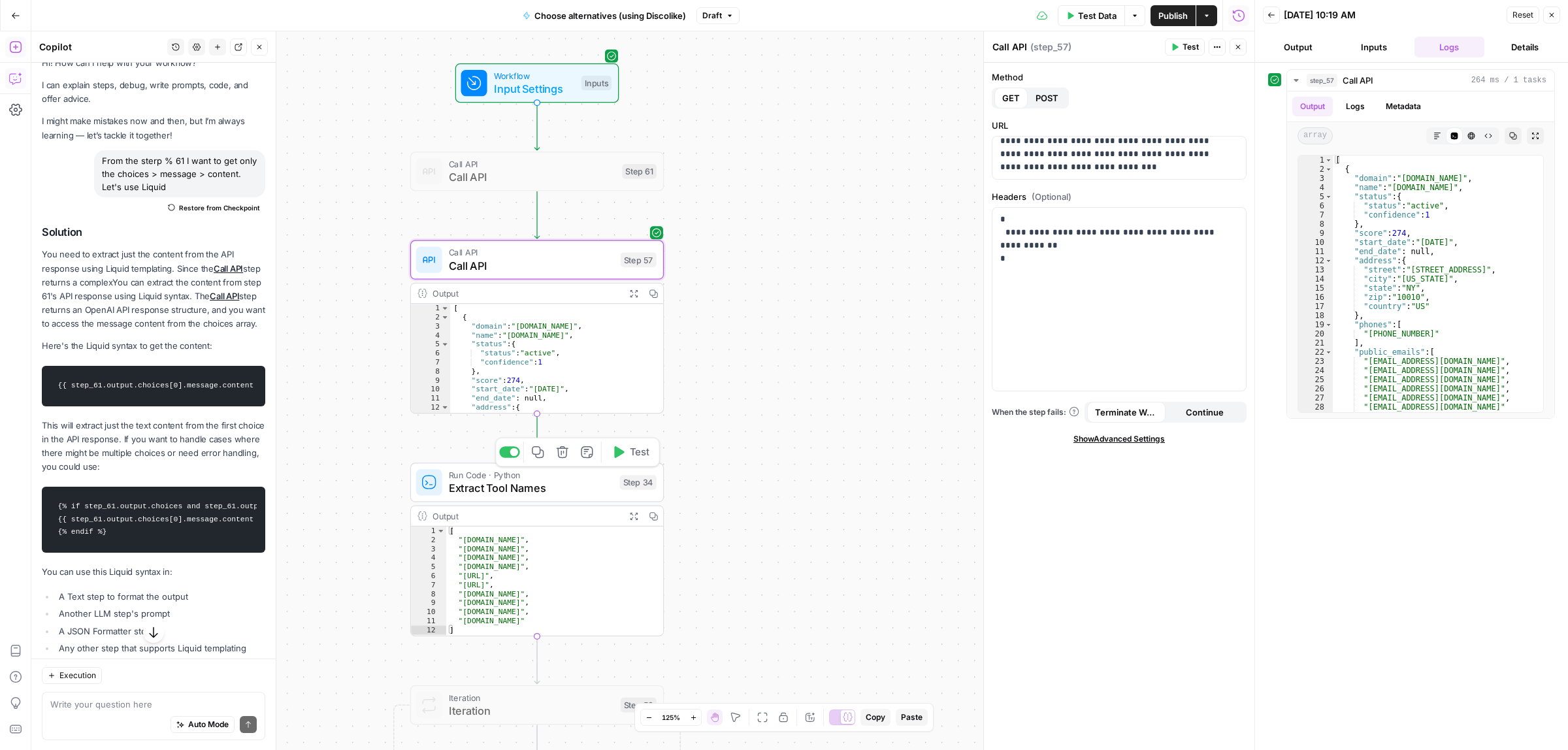
click at [635, 446] on span "Test" at bounding box center [640, 452] width 20 height 15
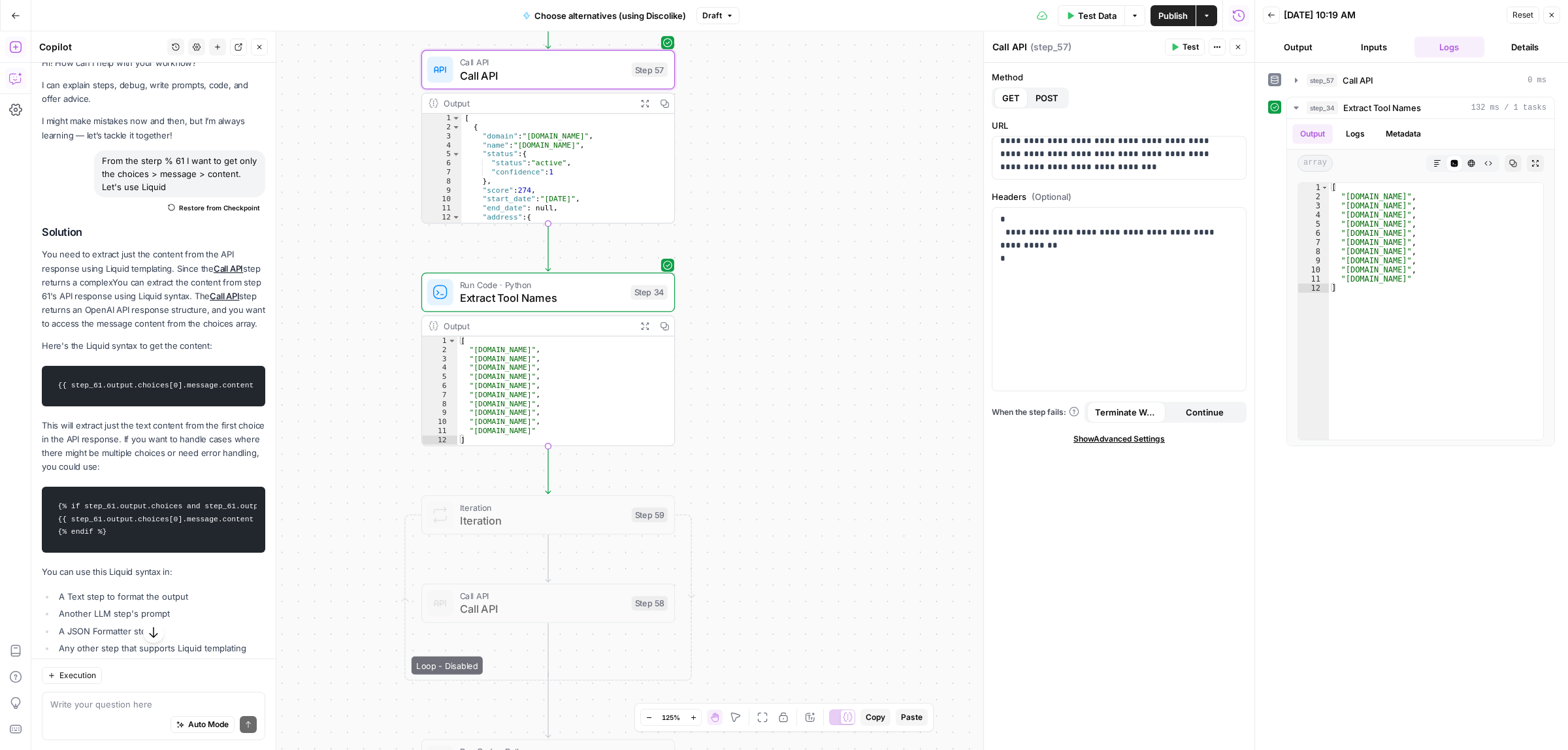
drag, startPoint x: 742, startPoint y: 314, endPoint x: 753, endPoint y: 205, distance: 109.6
click at [753, 205] on div "Workflow Input Settings Inputs Call API Call API Step 61 Call API Call API Step…" at bounding box center [643, 390] width 1223 height 719
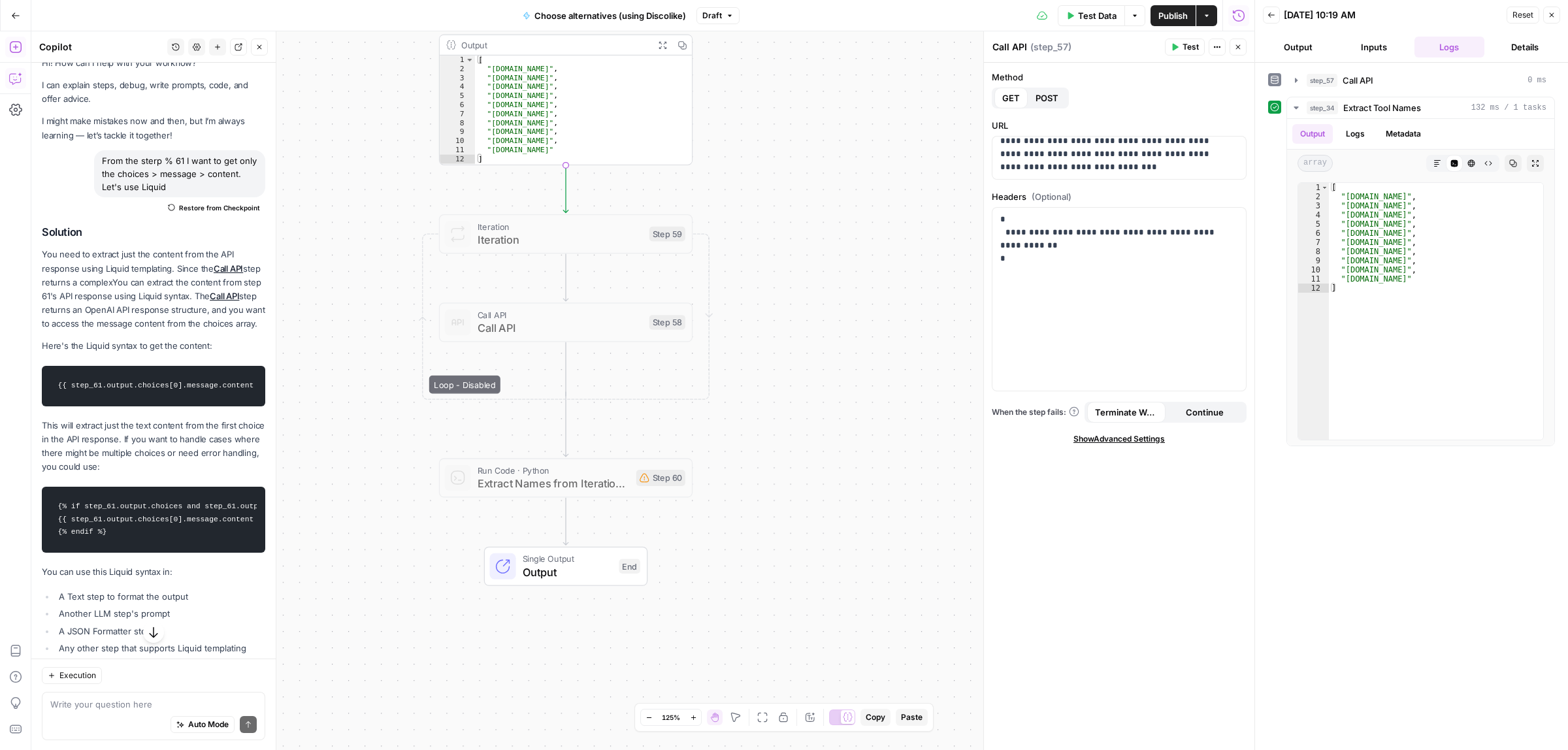
drag, startPoint x: 797, startPoint y: 395, endPoint x: 797, endPoint y: 268, distance: 127.0
click at [797, 268] on div "Workflow Input Settings Inputs Call API Call API Step 61 Call API Call API Step…" at bounding box center [643, 390] width 1223 height 719
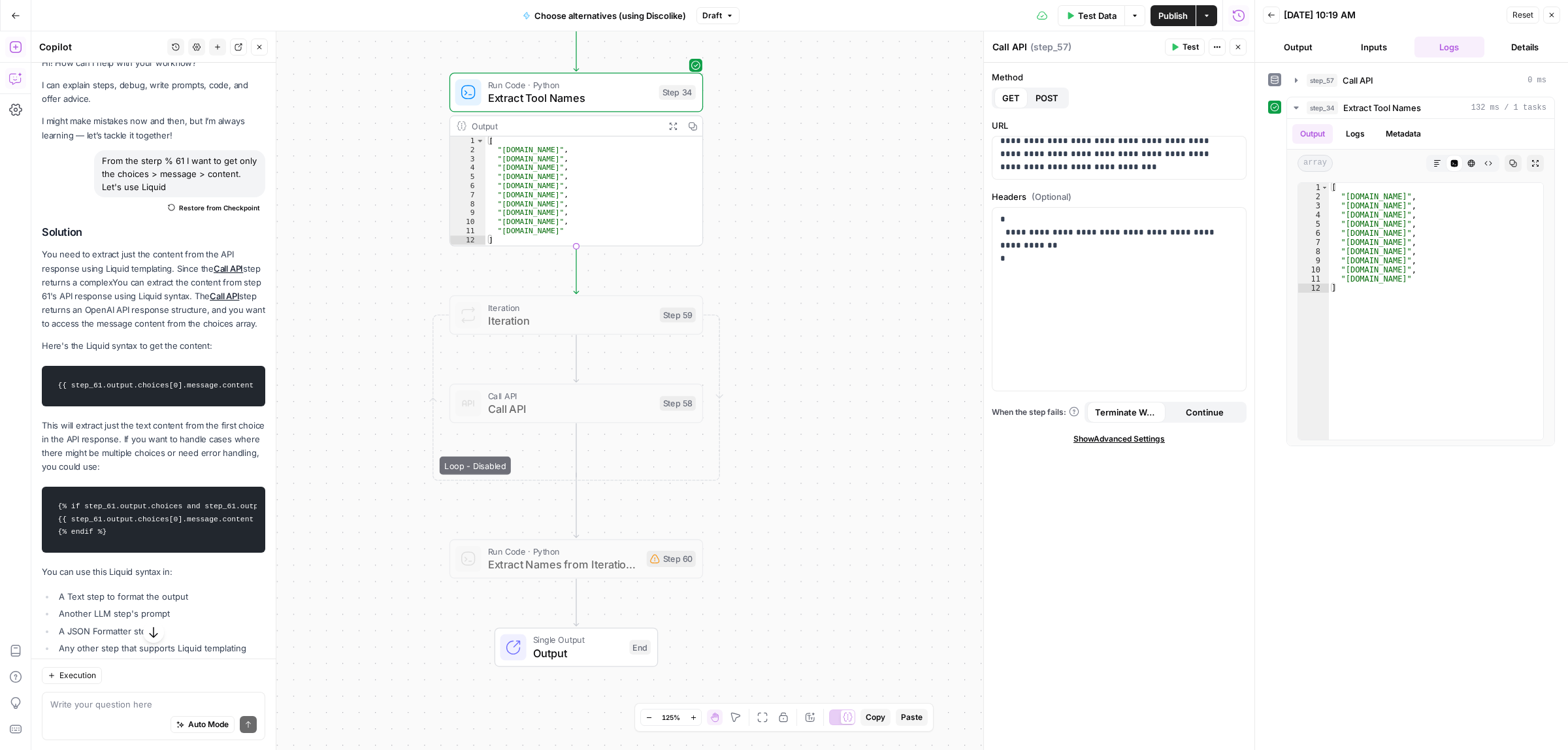
drag, startPoint x: 803, startPoint y: 244, endPoint x: 820, endPoint y: 363, distance: 120.2
click at [820, 367] on div "Workflow Input Settings Inputs Call API Call API Step 61 Call API Call API Step…" at bounding box center [643, 390] width 1223 height 719
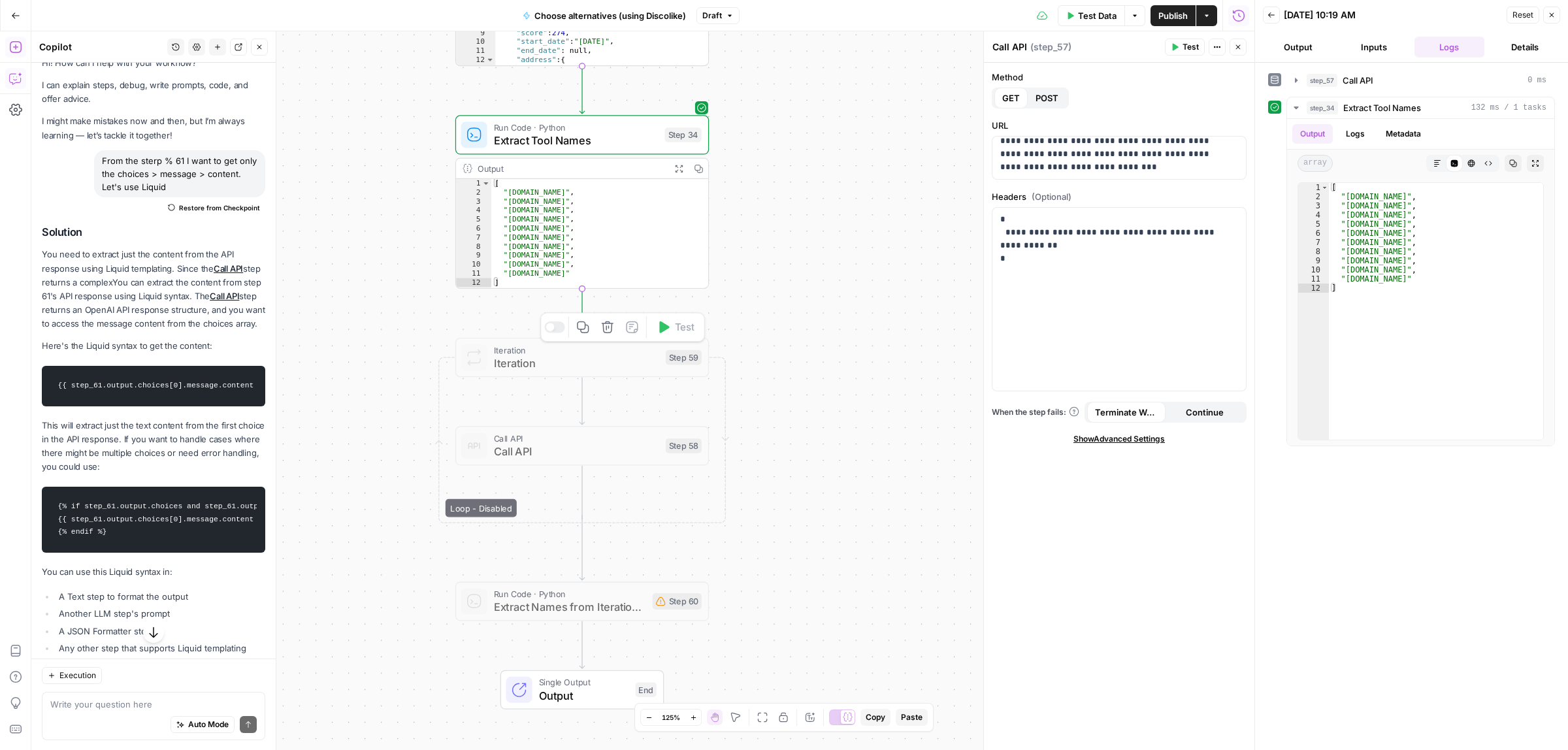
click at [552, 330] on div at bounding box center [554, 327] width 21 height 12
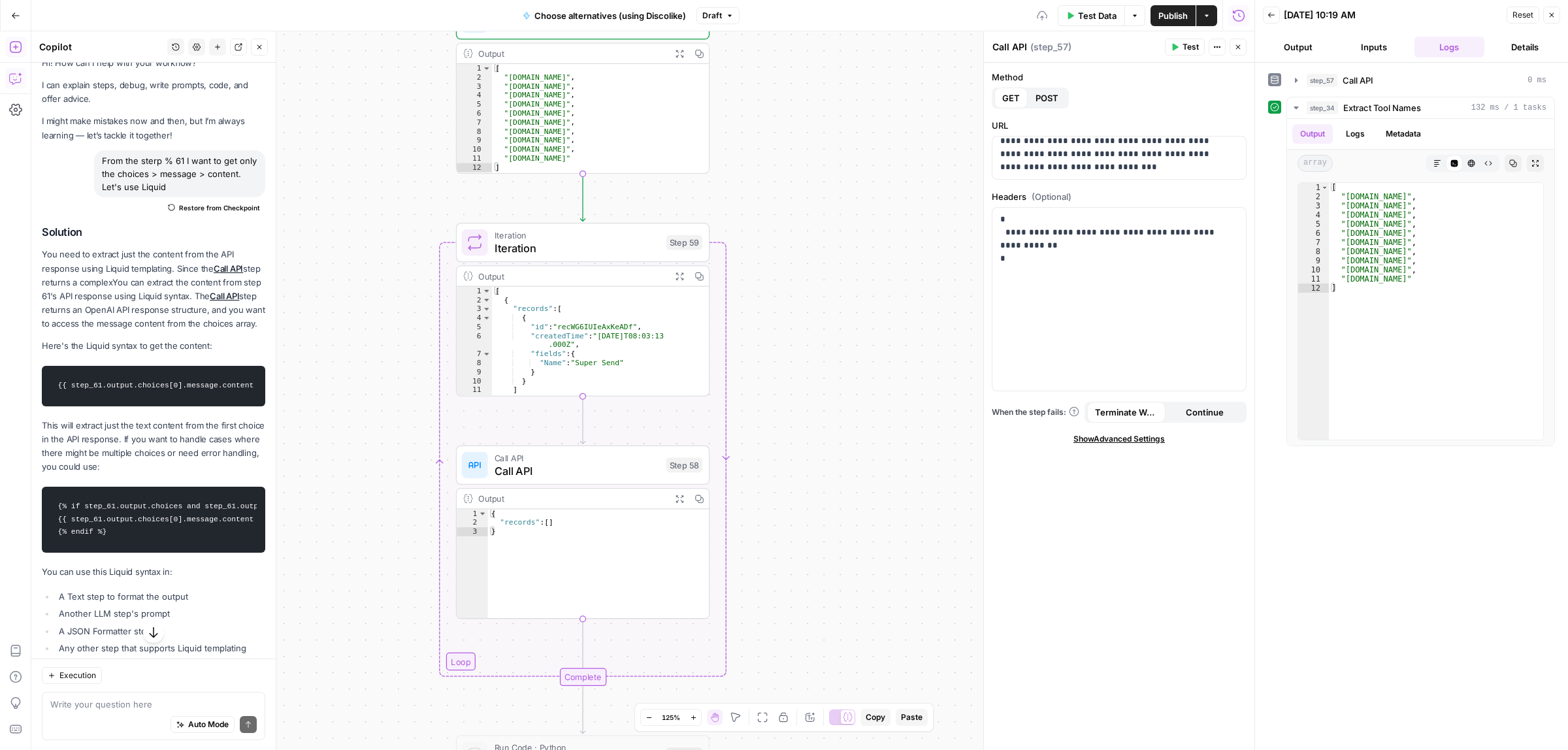
drag, startPoint x: 819, startPoint y: 347, endPoint x: 823, endPoint y: 236, distance: 111.1
click at [823, 236] on div "Workflow Input Settings Inputs Call API Call API Step 61 Call API Call API Step…" at bounding box center [643, 390] width 1223 height 719
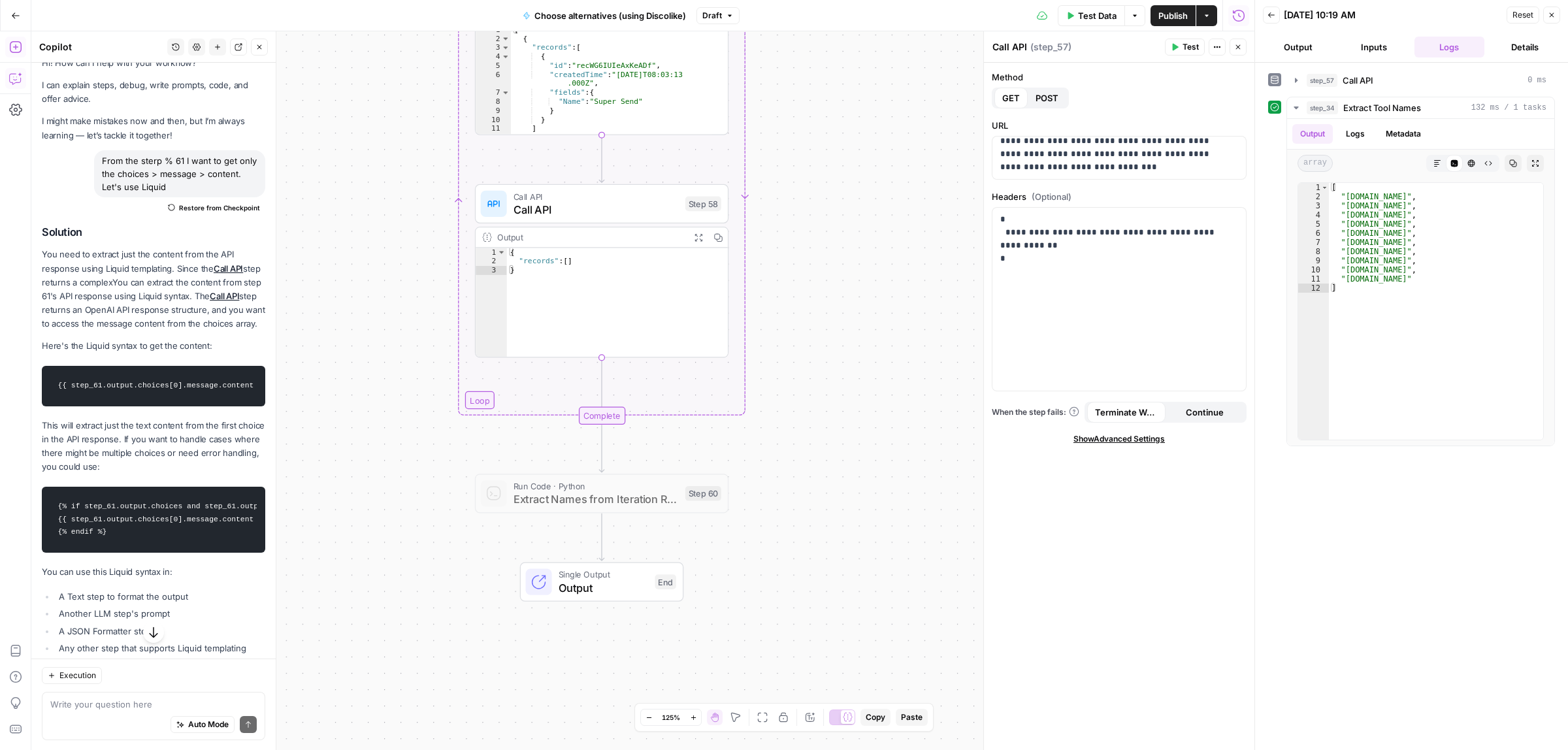
drag, startPoint x: 827, startPoint y: 387, endPoint x: 802, endPoint y: 360, distance: 36.8
click at [825, 311] on div "Workflow Input Settings Inputs Call API Call API Step 61 Call API Call API Step…" at bounding box center [643, 390] width 1223 height 719
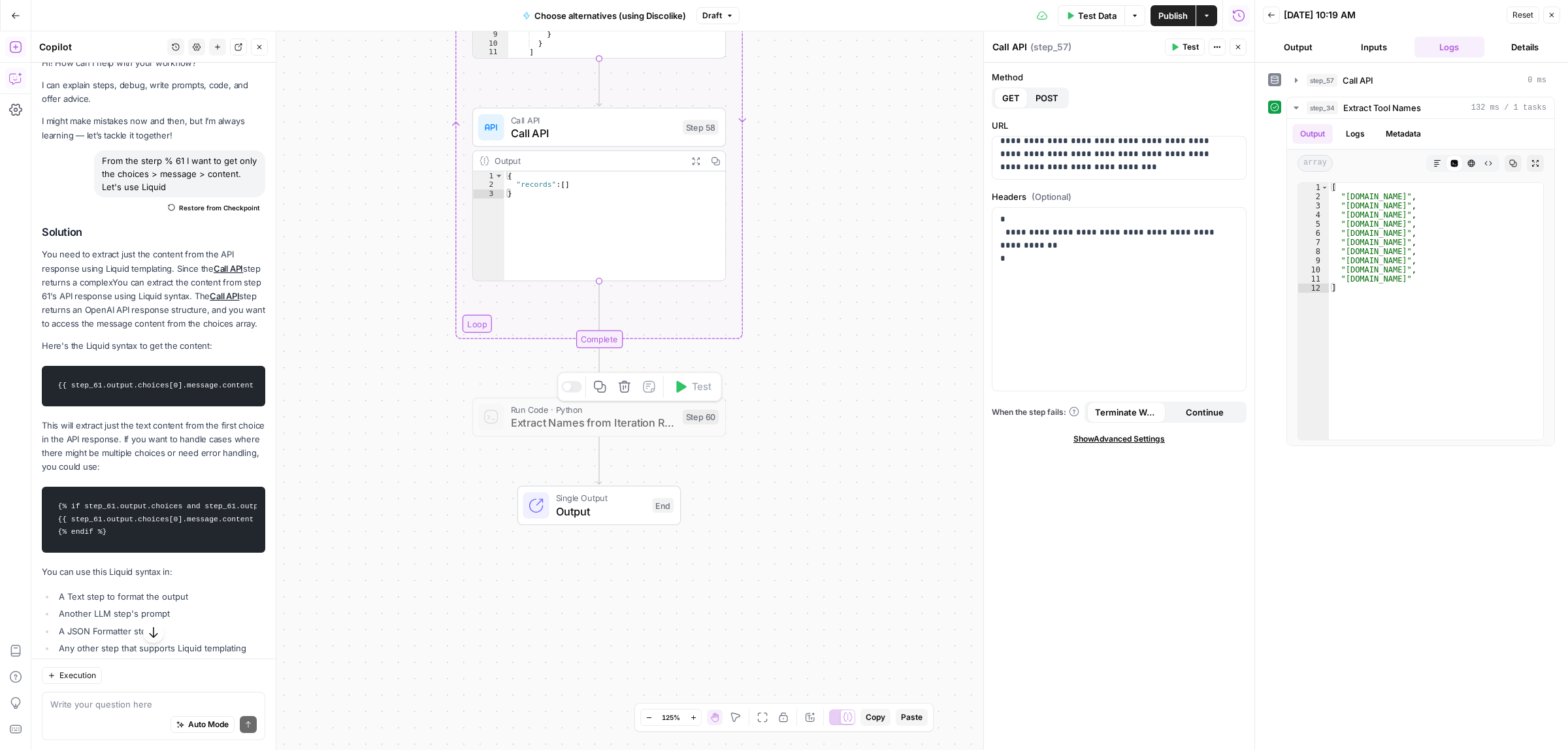
click at [571, 387] on div at bounding box center [571, 387] width 21 height 12
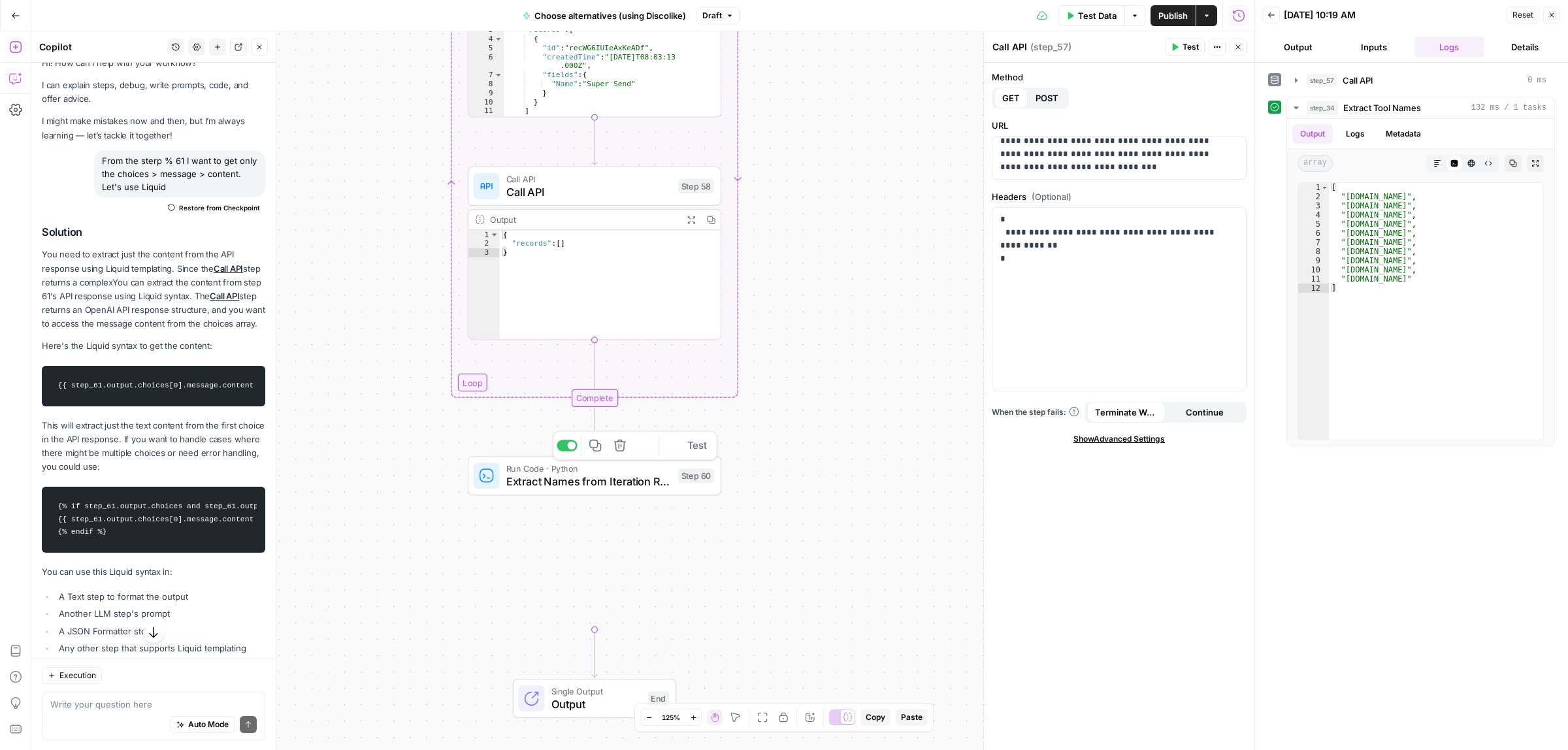
drag, startPoint x: 821, startPoint y: 181, endPoint x: 798, endPoint y: 543, distance: 362.7
click at [794, 564] on div "Workflow Input Settings Inputs Call API Call API Step 61 Call API Call API Step…" at bounding box center [643, 390] width 1223 height 719
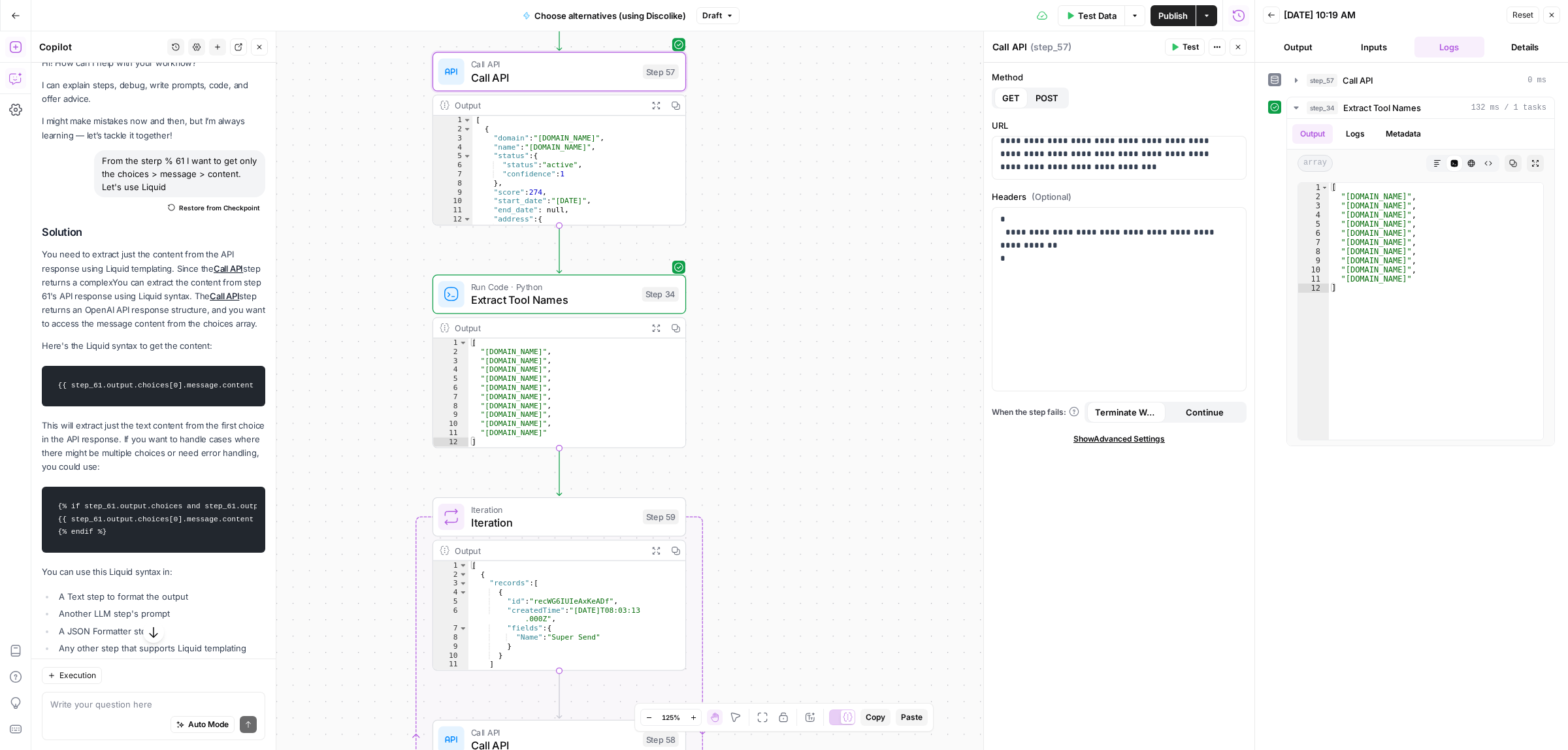
drag, startPoint x: 827, startPoint y: 396, endPoint x: 829, endPoint y: 505, distance: 109.0
click at [830, 504] on div "Workflow Input Settings Inputs Call API Call API Step 61 Call API Call API Step…" at bounding box center [643, 390] width 1223 height 719
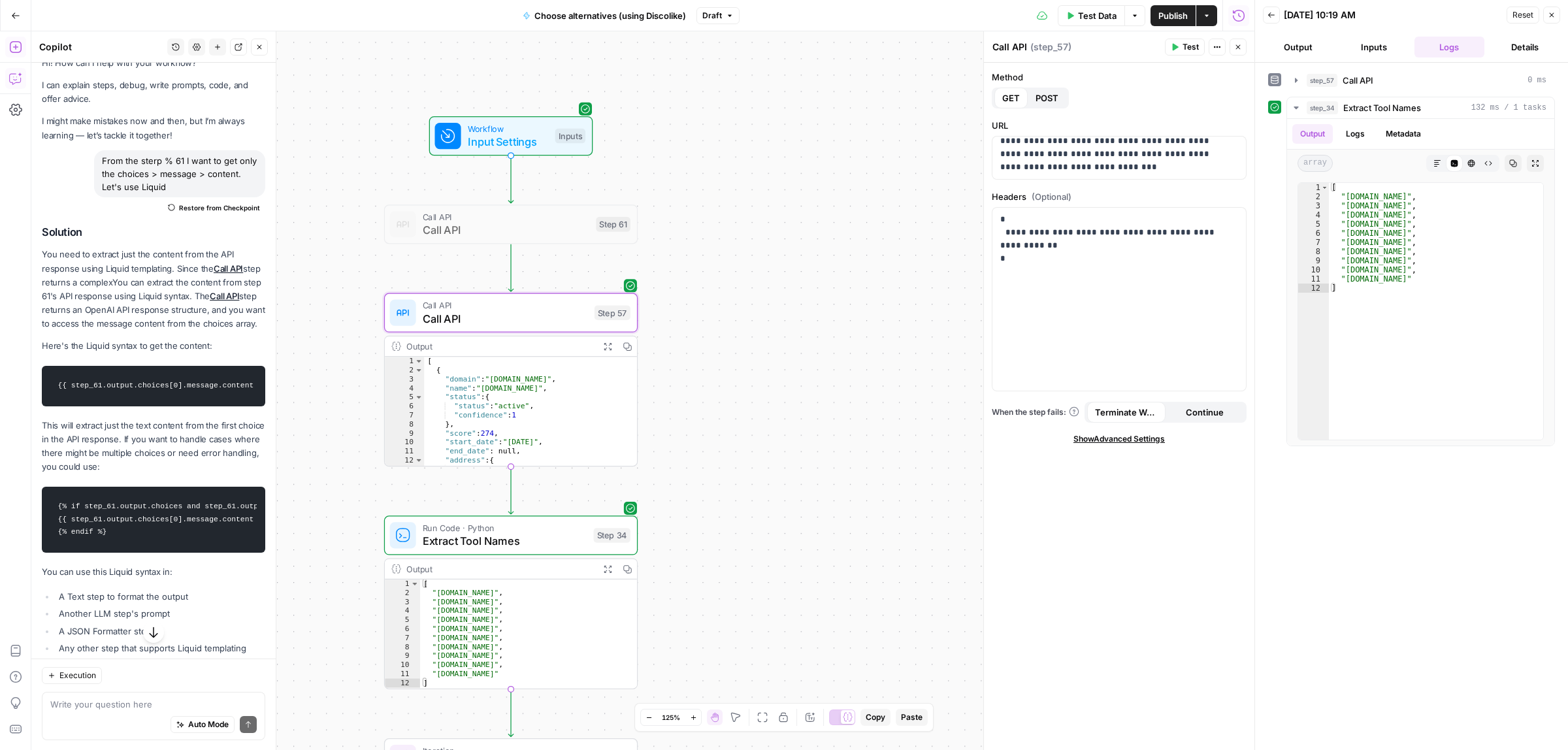
drag, startPoint x: 885, startPoint y: 188, endPoint x: 451, endPoint y: 312, distance: 451.4
click at [847, 407] on div "Workflow Input Settings Inputs Call API Call API Step 61 Call API Call API Step…" at bounding box center [643, 390] width 1223 height 719
click at [424, 309] on span "Call API" at bounding box center [505, 312] width 166 height 13
click at [449, 234] on span "Call API" at bounding box center [506, 237] width 167 height 16
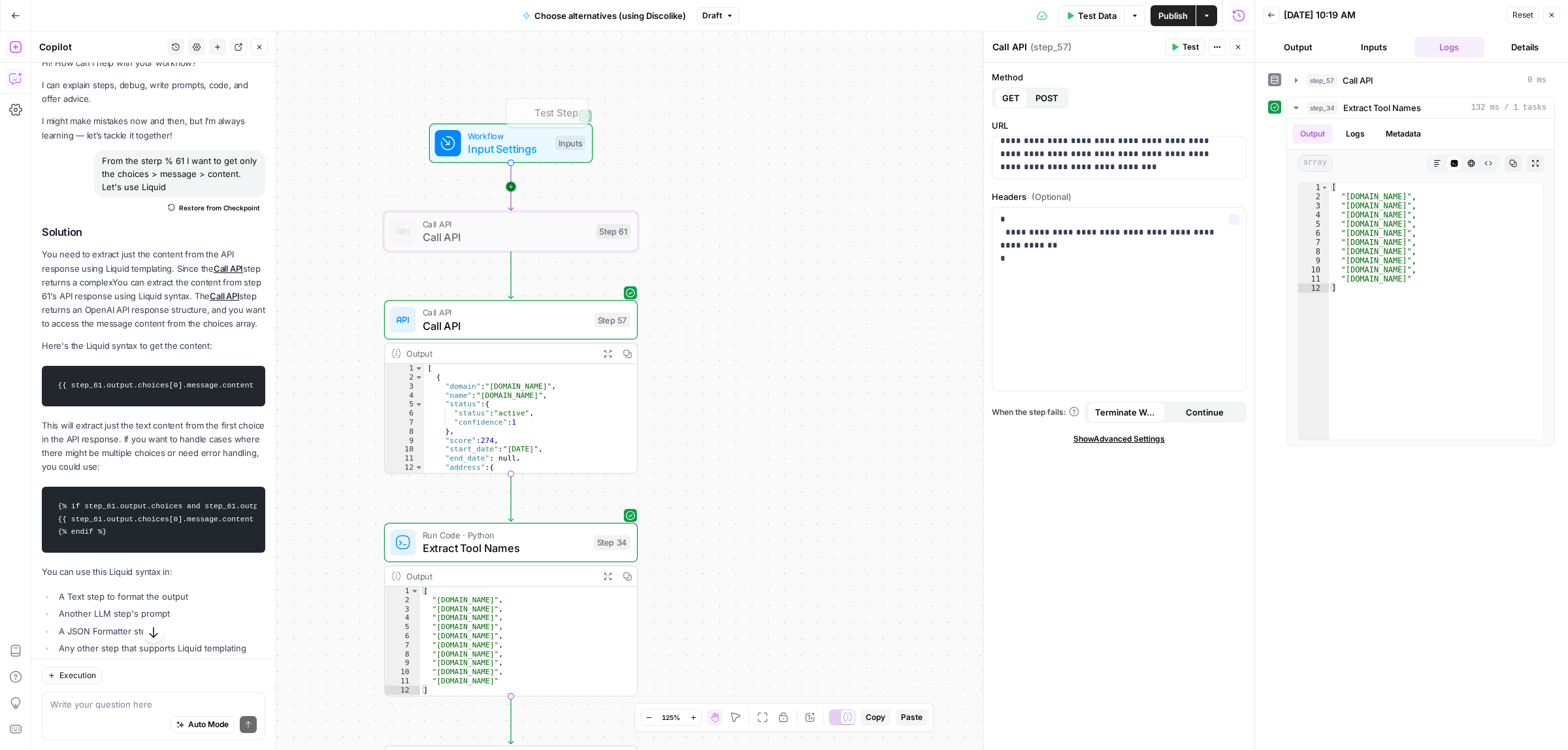
click at [501, 227] on span "Call API" at bounding box center [506, 224] width 167 height 13
click at [480, 201] on div at bounding box center [479, 202] width 9 height 9
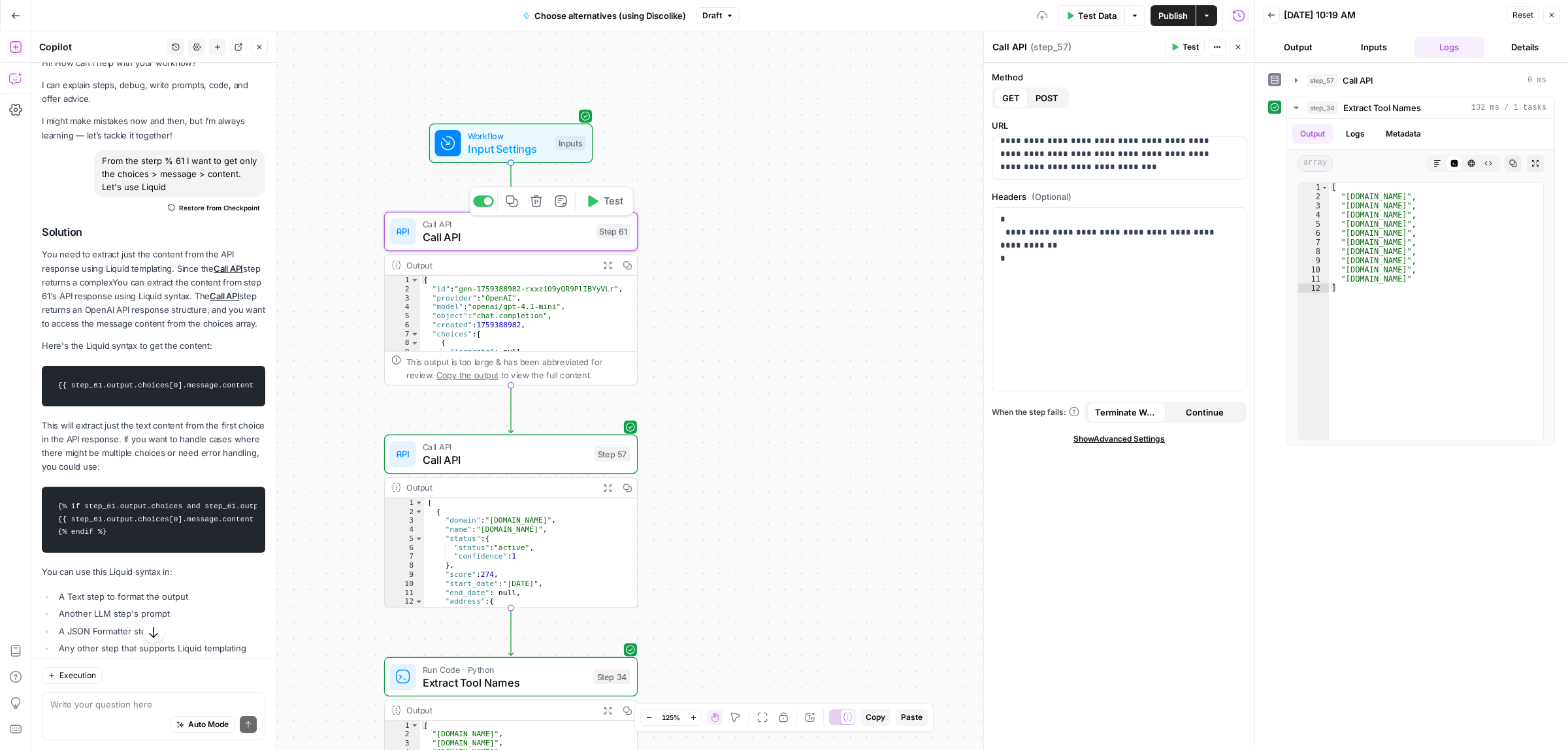
type textarea "**********"
click at [539, 311] on div "{ "id" : "gen-1759388982-rxxziO9yQR9PlIBYyVLr" , "provider" : "OpenAI" , "model…" at bounding box center [520, 322] width 201 height 93
click at [512, 230] on span "Call API" at bounding box center [506, 237] width 167 height 16
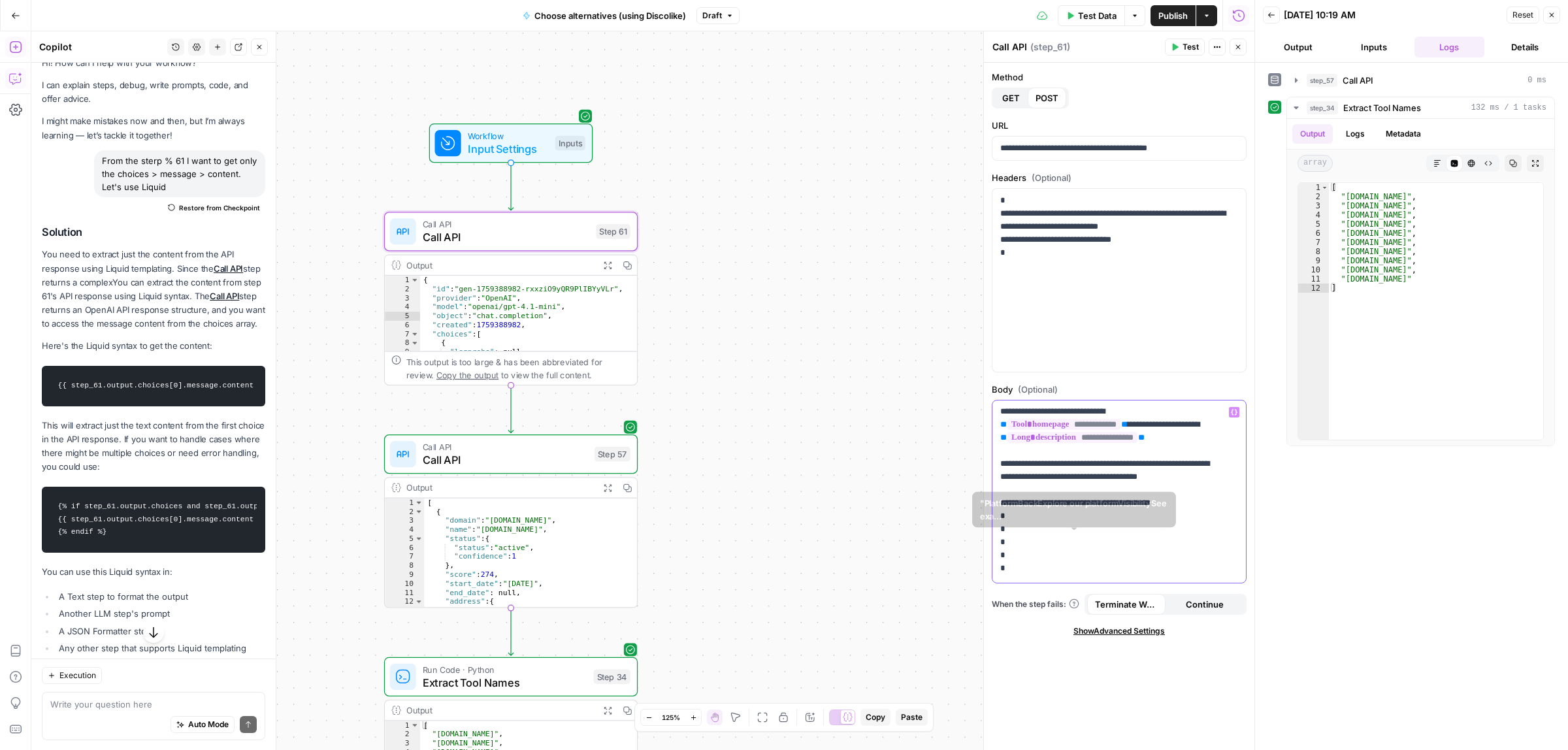
scroll to position [377, 0]
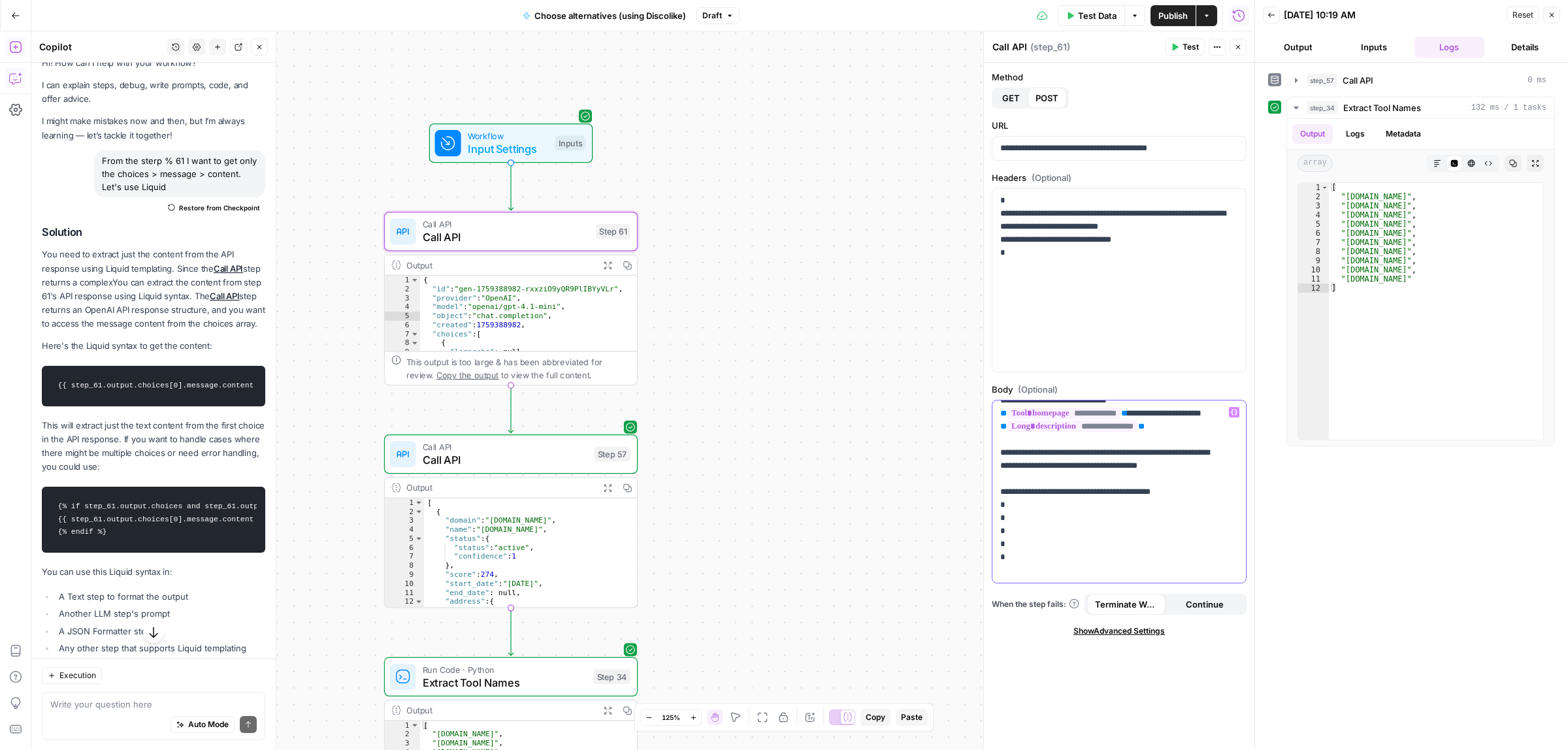
drag, startPoint x: 1056, startPoint y: 433, endPoint x: 1171, endPoint y: 520, distance: 144.2
click at [1171, 520] on p "**********" at bounding box center [1112, 309] width 225 height 562
copy p "**********"
click at [537, 200] on icon "button" at bounding box center [536, 201] width 12 height 12
click at [753, 173] on span "Delete Step" at bounding box center [748, 166] width 51 height 13
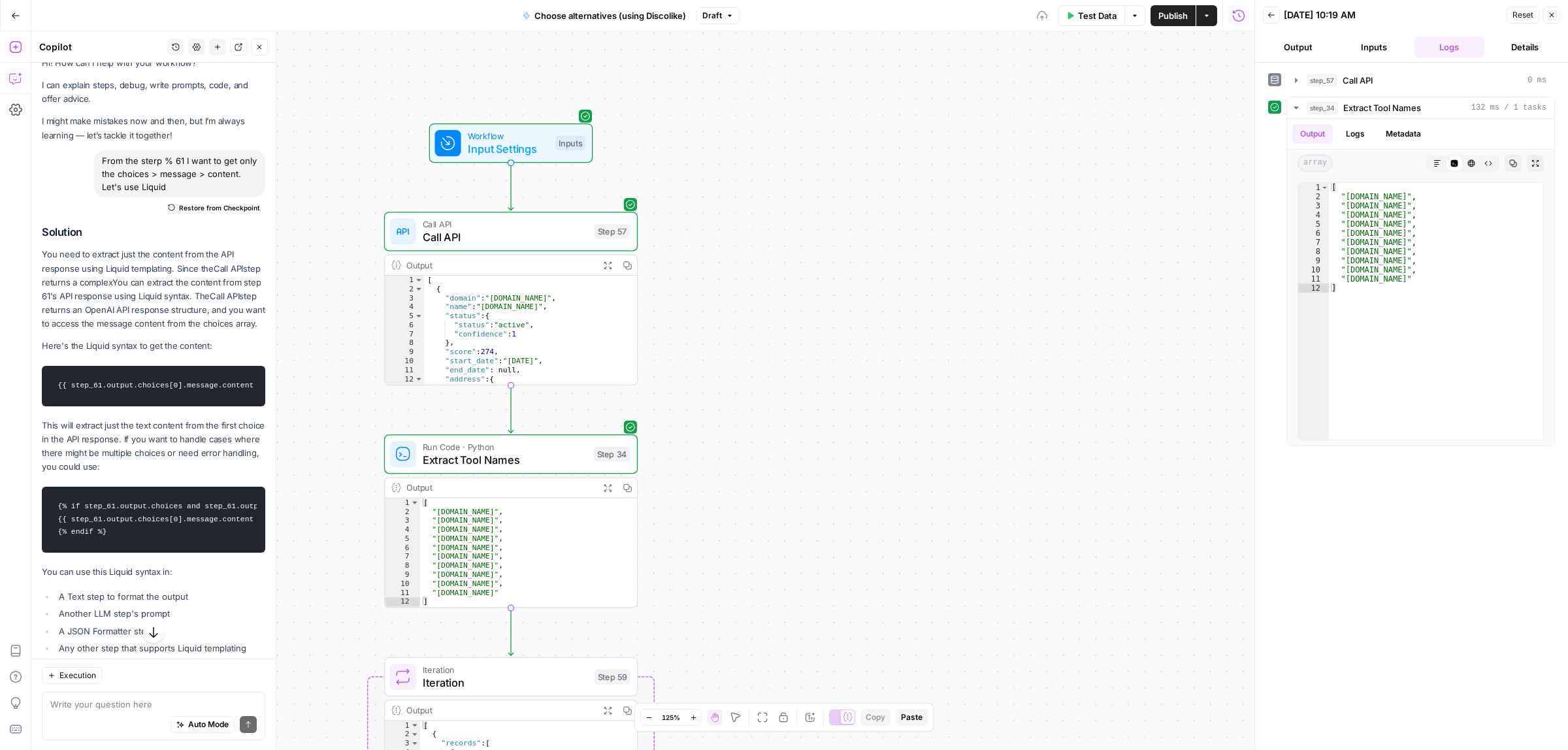
click at [480, 137] on span "Workflow" at bounding box center [508, 136] width 81 height 13
click at [1197, 76] on span "edit field" at bounding box center [1195, 81] width 28 height 11
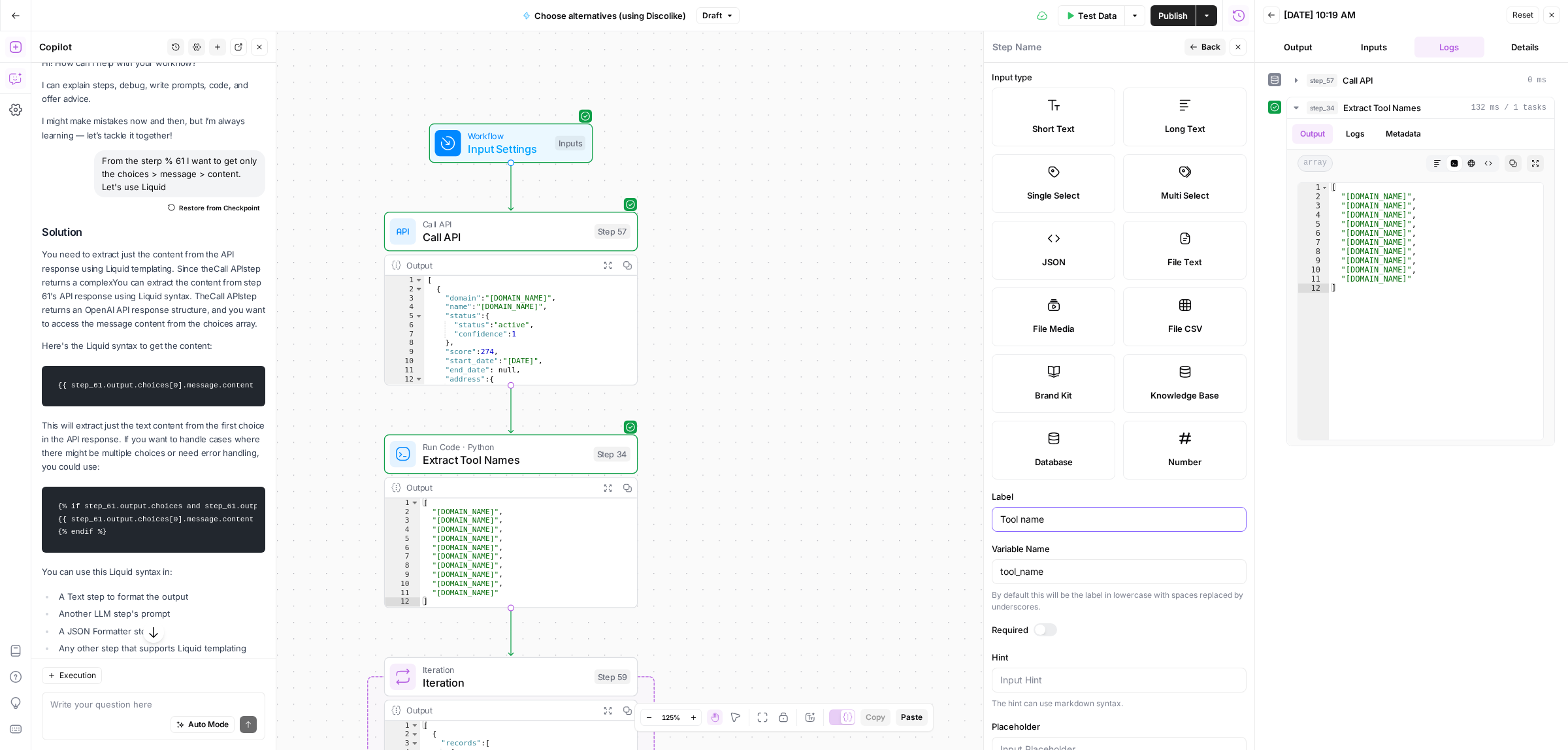
drag, startPoint x: 1065, startPoint y: 523, endPoint x: 1022, endPoint y: 520, distance: 43.1
click at [1022, 520] on input "Tool name" at bounding box center [1119, 519] width 238 height 13
type input "Tool URL"
drag, startPoint x: 1060, startPoint y: 573, endPoint x: 1021, endPoint y: 576, distance: 39.1
click at [1021, 576] on input "tool_name" at bounding box center [1119, 572] width 238 height 13
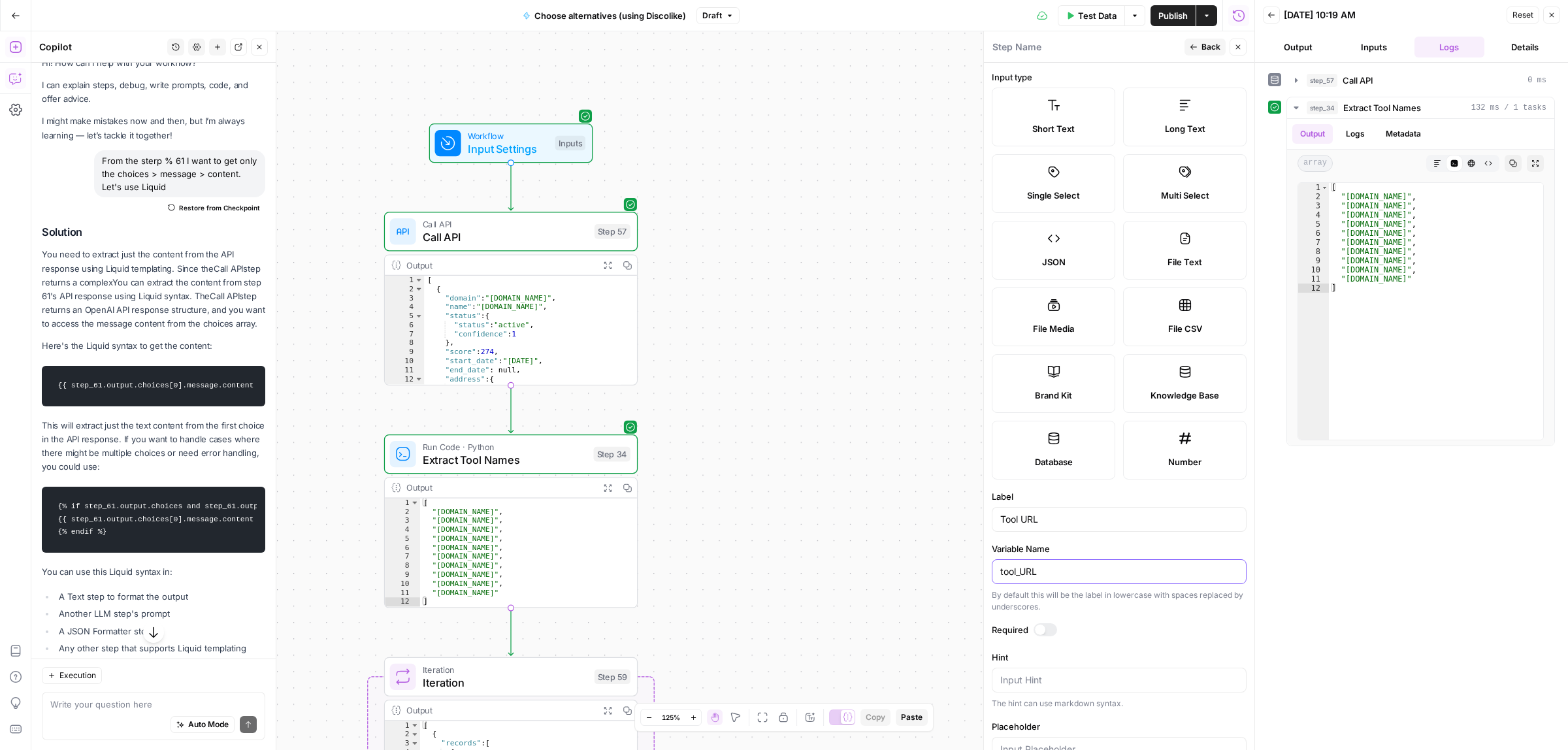
type input "tool_URL"
click at [1206, 43] on span "Back" at bounding box center [1210, 47] width 19 height 12
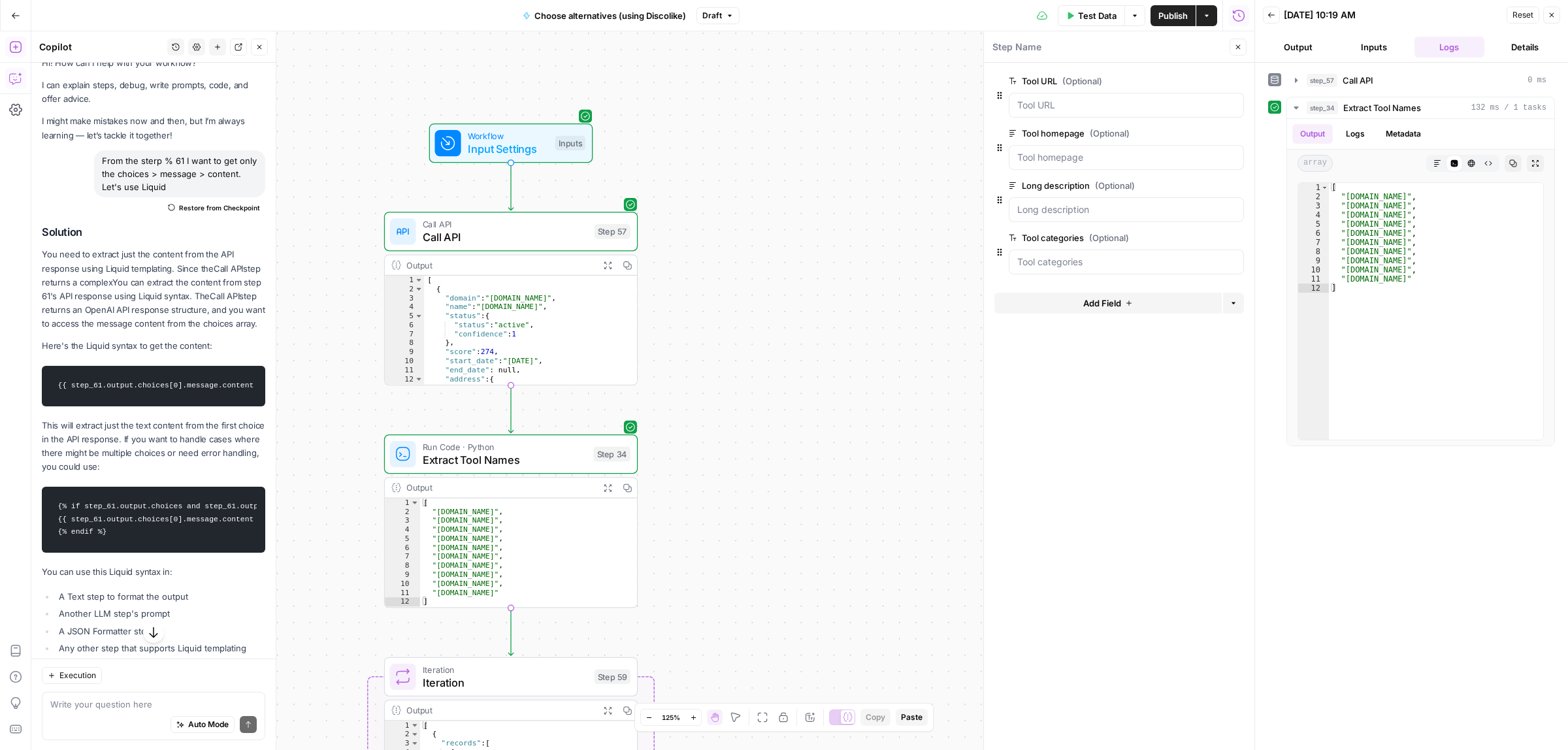
click at [1238, 132] on icon "button" at bounding box center [1236, 134] width 7 height 7
click at [1235, 132] on icon "button" at bounding box center [1235, 133] width 6 height 6
click at [717, 279] on div "Workflow Input Settings Inputs Call API Call API Step 57 Output Expand Output C…" at bounding box center [643, 390] width 1223 height 719
click at [459, 239] on span "Call API" at bounding box center [504, 237] width 166 height 16
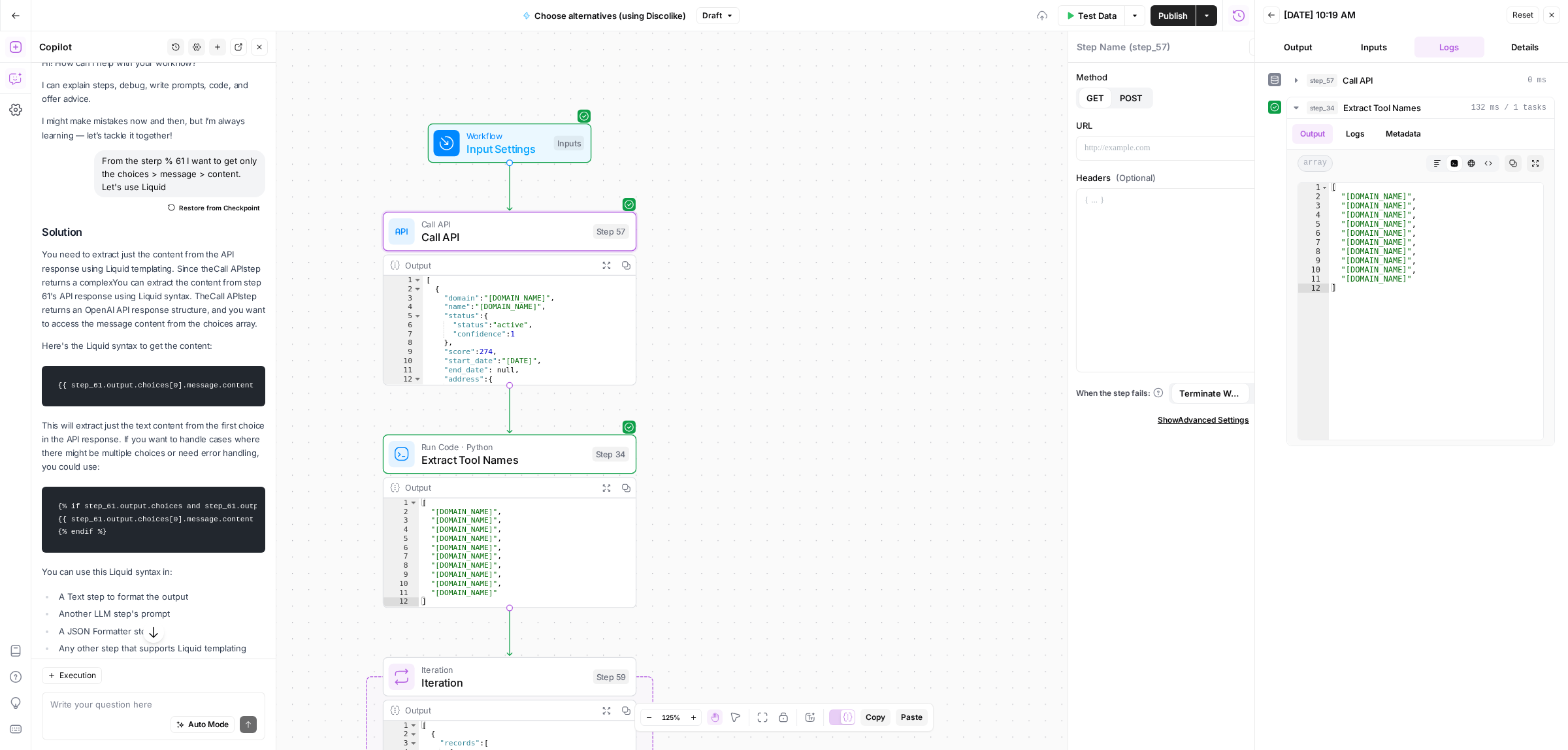
type textarea "Call API"
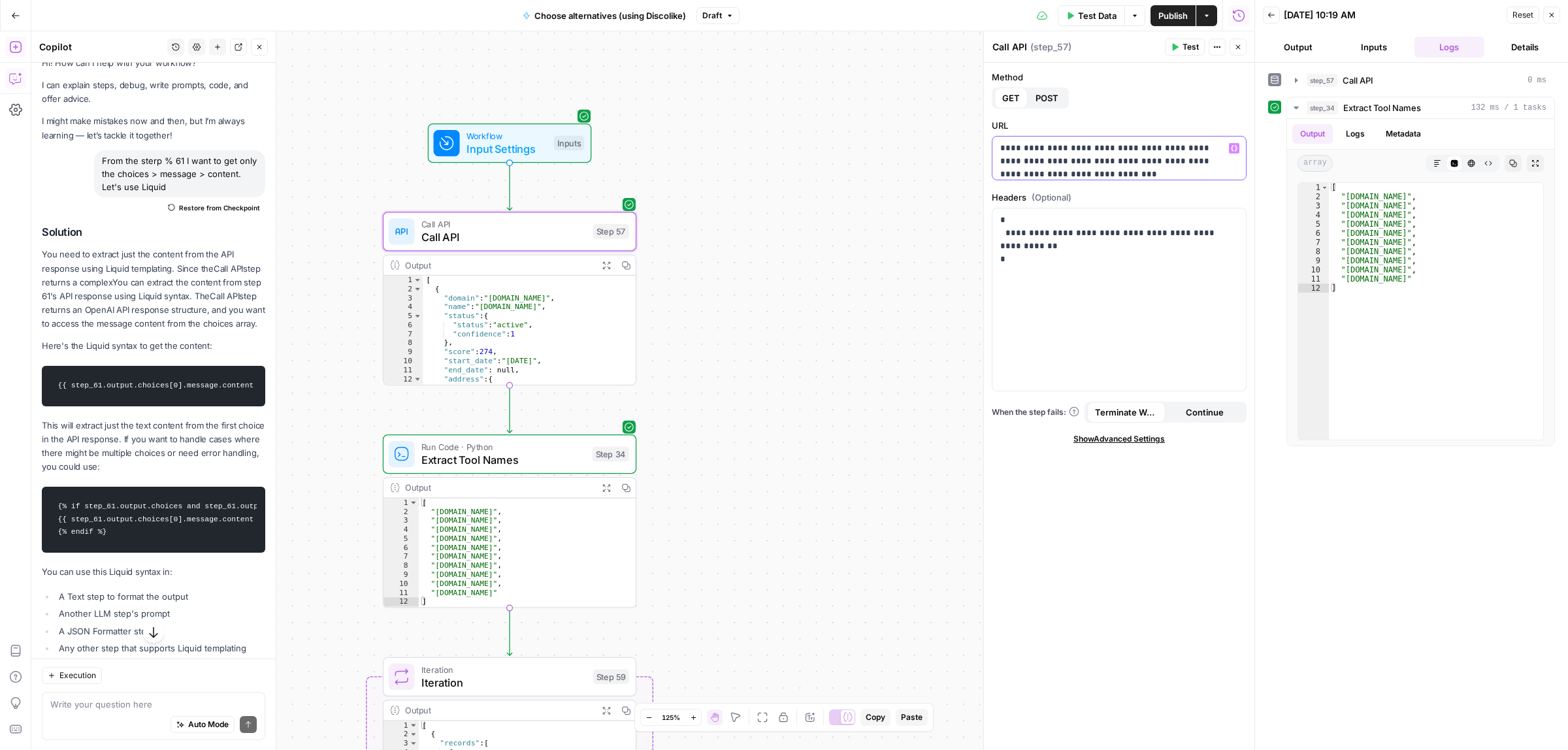
drag, startPoint x: 1065, startPoint y: 161, endPoint x: 1037, endPoint y: 162, distance: 28.0
click at [1037, 162] on p "**********" at bounding box center [1112, 161] width 225 height 39
click at [1233, 149] on icon "button" at bounding box center [1233, 148] width 6 height 6
click at [564, 200] on button "Select variable Tool URL" at bounding box center [613, 198] width 163 height 21
click at [1073, 21] on button "Test Data" at bounding box center [1091, 15] width 68 height 21
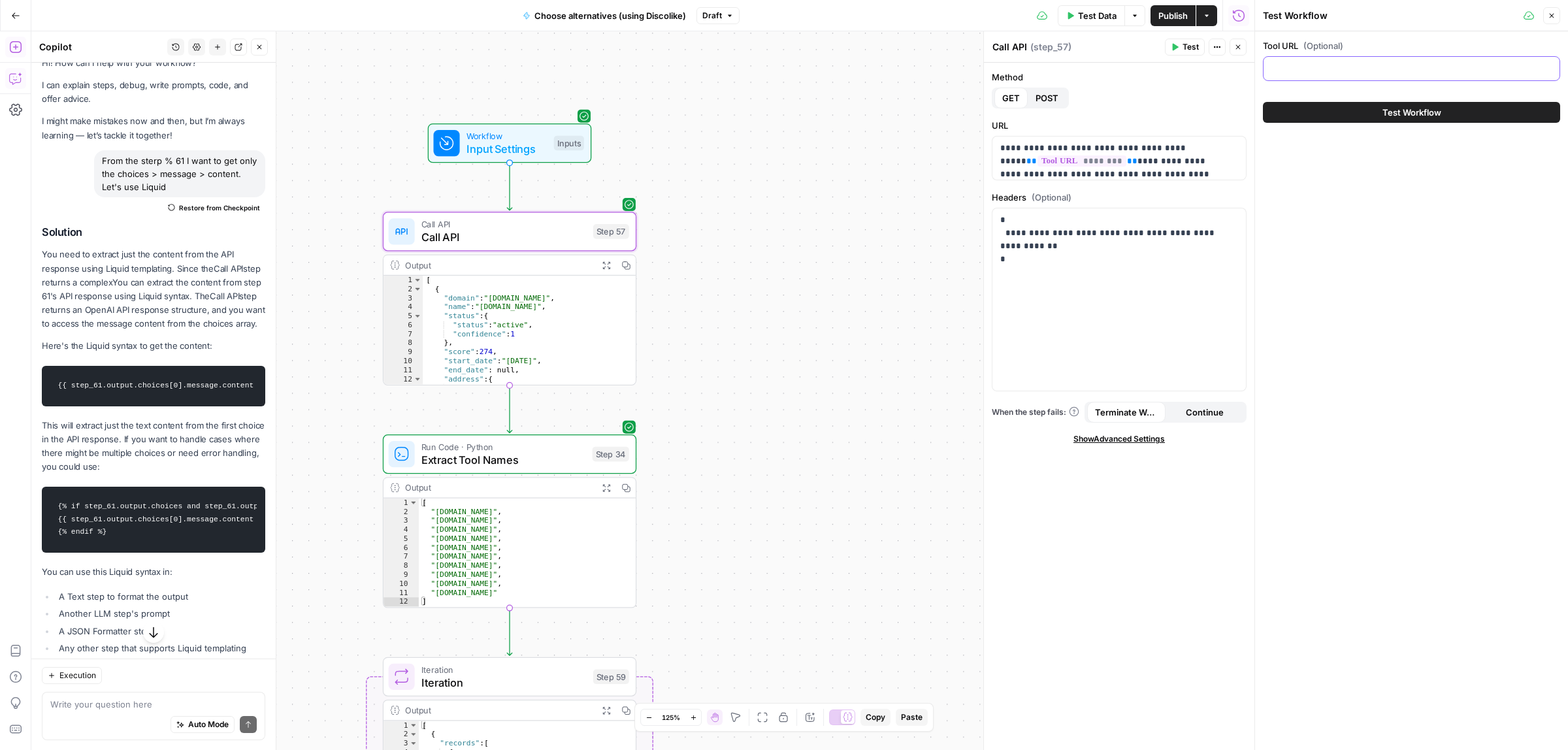
click at [1350, 68] on input "Tool URL (Optional)" at bounding box center [1411, 68] width 280 height 13
paste input "joinvalley.co"
type input "joinvalley.co"
click at [1336, 114] on button "Test Workflow" at bounding box center [1411, 112] width 297 height 21
click at [1382, 113] on span "Test Workflow" at bounding box center [1412, 112] width 59 height 13
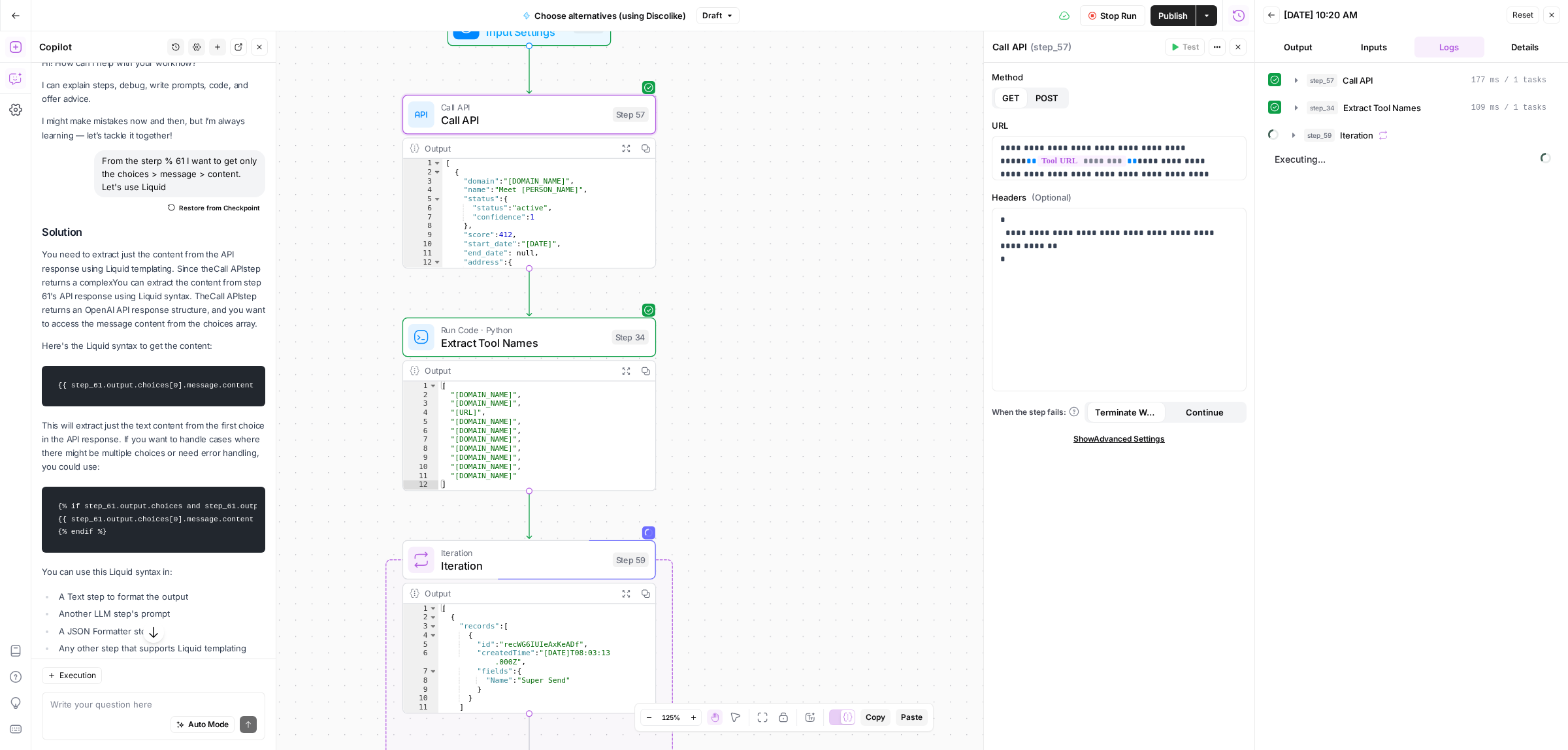
drag, startPoint x: 811, startPoint y: 478, endPoint x: 823, endPoint y: 351, distance: 127.6
click at [823, 353] on div "Workflow Input Settings Inputs Call API Call API Step 57 Output Expand Output C…" at bounding box center [643, 390] width 1223 height 719
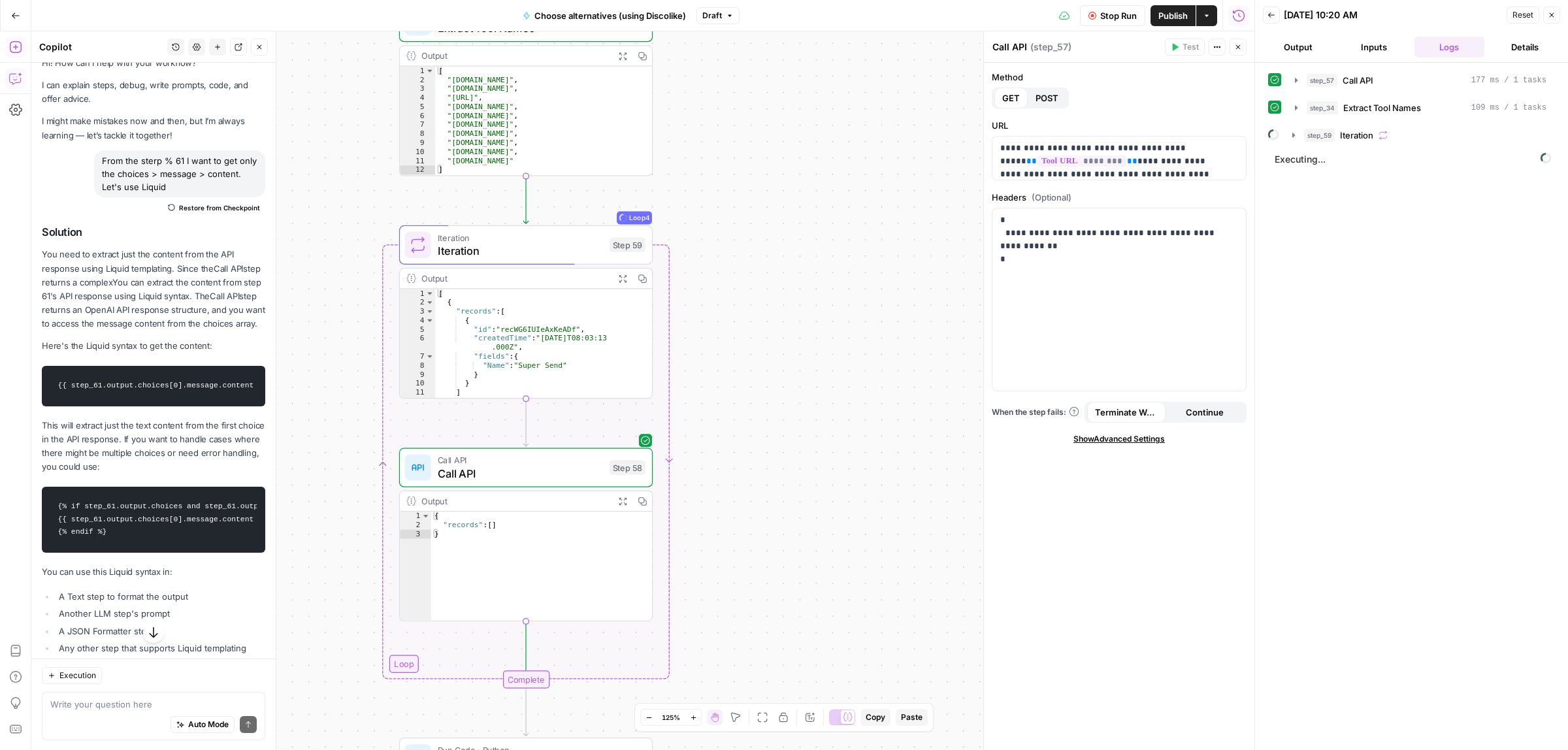
drag, startPoint x: 836, startPoint y: 518, endPoint x: 827, endPoint y: 341, distance: 177.2
click at [814, 223] on div "Workflow Input Settings Inputs Call API Call API Step 57 Output Expand Output C…" at bounding box center [643, 390] width 1223 height 719
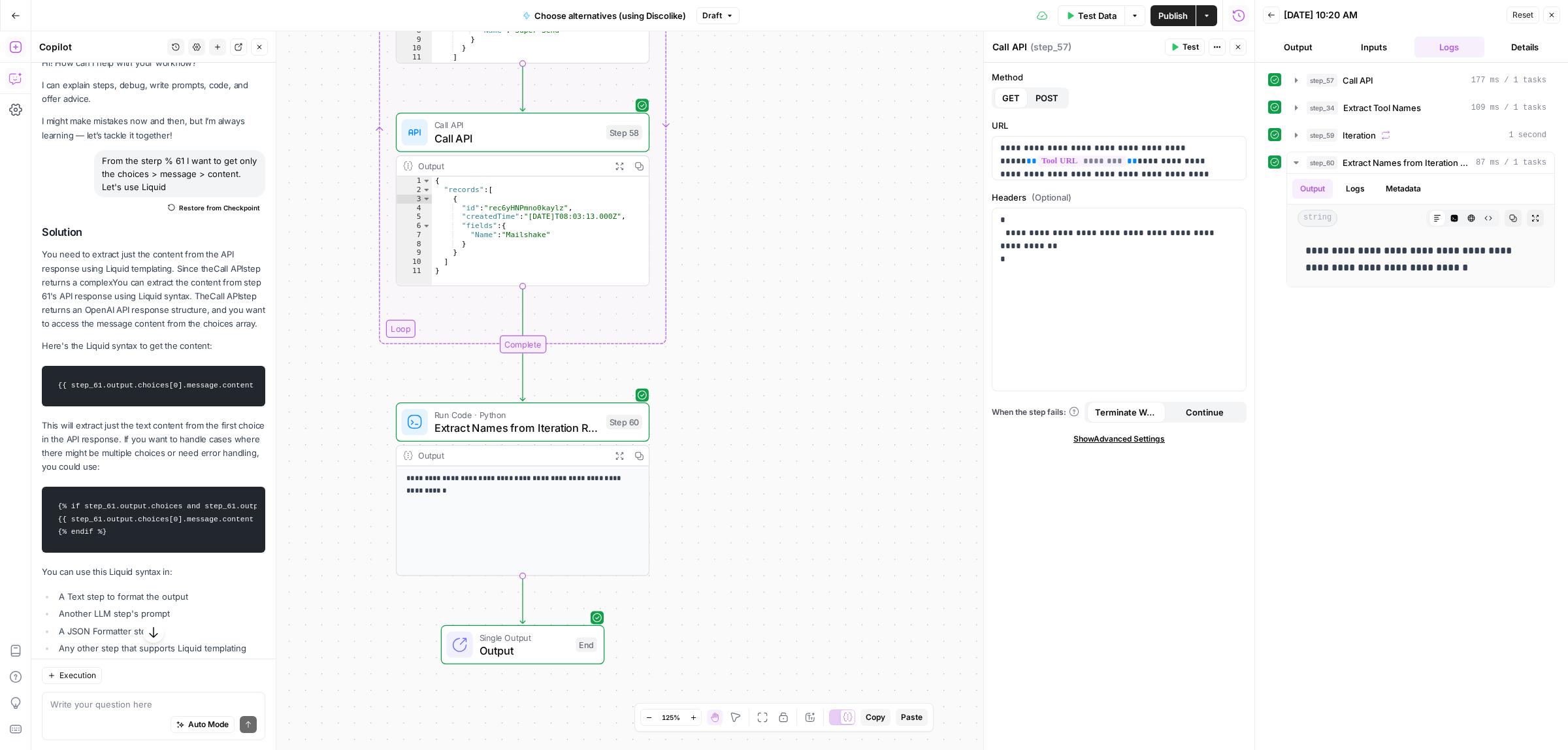
drag, startPoint x: 795, startPoint y: 508, endPoint x: 799, endPoint y: 238, distance: 270.0
click at [799, 238] on div "Workflow Input Settings Inputs Call API Call API Step 57 Output Expand Output C…" at bounding box center [643, 390] width 1223 height 719
drag, startPoint x: 790, startPoint y: 462, endPoint x: 809, endPoint y: 318, distance: 145.2
click at [809, 318] on div "Workflow Input Settings Inputs Call API Call API Step 57 Output Expand Output C…" at bounding box center [643, 390] width 1223 height 719
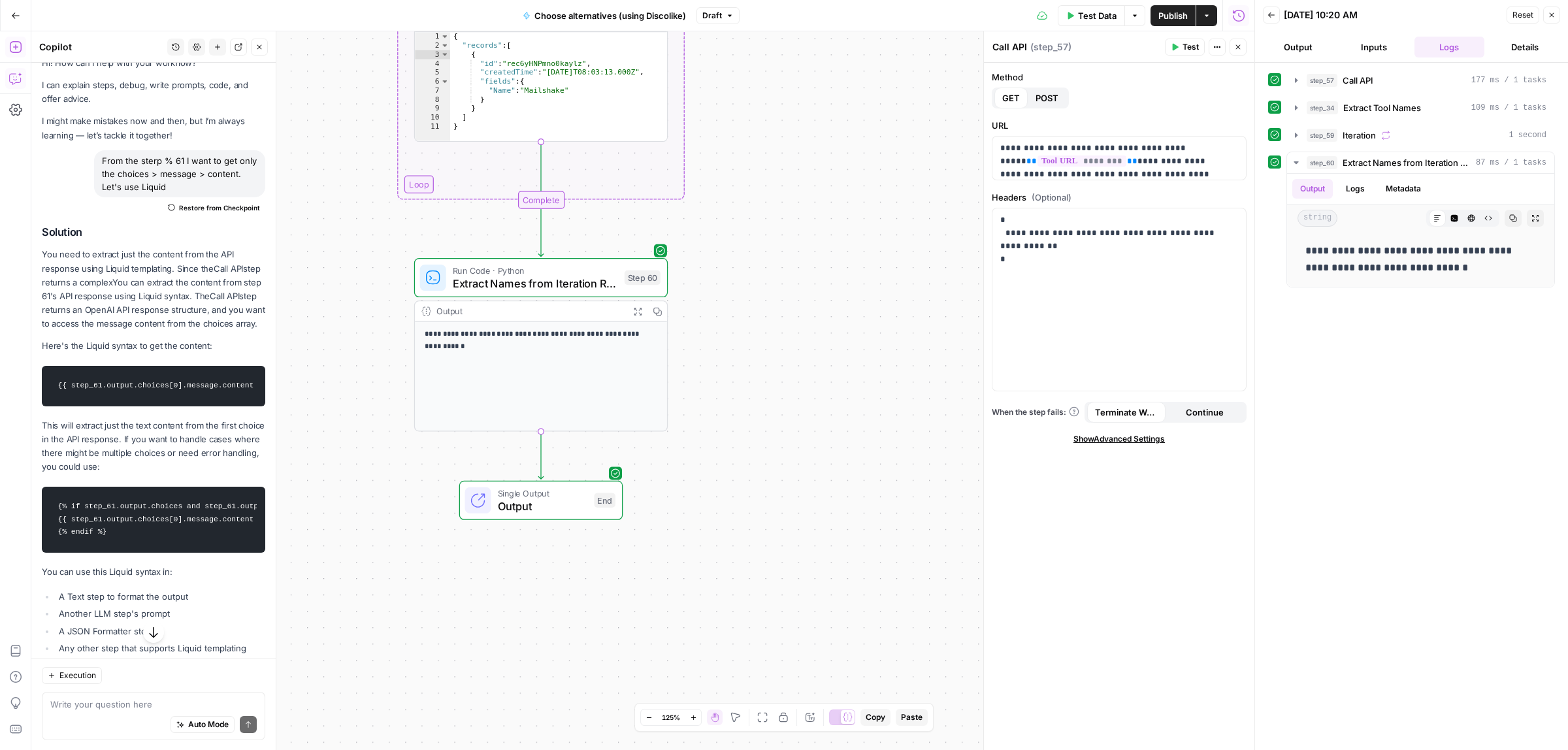
drag, startPoint x: 817, startPoint y: 252, endPoint x: 825, endPoint y: 502, distance: 250.1
click at [823, 501] on div "Workflow Input Settings Inputs Call API Call API Step 57 Output Expand Output C…" at bounding box center [643, 390] width 1223 height 719
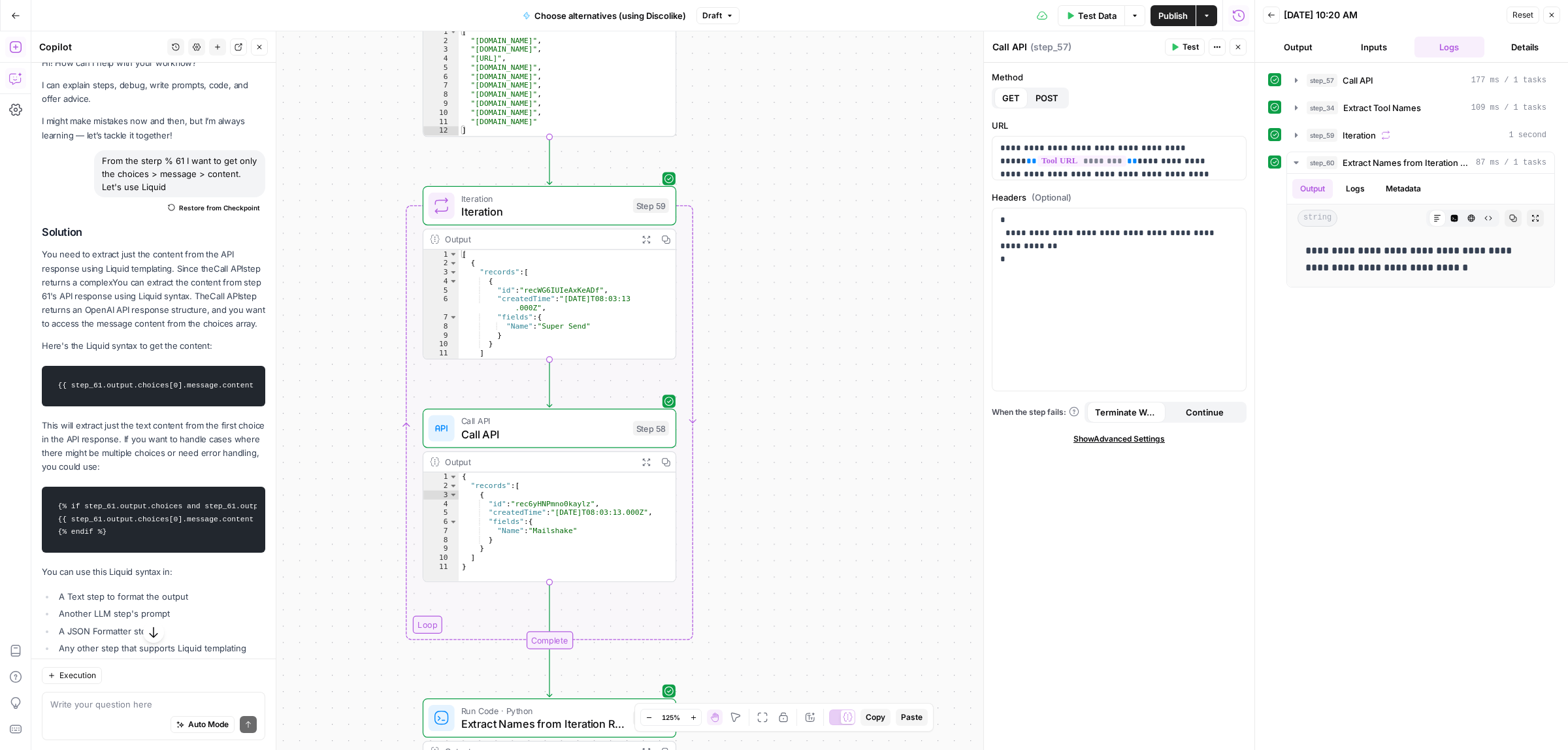
drag, startPoint x: 857, startPoint y: 272, endPoint x: 859, endPoint y: 482, distance: 210.0
click at [859, 482] on div "Workflow Input Settings Inputs Call API Call API Step 57 Output Expand Output C…" at bounding box center [643, 390] width 1223 height 719
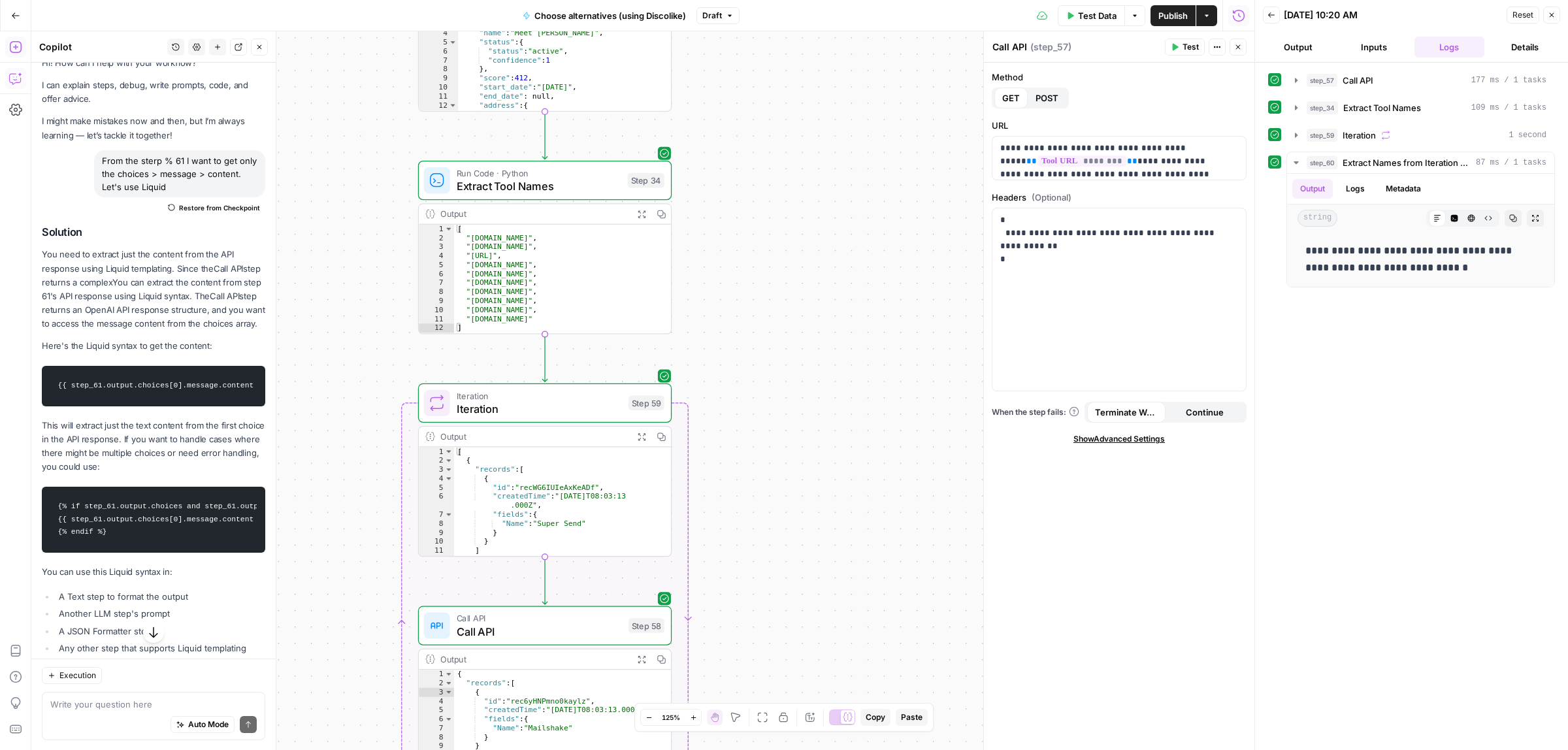
drag, startPoint x: 862, startPoint y: 230, endPoint x: 862, endPoint y: 358, distance: 128.0
click at [862, 358] on div "Workflow Input Settings Inputs Call API Call API Step 57 Output Expand Output C…" at bounding box center [643, 390] width 1223 height 719
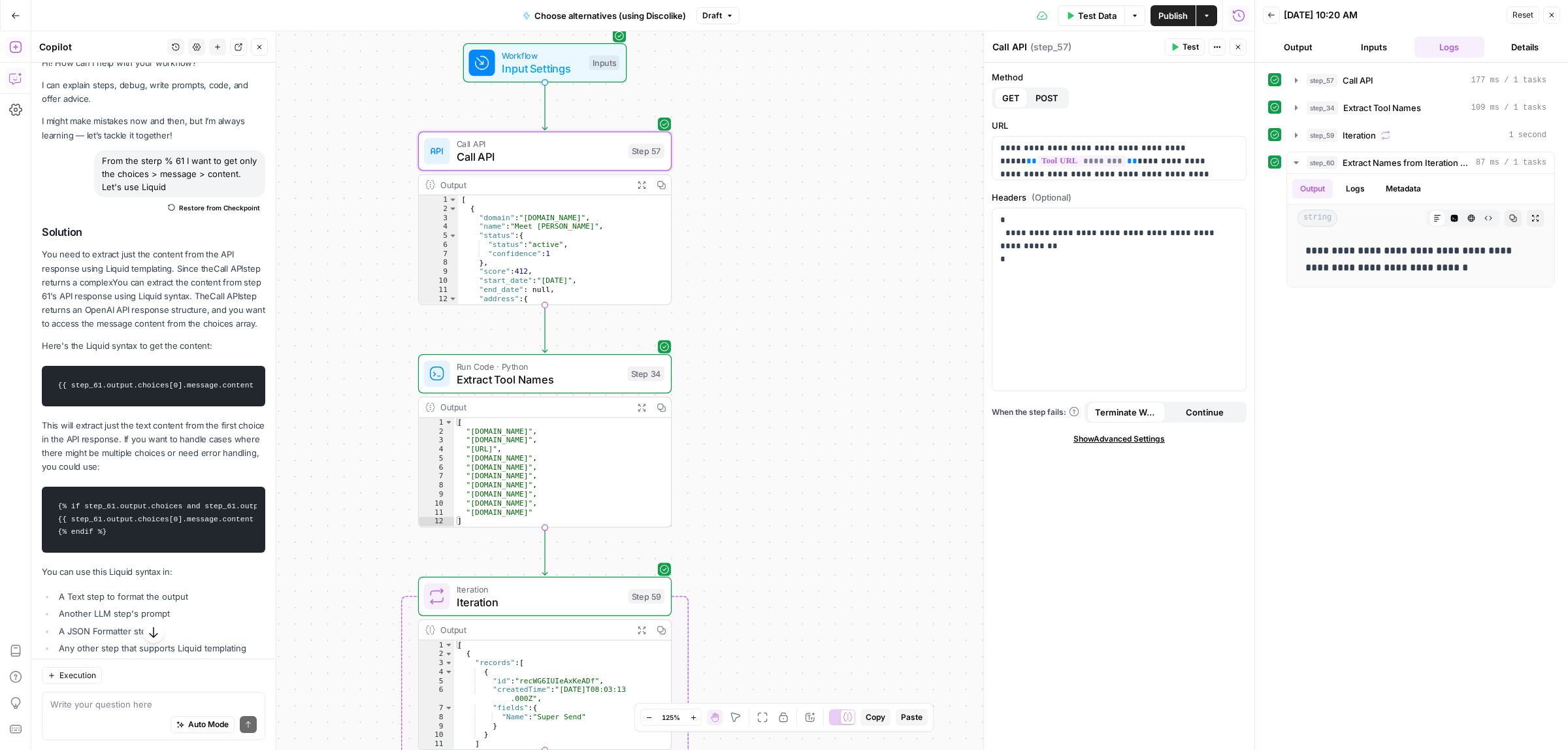
drag, startPoint x: 802, startPoint y: 282, endPoint x: 788, endPoint y: 472, distance: 190.5
click at [793, 475] on div "Workflow Input Settings Inputs Call API Call API Step 57 Output Expand Output C…" at bounding box center [643, 390] width 1223 height 719
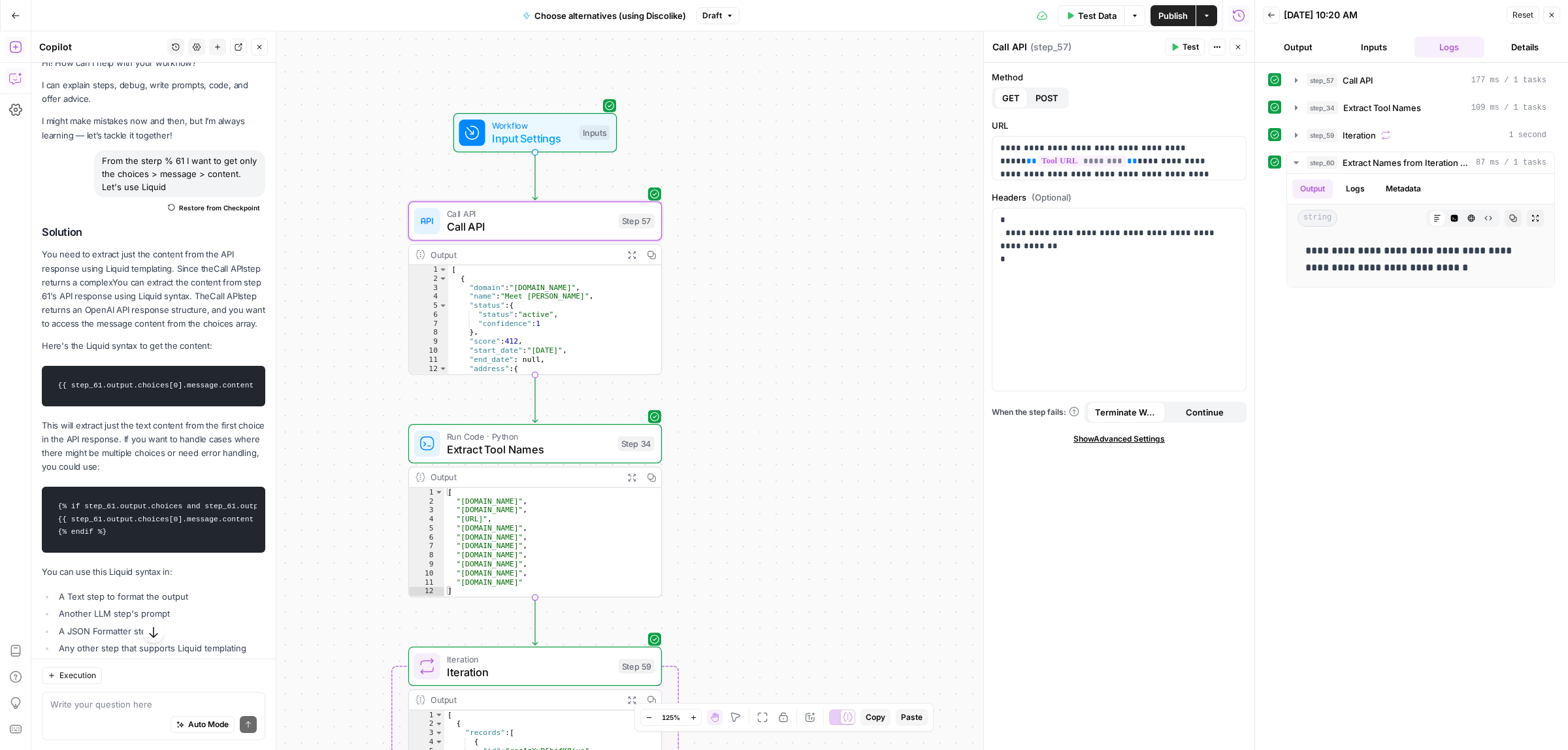
click at [1171, 12] on span "Publish" at bounding box center [1172, 16] width 29 height 13
click at [1097, 13] on span "Test Data" at bounding box center [1097, 16] width 38 height 13
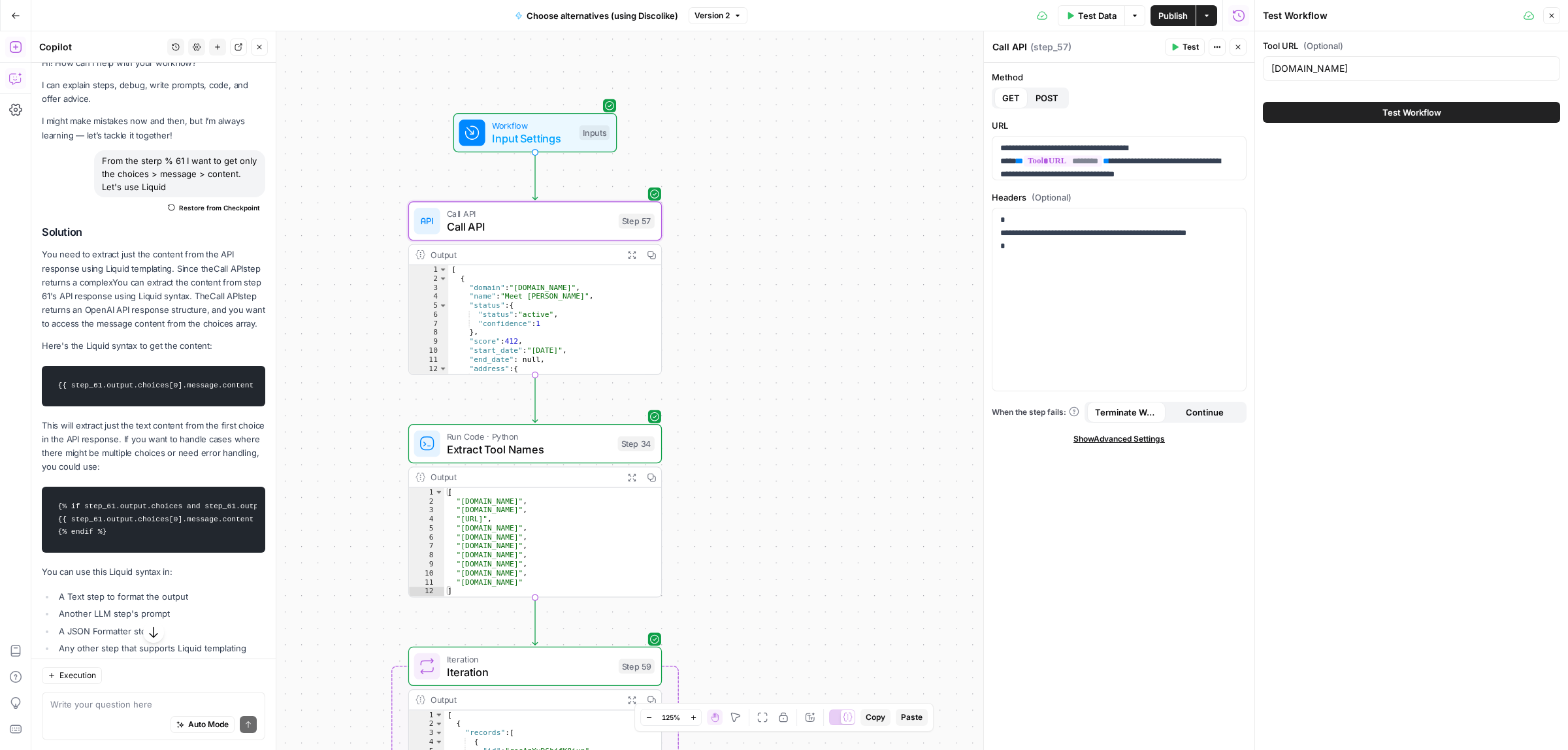
click at [1358, 59] on div "joinvalley.co" at bounding box center [1411, 68] width 297 height 25
paste input "airops.com"
type input "airops.com"
click at [1367, 112] on button "Test Workflow" at bounding box center [1411, 112] width 297 height 21
click at [1402, 97] on div "Test Workflow" at bounding box center [1411, 112] width 297 height 36
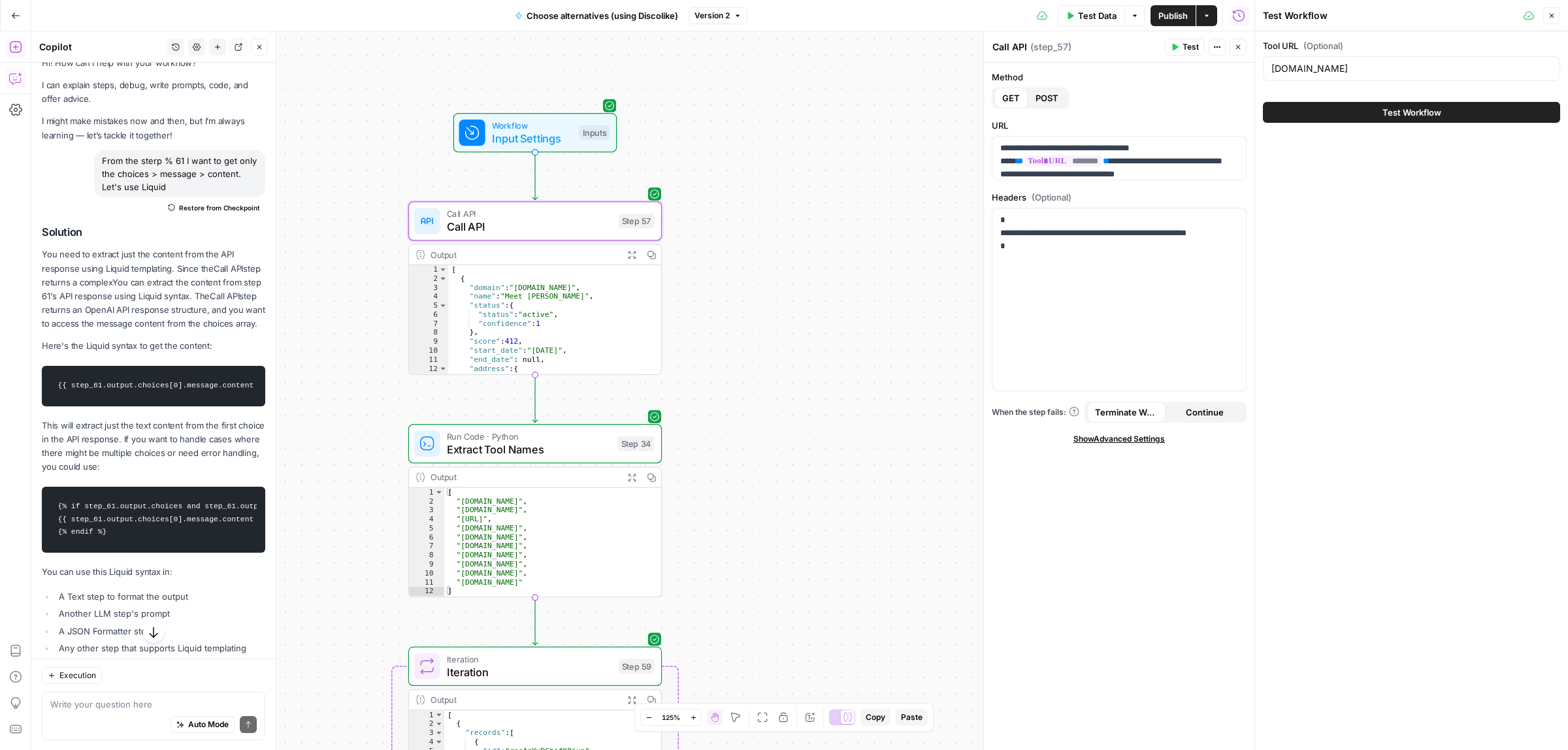
click at [1402, 133] on div "Tool URL (Optional) airops.com Test Workflow" at bounding box center [1411, 390] width 313 height 719
click at [1400, 113] on span "Test Workflow" at bounding box center [1412, 112] width 59 height 13
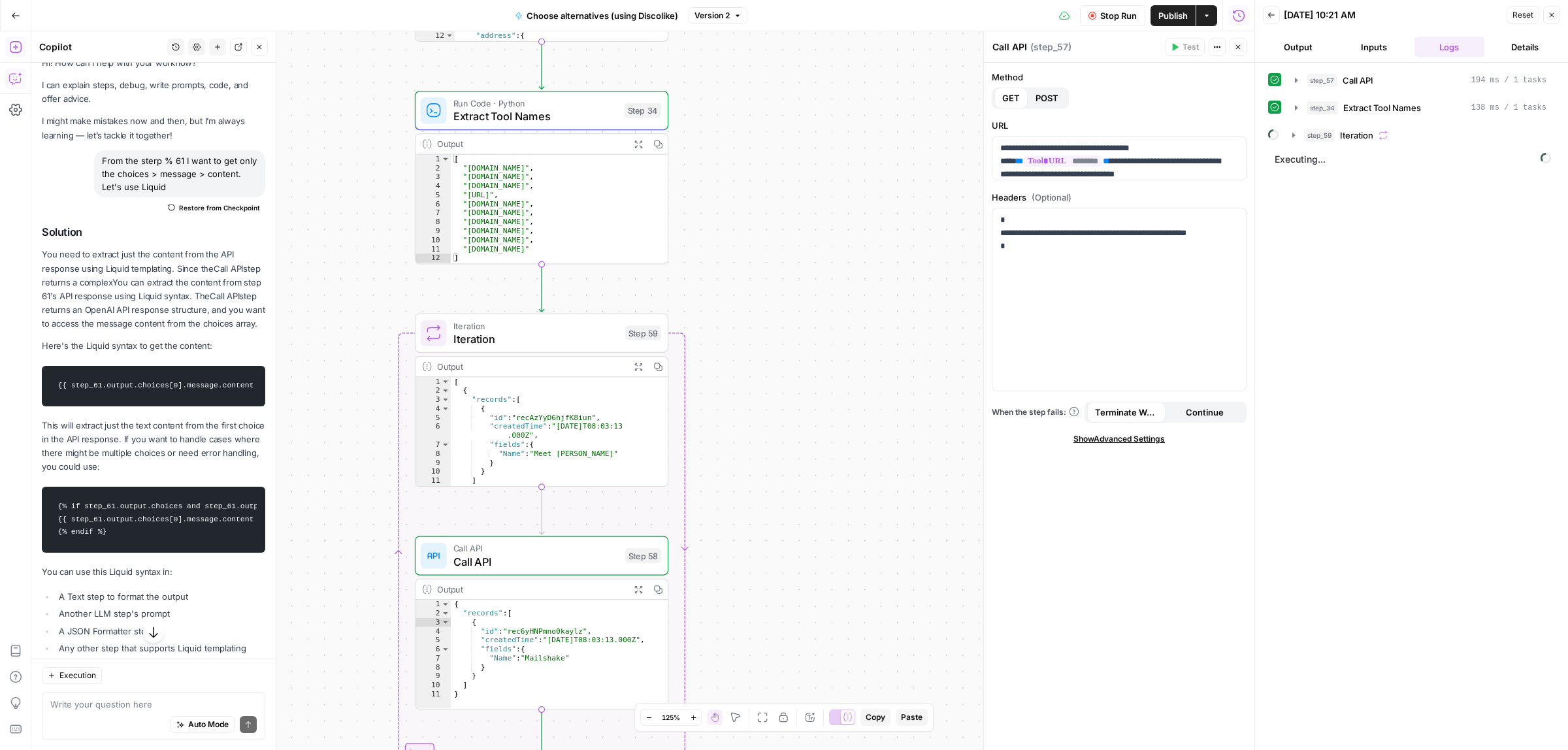
drag, startPoint x: 828, startPoint y: 446, endPoint x: 838, endPoint y: 171, distance: 275.2
click at [838, 171] on div "Workflow Input Settings Inputs Call API Call API Step 57 Output Expand Output C…" at bounding box center [643, 390] width 1223 height 719
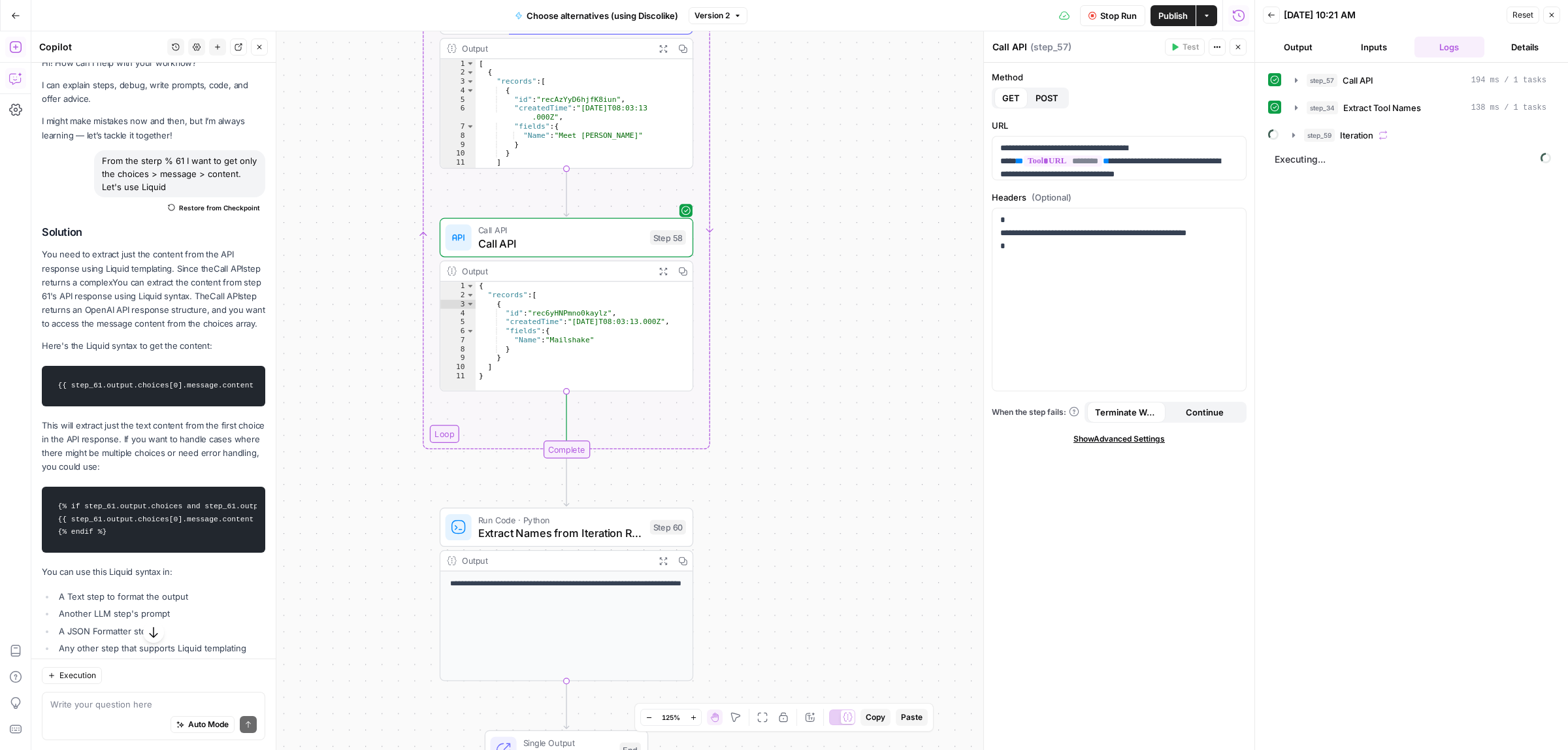
drag, startPoint x: 867, startPoint y: 176, endPoint x: 882, endPoint y: 296, distance: 120.9
click at [867, 174] on div "Workflow Input Settings Inputs Call API Call API Step 57 Output Expand Output C…" at bounding box center [643, 390] width 1223 height 719
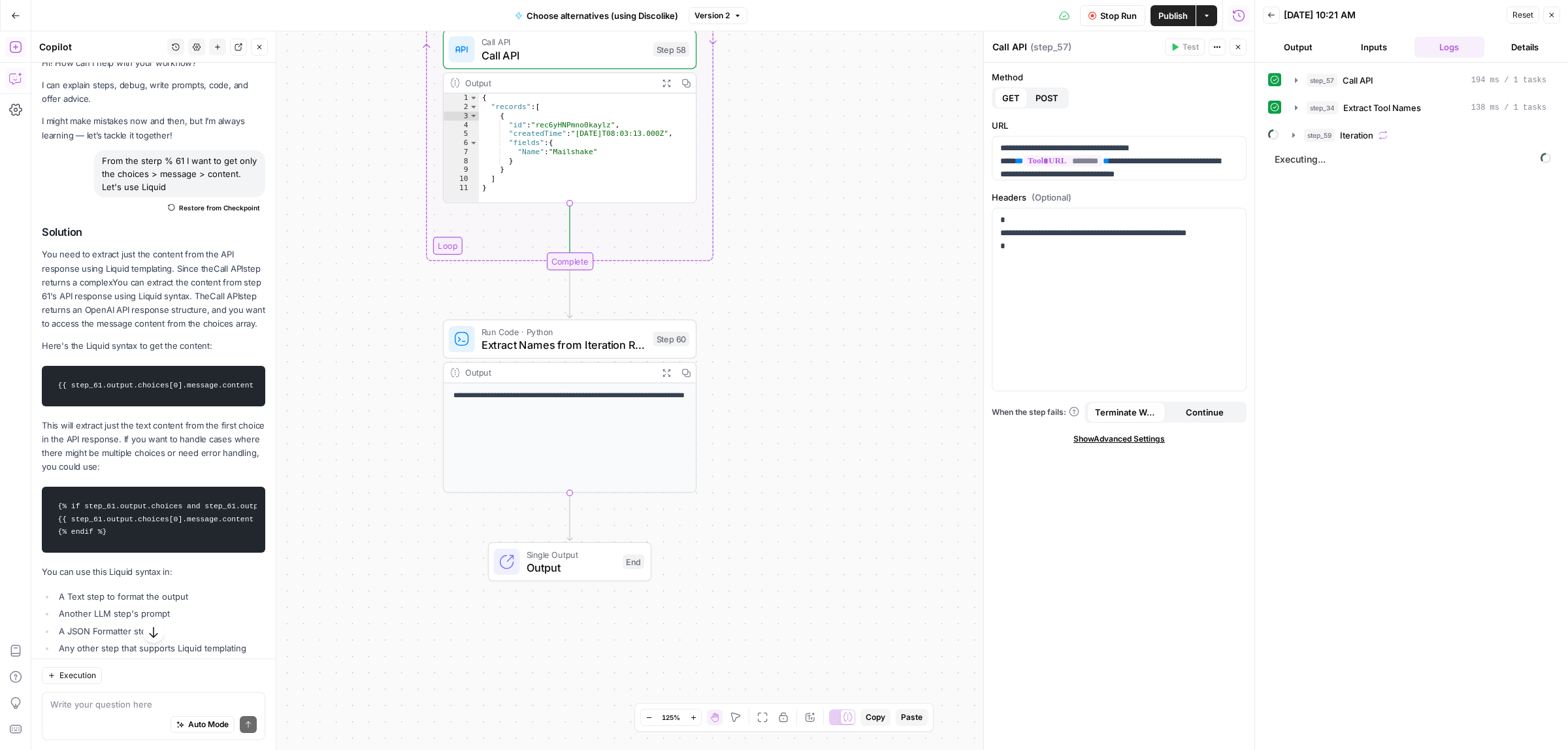
drag, startPoint x: 893, startPoint y: 424, endPoint x: 892, endPoint y: 272, distance: 152.0
click at [892, 272] on div "Workflow Input Settings Inputs Call API Call API Step 57 Output Expand Output C…" at bounding box center [643, 390] width 1223 height 719
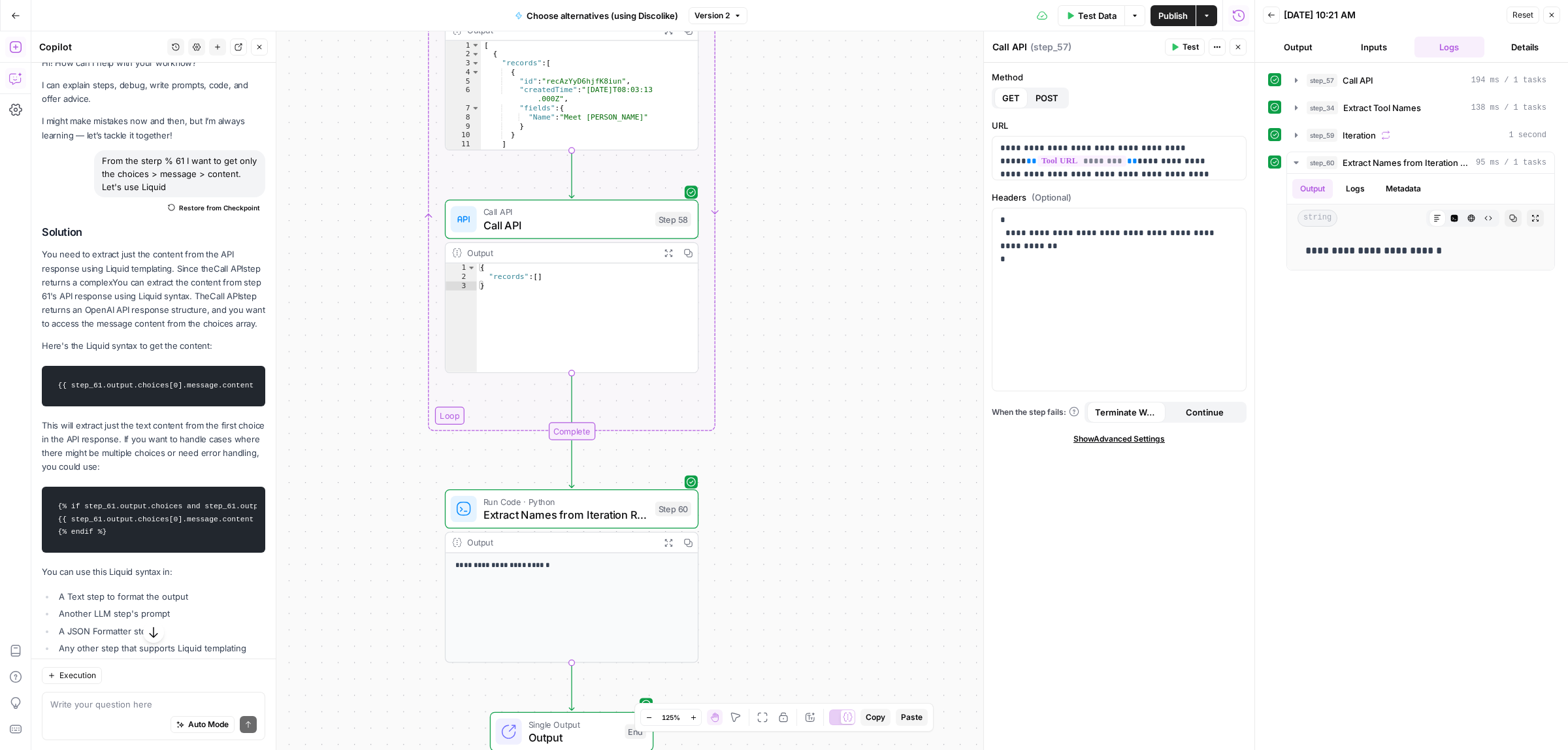
drag, startPoint x: 876, startPoint y: 195, endPoint x: 876, endPoint y: 461, distance: 266.0
click at [876, 461] on div "Workflow Input Settings Inputs Call API Call API Step 57 Output Expand Output C…" at bounding box center [643, 390] width 1223 height 719
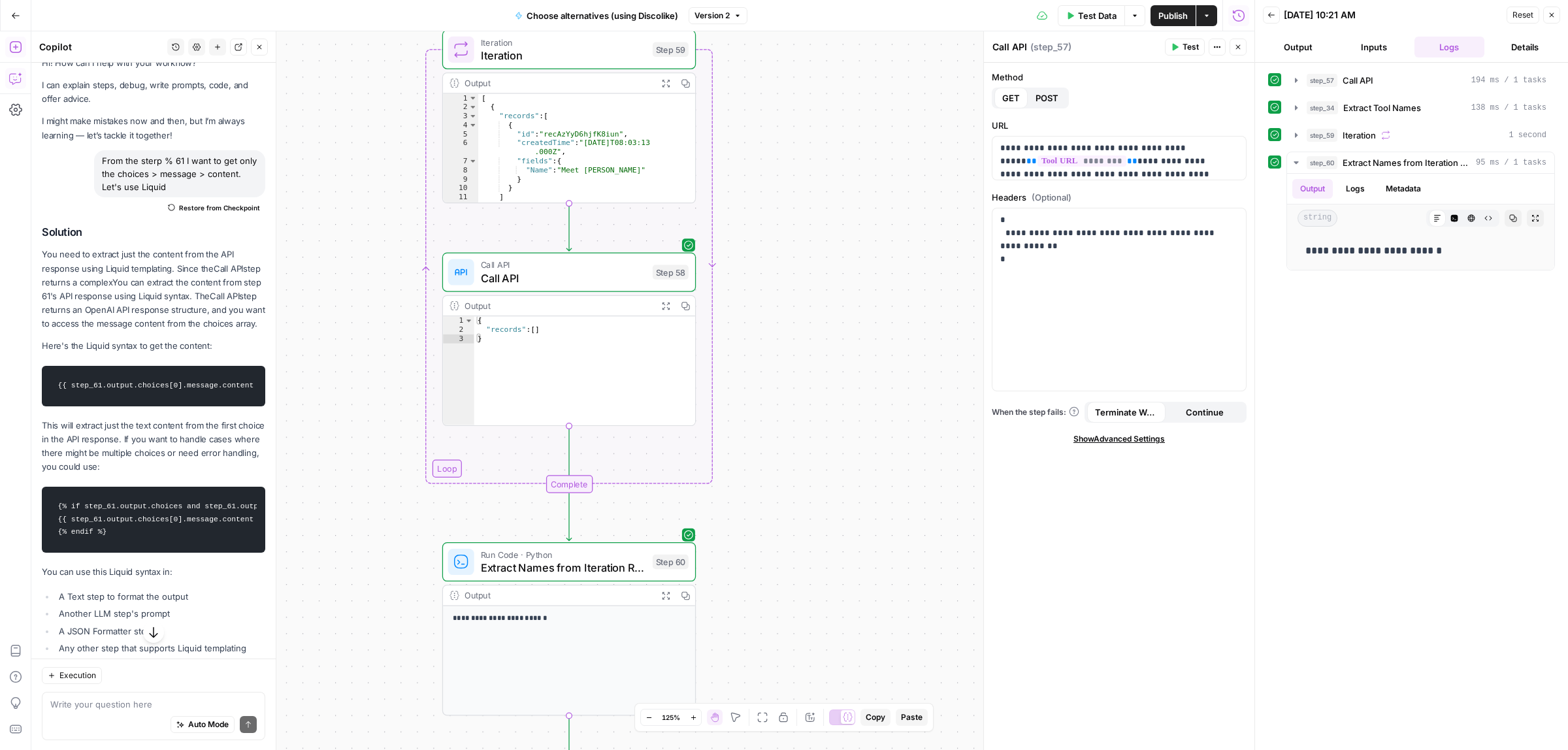
drag, startPoint x: 832, startPoint y: 288, endPoint x: 817, endPoint y: 453, distance: 165.7
click at [817, 453] on div "Workflow Input Settings Inputs Call API Call API Step 57 Output Expand Output C…" at bounding box center [643, 390] width 1223 height 719
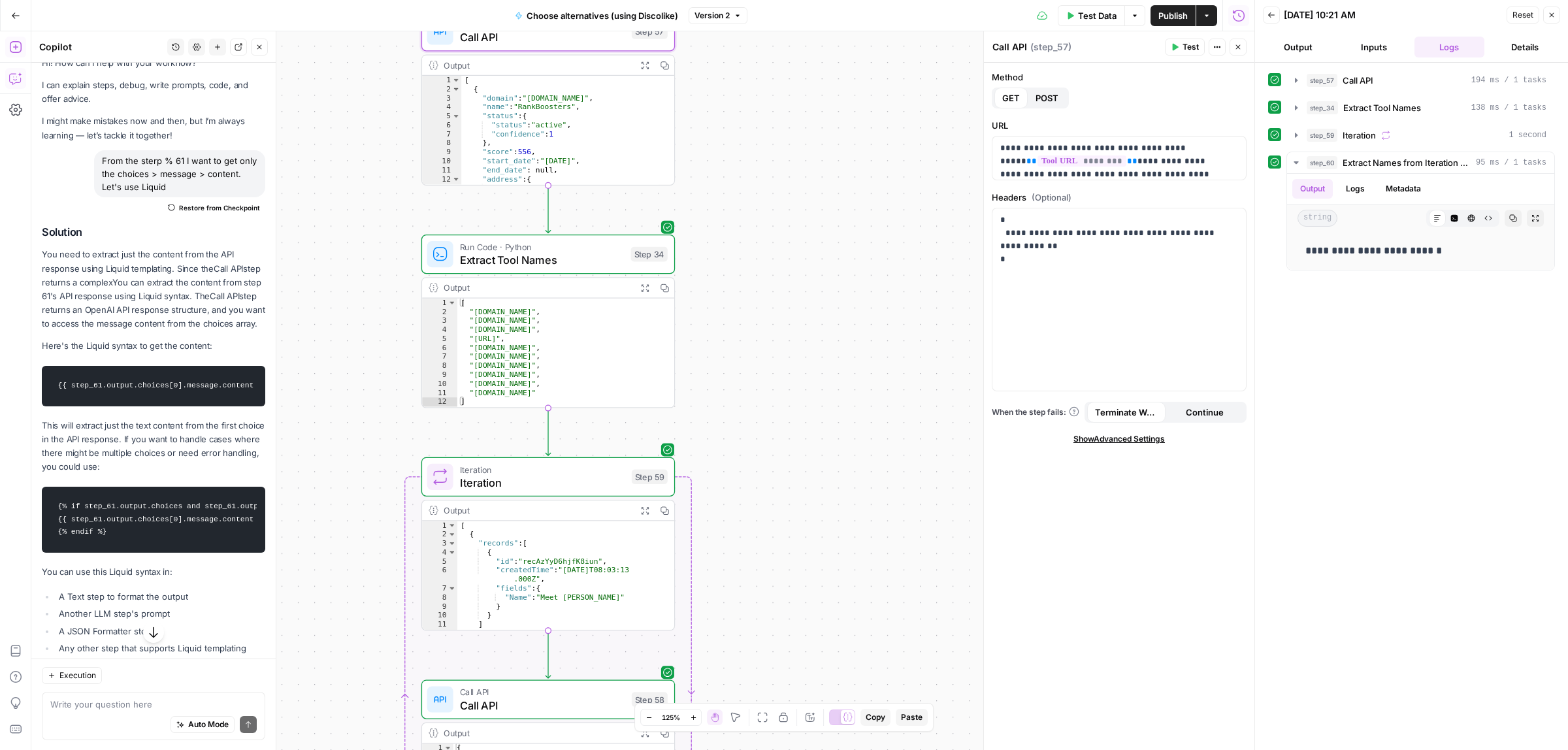
drag, startPoint x: 810, startPoint y: 249, endPoint x: 801, endPoint y: 614, distance: 365.1
click at [801, 614] on div "Workflow Input Settings Inputs Call API Call API Step 57 Output Expand Output C…" at bounding box center [643, 390] width 1223 height 719
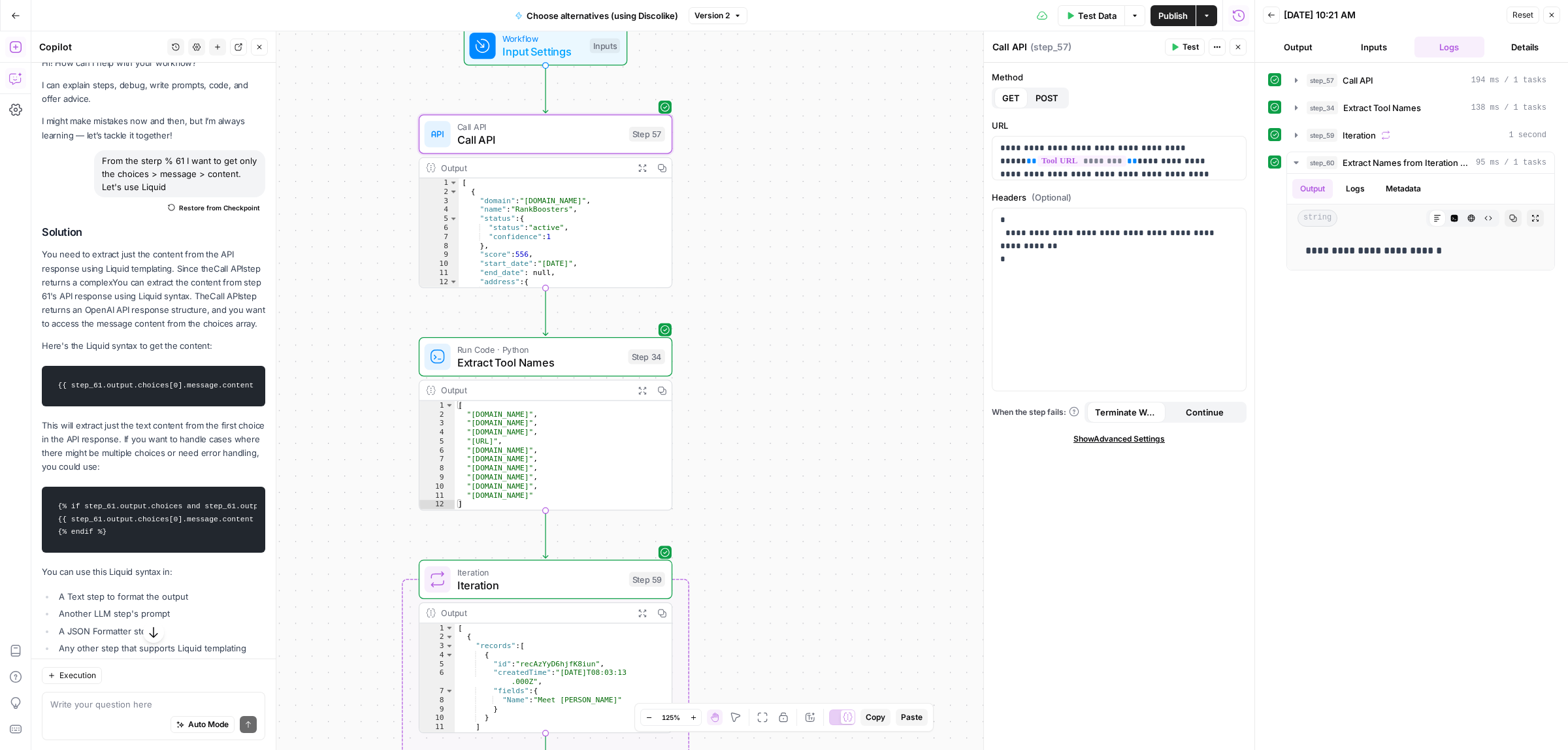
click at [547, 144] on span "Call API" at bounding box center [539, 140] width 166 height 16
click at [1016, 171] on p "**********" at bounding box center [1112, 161] width 225 height 39
click at [1183, 38] on div "Test Actions Close" at bounding box center [1205, 47] width 82 height 17
click at [1088, 12] on span "Test Data" at bounding box center [1097, 16] width 38 height 13
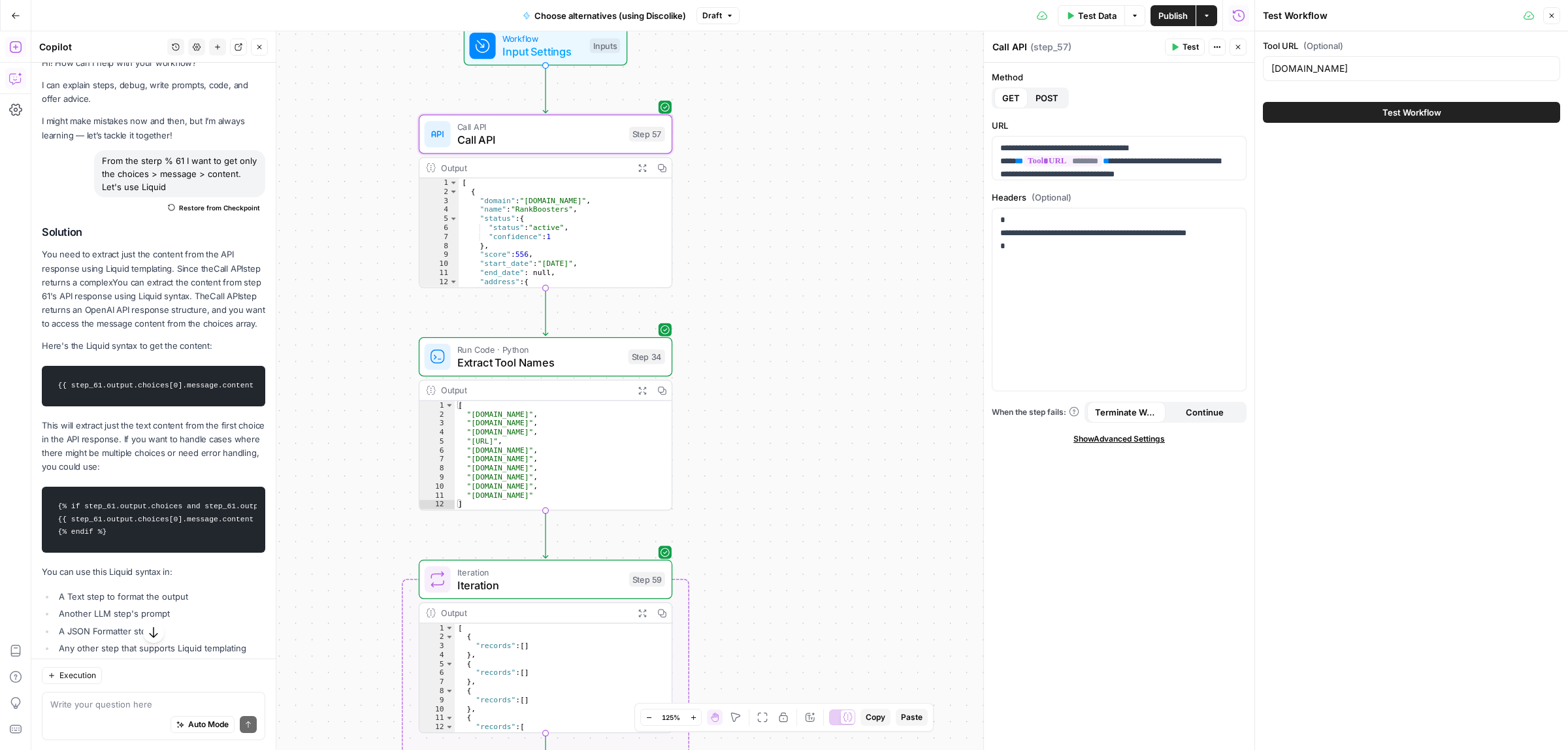
click at [1370, 124] on div "Test Workflow" at bounding box center [1411, 112] width 297 height 36
click at [1372, 105] on button "Test Workflow" at bounding box center [1411, 112] width 297 height 21
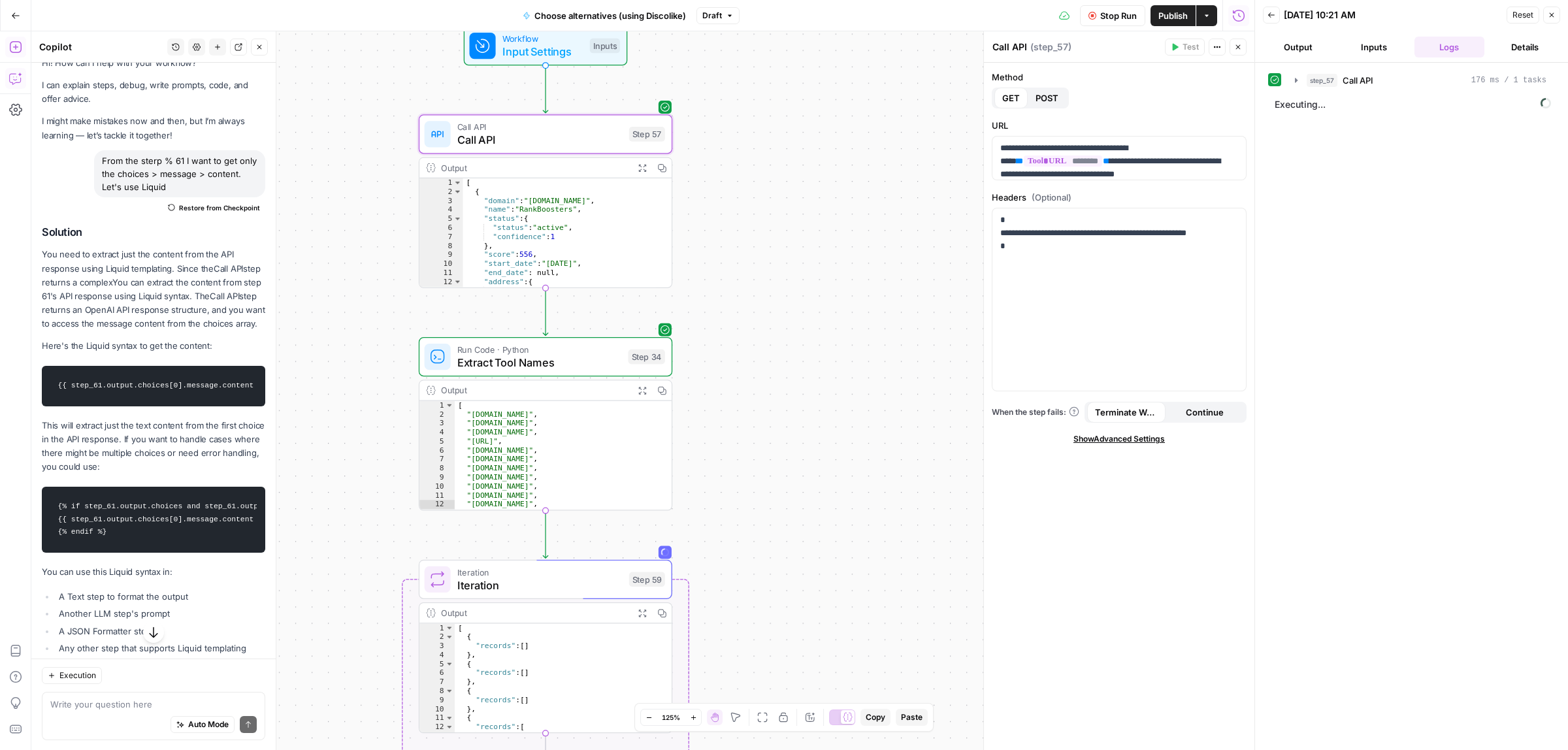
drag, startPoint x: 825, startPoint y: 299, endPoint x: 856, endPoint y: 441, distance: 145.3
click at [827, 245] on div "Workflow Input Settings Inputs Call API Call API Step 57 Output Expand Output C…" at bounding box center [643, 390] width 1223 height 719
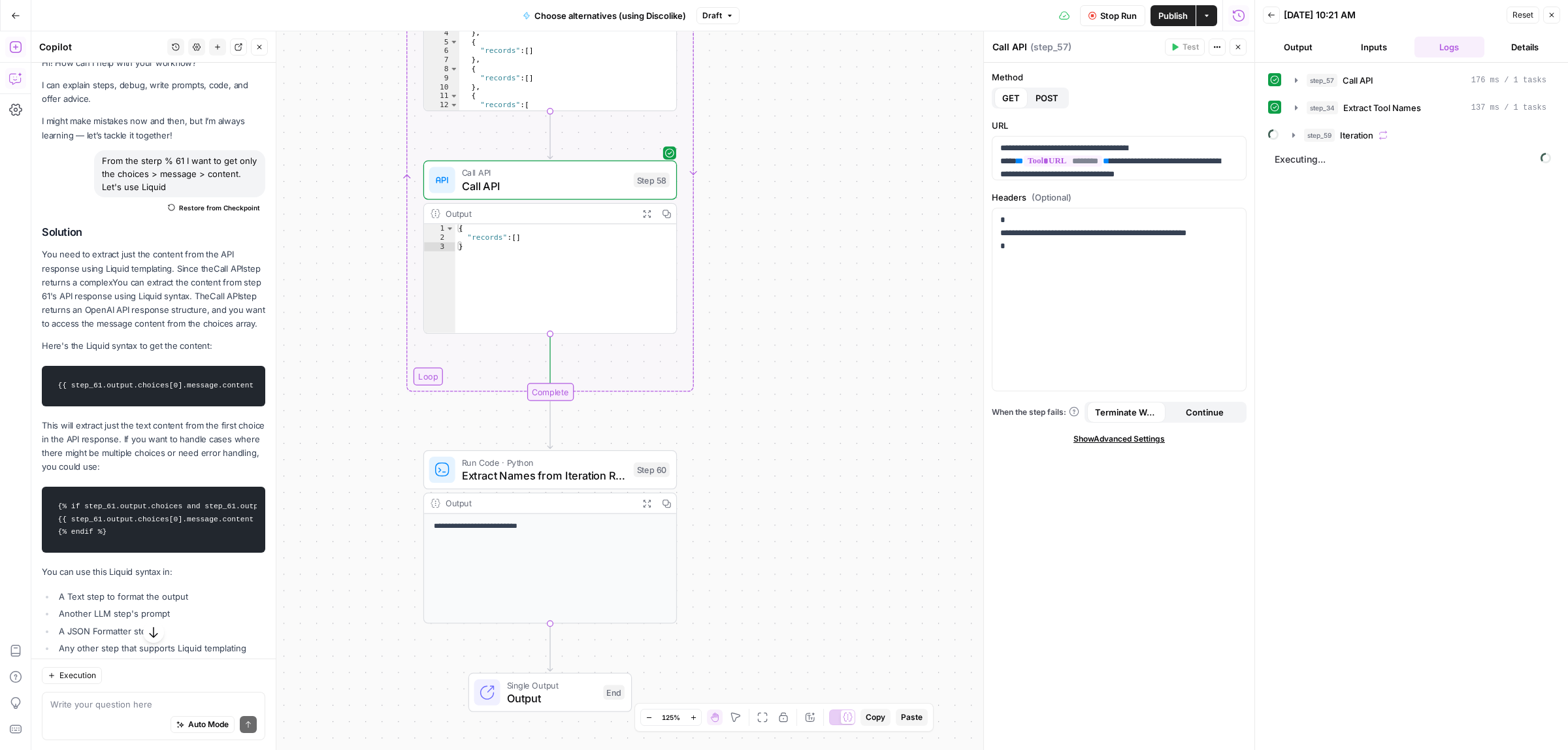
drag, startPoint x: 854, startPoint y: 511, endPoint x: 841, endPoint y: 320, distance: 191.4
click at [841, 320] on div "Workflow Input Settings Inputs Call API Call API Step 57 Output Expand Output C…" at bounding box center [643, 390] width 1223 height 719
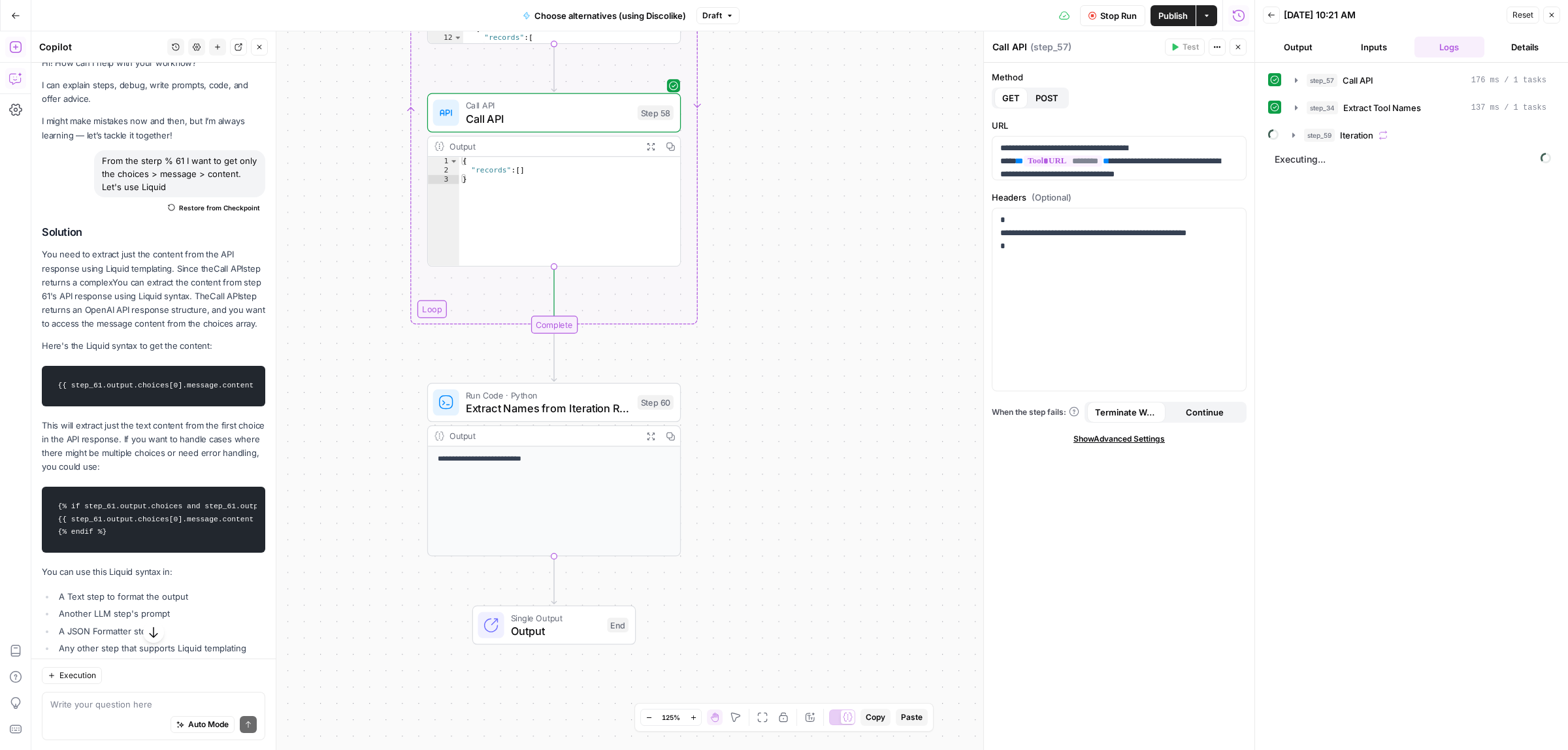
drag, startPoint x: 840, startPoint y: 459, endPoint x: 834, endPoint y: 296, distance: 163.1
click at [834, 296] on div "Workflow Input Settings Inputs Call API Call API Step 57 Output Expand Output C…" at bounding box center [643, 390] width 1223 height 719
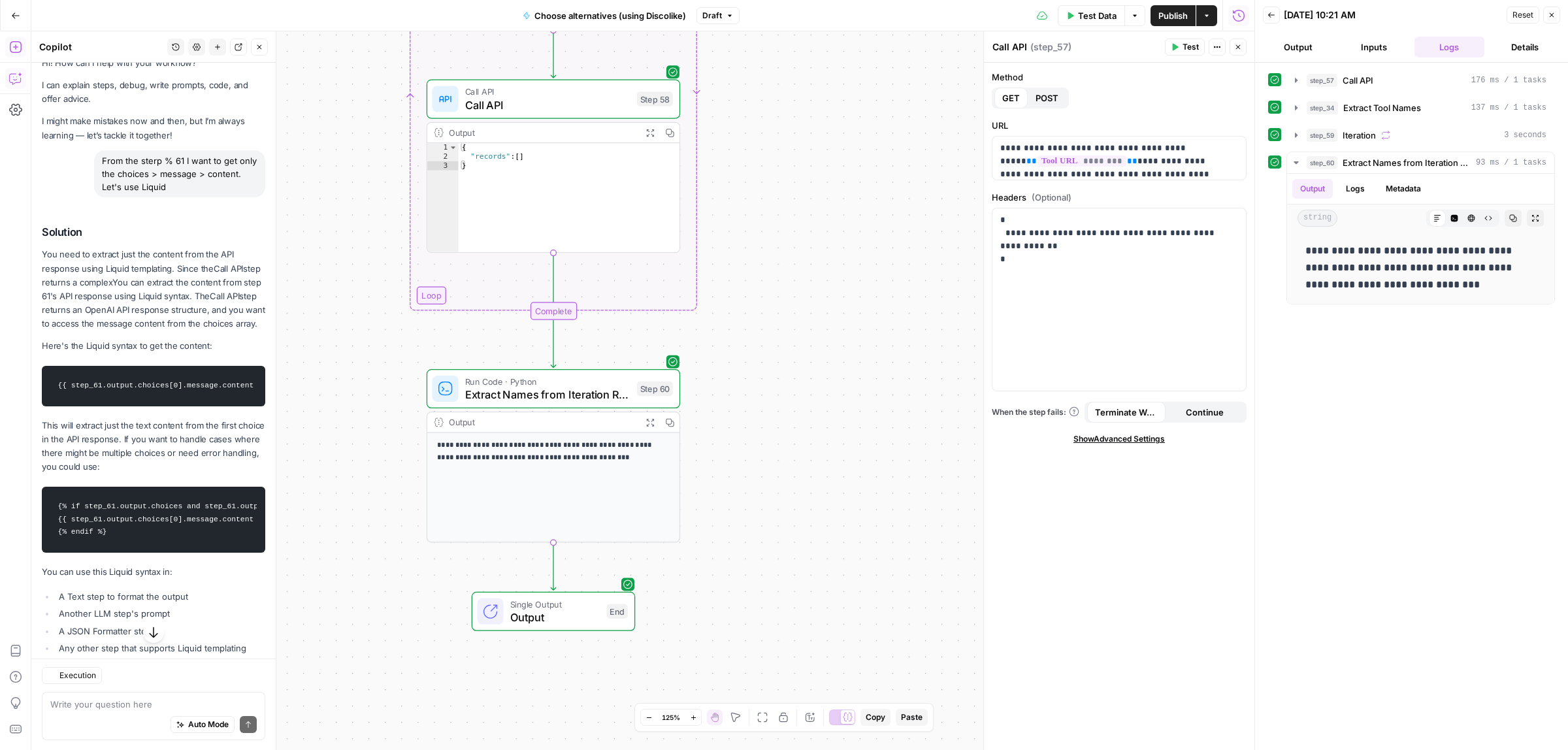
click at [837, 432] on div "Workflow Input Settings Inputs Call API Call API Step 57 Output Expand Output C…" at bounding box center [643, 390] width 1223 height 719
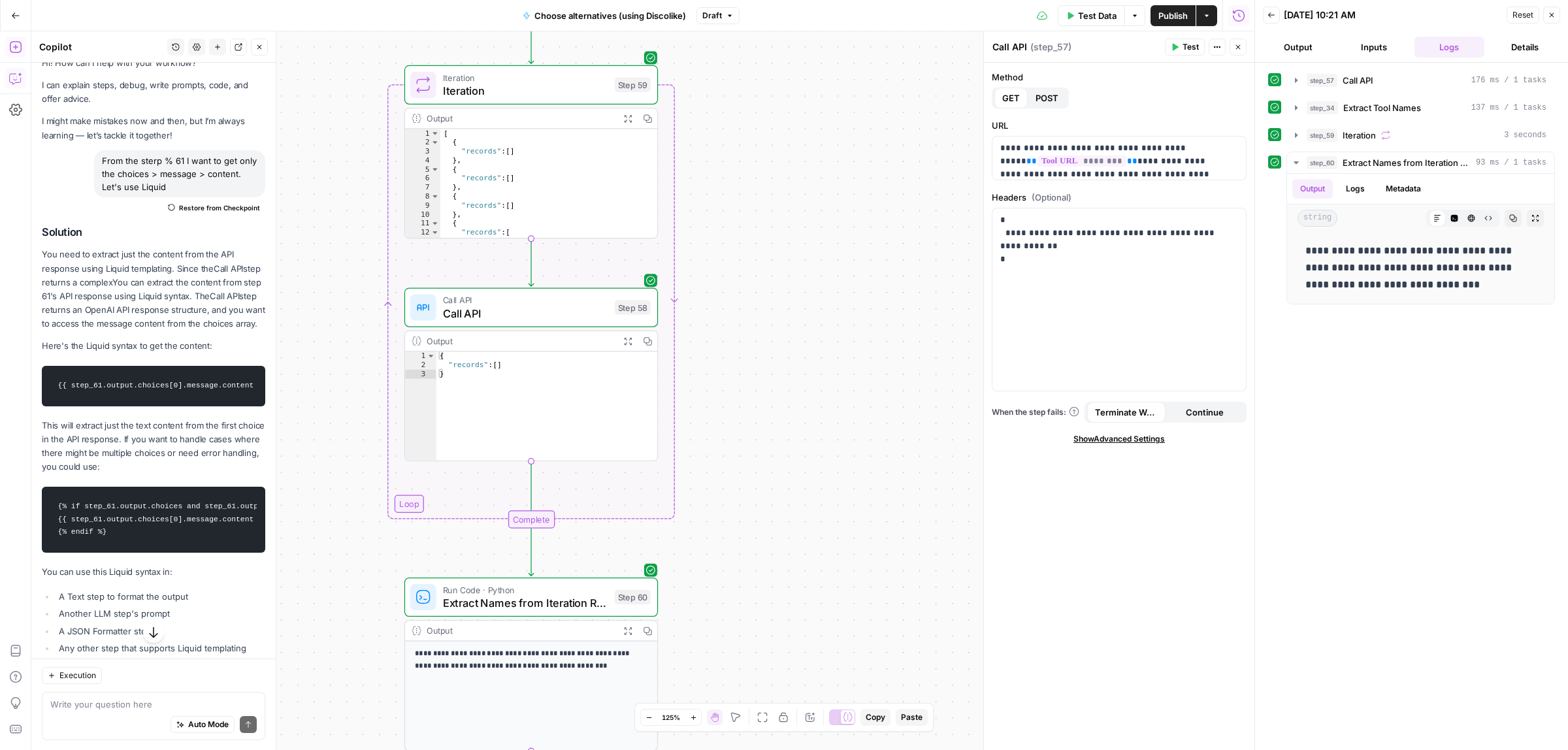
drag, startPoint x: 795, startPoint y: 389, endPoint x: 785, endPoint y: 629, distance: 240.2
click at [785, 627] on div "Workflow Input Settings Inputs Call API Call API Step 57 Output Expand Output C…" at bounding box center [643, 390] width 1223 height 719
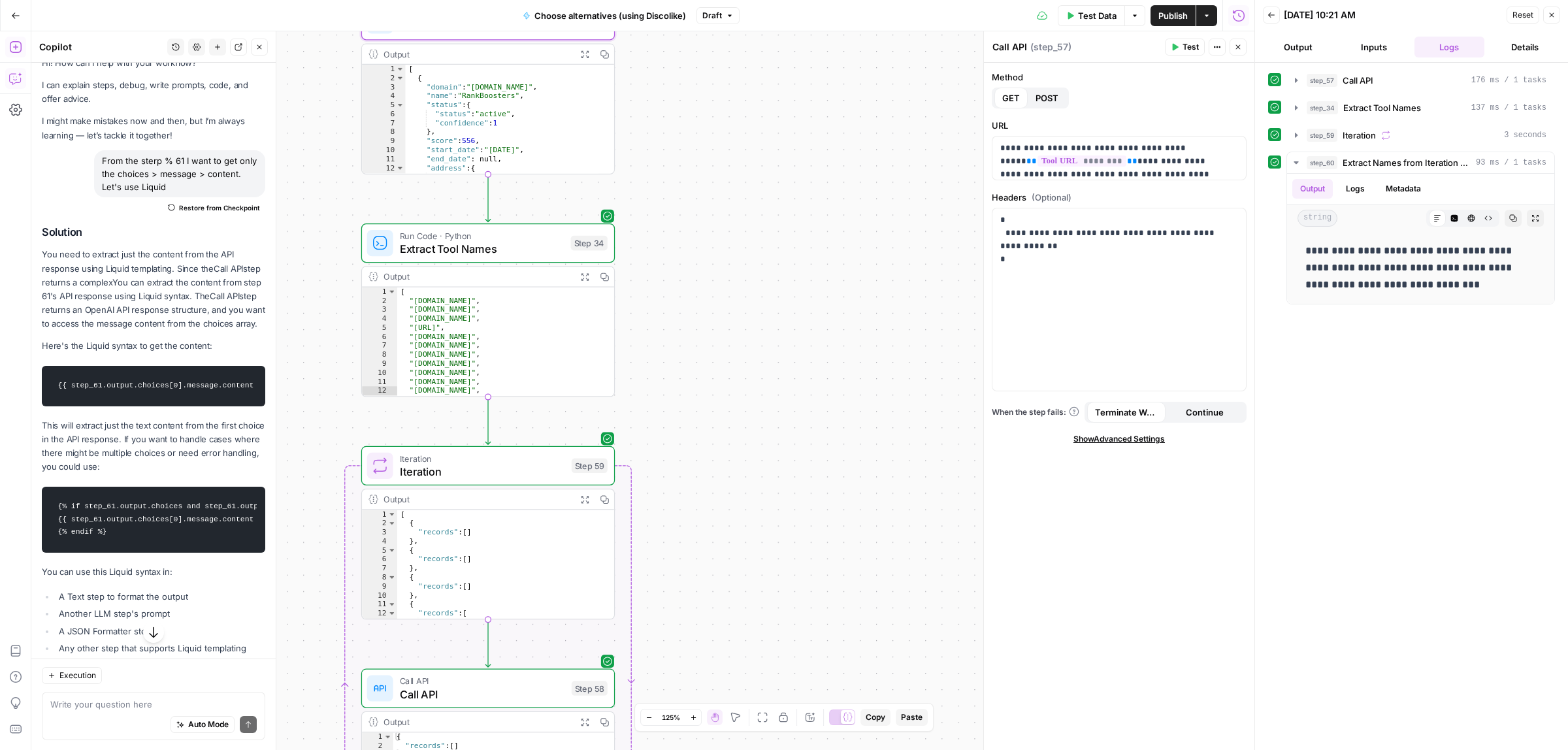
drag, startPoint x: 814, startPoint y: 224, endPoint x: 782, endPoint y: 342, distance: 122.3
click at [782, 331] on div "Workflow Input Settings Inputs Call API Call API Step 57 Output Expand Output C…" at bounding box center [643, 390] width 1223 height 719
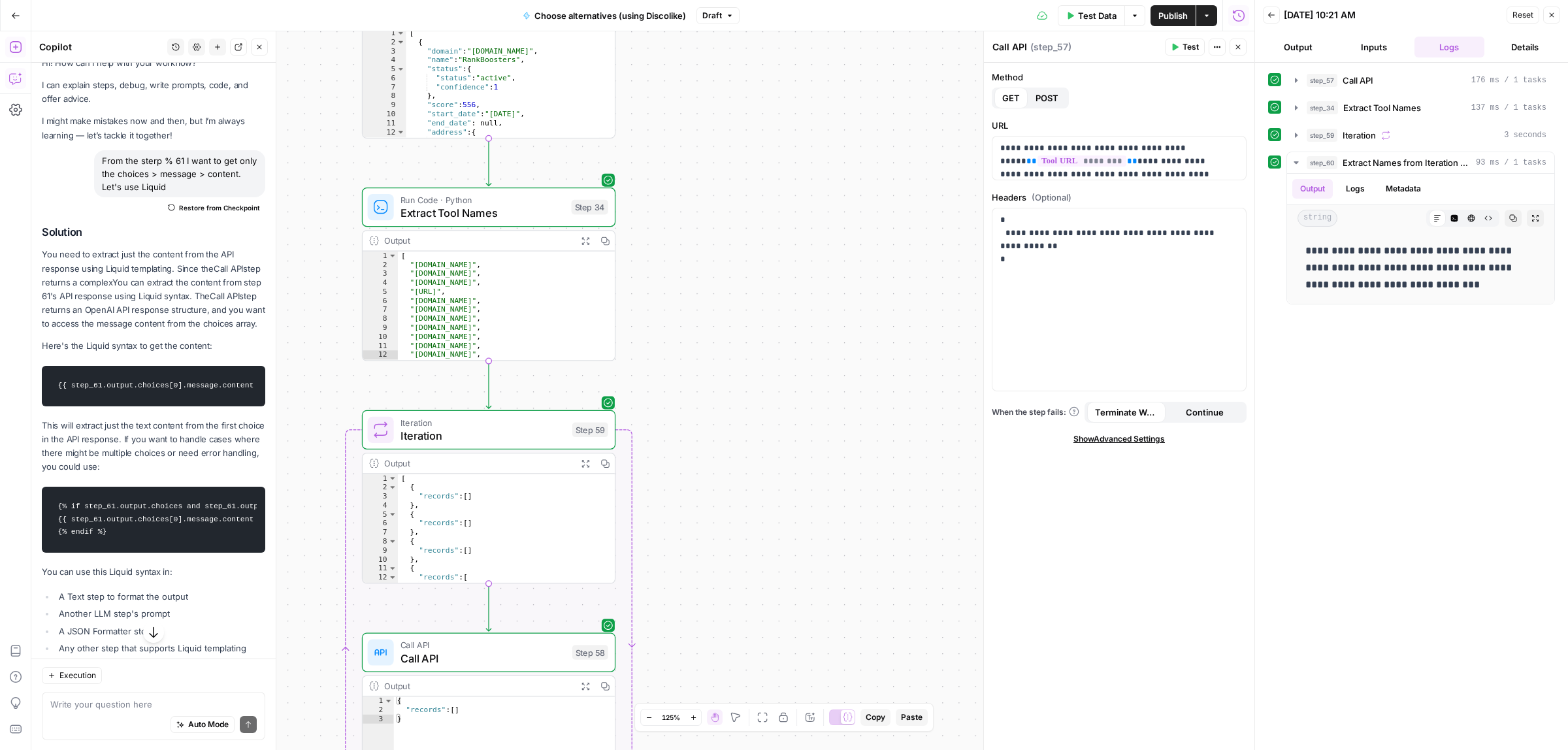
drag, startPoint x: 756, startPoint y: 576, endPoint x: 801, endPoint y: 152, distance: 426.4
click at [795, 186] on div "Workflow Input Settings Inputs Call API Call API Step 57 Output Expand Output C…" at bounding box center [643, 390] width 1223 height 719
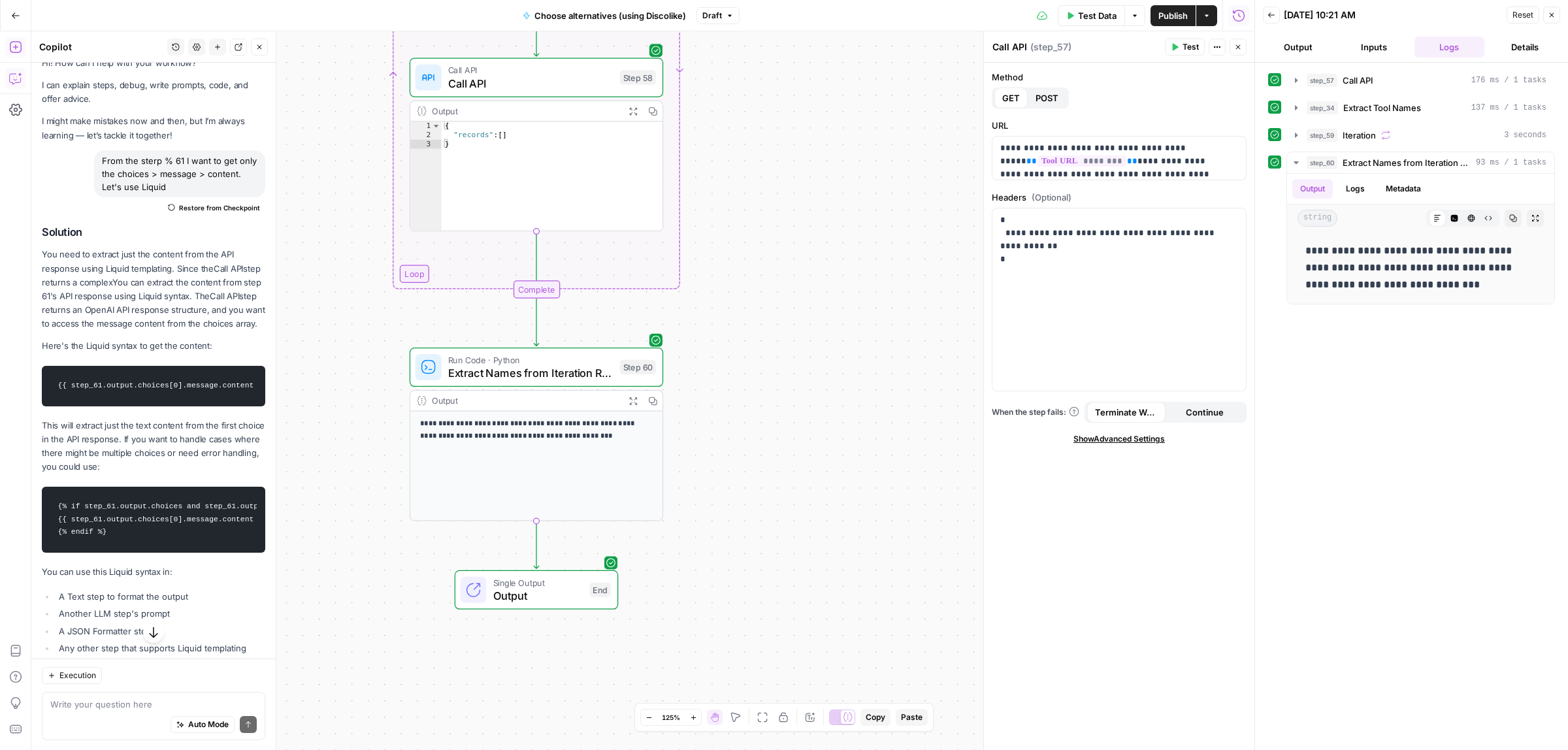
drag, startPoint x: 814, startPoint y: 294, endPoint x: 815, endPoint y: 269, distance: 25.0
click at [815, 269] on div "Workflow Input Settings Inputs Call API Call API Step 57 Output Expand Output C…" at bounding box center [643, 390] width 1223 height 719
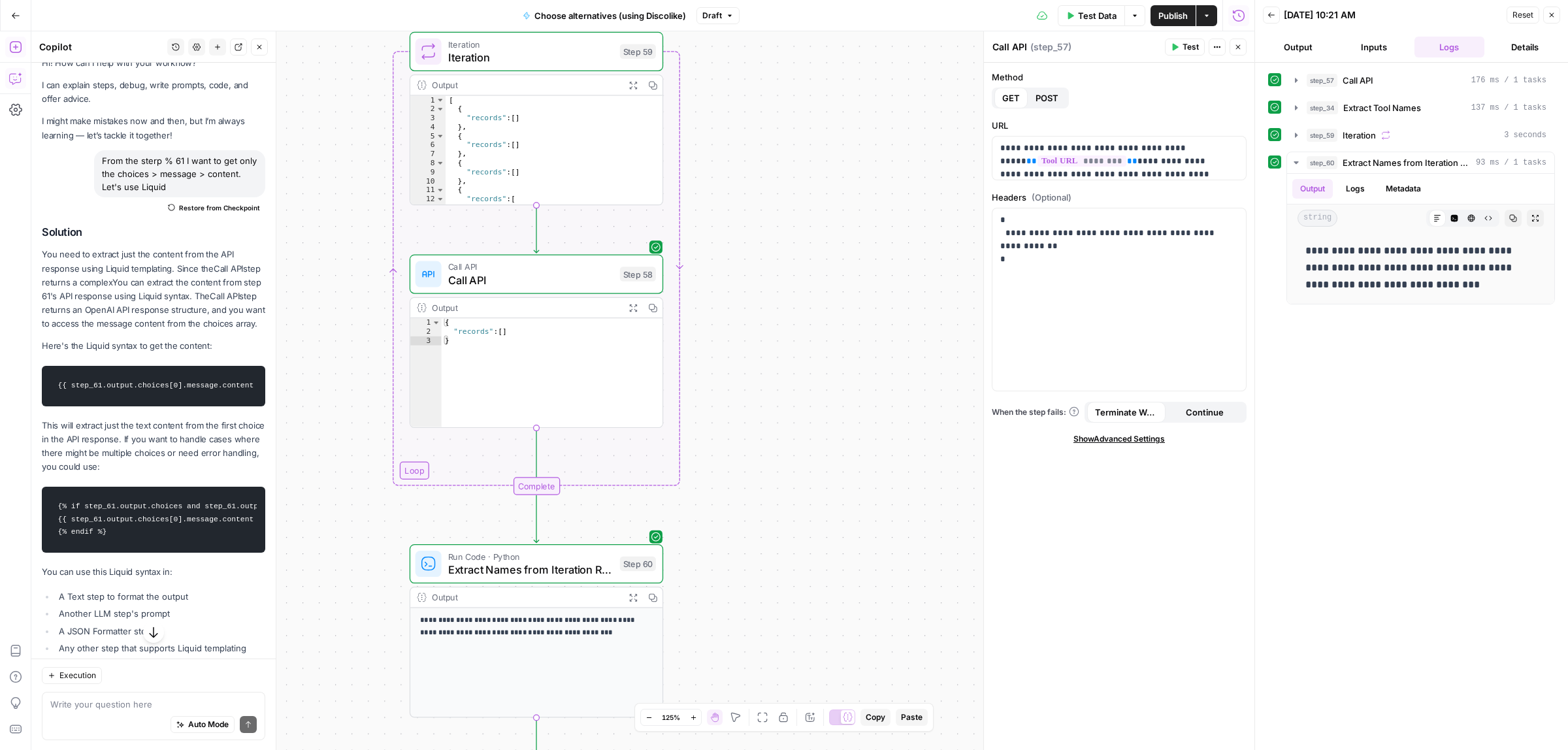
drag, startPoint x: 749, startPoint y: 474, endPoint x: 750, endPoint y: 582, distance: 108.0
click at [750, 577] on div "Workflow Input Settings Inputs Call API Call API Step 57 Output Expand Output C…" at bounding box center [643, 390] width 1223 height 719
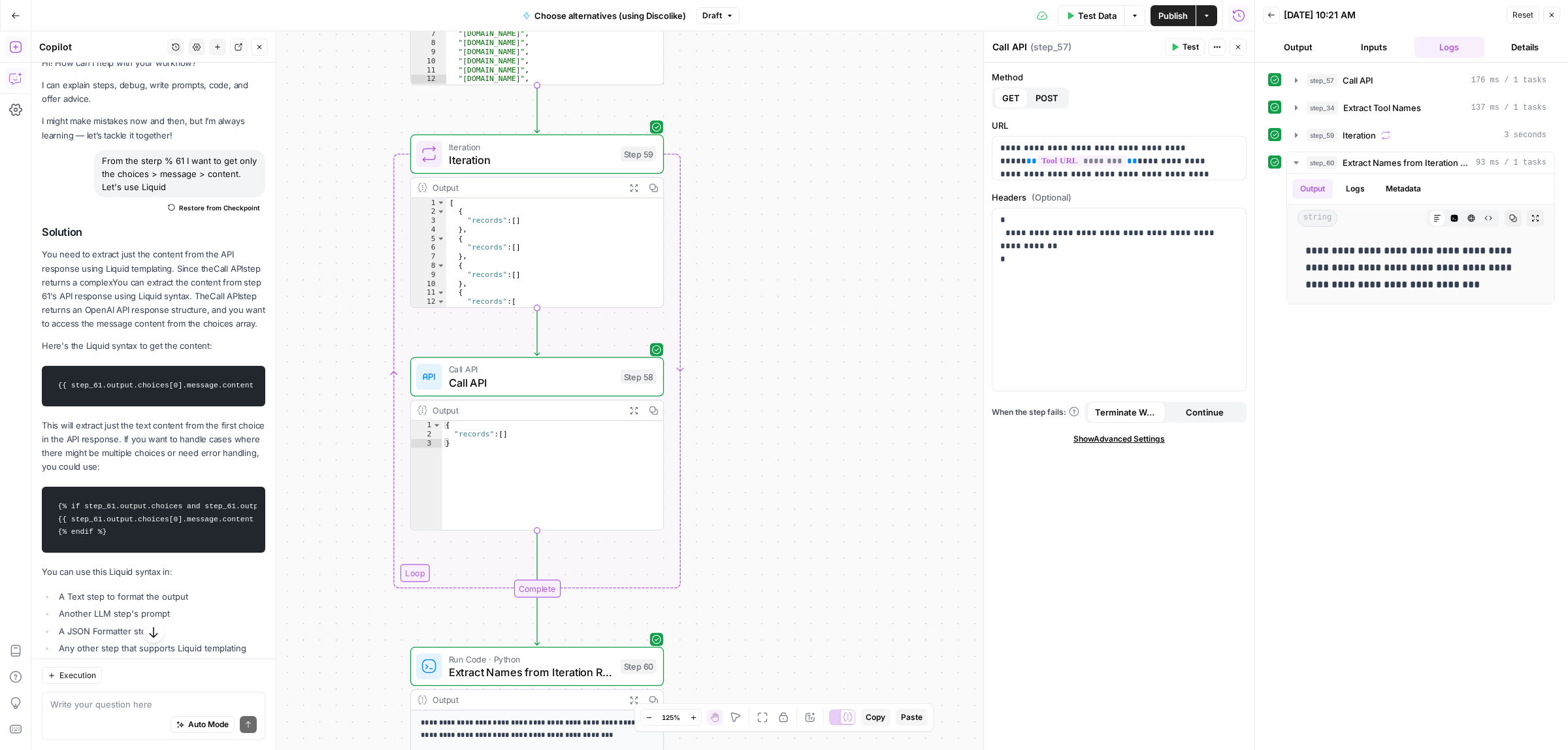
click at [1174, 11] on span "Publish" at bounding box center [1172, 16] width 29 height 13
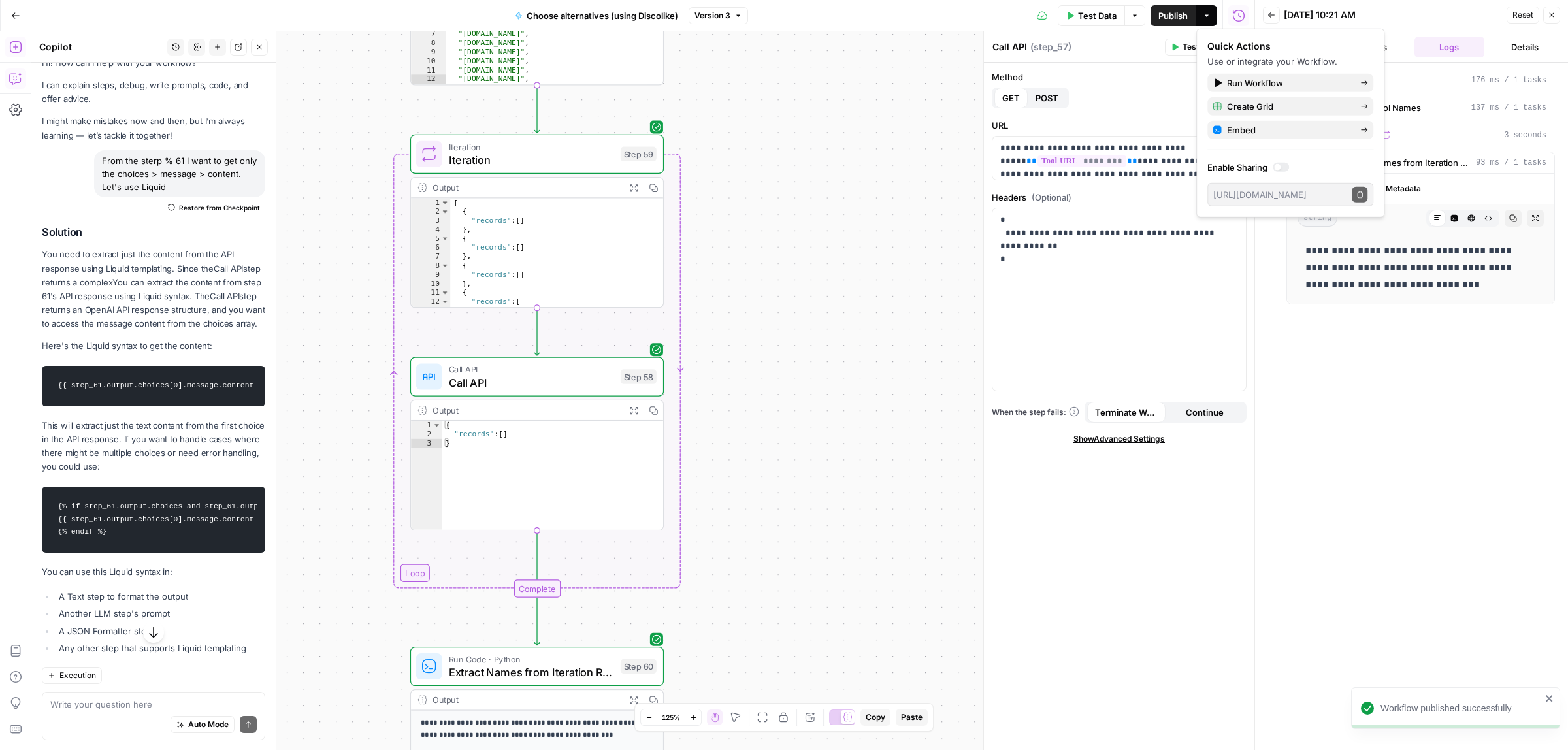
click at [832, 119] on div "Workflow Input Settings Inputs Call API Call API Step 57 Output Expand Output C…" at bounding box center [643, 390] width 1223 height 719
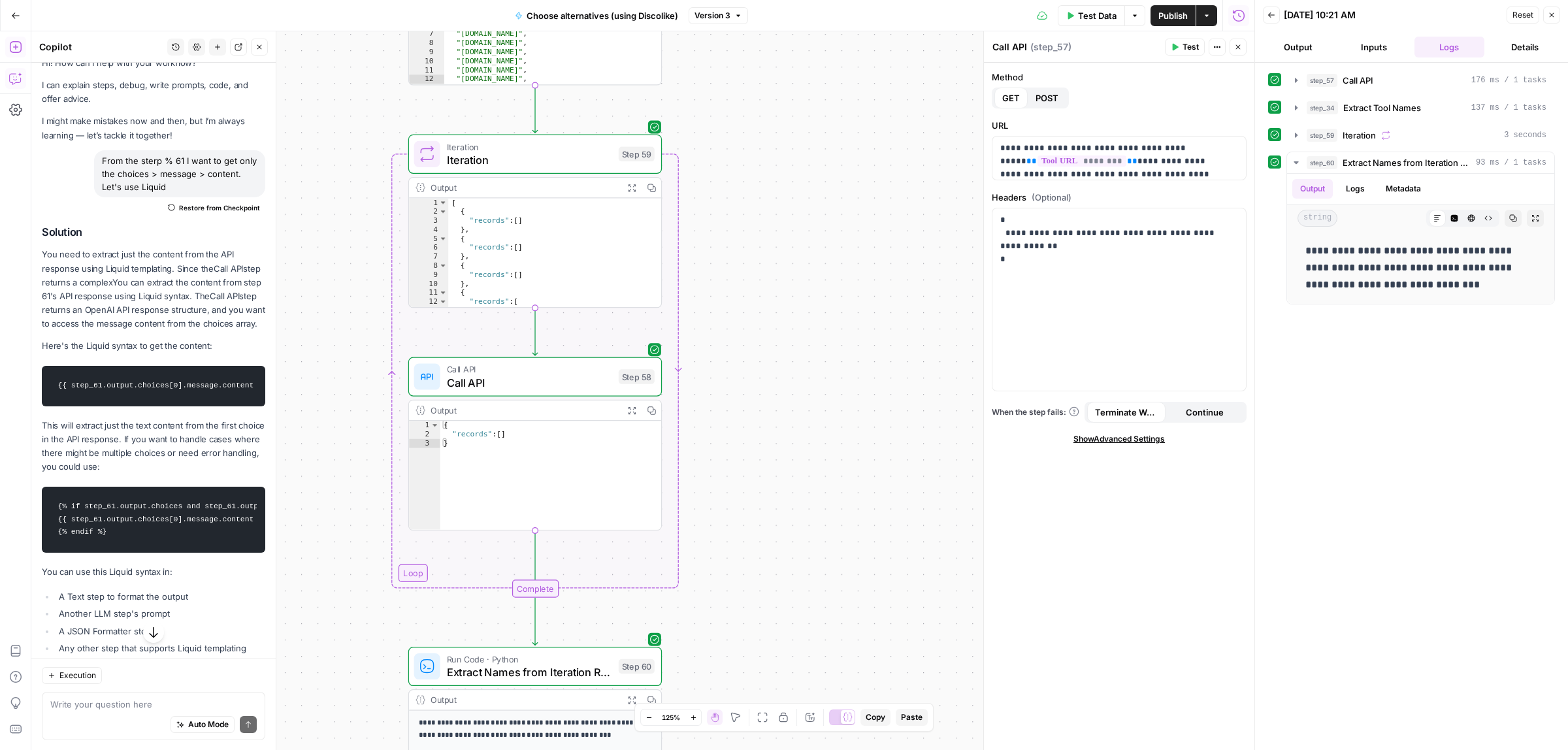
click at [10, 14] on button "Go Back" at bounding box center [16, 16] width 23 height 23
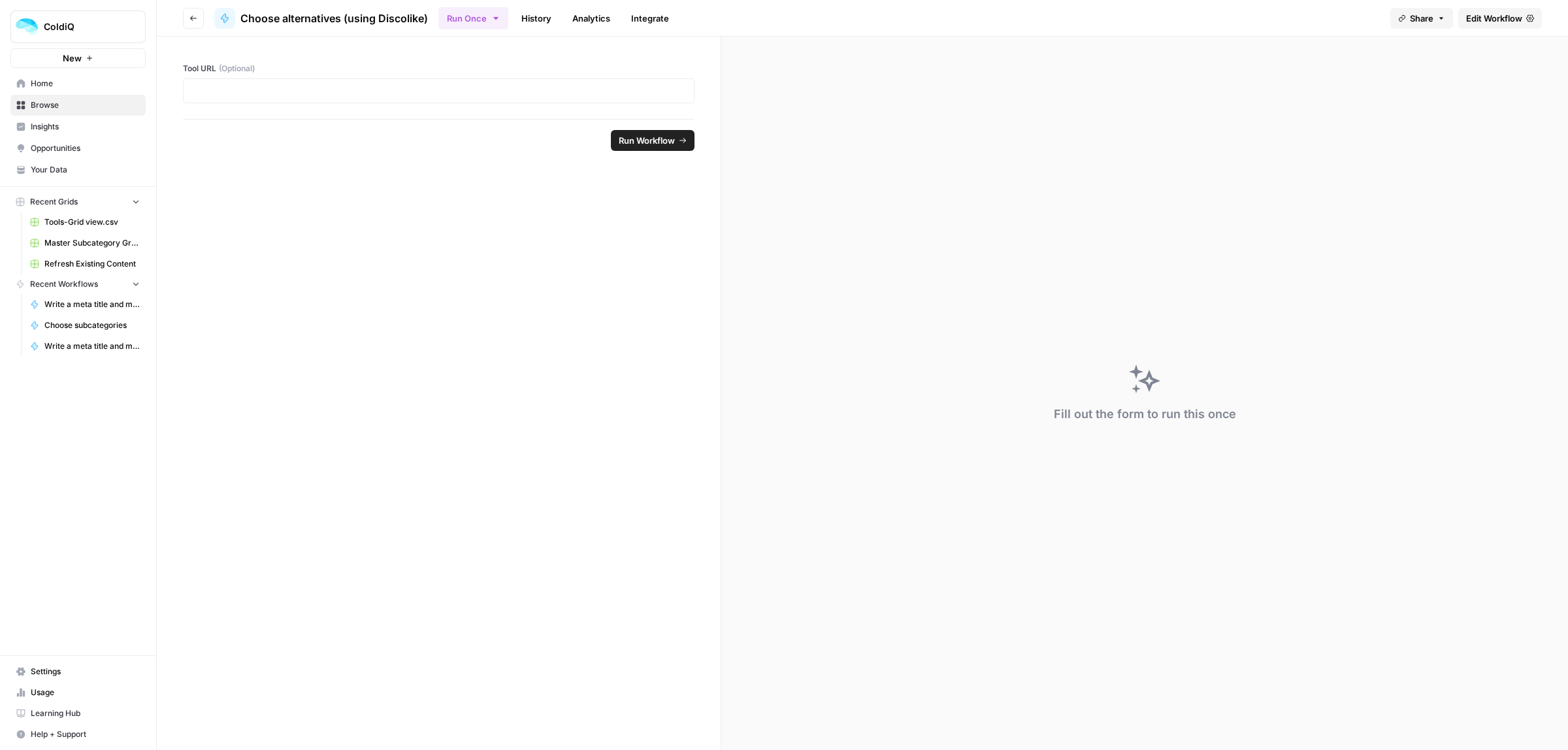
click at [40, 111] on span "Browse" at bounding box center [85, 105] width 109 height 12
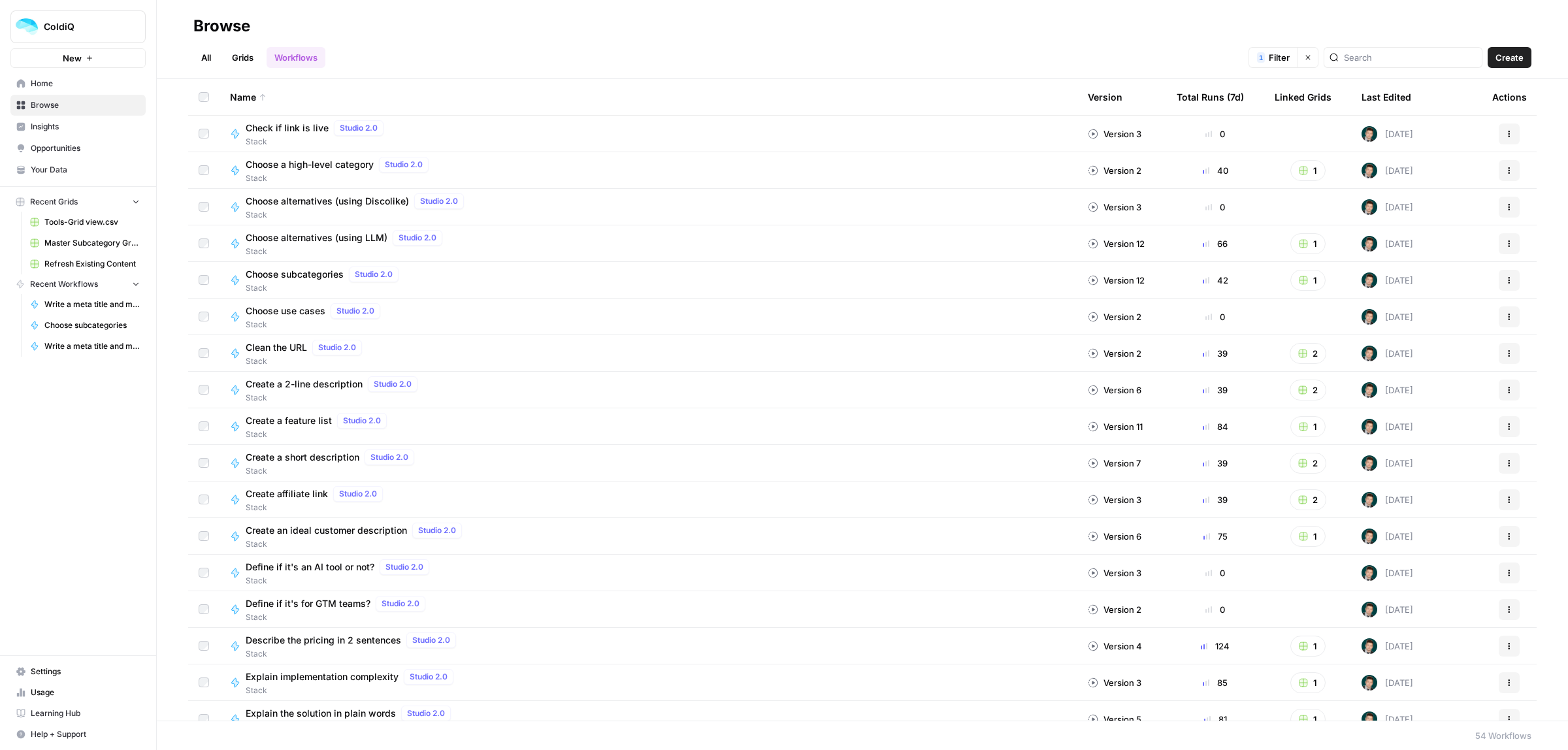
click at [238, 60] on link "Grids" at bounding box center [242, 57] width 37 height 21
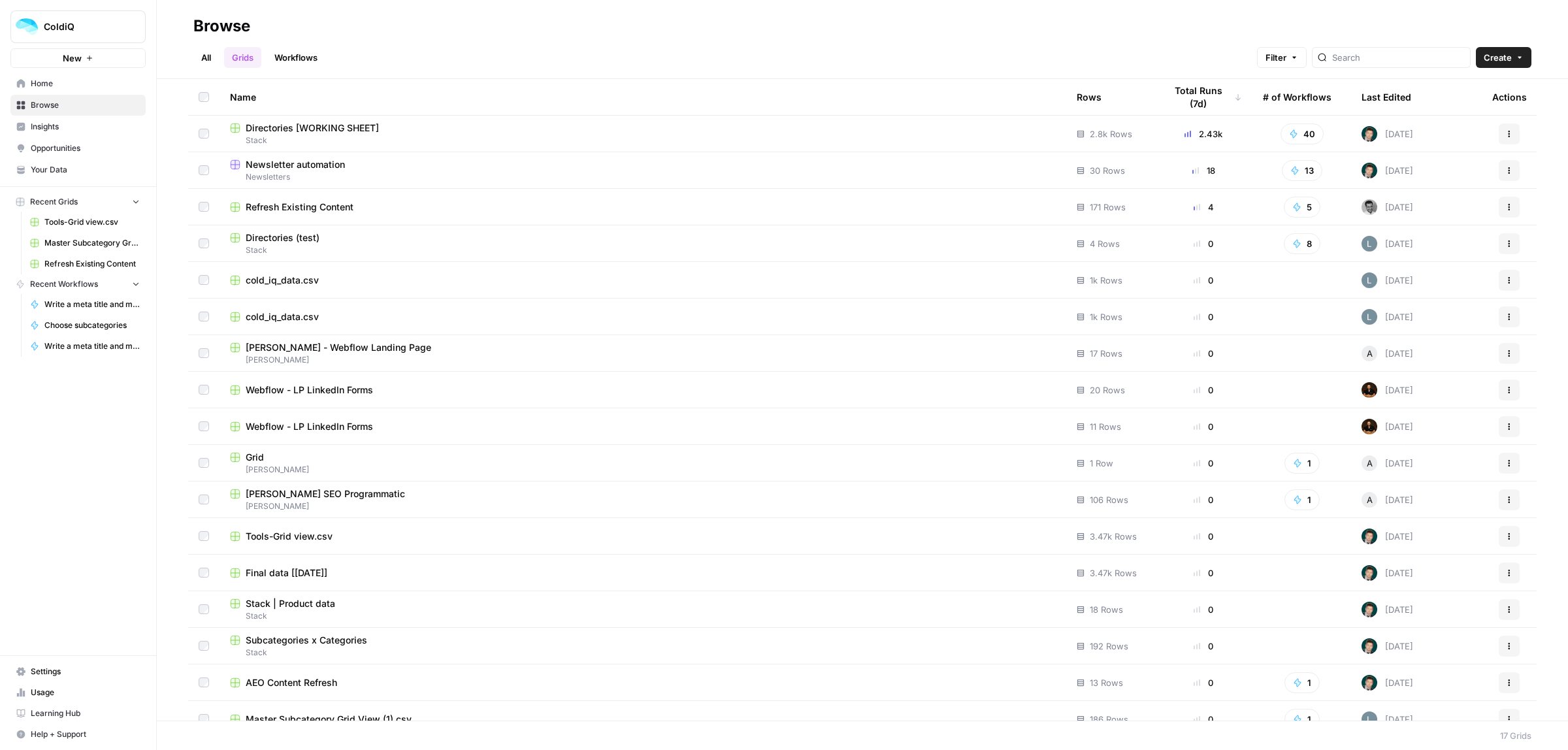
click at [278, 129] on span "Directories [WORKING SHEET]" at bounding box center [312, 128] width 133 height 13
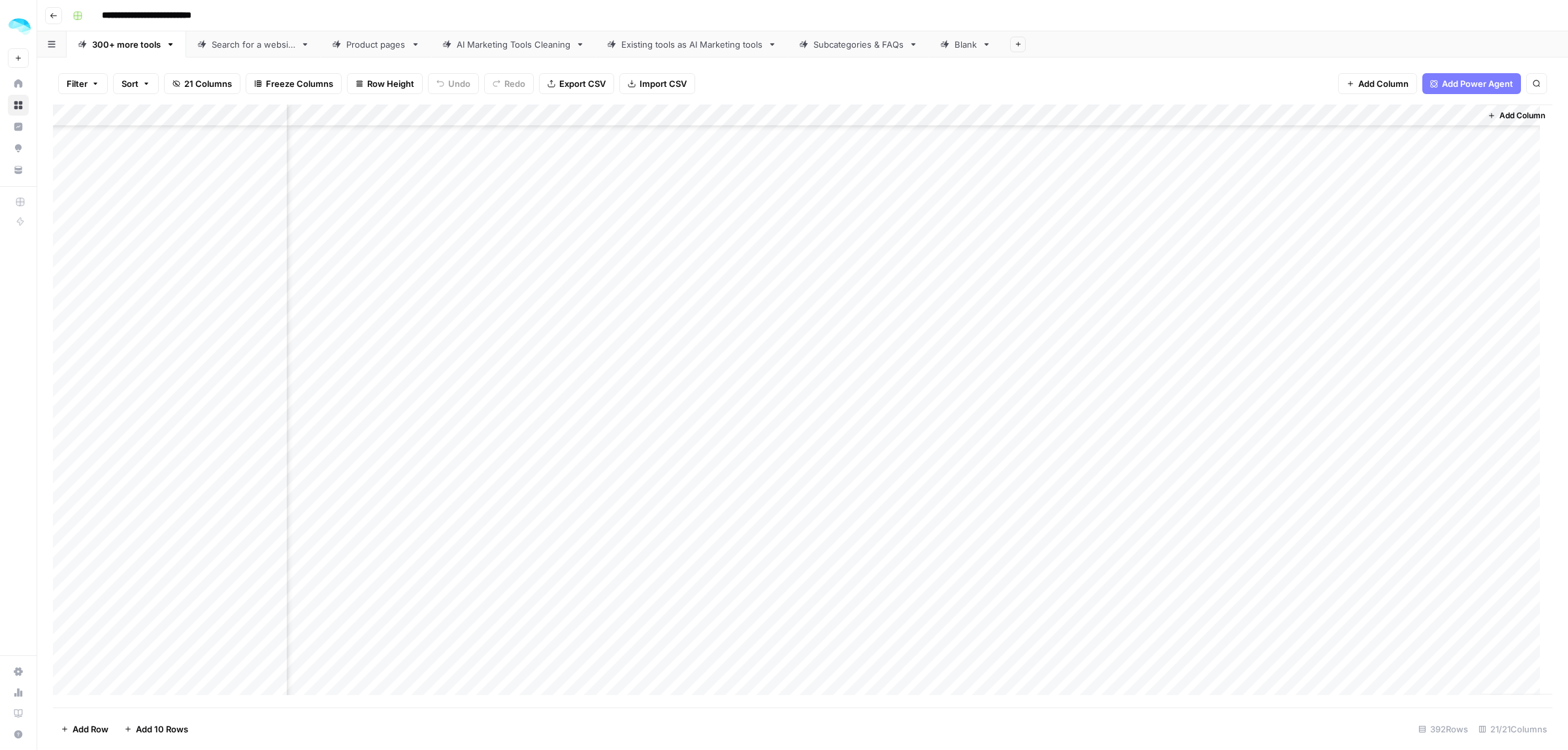
scroll to position [653, 2045]
click at [370, 44] on div "Product pages" at bounding box center [376, 44] width 60 height 13
click at [1500, 113] on span "Add Column" at bounding box center [1522, 115] width 45 height 12
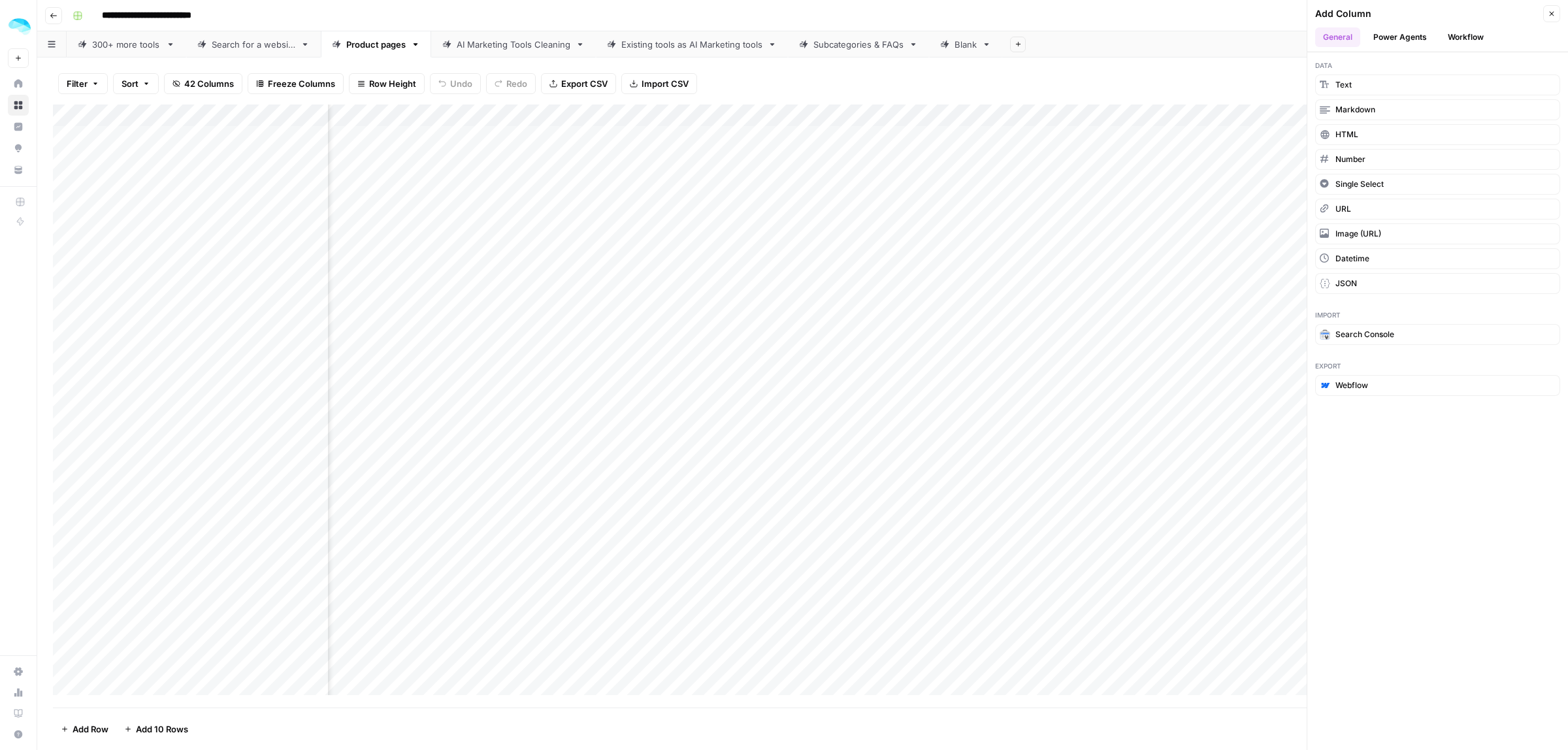
click at [1449, 38] on button "Workflow" at bounding box center [1466, 38] width 52 height 20
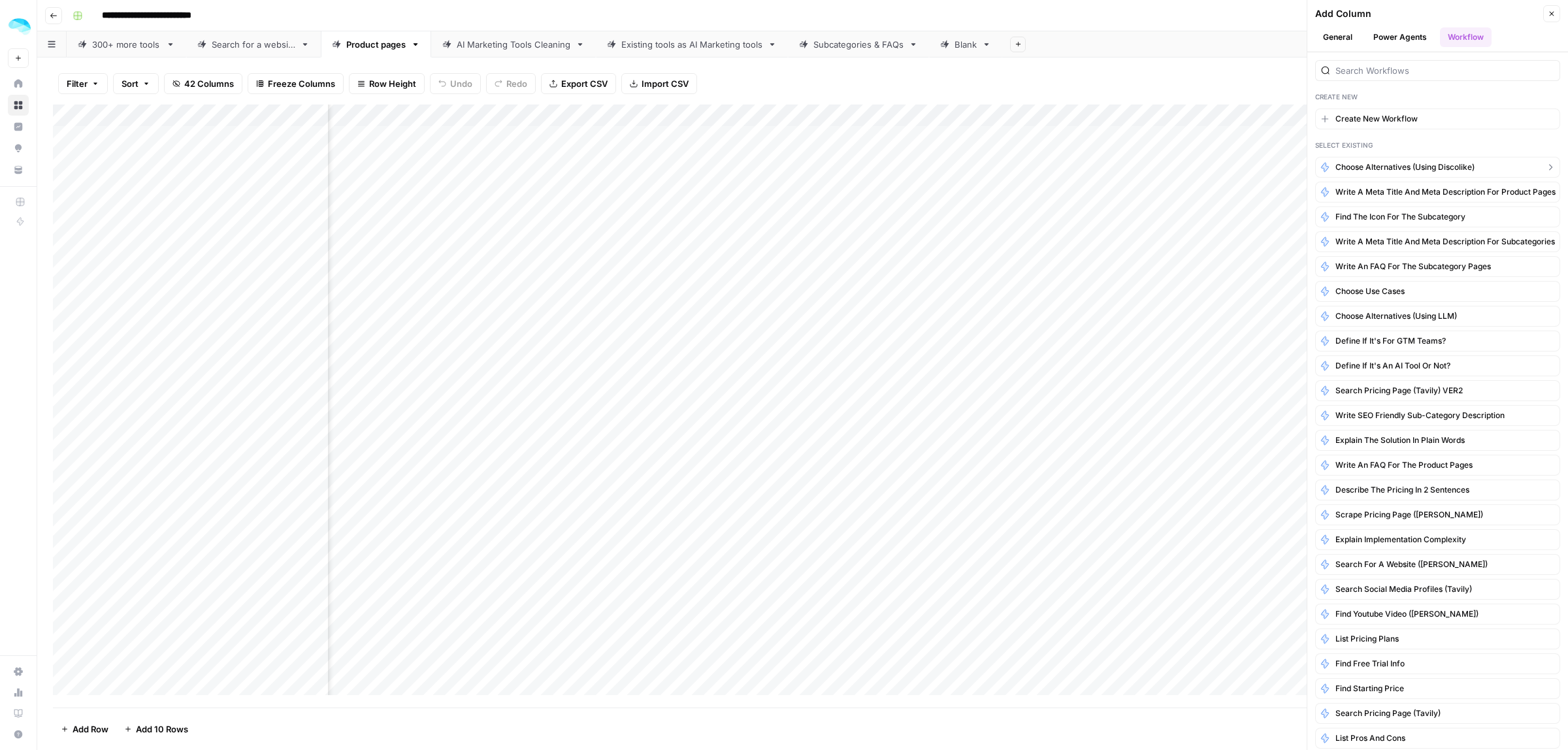
click at [1409, 168] on span "Choose alternatives (using Discolike)" at bounding box center [1405, 167] width 139 height 12
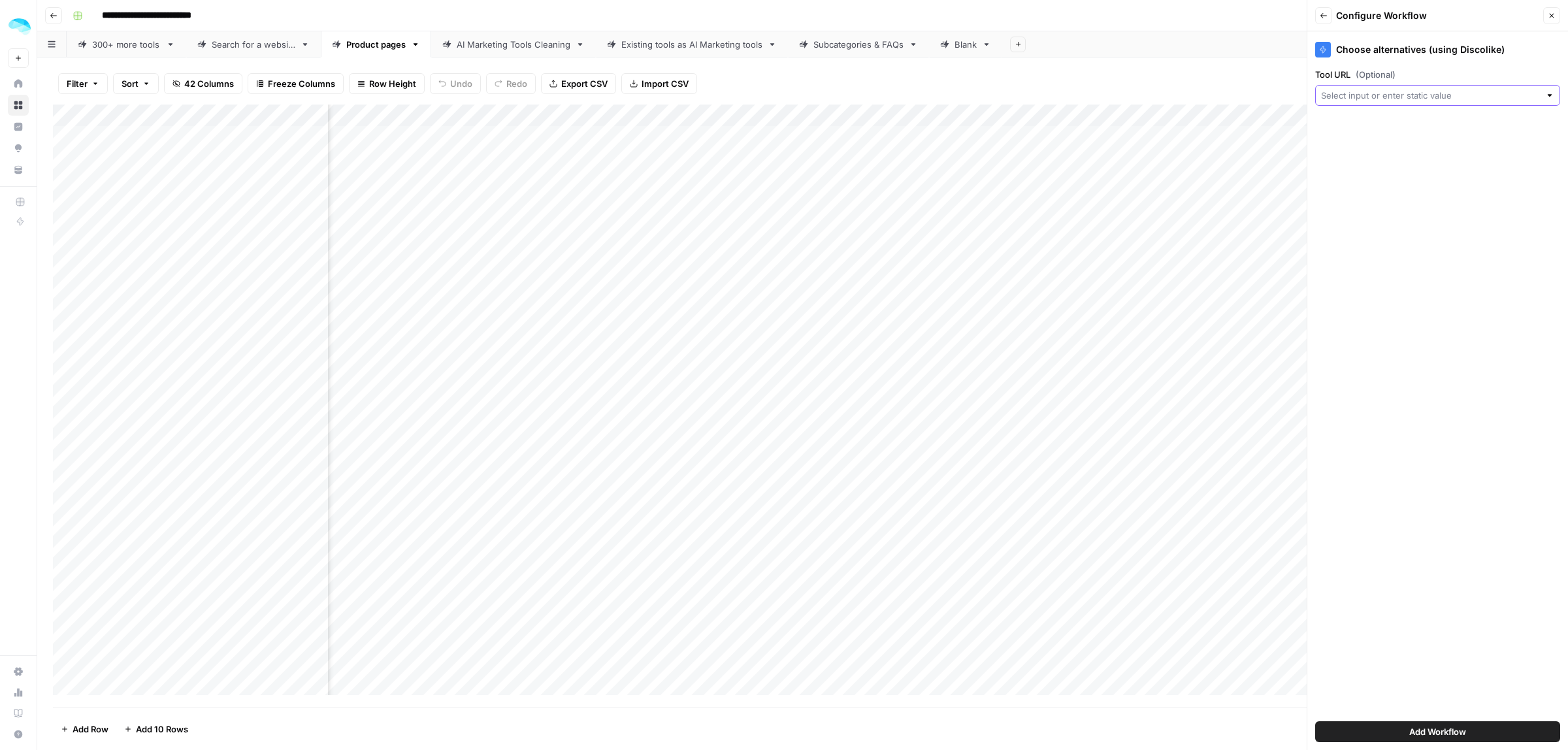
click at [1379, 95] on input "Tool URL (Optional)" at bounding box center [1430, 95] width 219 height 13
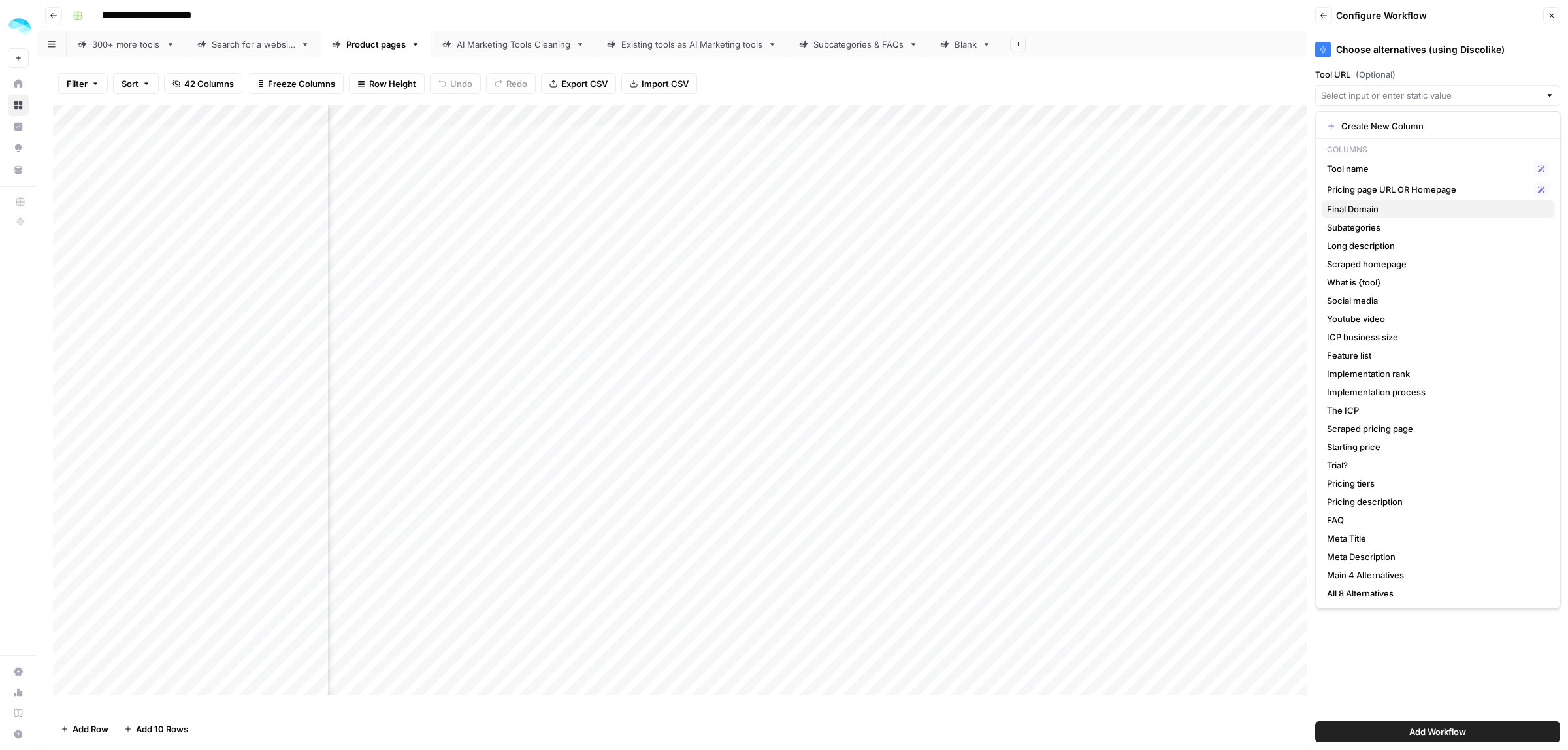
click at [1385, 205] on span "Final Domain" at bounding box center [1436, 209] width 218 height 13
type input "Final Domain"
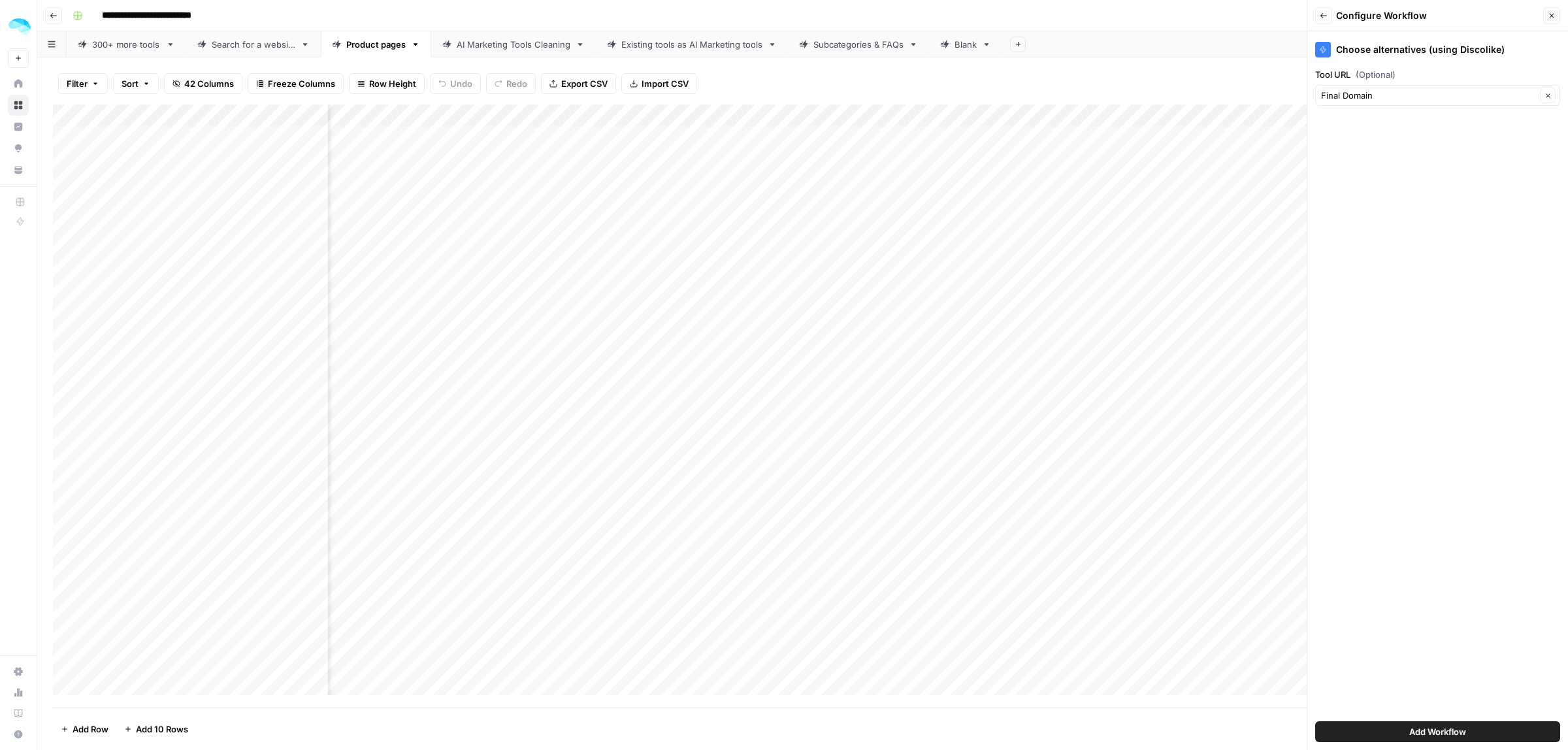
click at [1464, 729] on span "Add Workflow" at bounding box center [1437, 732] width 57 height 13
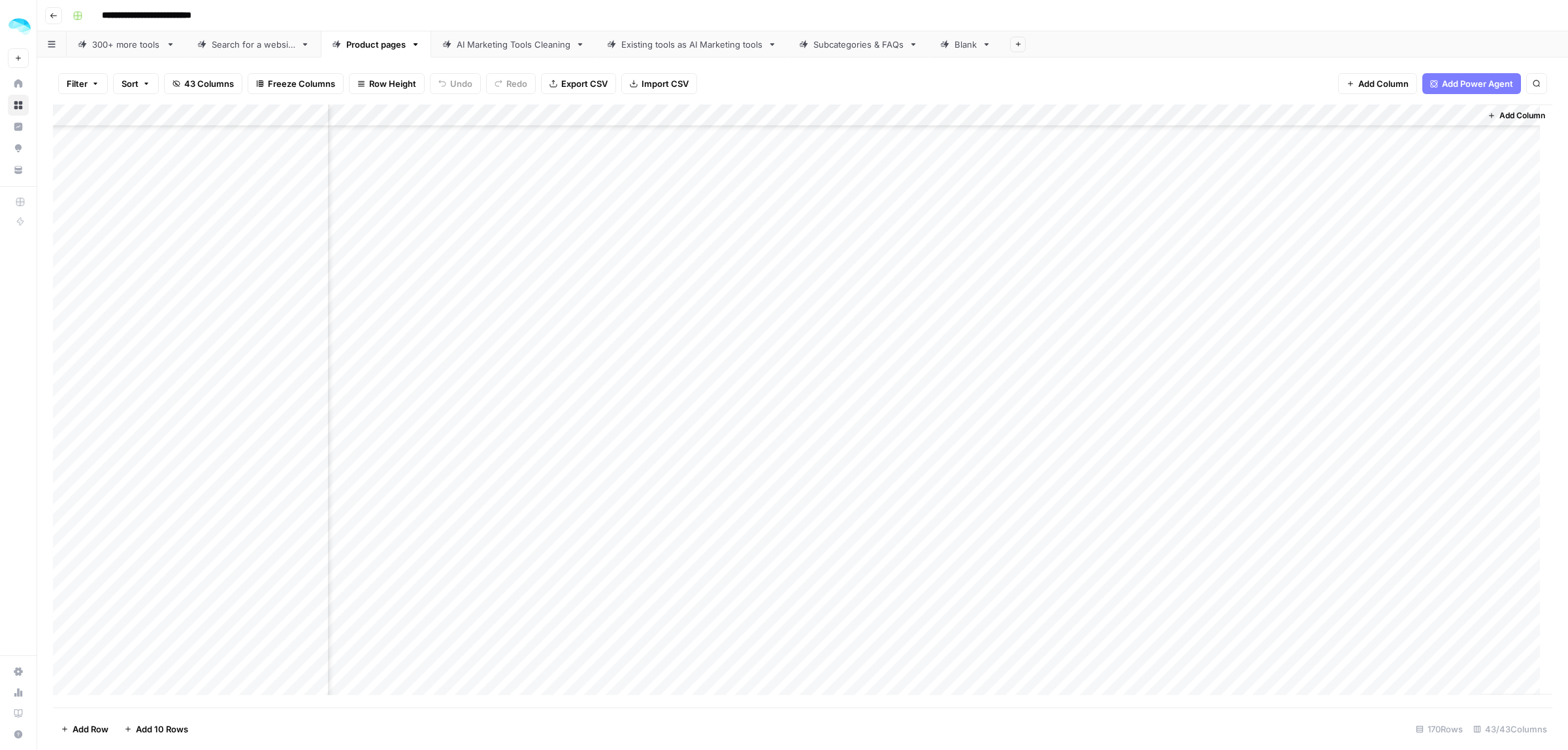
scroll to position [2042, 5880]
click at [1359, 295] on div "Add Column" at bounding box center [802, 406] width 1499 height 603
click at [1360, 316] on div "Add Column" at bounding box center [802, 406] width 1499 height 603
click at [1359, 344] on div "Add Column" at bounding box center [802, 406] width 1499 height 603
click at [1357, 366] on div "Add Column" at bounding box center [802, 406] width 1499 height 603
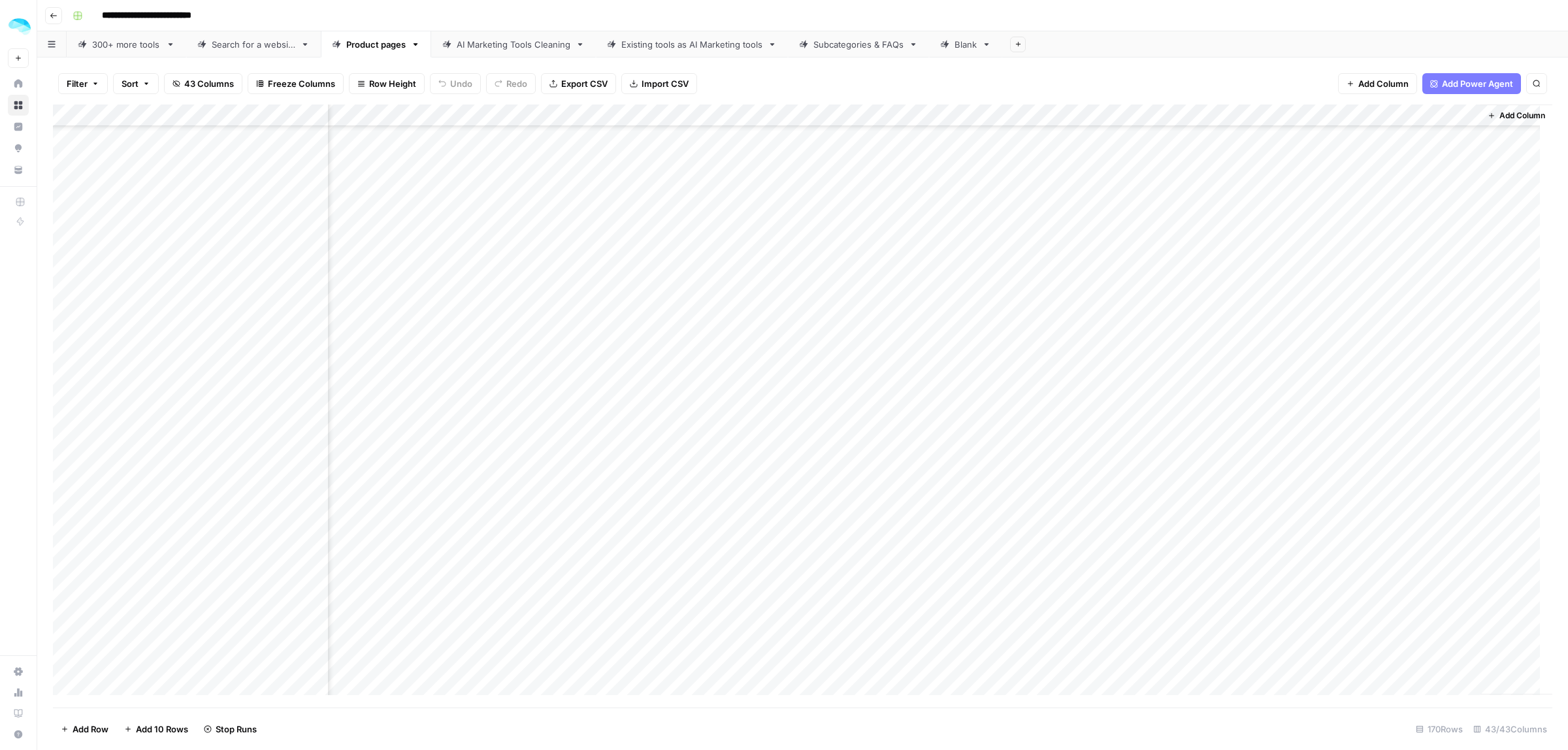
click at [1359, 384] on div "Add Column" at bounding box center [802, 406] width 1499 height 603
click at [1403, 293] on div "Add Column" at bounding box center [802, 406] width 1499 height 603
click at [1412, 380] on div "Add Column" at bounding box center [802, 406] width 1499 height 603
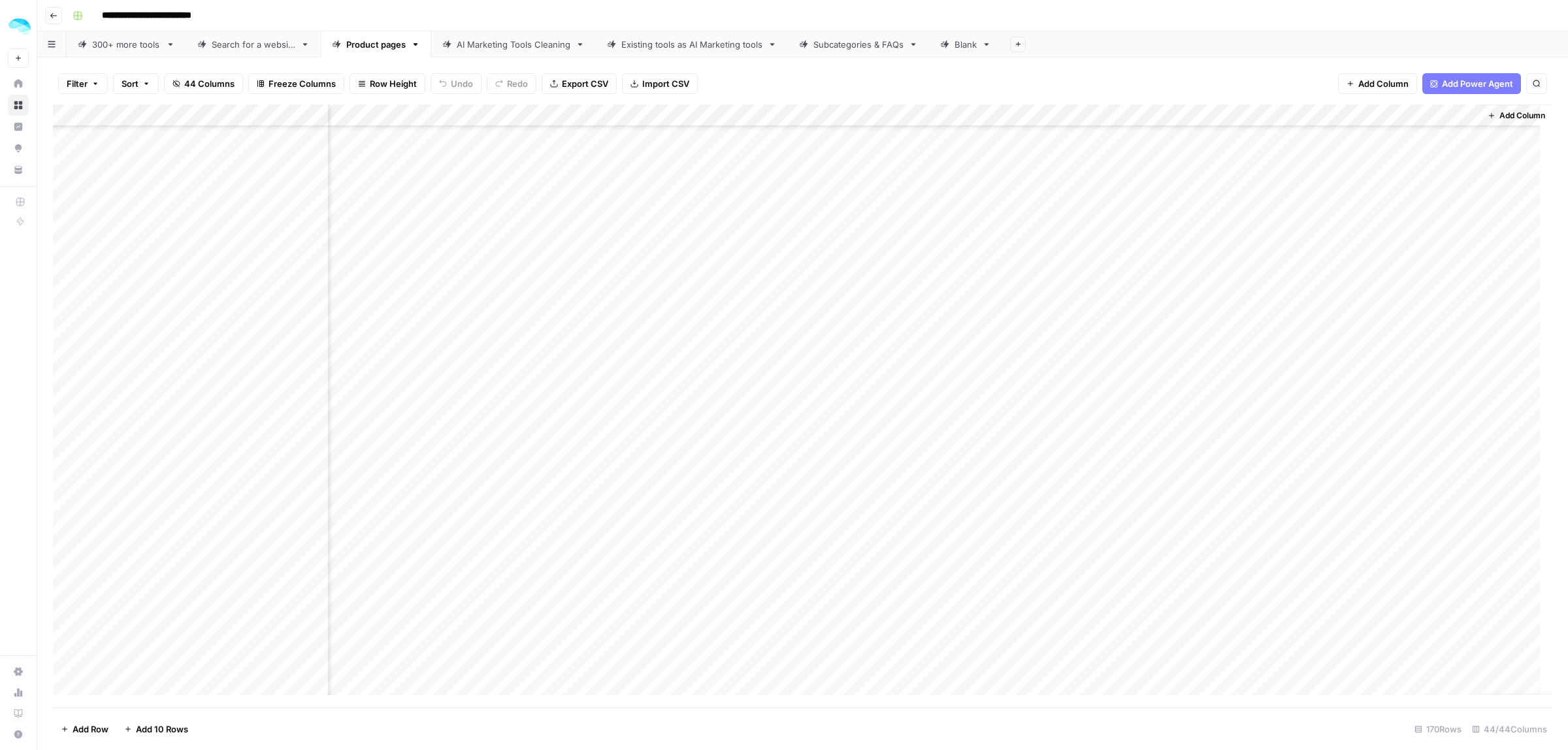
click at [1400, 311] on div "Add Column" at bounding box center [802, 406] width 1499 height 603
click at [1406, 358] on div "Add Column" at bounding box center [802, 406] width 1499 height 603
click at [1398, 335] on div "Add Column" at bounding box center [802, 406] width 1499 height 603
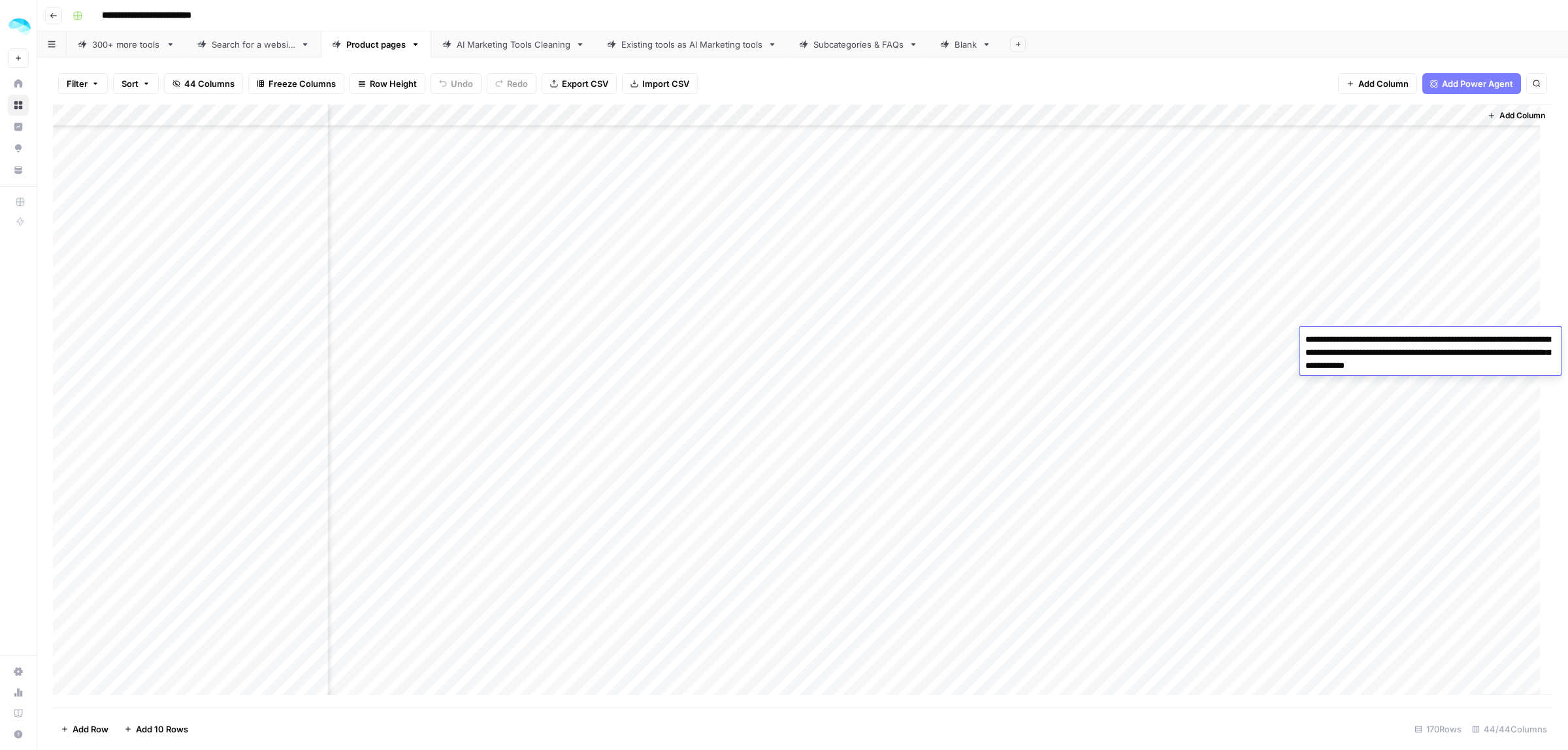
click at [1403, 383] on div "Add Column" at bounding box center [802, 406] width 1499 height 603
click at [1399, 365] on div "Add Column" at bounding box center [802, 406] width 1499 height 603
click at [1400, 408] on div "Add Column" at bounding box center [802, 406] width 1499 height 603
click at [1401, 387] on div "Add Column" at bounding box center [802, 406] width 1499 height 603
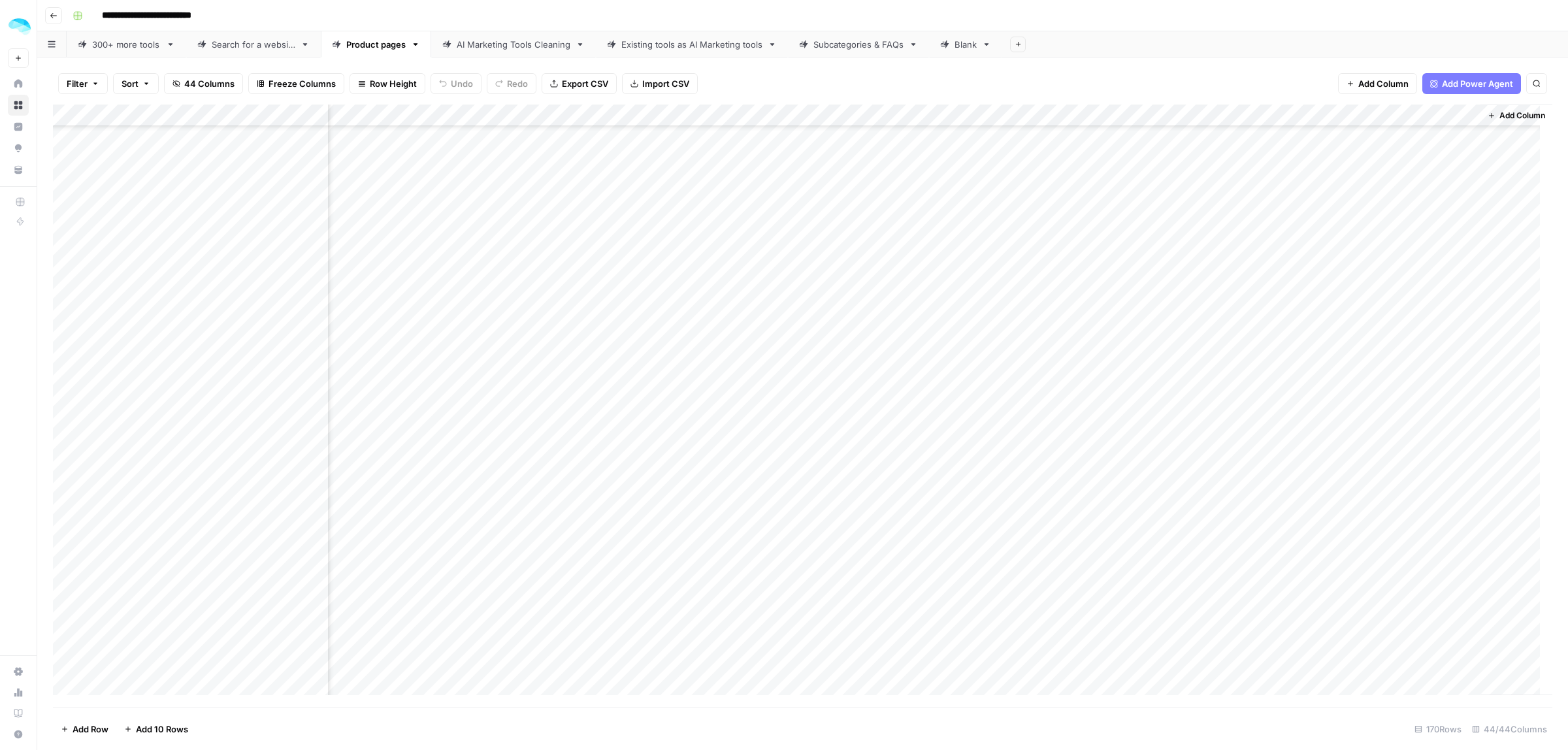
click at [1401, 387] on div "Add Column" at bounding box center [802, 406] width 1499 height 603
click at [1423, 342] on div "Add Column" at bounding box center [802, 406] width 1499 height 603
click at [1398, 335] on div "Add Column" at bounding box center [802, 406] width 1499 height 603
click at [320, 341] on div "Add Column" at bounding box center [802, 406] width 1499 height 603
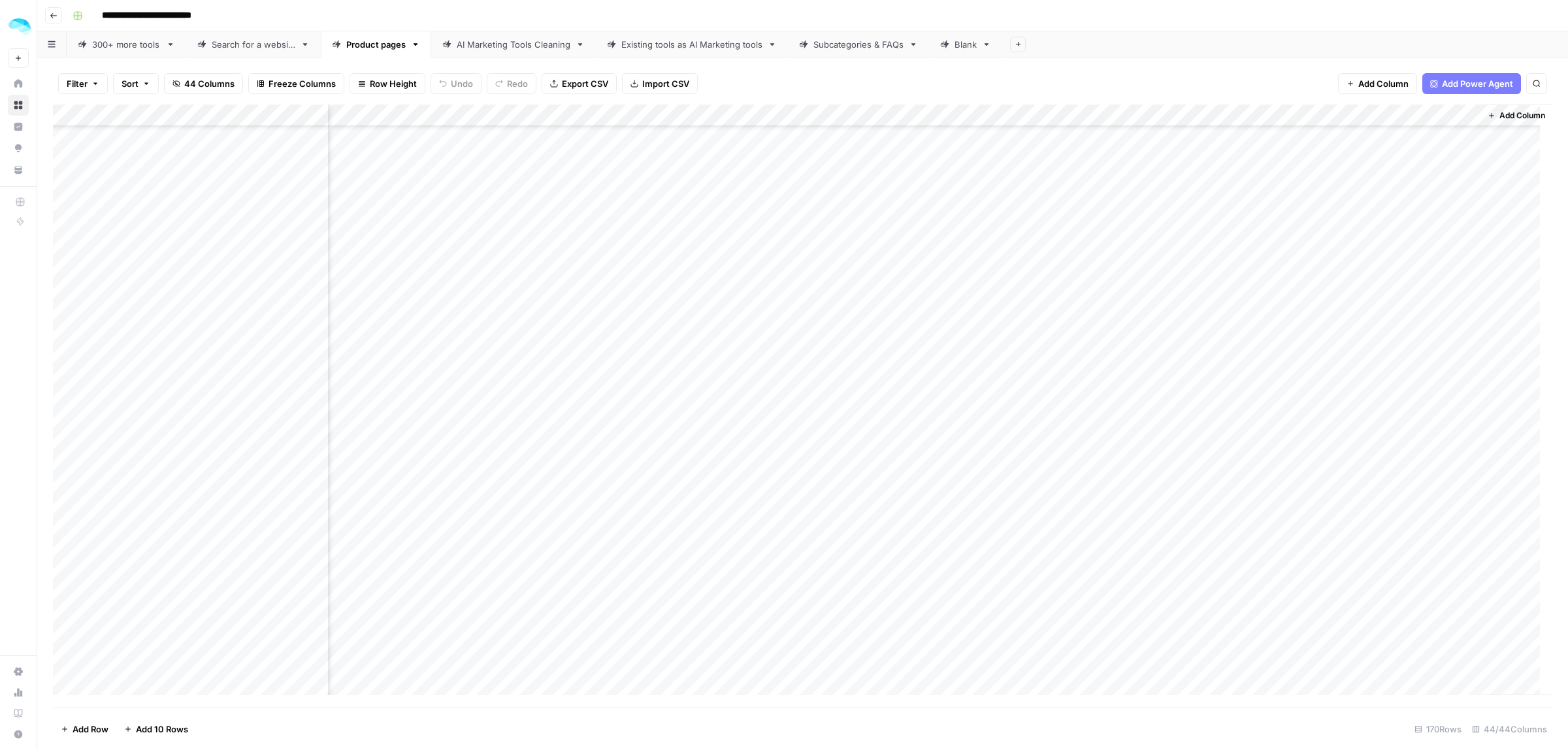
click at [1402, 341] on div "Add Column" at bounding box center [802, 406] width 1499 height 603
drag, startPoint x: 1439, startPoint y: 354, endPoint x: 1480, endPoint y: 354, distance: 41.0
click at [1475, 354] on textarea "**********" at bounding box center [1431, 354] width 262 height 44
click at [1493, 354] on textarea "**********" at bounding box center [1431, 354] width 262 height 44
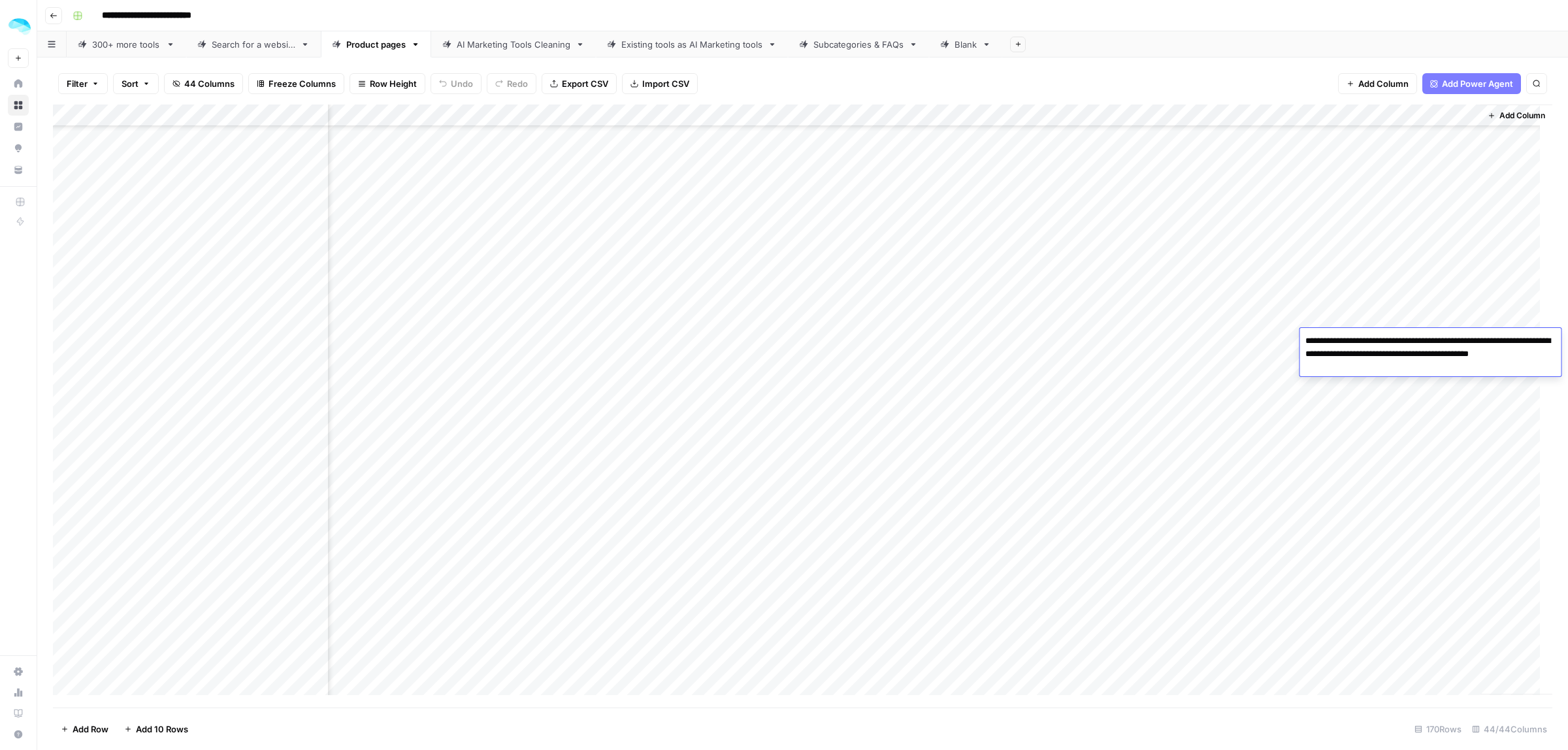
drag, startPoint x: 1331, startPoint y: 365, endPoint x: 1354, endPoint y: 365, distance: 23.0
click at [1353, 365] on textarea "**********" at bounding box center [1431, 354] width 262 height 44
click at [1354, 365] on textarea "**********" at bounding box center [1431, 354] width 262 height 44
click at [1095, 373] on div "Add Column" at bounding box center [802, 406] width 1499 height 603
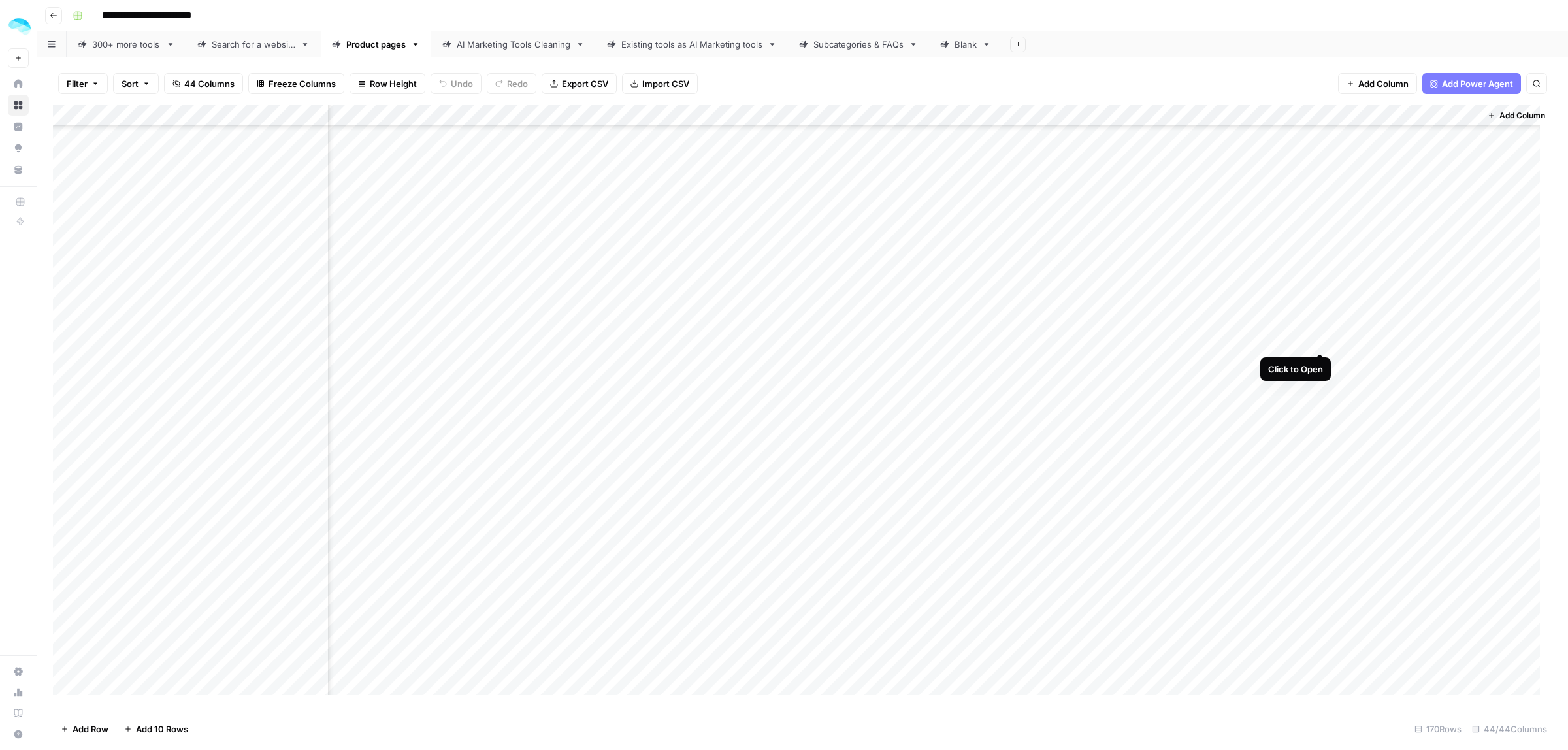
click at [1320, 342] on div "Add Column" at bounding box center [802, 406] width 1499 height 603
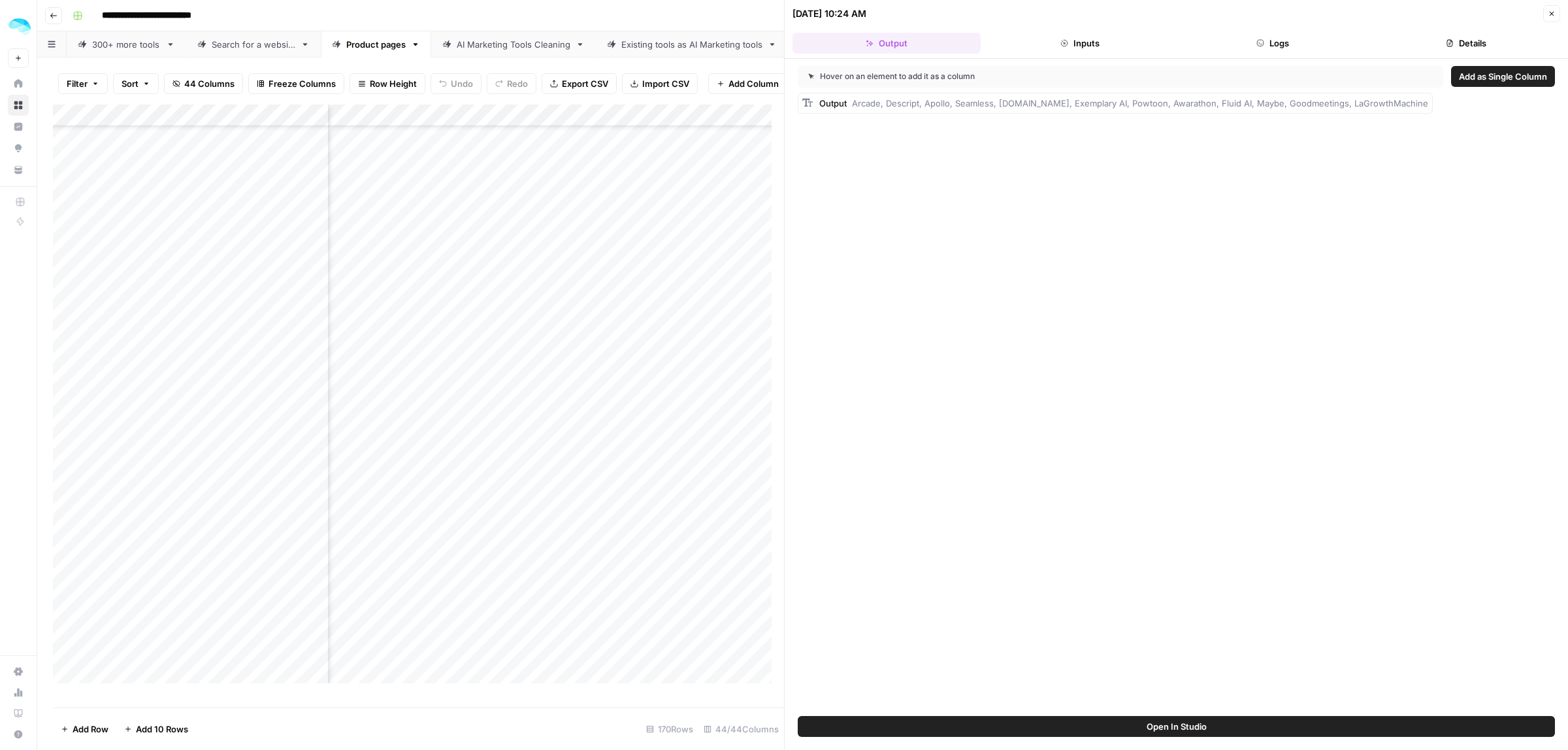
click at [1070, 43] on button "Inputs" at bounding box center [1080, 43] width 188 height 21
click at [1230, 37] on button "Logs" at bounding box center [1273, 43] width 188 height 21
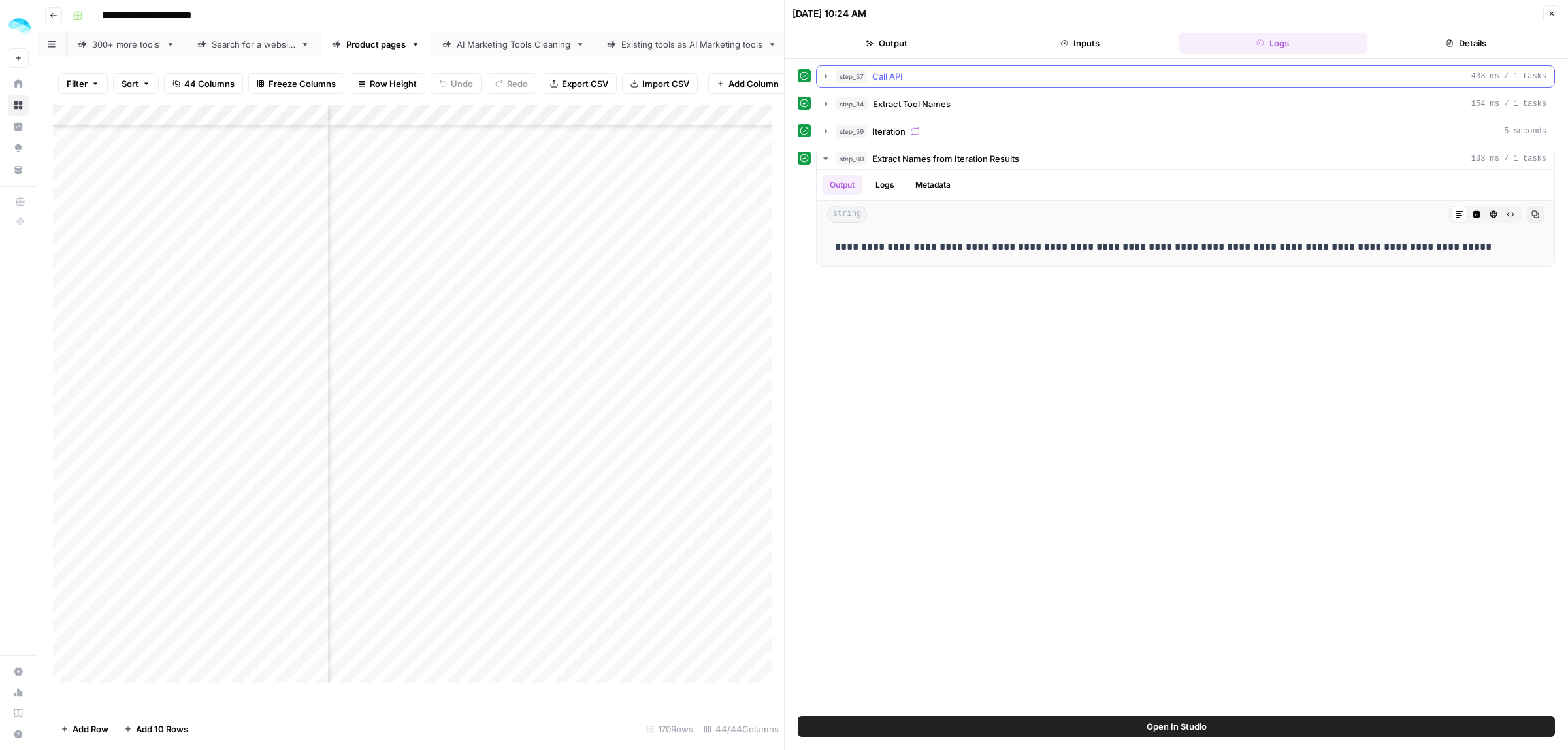
click at [827, 78] on icon "button" at bounding box center [825, 76] width 11 height 11
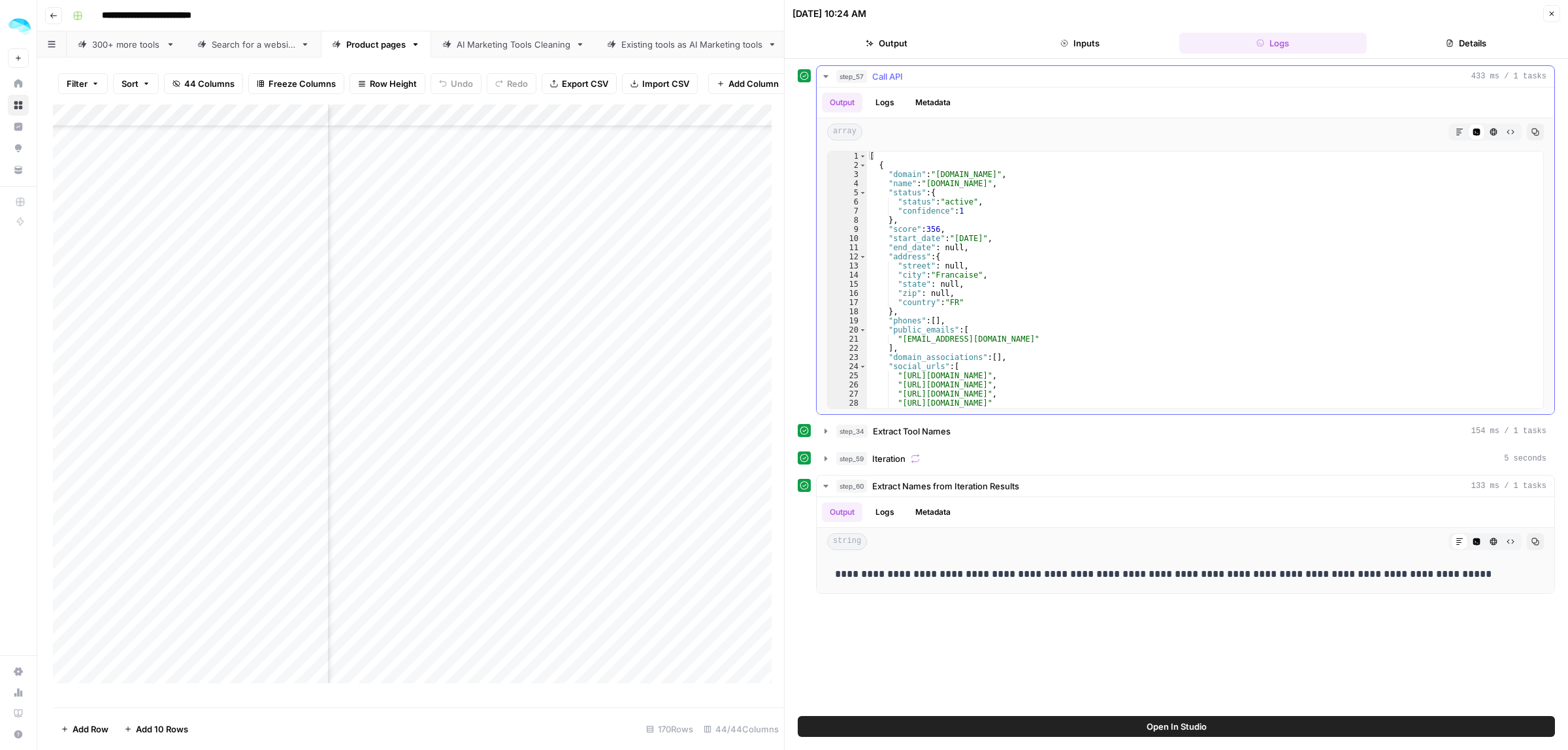
click at [887, 109] on button "Logs" at bounding box center [884, 103] width 35 height 20
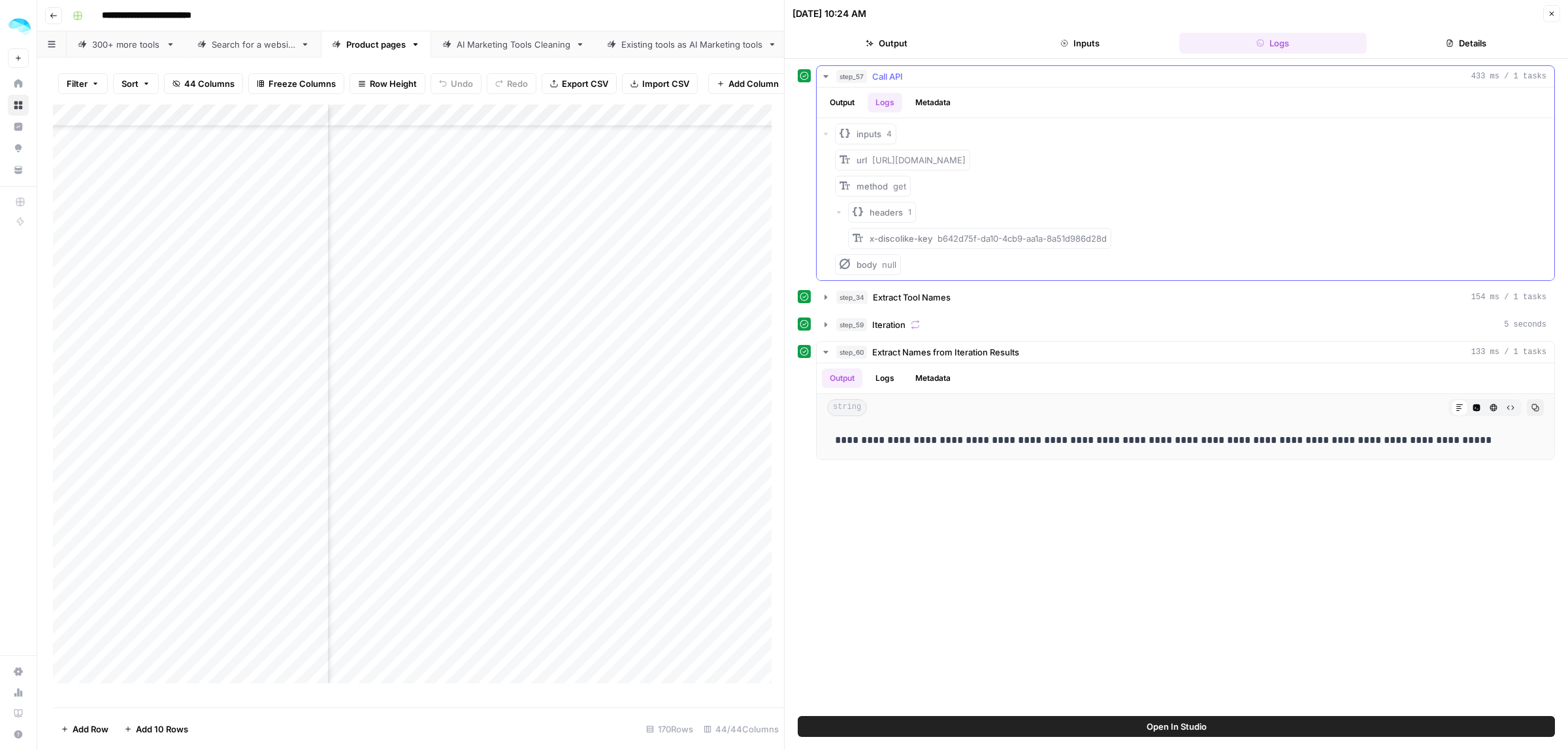
click at [928, 107] on button "Metadata" at bounding box center [933, 103] width 51 height 20
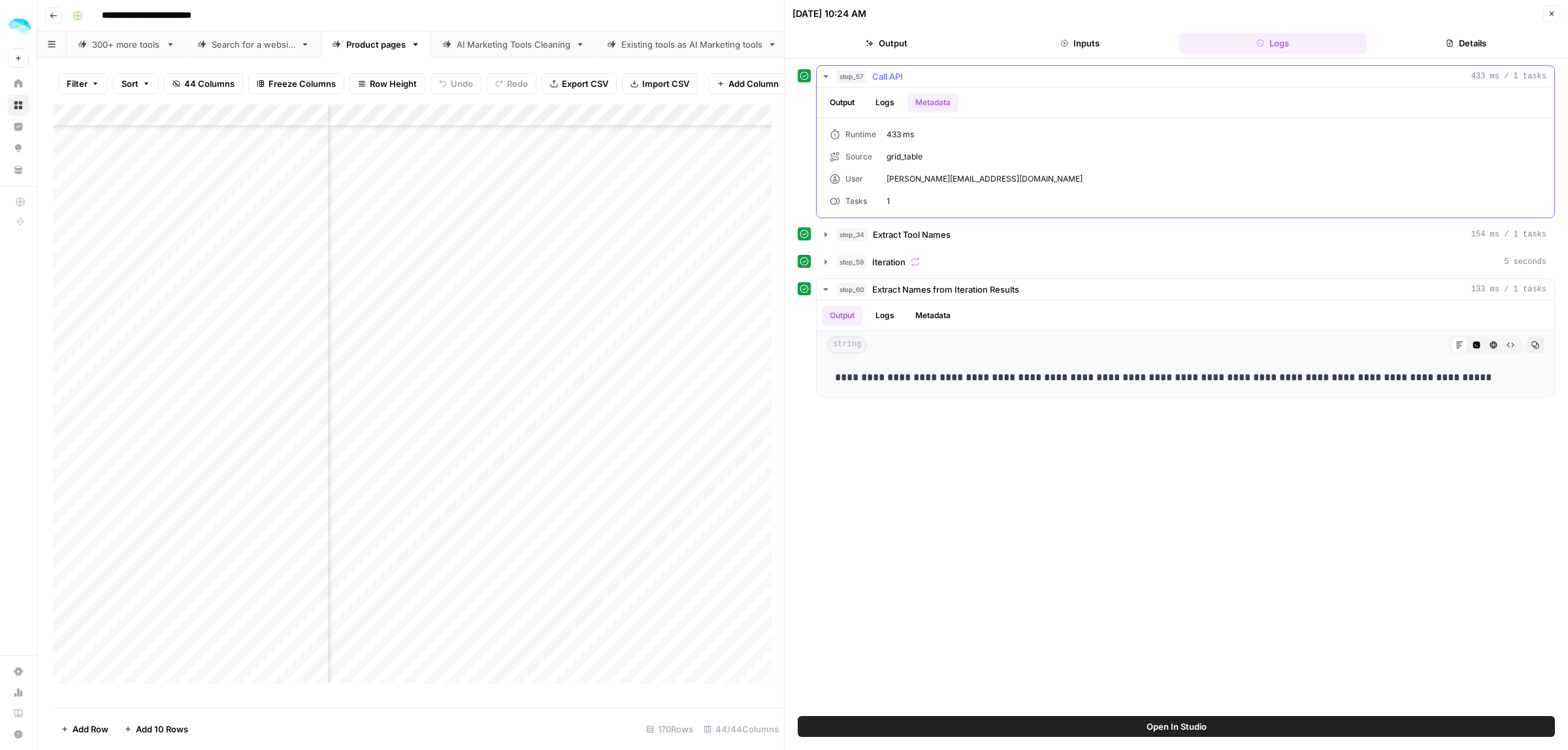
click at [838, 100] on button "Output" at bounding box center [842, 103] width 41 height 20
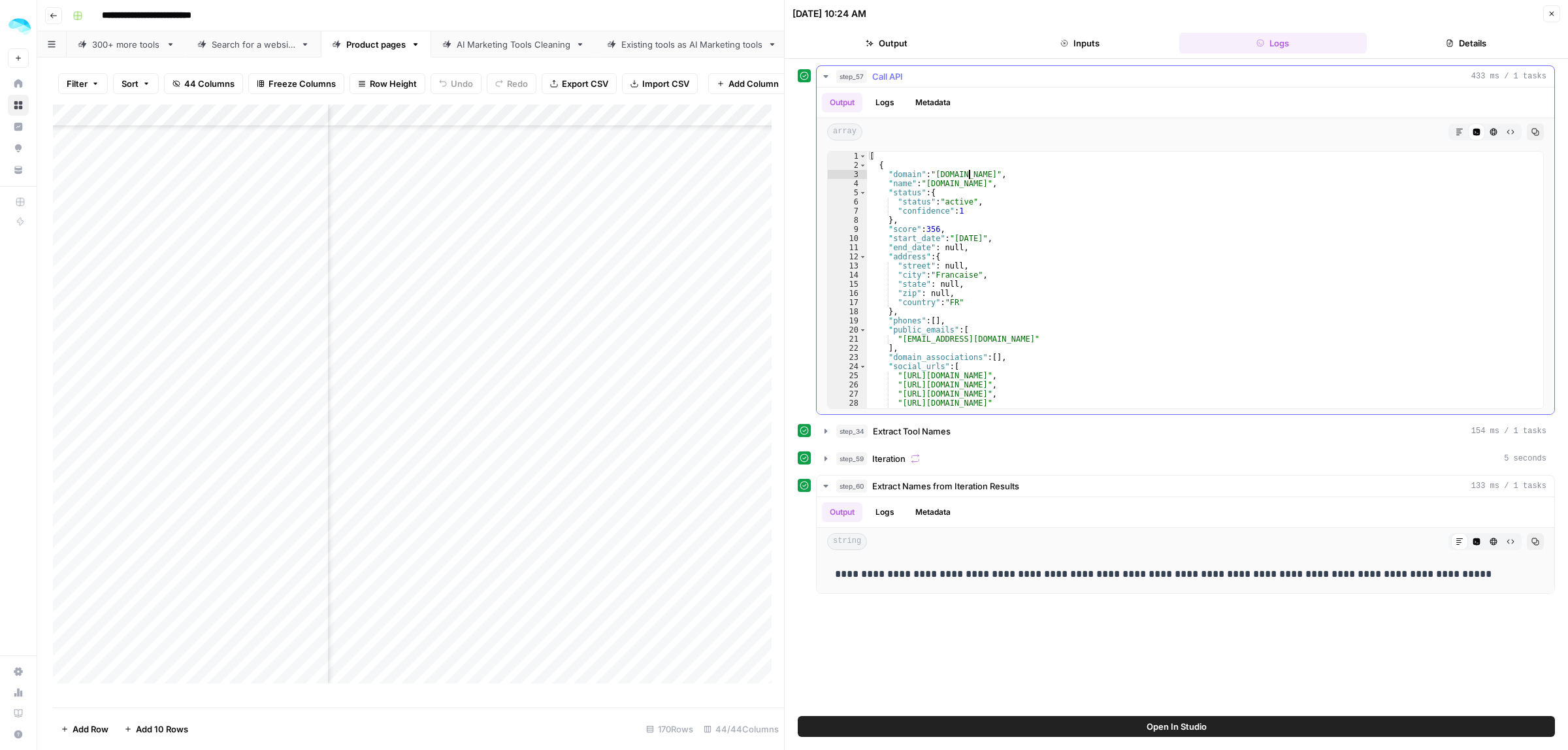
drag, startPoint x: 970, startPoint y: 173, endPoint x: 936, endPoint y: 172, distance: 34.0
click at [936, 172] on div "[ { "domain" : "veed.dev" , "name" : "VEED.IO" , "status" : { "status" : "activ…" at bounding box center [1199, 289] width 664 height 274
drag, startPoint x: 955, startPoint y: 188, endPoint x: 915, endPoint y: 190, distance: 40.0
click at [915, 190] on div "[ { "domain" : "veed.dev" , "name" : "VEED.IO" , "status" : { "status" : "activ…" at bounding box center [1199, 289] width 664 height 274
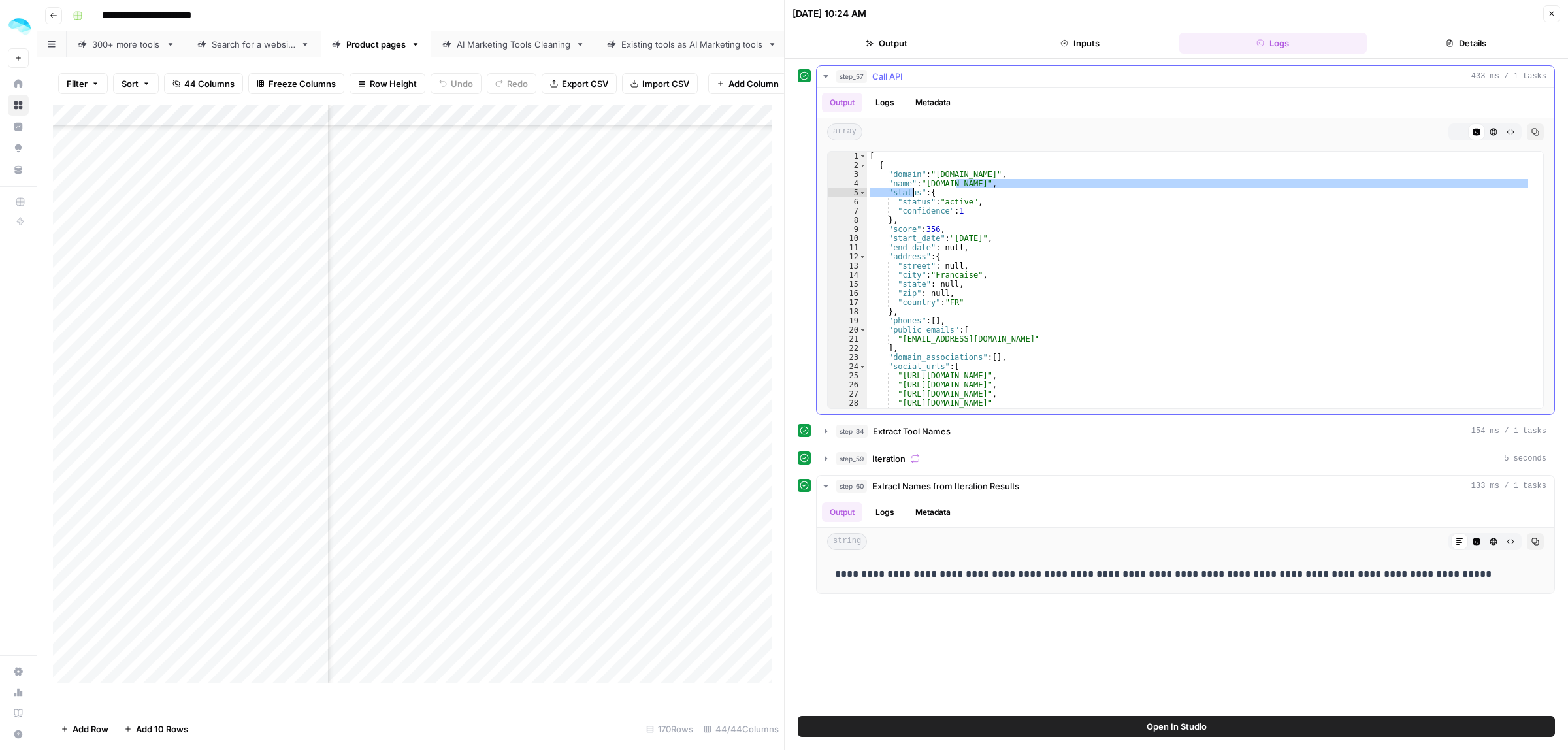
click at [1033, 208] on div "[ { "domain" : "veed.dev" , "name" : "VEED.IO" , "status" : { "status" : "activ…" at bounding box center [1199, 289] width 664 height 274
type textarea "**********"
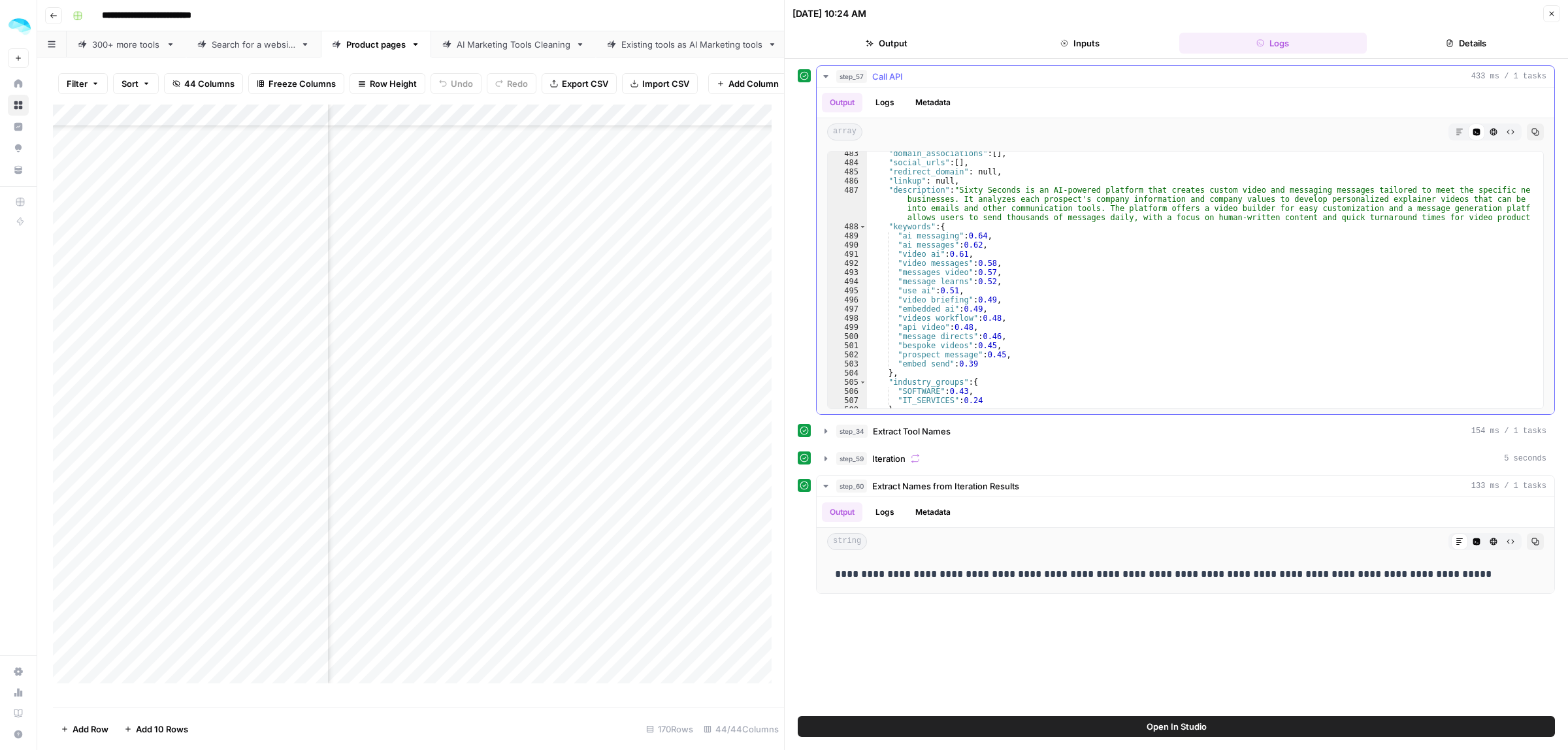
scroll to position [4851, 0]
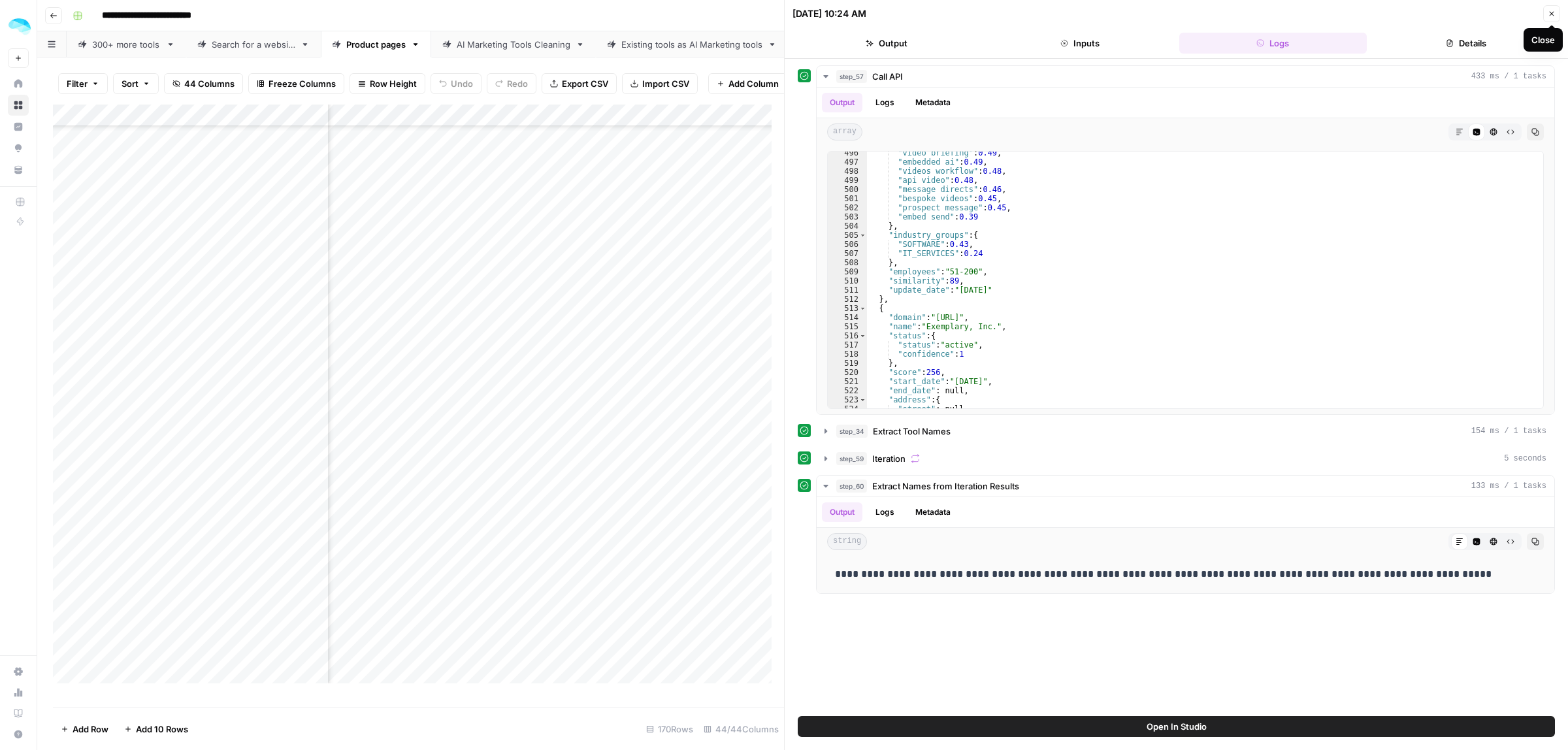
click at [1550, 18] on button "Close" at bounding box center [1552, 14] width 17 height 17
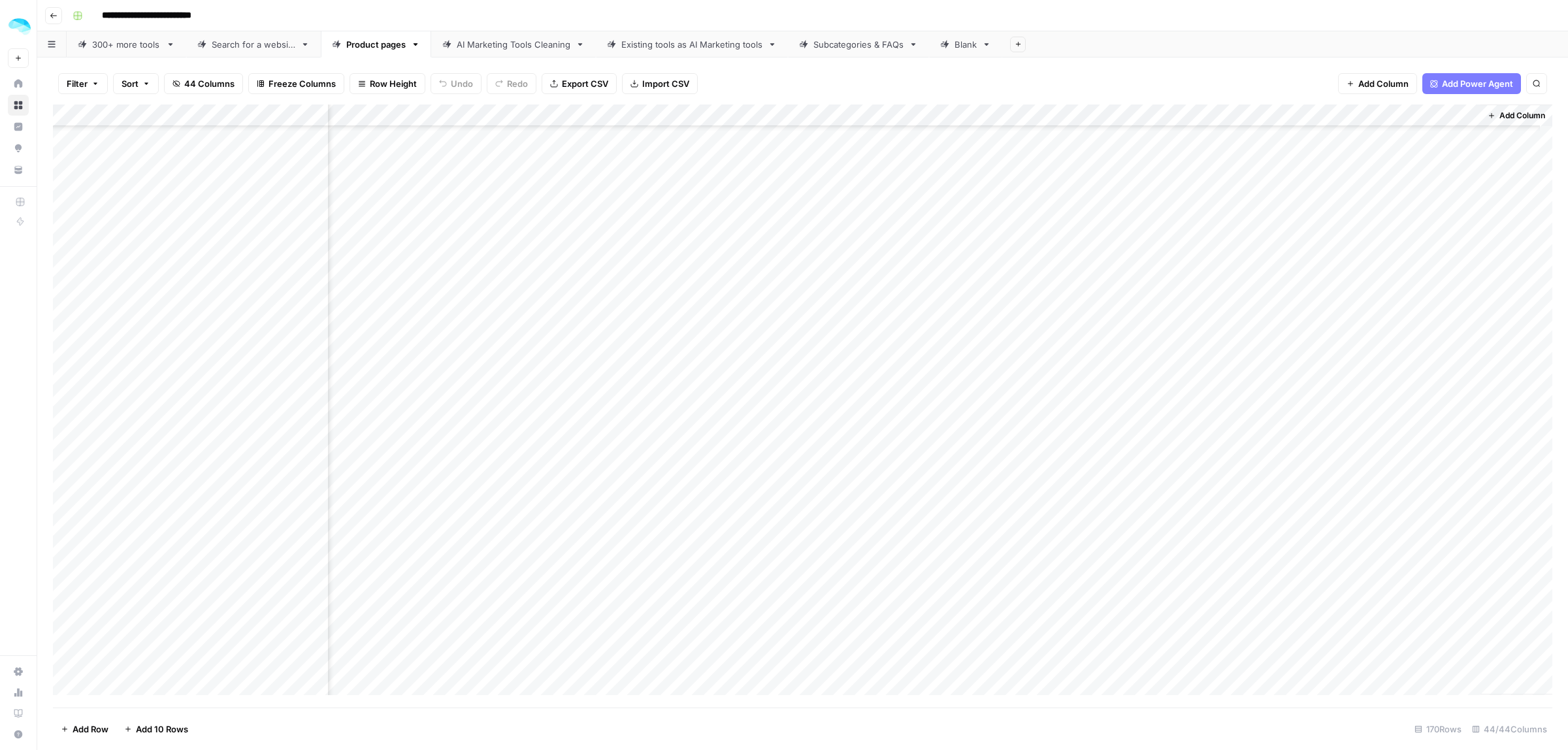
scroll to position [2085, 5982]
click at [1399, 320] on div "Add Column" at bounding box center [802, 406] width 1499 height 603
drag, startPoint x: 1352, startPoint y: 318, endPoint x: 1277, endPoint y: 314, distance: 75.1
click at [1277, 314] on body "**********" at bounding box center [784, 375] width 1568 height 750
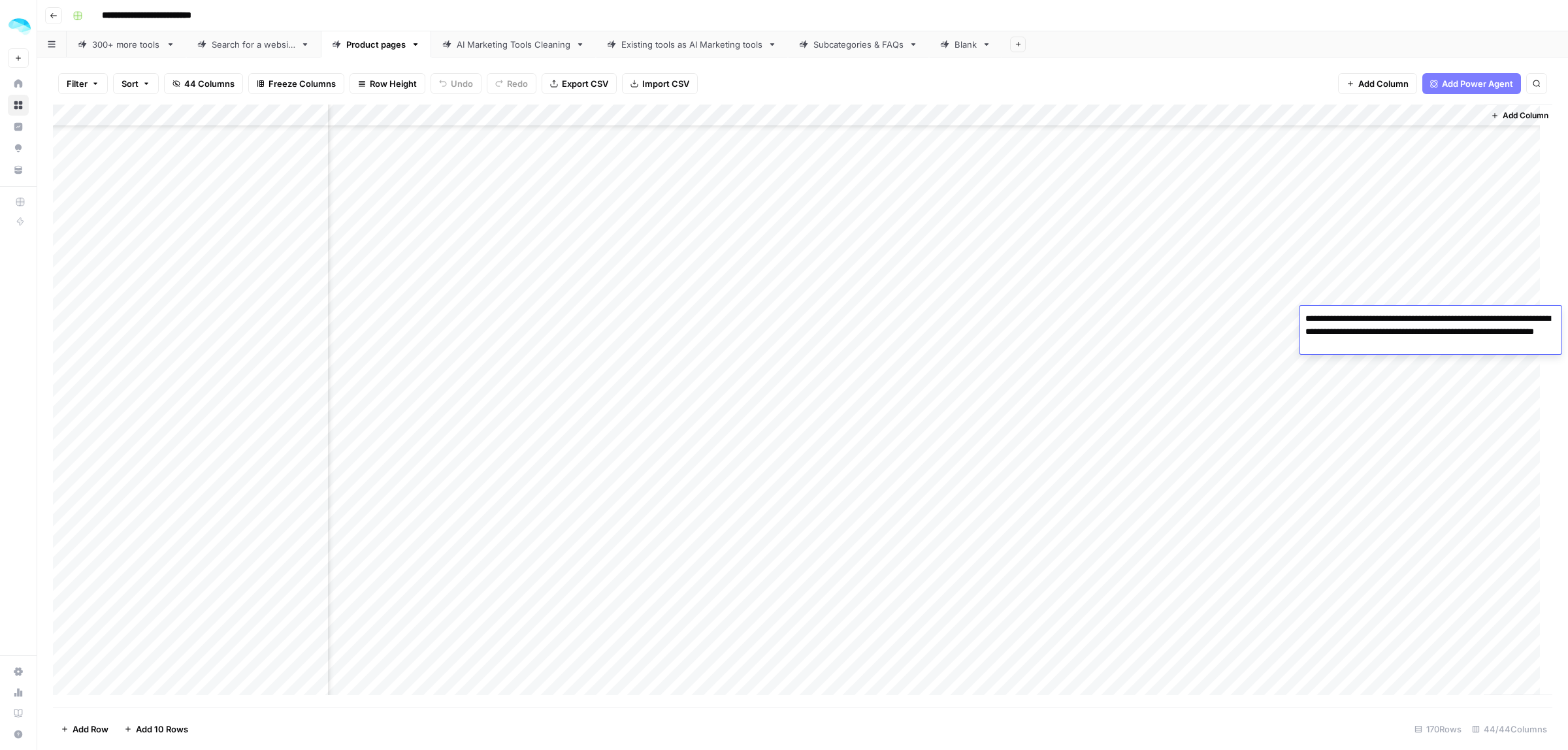
click at [1085, 348] on div "Add Column" at bounding box center [802, 406] width 1499 height 603
click at [315, 342] on div "Add Column" at bounding box center [802, 406] width 1499 height 603
click at [1336, 116] on div "Add Column" at bounding box center [802, 406] width 1499 height 603
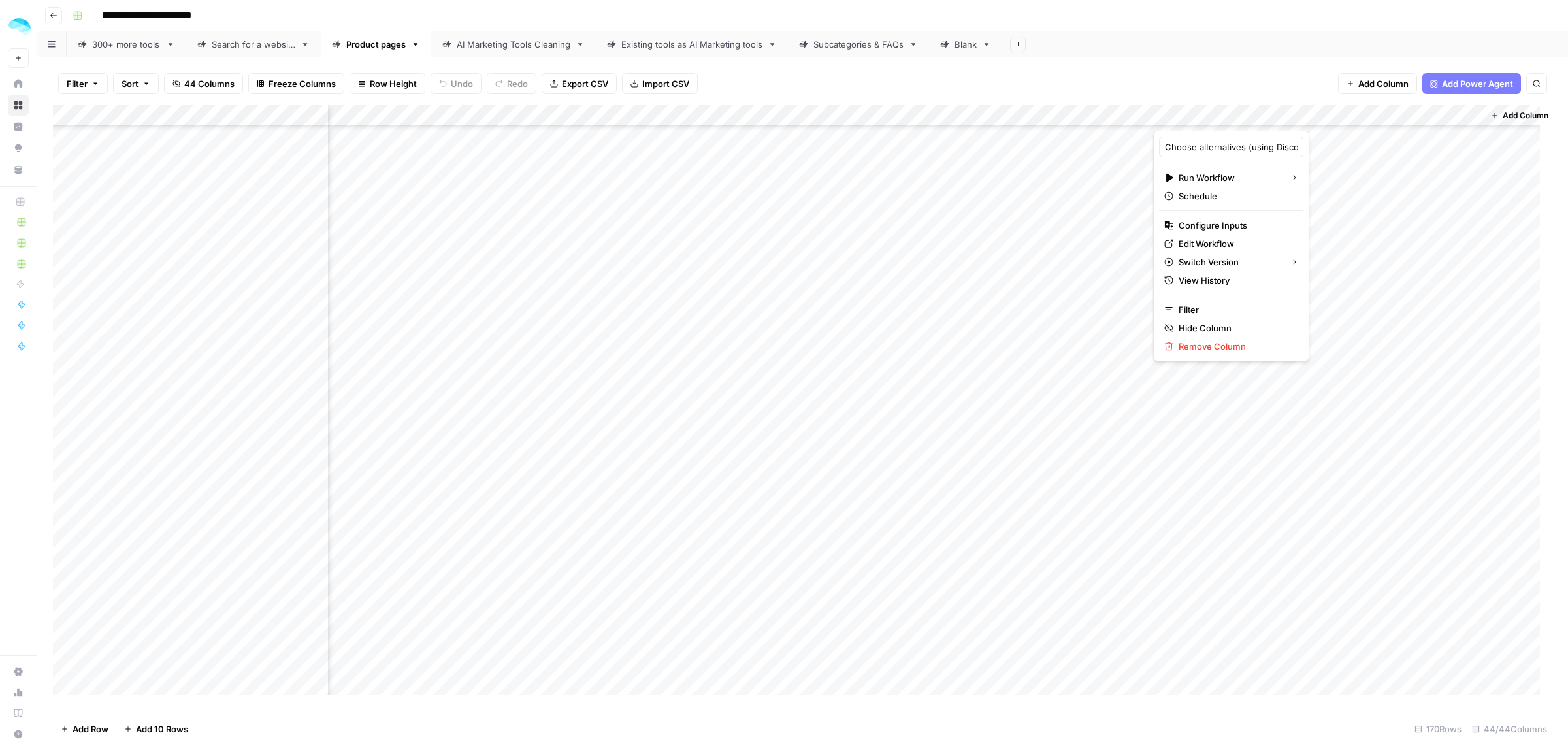
click at [1024, 373] on div "Add Column" at bounding box center [802, 406] width 1499 height 603
click at [1259, 361] on div "Add Column" at bounding box center [802, 406] width 1499 height 603
click at [1264, 390] on div "Add Column" at bounding box center [802, 406] width 1499 height 603
click at [1259, 407] on div "Add Column" at bounding box center [802, 406] width 1499 height 603
click at [1259, 438] on div "Add Column" at bounding box center [802, 406] width 1499 height 603
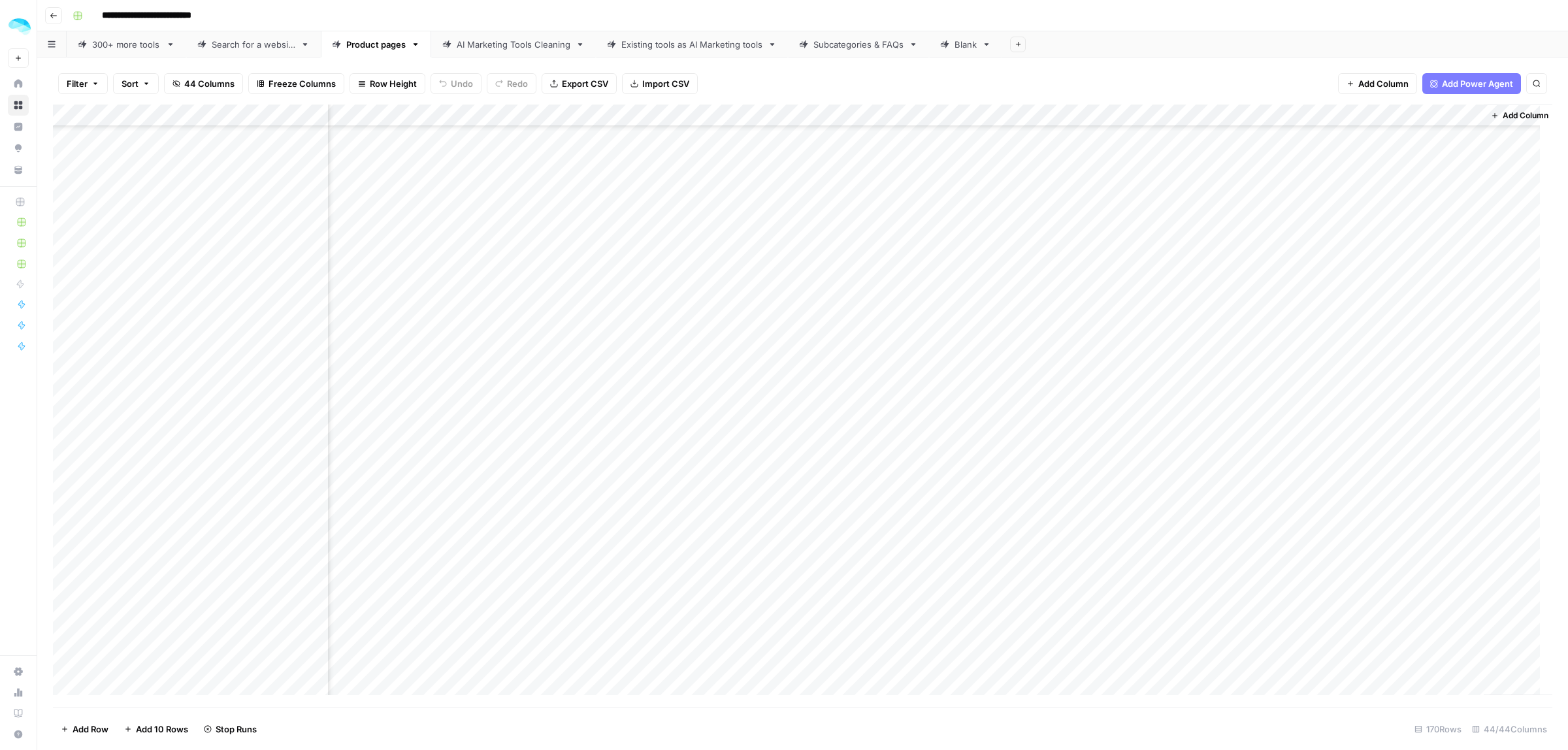
click at [1259, 454] on div "Add Column" at bounding box center [802, 406] width 1499 height 603
click at [1261, 472] on div "Add Column" at bounding box center [802, 406] width 1499 height 603
click at [1262, 497] on div "Add Column" at bounding box center [802, 406] width 1499 height 603
click at [1262, 518] on div "Add Column" at bounding box center [802, 406] width 1499 height 603
click at [1258, 472] on div "Add Column" at bounding box center [802, 406] width 1499 height 603
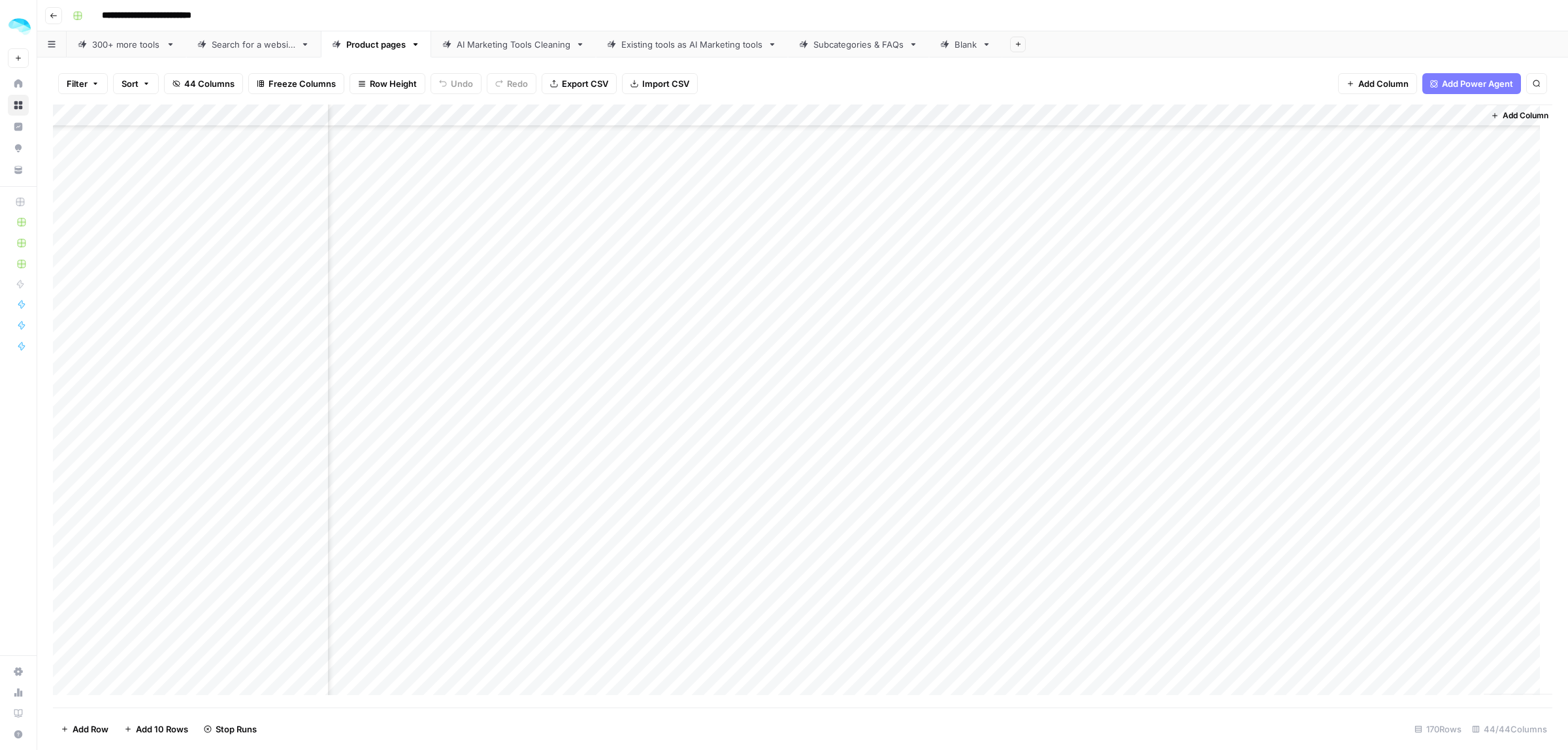
scroll to position [2085, 5998]
click at [1405, 360] on div "Add Column" at bounding box center [802, 406] width 1499 height 603
click at [1407, 383] on div "Add Column" at bounding box center [802, 406] width 1499 height 603
click at [1422, 347] on div "Add Column" at bounding box center [802, 406] width 1499 height 603
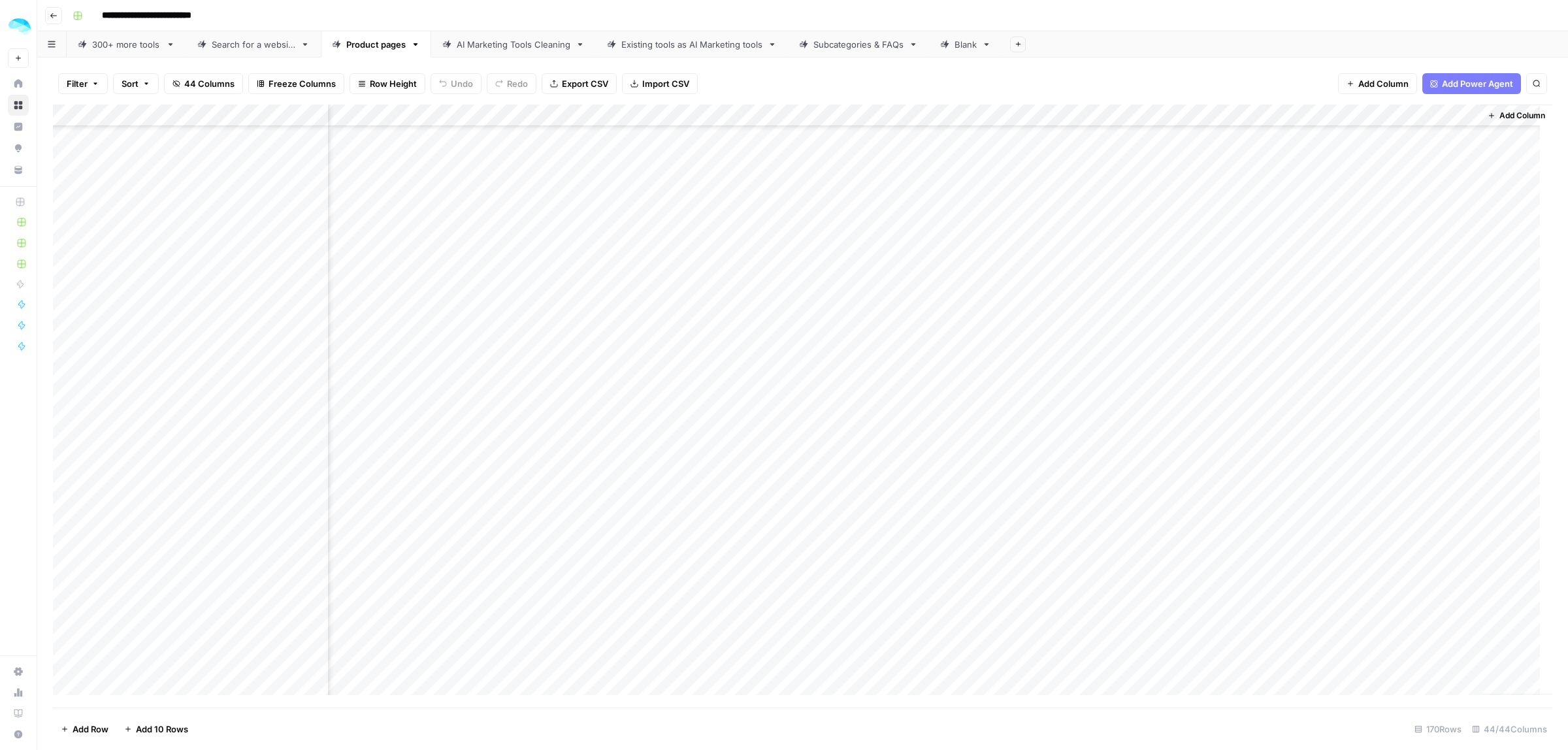
click at [1402, 404] on div "Add Column" at bounding box center [802, 406] width 1499 height 603
click at [1414, 371] on div "Add Column" at bounding box center [802, 406] width 1499 height 603
click at [1401, 428] on div "Add Column" at bounding box center [802, 406] width 1499 height 603
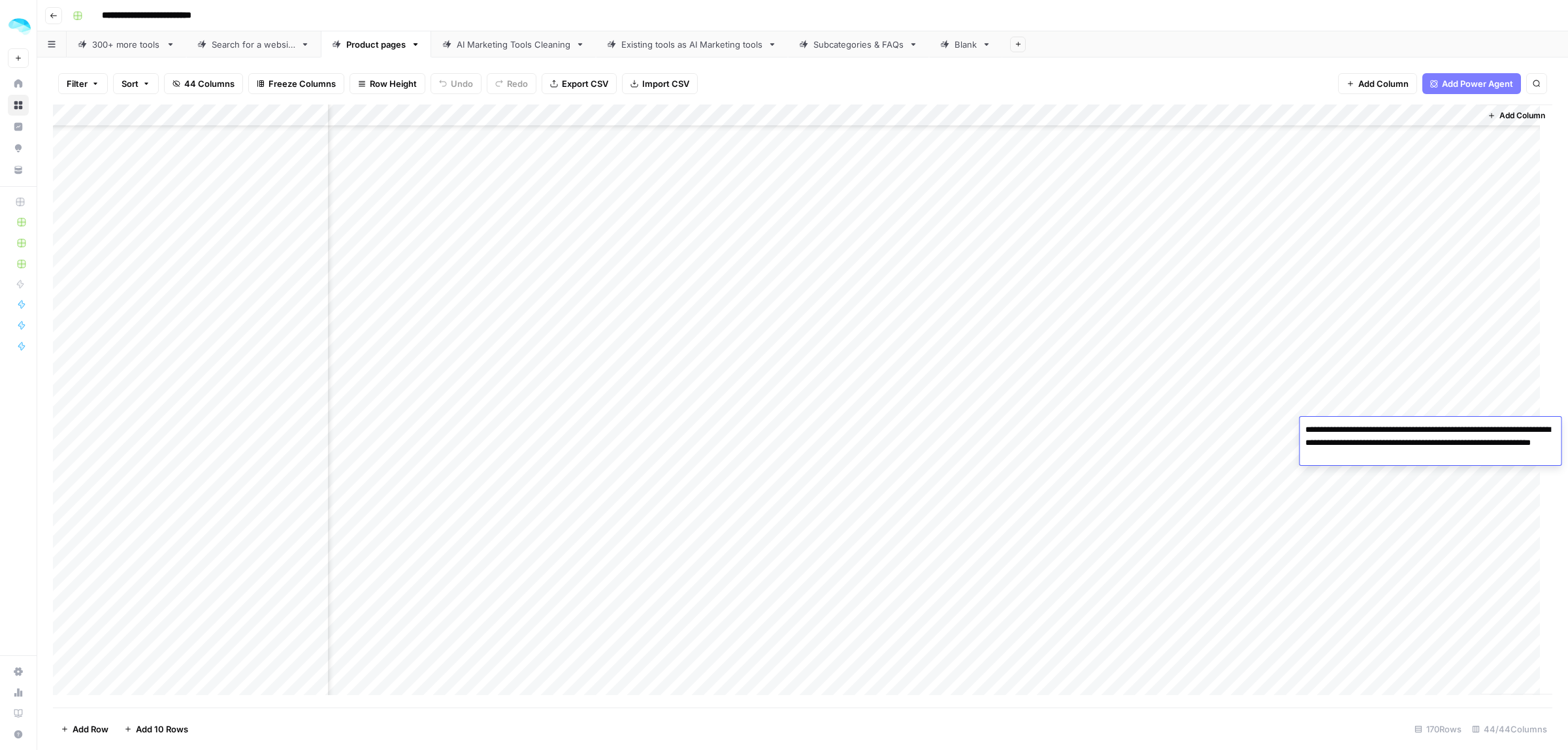
click at [1402, 370] on div "Add Column" at bounding box center [802, 406] width 1499 height 603
click at [1243, 213] on div "Add Column" at bounding box center [802, 406] width 1499 height 603
click at [1243, 239] on div "Add Column" at bounding box center [802, 406] width 1499 height 603
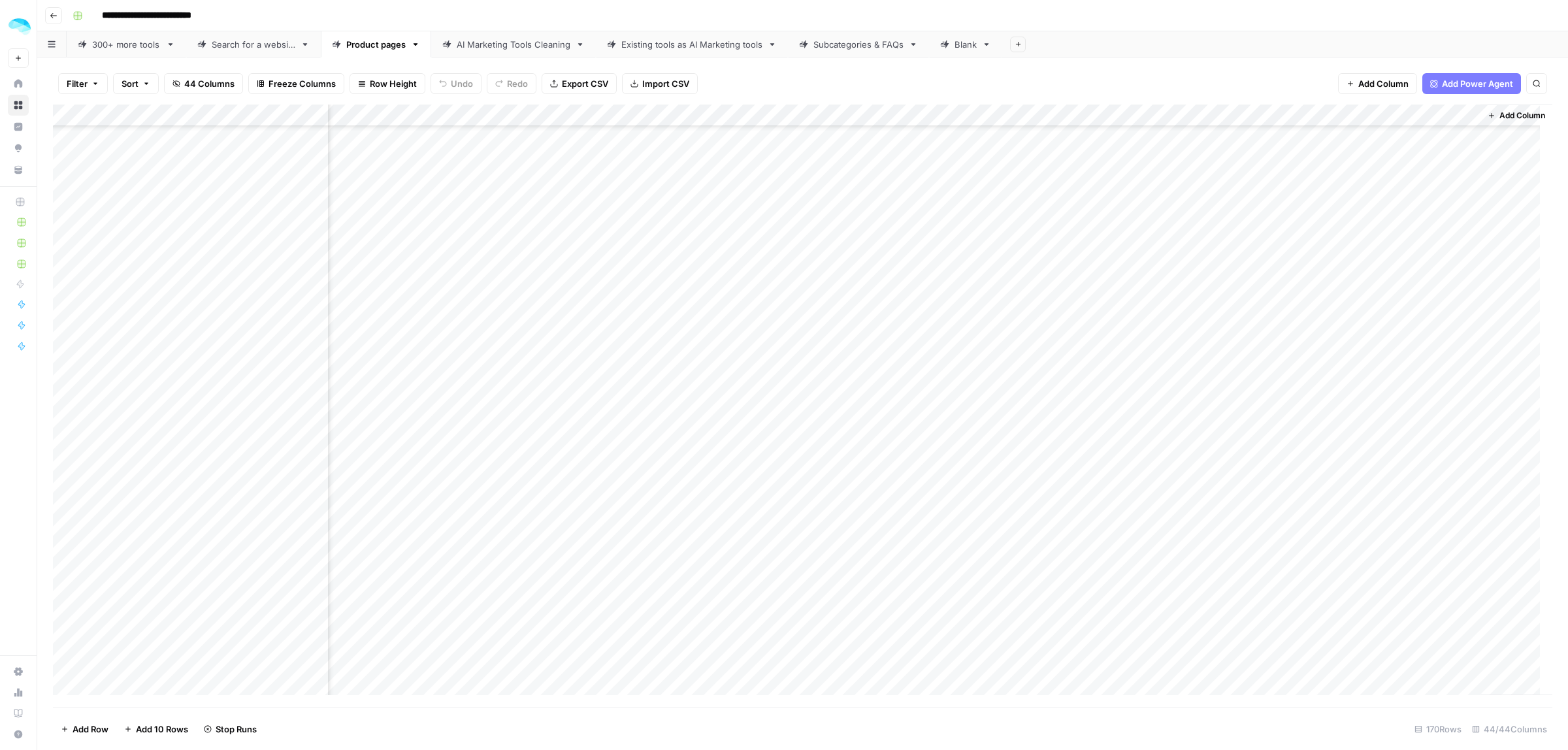
click at [1242, 262] on div "Add Column" at bounding box center [802, 406] width 1499 height 603
click at [1242, 279] on div "Add Column" at bounding box center [802, 406] width 1499 height 603
click at [1242, 301] on div "Add Column" at bounding box center [802, 406] width 1499 height 603
click at [1242, 324] on div "Add Column" at bounding box center [802, 406] width 1499 height 603
click at [1245, 257] on div "Add Column" at bounding box center [802, 406] width 1499 height 603
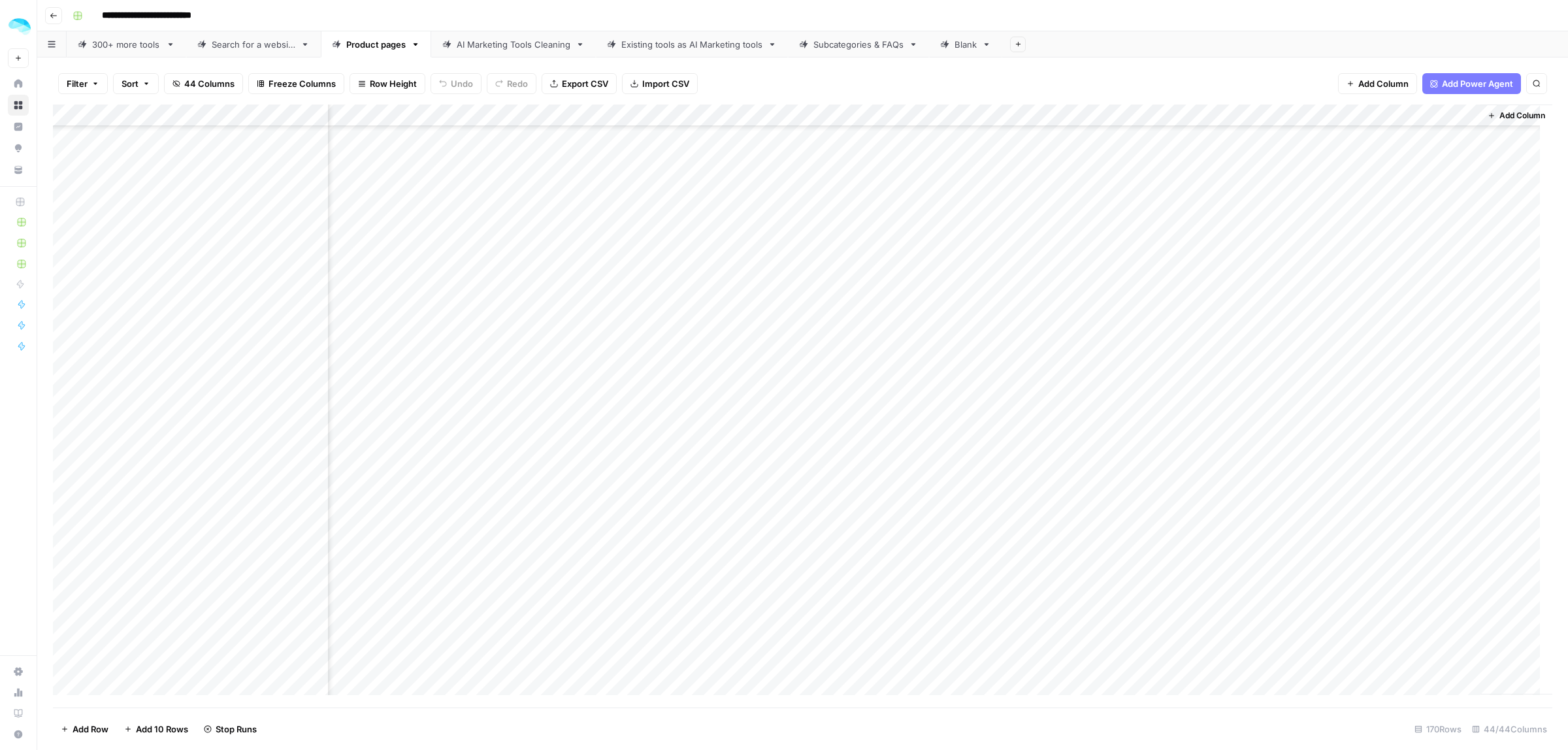
click at [1242, 351] on div "Add Column" at bounding box center [802, 406] width 1499 height 603
click at [1242, 370] on div "Add Column" at bounding box center [802, 406] width 1499 height 603
click at [1240, 393] on div "Add Column" at bounding box center [802, 406] width 1499 height 603
click at [1239, 413] on div "Add Column" at bounding box center [802, 406] width 1499 height 603
click at [1239, 435] on div "Add Column" at bounding box center [802, 406] width 1499 height 603
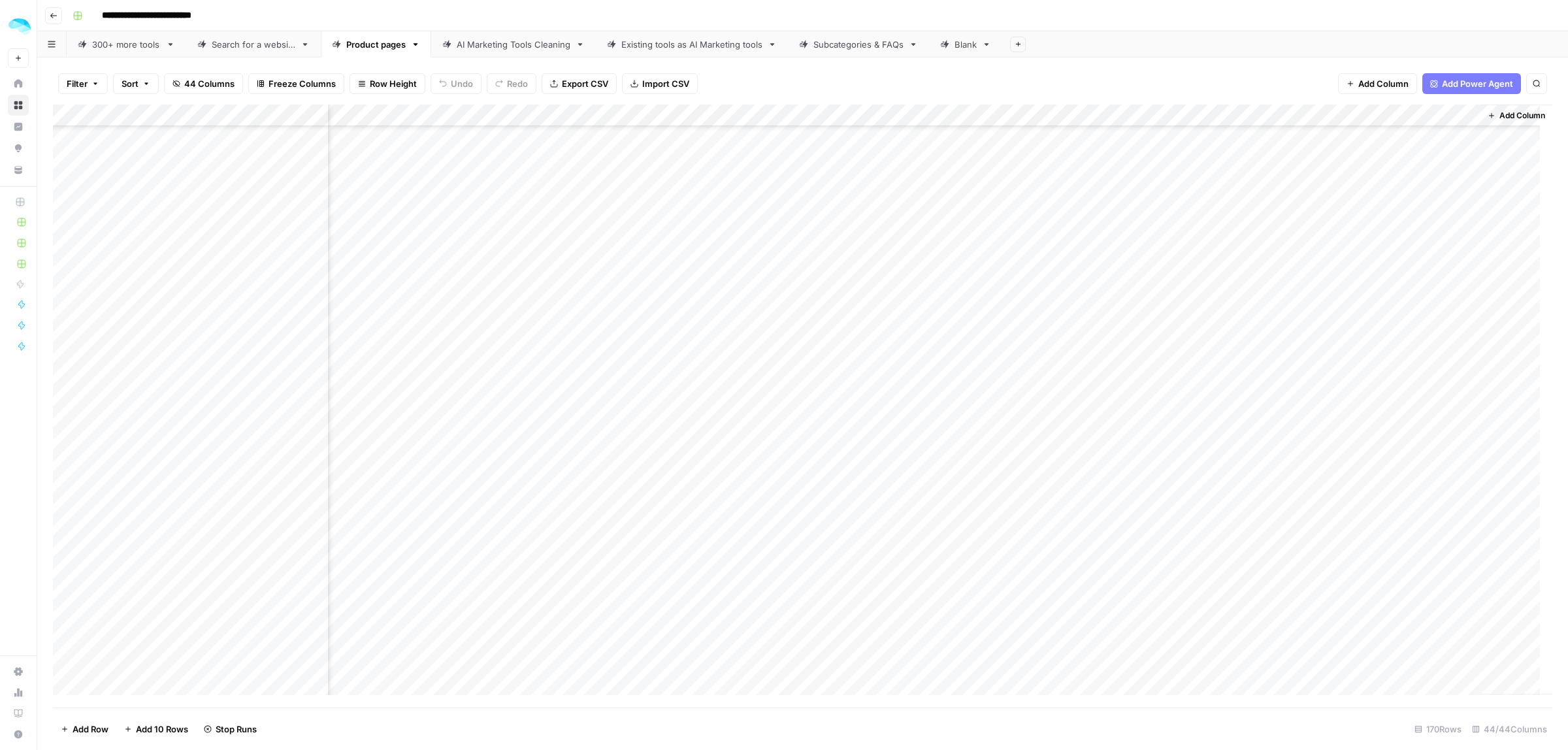
click at [1245, 456] on div "Add Column" at bounding box center [802, 406] width 1499 height 603
drag, startPoint x: 1063, startPoint y: 144, endPoint x: 1069, endPoint y: 748, distance: 604.0
click at [1069, 749] on html "**********" at bounding box center [784, 375] width 1568 height 750
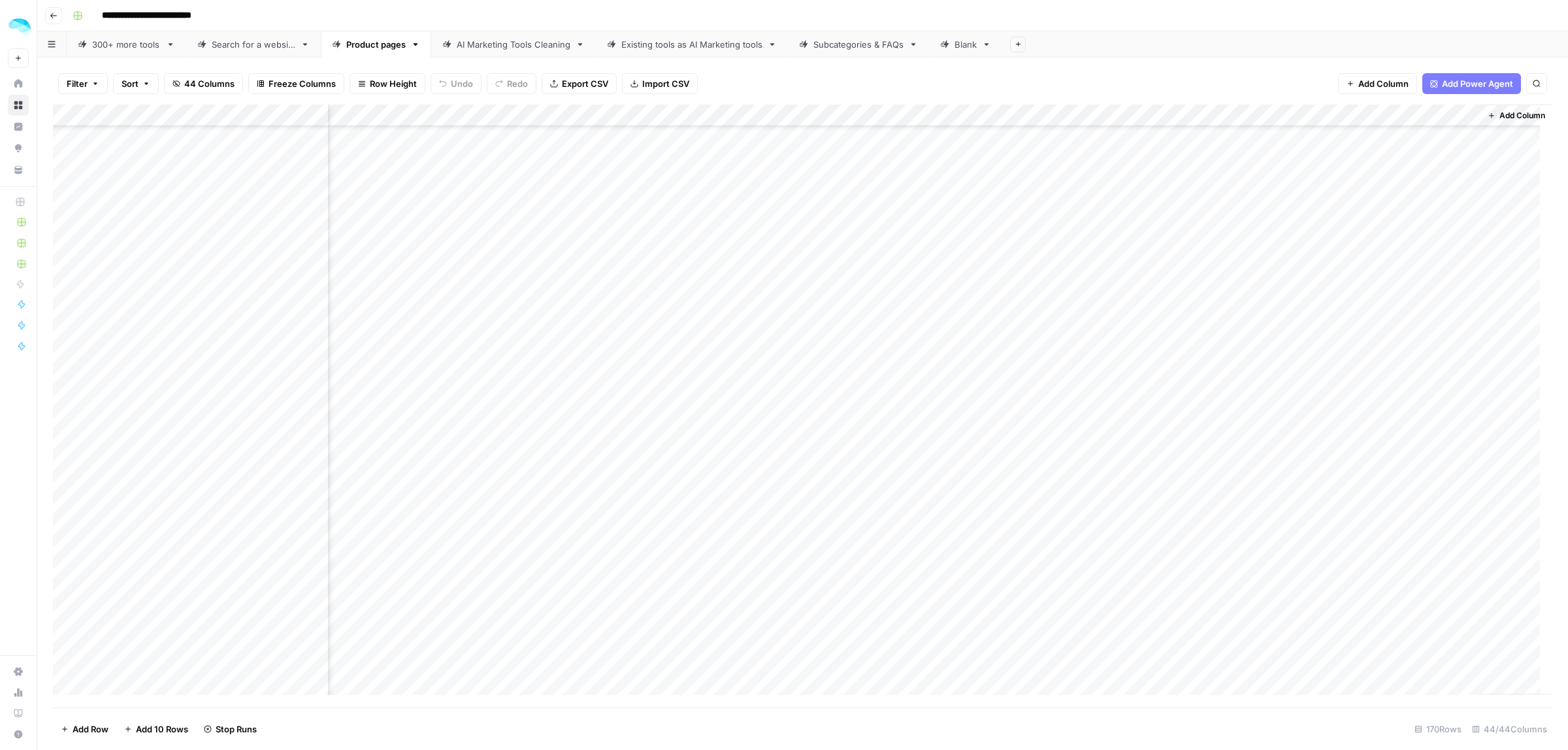
scroll to position [2559, 5998]
click at [1248, 338] on div "Add Column" at bounding box center [802, 406] width 1499 height 603
click at [1243, 360] on div "Add Column" at bounding box center [802, 406] width 1499 height 603
click at [1247, 390] on div "Add Column" at bounding box center [802, 406] width 1499 height 603
click at [1245, 415] on div "Add Column" at bounding box center [802, 406] width 1499 height 603
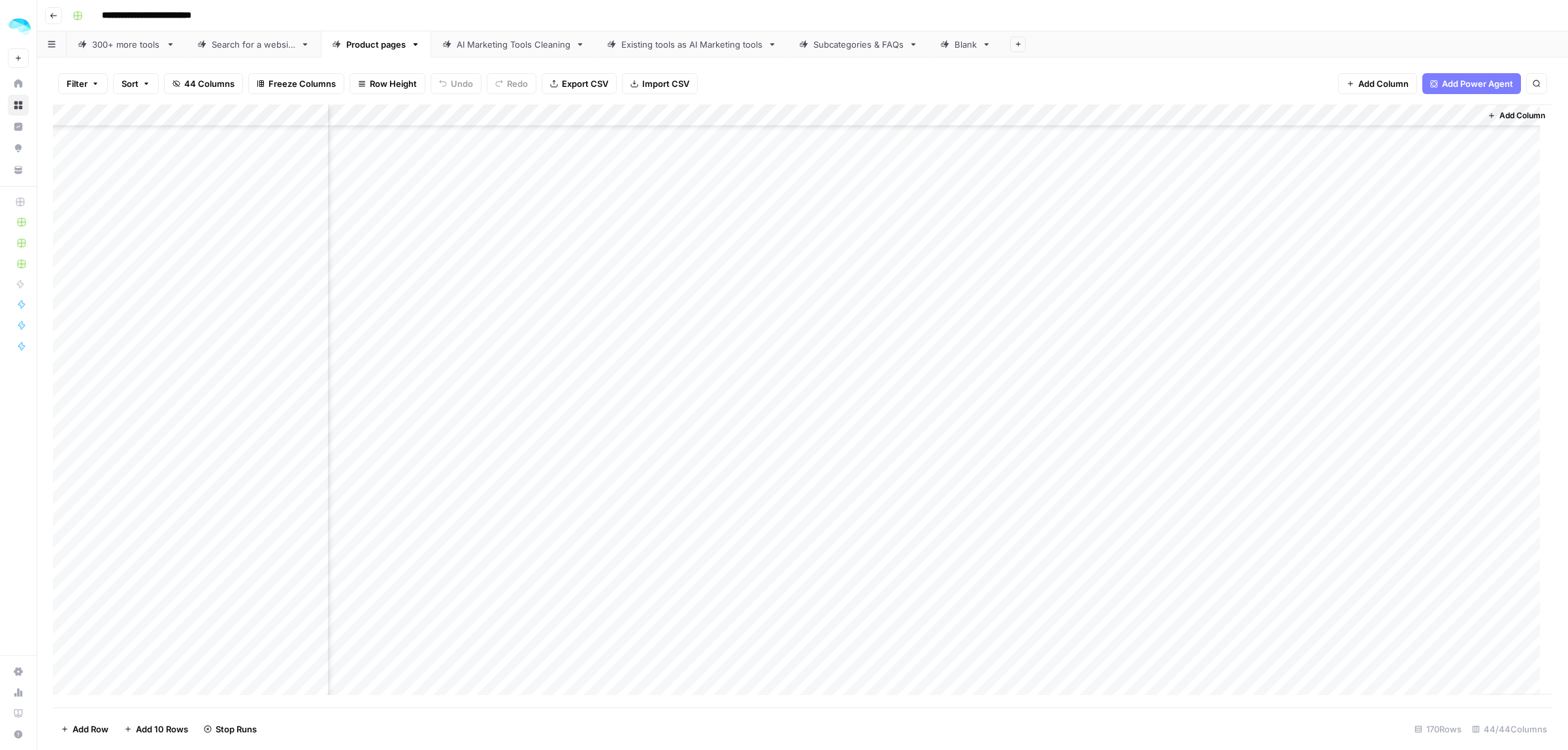
click at [1241, 377] on div "Add Column" at bounding box center [802, 406] width 1499 height 603
click at [1241, 400] on div "Add Column" at bounding box center [802, 406] width 1499 height 603
click at [1253, 448] on div "Add Column" at bounding box center [802, 406] width 1499 height 603
click at [1252, 466] on div "Add Column" at bounding box center [802, 406] width 1499 height 603
click at [1247, 491] on div "Add Column" at bounding box center [802, 406] width 1499 height 603
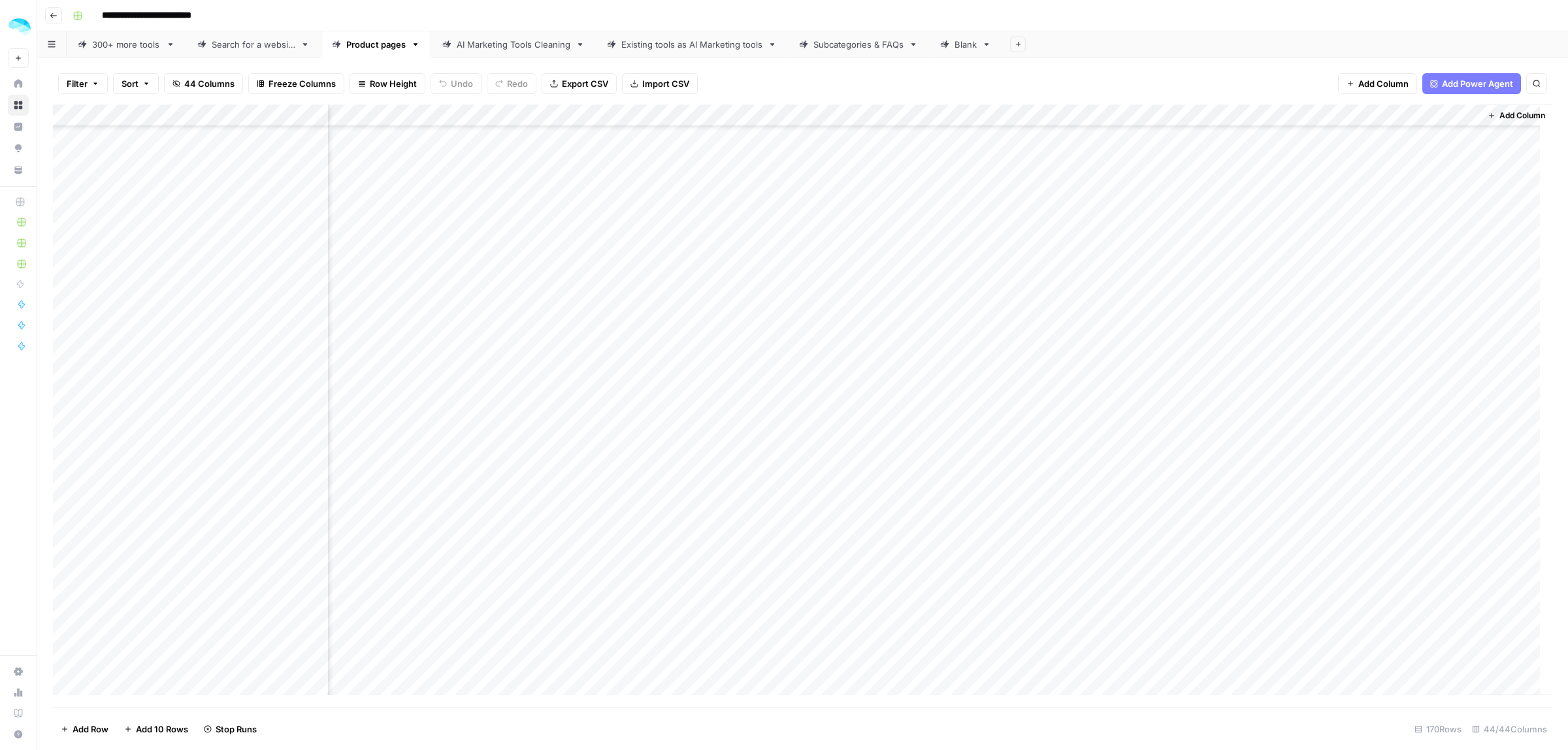
click at [1241, 512] on div "Add Column" at bounding box center [802, 406] width 1499 height 603
click at [1241, 537] on div "Add Column" at bounding box center [802, 406] width 1499 height 603
click at [1241, 560] on div "Add Column" at bounding box center [802, 406] width 1499 height 603
click at [1247, 252] on div "Add Column" at bounding box center [802, 406] width 1499 height 603
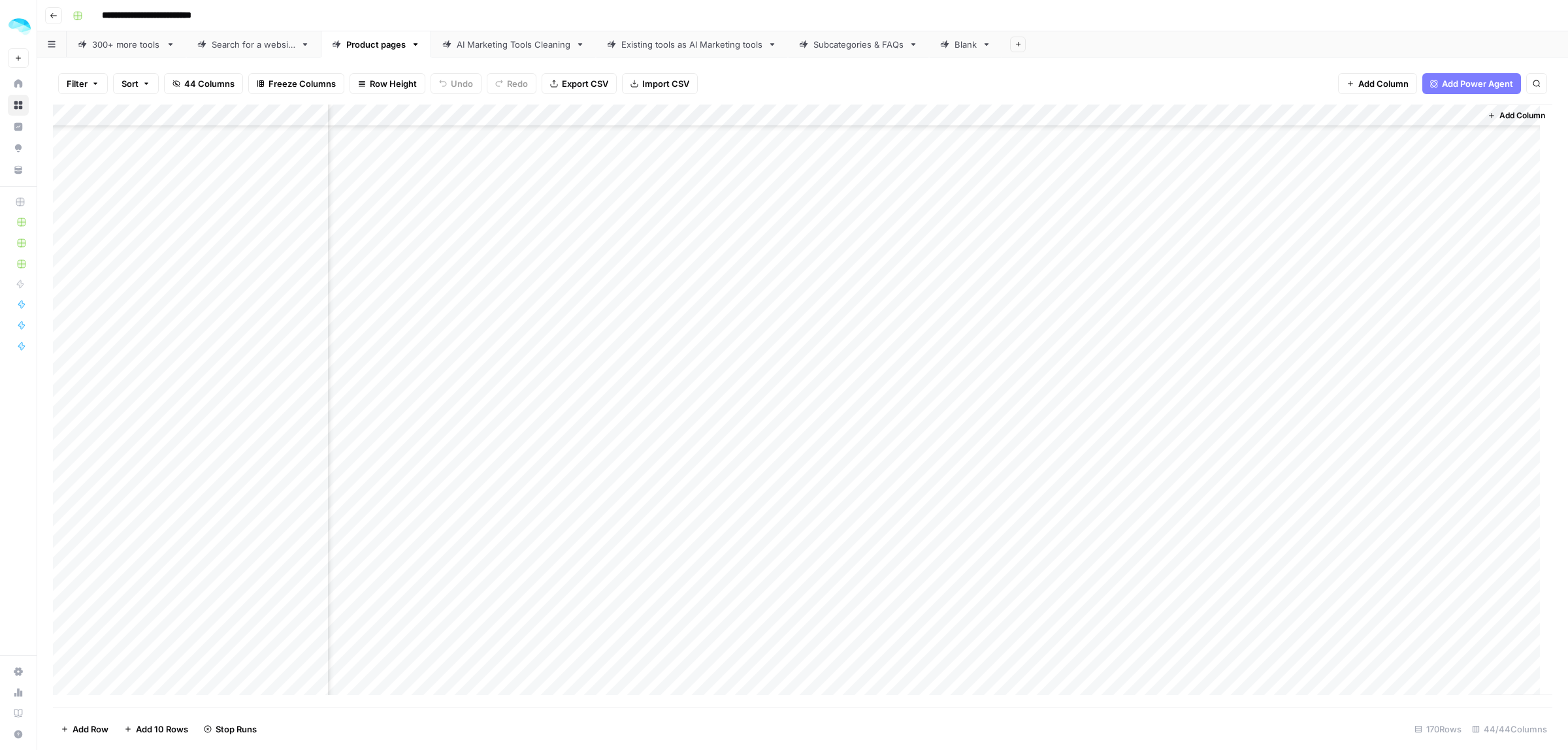
click at [1240, 273] on div "Add Column" at bounding box center [802, 406] width 1499 height 603
click at [1242, 292] on div "Add Column" at bounding box center [802, 406] width 1499 height 603
click at [1245, 318] on div "Add Column" at bounding box center [802, 406] width 1499 height 603
click at [1243, 353] on div "Add Column" at bounding box center [802, 406] width 1499 height 603
click at [1242, 337] on div "Add Column" at bounding box center [802, 406] width 1499 height 603
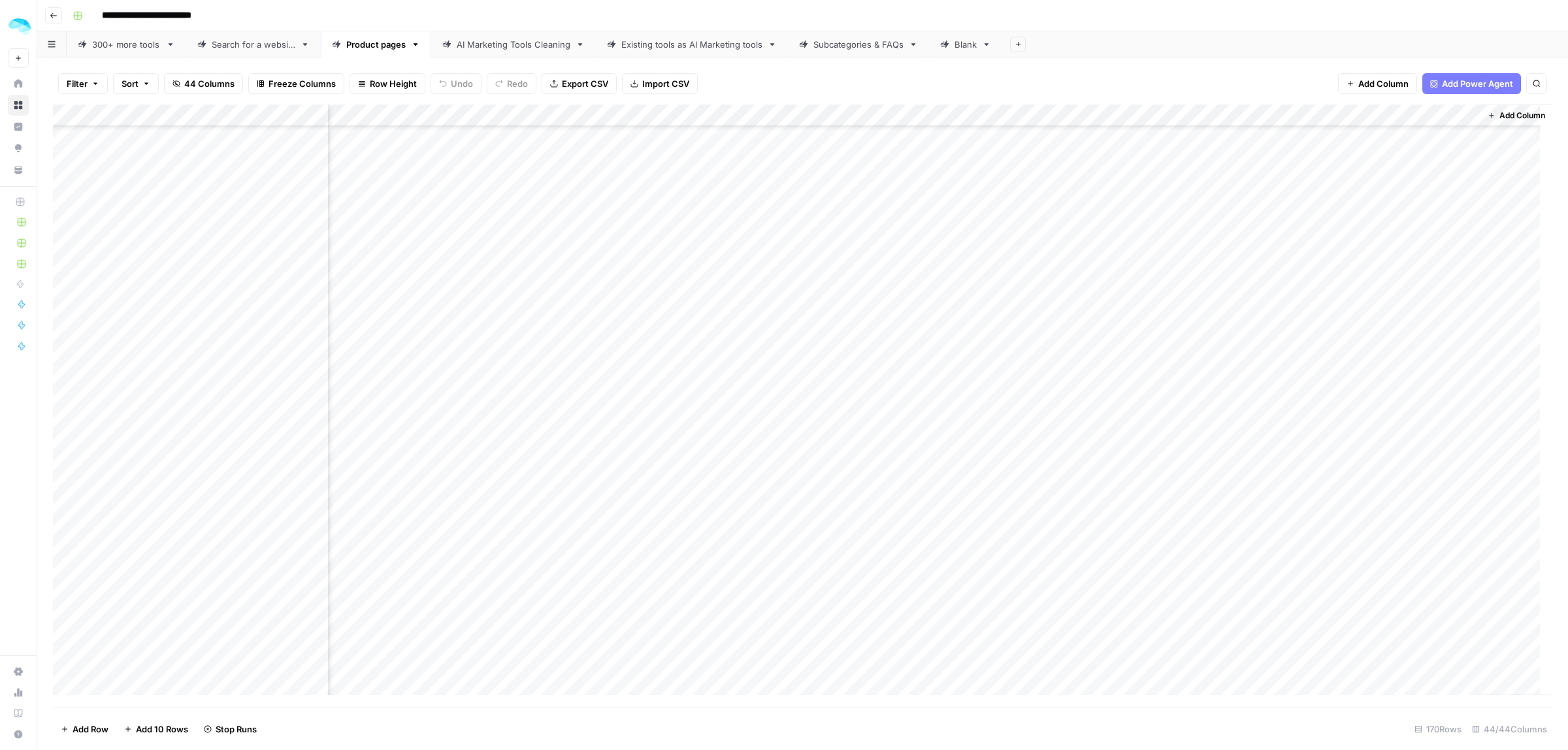
click at [1242, 387] on div "Add Column" at bounding box center [802, 406] width 1499 height 603
click at [1242, 407] on div "Add Column" at bounding box center [802, 406] width 1499 height 603
click at [1243, 377] on div "Add Column" at bounding box center [802, 406] width 1499 height 603
click at [1240, 432] on div "Add Column" at bounding box center [802, 406] width 1499 height 603
click at [1239, 452] on div "Add Column" at bounding box center [802, 406] width 1499 height 603
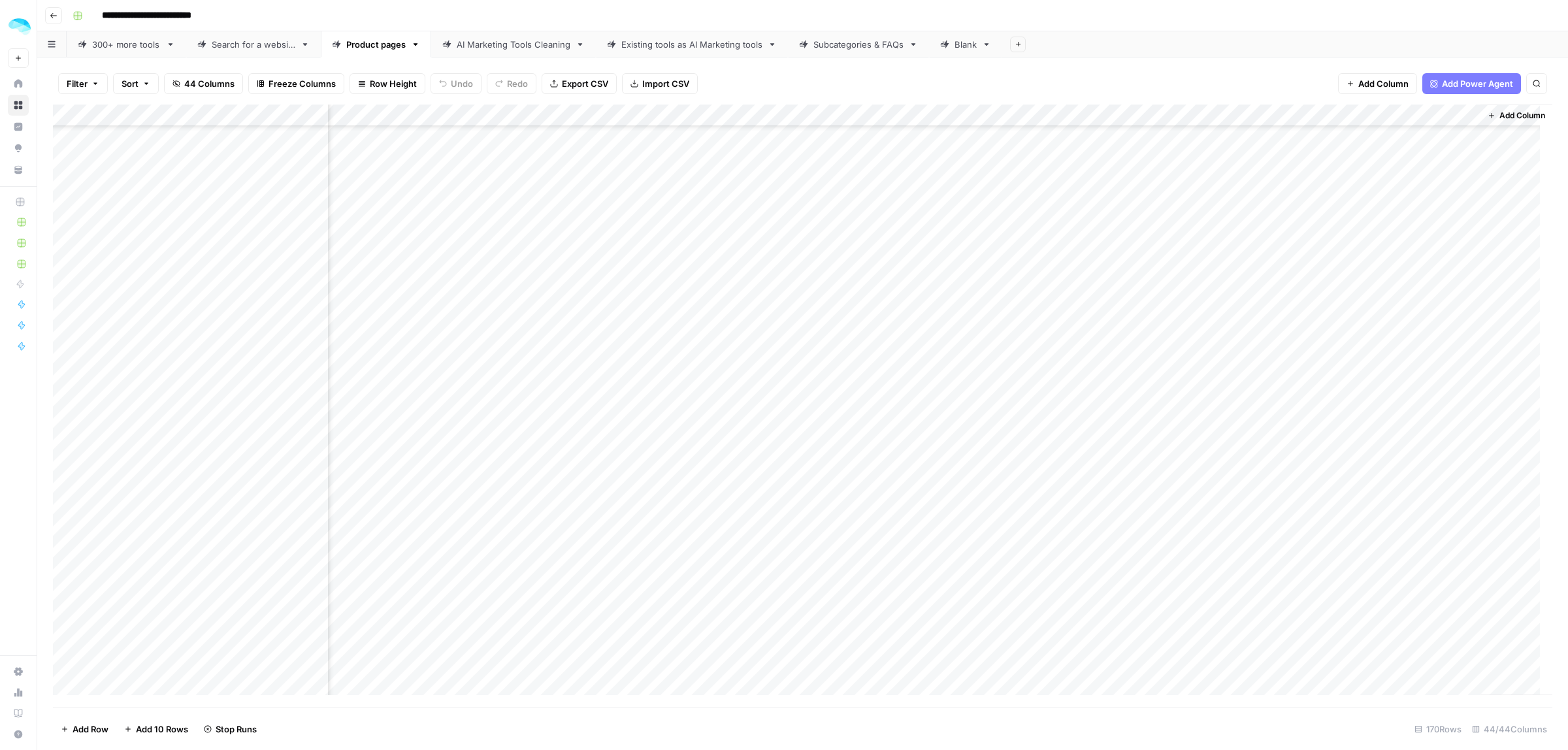
scroll to position [3048, 5998]
click at [1242, 311] on div "Add Column" at bounding box center [802, 406] width 1499 height 603
click at [1239, 331] on div "Add Column" at bounding box center [802, 406] width 1499 height 603
click at [1242, 350] on div "Add Column" at bounding box center [802, 406] width 1499 height 603
click at [1242, 373] on div "Add Column" at bounding box center [802, 406] width 1499 height 603
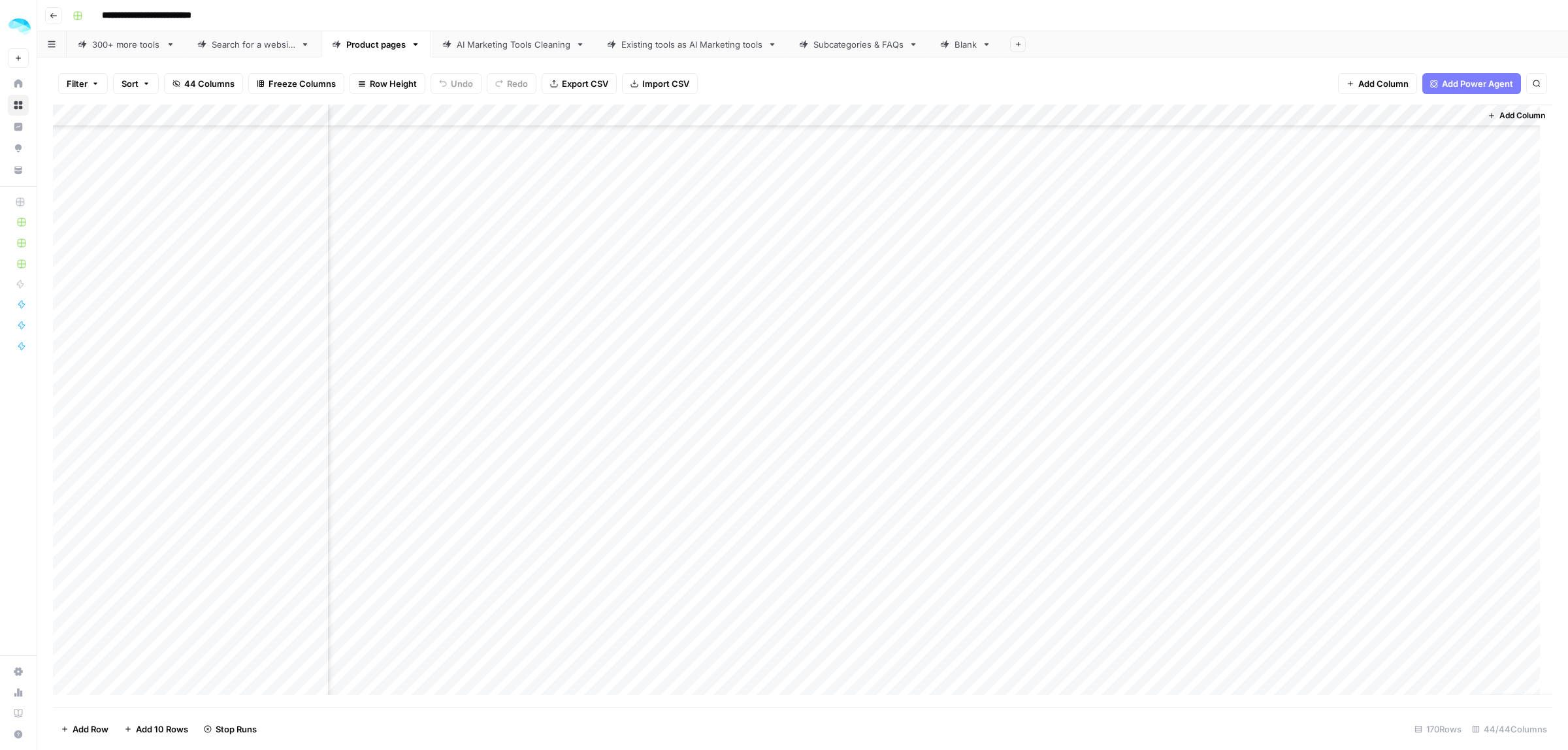
click at [1238, 402] on div "Add Column" at bounding box center [802, 406] width 1499 height 603
click at [1238, 426] on div "Add Column" at bounding box center [802, 406] width 1499 height 603
click at [1238, 441] on div "Add Column" at bounding box center [802, 406] width 1499 height 603
click at [1238, 466] on div "Add Column" at bounding box center [802, 406] width 1499 height 603
click at [1246, 415] on div "Add Column" at bounding box center [802, 406] width 1499 height 603
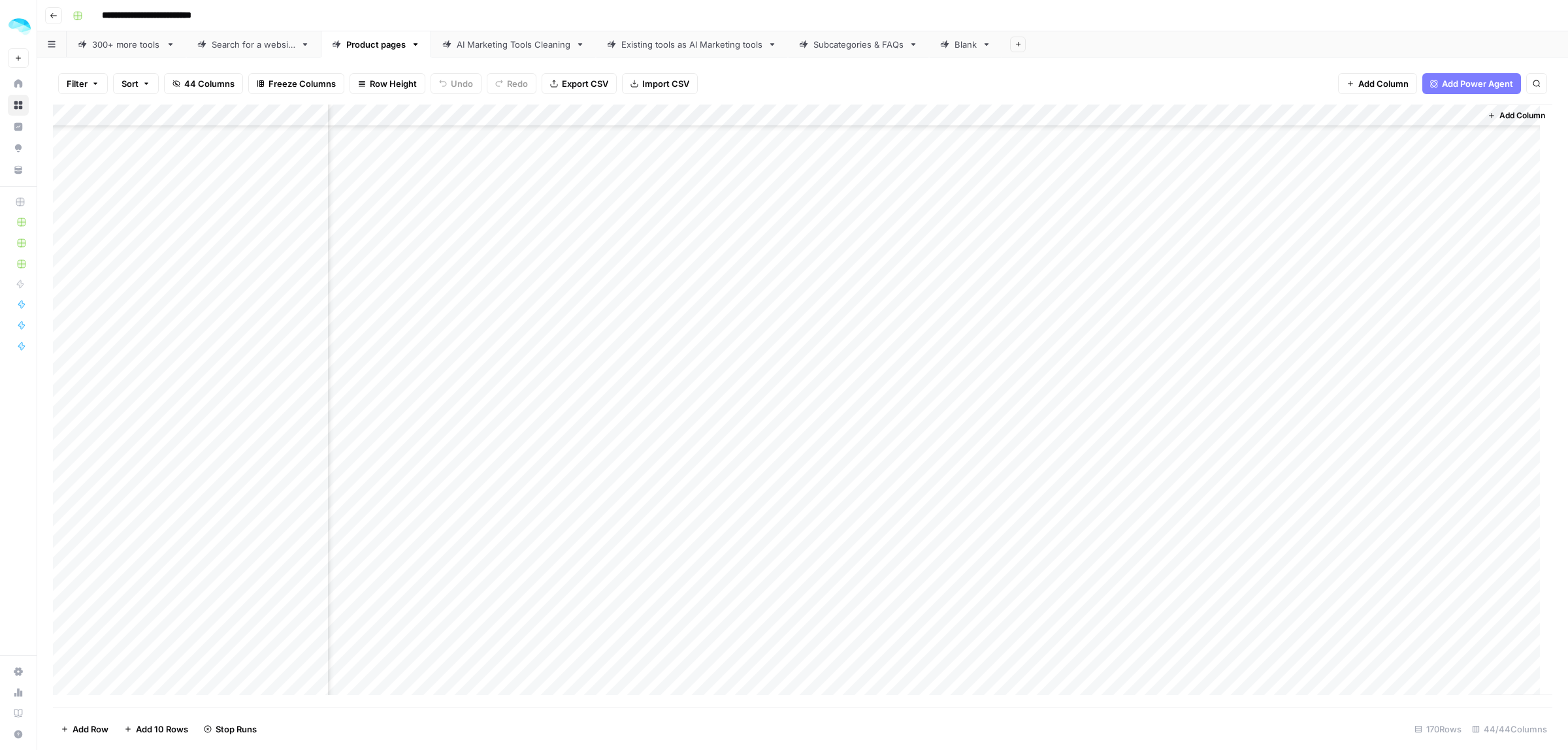
scroll to position [3212, 5998]
click at [1243, 328] on div "Add Column" at bounding box center [802, 406] width 1499 height 603
click at [1246, 344] on div "Add Column" at bounding box center [802, 406] width 1499 height 603
click at [1245, 368] on div "Add Column" at bounding box center [802, 406] width 1499 height 603
click at [1239, 324] on div "Add Column" at bounding box center [802, 406] width 1499 height 603
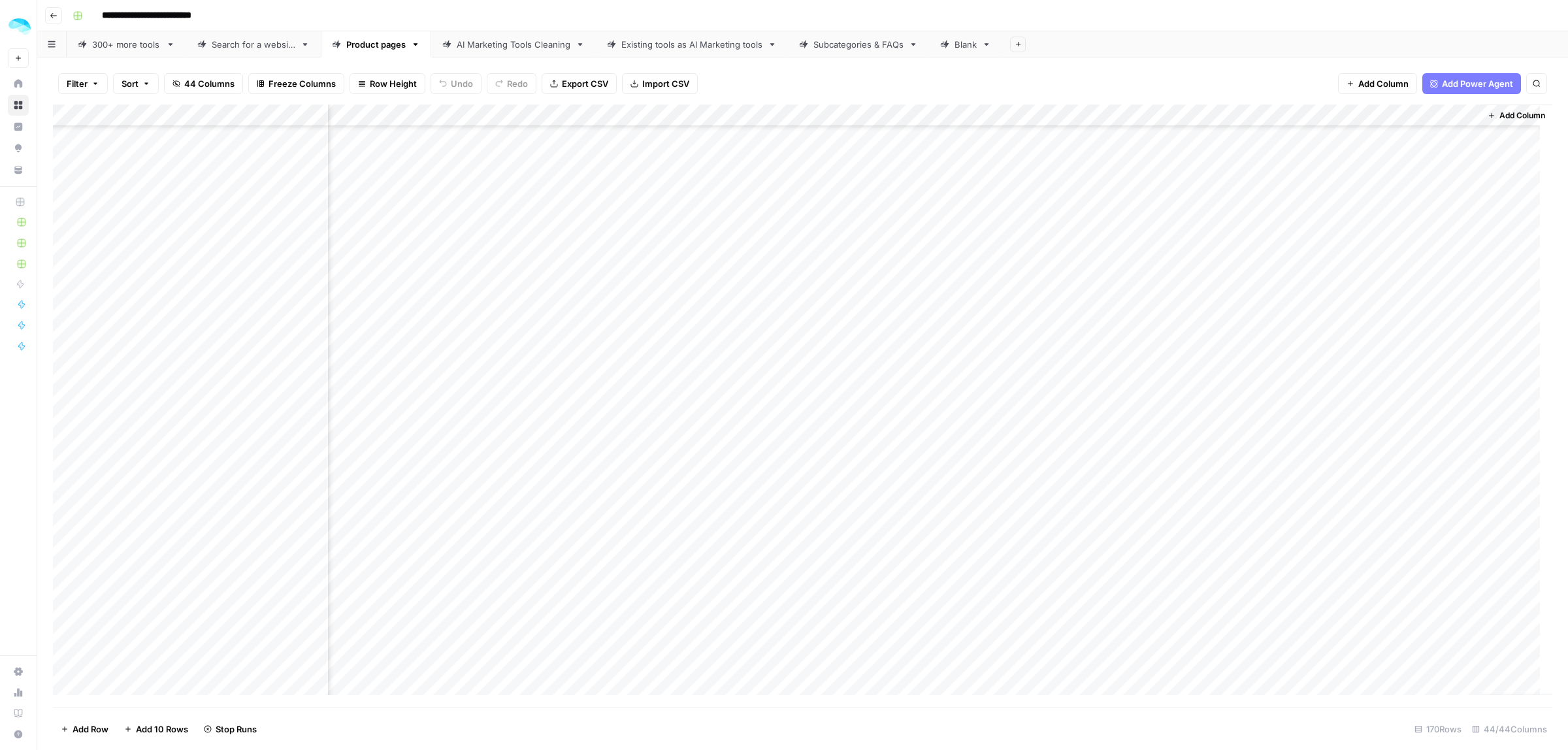
click at [1239, 389] on div "Add Column" at bounding box center [802, 406] width 1499 height 603
click at [1239, 413] on div "Add Column" at bounding box center [802, 406] width 1499 height 603
click at [1242, 432] on div "Add Column" at bounding box center [802, 406] width 1499 height 603
click at [1242, 456] on div "Add Column" at bounding box center [802, 406] width 1499 height 603
click at [1238, 485] on div "Add Column" at bounding box center [802, 406] width 1499 height 603
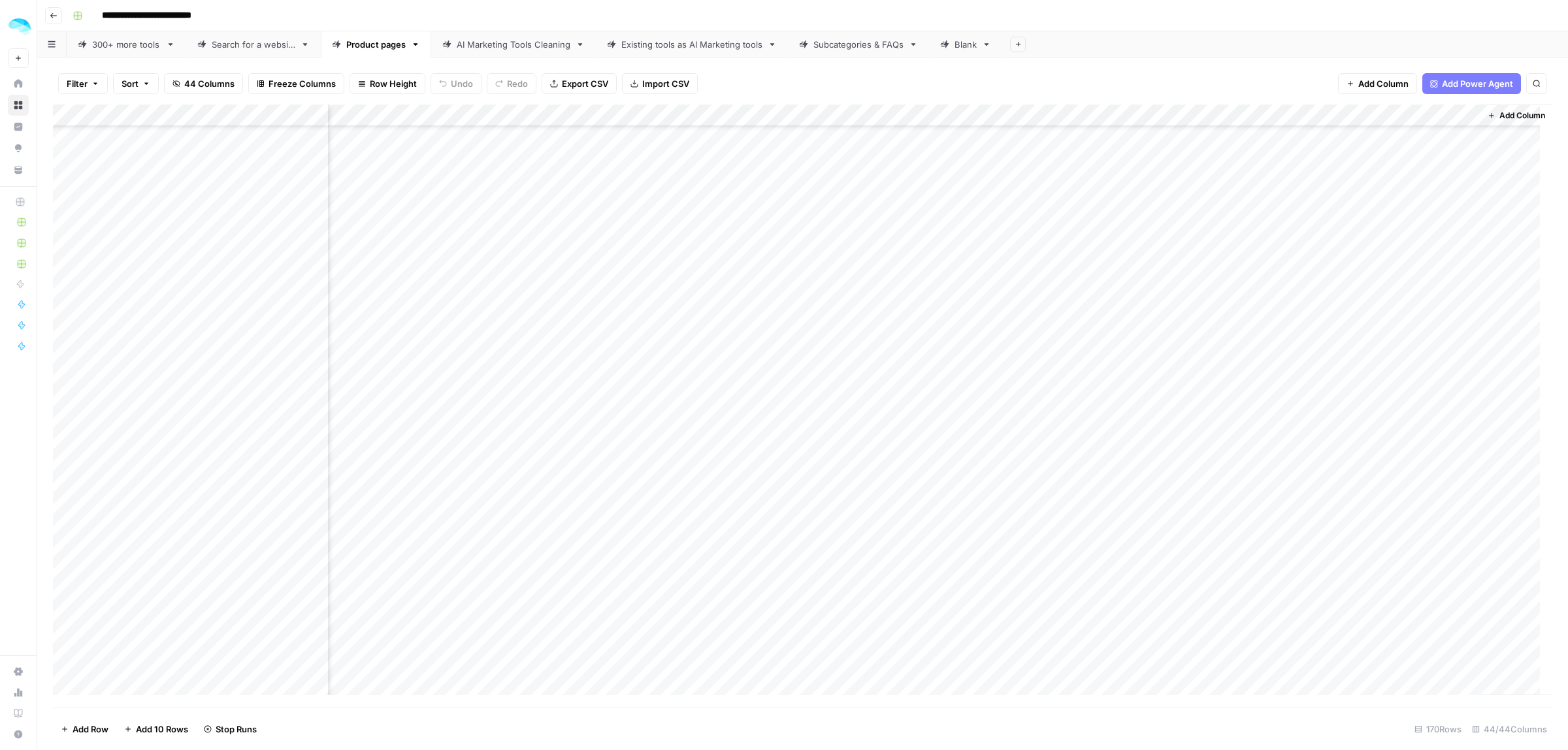
click at [1243, 503] on div "Add Column" at bounding box center [802, 406] width 1499 height 603
click at [1238, 525] on div "Add Column" at bounding box center [802, 406] width 1499 height 603
click at [1235, 546] on div "Add Column" at bounding box center [802, 406] width 1499 height 603
click at [1235, 569] on div "Add Column" at bounding box center [802, 406] width 1499 height 603
click at [1239, 591] on div "Add Column" at bounding box center [802, 406] width 1499 height 603
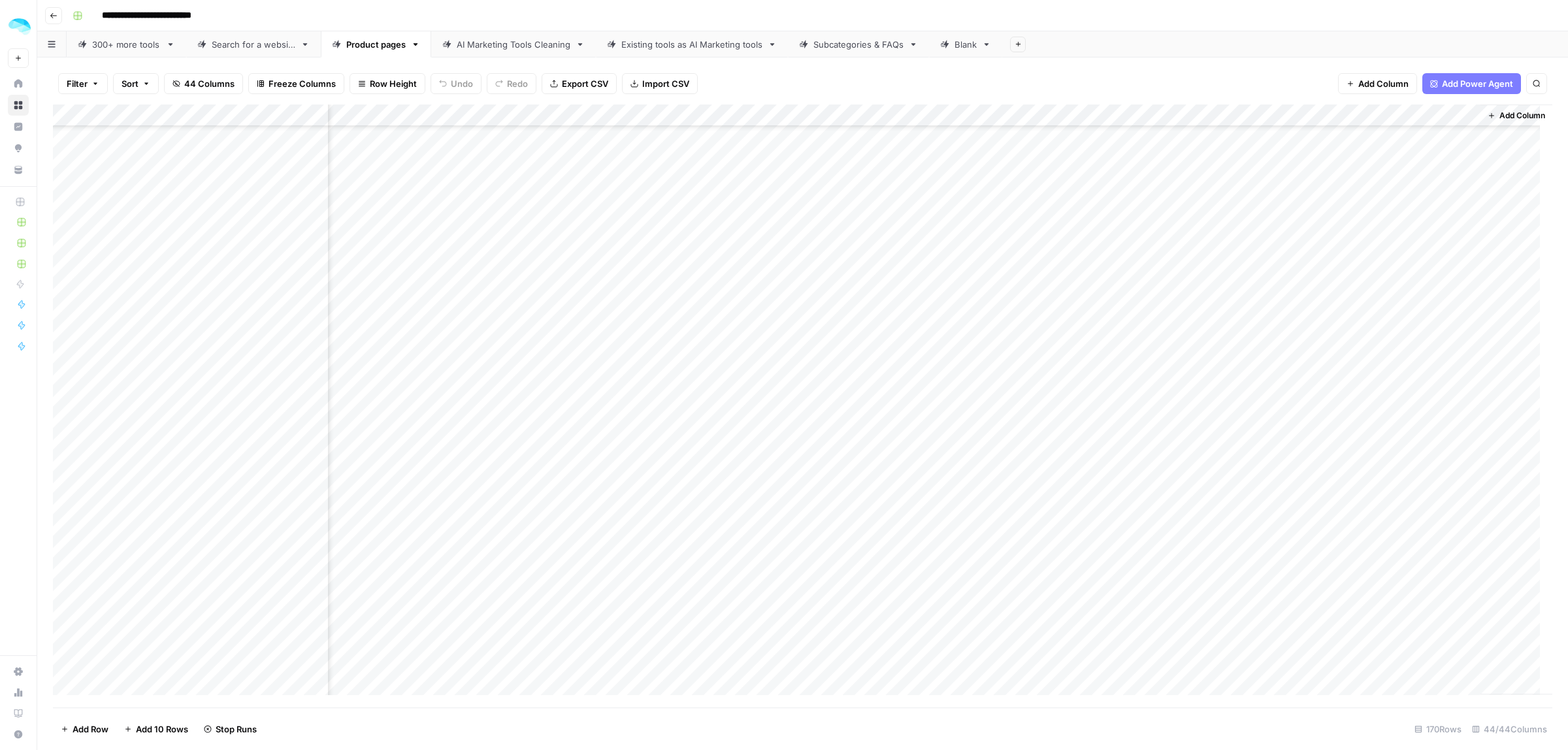
click at [1239, 611] on div "Add Column" at bounding box center [802, 406] width 1499 height 603
click at [1241, 638] on div "Add Column" at bounding box center [802, 406] width 1499 height 603
click at [1242, 653] on div "Add Column" at bounding box center [802, 406] width 1499 height 603
click at [1242, 675] on div "Add Column" at bounding box center [802, 406] width 1499 height 603
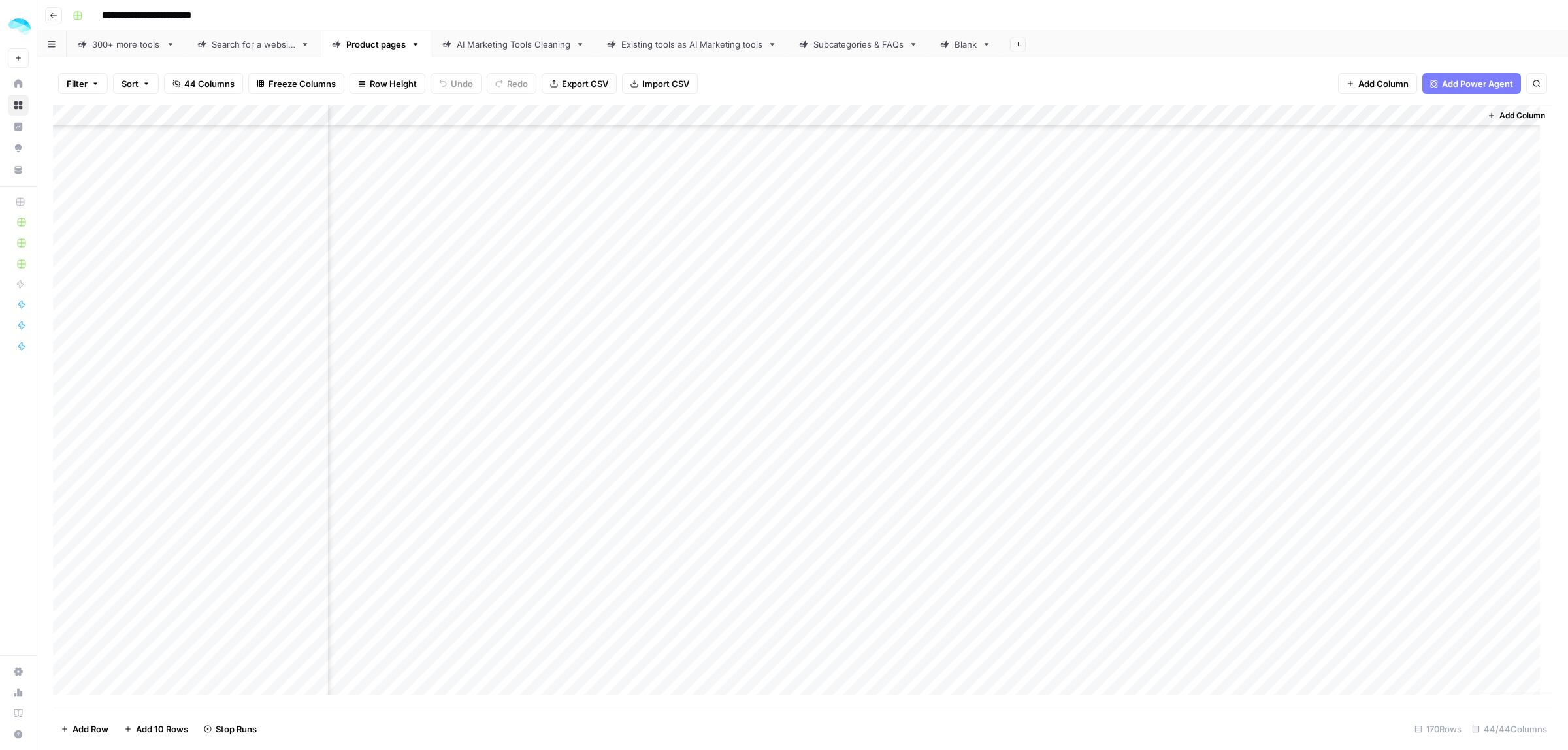
click at [844, 116] on div "Add Column" at bounding box center [802, 406] width 1499 height 603
click at [1085, 117] on div "Add Column" at bounding box center [802, 406] width 1499 height 603
click at [1069, 227] on span "Hide Column" at bounding box center [1102, 225] width 114 height 13
click at [1076, 113] on div "Add Column" at bounding box center [802, 406] width 1499 height 603
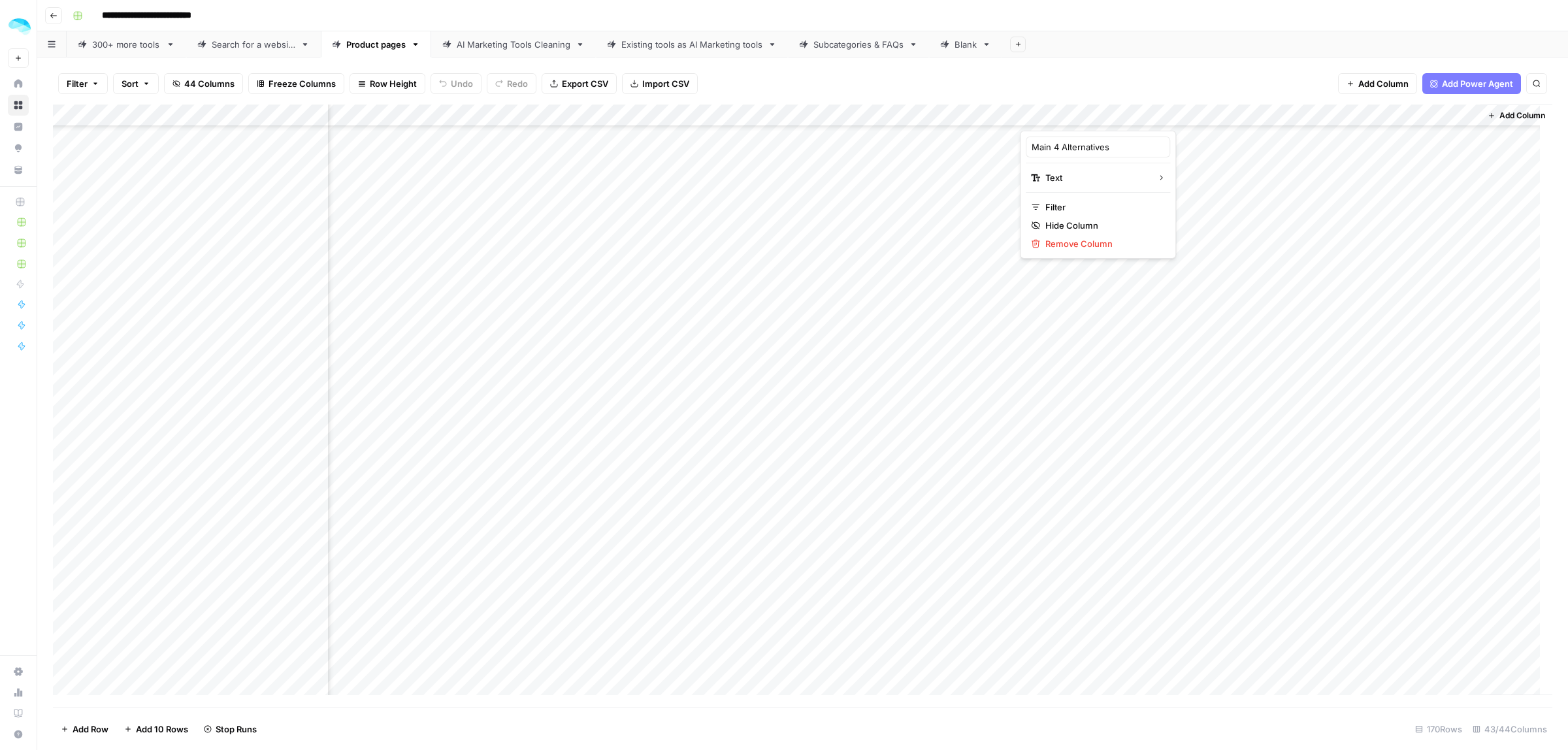
drag, startPoint x: 1076, startPoint y: 113, endPoint x: 1068, endPoint y: 112, distance: 8.1
click at [1068, 112] on div at bounding box center [1079, 117] width 118 height 26
click at [1058, 223] on span "Hide Column" at bounding box center [1102, 225] width 114 height 13
click at [1062, 112] on div "Add Column" at bounding box center [802, 406] width 1499 height 603
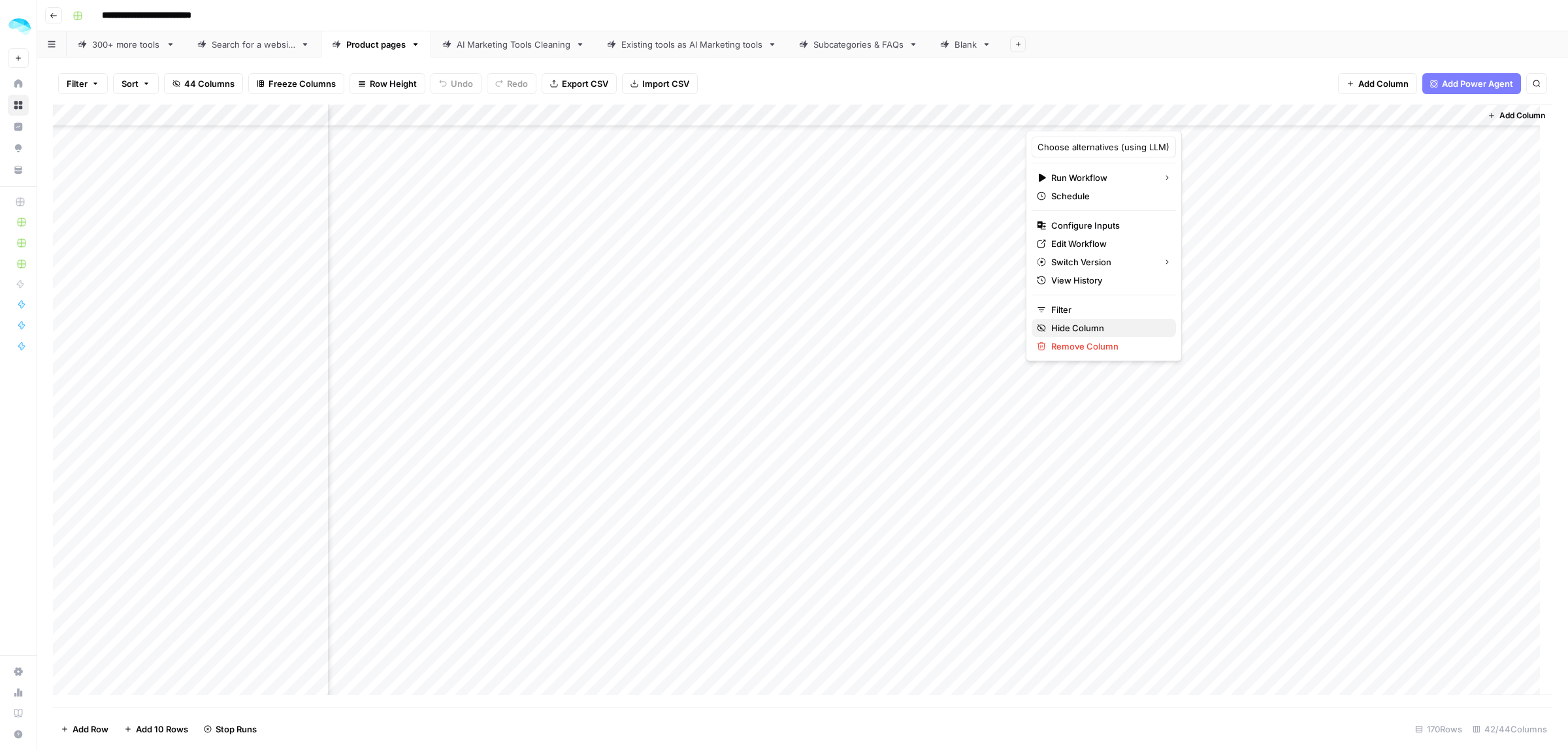
click at [1072, 322] on span "Hide Column" at bounding box center [1108, 328] width 114 height 13
click at [1373, 397] on div "Add Column" at bounding box center [802, 406] width 1499 height 603
click at [1399, 481] on div "Add Column" at bounding box center [802, 406] width 1499 height 603
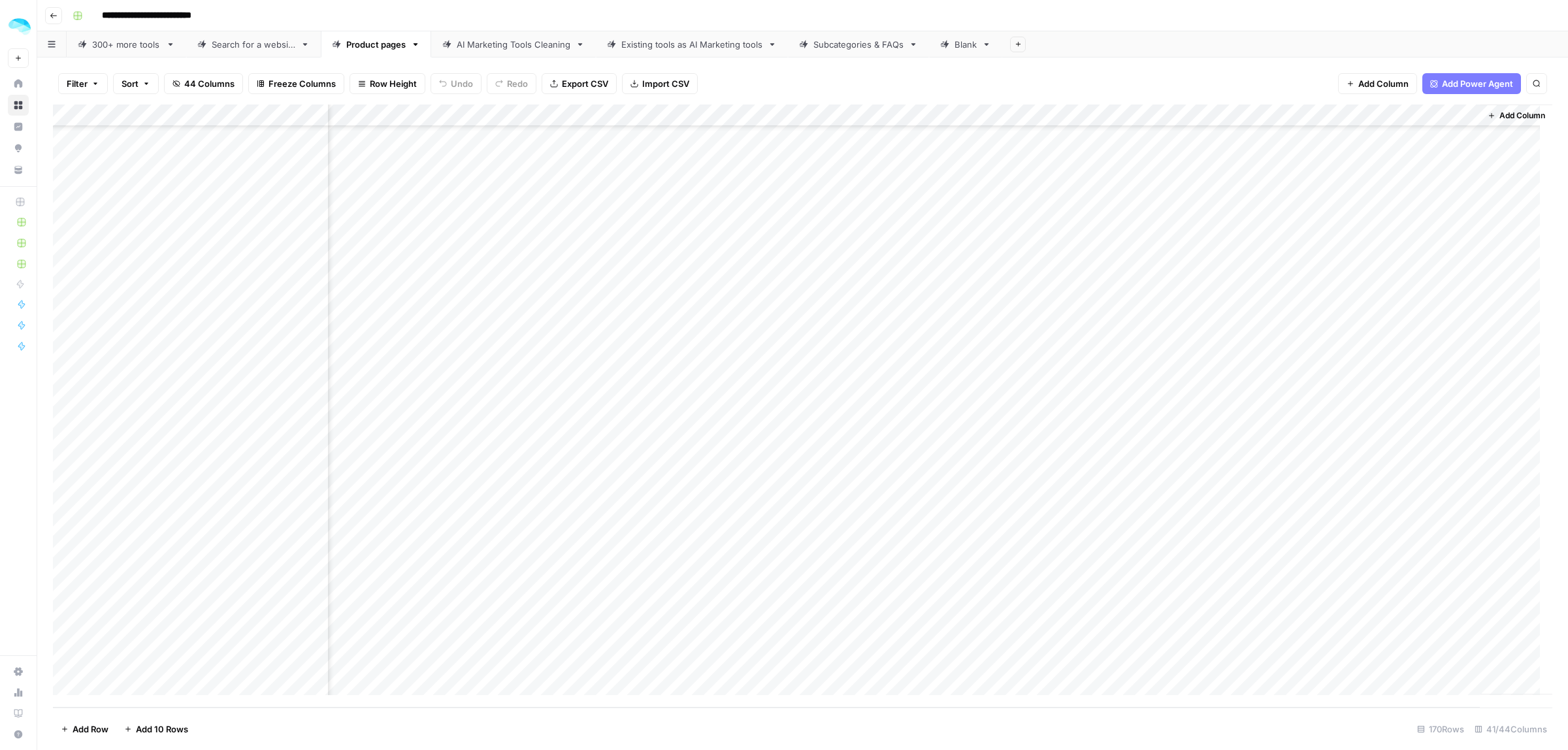
click at [1426, 527] on div "Add Column" at bounding box center [802, 406] width 1499 height 603
click at [317, 527] on div "Add Column" at bounding box center [802, 406] width 1499 height 603
